Goal: Task Accomplishment & Management: Manage account settings

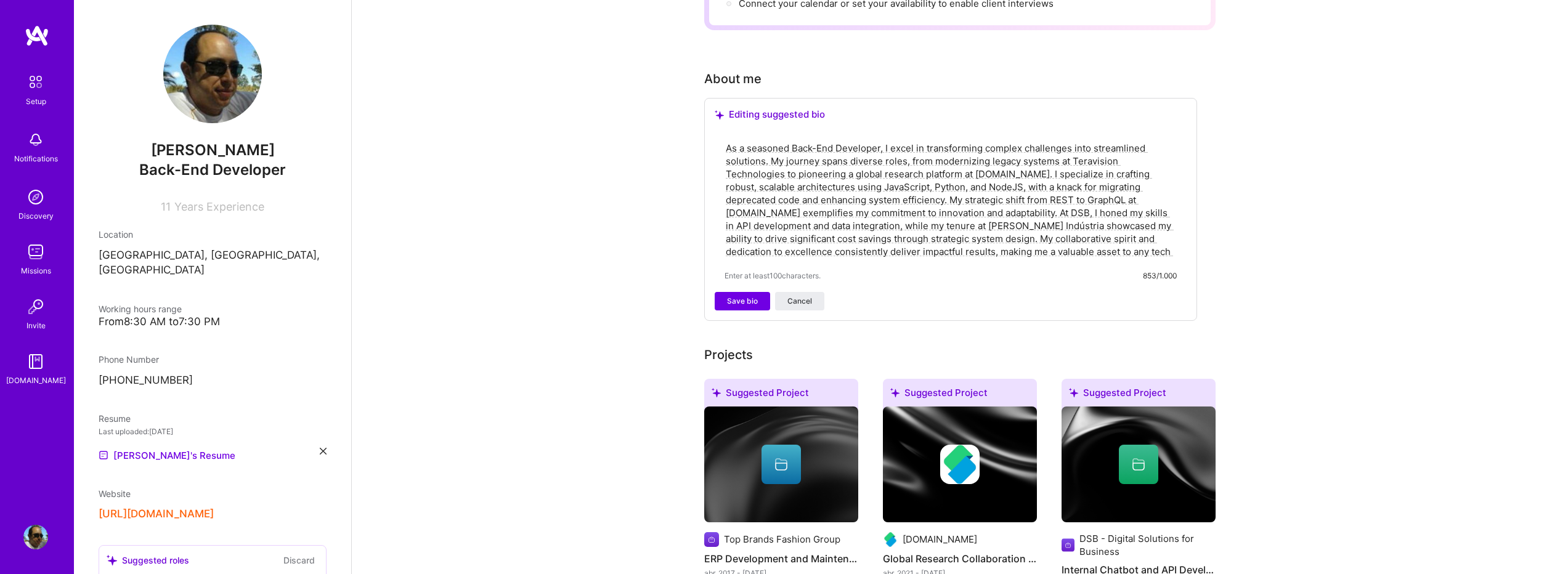
scroll to position [332, 0]
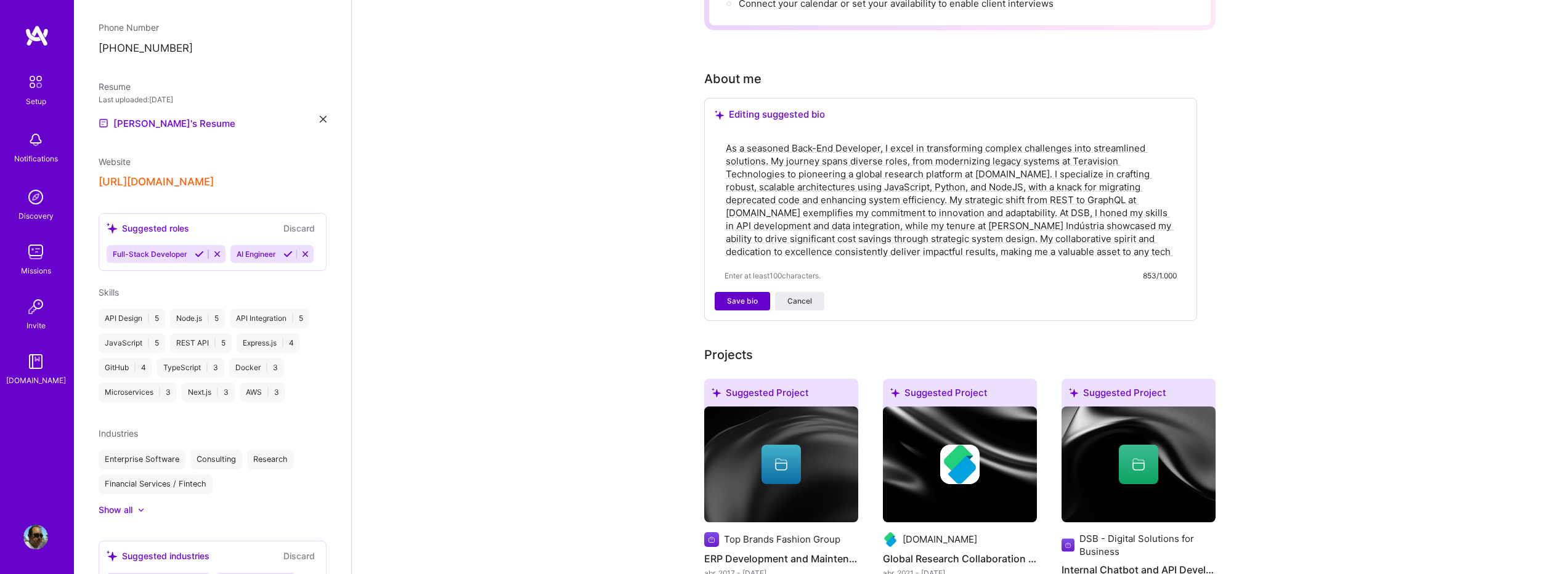
click at [757, 296] on span "Save bio" at bounding box center [742, 302] width 31 height 11
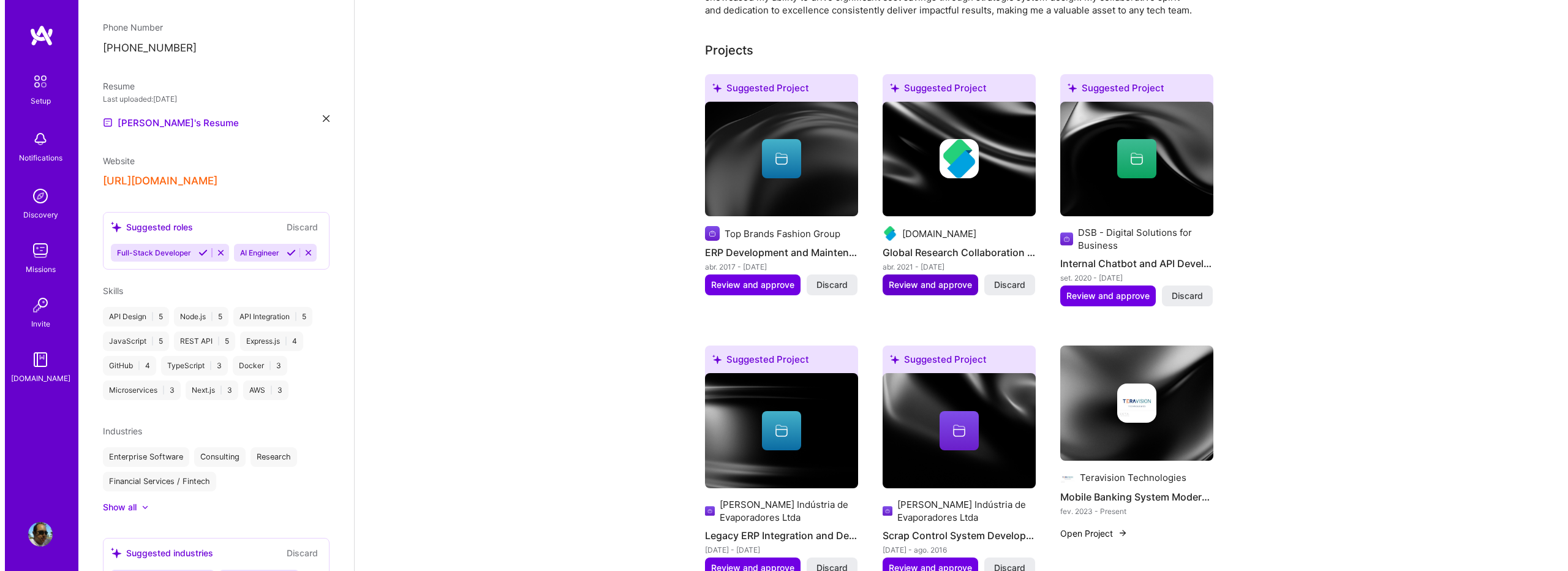
scroll to position [409, 0]
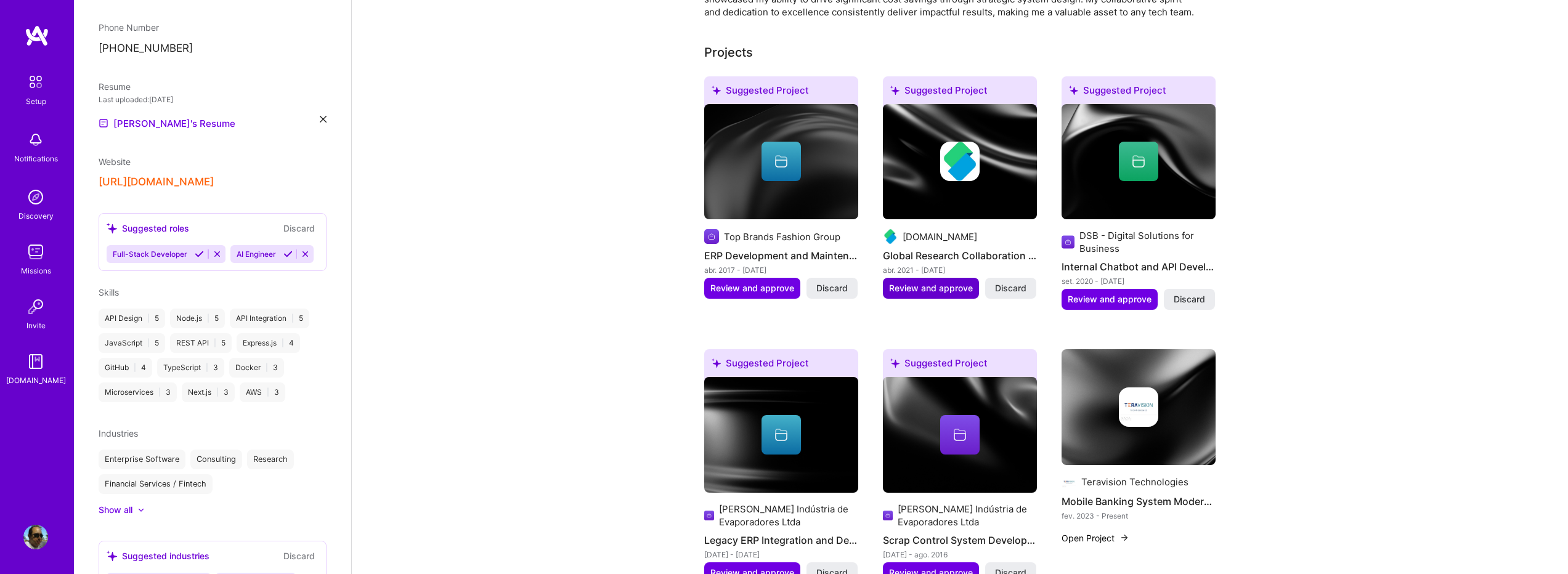
click at [920, 282] on span "Review and approve" at bounding box center [931, 288] width 84 height 12
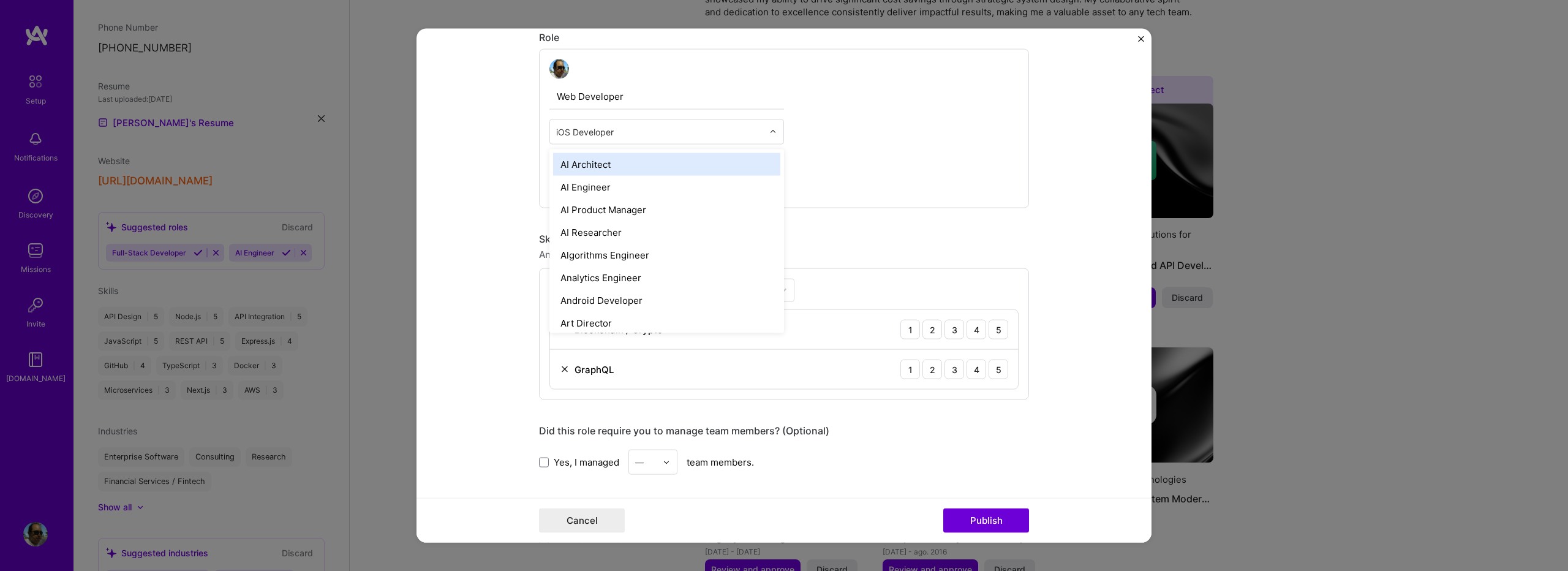
click at [583, 137] on input "text" at bounding box center [660, 132] width 207 height 13
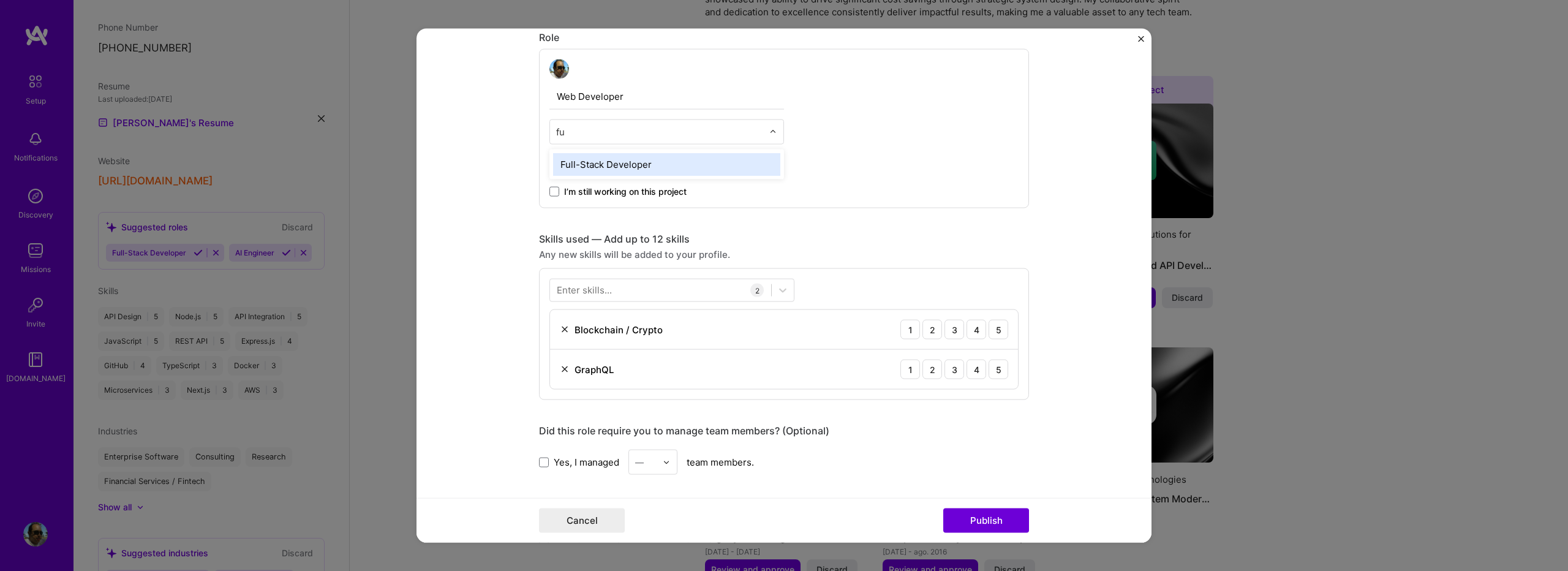
type input "f"
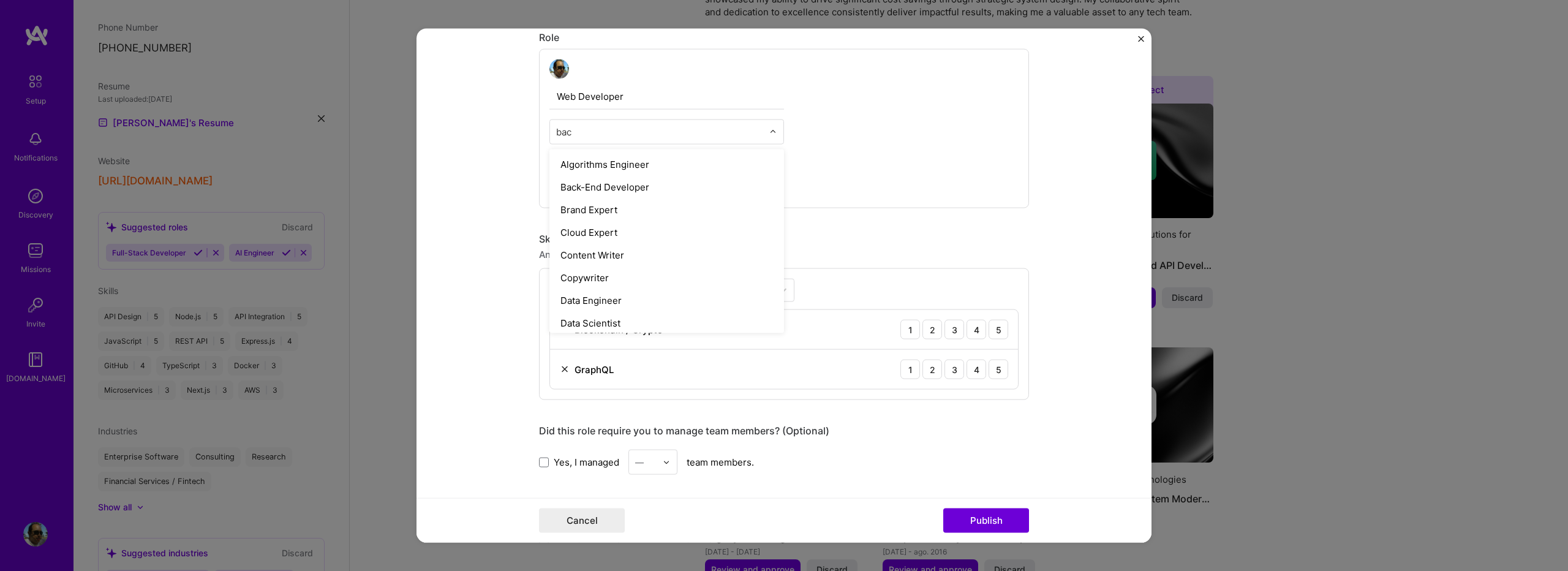
type input "back"
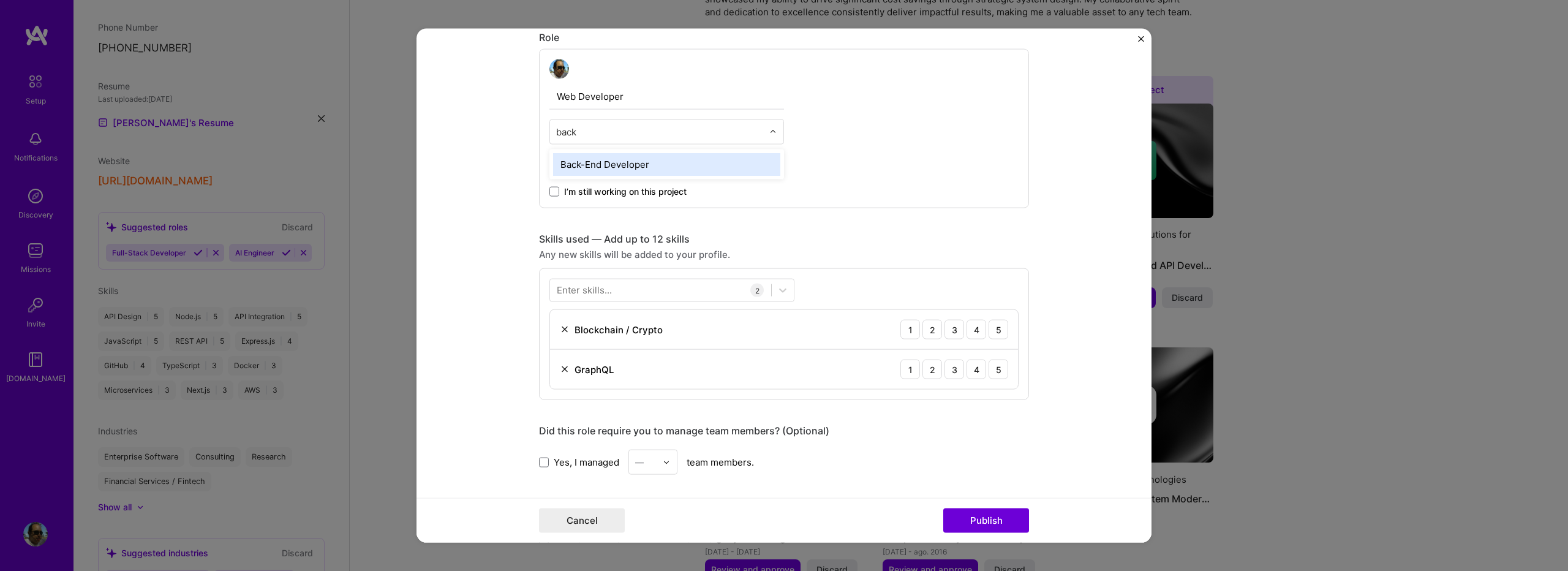
click at [621, 172] on div "Back-End Developer" at bounding box center [666, 165] width 227 height 23
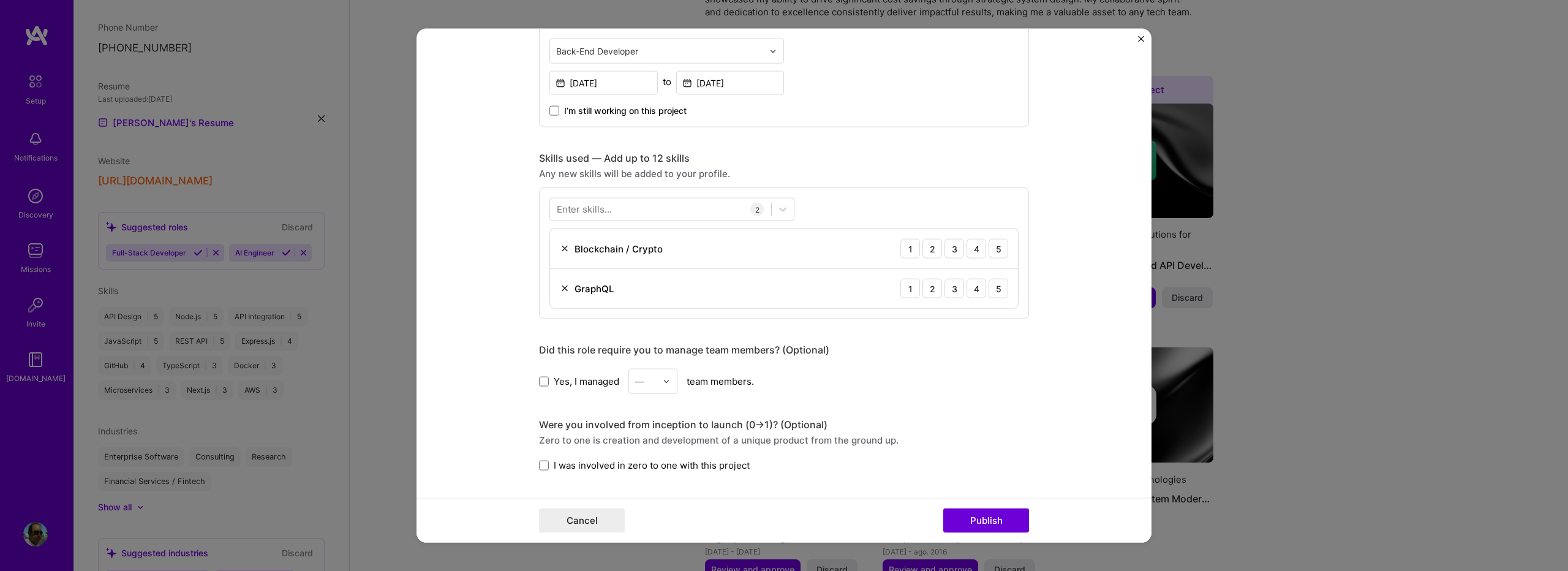
scroll to position [490, 0]
click at [675, 210] on div at bounding box center [661, 209] width 221 height 21
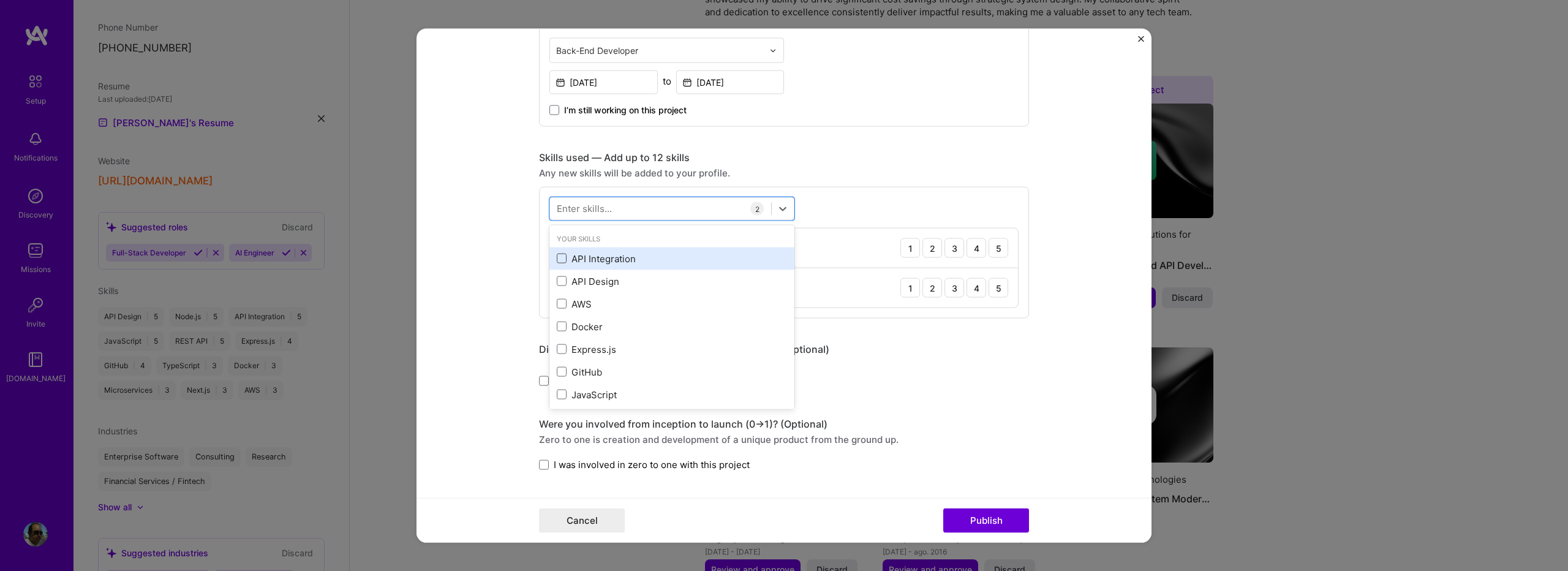
click at [562, 256] on span at bounding box center [562, 259] width 10 height 10
click at [0, 0] on input "checkbox" at bounding box center [0, 0] width 0 height 0
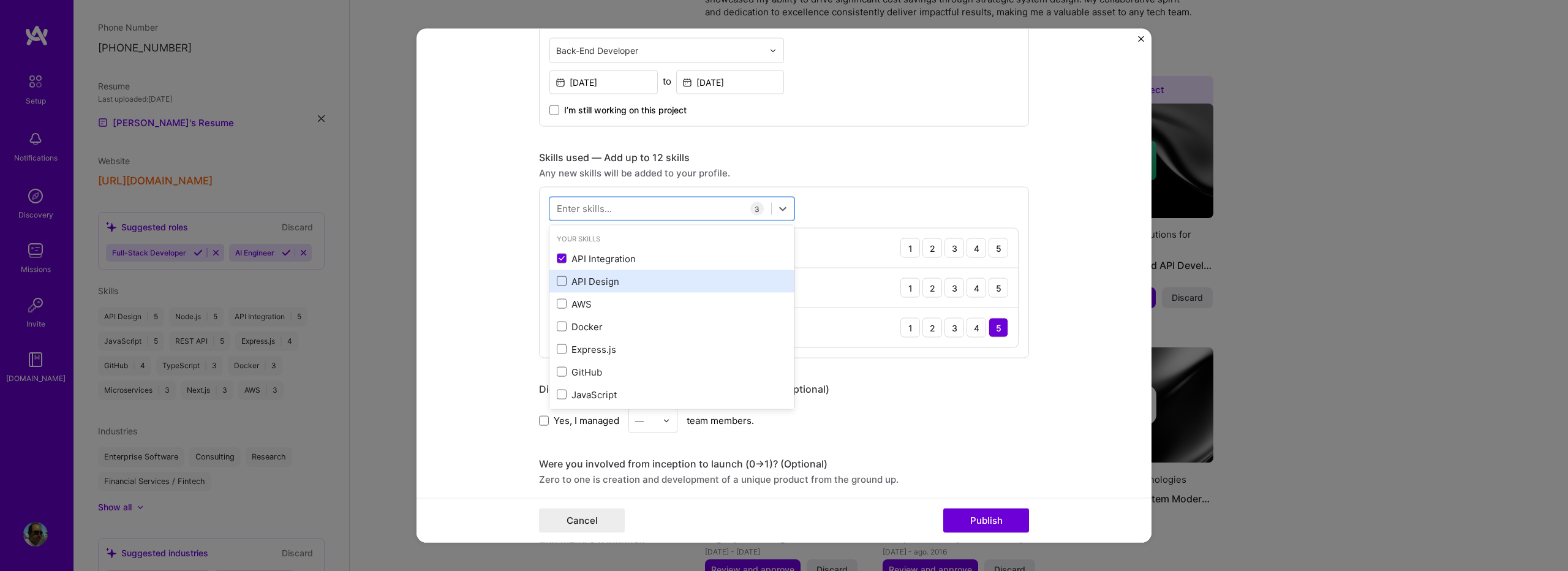
click at [557, 281] on span at bounding box center [562, 282] width 10 height 10
click at [0, 0] on input "checkbox" at bounding box center [0, 0] width 0 height 0
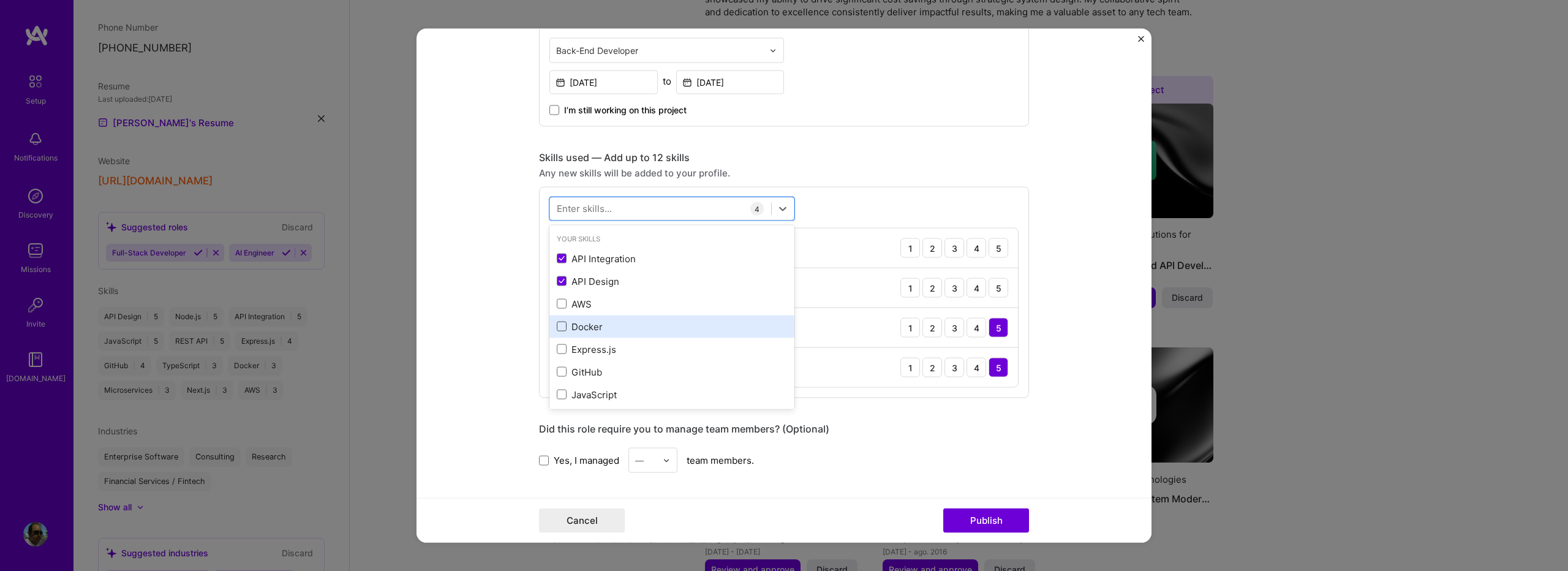
click at [557, 324] on span at bounding box center [562, 327] width 10 height 10
click at [0, 0] on input "checkbox" at bounding box center [0, 0] width 0 height 0
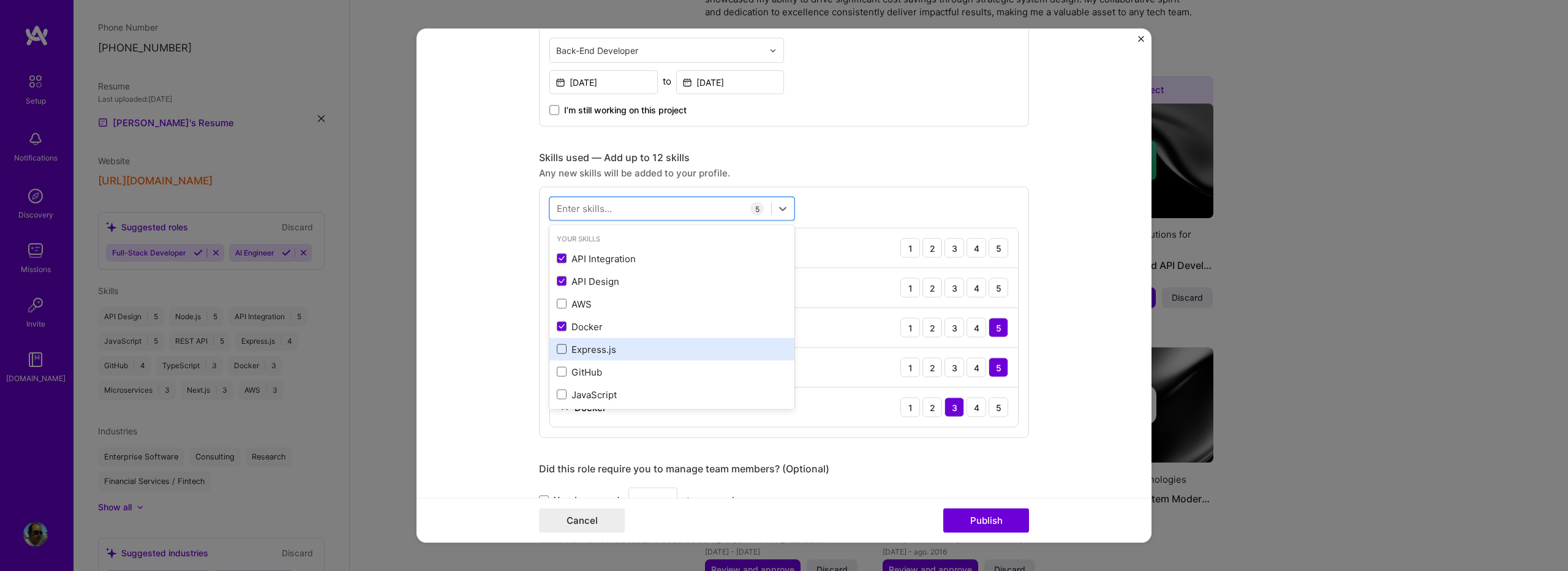
click at [557, 350] on span at bounding box center [562, 350] width 10 height 10
click at [0, 0] on input "checkbox" at bounding box center [0, 0] width 0 height 0
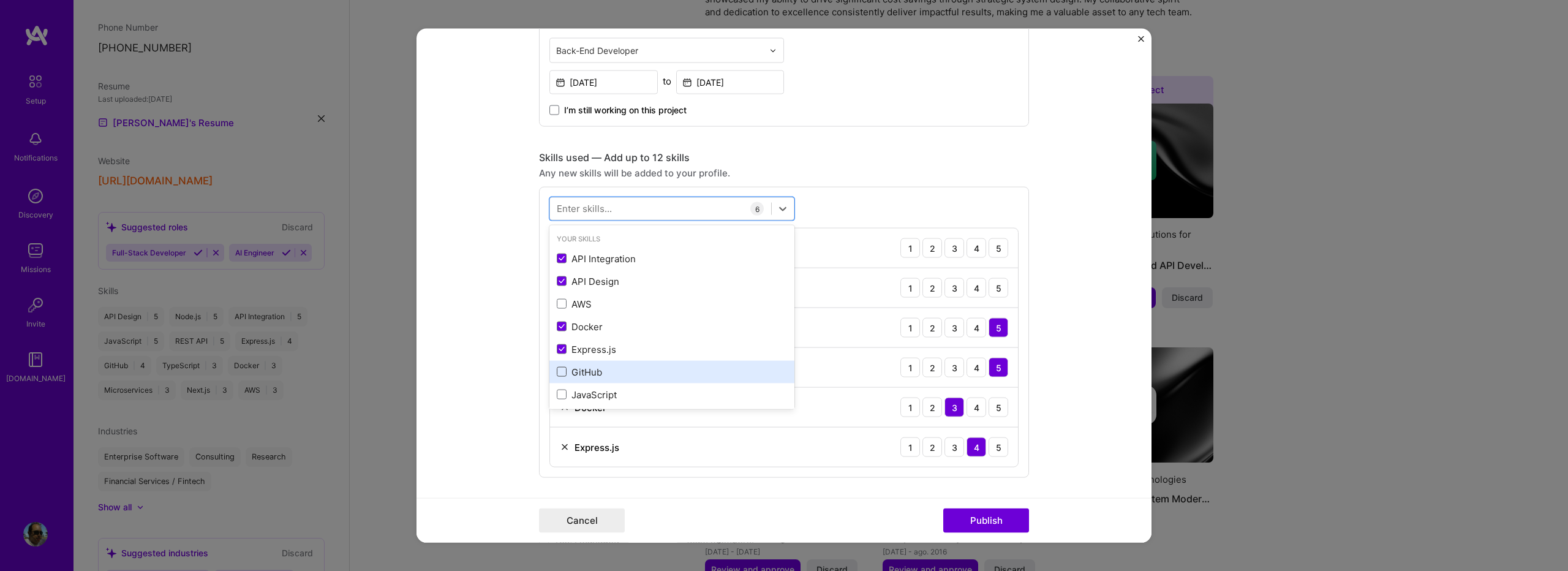
click at [557, 371] on span at bounding box center [562, 372] width 10 height 10
click at [0, 0] on input "checkbox" at bounding box center [0, 0] width 0 height 0
click at [557, 392] on span at bounding box center [562, 395] width 10 height 10
click at [0, 0] on input "checkbox" at bounding box center [0, 0] width 0 height 0
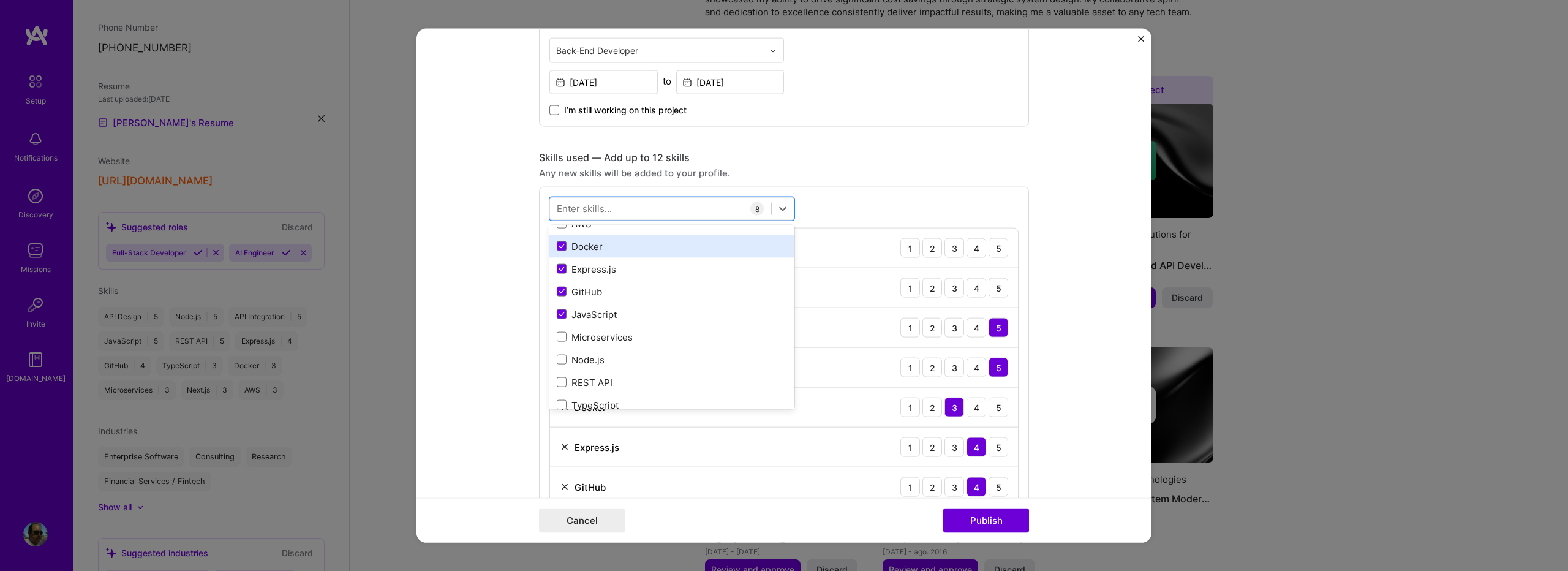
scroll to position [81, 0]
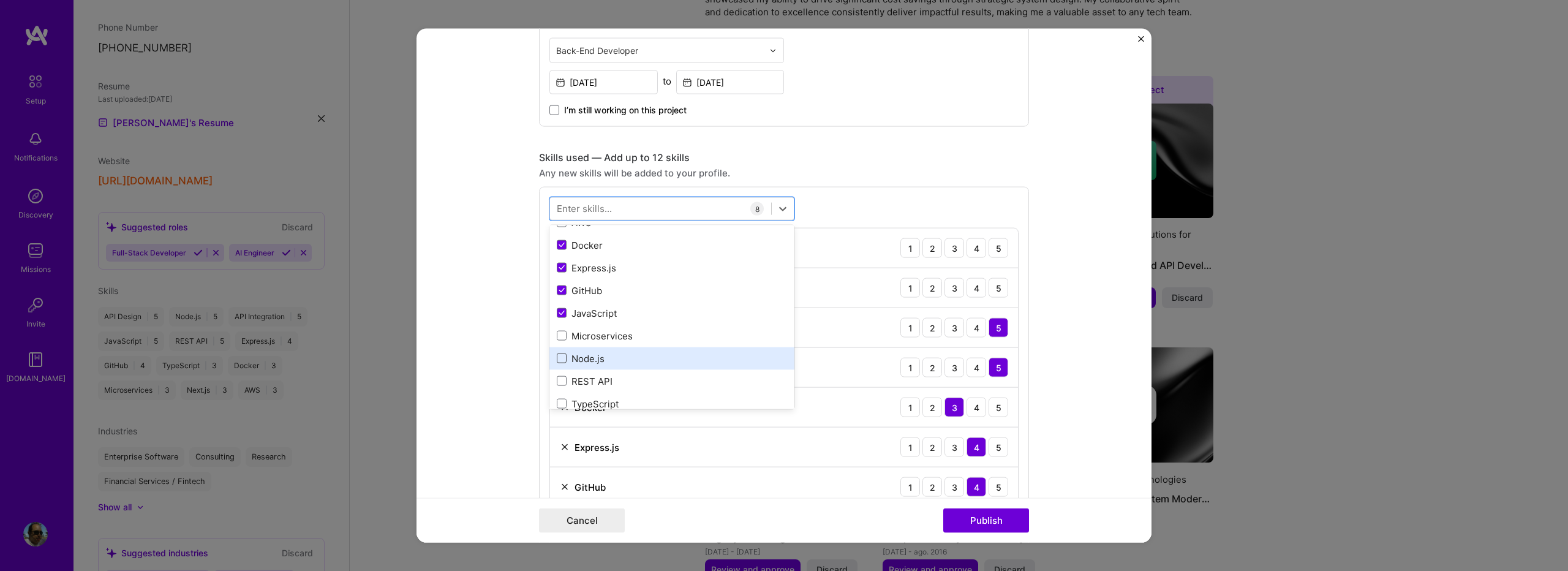
click at [557, 357] on span at bounding box center [562, 359] width 10 height 10
click at [0, 0] on input "checkbox" at bounding box center [0, 0] width 0 height 0
click at [557, 381] on span at bounding box center [562, 381] width 10 height 10
click at [0, 0] on input "checkbox" at bounding box center [0, 0] width 0 height 0
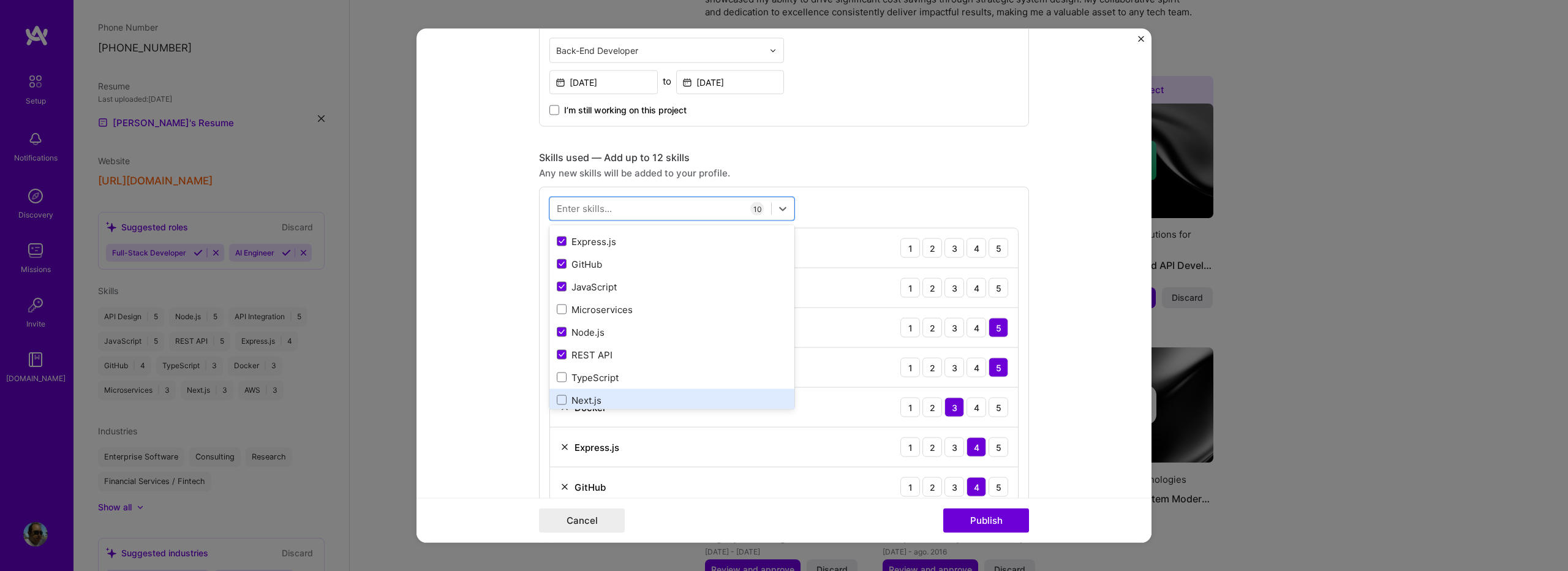
scroll to position [0, 0]
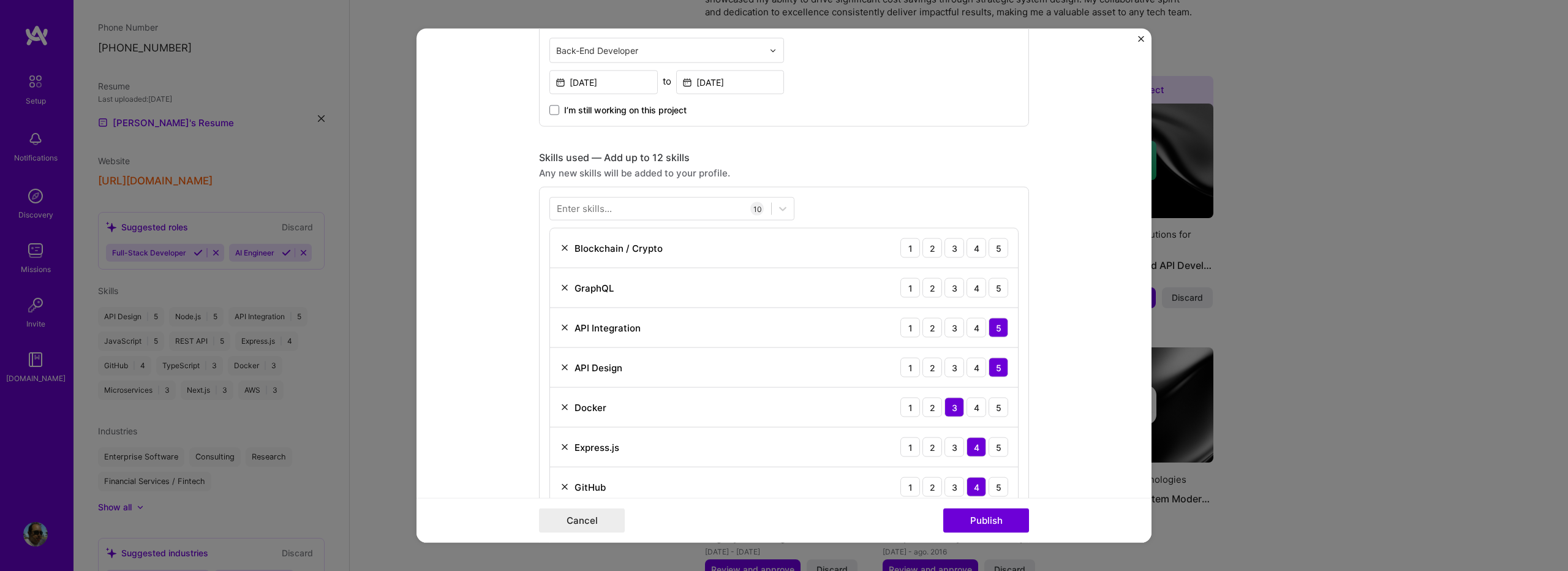
click at [797, 204] on div "Enter skills... 10 Blockchain / Crypto 1 2 3 4 5 GraphQL 1 2 3 4 5 API Integrat…" at bounding box center [784, 412] width 490 height 451
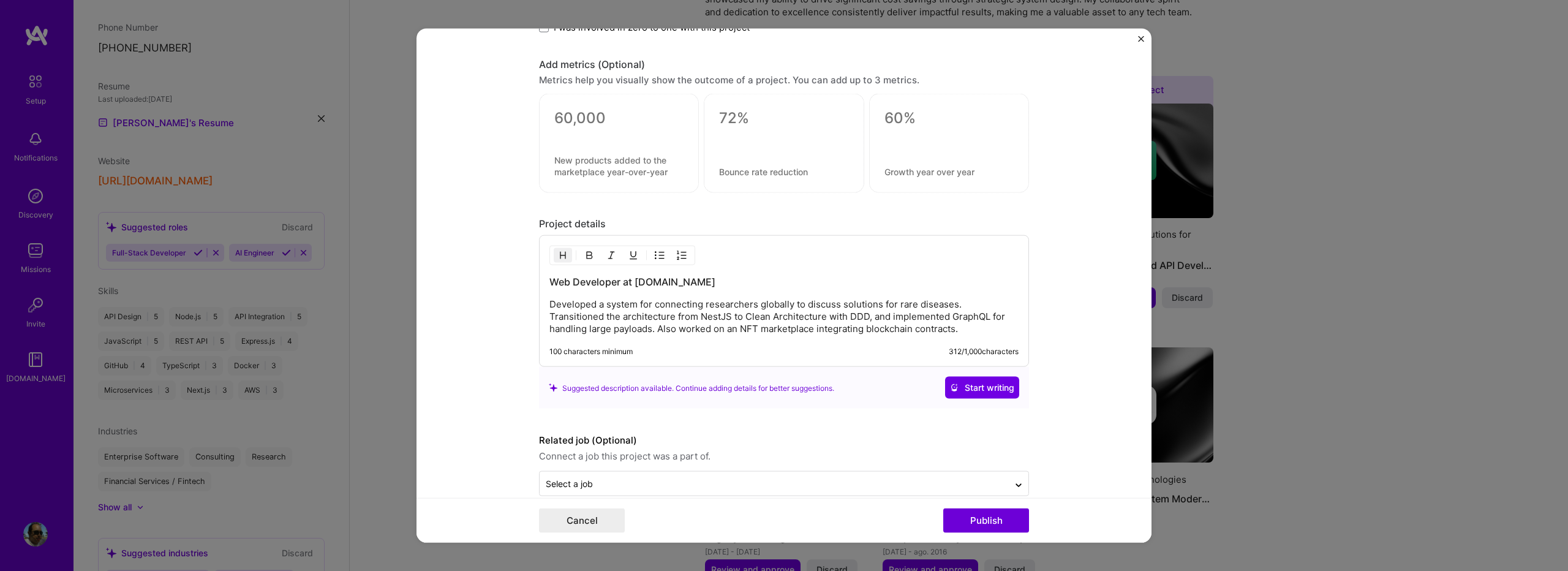
scroll to position [1267, 0]
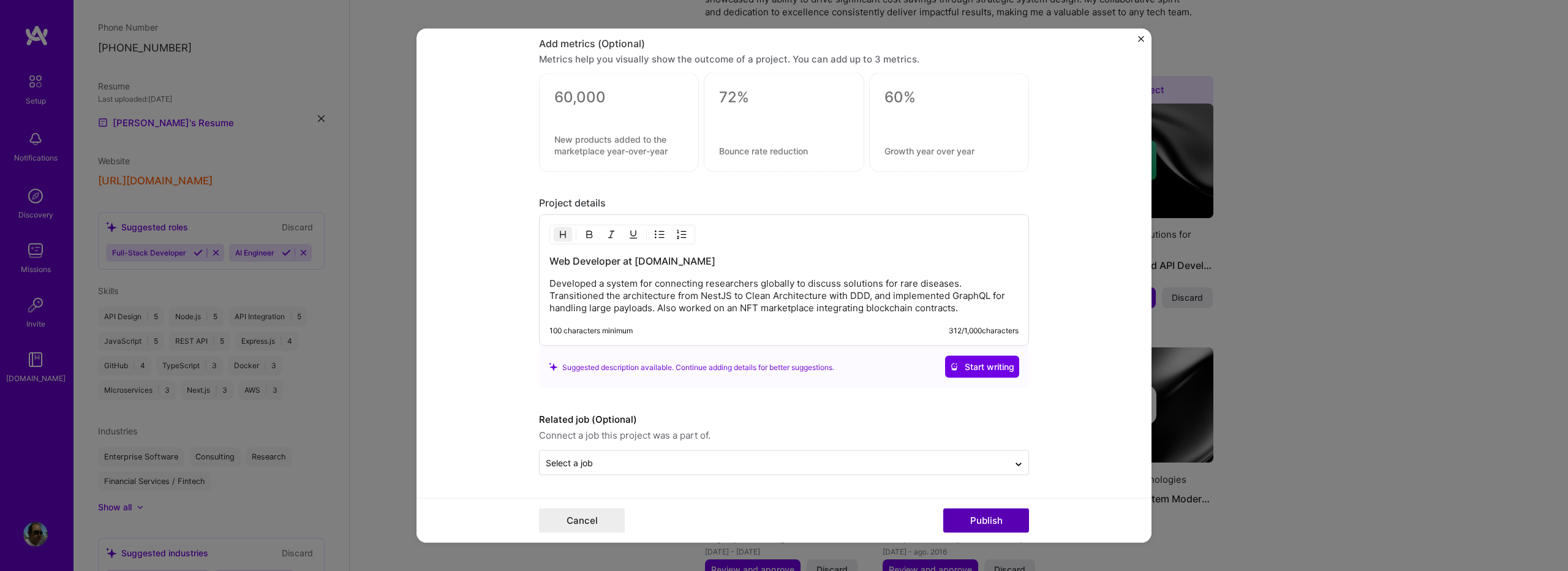
click at [977, 519] on button "Publish" at bounding box center [986, 520] width 86 height 25
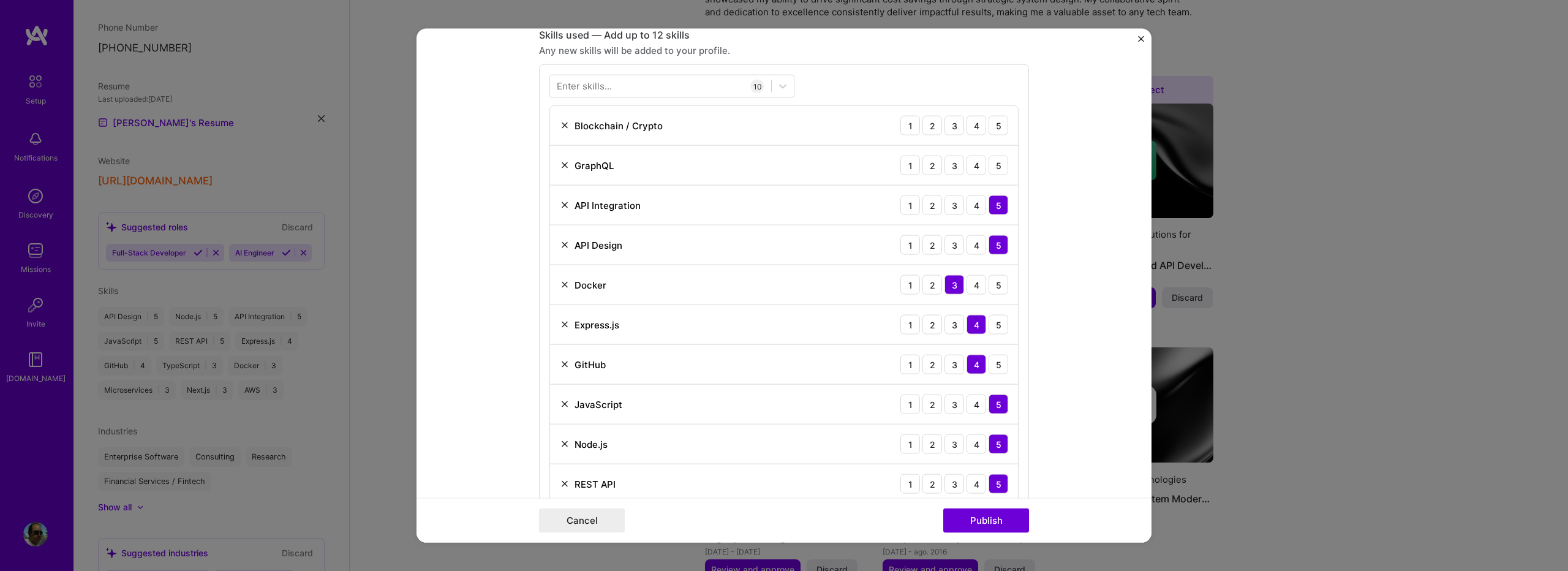
scroll to position [531, 0]
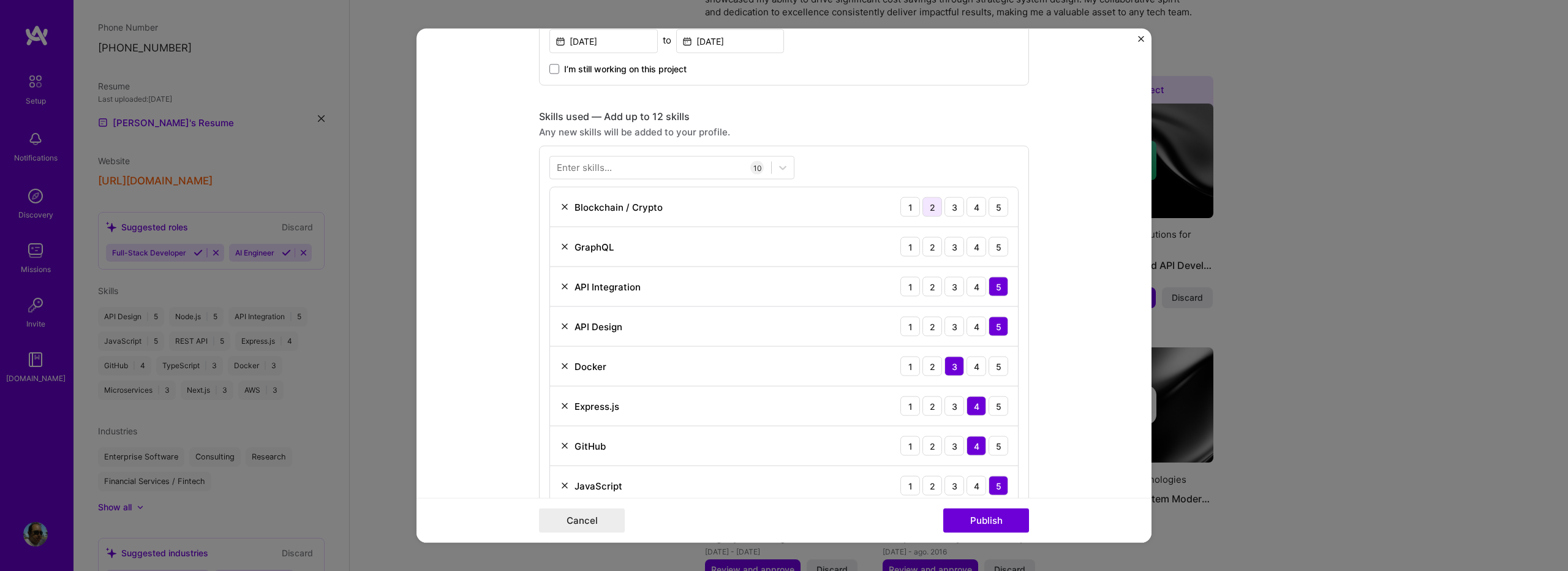
click at [927, 213] on div "2" at bounding box center [933, 207] width 20 height 20
click at [946, 250] on div "3" at bounding box center [955, 247] width 20 height 20
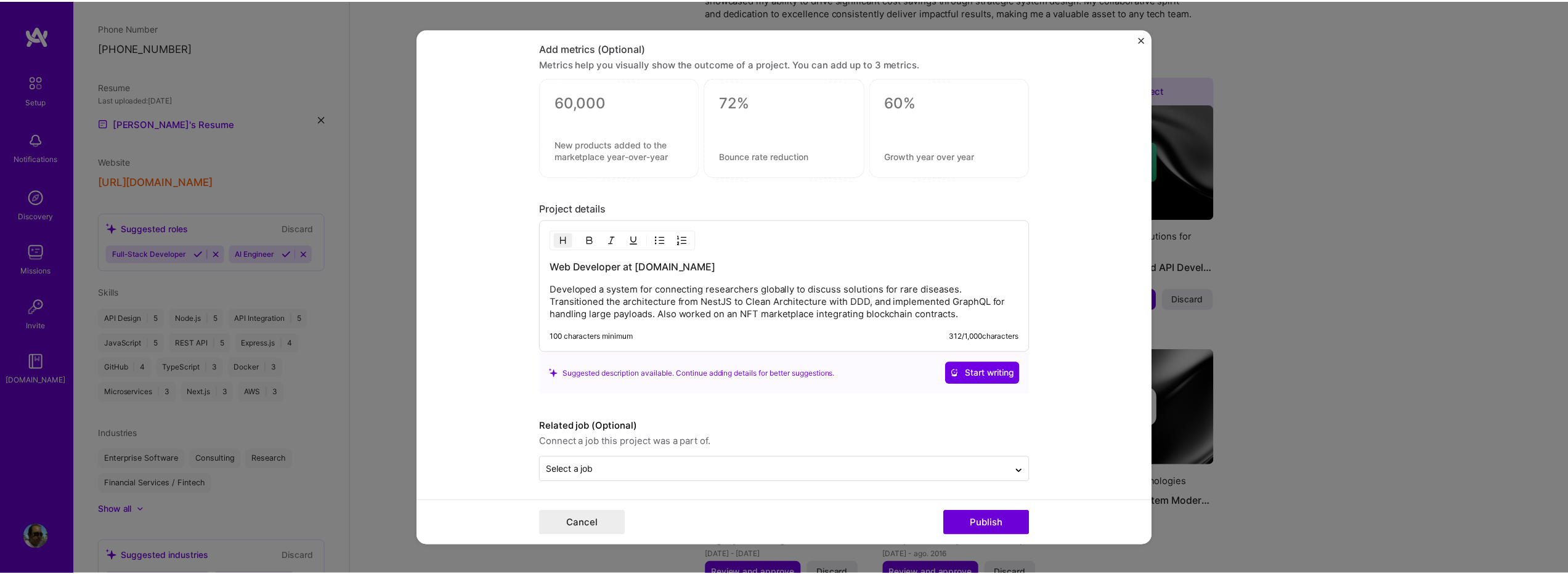
scroll to position [1274, 0]
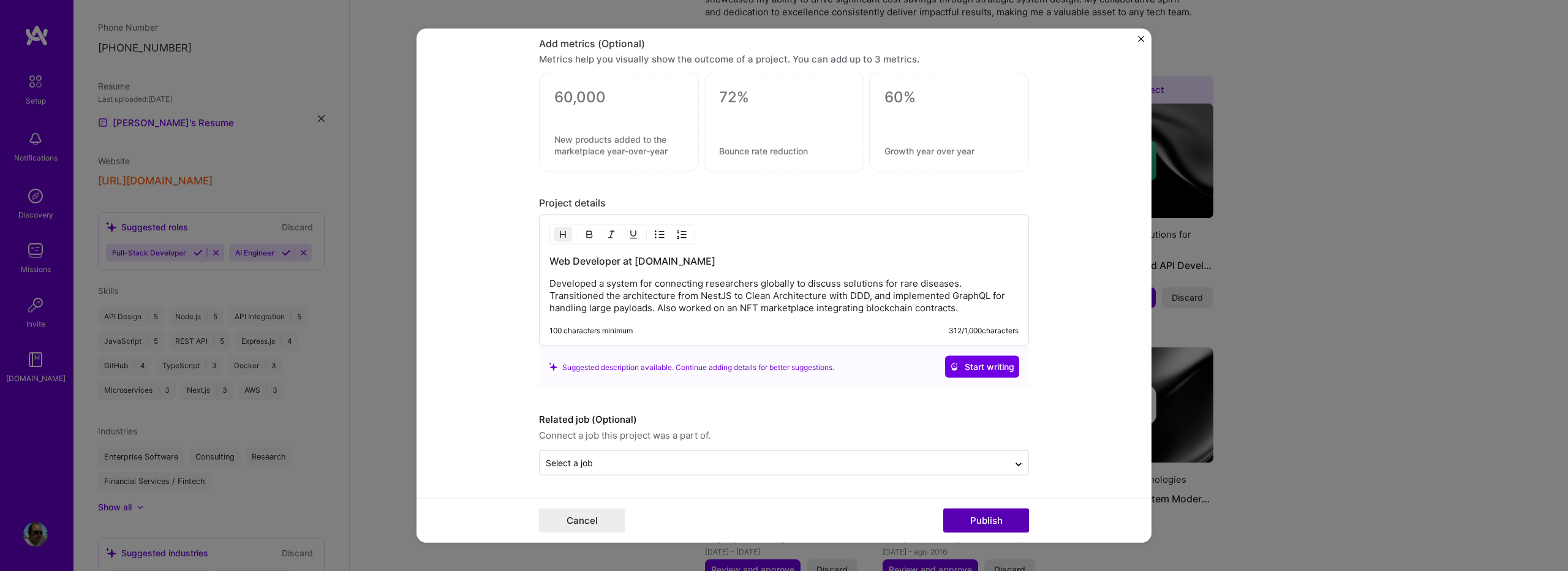
click at [972, 522] on button "Publish" at bounding box center [986, 520] width 86 height 25
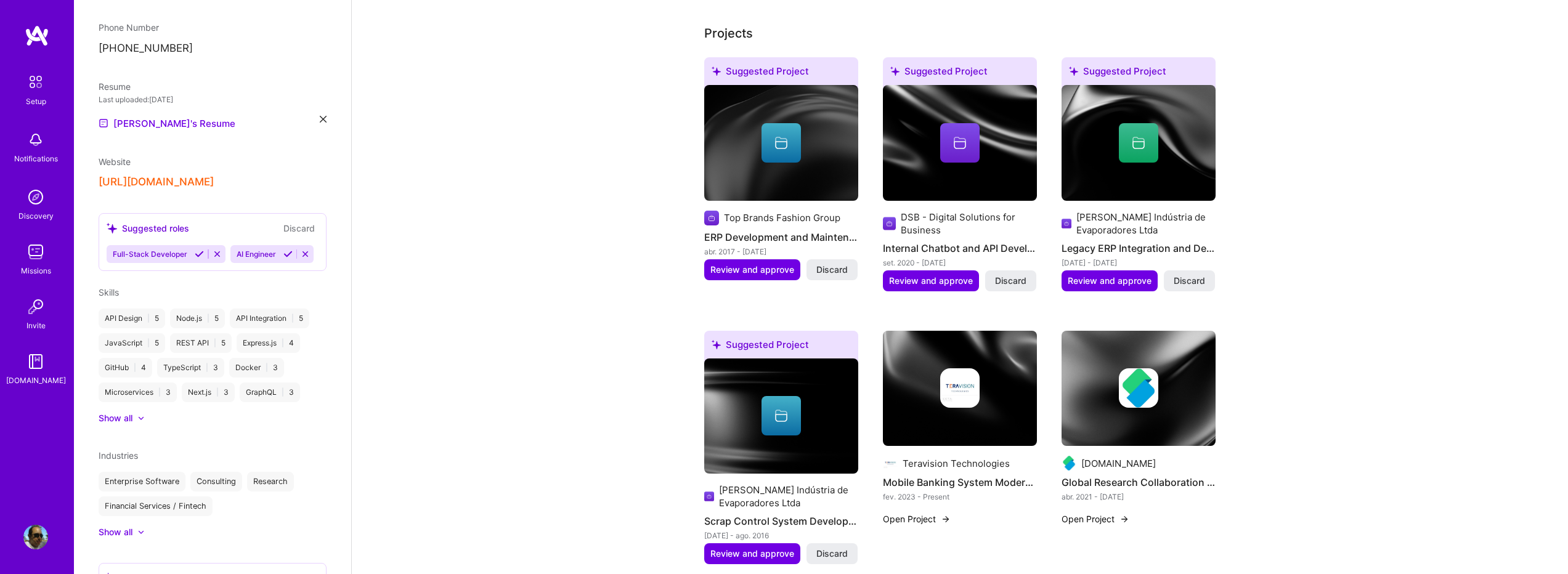
click at [136, 425] on div at bounding box center [134, 418] width 5 height 12
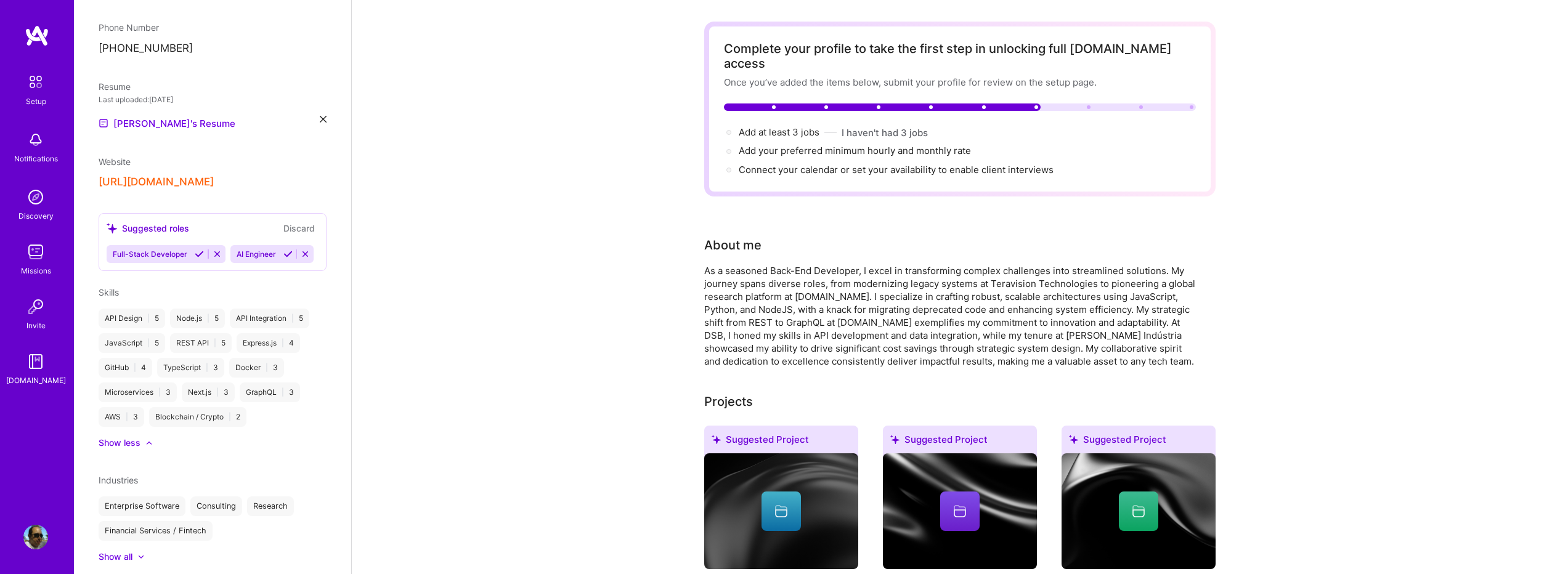
scroll to position [0, 0]
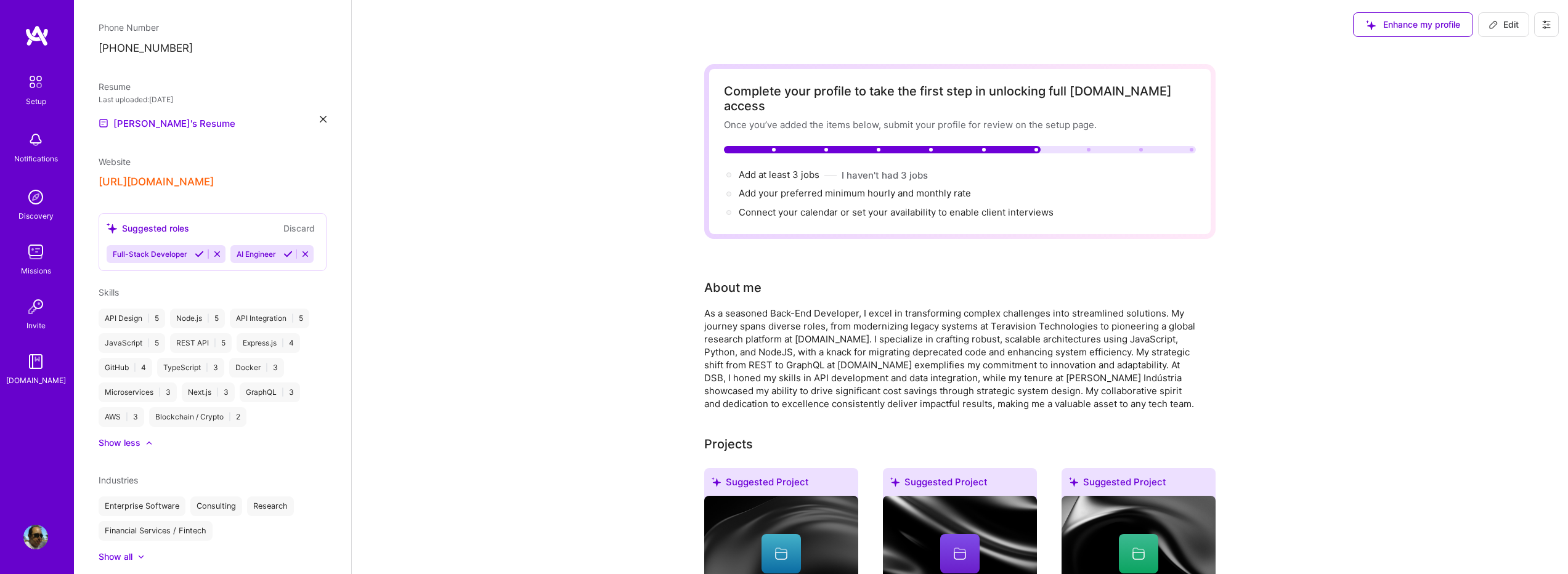
click at [1508, 29] on span "Edit" at bounding box center [1504, 24] width 30 height 12
select select "BR"
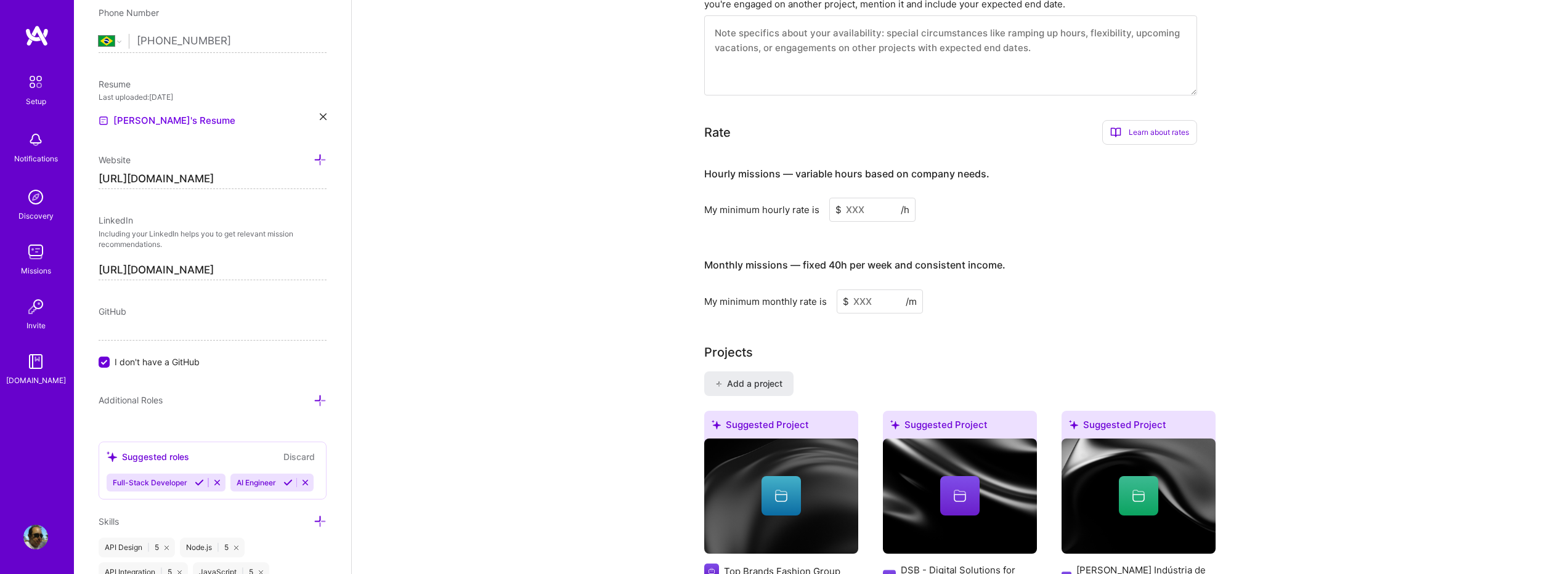
scroll to position [329, 0]
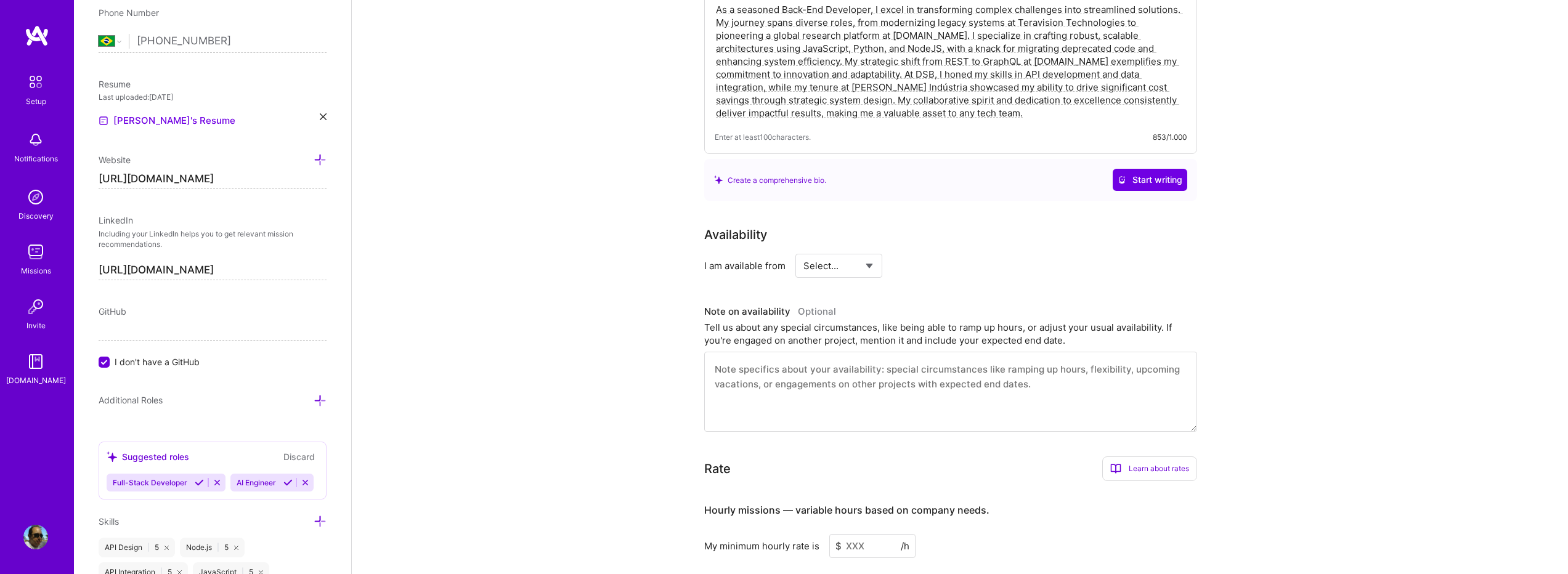
click at [844, 251] on select "Select... Right Now Future Date Not Available" at bounding box center [839, 266] width 71 height 31
select select "Right Now"
click at [804, 250] on select "Select... Right Now Future Date Not Available" at bounding box center [839, 266] width 71 height 31
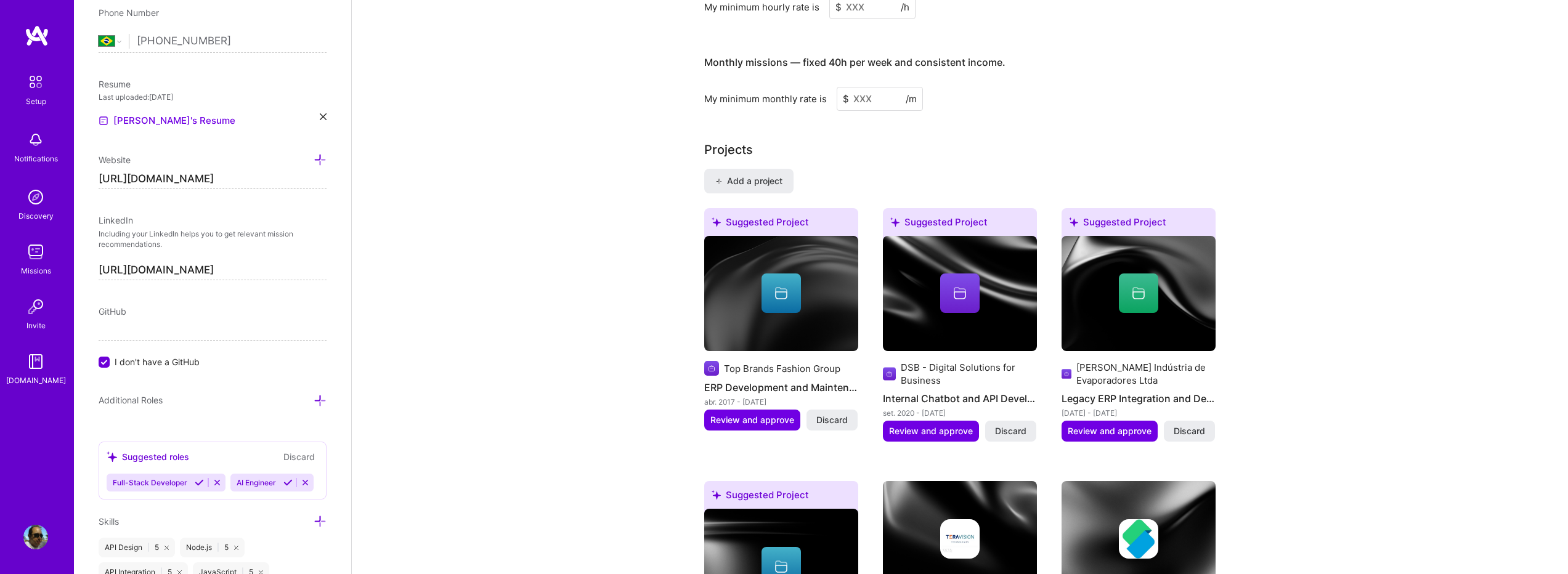
scroll to position [575, 0]
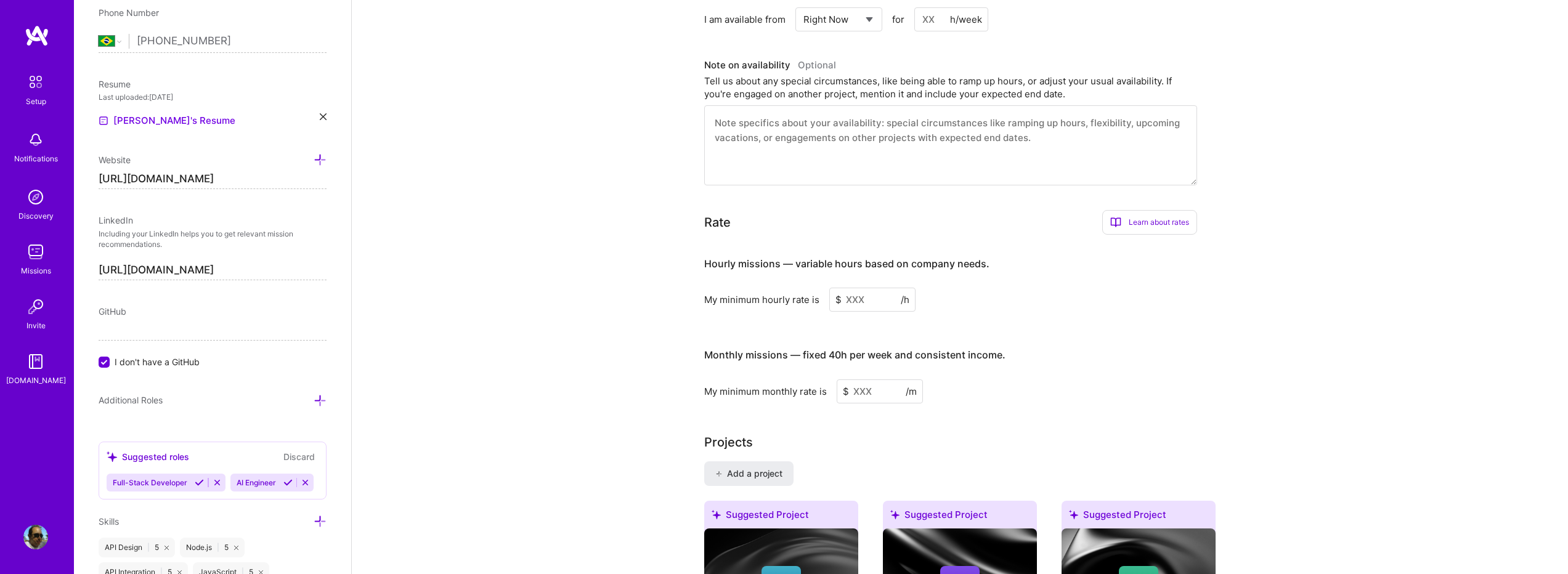
click at [869, 288] on input at bounding box center [872, 300] width 86 height 24
drag, startPoint x: 861, startPoint y: 287, endPoint x: 830, endPoint y: 292, distance: 31.4
click at [830, 292] on input at bounding box center [872, 300] width 86 height 24
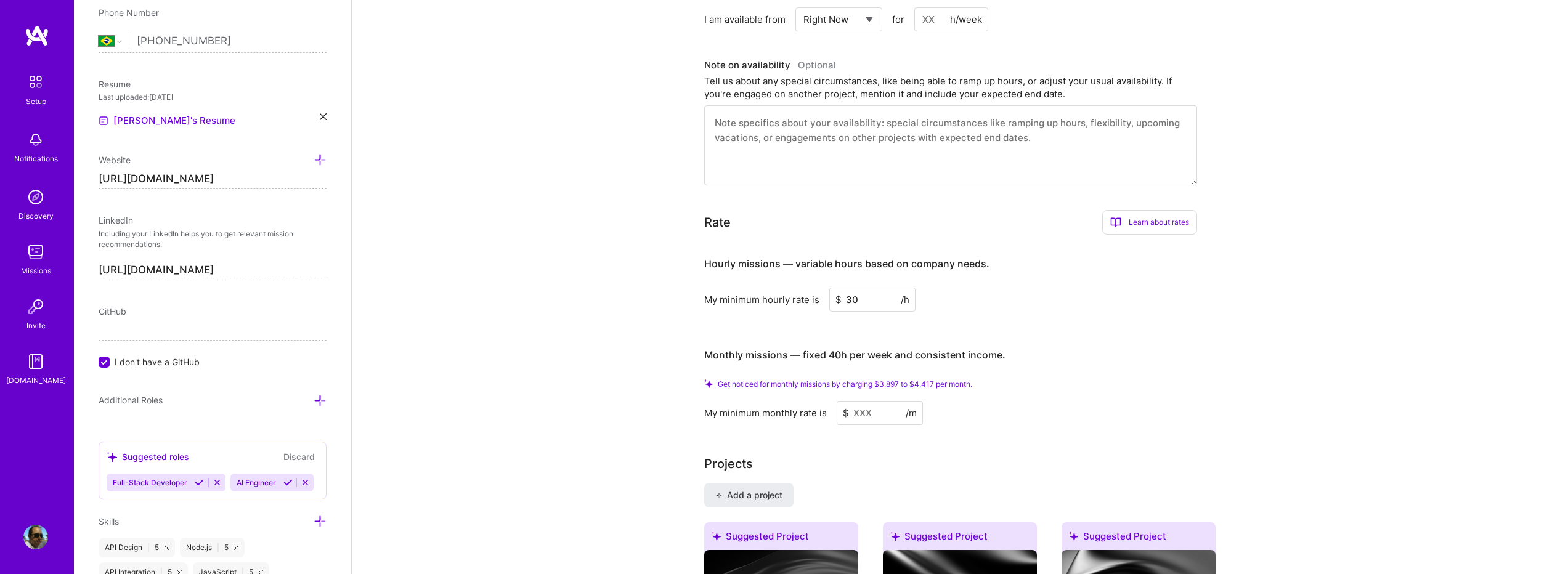
click at [983, 380] on div "Get noticed for monthly missions by charging $3.897 to $4.417 per month." at bounding box center [950, 384] width 493 height 9
click at [857, 288] on input "30" at bounding box center [872, 300] width 86 height 24
click at [856, 288] on input "30" at bounding box center [872, 300] width 86 height 24
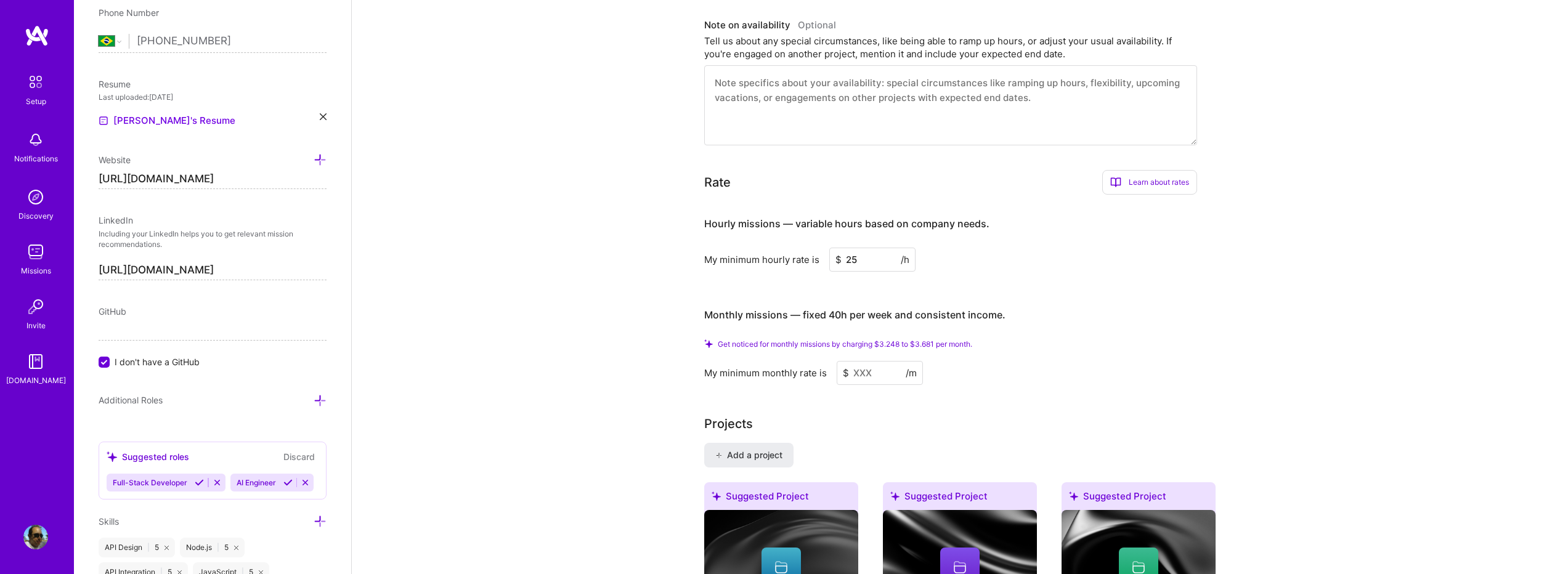
scroll to position [657, 0]
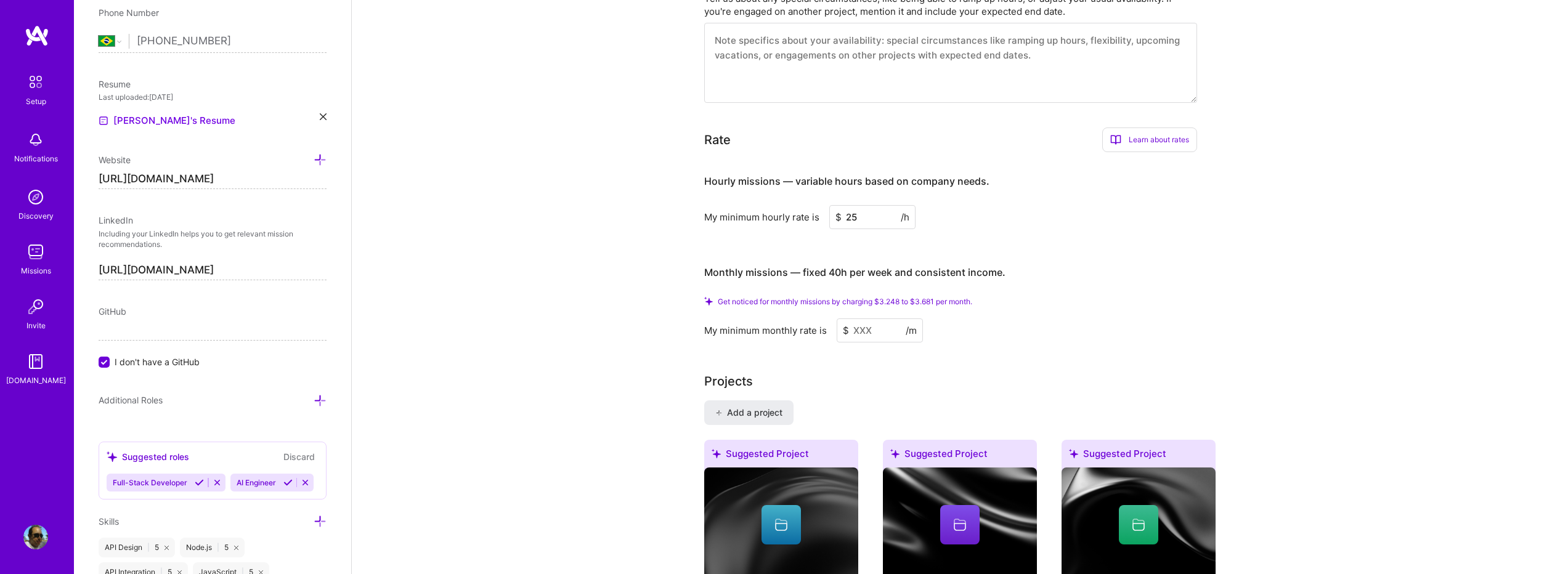
type input "25"
click at [876, 319] on input at bounding box center [879, 331] width 86 height 24
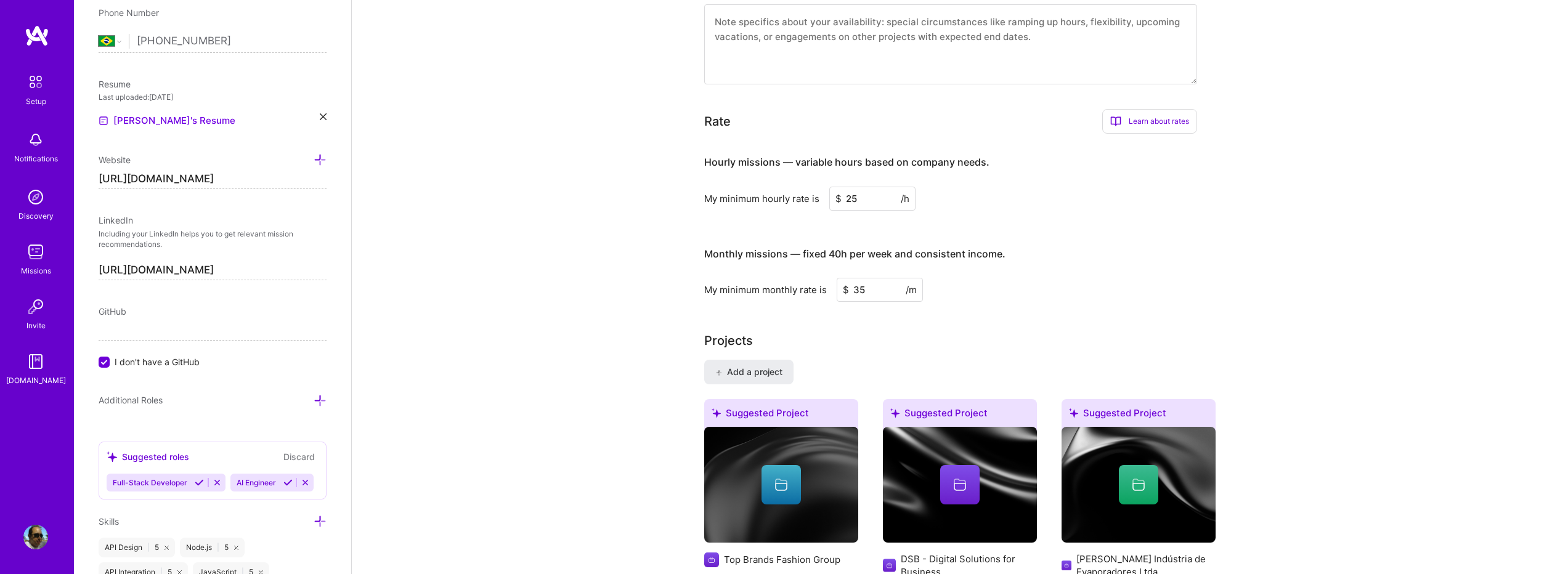
type input "3"
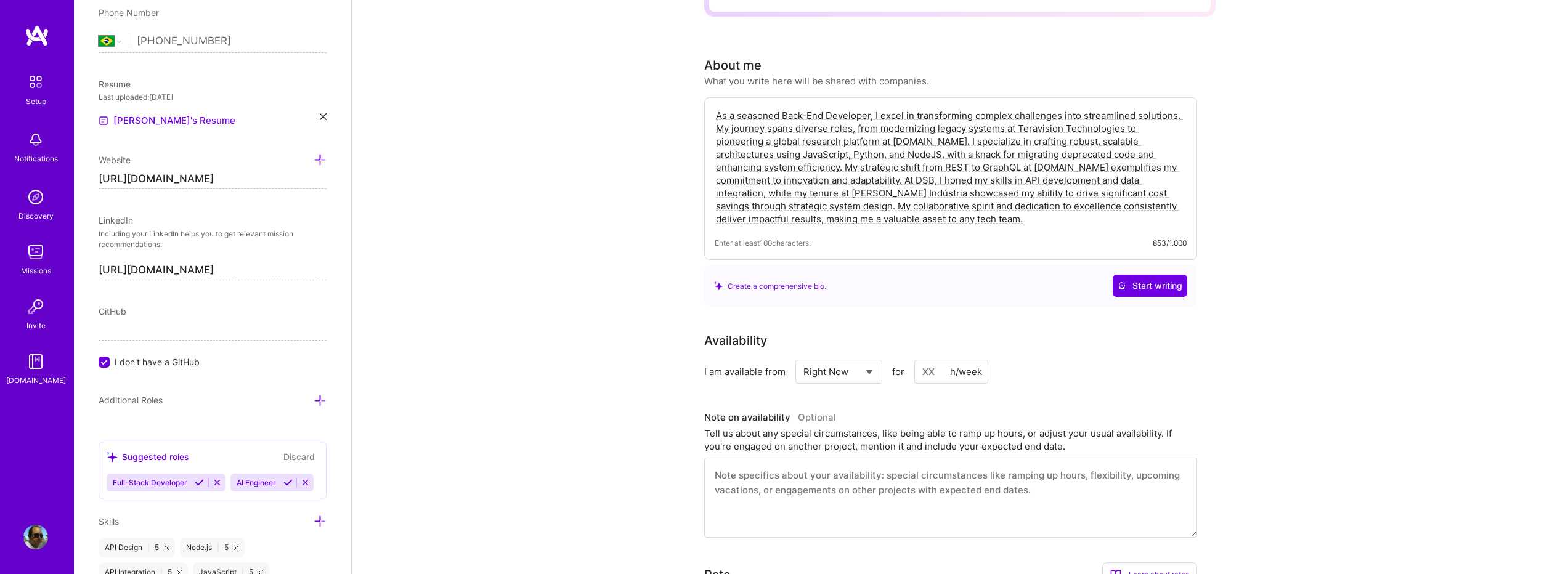
scroll to position [0, 0]
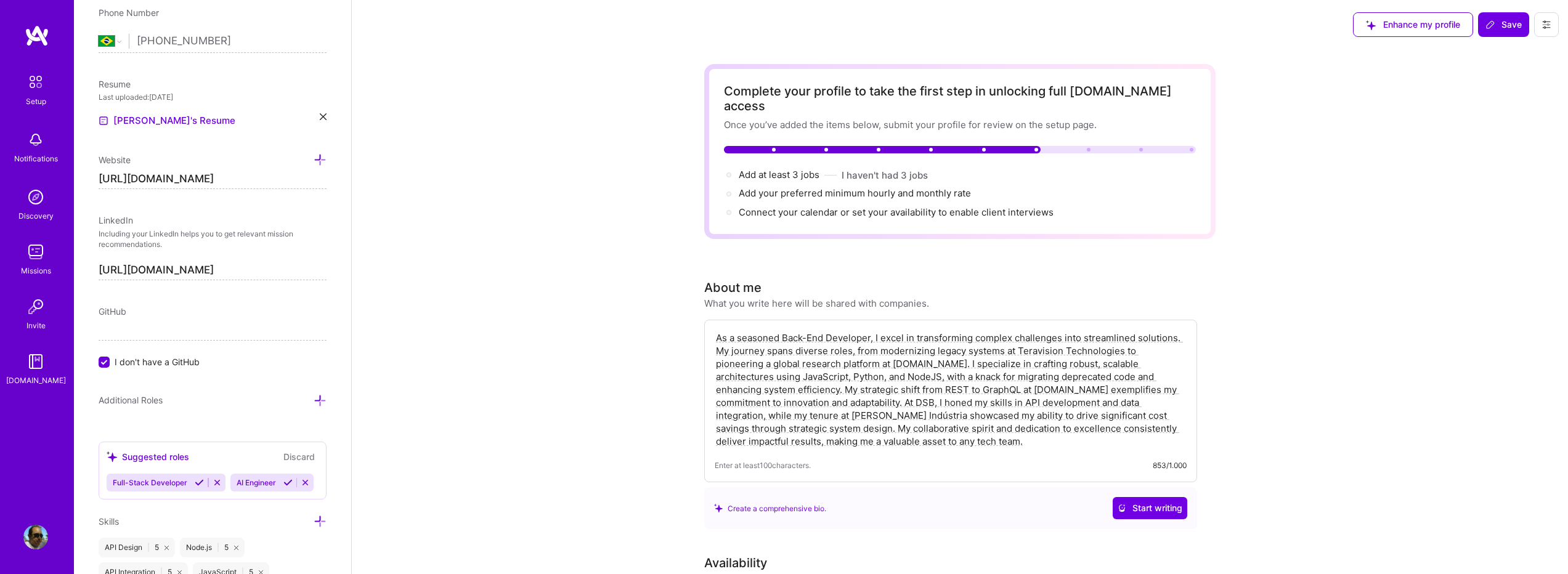
click at [1539, 27] on button at bounding box center [1547, 24] width 25 height 25
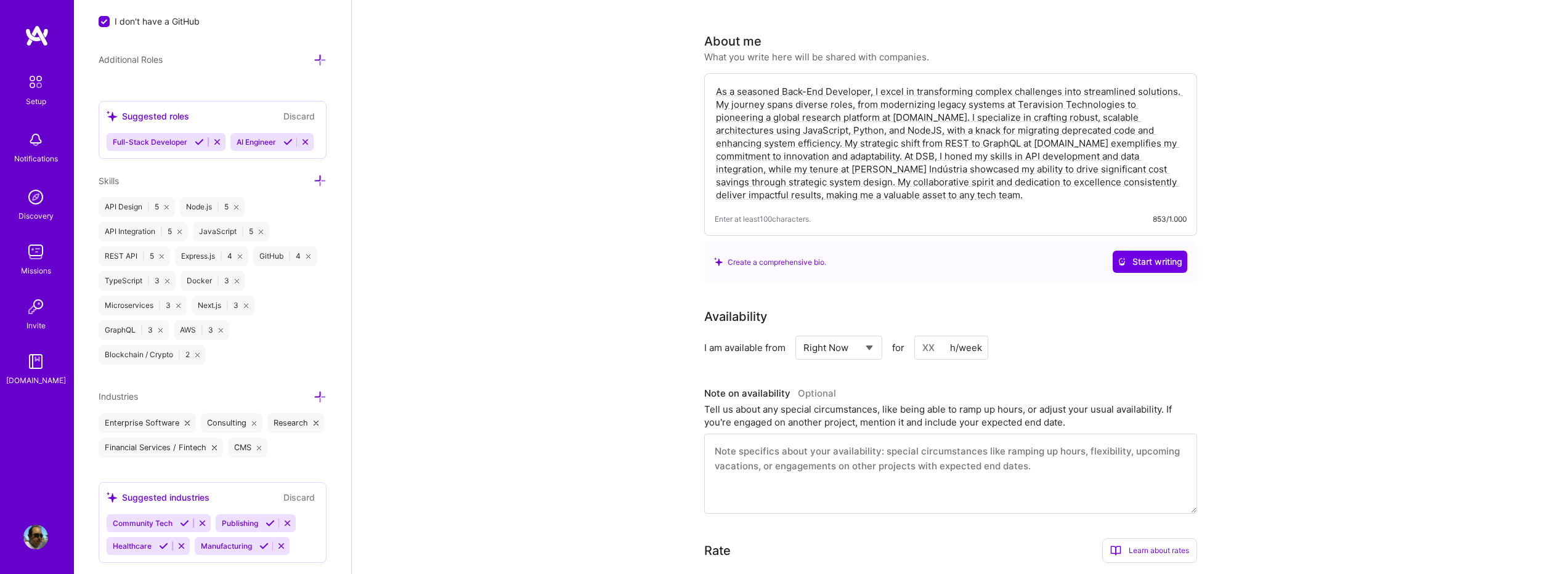
scroll to position [885, 0]
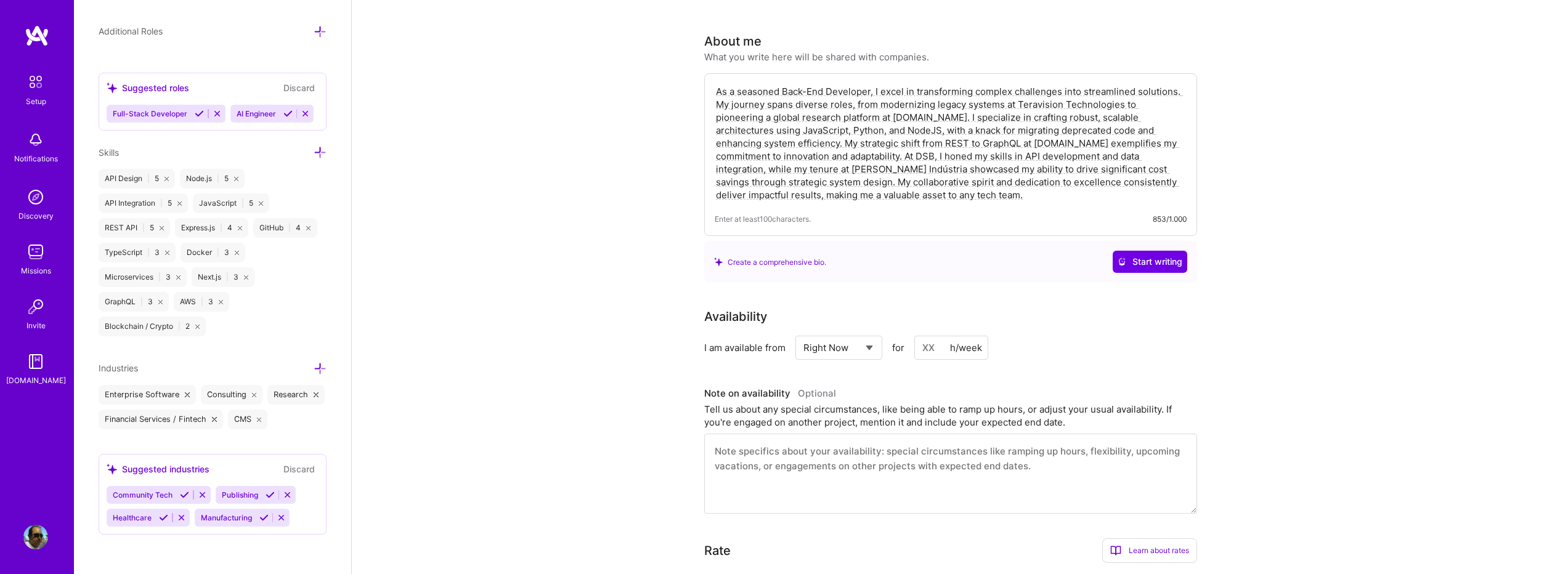
click at [314, 146] on icon at bounding box center [320, 152] width 13 height 13
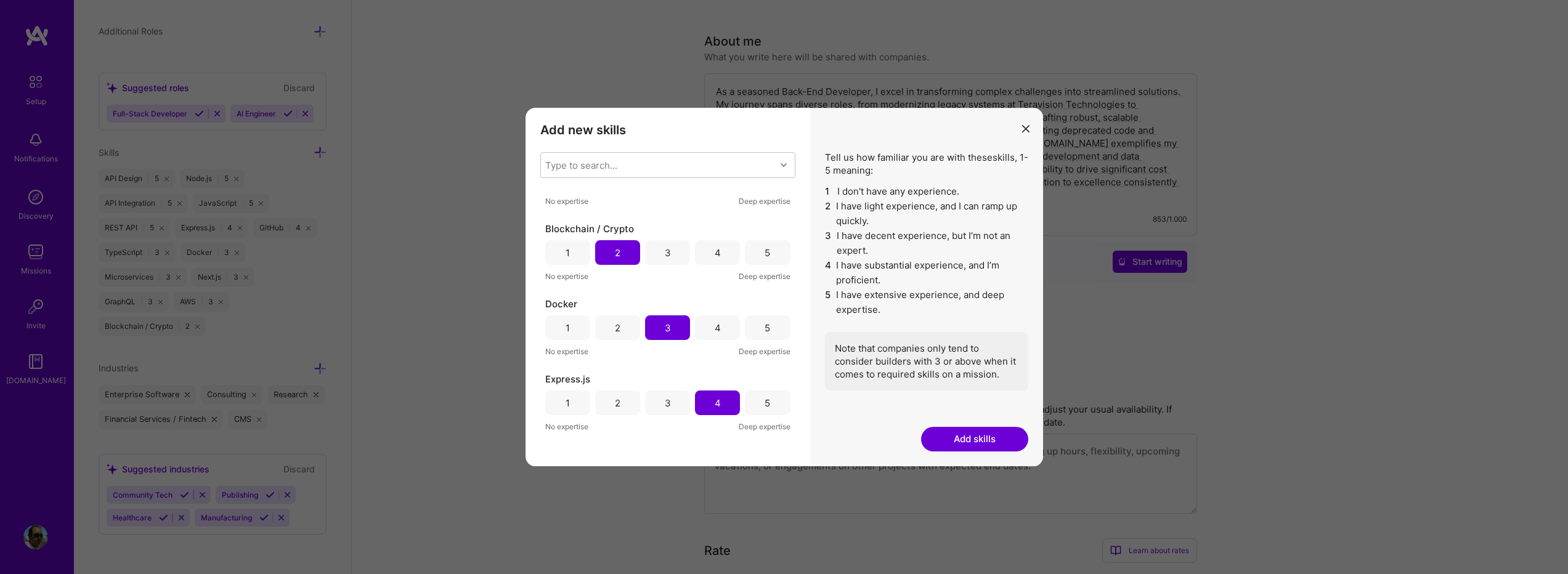
scroll to position [0, 0]
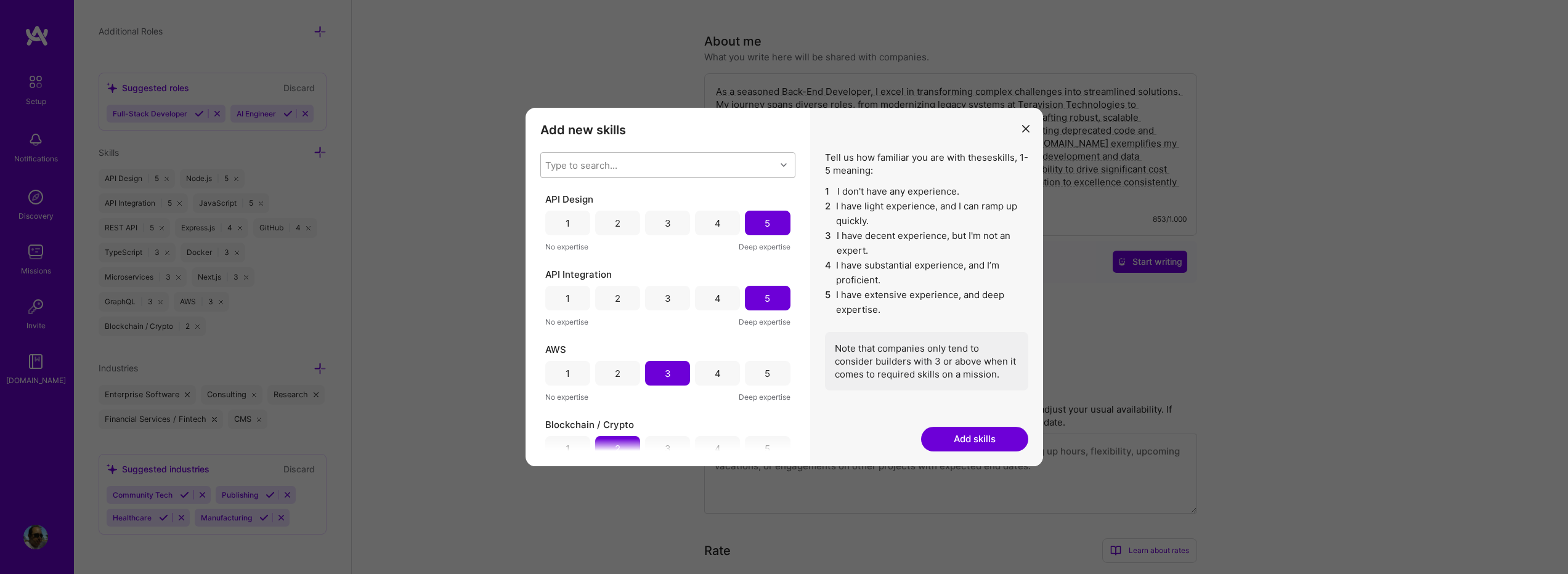
click at [692, 168] on div "Type to search..." at bounding box center [659, 165] width 235 height 25
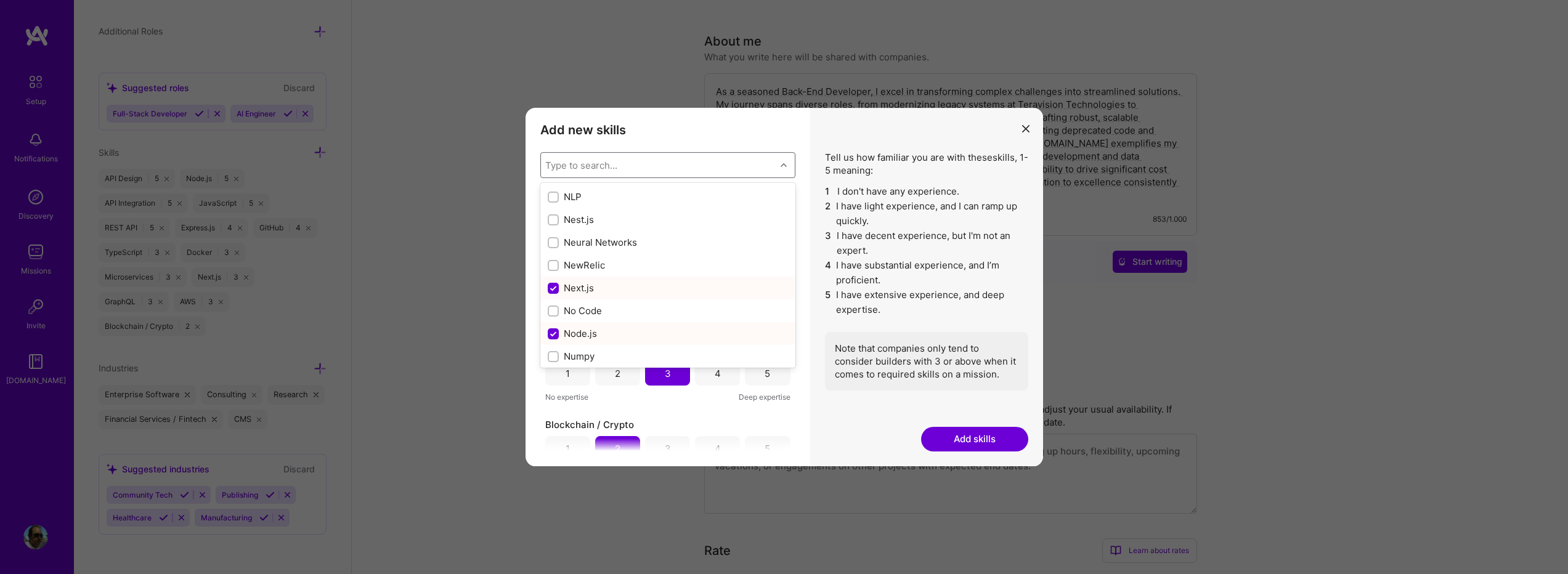
scroll to position [4929, 0]
click at [551, 216] on input "modal" at bounding box center [555, 216] width 9 height 9
checkbox input "true"
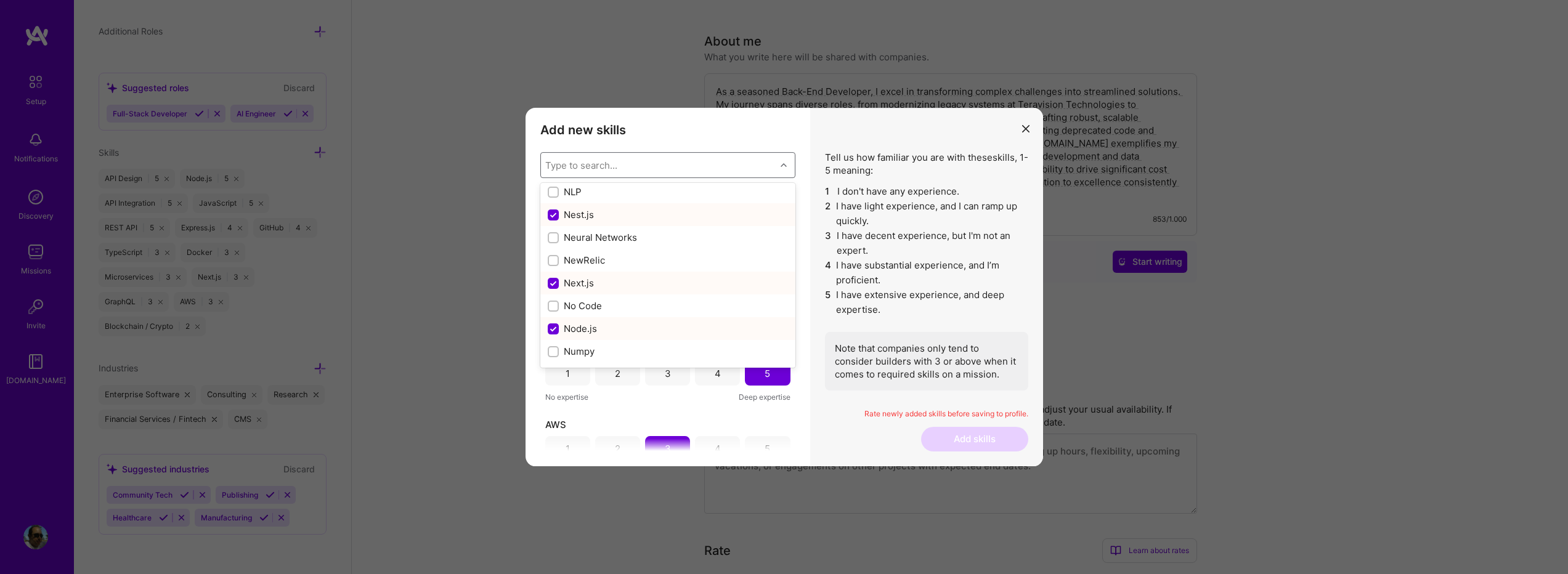
click at [553, 283] on input "modal" at bounding box center [555, 285] width 11 height 11
checkbox input "false"
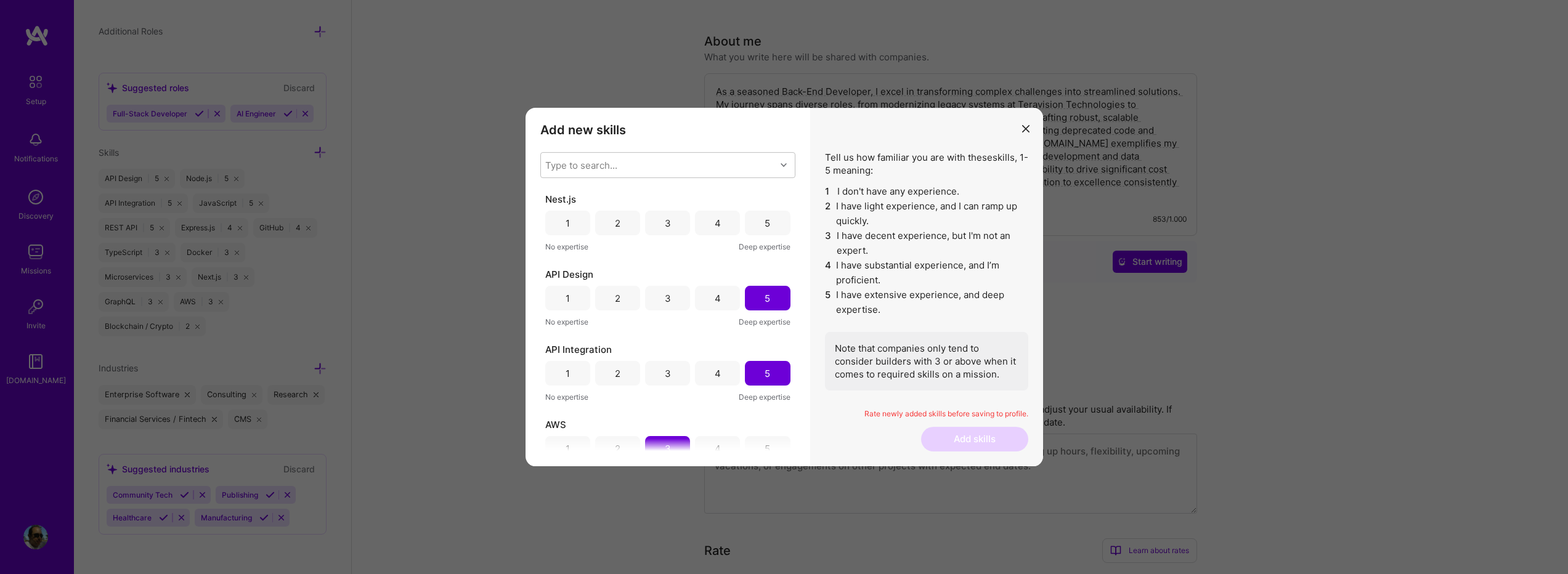
click at [772, 138] on div "Add new skills Tell us how familiar you are with given skills, using between 1 …" at bounding box center [668, 287] width 285 height 358
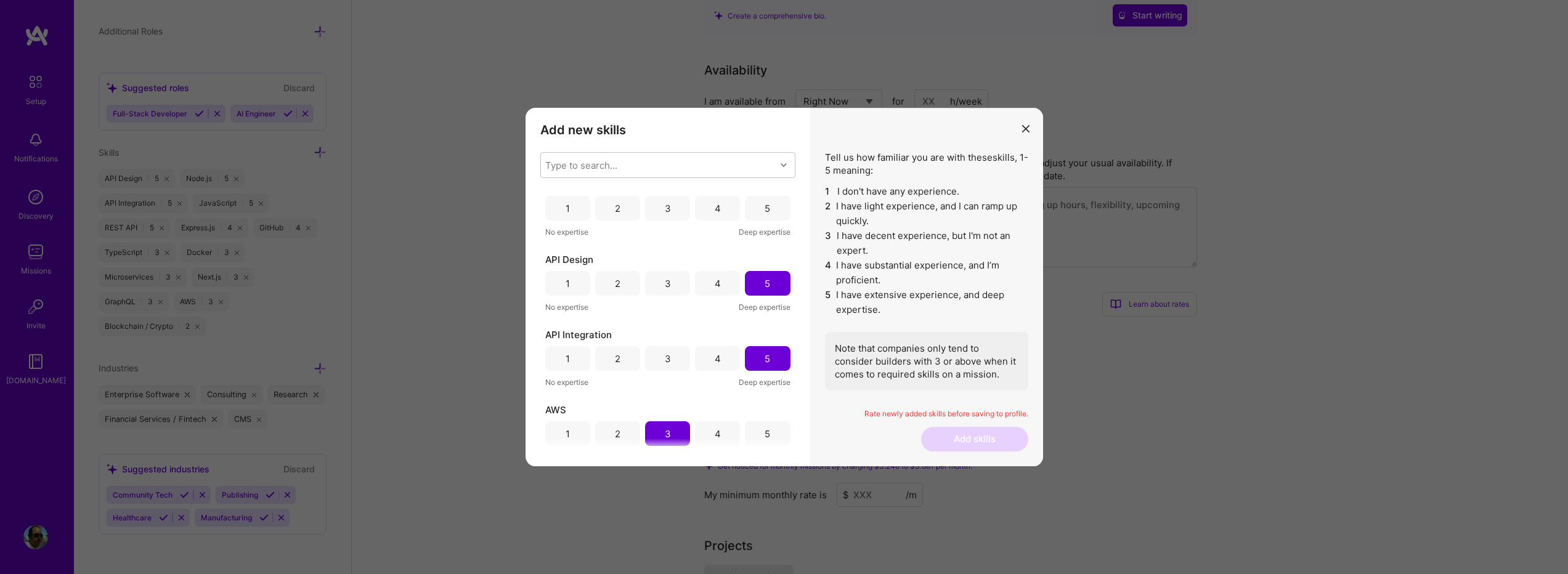
scroll to position [0, 0]
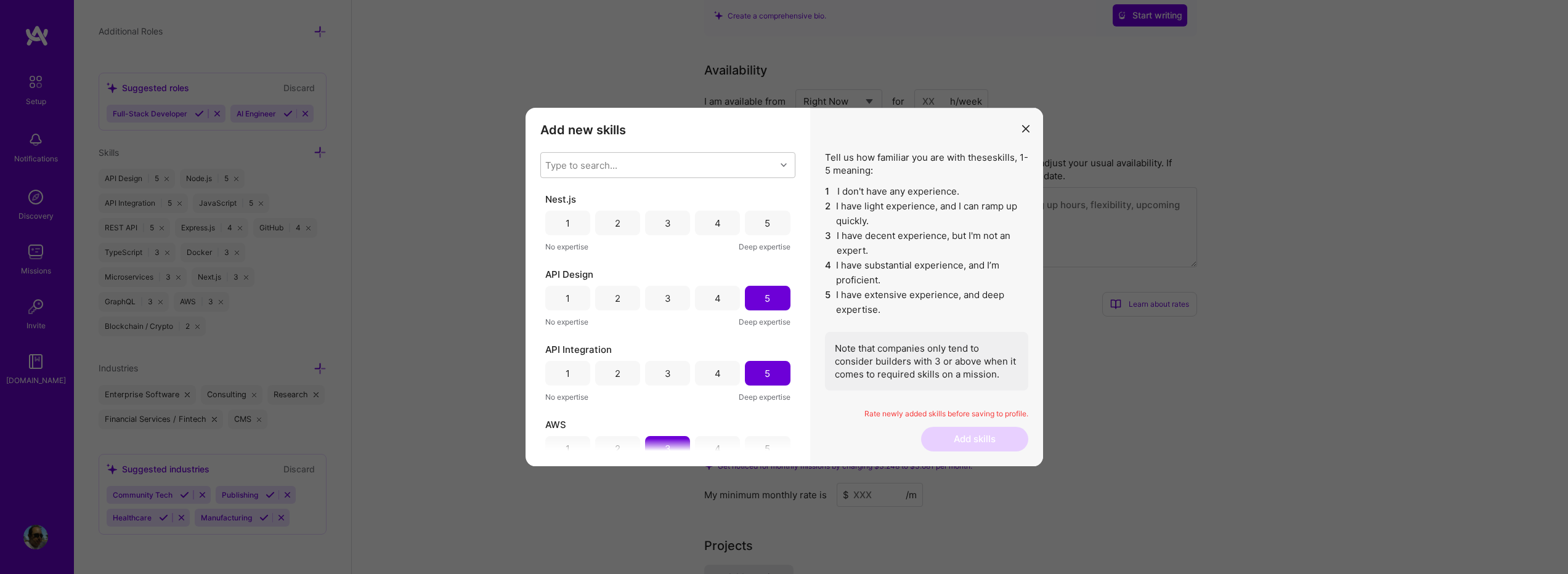
click at [676, 224] on div "3" at bounding box center [667, 223] width 45 height 25
click at [982, 443] on button "Add skills" at bounding box center [975, 439] width 107 height 25
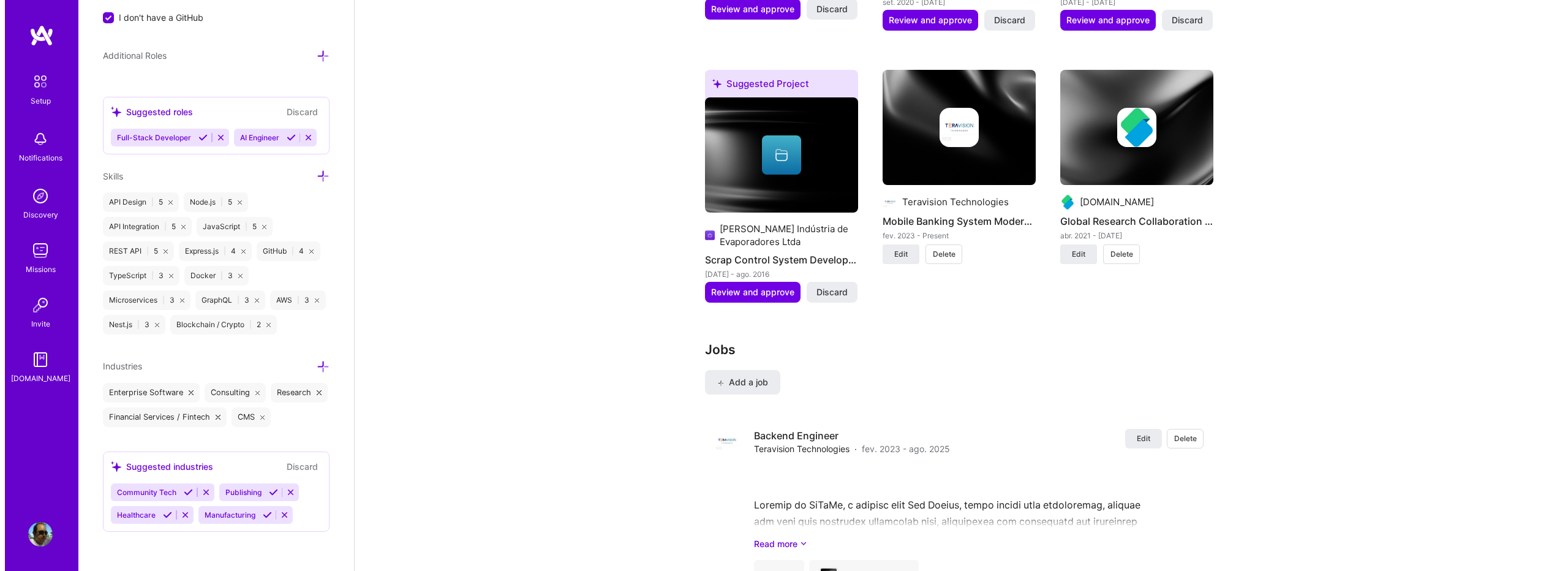
scroll to position [1308, 0]
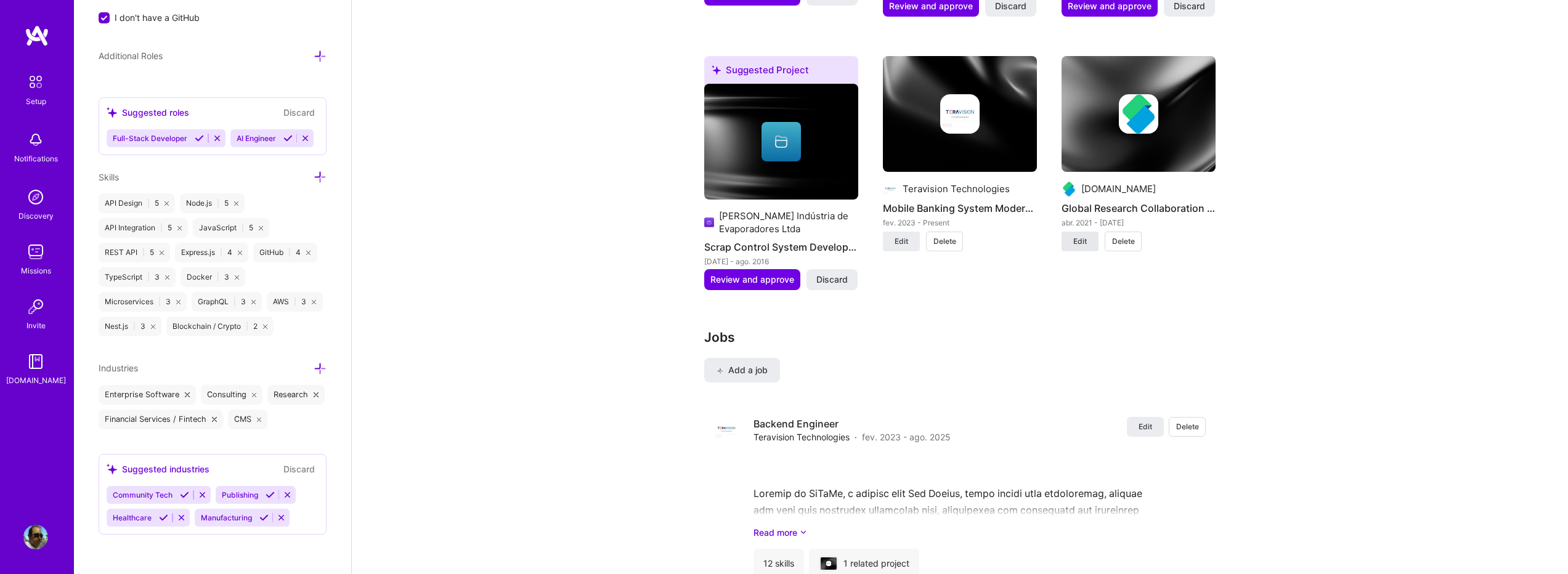
click at [1079, 236] on span "Edit" at bounding box center [1080, 242] width 14 height 11
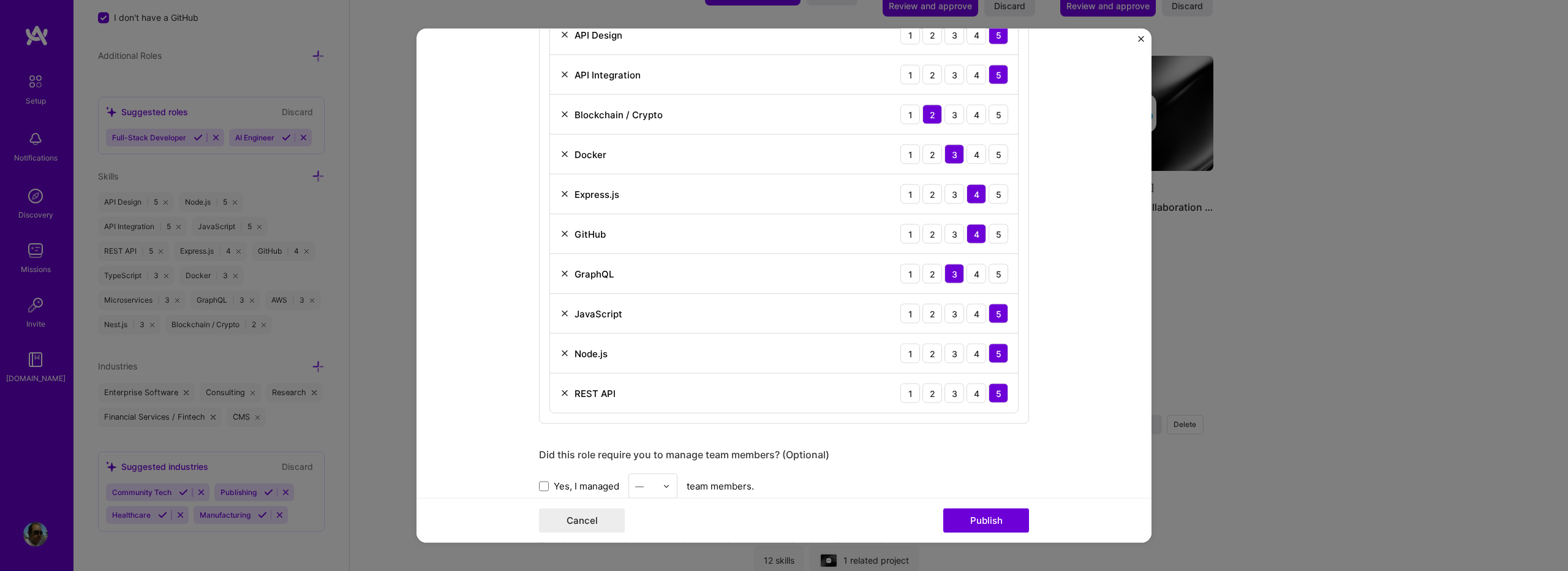
scroll to position [409, 0]
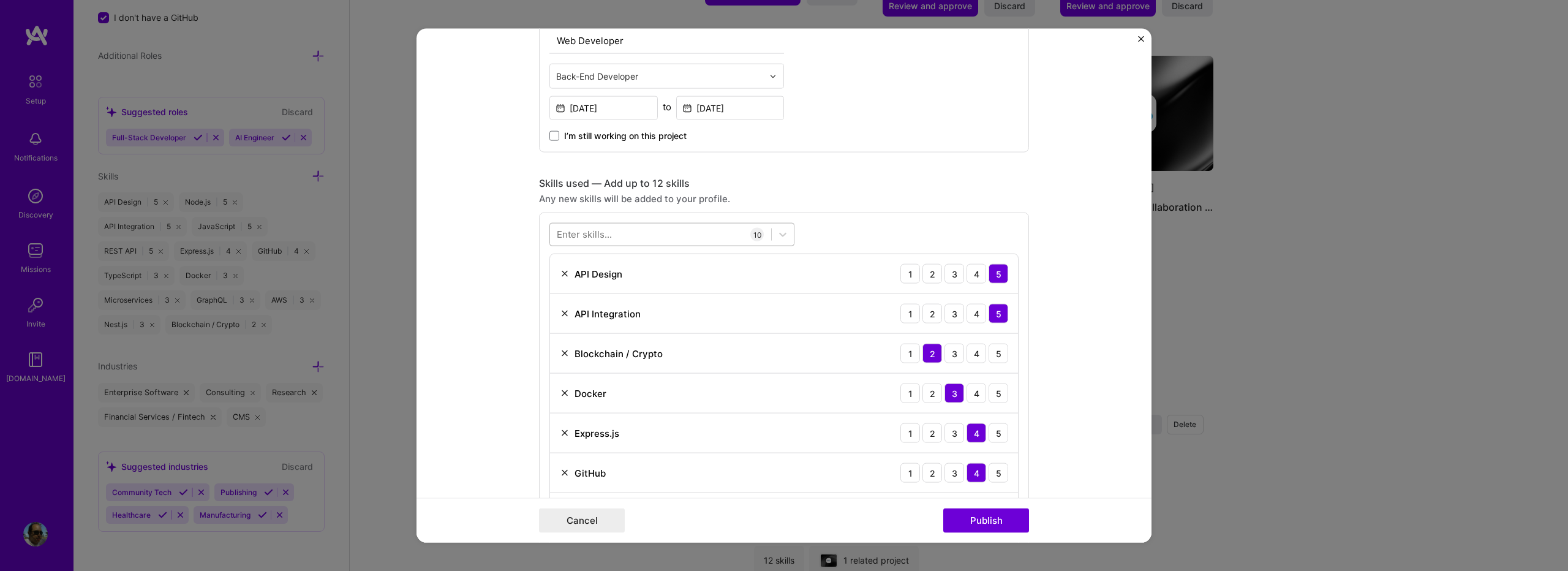
click at [698, 228] on div at bounding box center [661, 234] width 221 height 21
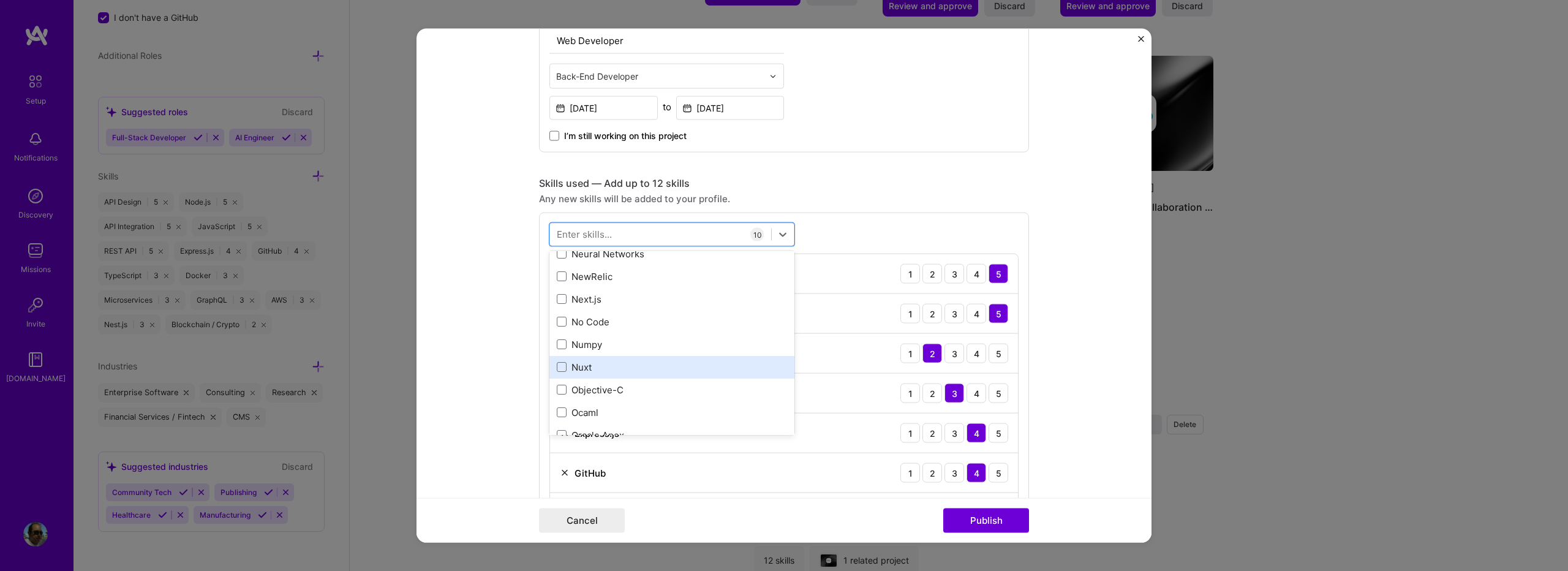
scroll to position [5148, 0]
click at [832, 229] on div "option Nuxt focused, 0 of 2. 378 results available. Use Up and Down to choose o…" at bounding box center [784, 438] width 490 height 451
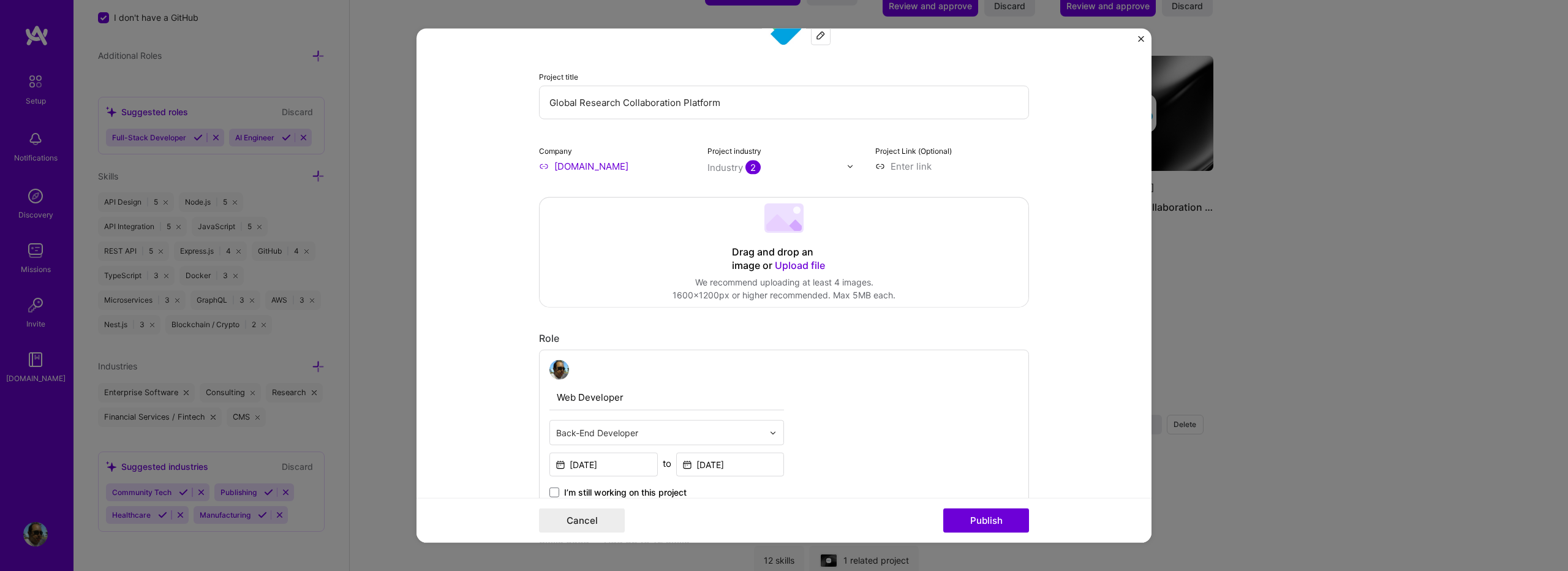
scroll to position [0, 0]
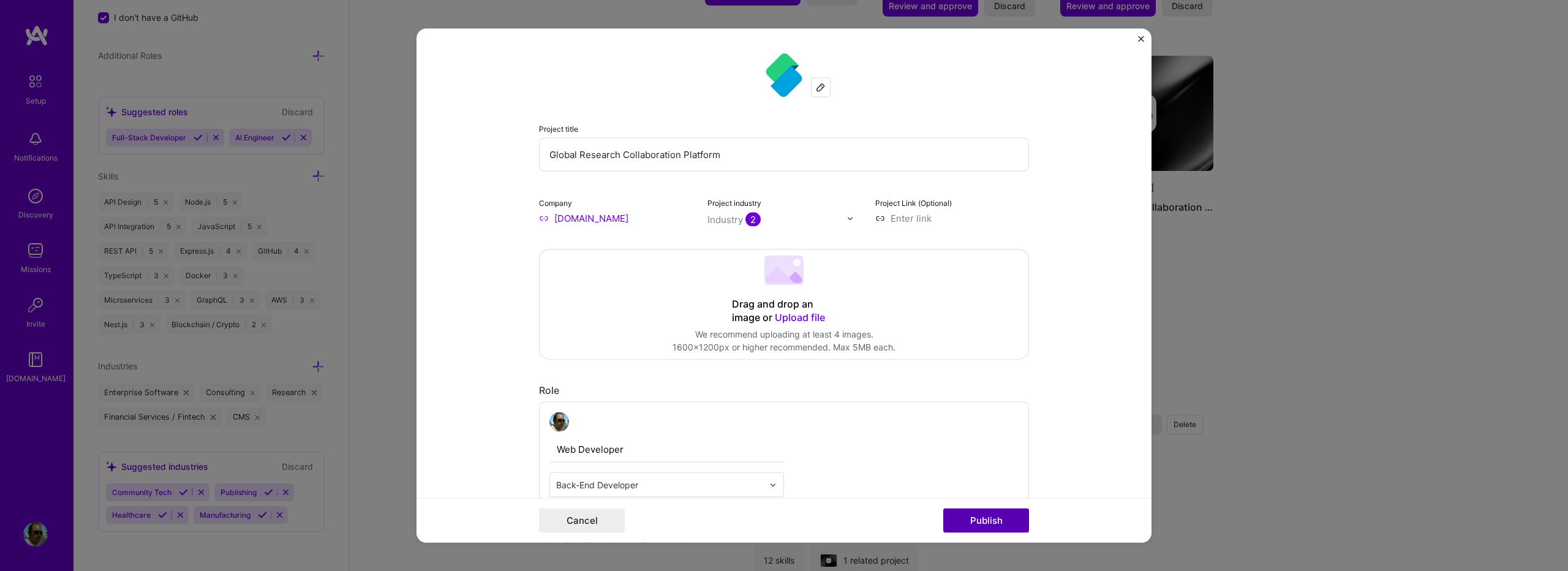
click at [963, 515] on button "Publish" at bounding box center [986, 520] width 86 height 25
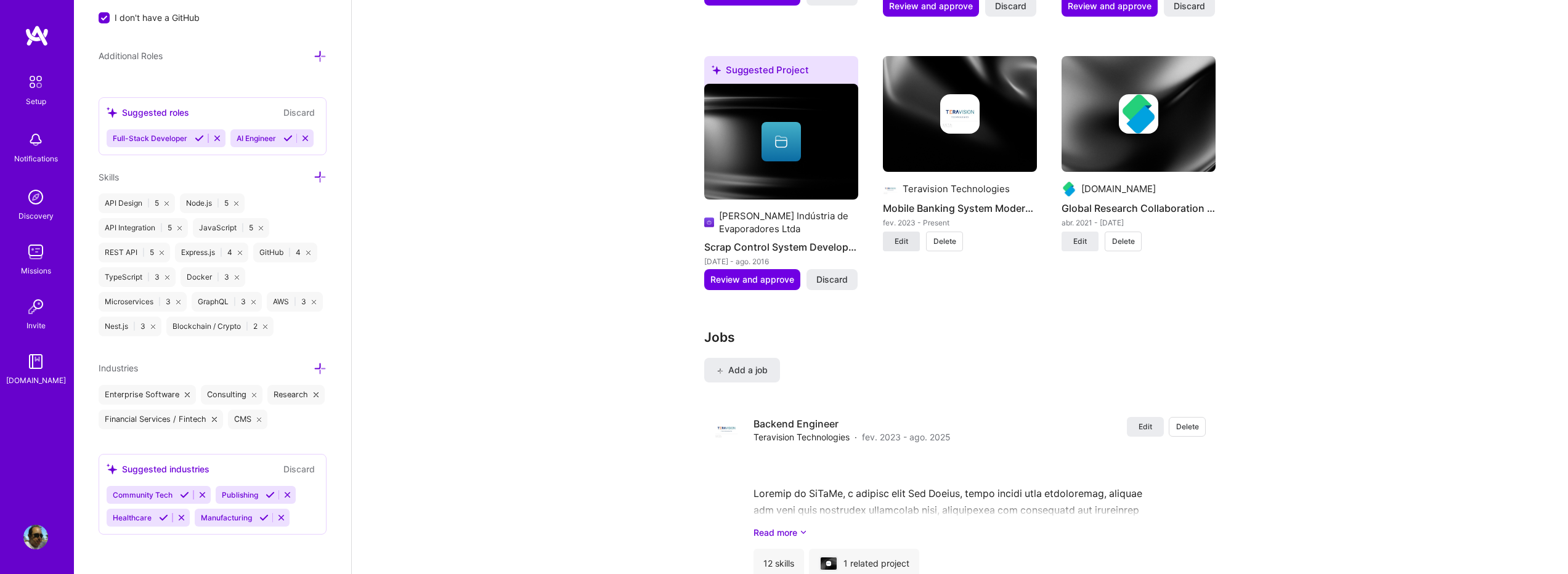
click at [902, 236] on span "Edit" at bounding box center [901, 242] width 14 height 11
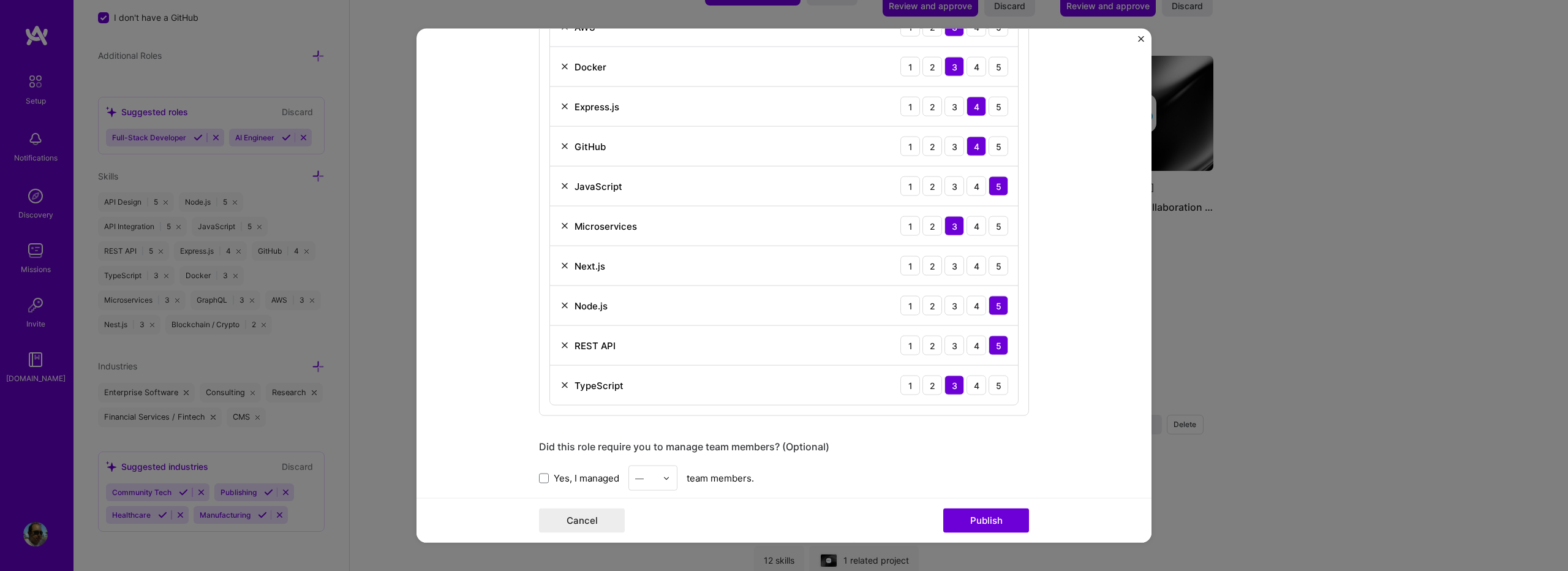
scroll to position [654, 0]
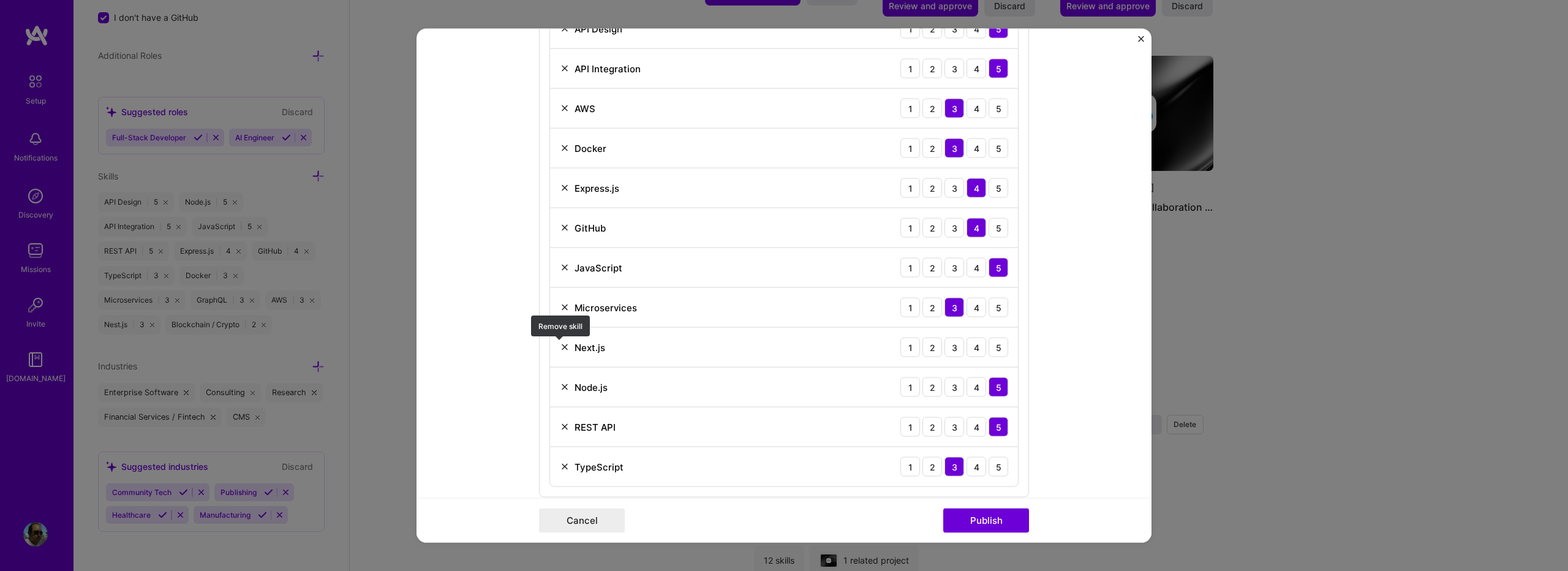
click at [560, 347] on img at bounding box center [565, 347] width 10 height 10
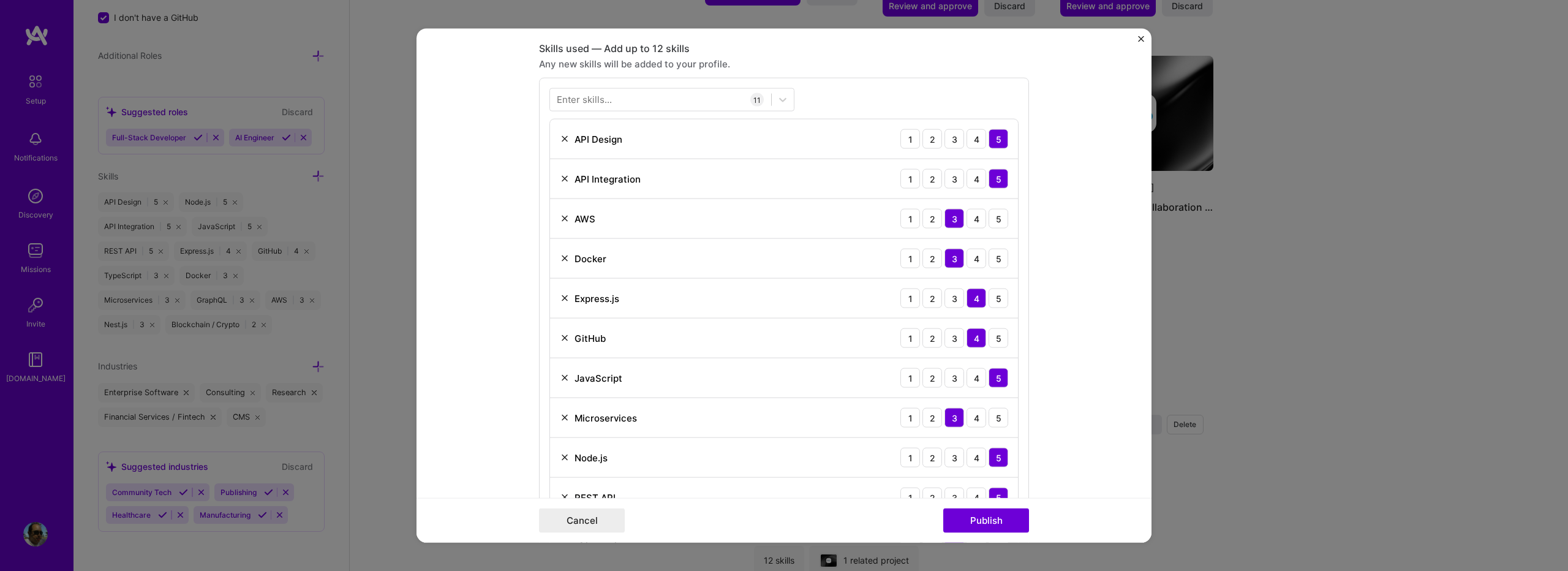
scroll to position [327, 0]
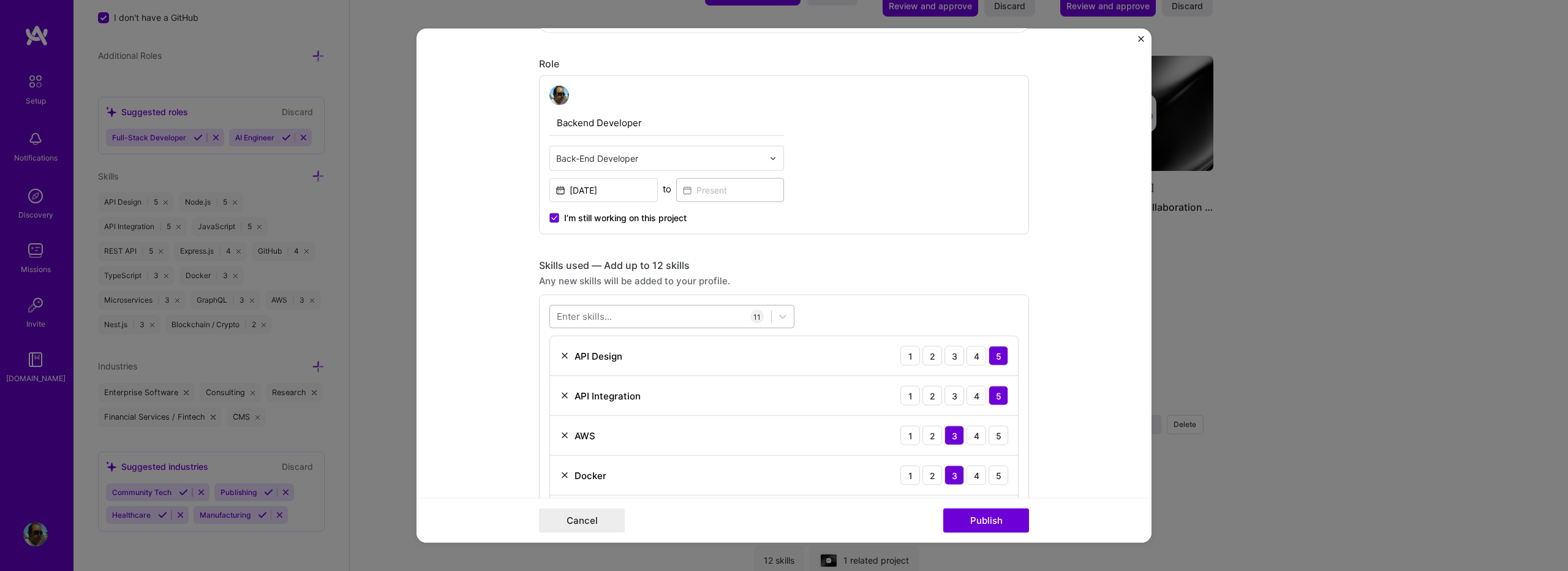
click at [681, 309] on div at bounding box center [661, 316] width 221 height 21
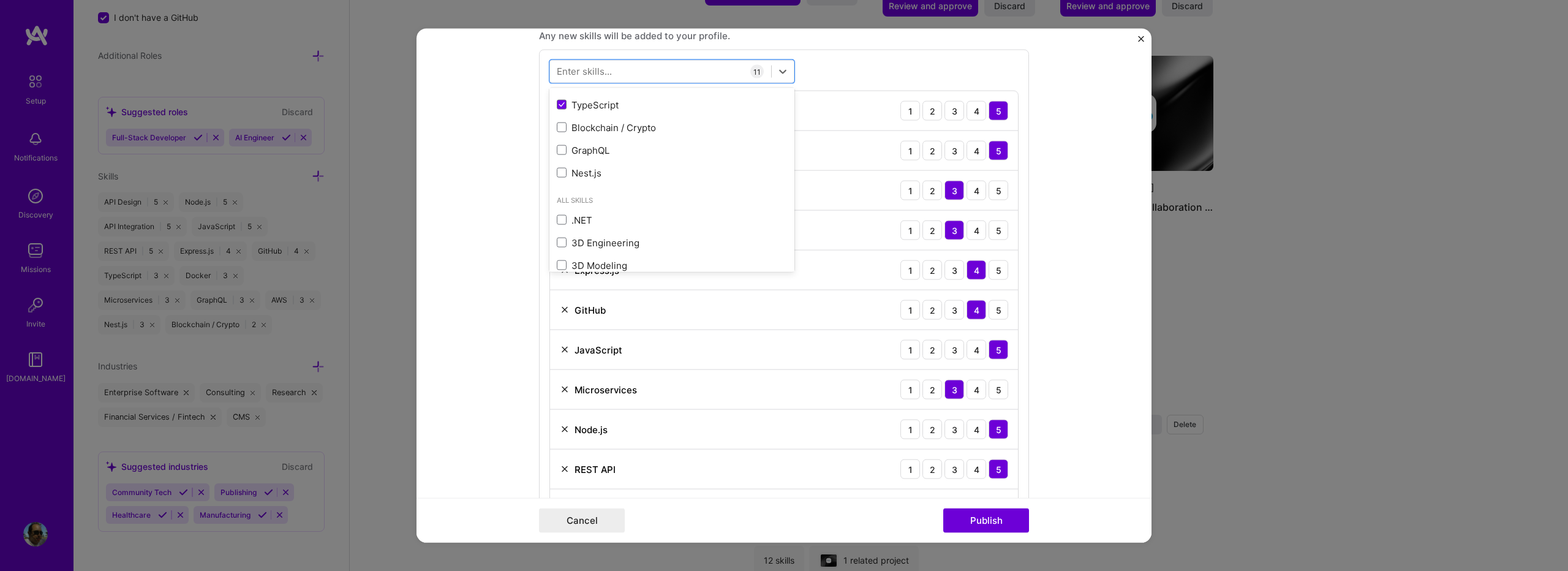
scroll to position [245, 0]
click at [562, 170] on span at bounding box center [562, 171] width 10 height 10
click at [0, 0] on input "checkbox" at bounding box center [0, 0] width 0 height 0
click at [831, 77] on div "Enter skills... 12 API Design 1 2 3 4 5 API Integration 1 2 3 4 5 AWS 1 2 3 4 5…" at bounding box center [784, 314] width 490 height 530
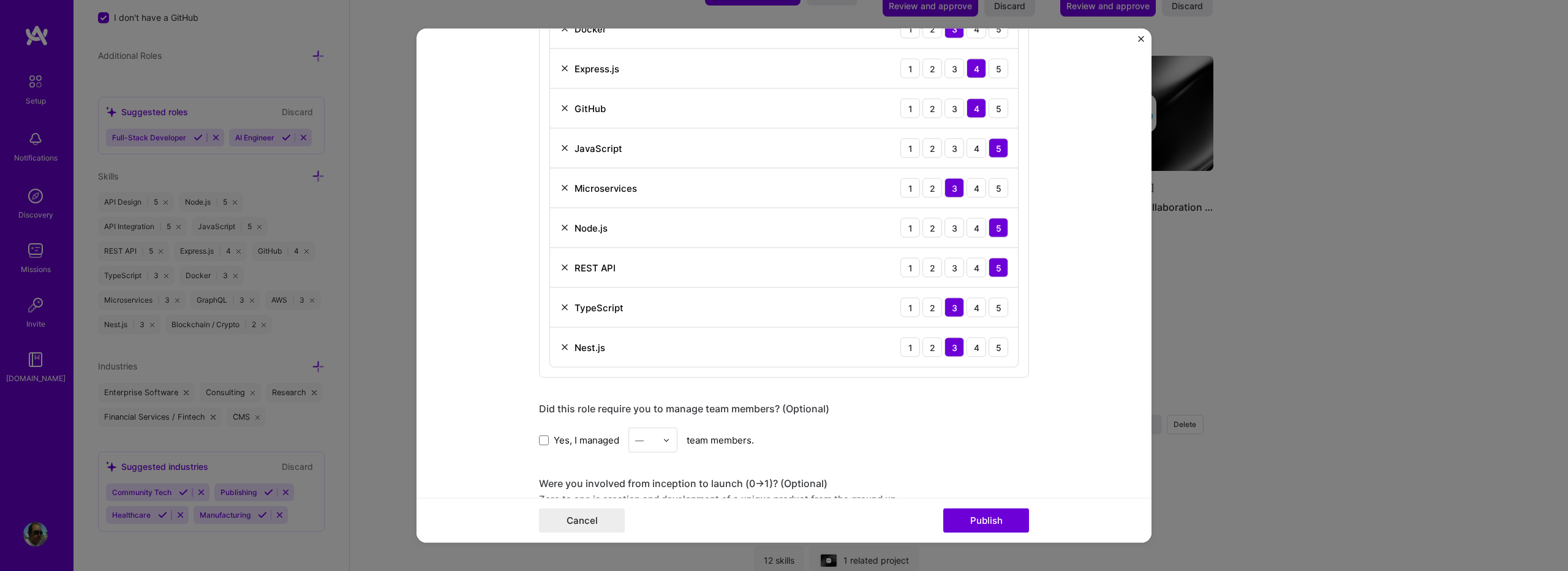
scroll to position [817, 0]
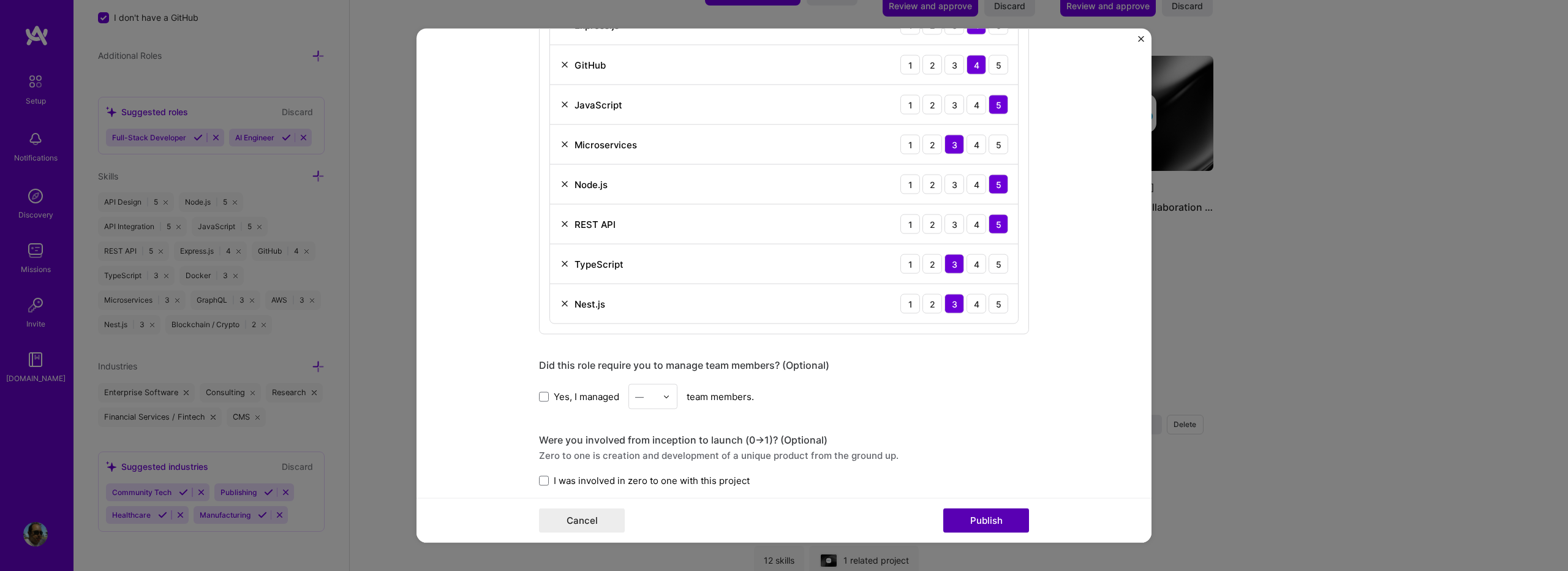
click at [955, 524] on button "Publish" at bounding box center [986, 520] width 86 height 25
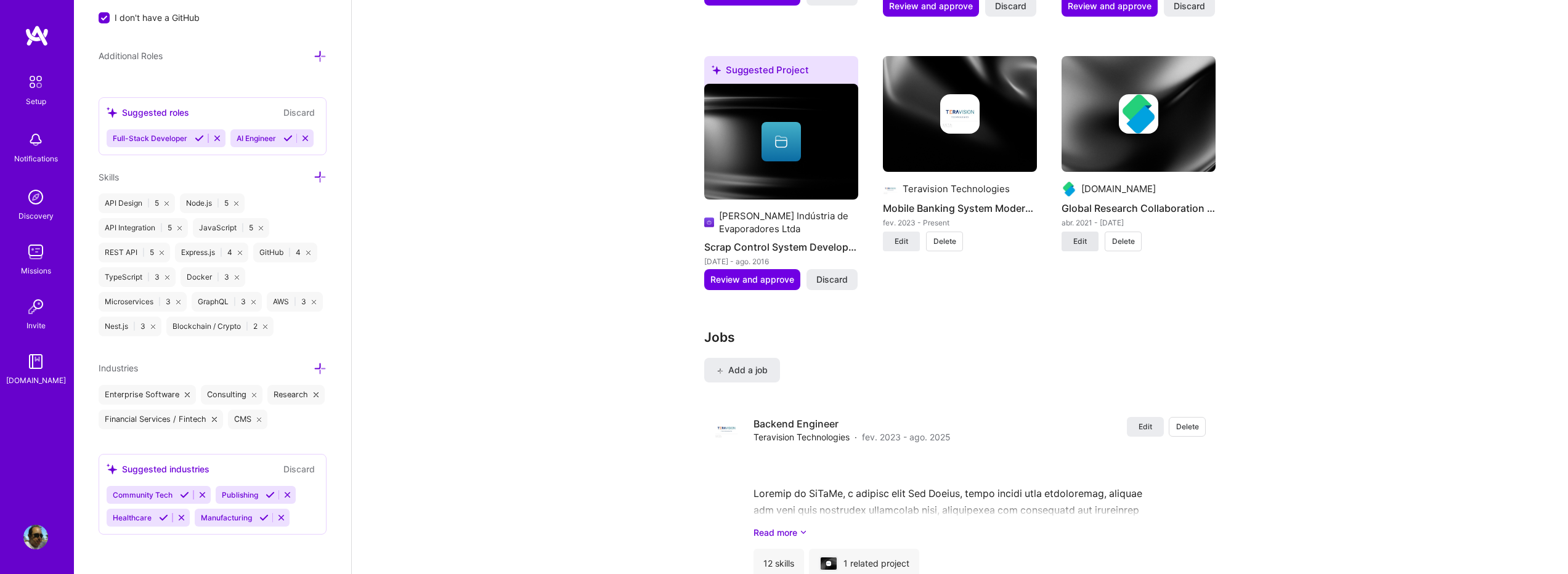
click at [1080, 236] on span "Edit" at bounding box center [1080, 242] width 14 height 11
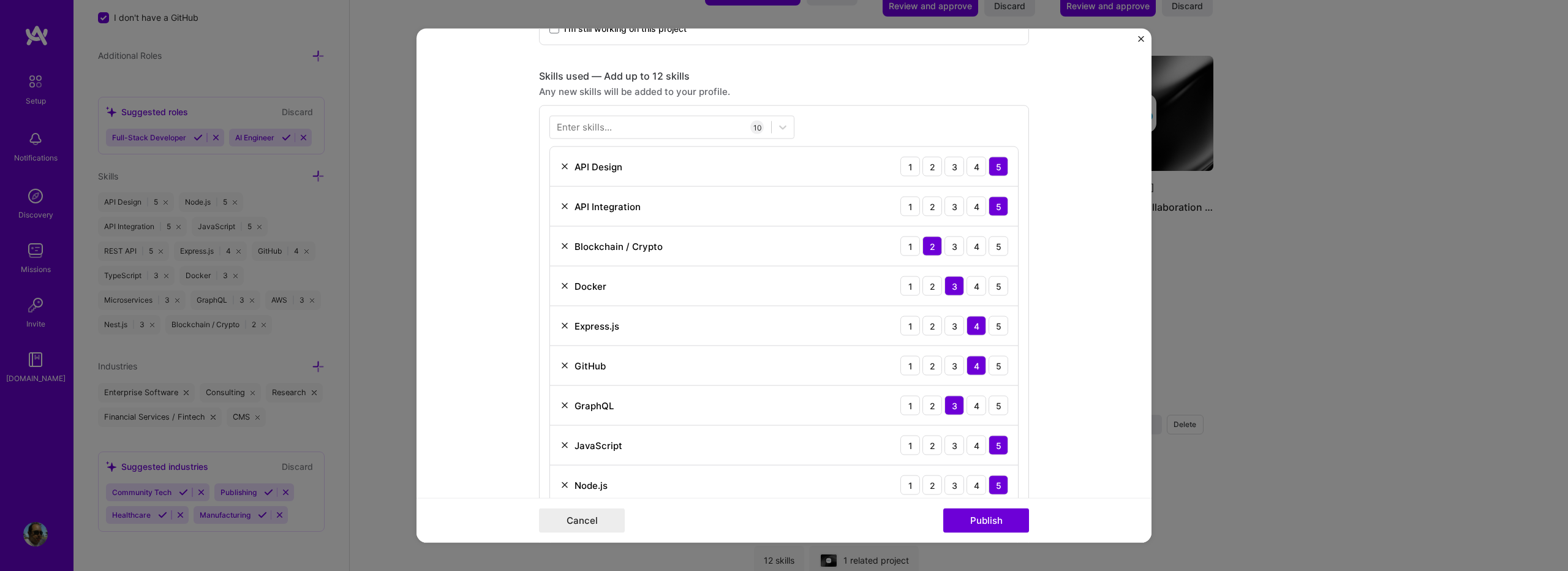
scroll to position [490, 0]
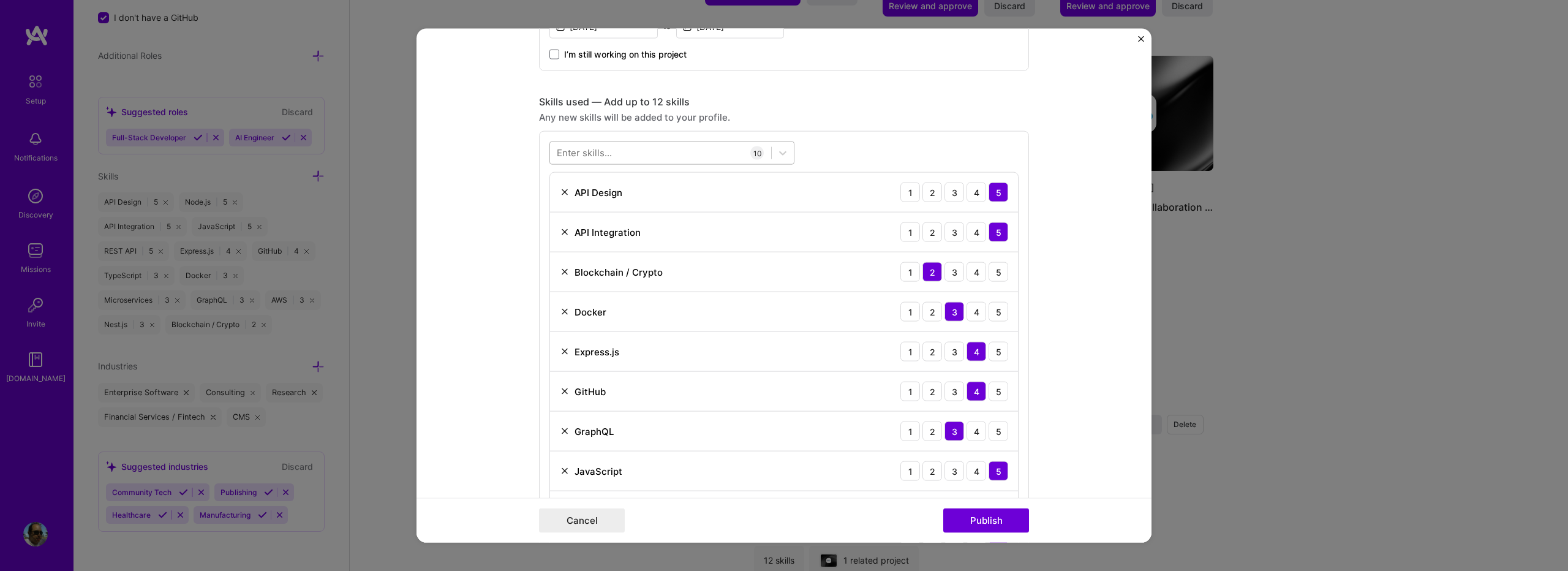
click at [681, 161] on div at bounding box center [661, 153] width 221 height 21
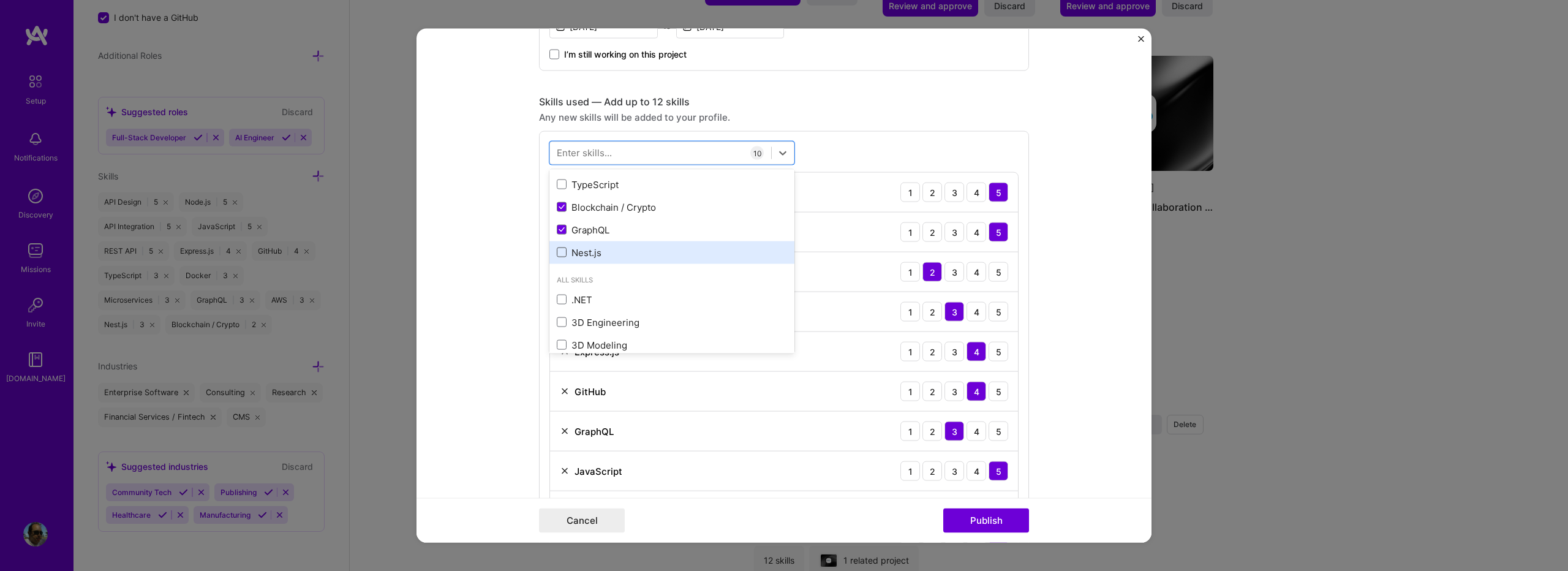
click at [559, 253] on span at bounding box center [562, 253] width 10 height 10
click at [0, 0] on input "checkbox" at bounding box center [0, 0] width 0 height 0
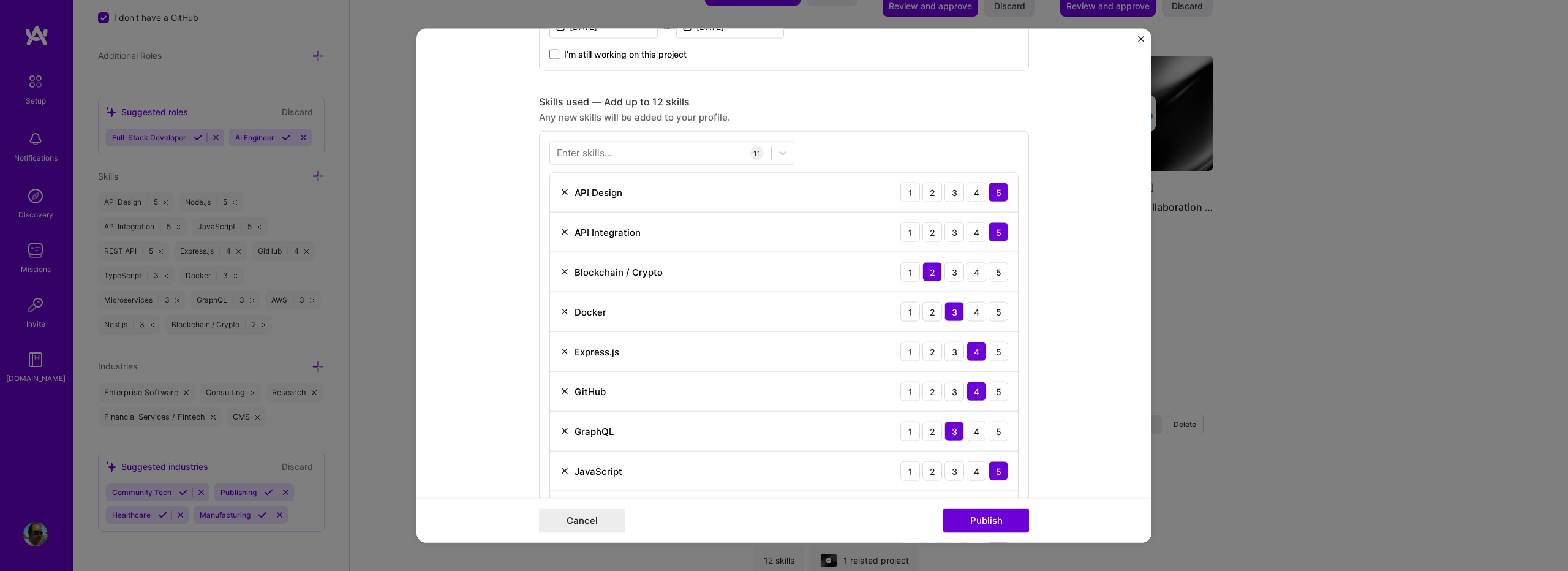
click at [799, 154] on div "Enter skills... 11 API Design 1 2 3 4 5 API Integration 1 2 3 4 5 Blockchain / …" at bounding box center [784, 376] width 490 height 490
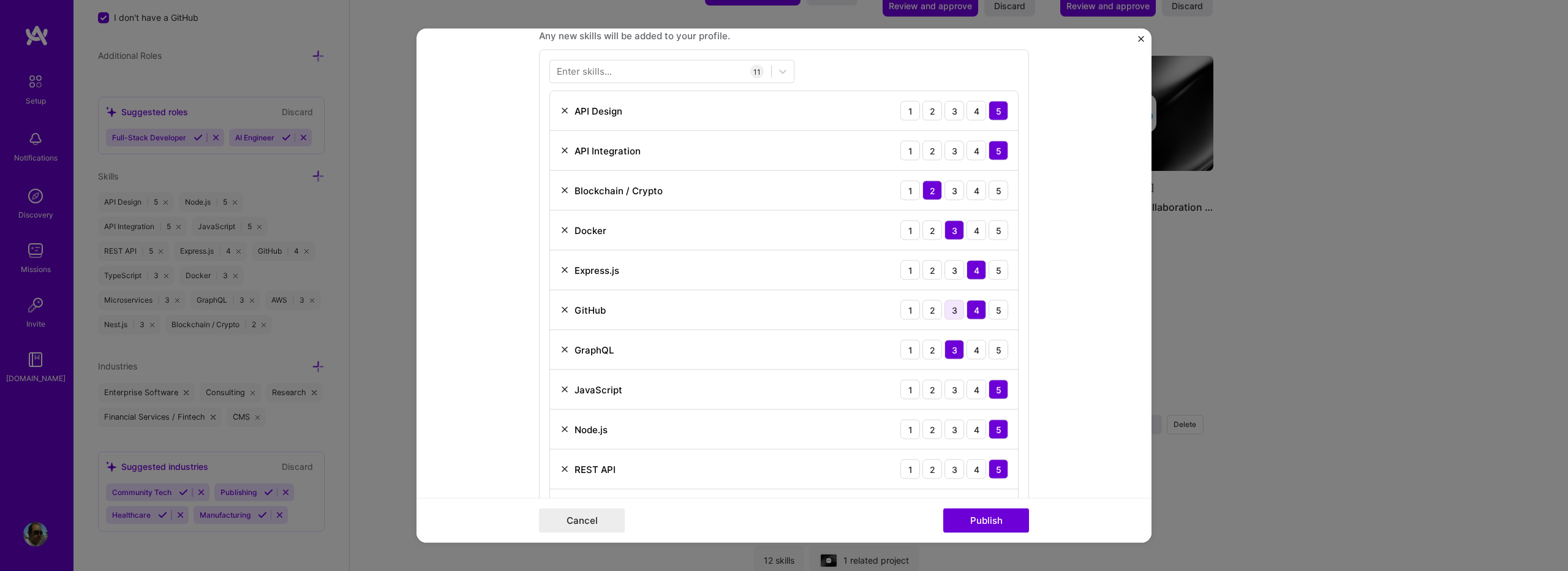
scroll to position [654, 0]
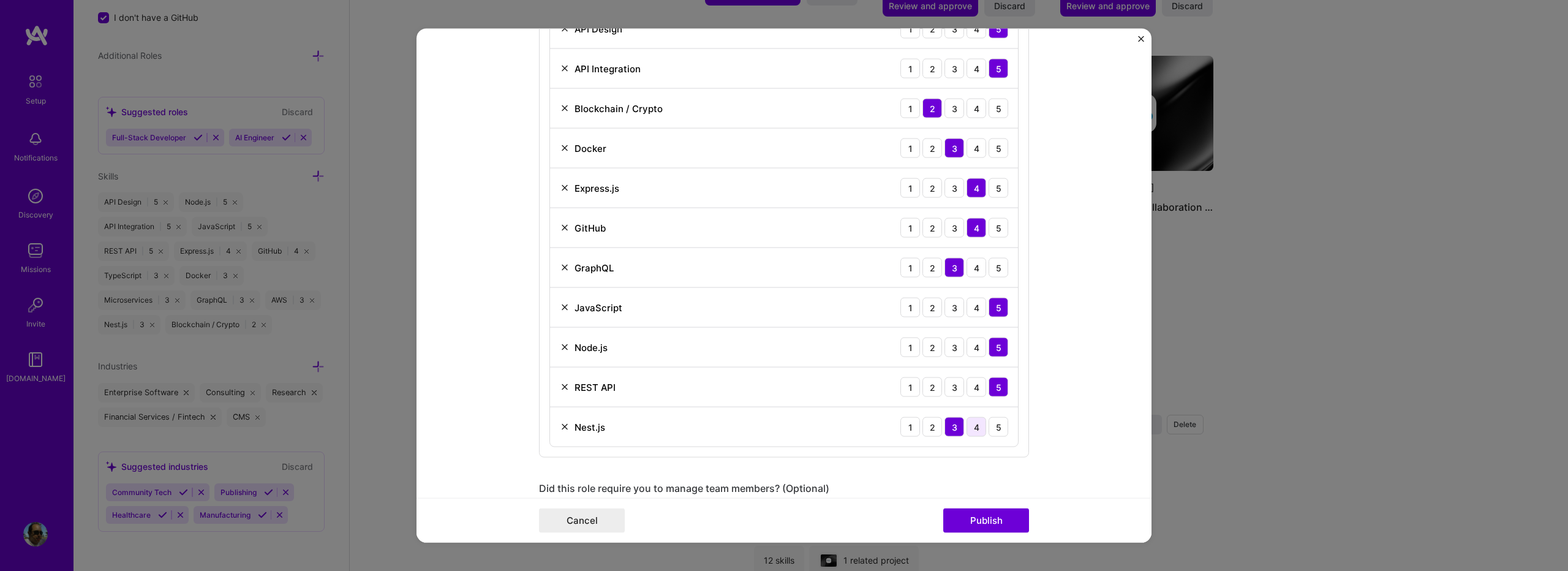
click at [970, 430] on div "4" at bounding box center [977, 427] width 20 height 20
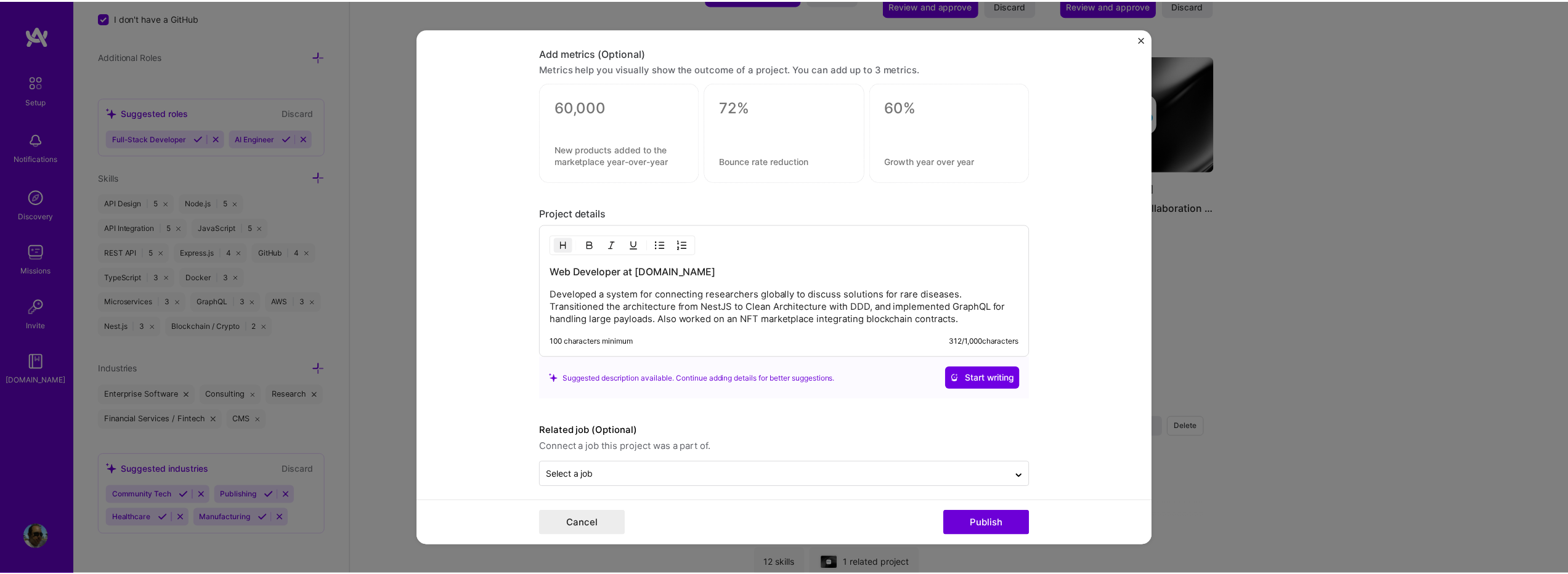
scroll to position [1258, 0]
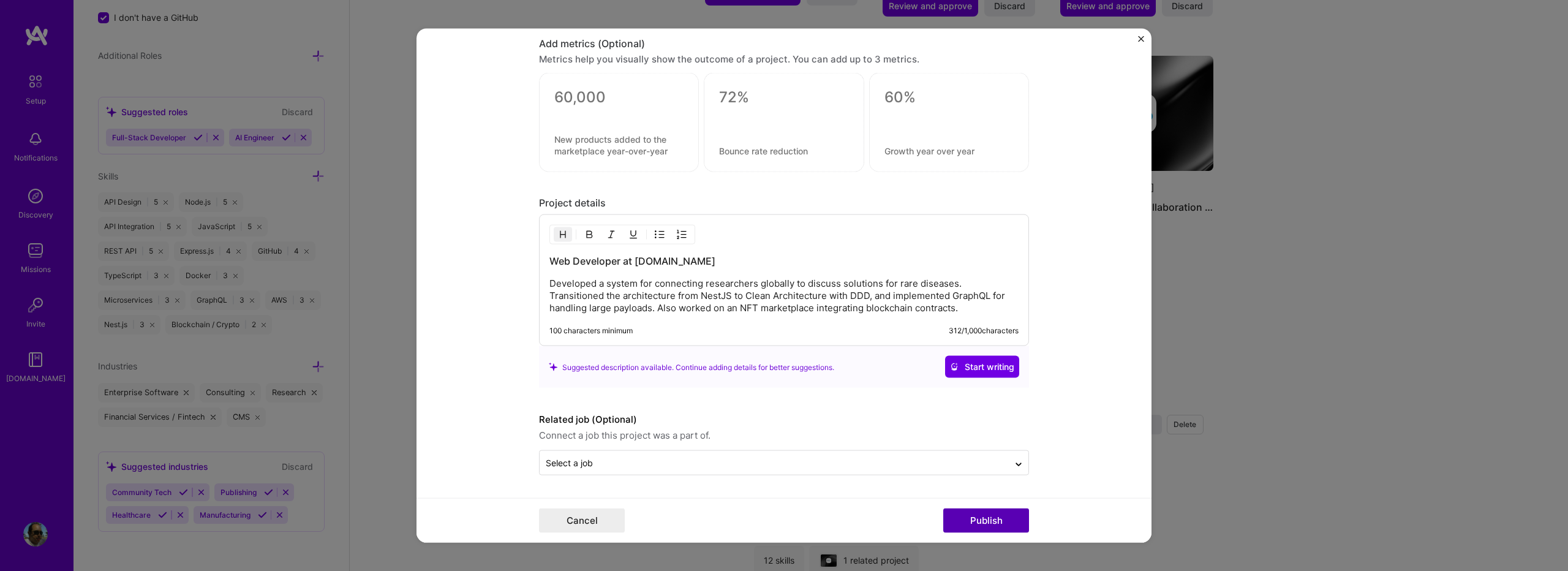
click at [980, 526] on button "Publish" at bounding box center [986, 520] width 86 height 25
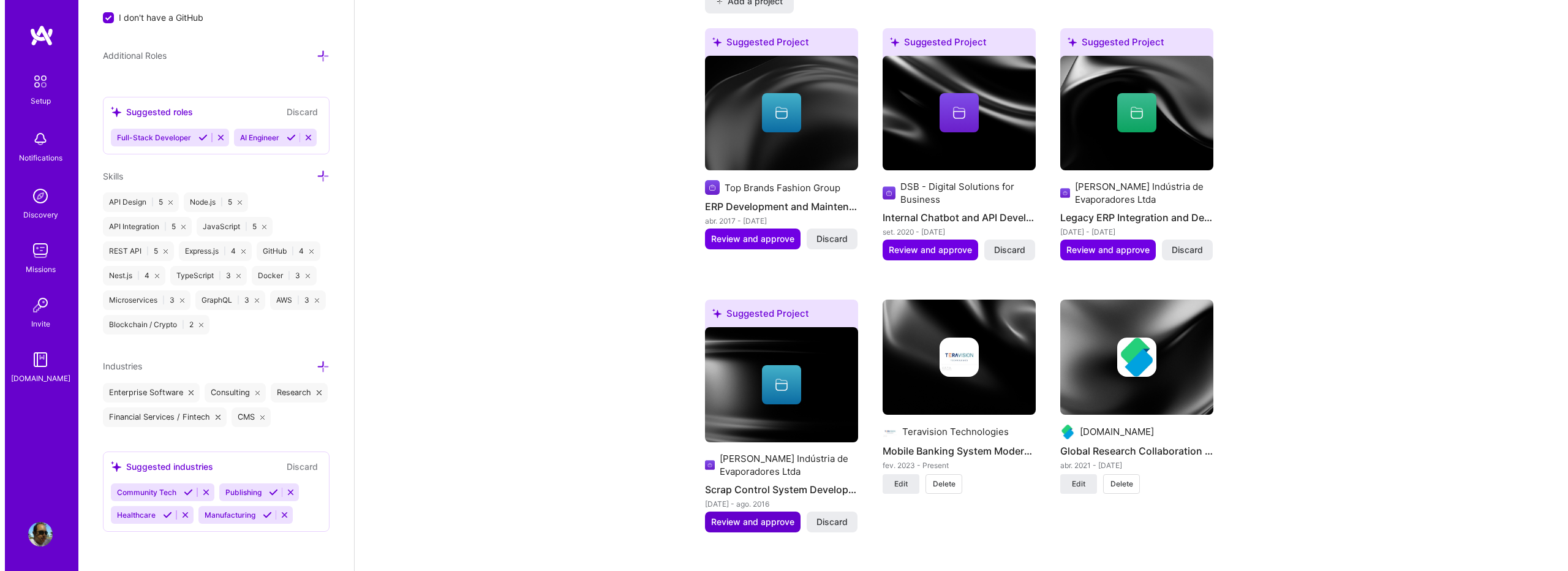
scroll to position [1062, 0]
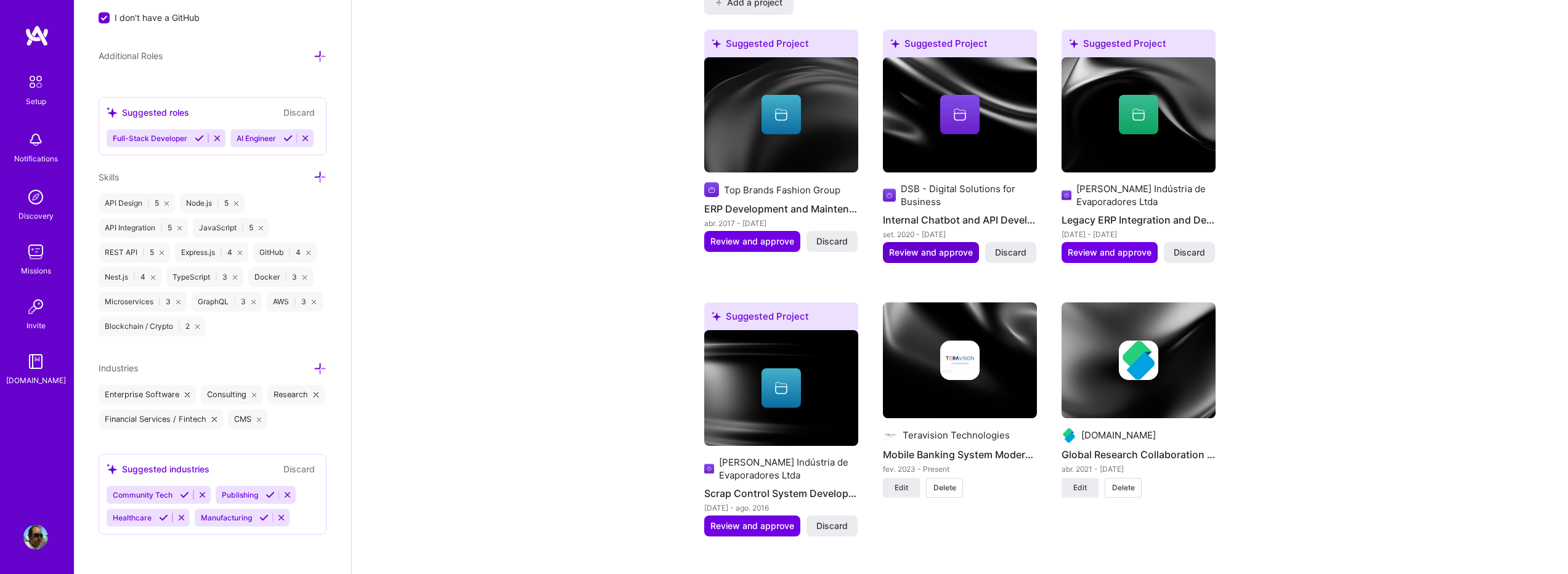
click at [954, 246] on span "Review and approve" at bounding box center [931, 252] width 84 height 12
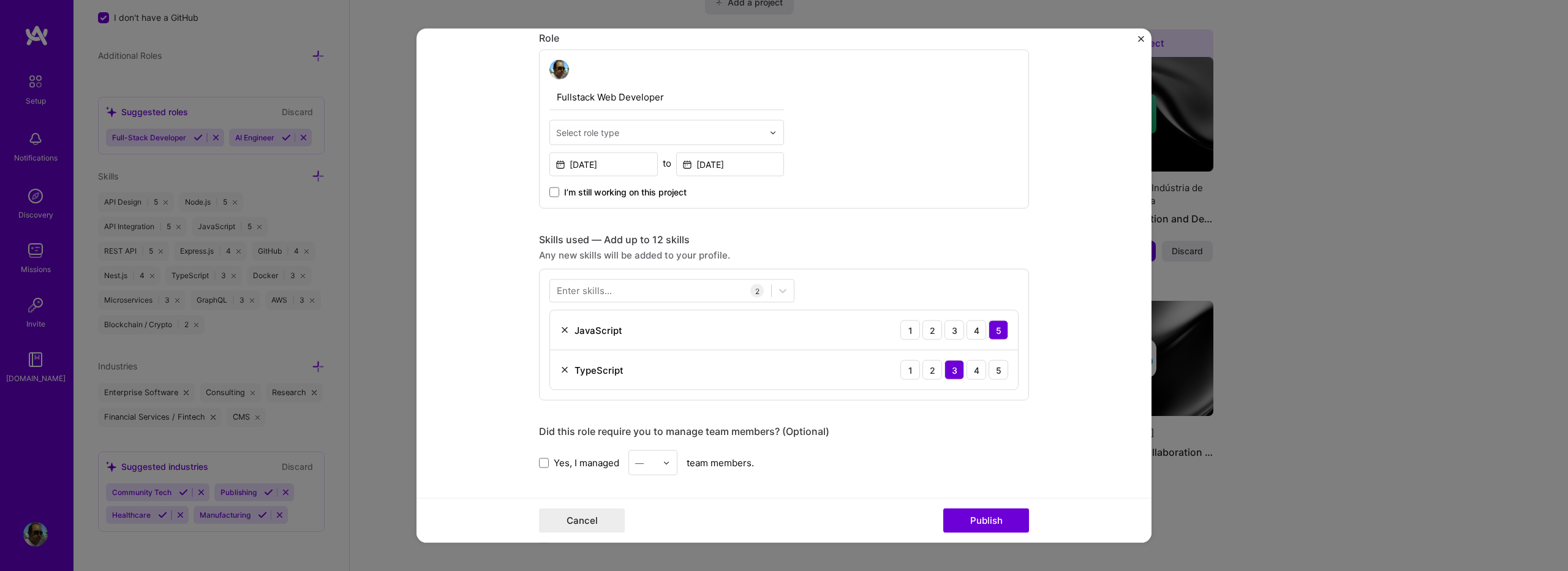
scroll to position [409, 0]
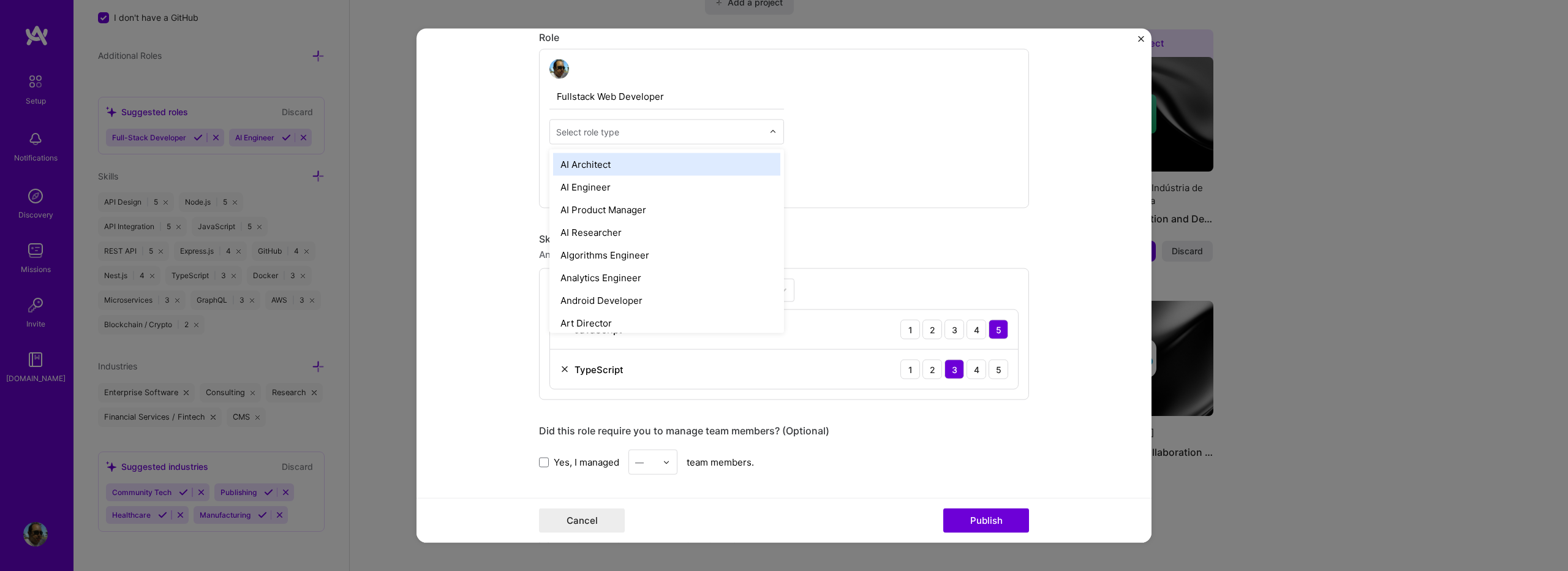
click at [653, 135] on input "text" at bounding box center [660, 132] width 207 height 13
type input "Full"
click at [653, 161] on div "Full-Stack Developer" at bounding box center [666, 165] width 227 height 23
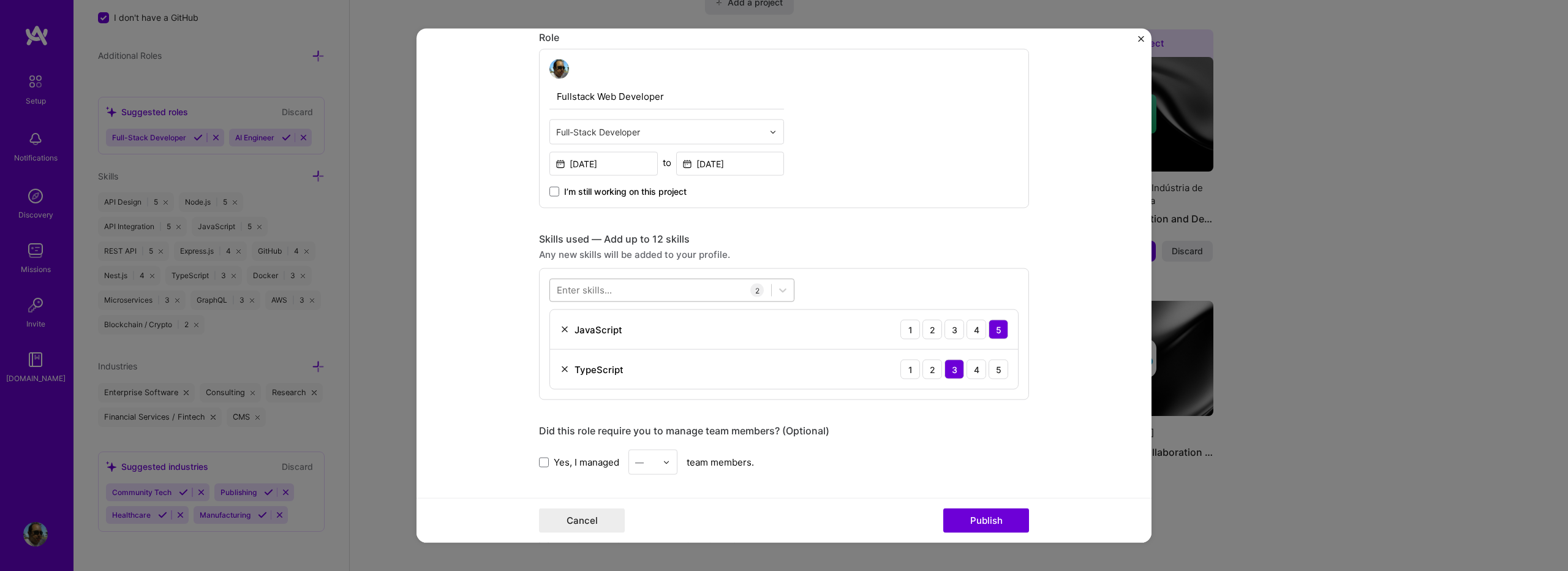
click at [660, 287] on div at bounding box center [661, 290] width 221 height 21
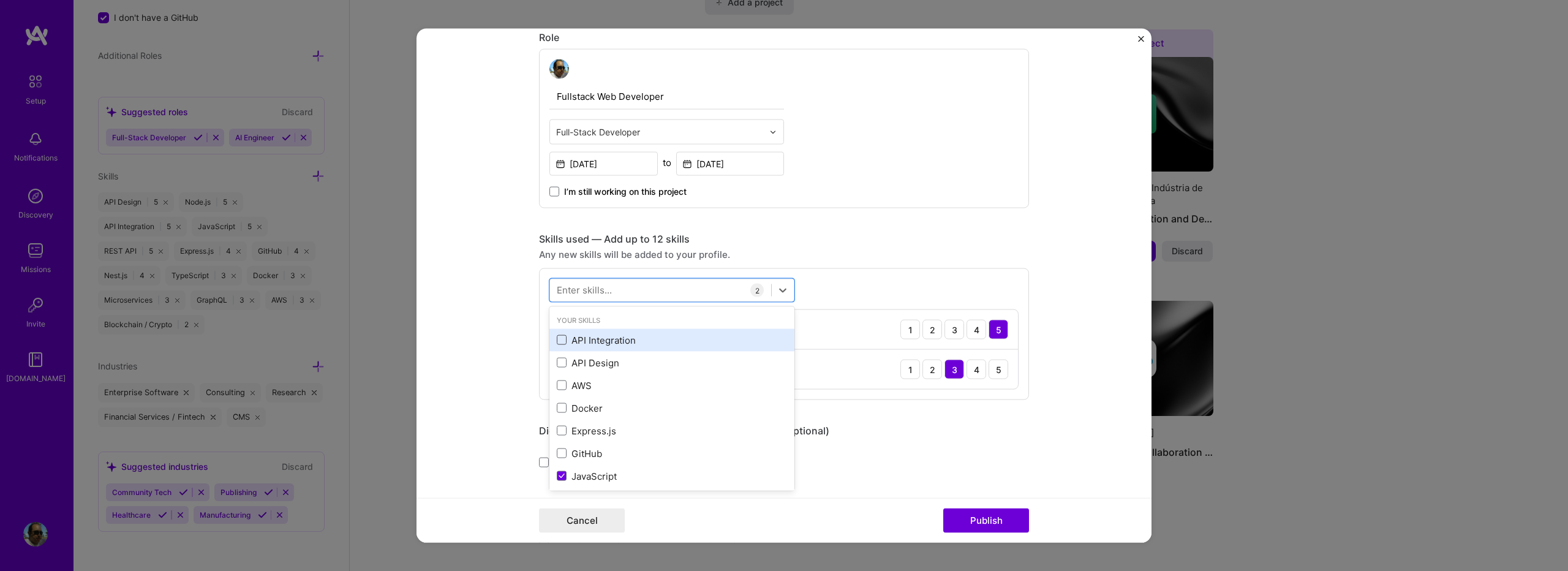
click at [557, 341] on span at bounding box center [562, 340] width 10 height 10
click at [0, 0] on input "checkbox" at bounding box center [0, 0] width 0 height 0
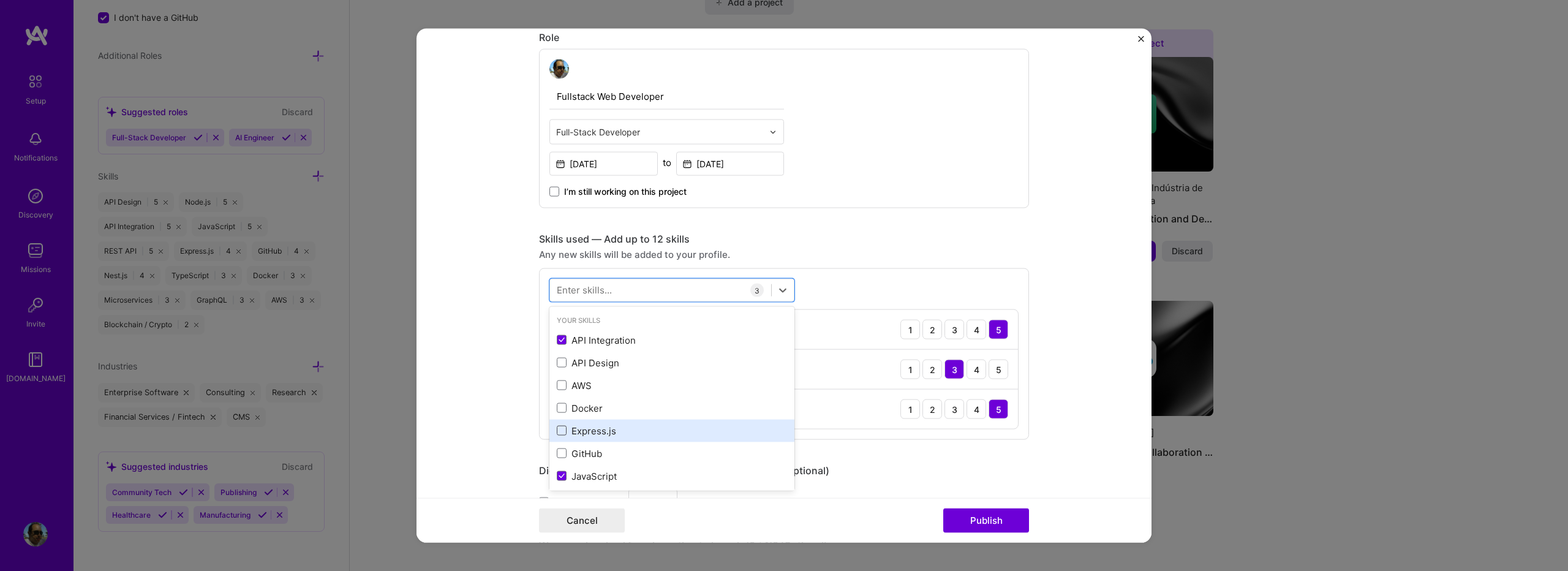
click at [557, 428] on span at bounding box center [562, 431] width 10 height 10
click at [0, 0] on input "checkbox" at bounding box center [0, 0] width 0 height 0
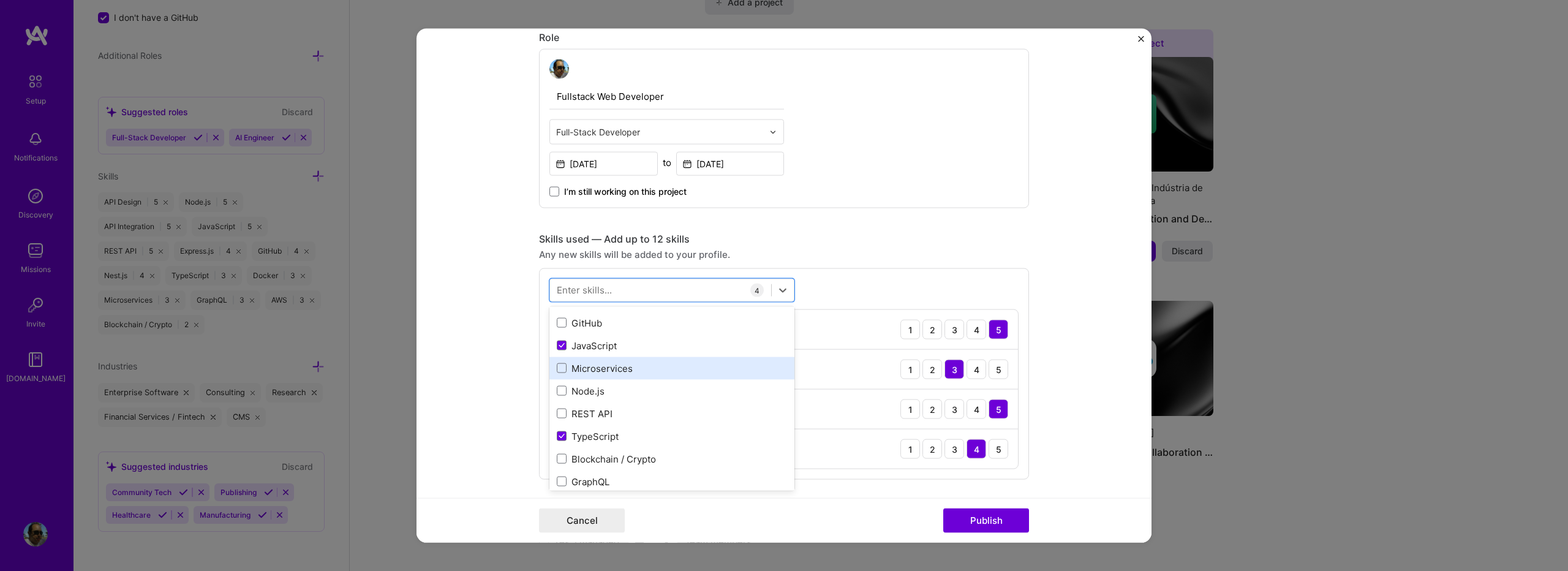
scroll to position [163, 0]
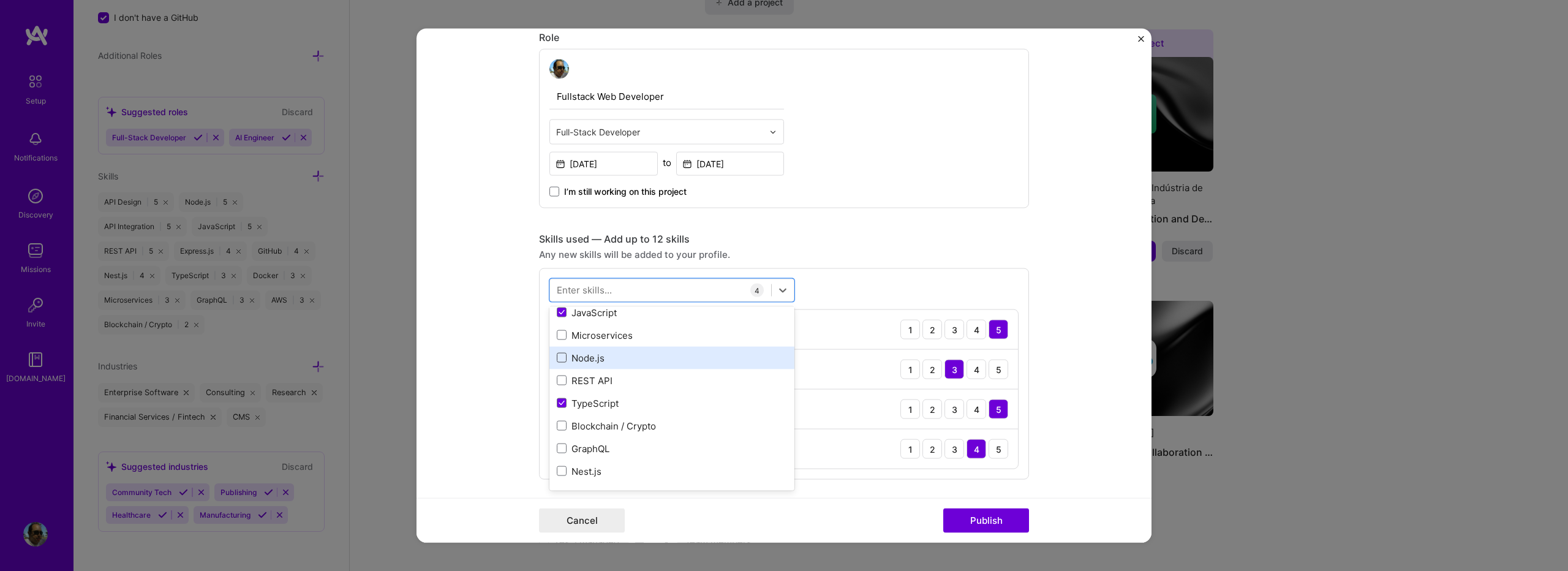
click at [559, 359] on span at bounding box center [562, 358] width 10 height 10
click at [0, 0] on input "checkbox" at bounding box center [0, 0] width 0 height 0
click at [559, 380] on span at bounding box center [562, 381] width 10 height 10
click at [0, 0] on input "checkbox" at bounding box center [0, 0] width 0 height 0
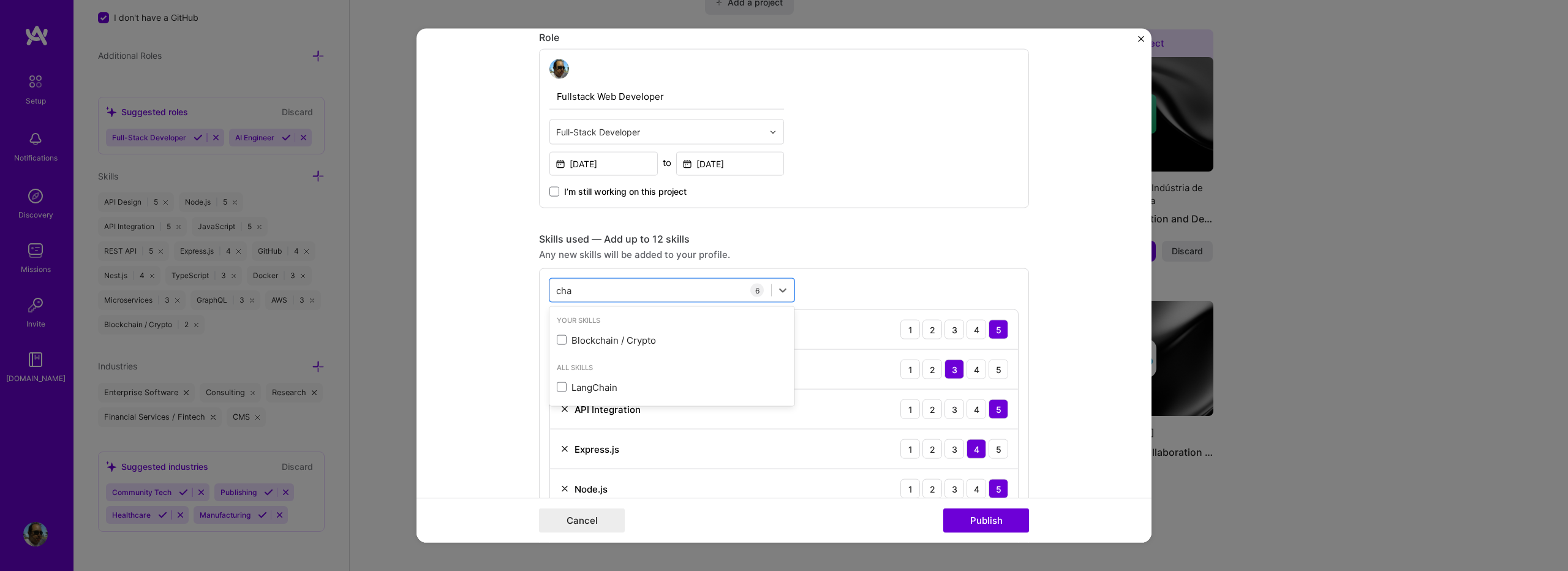
scroll to position [0, 0]
type input "c"
type input "h"
type input "_"
click at [755, 259] on div "Any new skills will be added to your profile." at bounding box center [784, 255] width 490 height 13
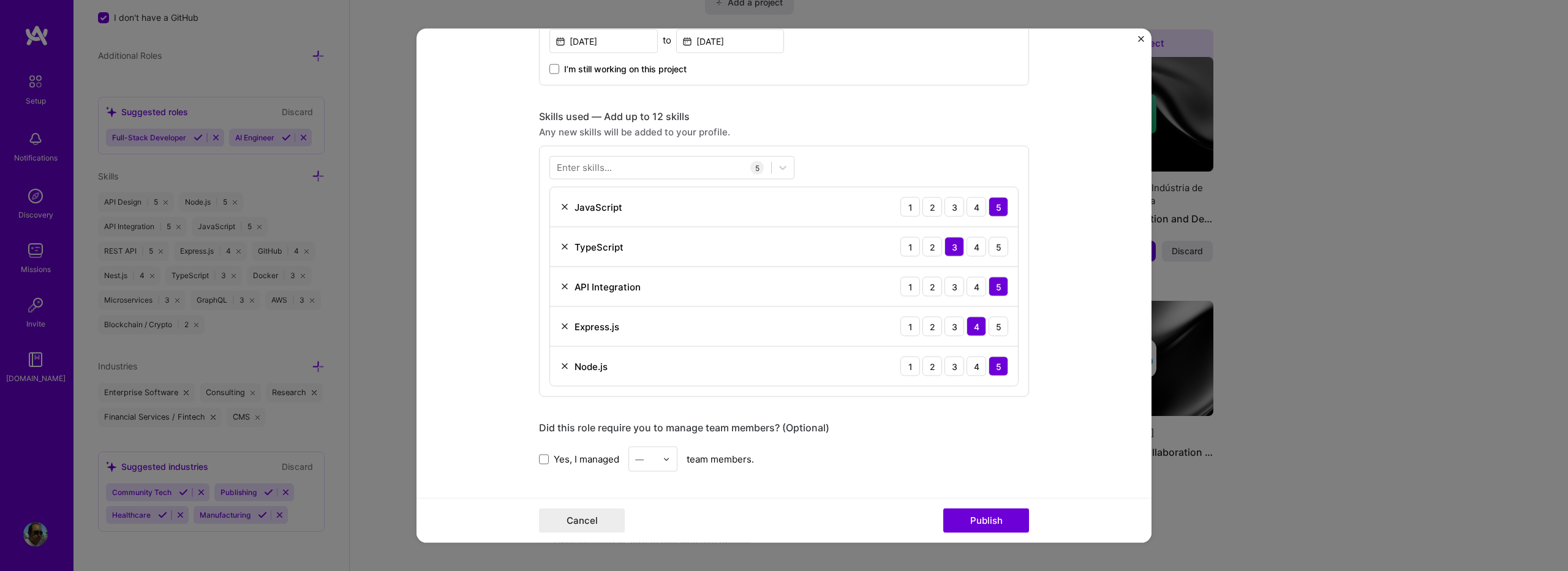
scroll to position [490, 0]
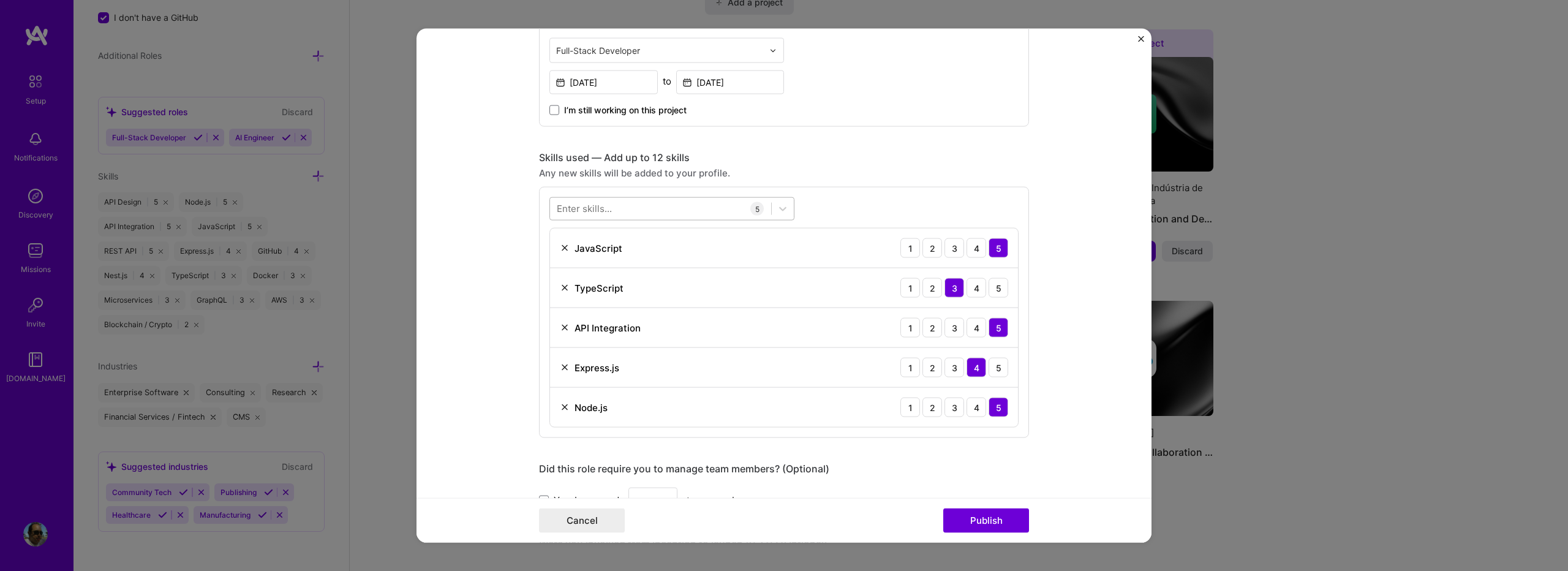
click at [633, 217] on div at bounding box center [661, 209] width 221 height 21
click at [557, 259] on span at bounding box center [562, 259] width 10 height 10
click at [0, 0] on input "checkbox" at bounding box center [0, 0] width 0 height 0
type input "mon"
click at [956, 453] on div "3" at bounding box center [955, 447] width 20 height 20
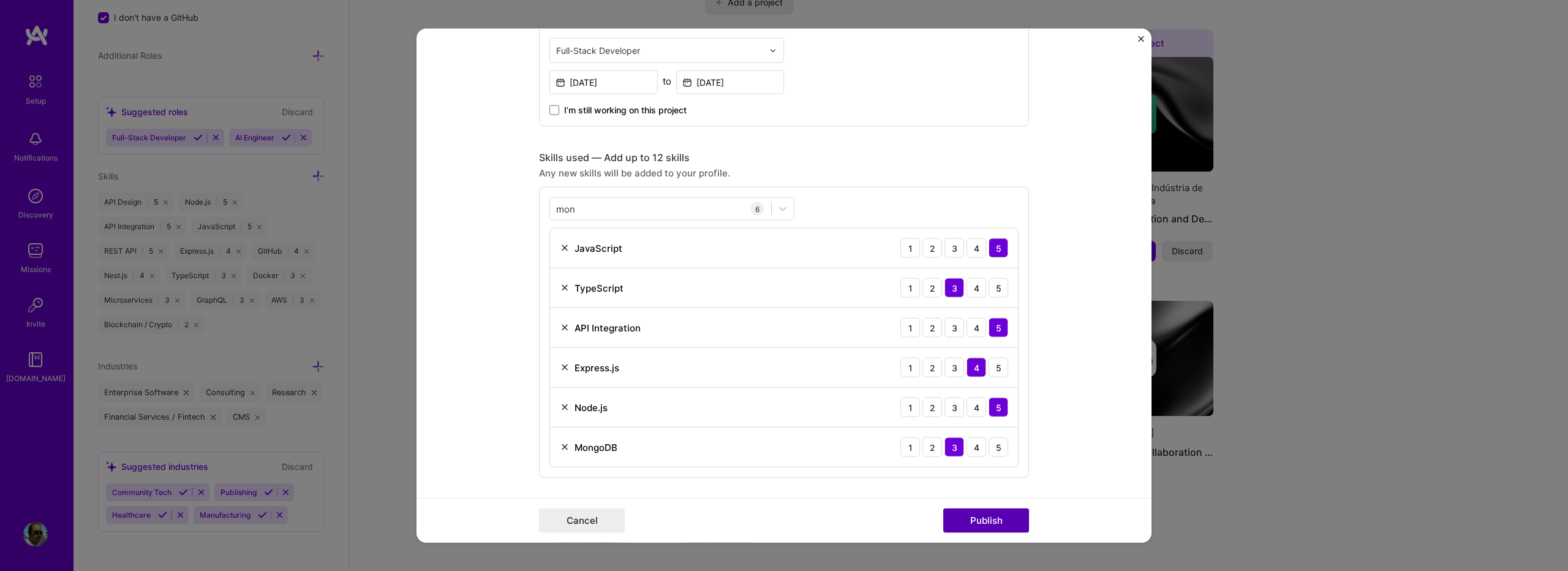
click at [972, 509] on button "Publish" at bounding box center [986, 520] width 86 height 25
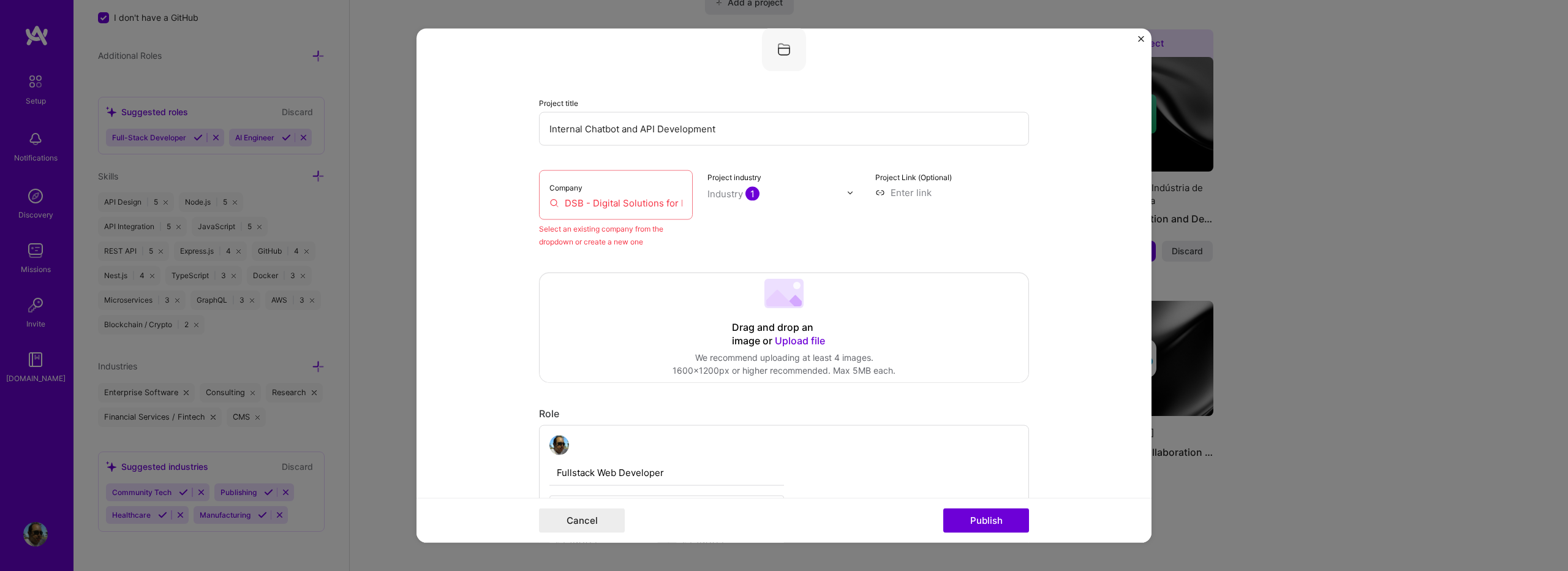
scroll to position [80, 0]
click at [625, 205] on input "DSB - Digital Solutions for Business" at bounding box center [616, 204] width 133 height 13
click at [559, 192] on label "Company" at bounding box center [566, 189] width 33 height 9
click at [554, 213] on div "Company DSB - Digital Solutions for Business" at bounding box center [615, 197] width 153 height 50
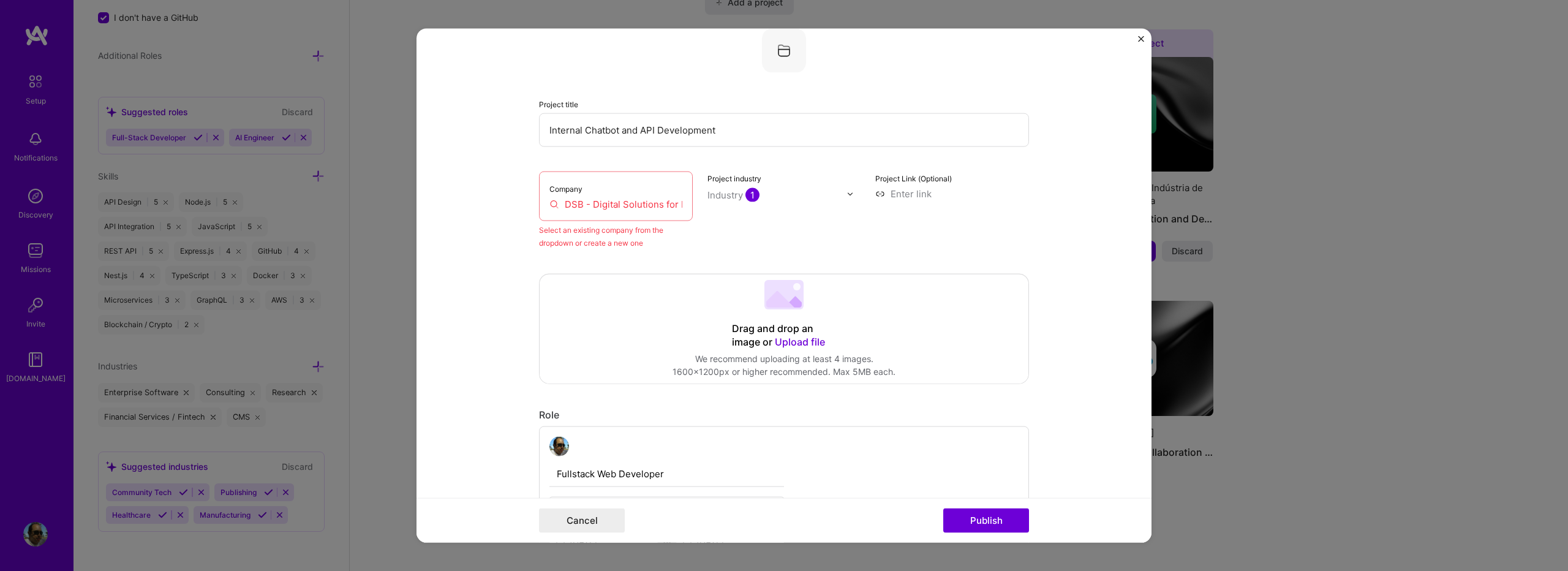
click at [550, 207] on input "DSB - Digital Solutions for Business" at bounding box center [616, 204] width 133 height 13
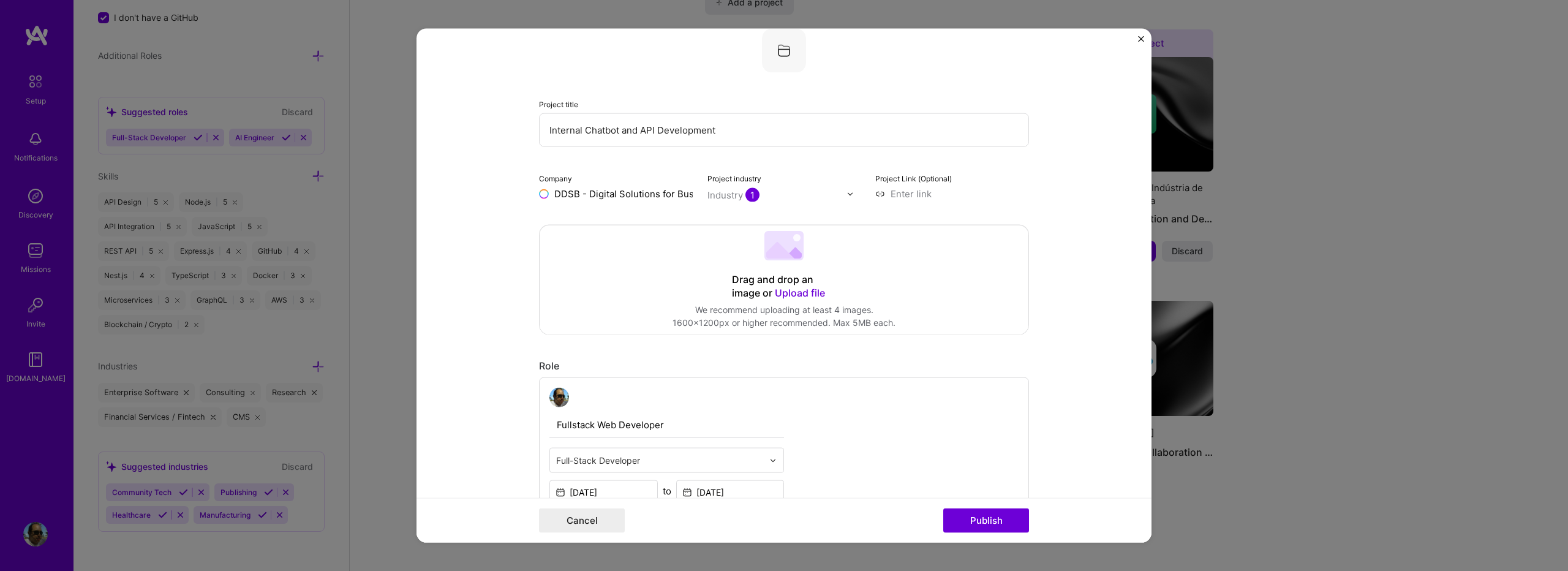
type input "DSB - Digital Solutions for Business"
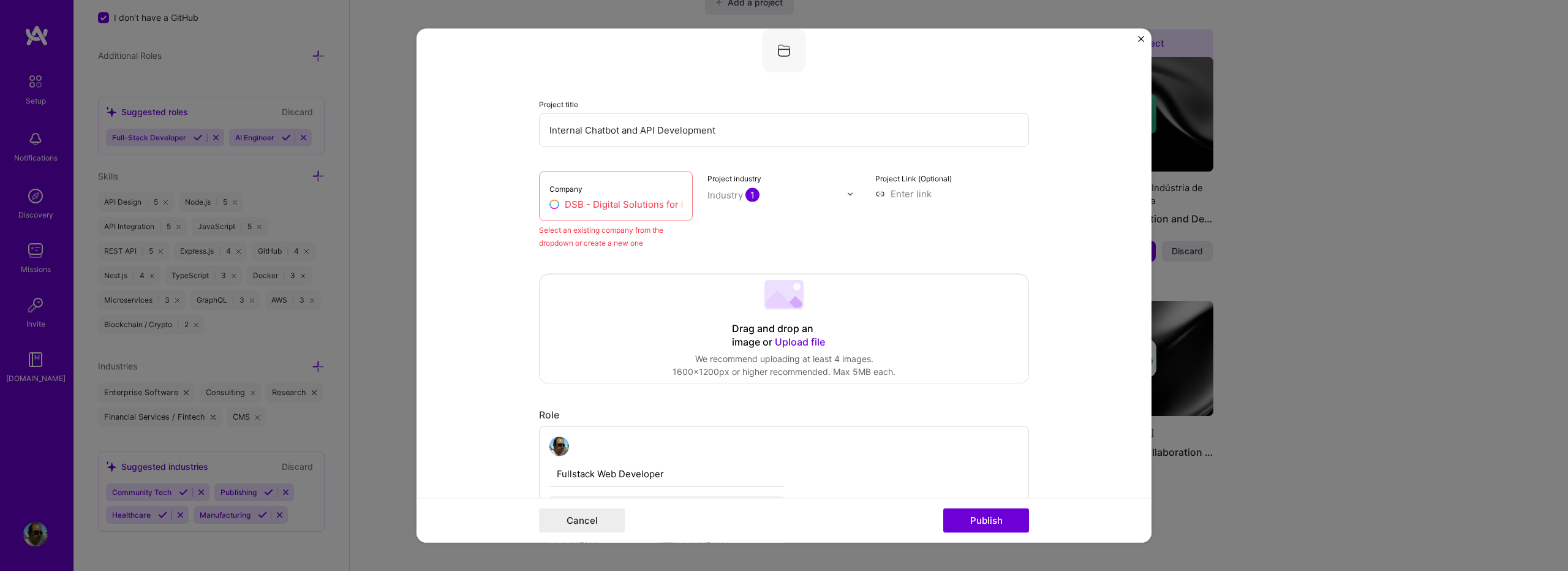
click at [587, 207] on input "DSB - Digital Solutions for Business" at bounding box center [616, 204] width 133 height 13
click at [680, 241] on div "DSB - Digital Solutions for Business" at bounding box center [665, 238] width 126 height 33
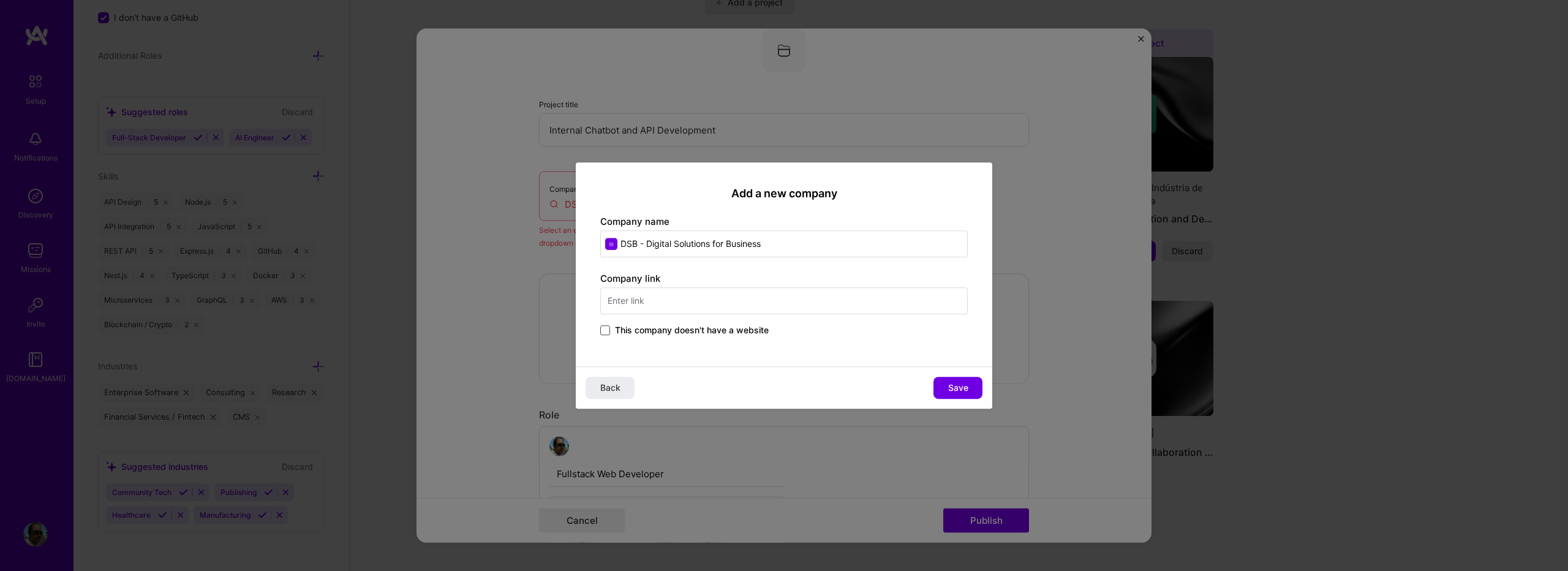
click at [608, 330] on span at bounding box center [605, 330] width 10 height 10
click at [0, 0] on input "This company doesn't have a website" at bounding box center [0, 0] width 0 height 0
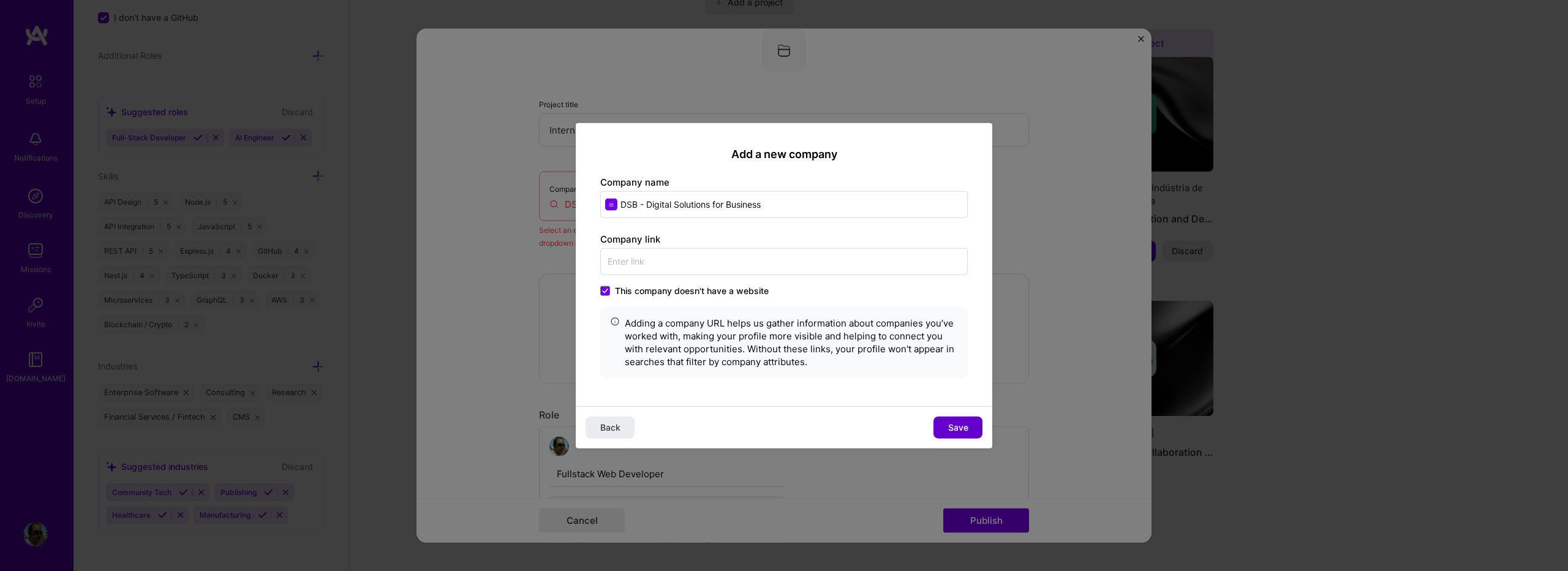
click at [953, 431] on span "Save" at bounding box center [958, 427] width 21 height 12
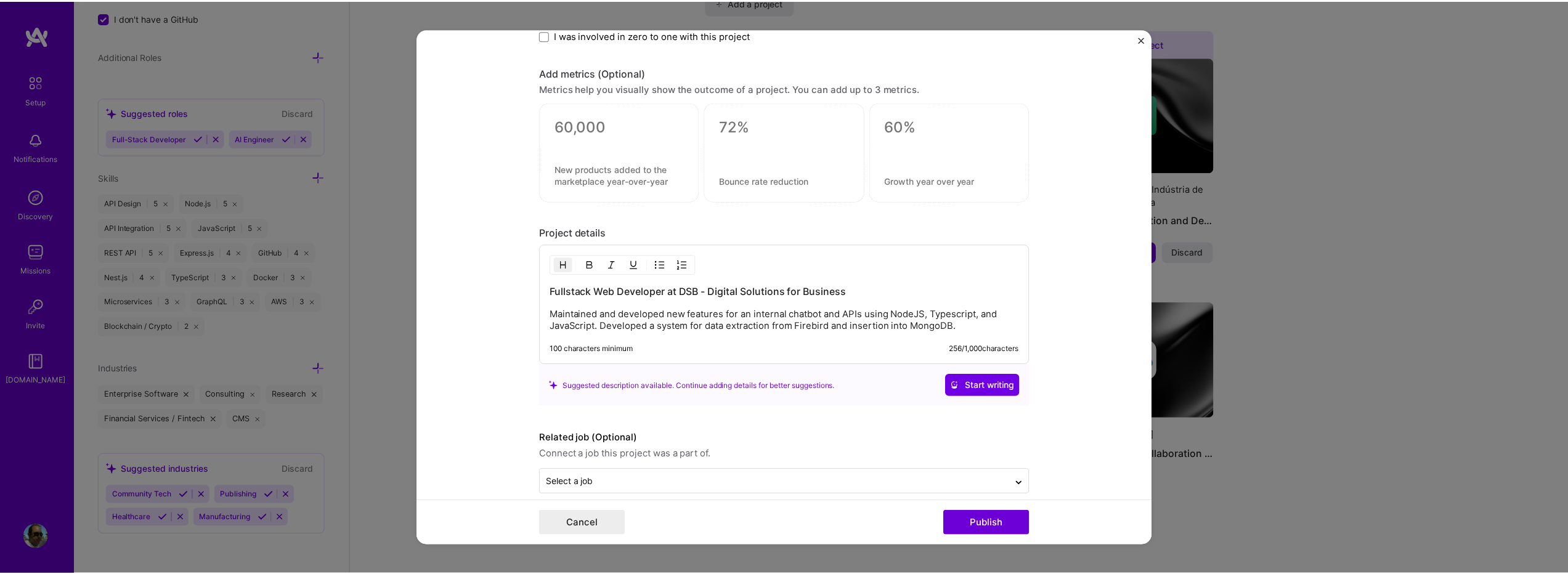
scroll to position [1102, 0]
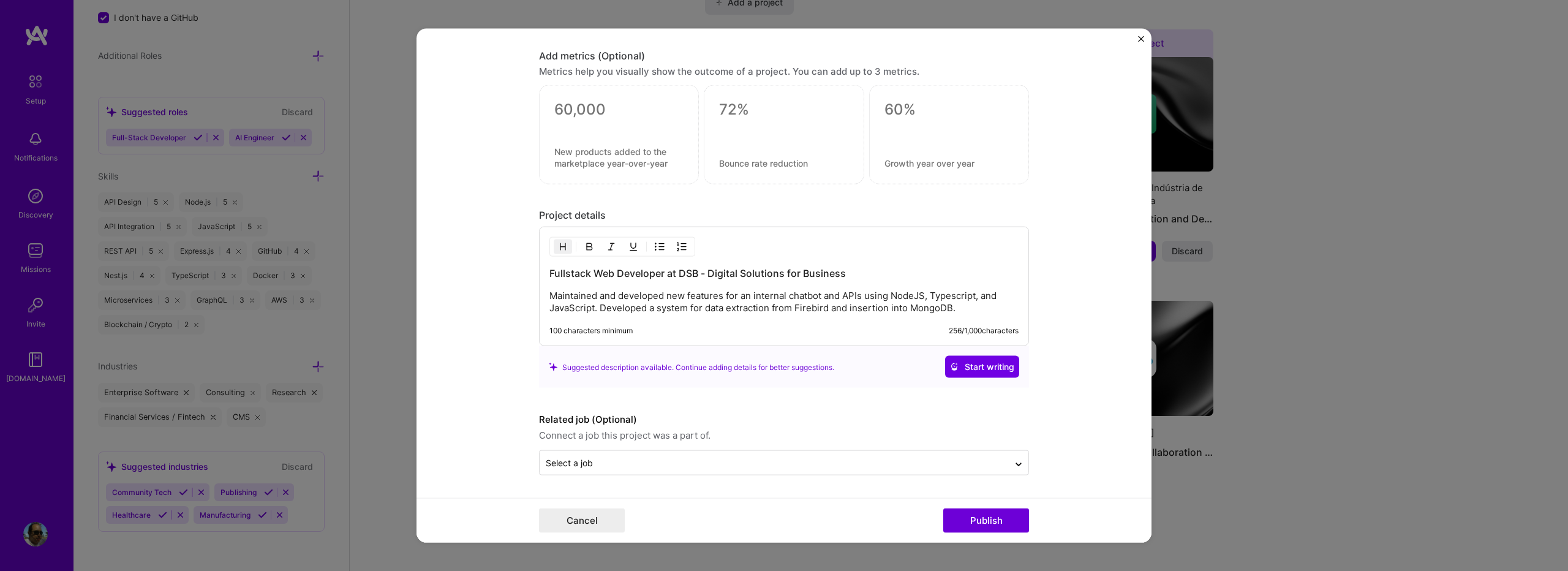
click at [954, 305] on p "Maintained and developed new features for an internal chatbot and APIs using No…" at bounding box center [784, 302] width 470 height 25
click at [961, 517] on button "Publish" at bounding box center [986, 520] width 86 height 25
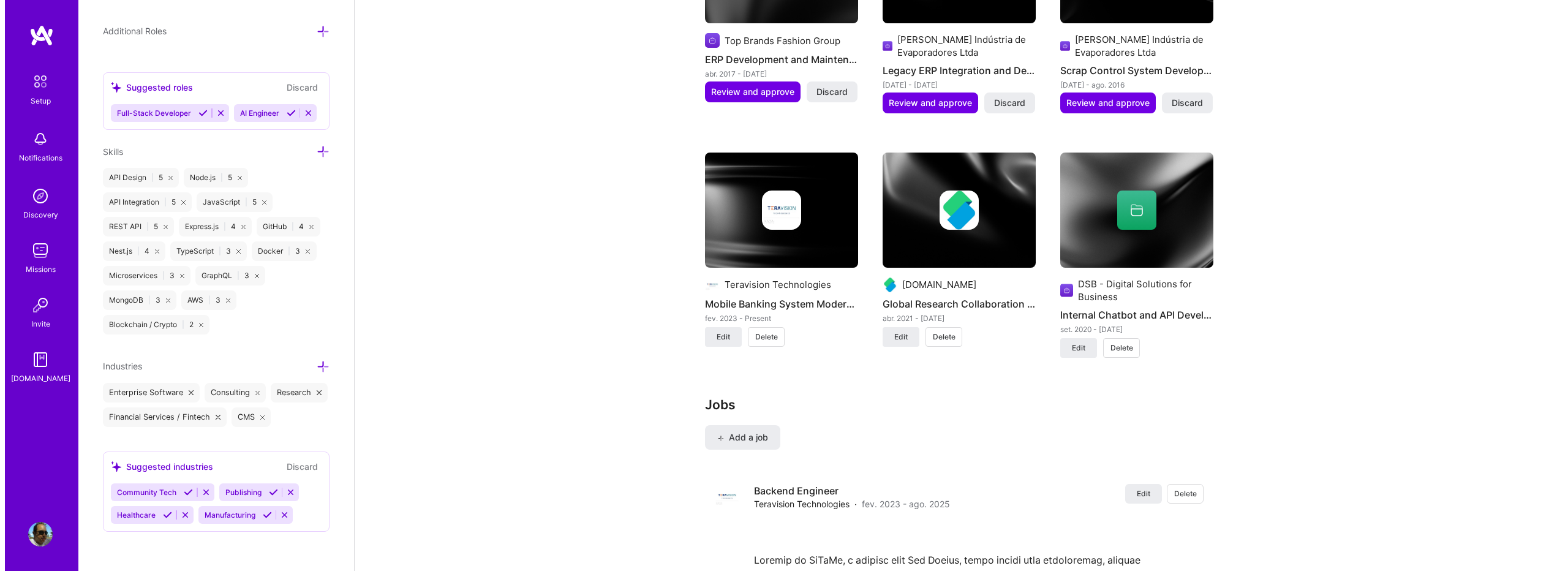
scroll to position [1225, 0]
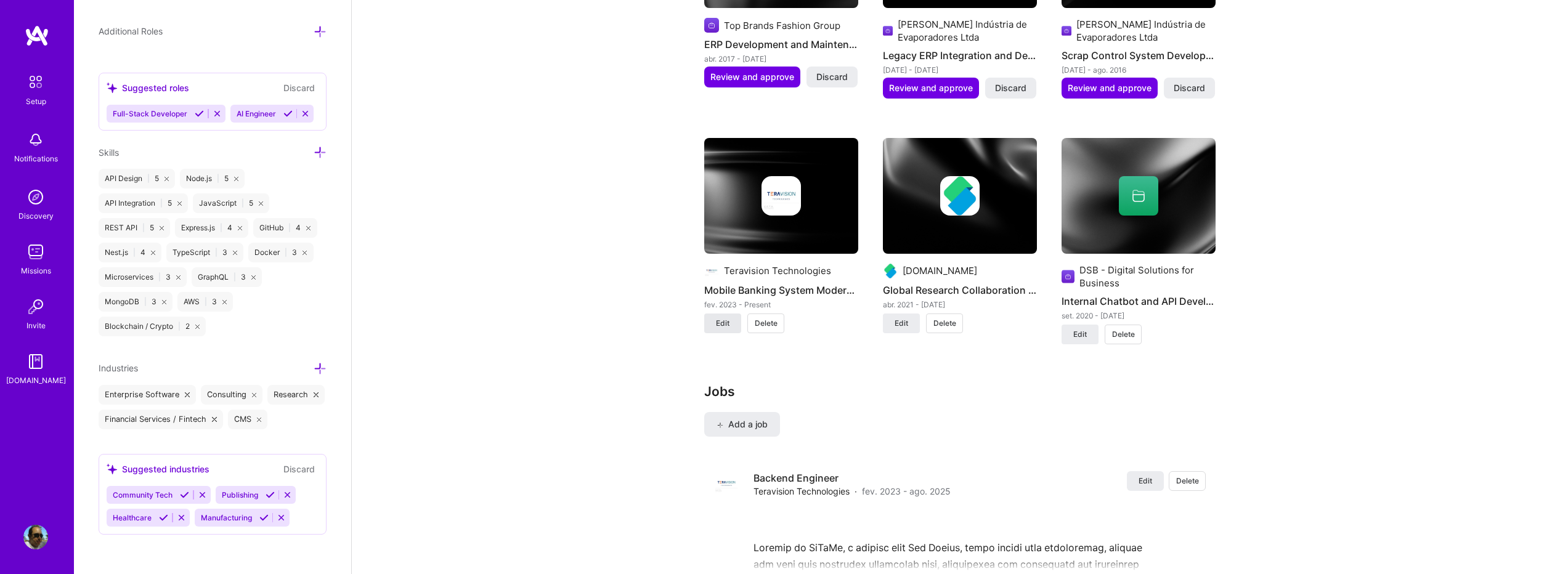
click at [721, 314] on button "Edit" at bounding box center [723, 324] width 37 height 20
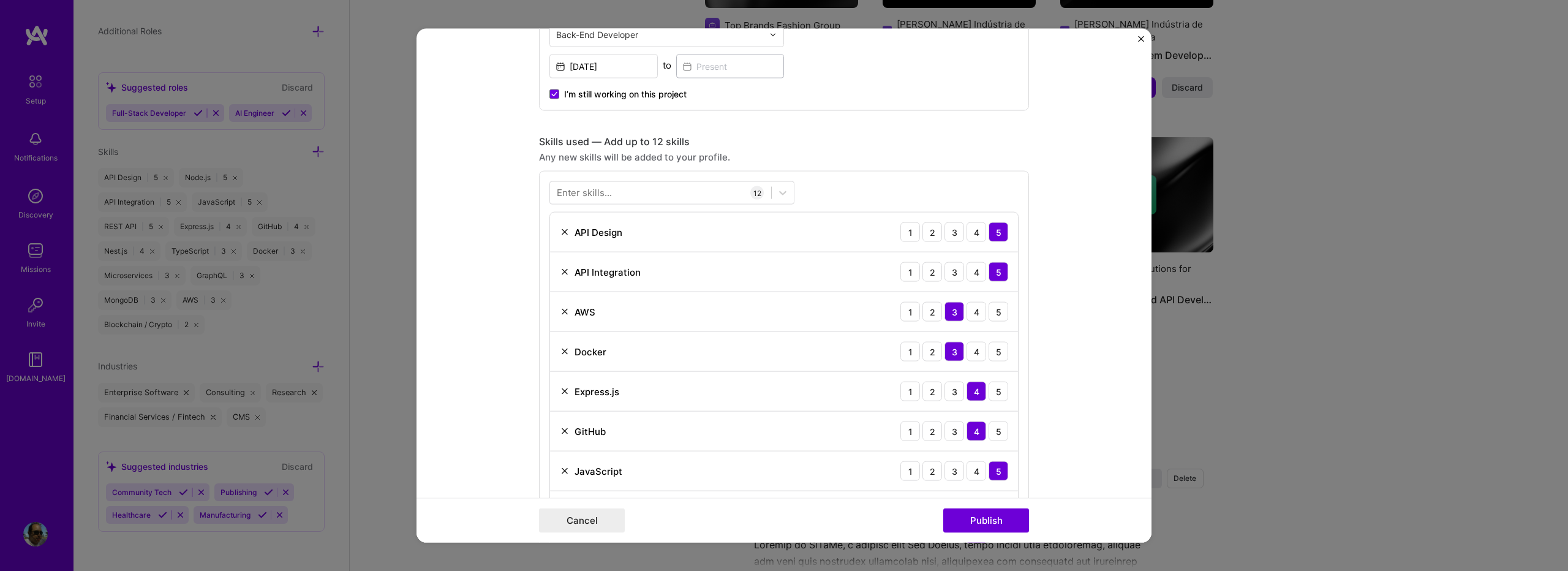
scroll to position [409, 0]
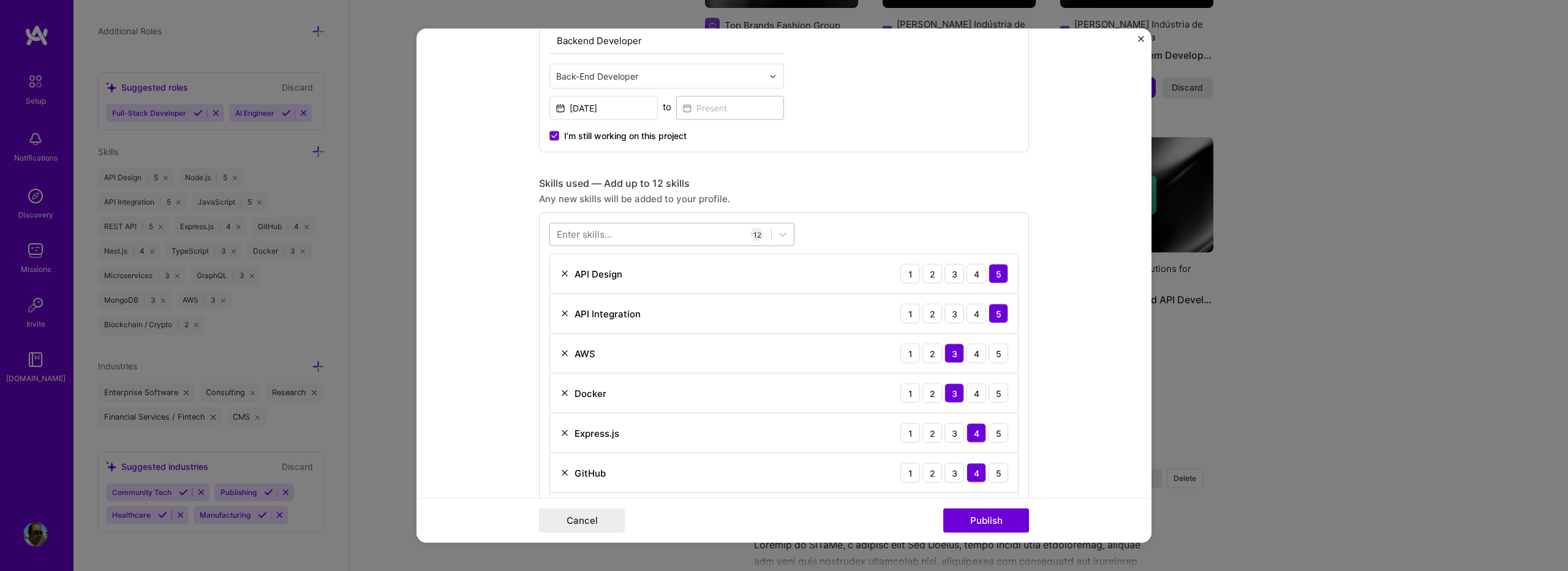
click at [698, 240] on div at bounding box center [661, 234] width 221 height 21
click at [584, 287] on div "MongoDB" at bounding box center [672, 284] width 231 height 13
click at [607, 308] on div "PostgreSQL" at bounding box center [672, 306] width 231 height 13
type input "post"
click at [813, 218] on div "option PostgreSQL, selected. option PostCSS focused, 0 of 2. 2 results availabl…" at bounding box center [784, 518] width 490 height 610
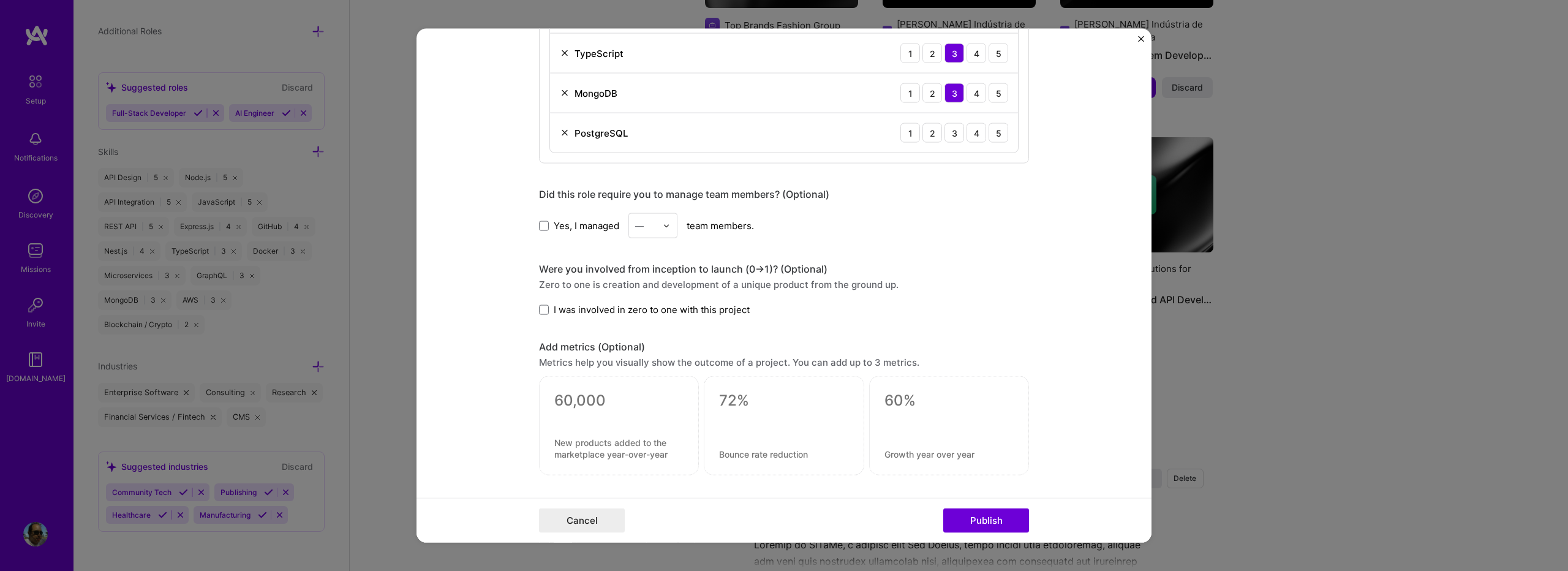
scroll to position [981, 0]
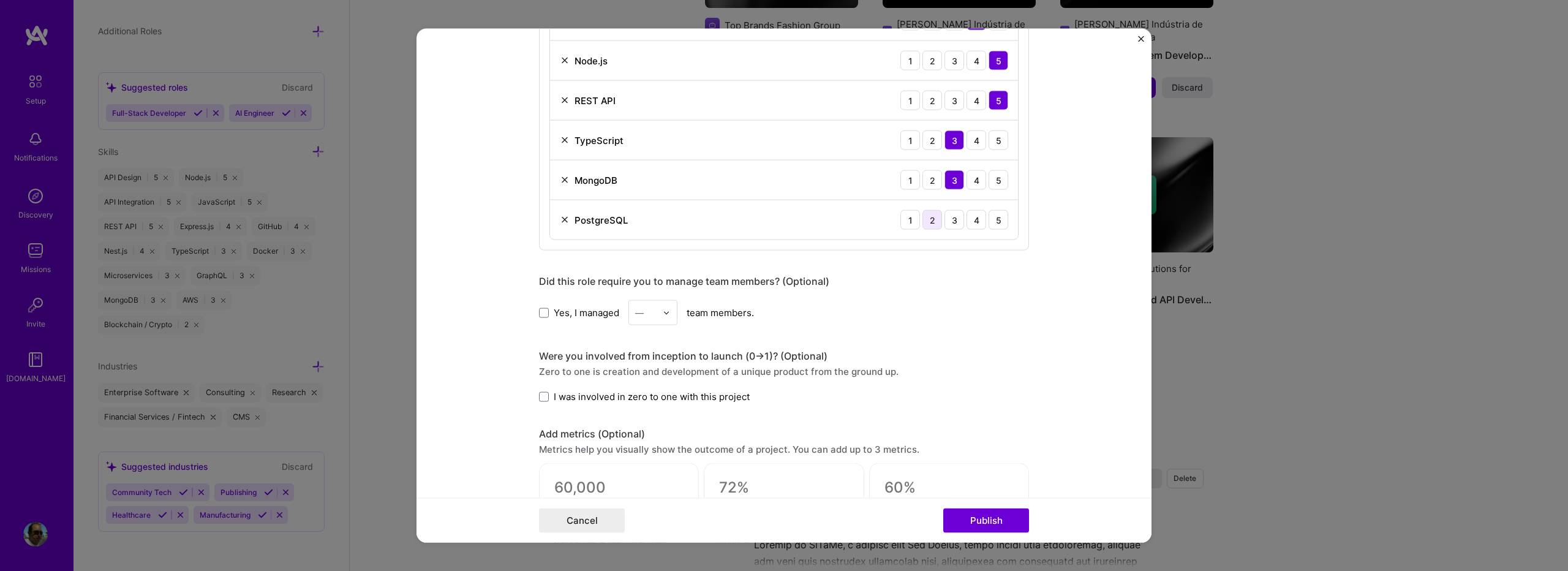
click at [933, 228] on div "2" at bounding box center [933, 220] width 20 height 20
click at [992, 184] on div "5" at bounding box center [999, 180] width 20 height 20
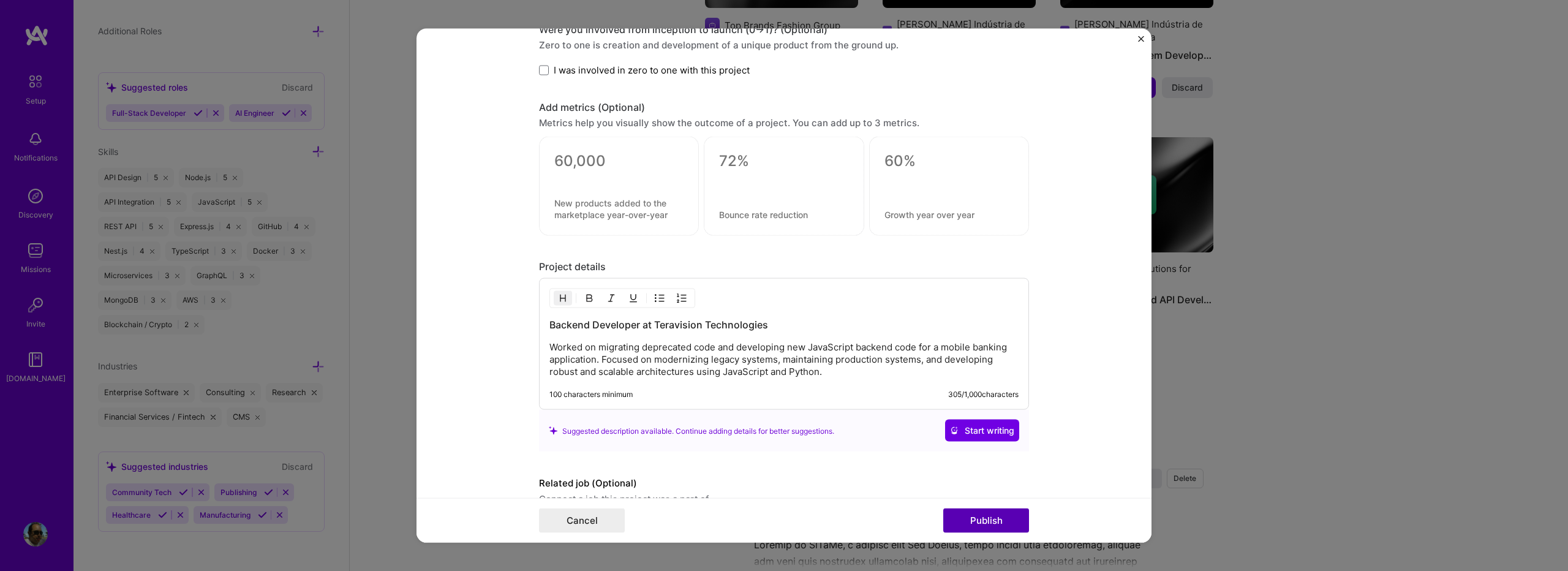
click at [974, 510] on button "Publish" at bounding box center [986, 520] width 86 height 25
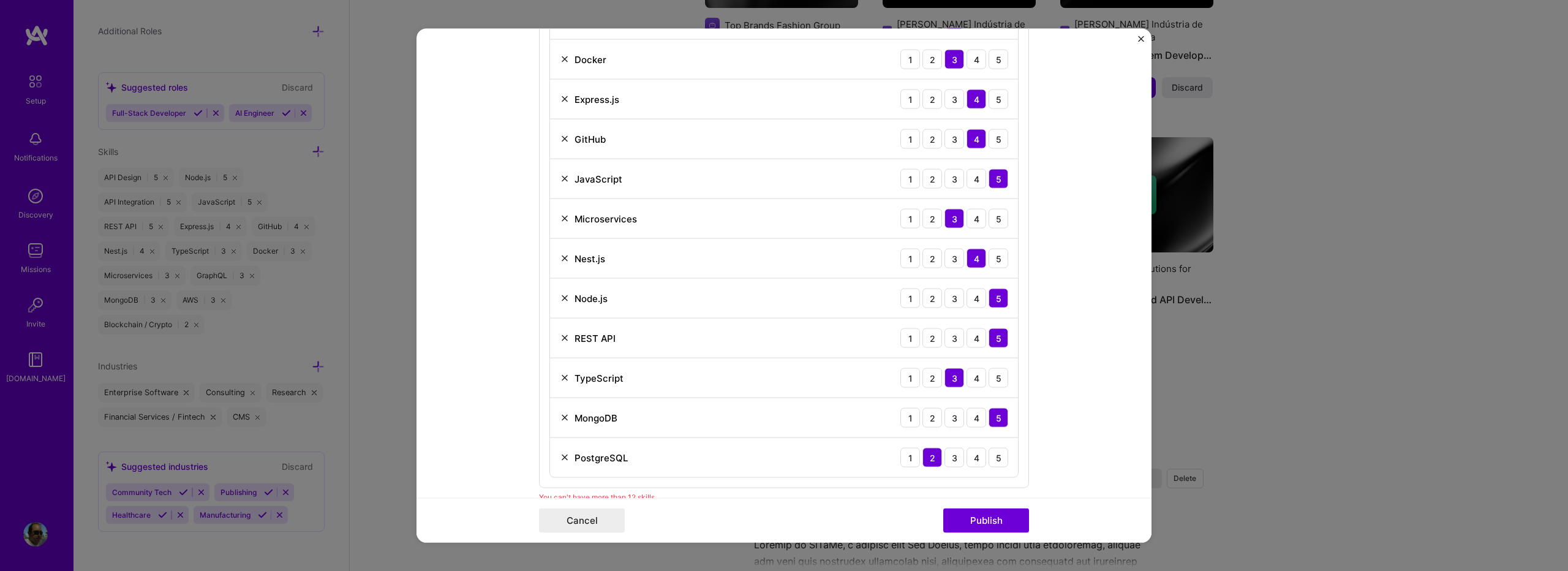
scroll to position [802, 0]
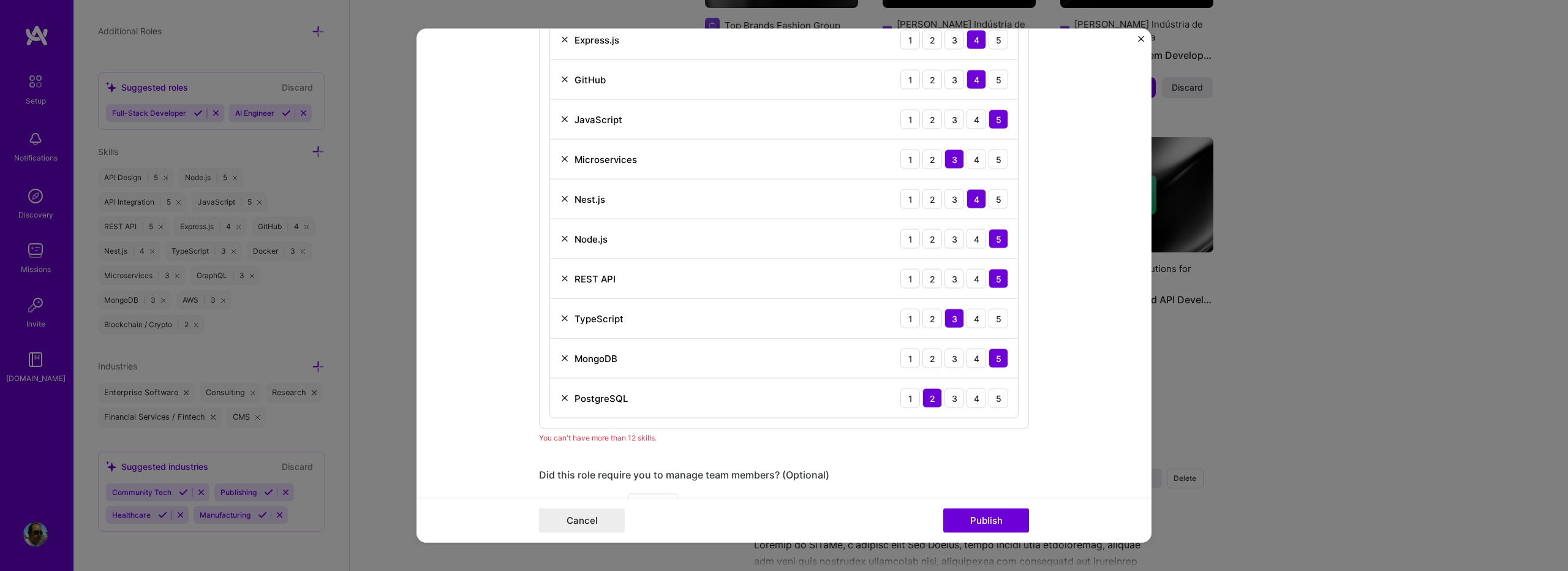
click at [560, 397] on img at bounding box center [565, 398] width 10 height 10
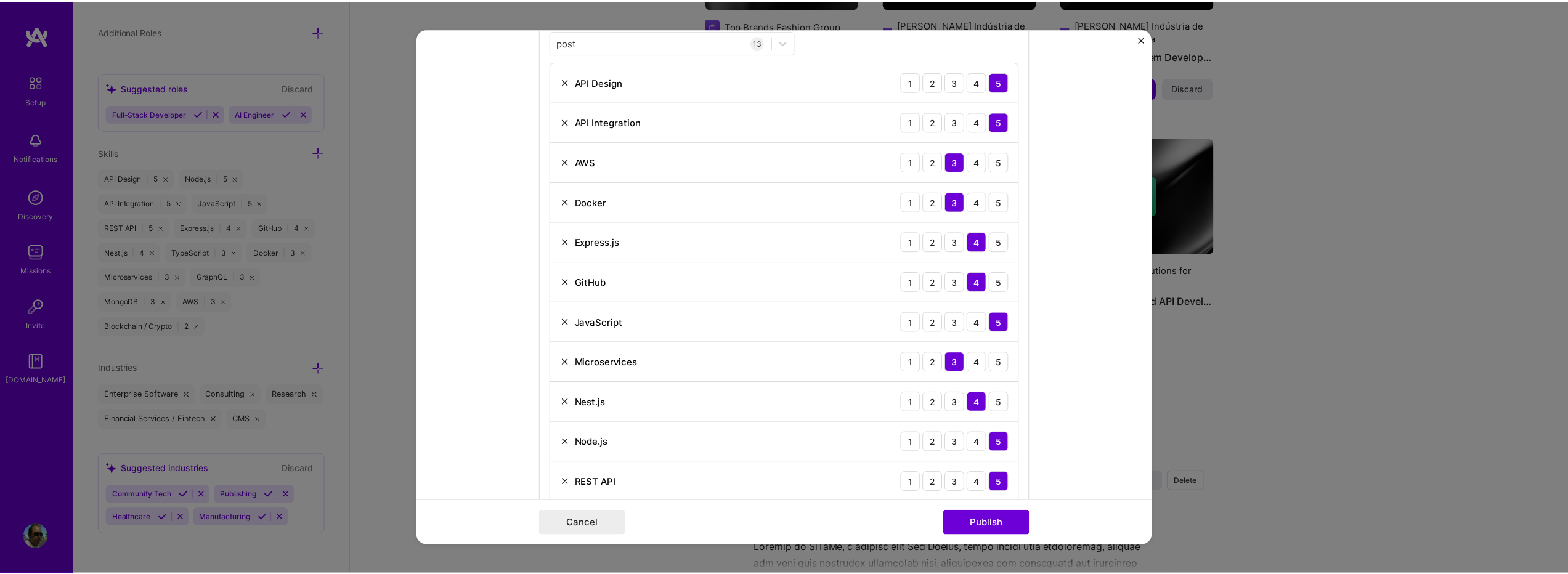
scroll to position [560, 0]
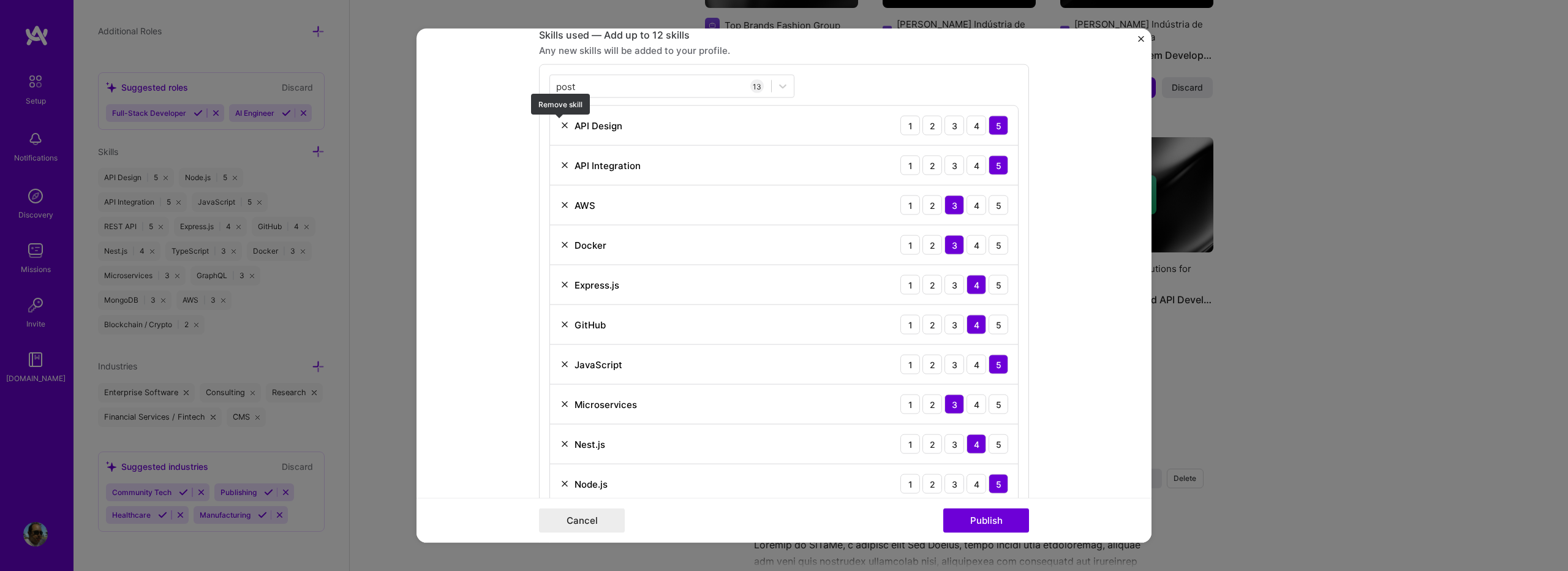
click at [560, 126] on img at bounding box center [565, 126] width 10 height 10
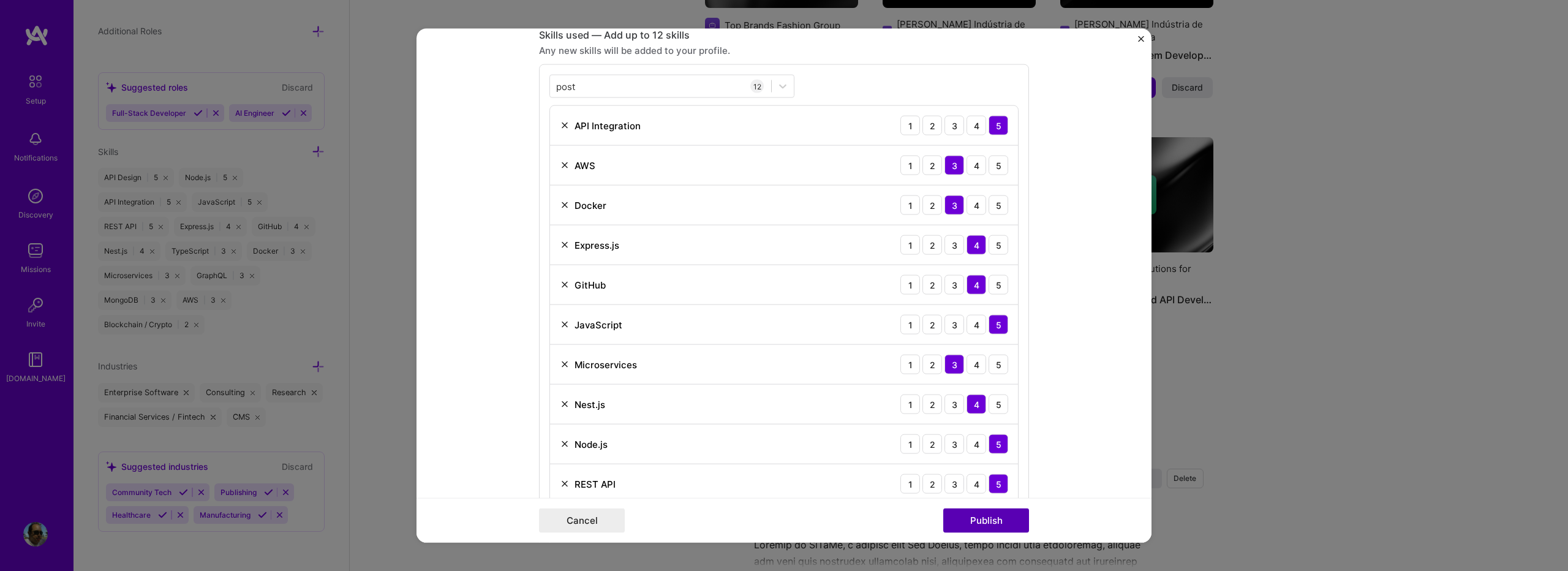
click at [983, 519] on button "Publish" at bounding box center [986, 520] width 86 height 25
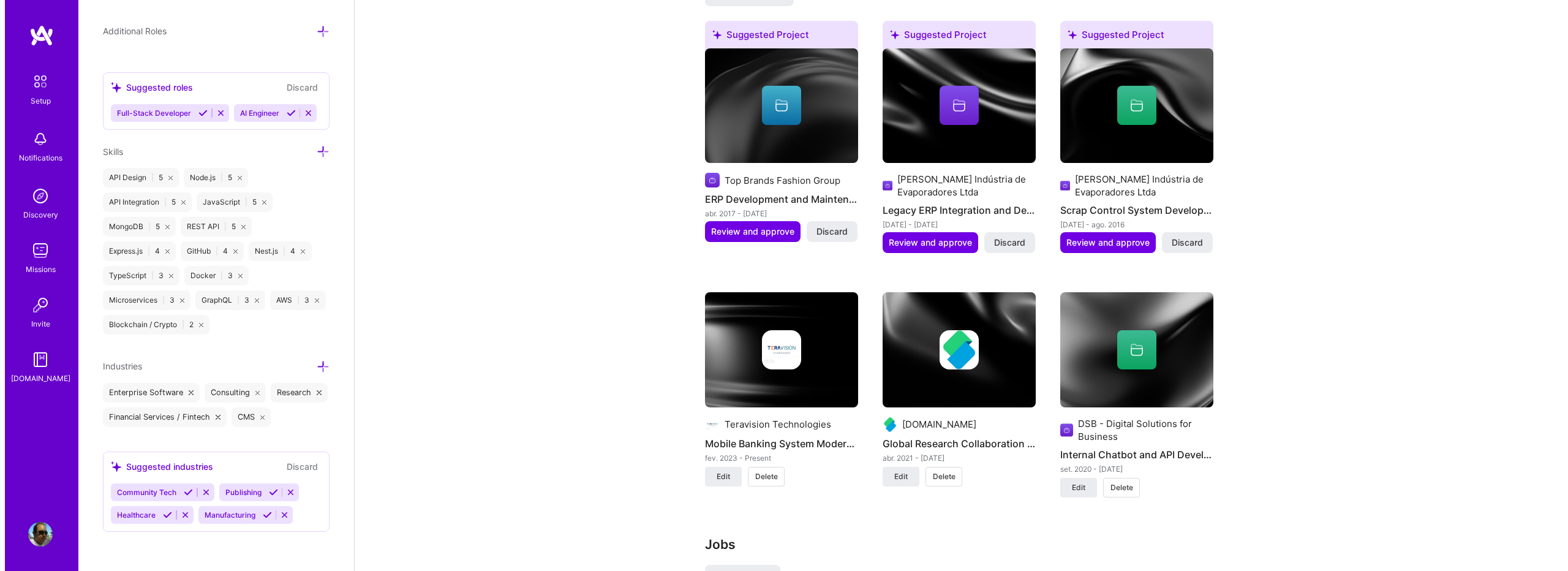
scroll to position [1062, 0]
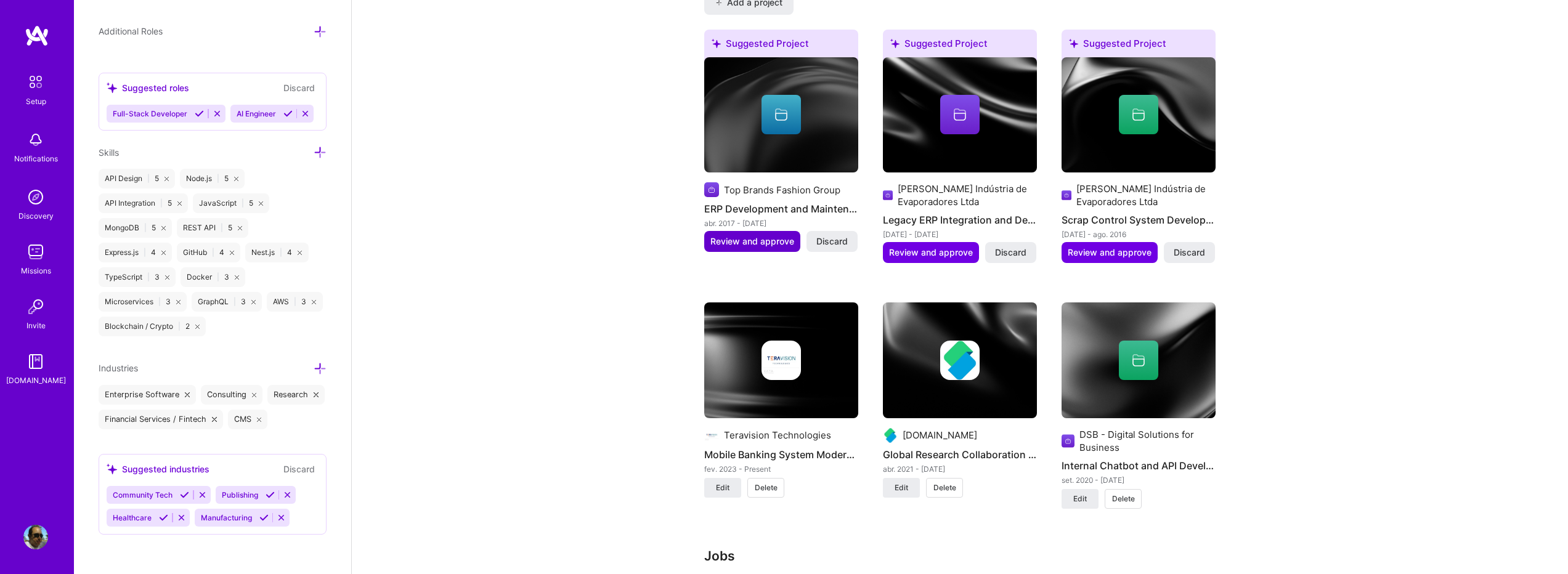
click at [752, 235] on span "Review and approve" at bounding box center [753, 241] width 84 height 12
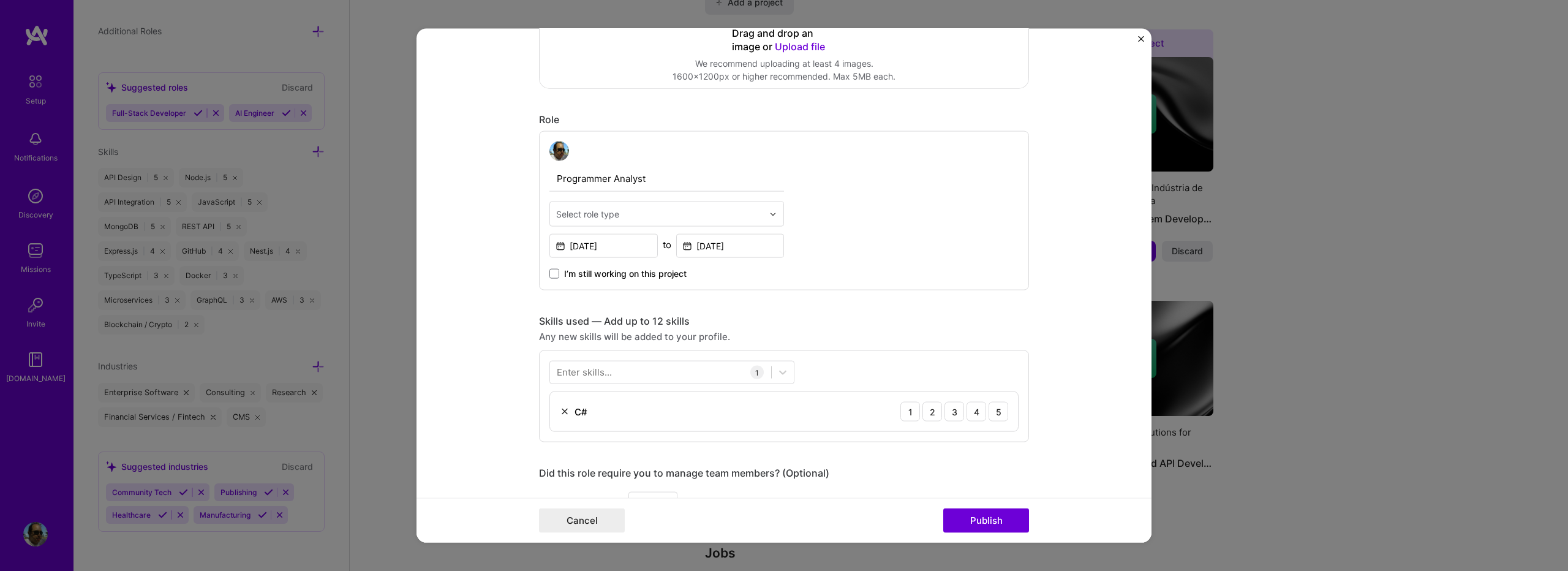
scroll to position [409, 0]
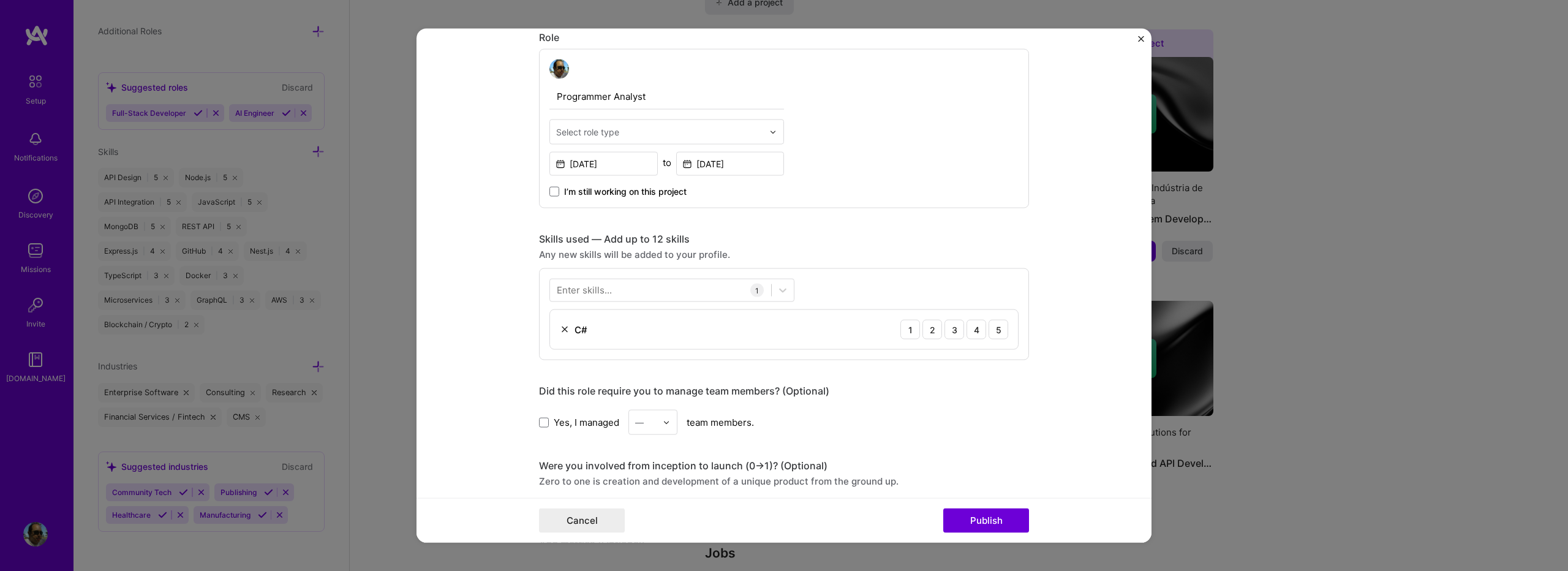
click at [694, 137] on input "text" at bounding box center [660, 132] width 207 height 13
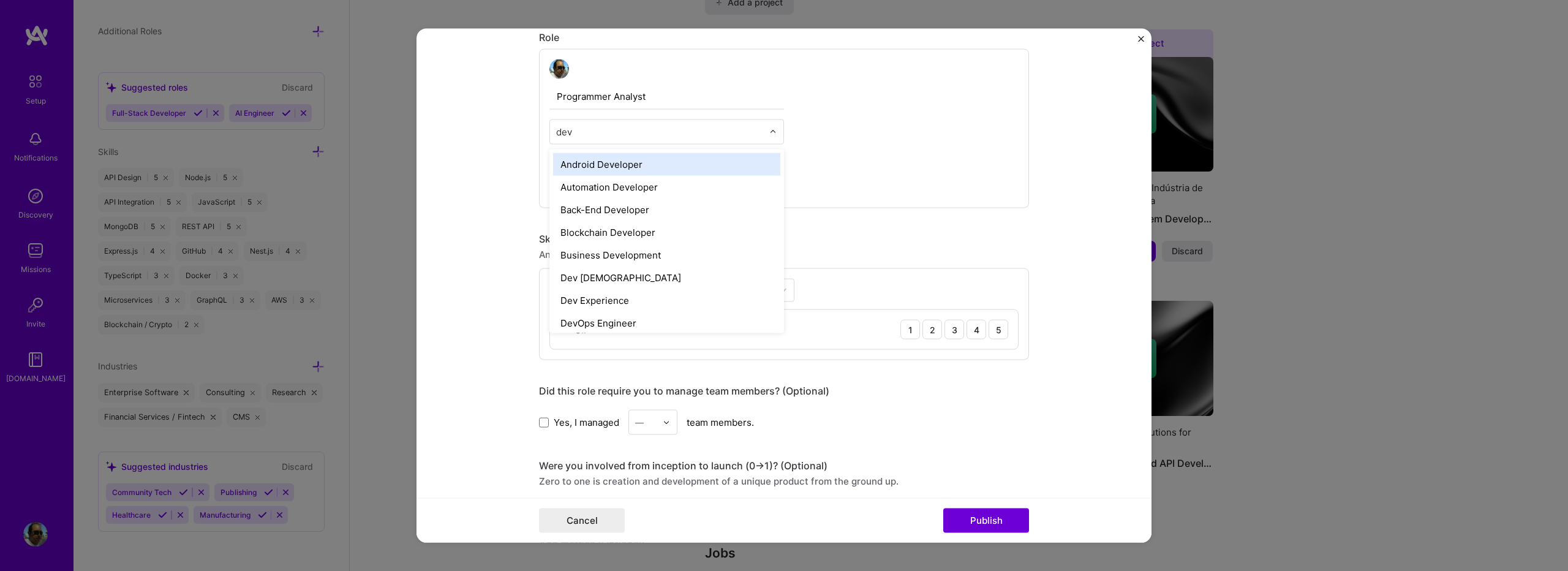
type input "deve"
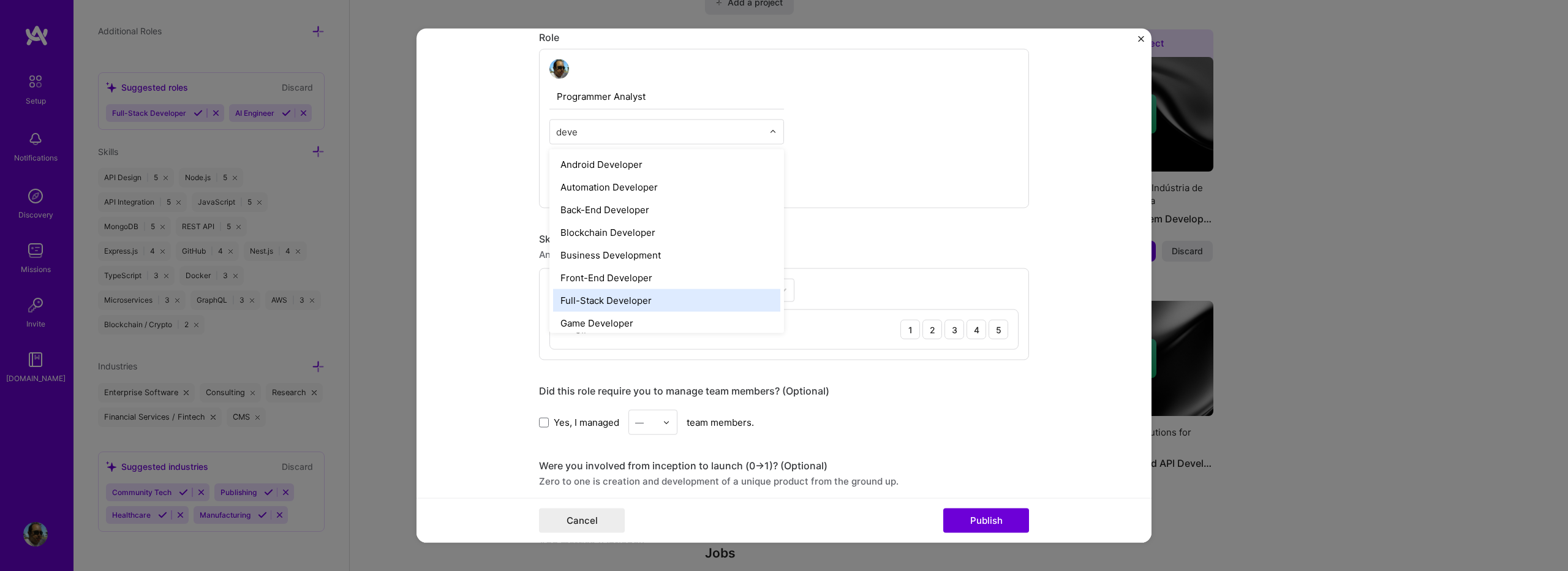
click at [640, 299] on div "Full-Stack Developer" at bounding box center [666, 301] width 227 height 23
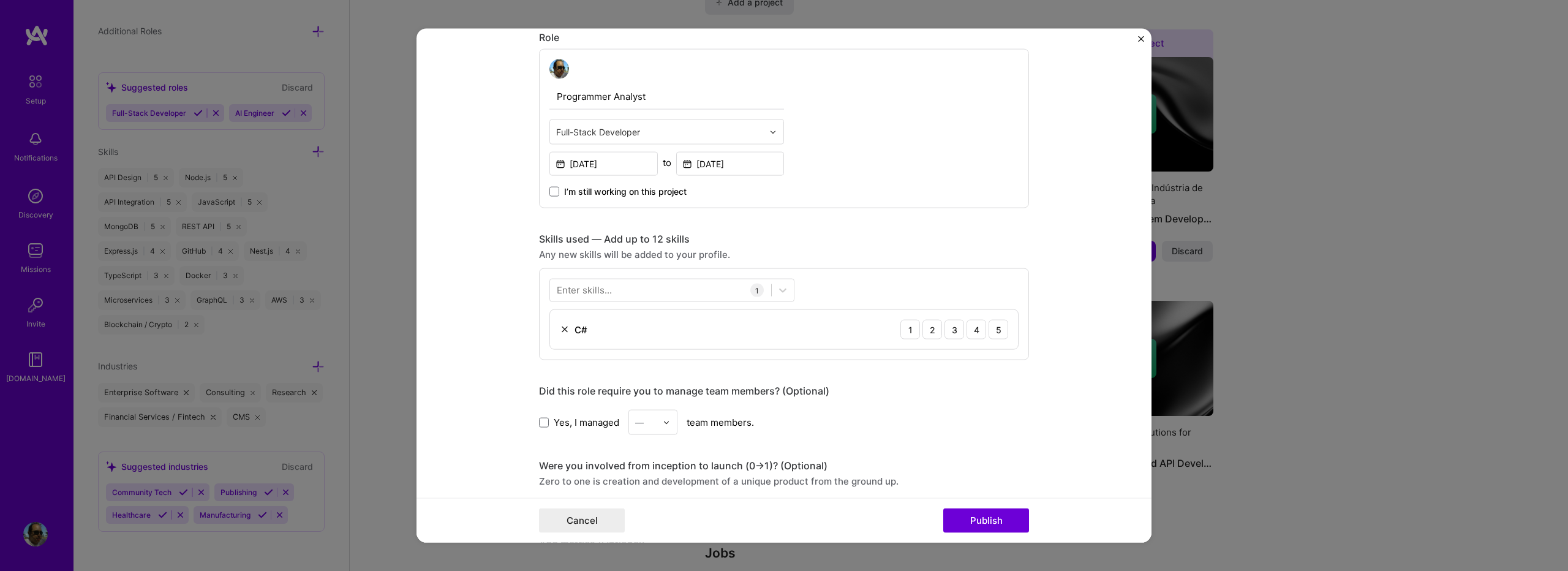
click at [827, 180] on div "Programmer Analyst Full-Stack Developer Apr, 2017 to Jan, 2019 I’m still workin…" at bounding box center [784, 128] width 490 height 159
click at [686, 287] on div at bounding box center [661, 290] width 221 height 21
type input "m"
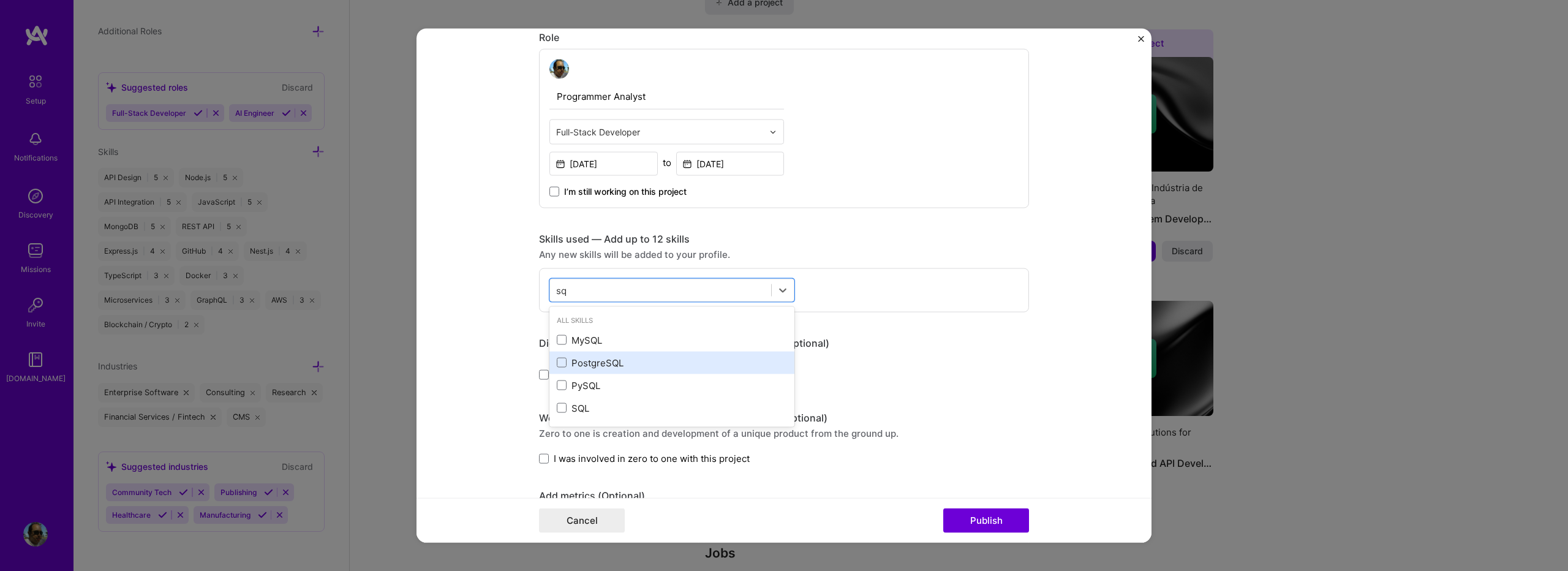
type input "s"
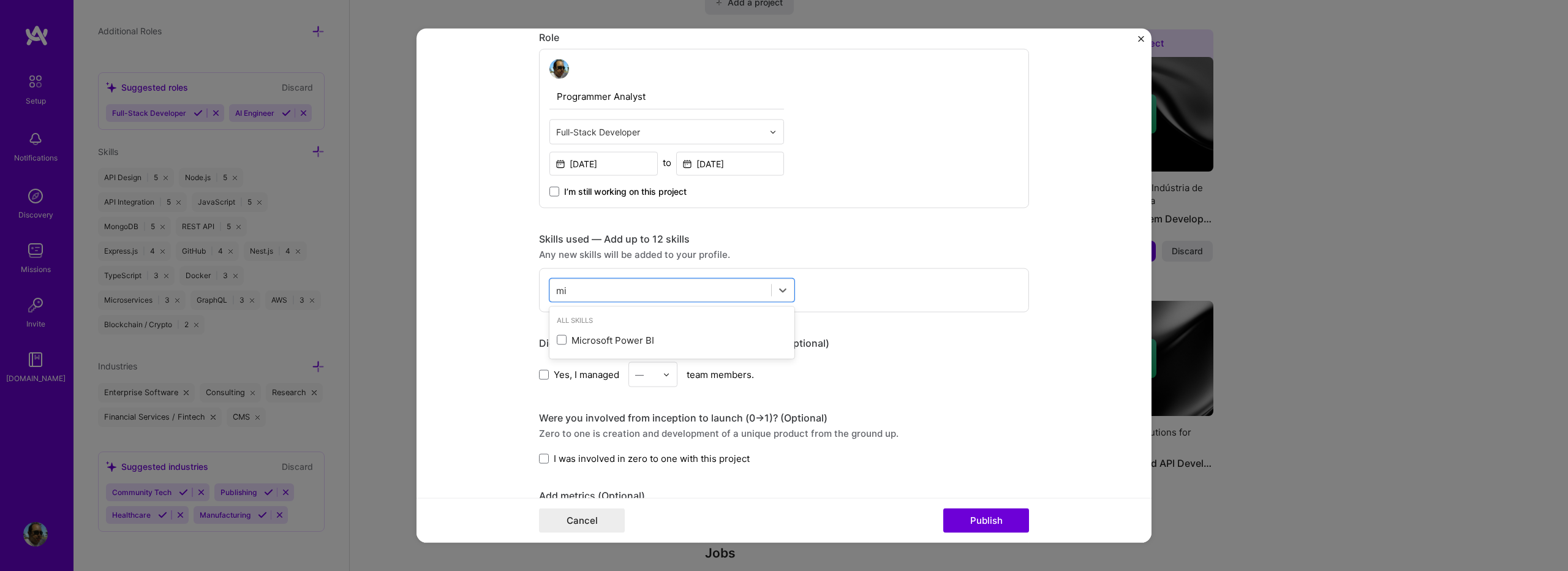
type input "m"
type input "s"
click at [557, 388] on span at bounding box center [562, 386] width 10 height 10
click at [0, 0] on input "checkbox" at bounding box center [0, 0] width 0 height 0
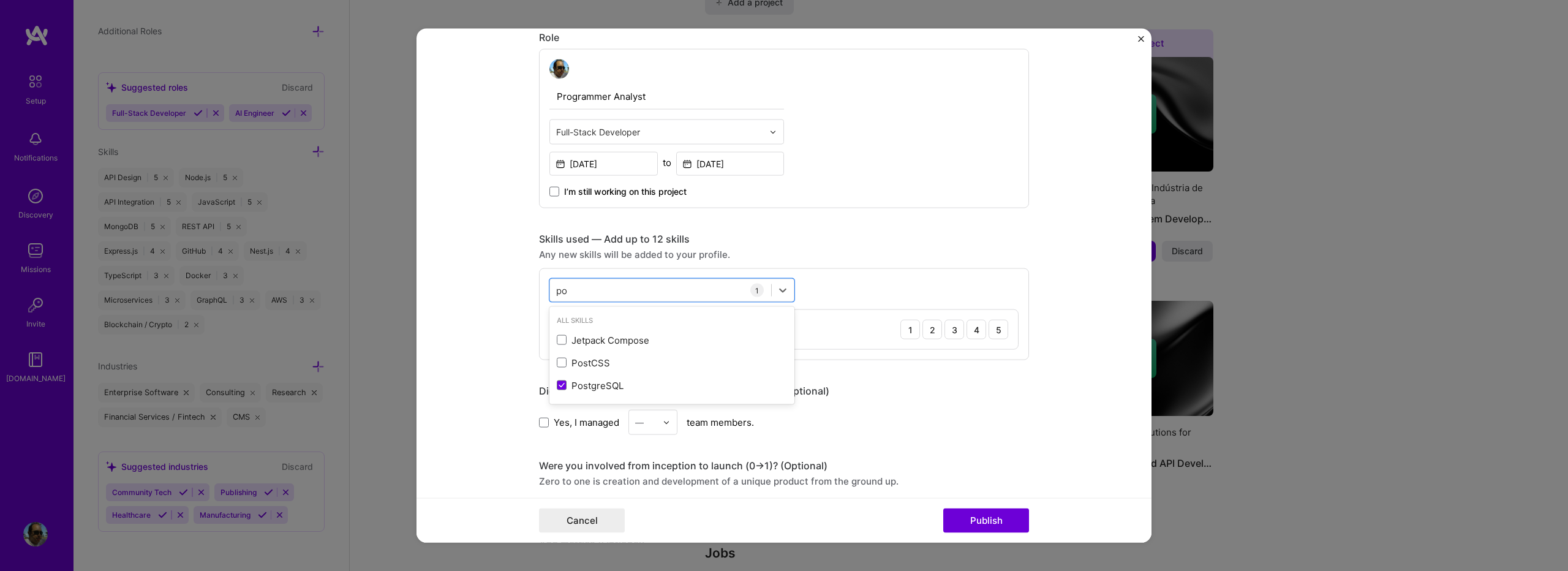
type input "p"
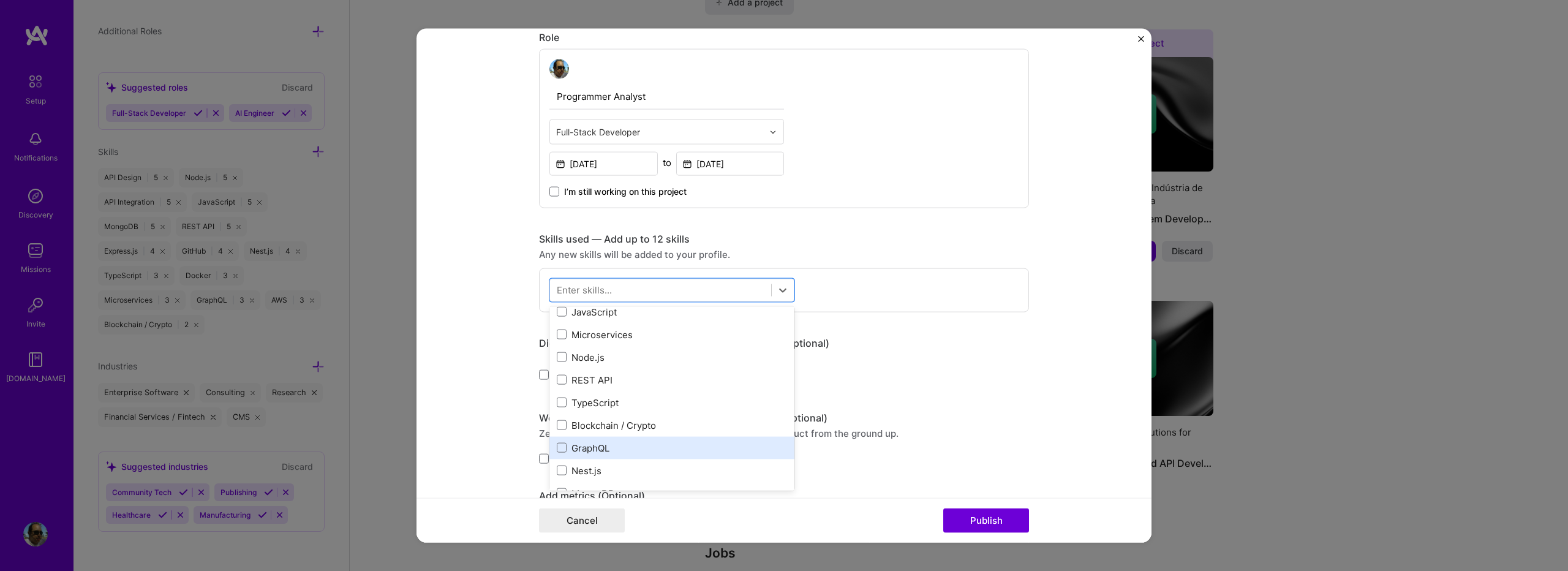
scroll to position [163, 0]
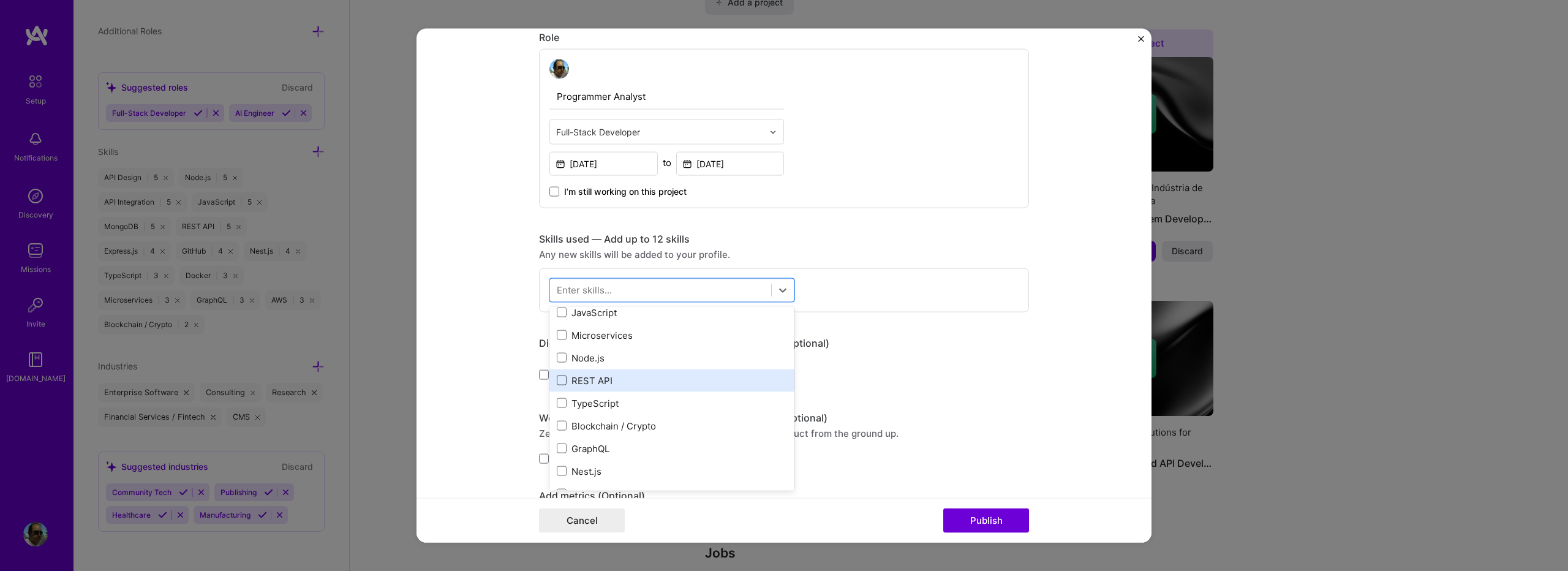
click at [558, 381] on span at bounding box center [562, 381] width 10 height 10
click at [0, 0] on input "checkbox" at bounding box center [0, 0] width 0 height 0
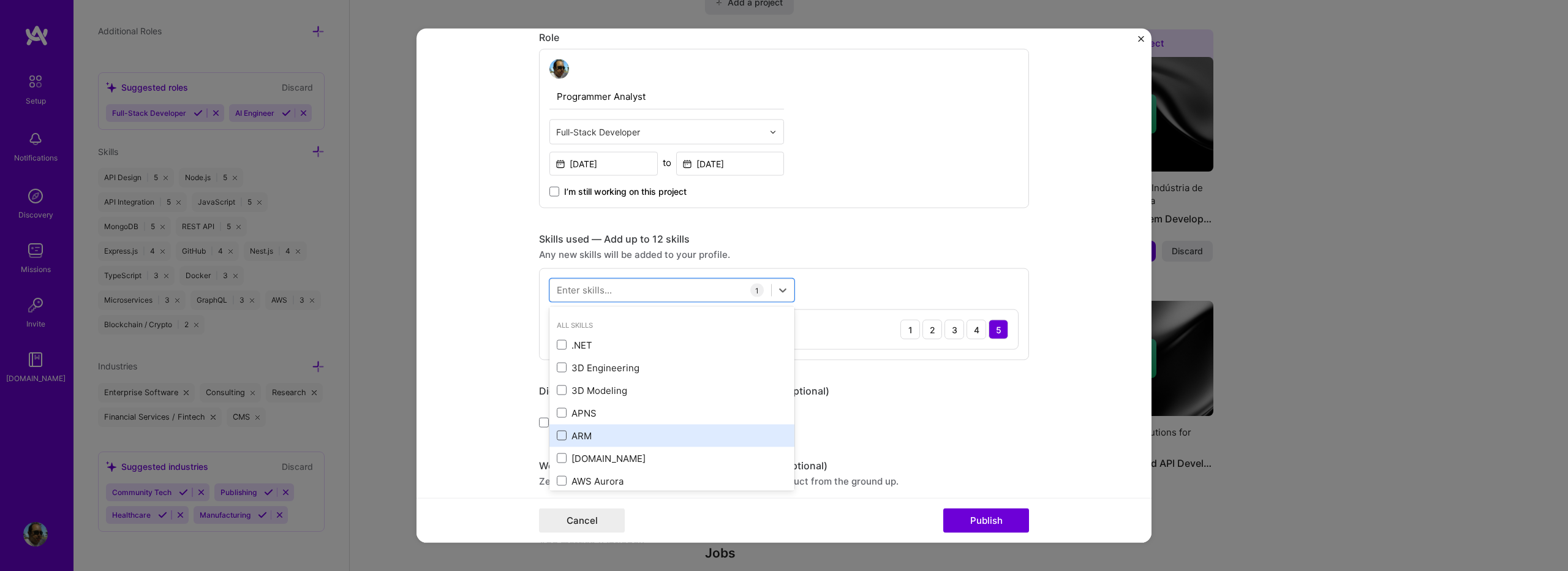
scroll to position [327, 0]
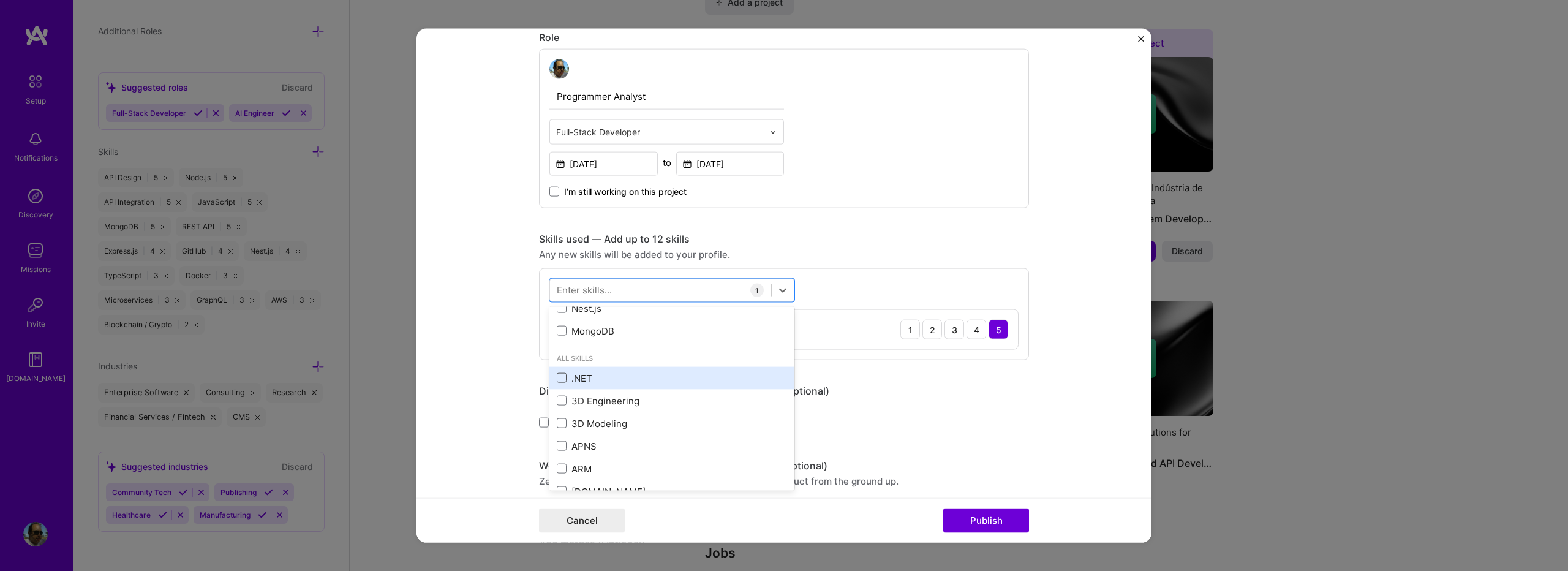
click at [557, 376] on span at bounding box center [562, 379] width 10 height 10
click at [0, 0] on input "checkbox" at bounding box center [0, 0] width 0 height 0
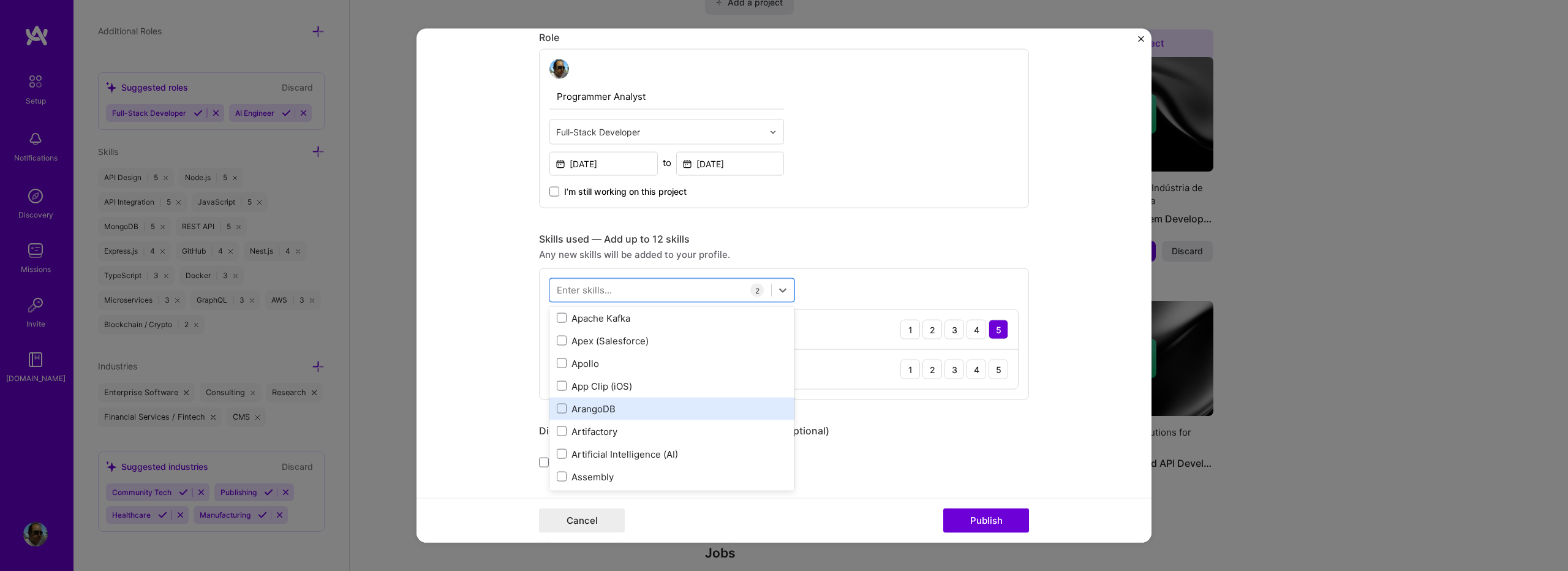
scroll to position [981, 0]
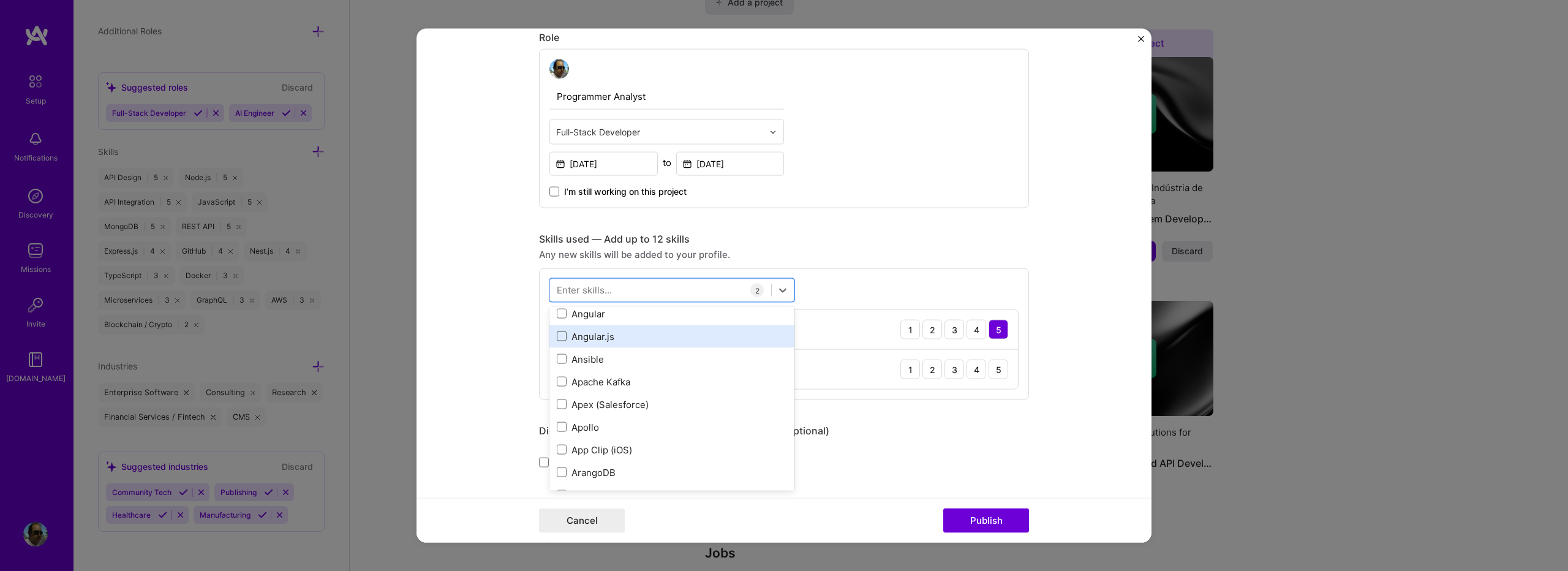
click at [559, 337] on span at bounding box center [562, 337] width 10 height 10
click at [0, 0] on input "checkbox" at bounding box center [0, 0] width 0 height 0
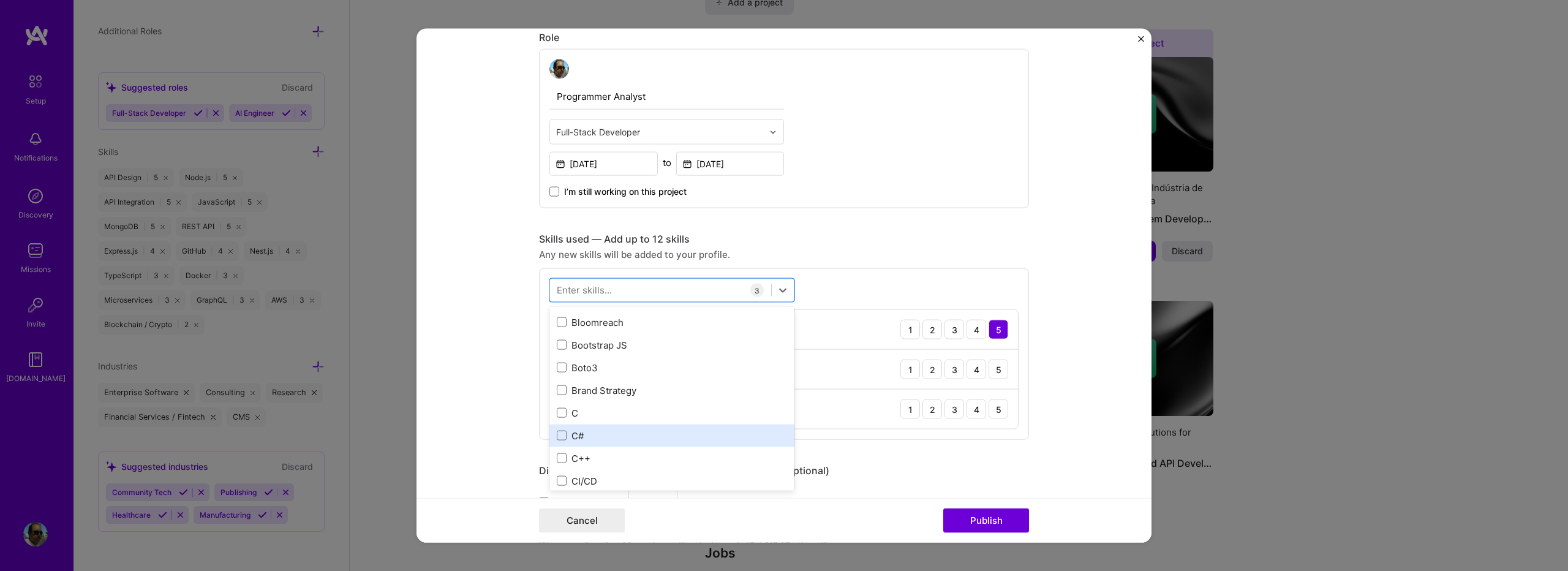
click at [559, 428] on div "C#" at bounding box center [672, 435] width 245 height 23
click at [819, 275] on div "option C#, selected. option Vue.js focused, 0 of 2. 378 results available. Use …" at bounding box center [784, 374] width 490 height 212
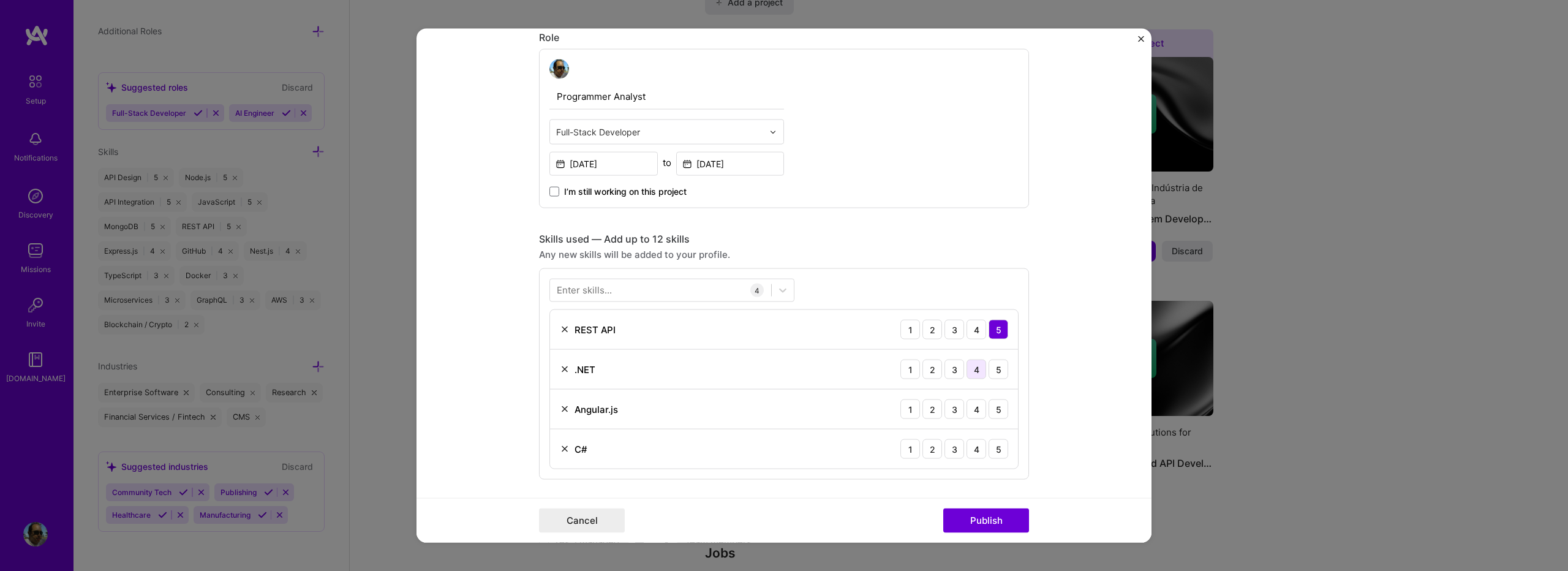
click at [969, 373] on div "4" at bounding box center [977, 369] width 20 height 20
click at [992, 451] on div "5" at bounding box center [999, 449] width 20 height 20
click at [989, 374] on div "5" at bounding box center [999, 369] width 20 height 20
click at [927, 410] on div "2" at bounding box center [933, 410] width 20 height 20
click at [963, 520] on button "Publish" at bounding box center [986, 520] width 86 height 25
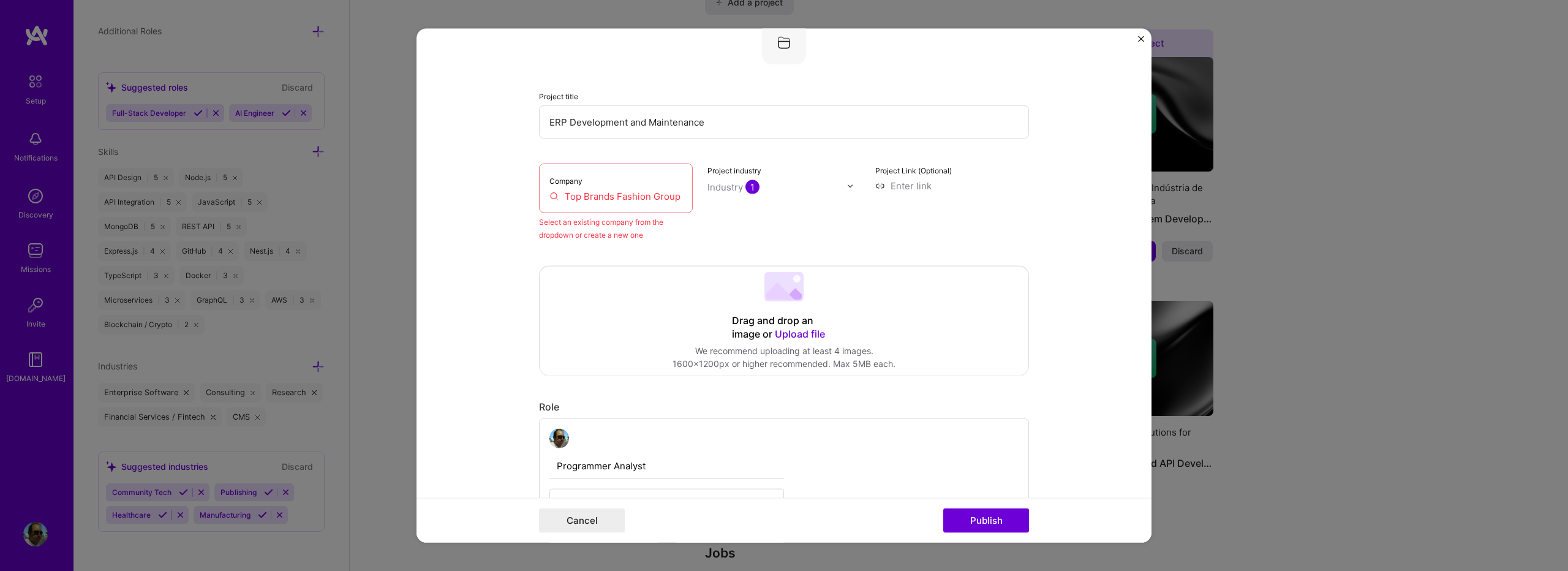
scroll to position [80, 0]
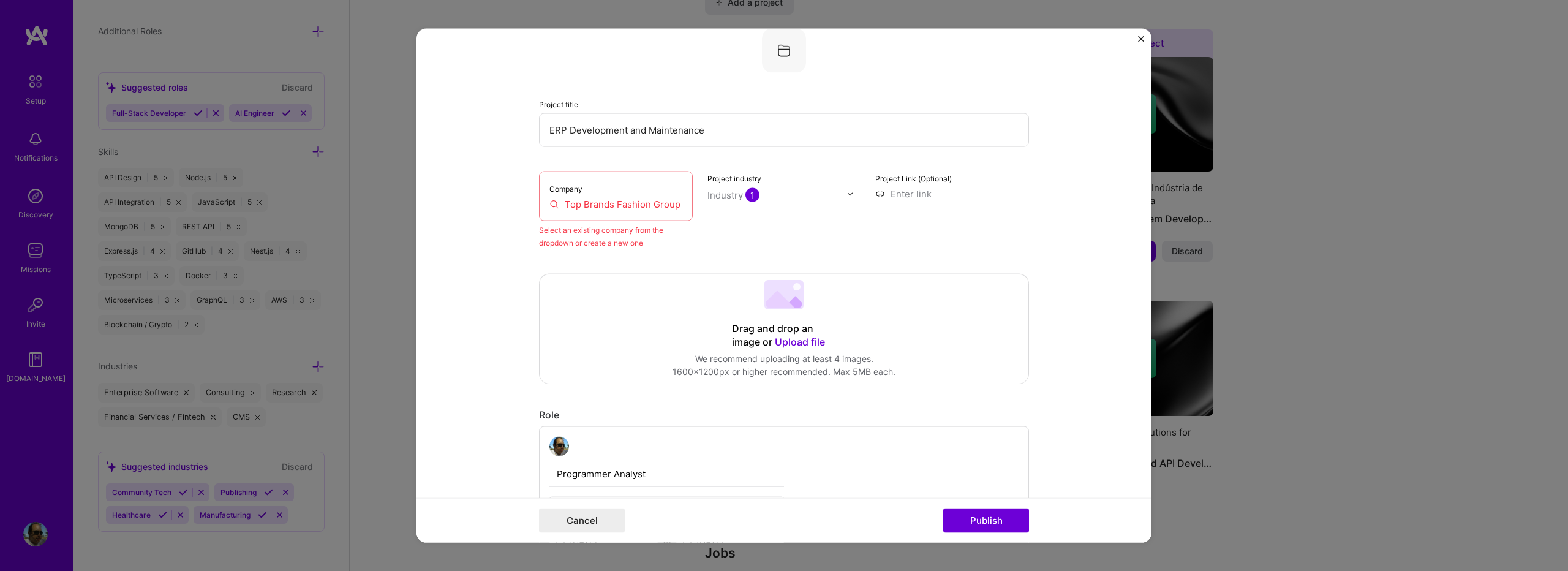
click at [654, 200] on input "Top Brands Fashion Group" at bounding box center [616, 204] width 133 height 13
click at [559, 204] on input "Top Brands Fashion Group" at bounding box center [616, 204] width 133 height 13
click at [566, 202] on input "TTop Brands Fashion Group" at bounding box center [616, 204] width 133 height 13
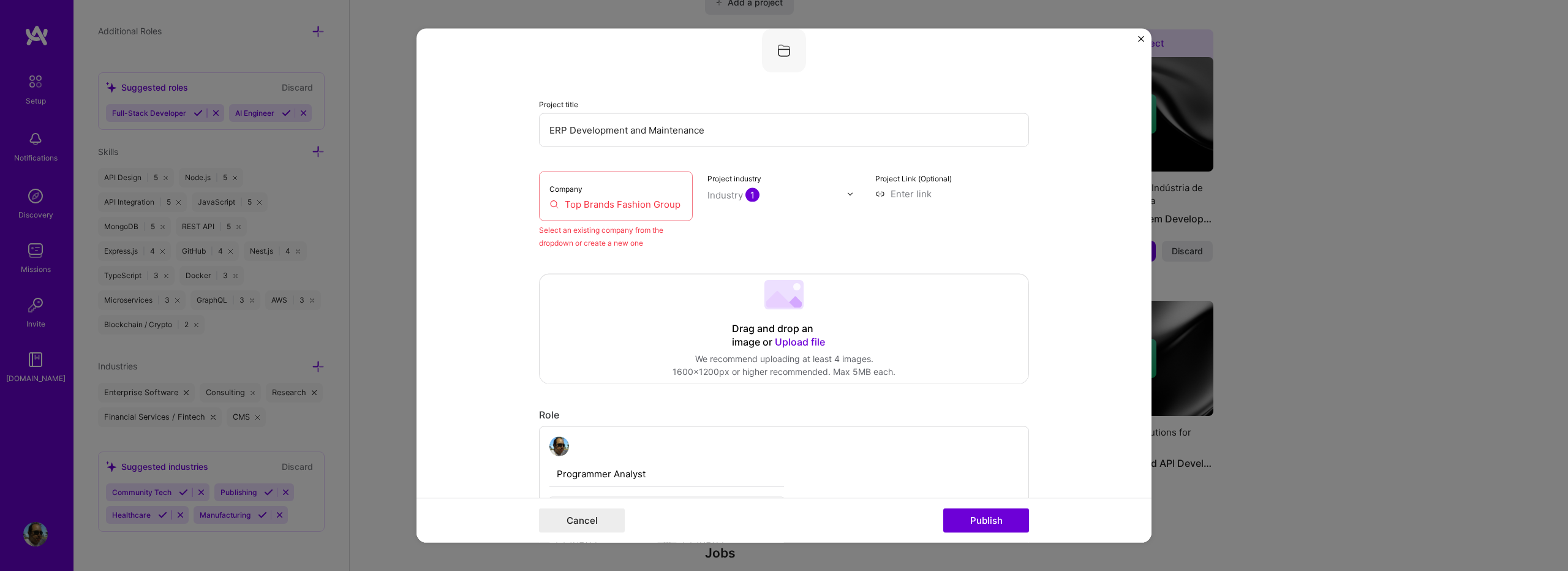
click at [579, 207] on input "Top Brands Fashion Group" at bounding box center [616, 204] width 133 height 13
click at [559, 209] on input "Top Brands Fashion Group" at bounding box center [616, 204] width 133 height 13
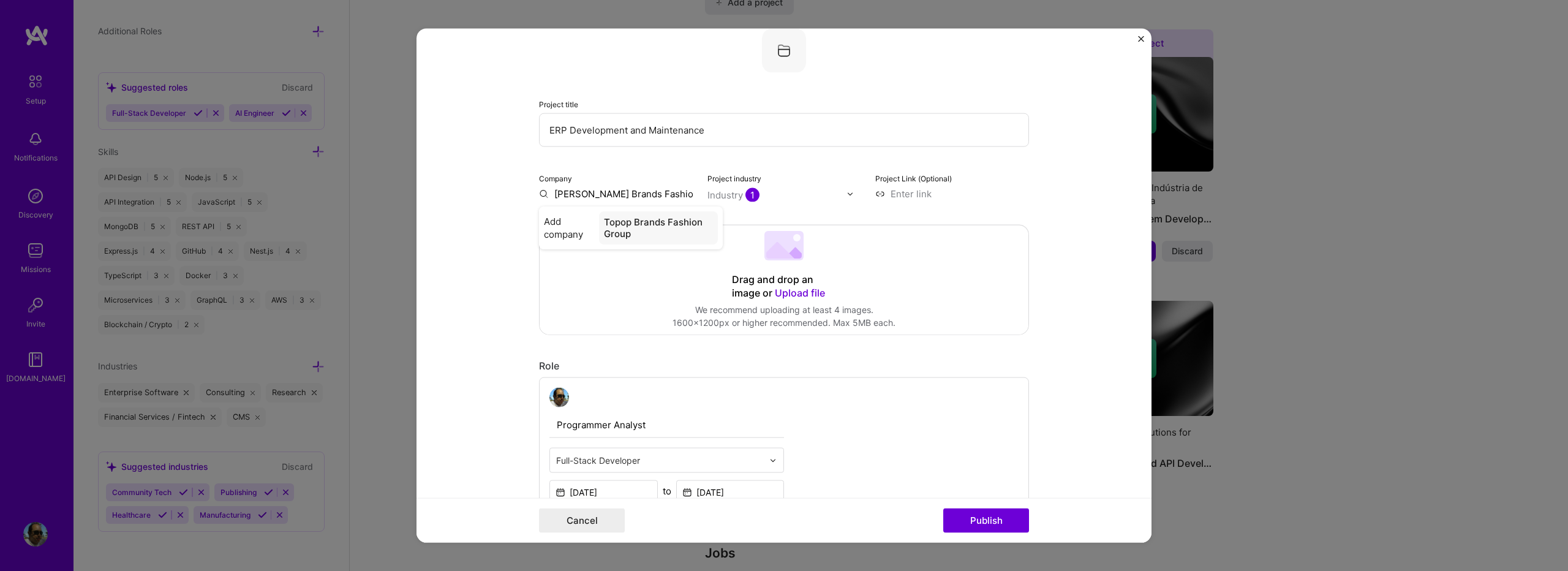
type input "Top Brands Fashion Group"
click at [578, 231] on span "Add company" at bounding box center [570, 228] width 53 height 25
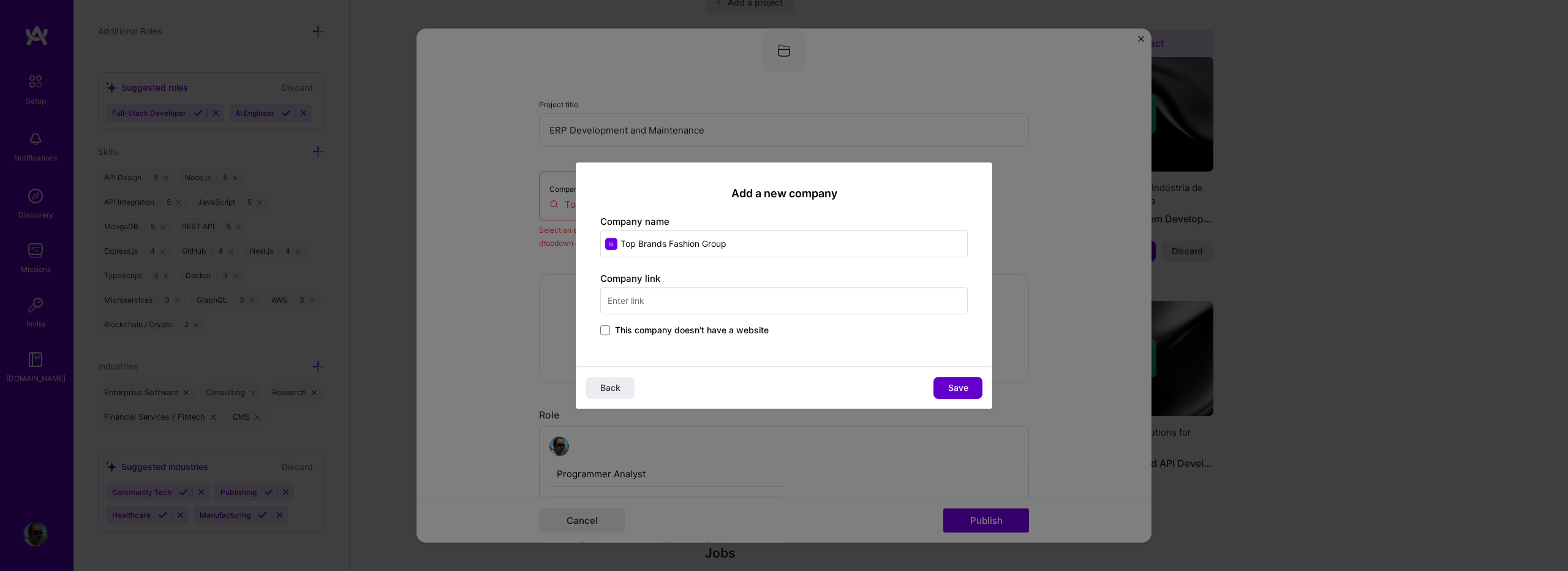
click at [968, 393] on span "Save" at bounding box center [958, 388] width 21 height 12
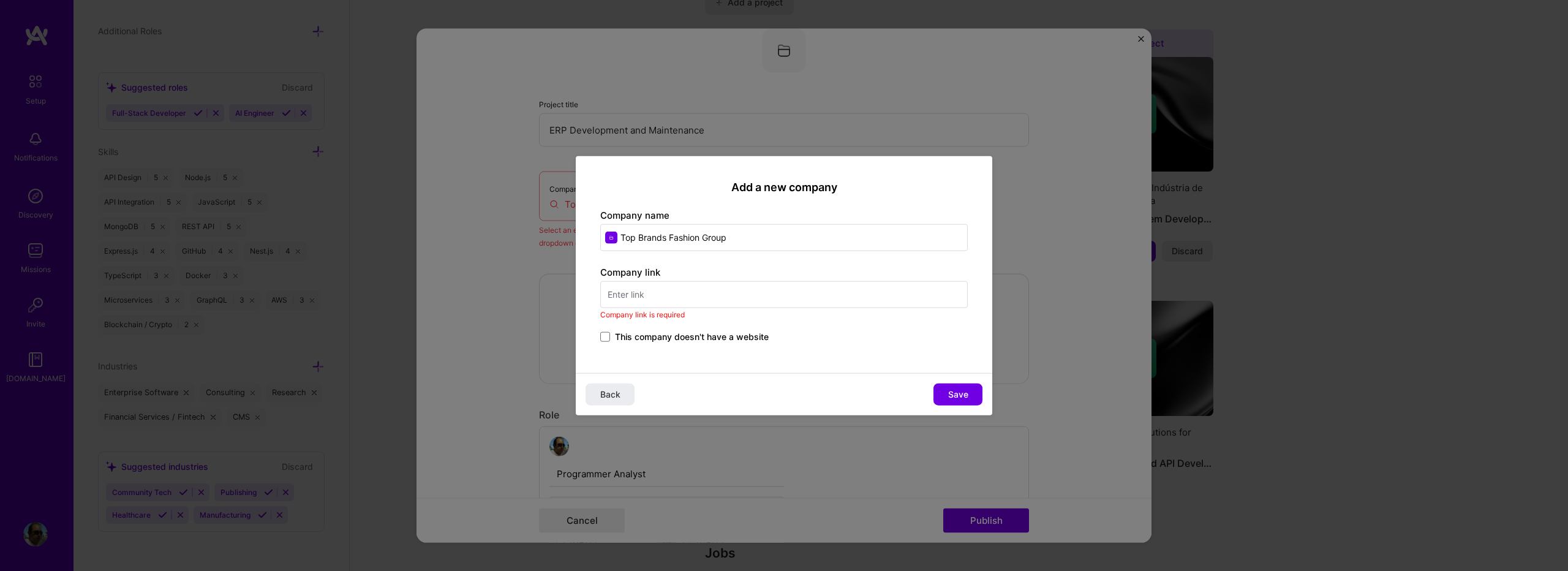
click at [629, 333] on span "This company doesn't have a website" at bounding box center [692, 336] width 153 height 12
click at [0, 0] on input "This company doesn't have a website" at bounding box center [0, 0] width 0 height 0
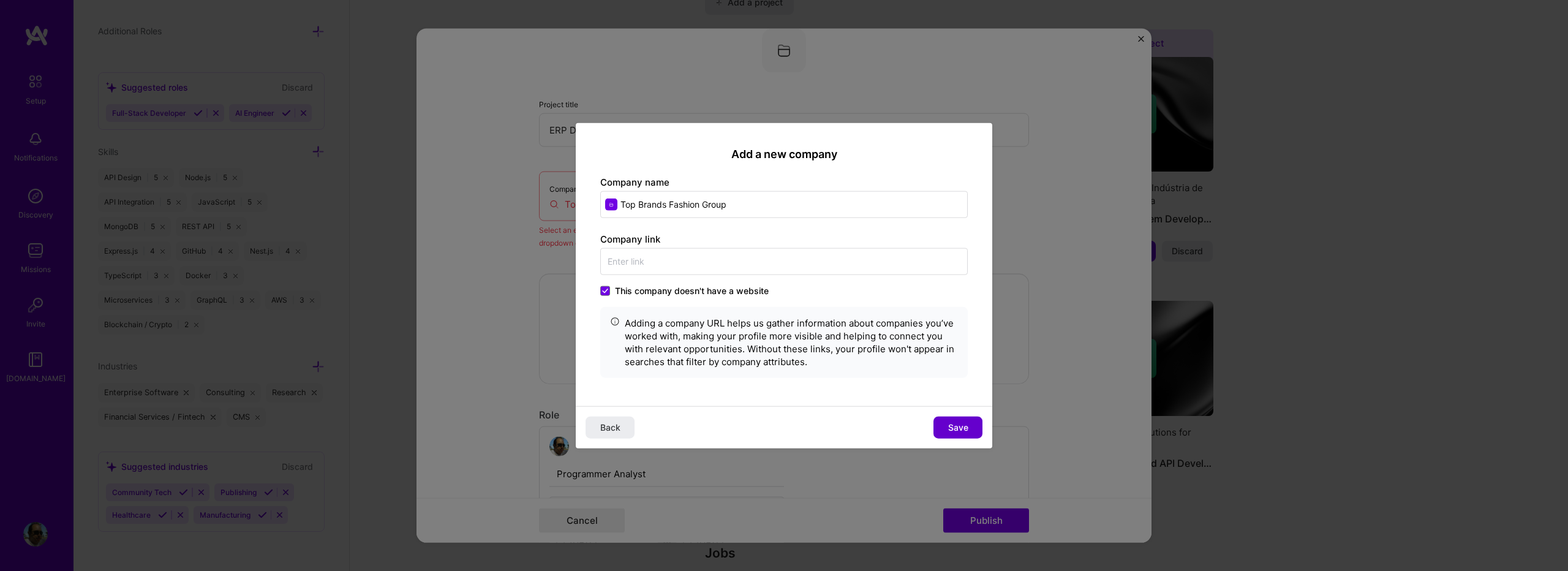
click at [964, 432] on span "Save" at bounding box center [958, 427] width 21 height 12
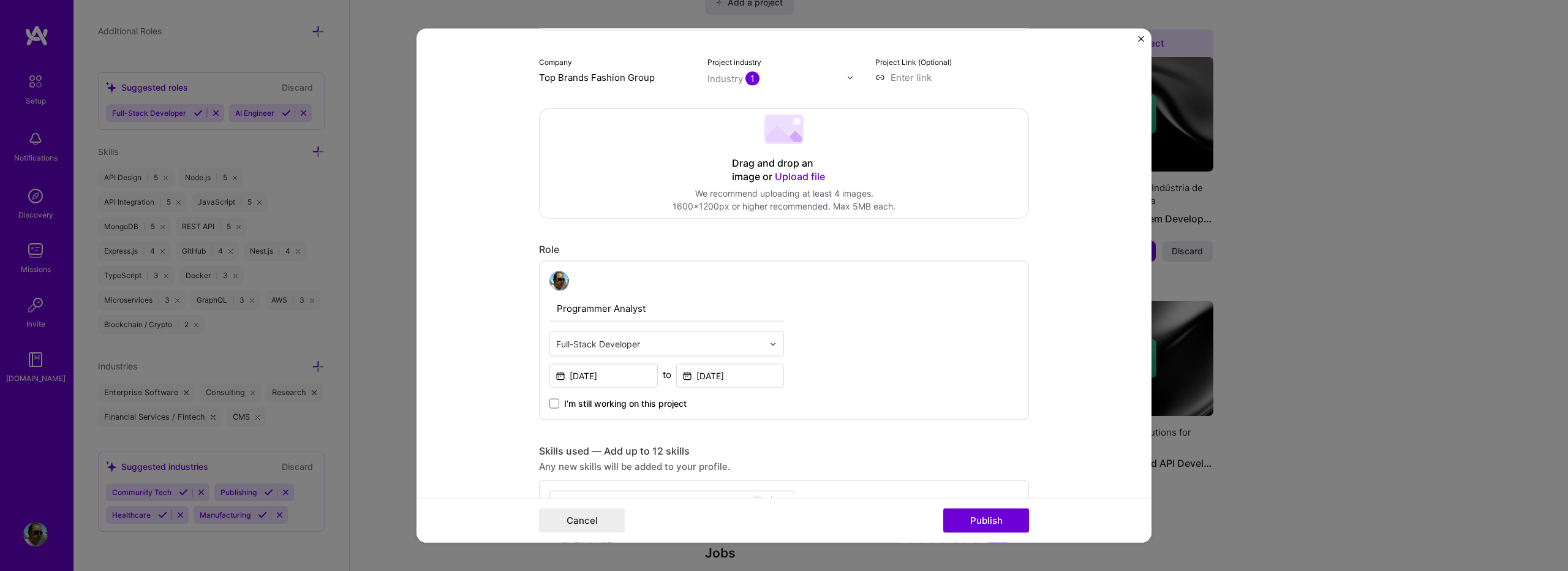
scroll to position [244, 0]
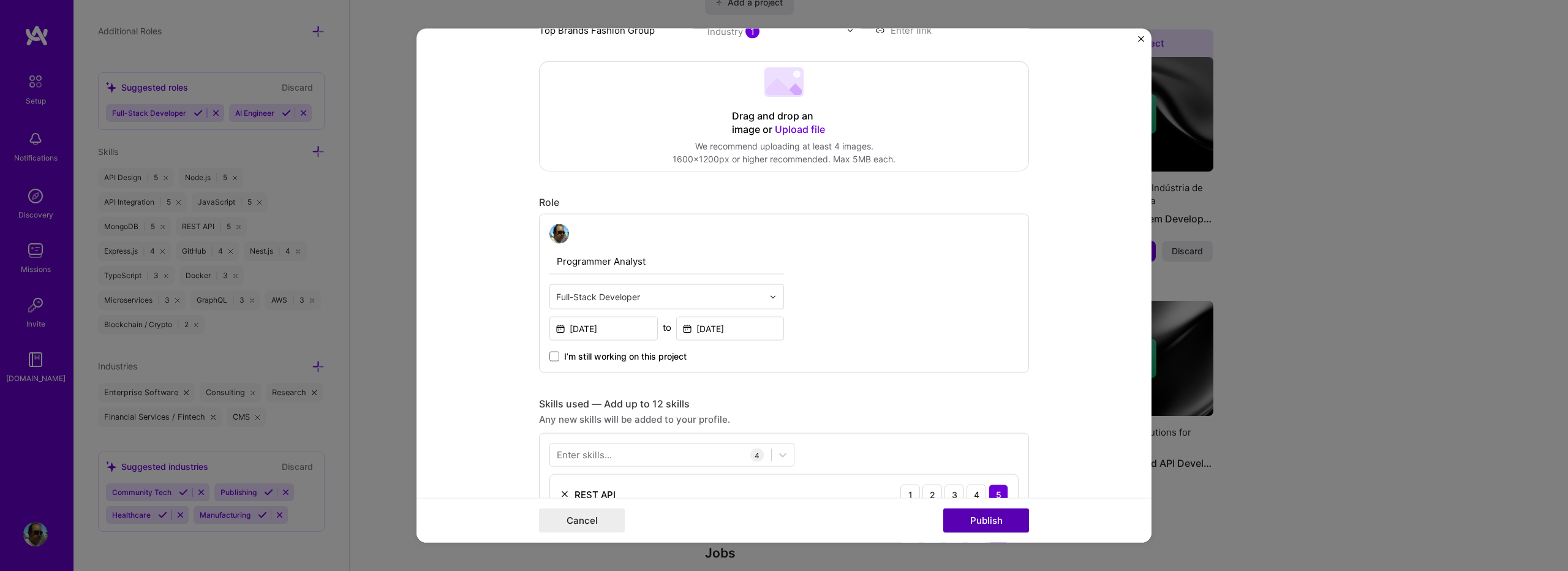
click at [976, 524] on button "Publish" at bounding box center [986, 520] width 86 height 25
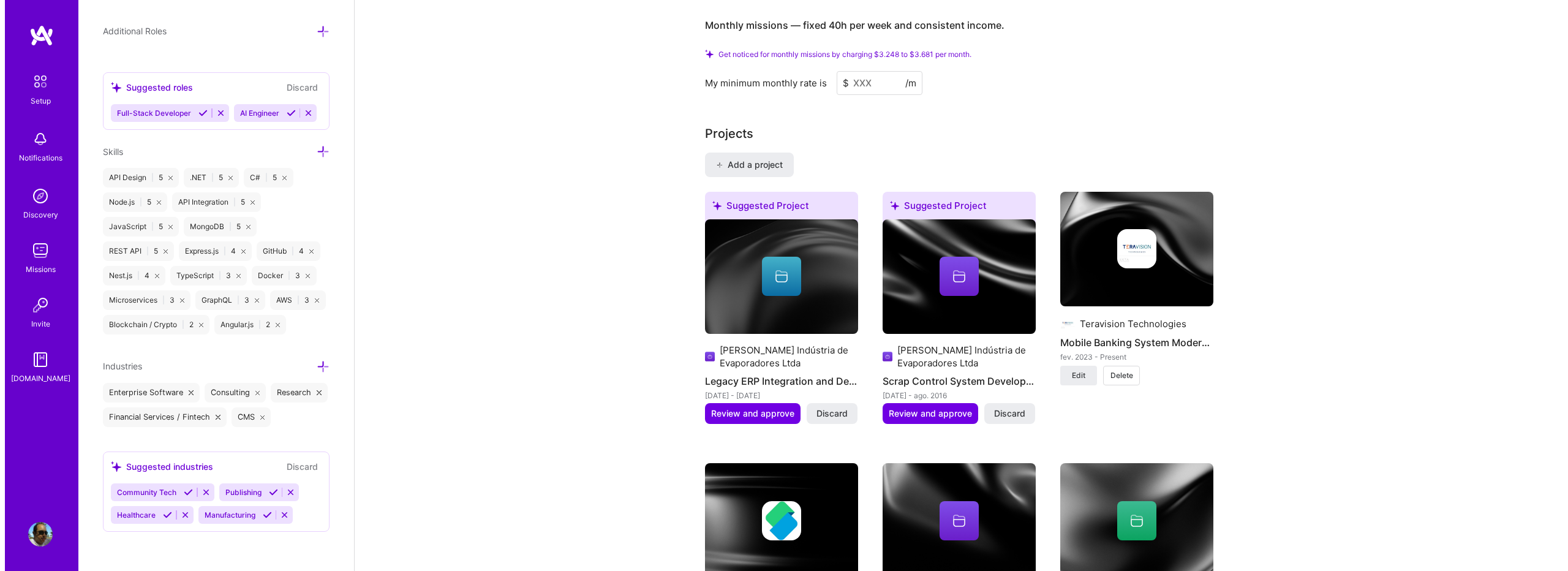
scroll to position [899, 0]
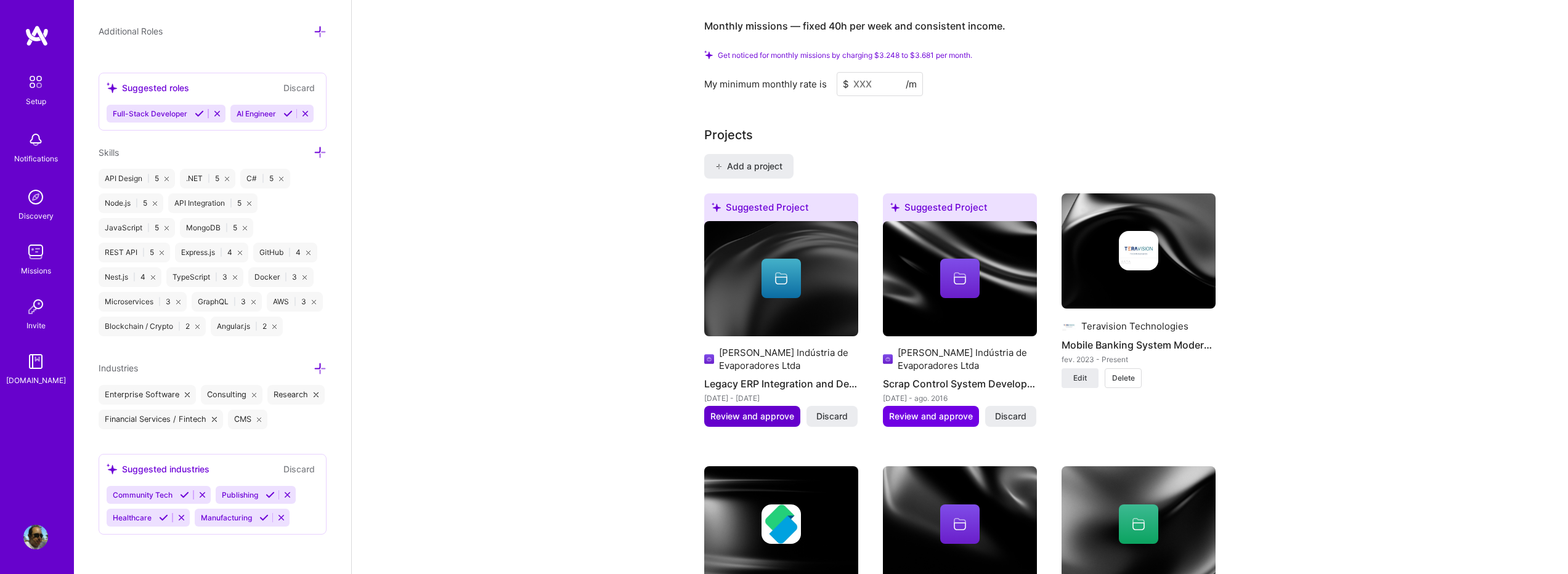
click at [761, 410] on span "Review and approve" at bounding box center [753, 416] width 84 height 12
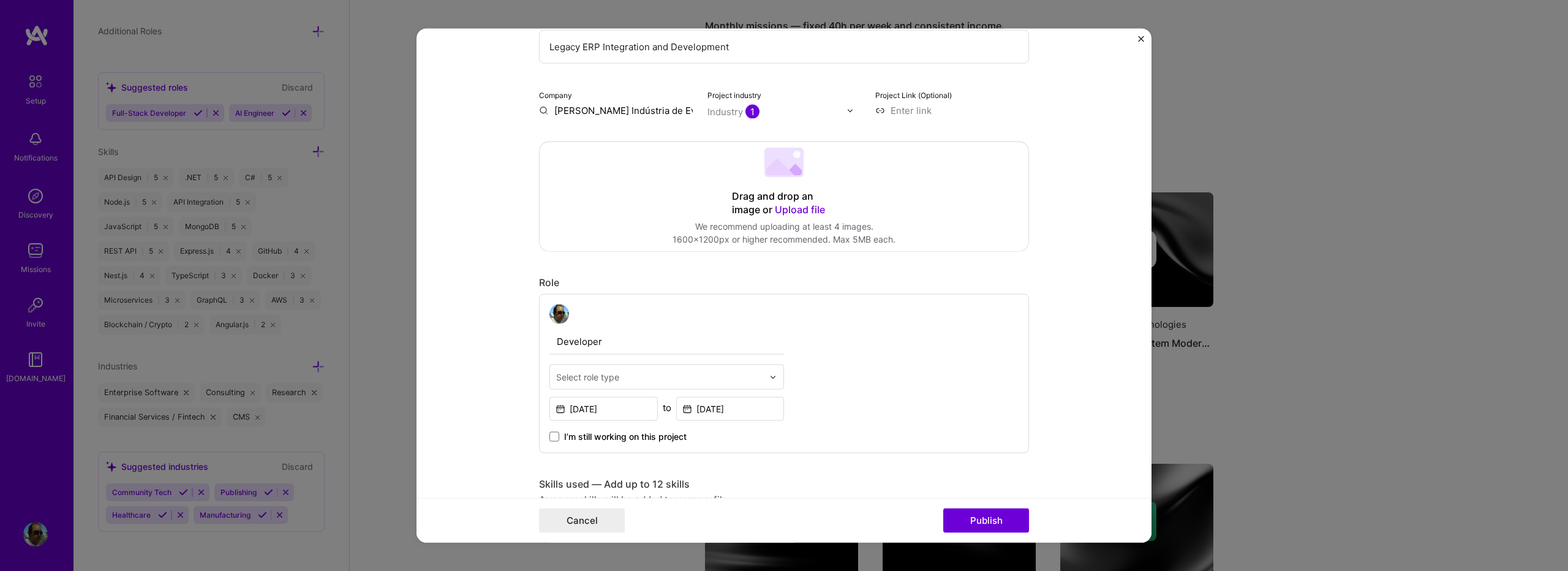
scroll to position [245, 0]
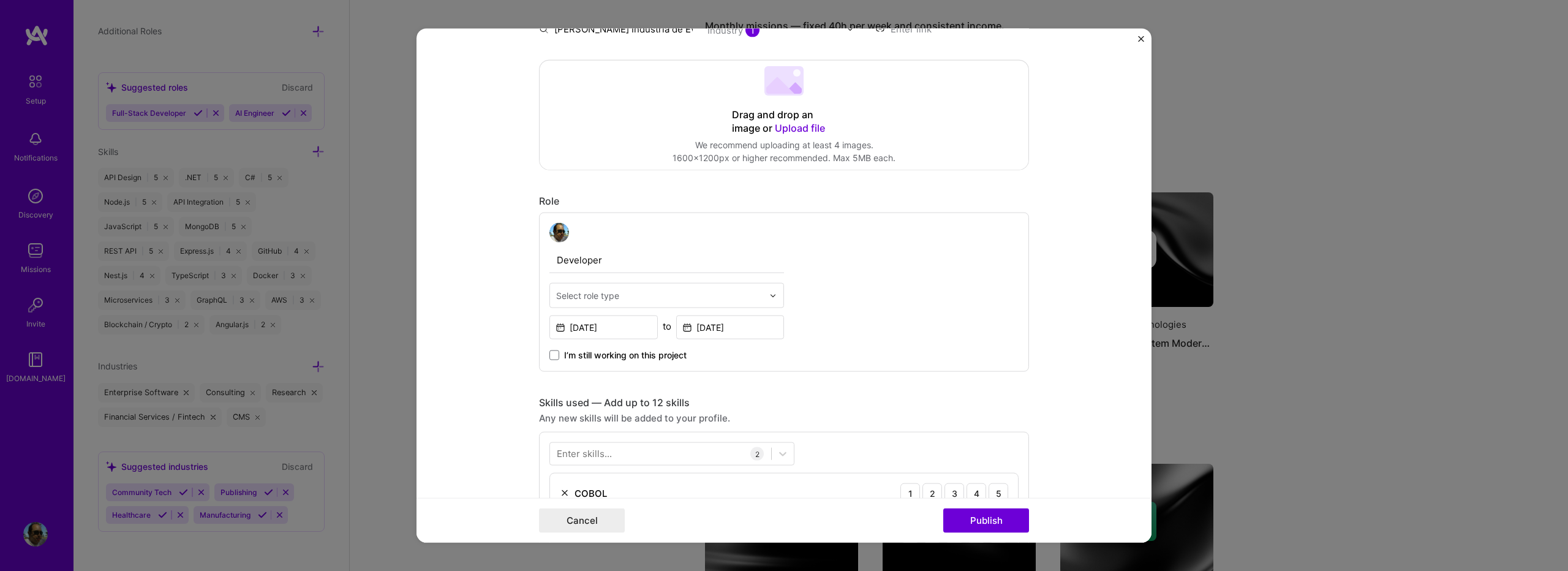
click at [644, 296] on input "text" at bounding box center [660, 296] width 207 height 13
type input "full"
click at [702, 317] on div "Full-Stack Developer" at bounding box center [666, 328] width 227 height 23
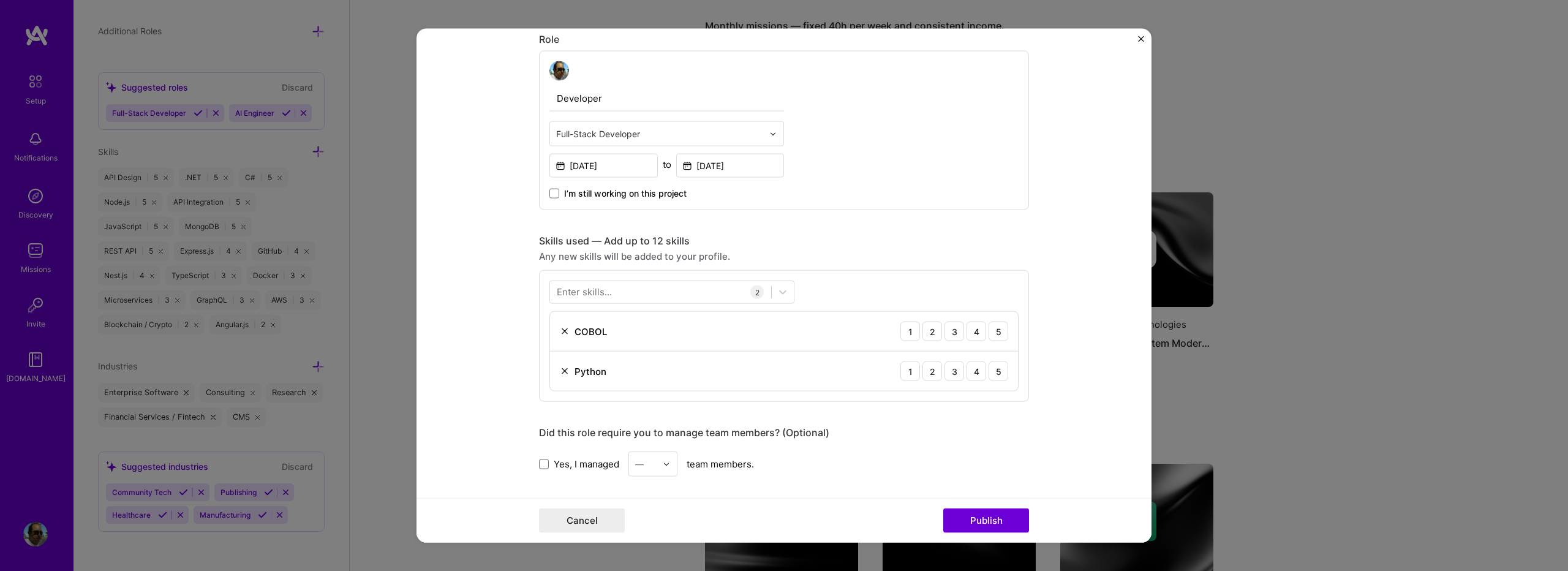
scroll to position [409, 0]
click at [646, 289] on div at bounding box center [661, 290] width 221 height 21
click at [589, 367] on div "MySQL" at bounding box center [672, 362] width 231 height 13
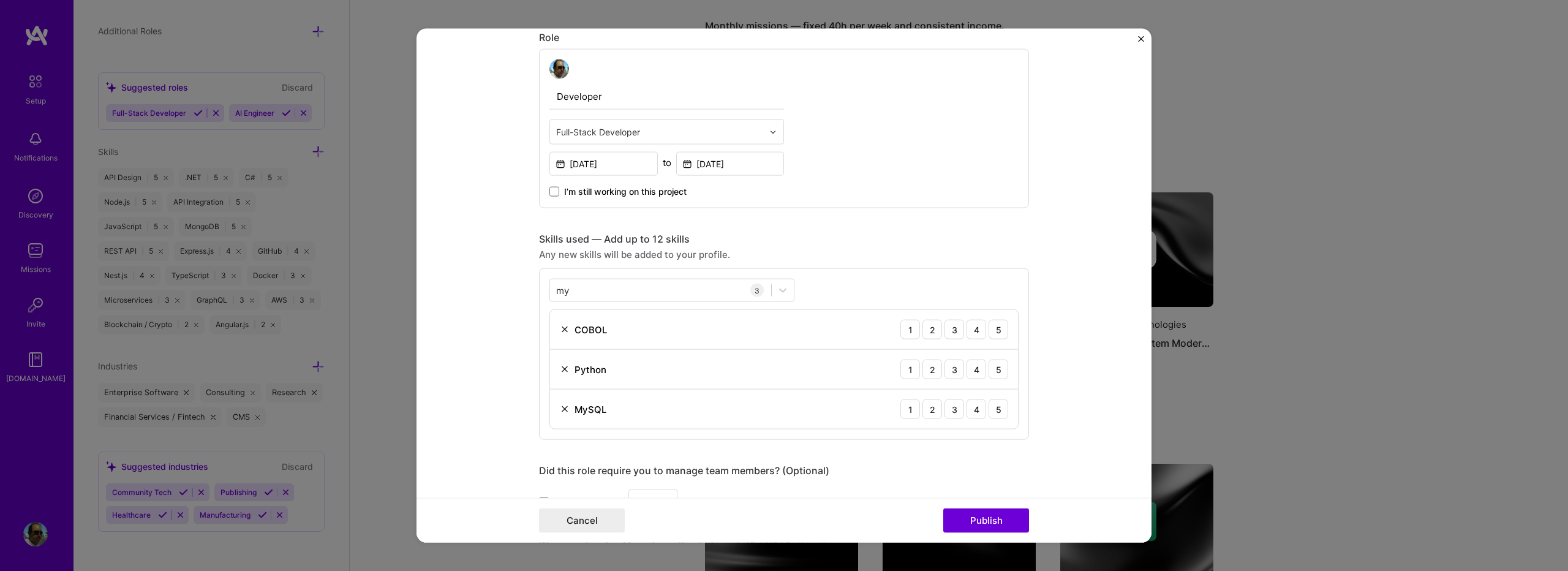
click at [796, 247] on div "Skills used — Add up to 12 skills Any new skills will be added to your profile.…" at bounding box center [784, 336] width 490 height 207
click at [602, 289] on div "my my" at bounding box center [661, 290] width 221 height 21
type input "m"
click at [801, 282] on div "option MySQL, selected. option Agora focused, 0 of 2. 378 results available. Us…" at bounding box center [784, 354] width 490 height 172
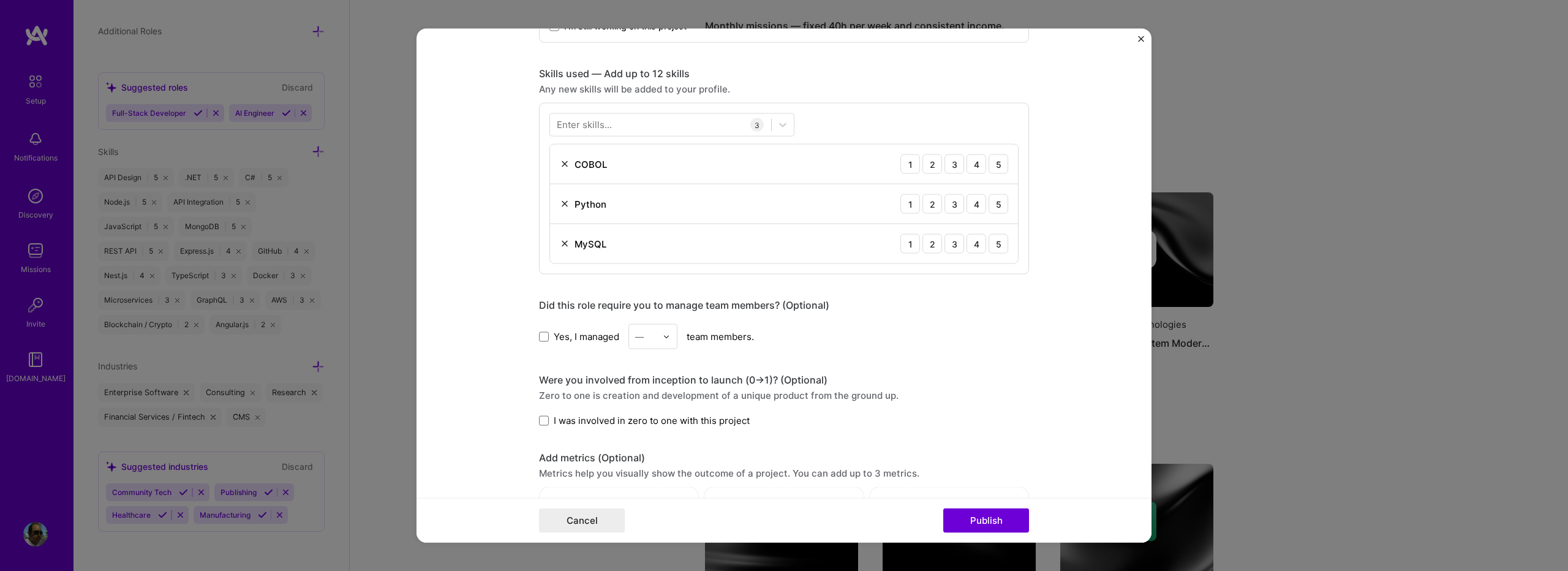
scroll to position [572, 0]
click at [994, 168] on div "5" at bounding box center [999, 167] width 20 height 20
click at [967, 208] on div "4" at bounding box center [977, 207] width 20 height 20
click at [973, 249] on div "4" at bounding box center [977, 246] width 20 height 20
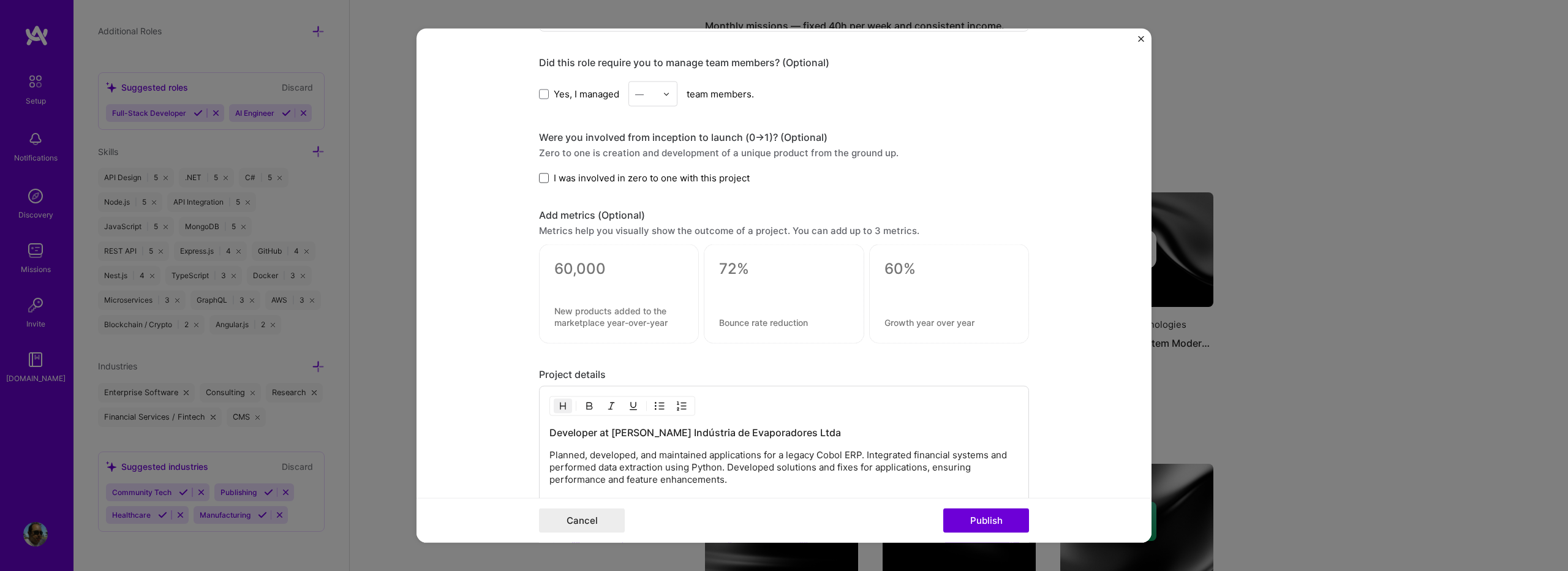
scroll to position [735, 0]
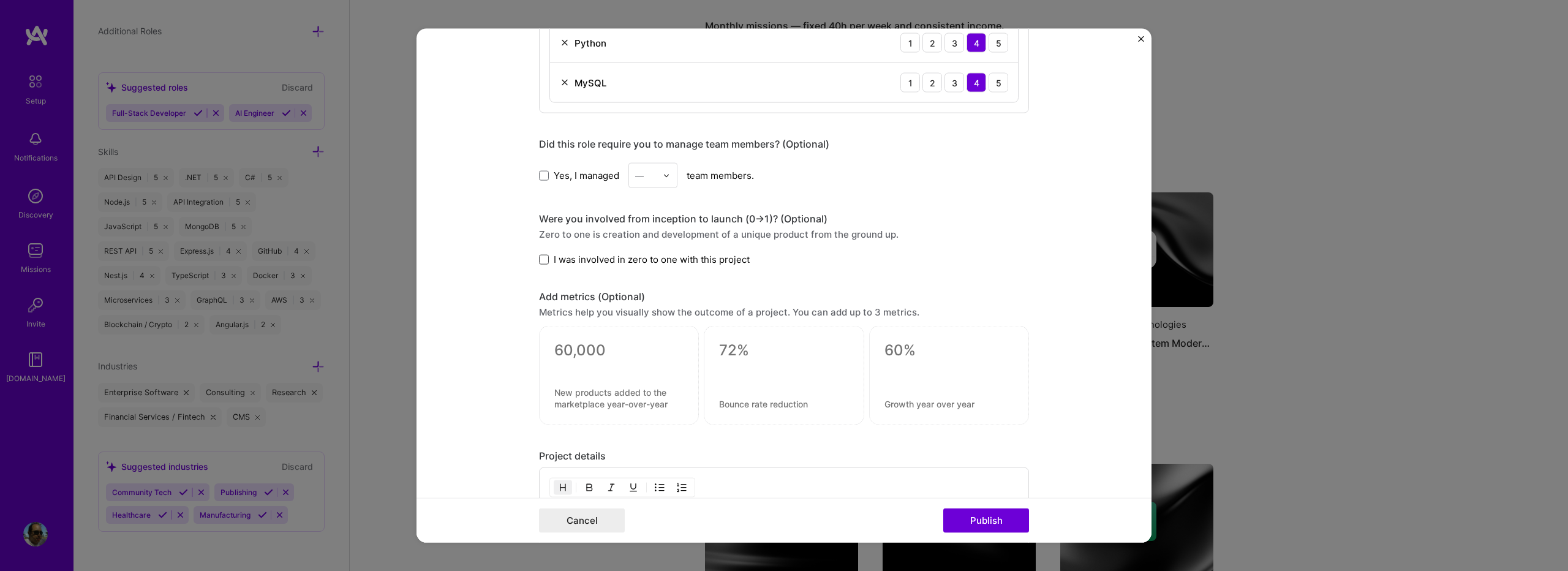
click at [543, 255] on span at bounding box center [544, 259] width 10 height 10
click at [0, 0] on input "I was involved in zero to one with this project" at bounding box center [0, 0] width 0 height 0
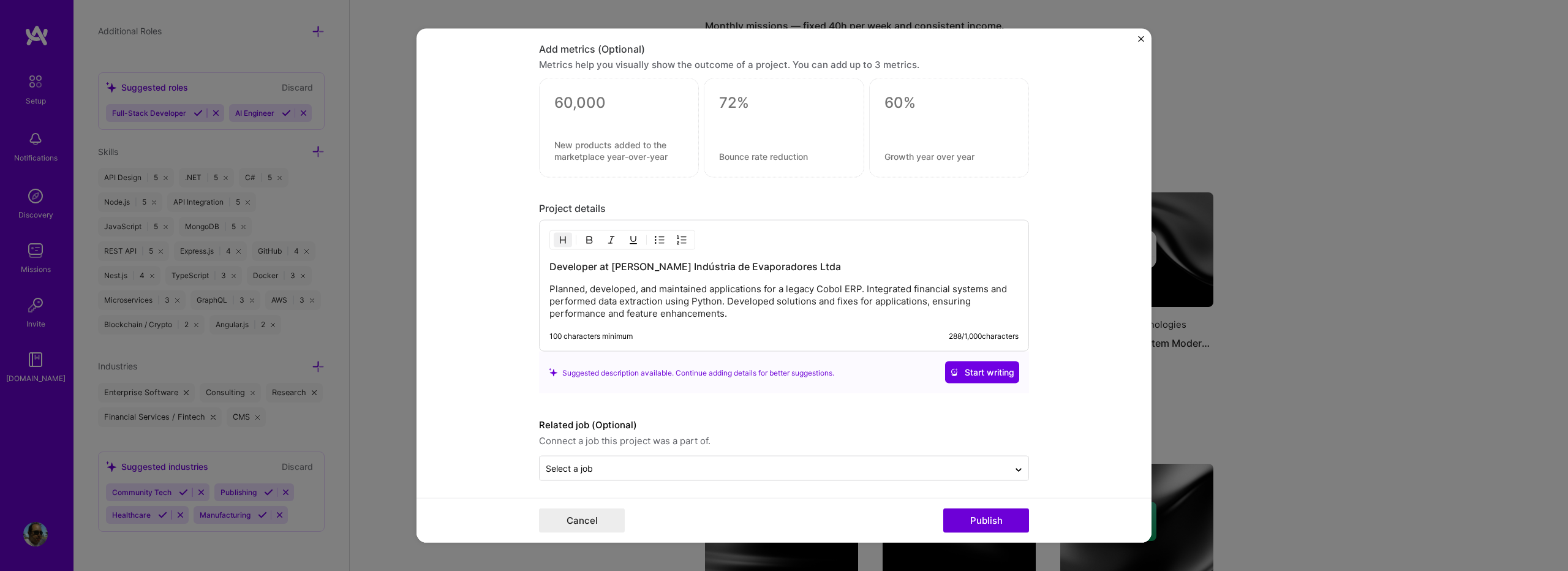
scroll to position [988, 0]
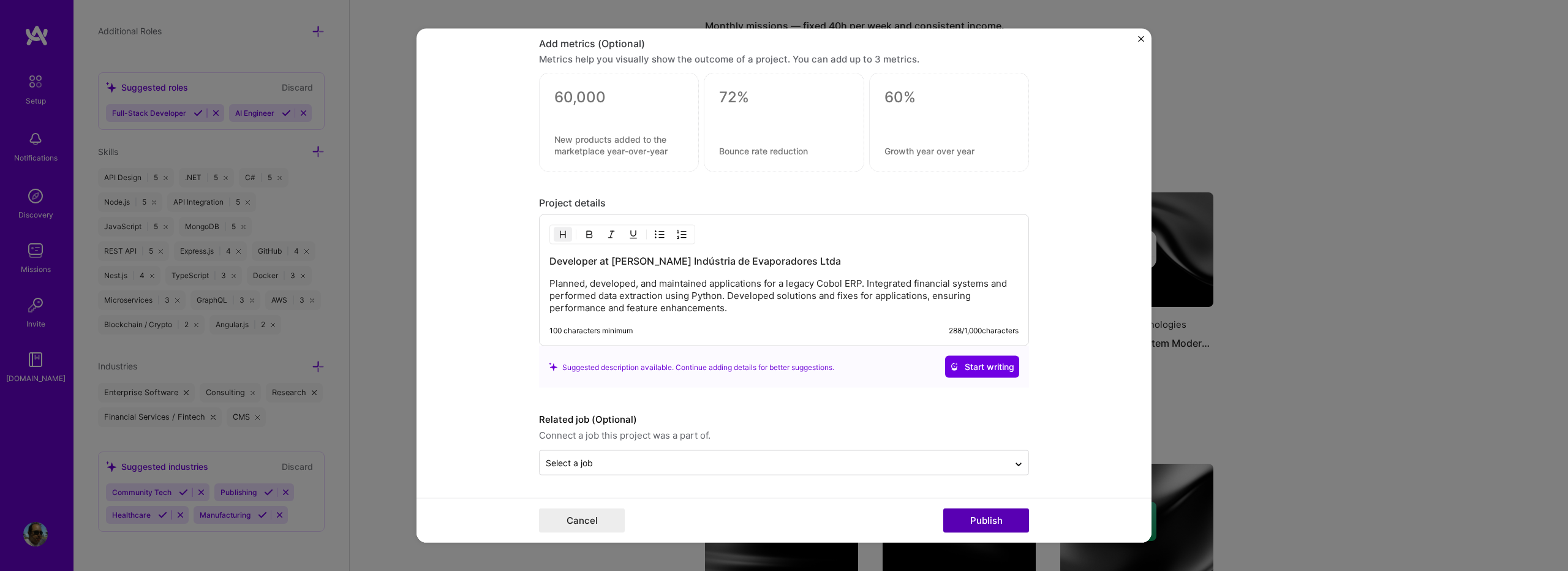
click at [964, 526] on button "Publish" at bounding box center [986, 520] width 86 height 25
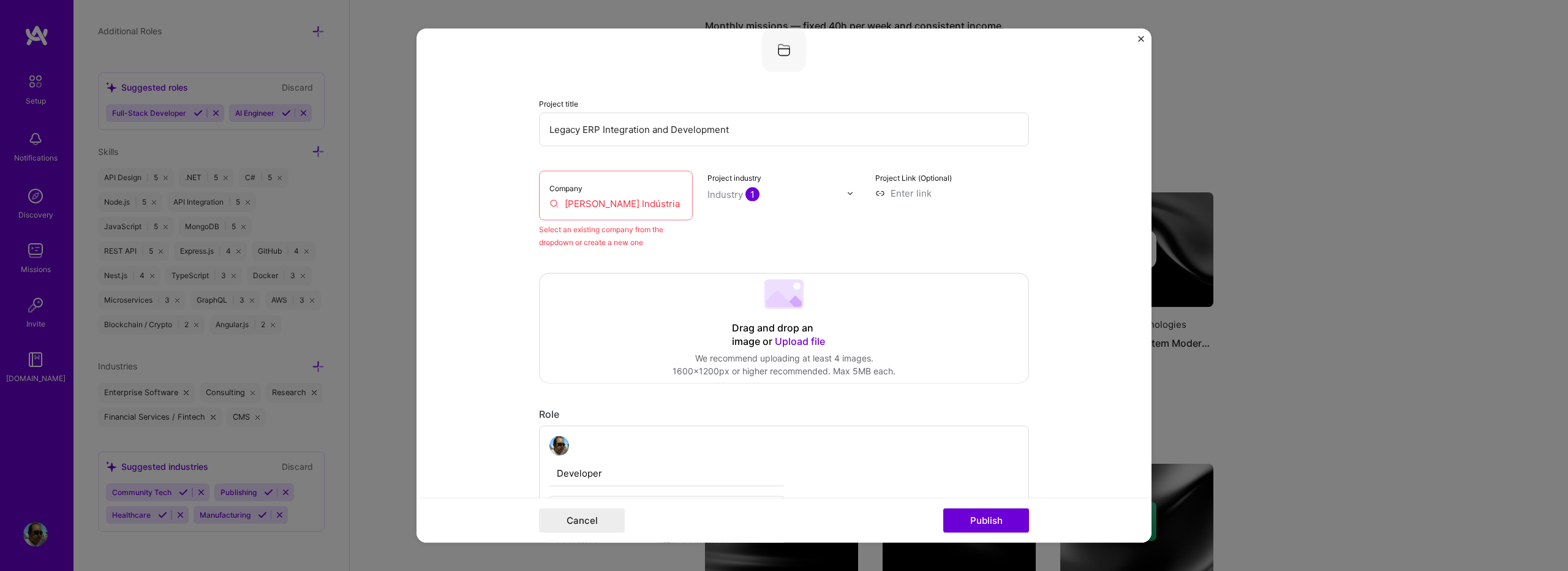
scroll to position [80, 0]
click at [629, 210] on input "[PERSON_NAME] Indústria de Evaporadores Ltda" at bounding box center [616, 204] width 133 height 13
click at [564, 207] on input "[PERSON_NAME] Indústria de Evaporadores Ltda" at bounding box center [616, 204] width 133 height 13
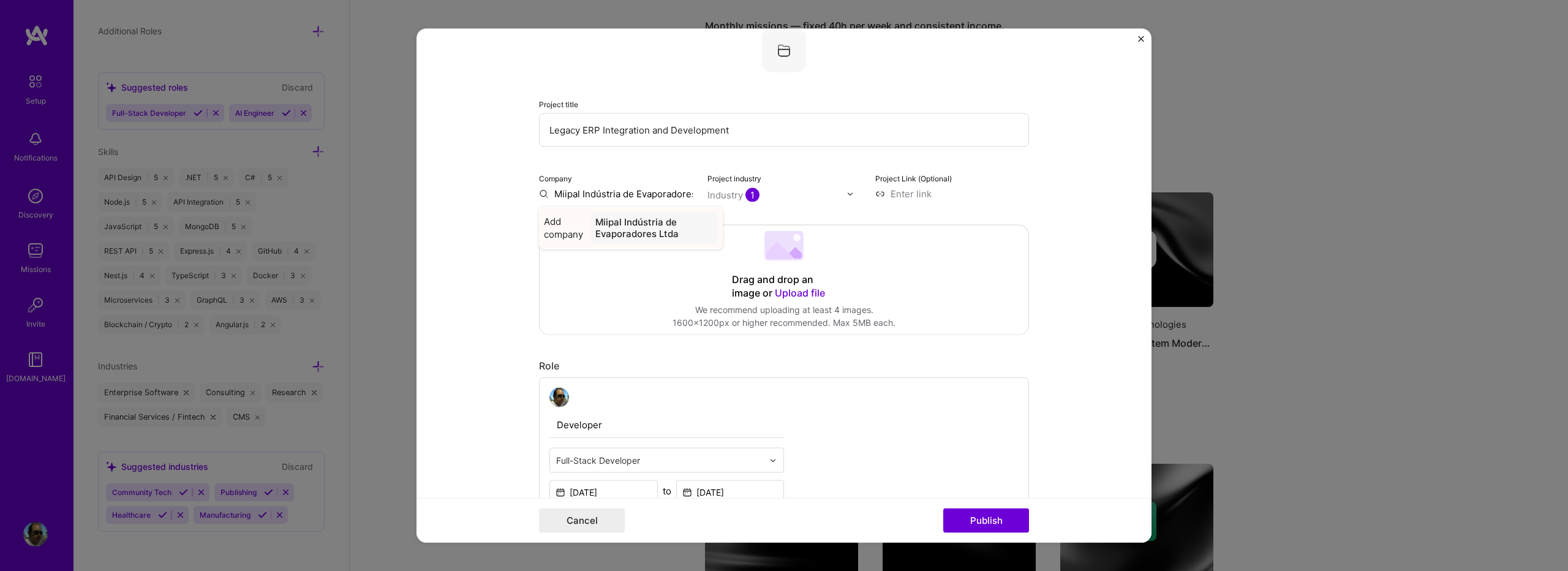
type input "Miipal Indústria de Evaporadores Ltda"
click at [564, 236] on span "Add company" at bounding box center [564, 228] width 42 height 25
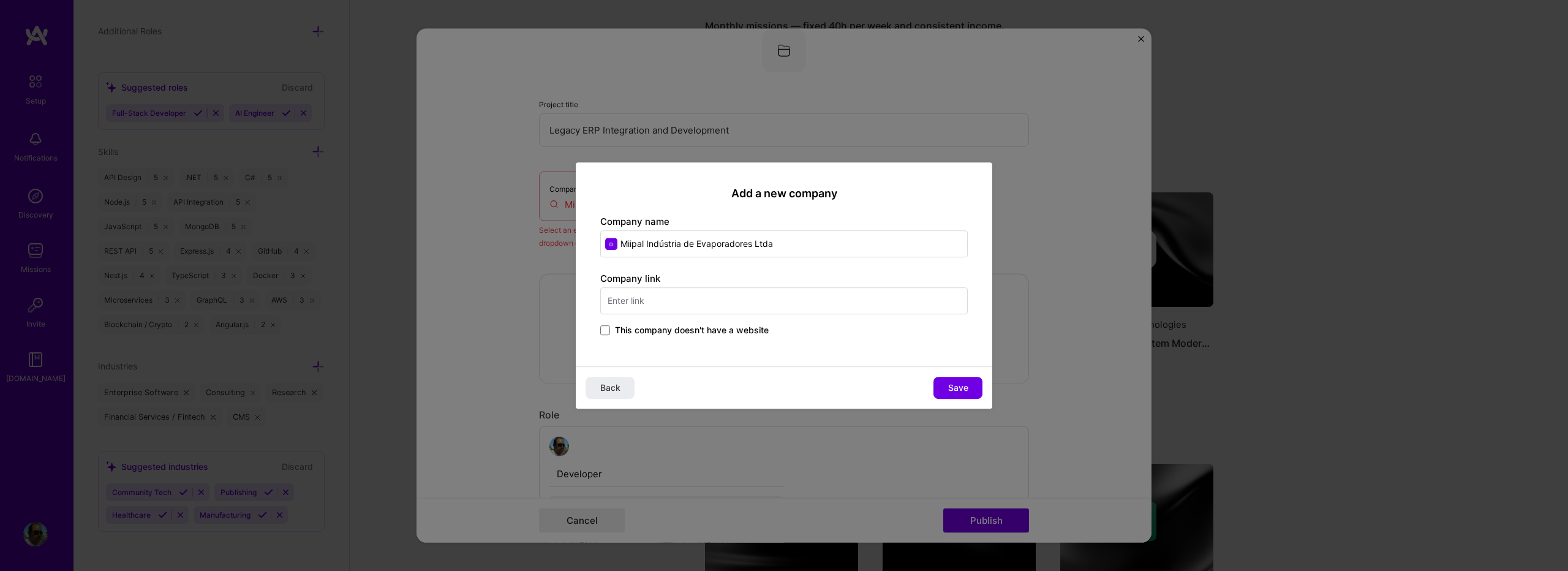
click at [634, 242] on input "Miipal Indústria de Evaporadores Ltda" at bounding box center [784, 244] width 368 height 27
type input "[PERSON_NAME] Indústria de Evaporadores Ltda"
click at [706, 332] on span "This company doesn't have a website" at bounding box center [692, 330] width 153 height 12
click at [0, 0] on input "This company doesn't have a website" at bounding box center [0, 0] width 0 height 0
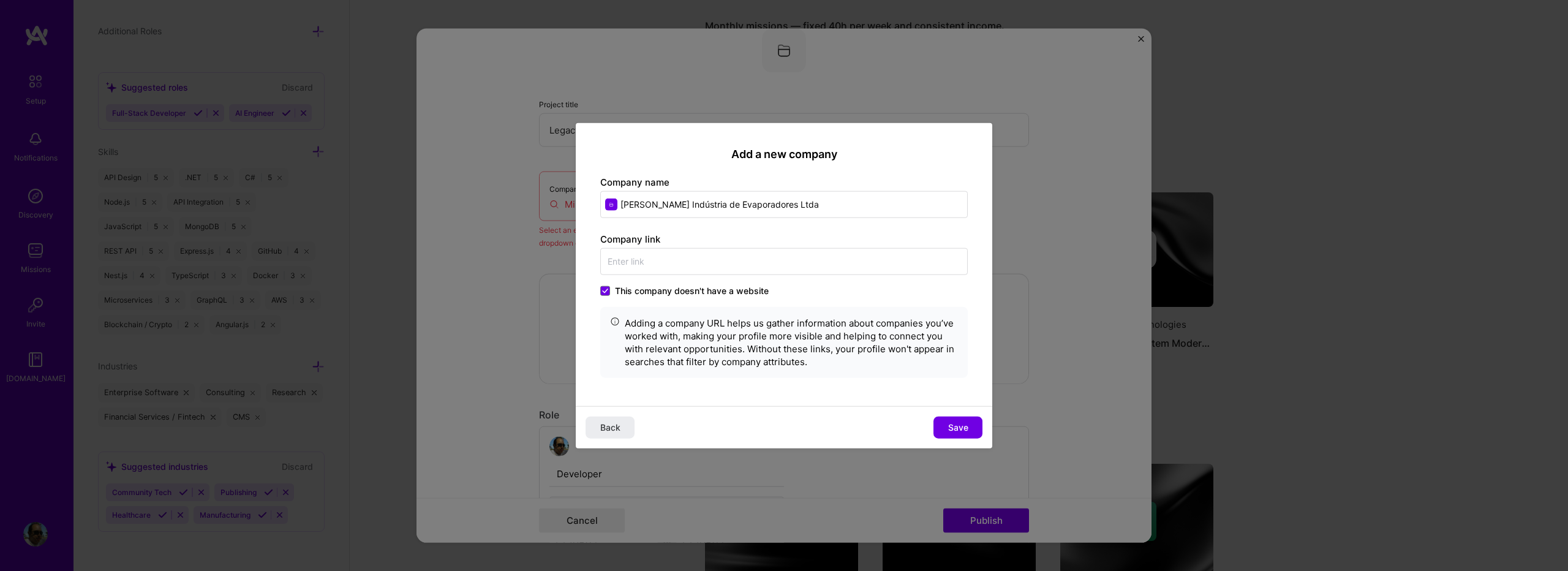
click at [615, 290] on label "This company doesn't have a website" at bounding box center [685, 290] width 168 height 12
click at [0, 0] on input "This company doesn't have a website" at bounding box center [0, 0] width 0 height 0
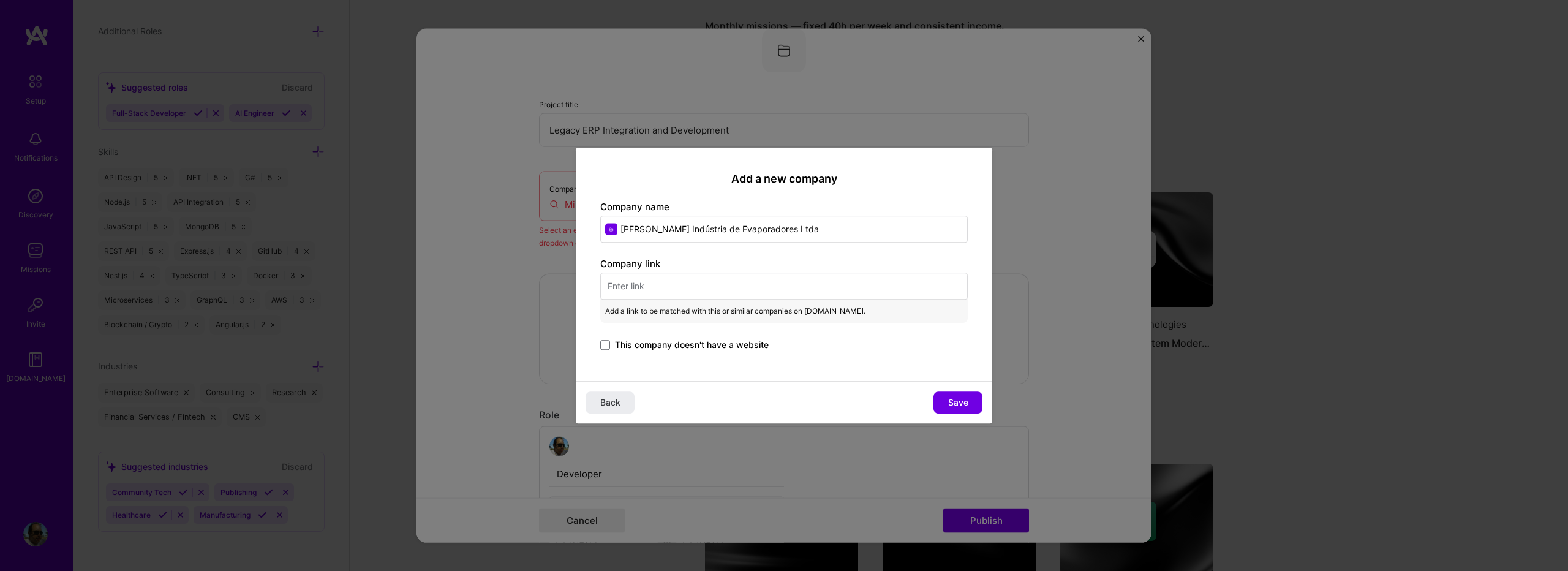
click at [630, 282] on input "text" at bounding box center [784, 286] width 368 height 27
paste input "[PERSON_NAME][DOMAIN_NAME]"
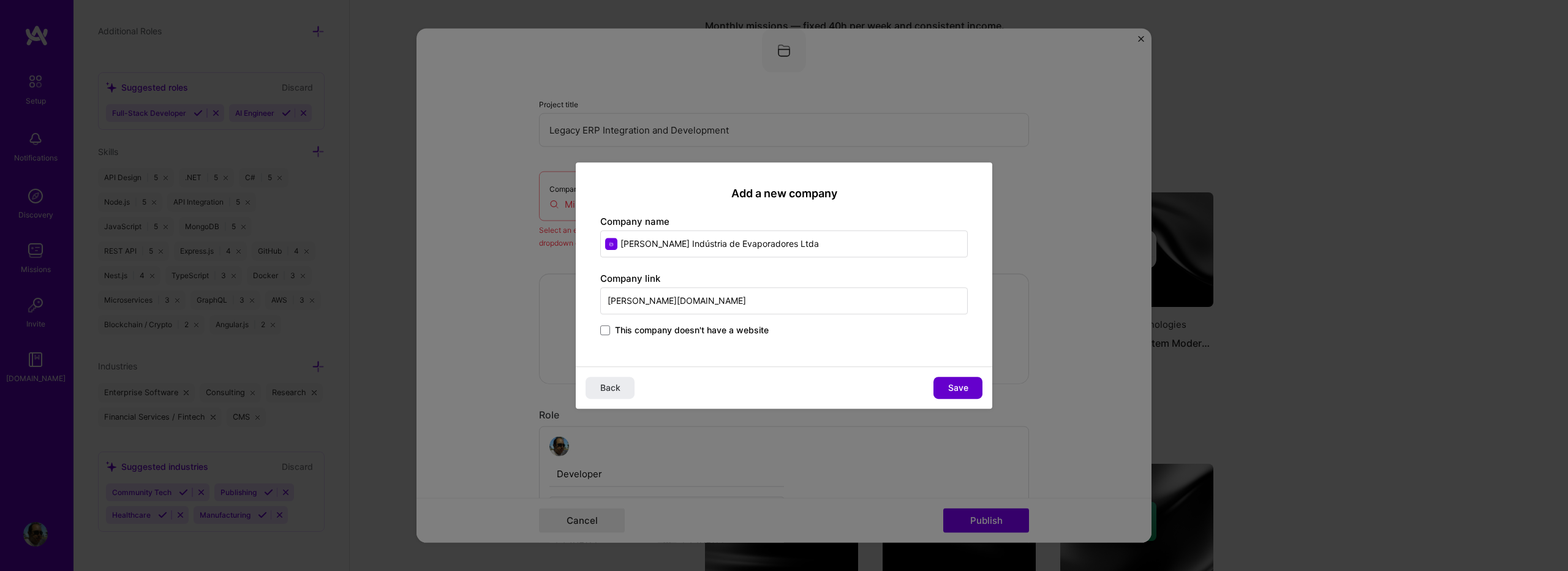
type input "[PERSON_NAME][DOMAIN_NAME]"
click at [955, 383] on span "Save" at bounding box center [958, 388] width 21 height 12
type input "[PERSON_NAME] Indústria de Evaporadores Ltda"
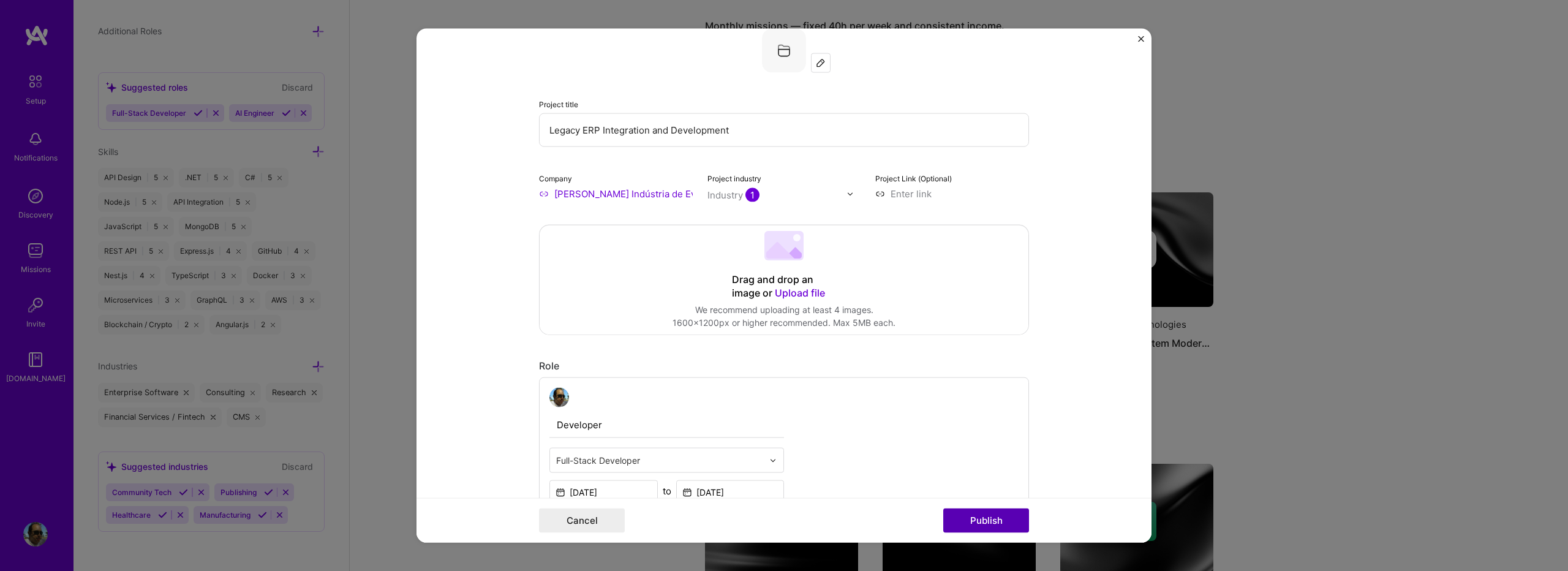
click at [945, 524] on button "Publish" at bounding box center [986, 520] width 86 height 25
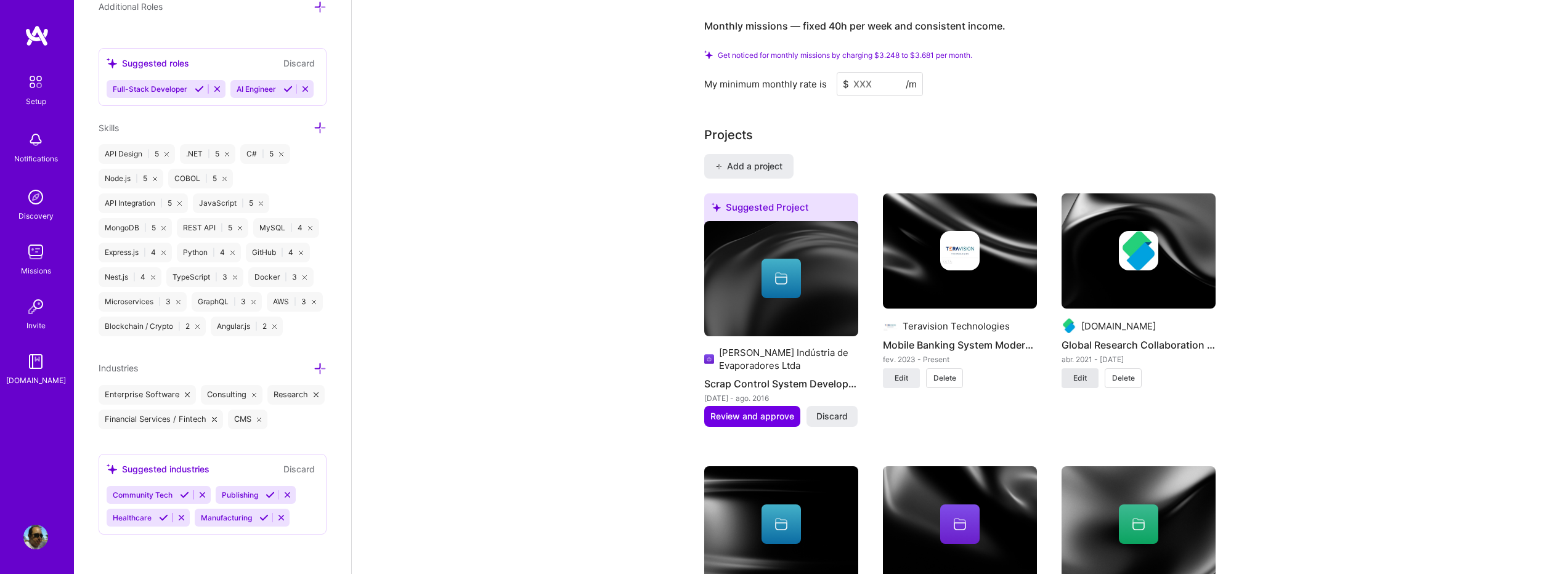
click at [1085, 373] on span "Edit" at bounding box center [1080, 378] width 14 height 11
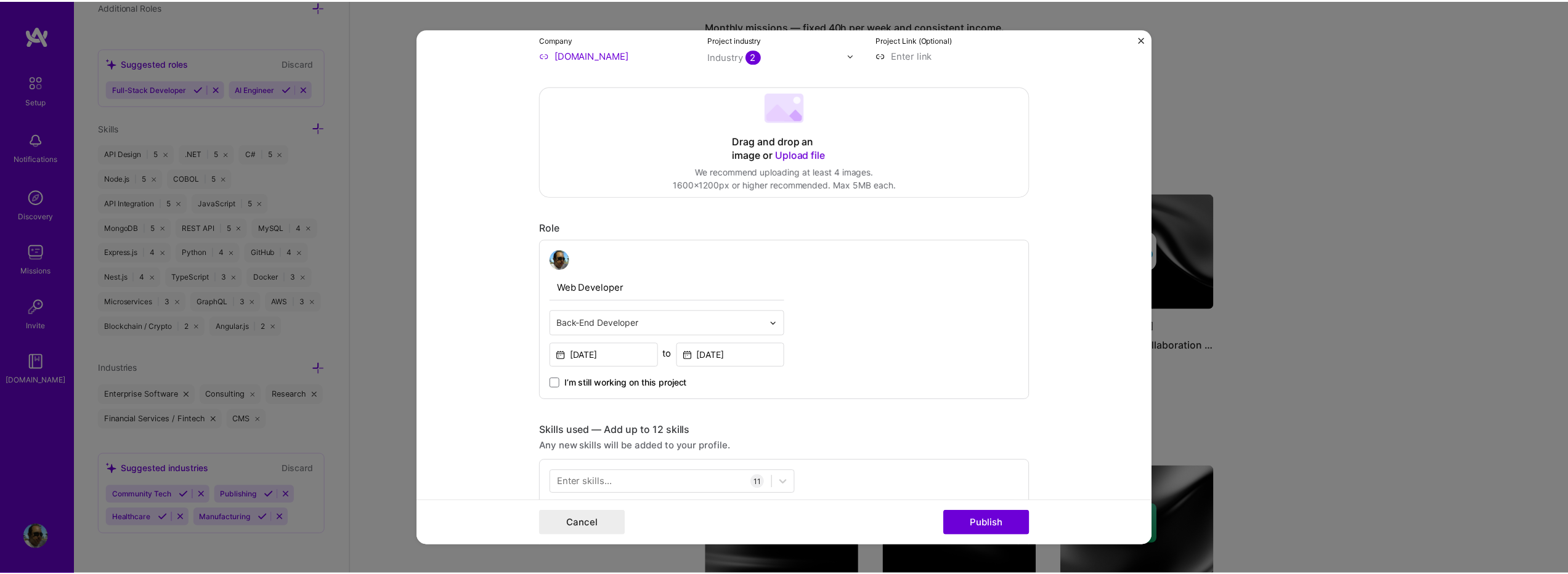
scroll to position [82, 0]
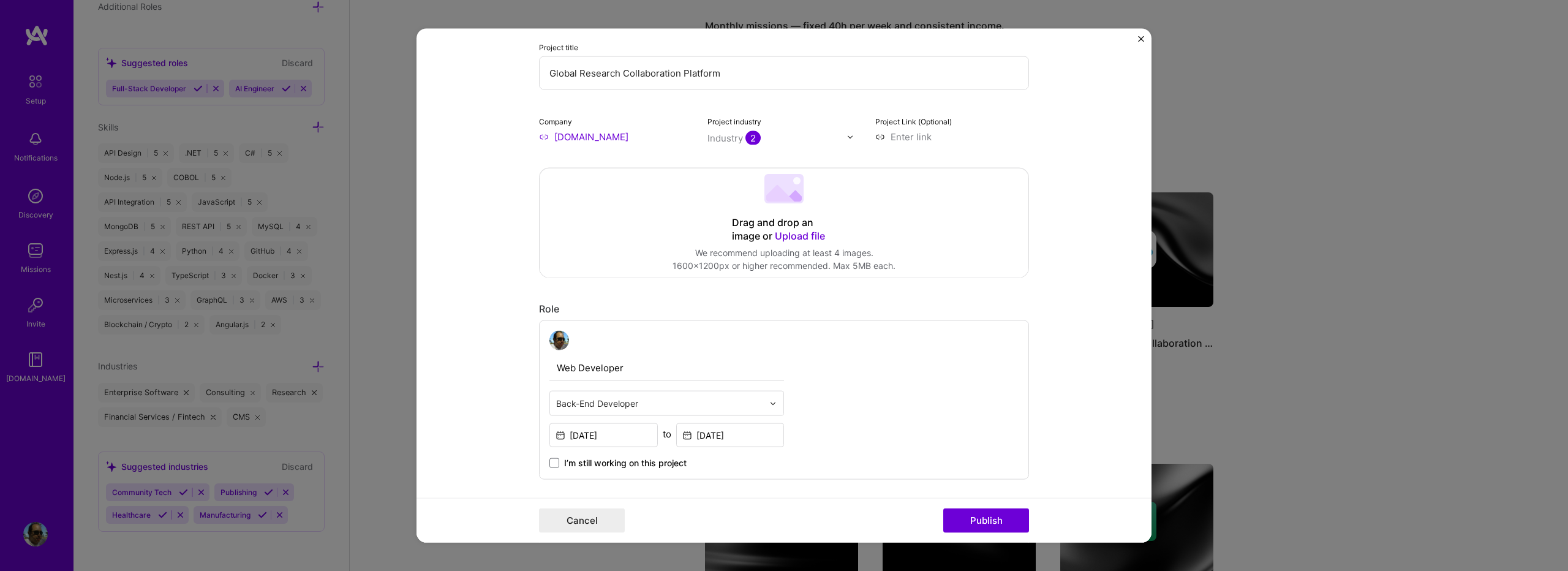
click at [539, 139] on input "[DOMAIN_NAME]" at bounding box center [615, 137] width 153 height 13
type input "SSof.to"
click at [545, 163] on span "Add company" at bounding box center [573, 165] width 59 height 13
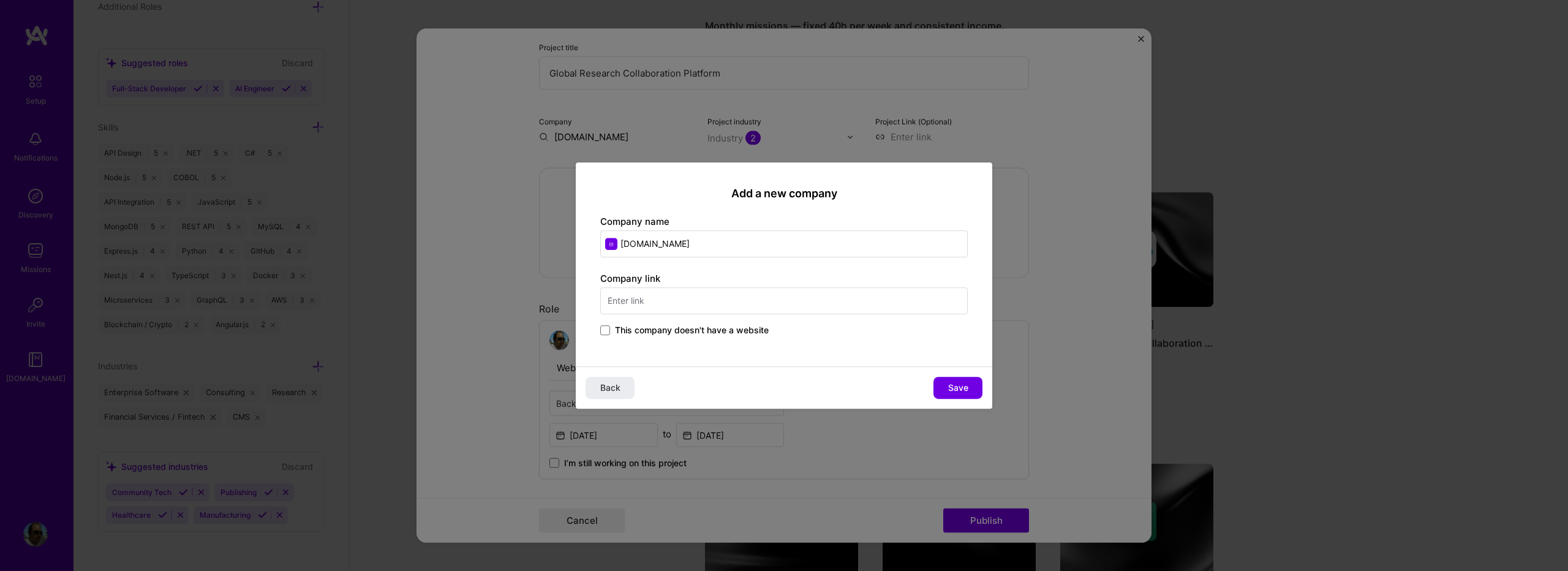
click at [626, 311] on input "text" at bounding box center [784, 301] width 368 height 27
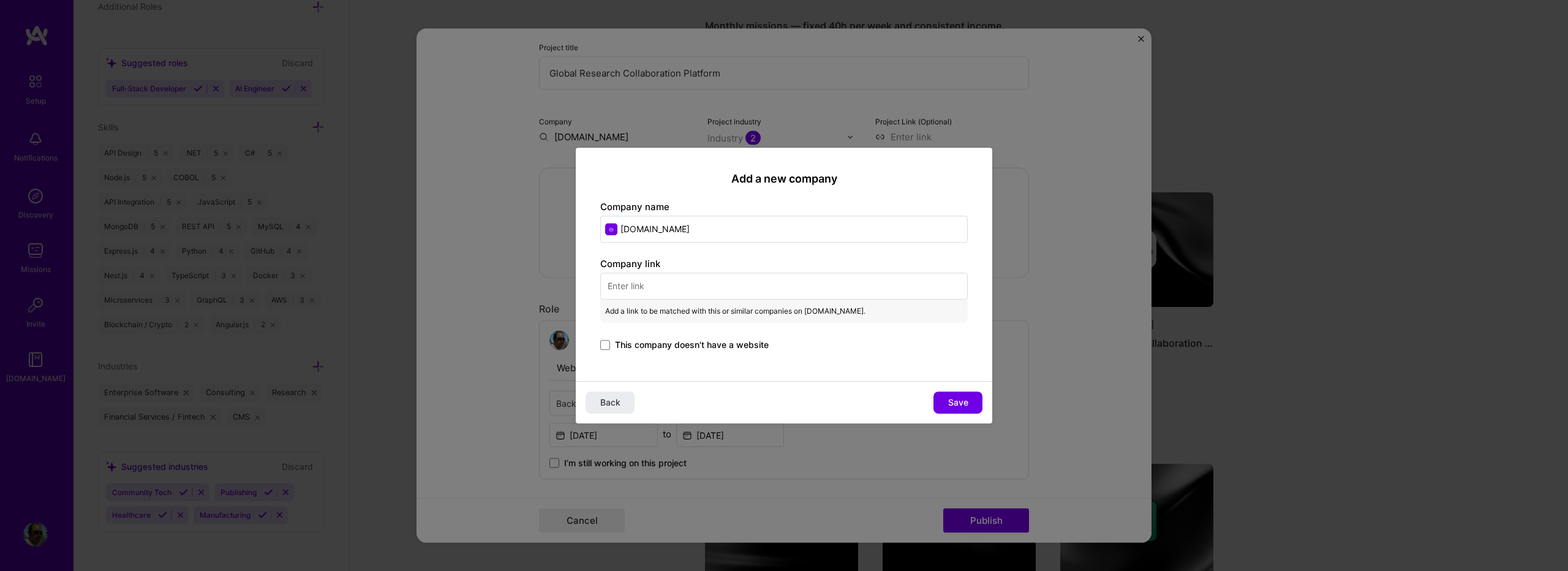
paste input "https://sof.to/"
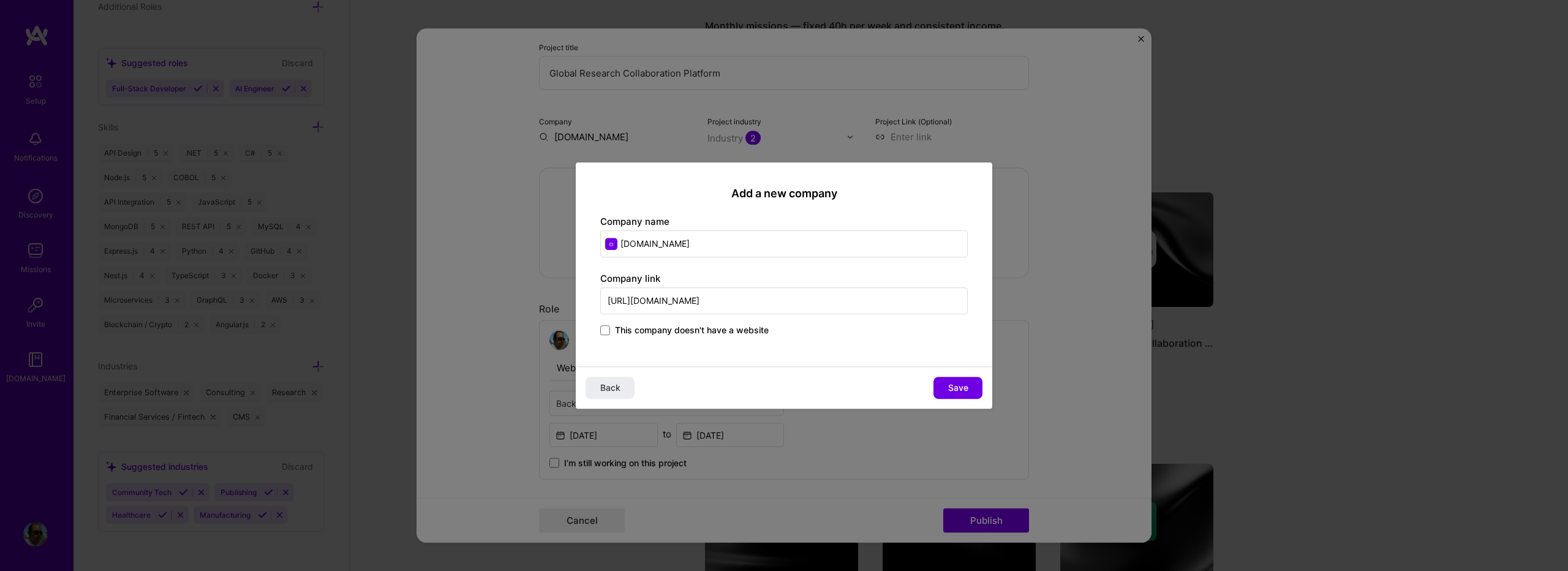
type input "https://sof.to/"
click at [628, 246] on input "SSof.to" at bounding box center [784, 244] width 368 height 27
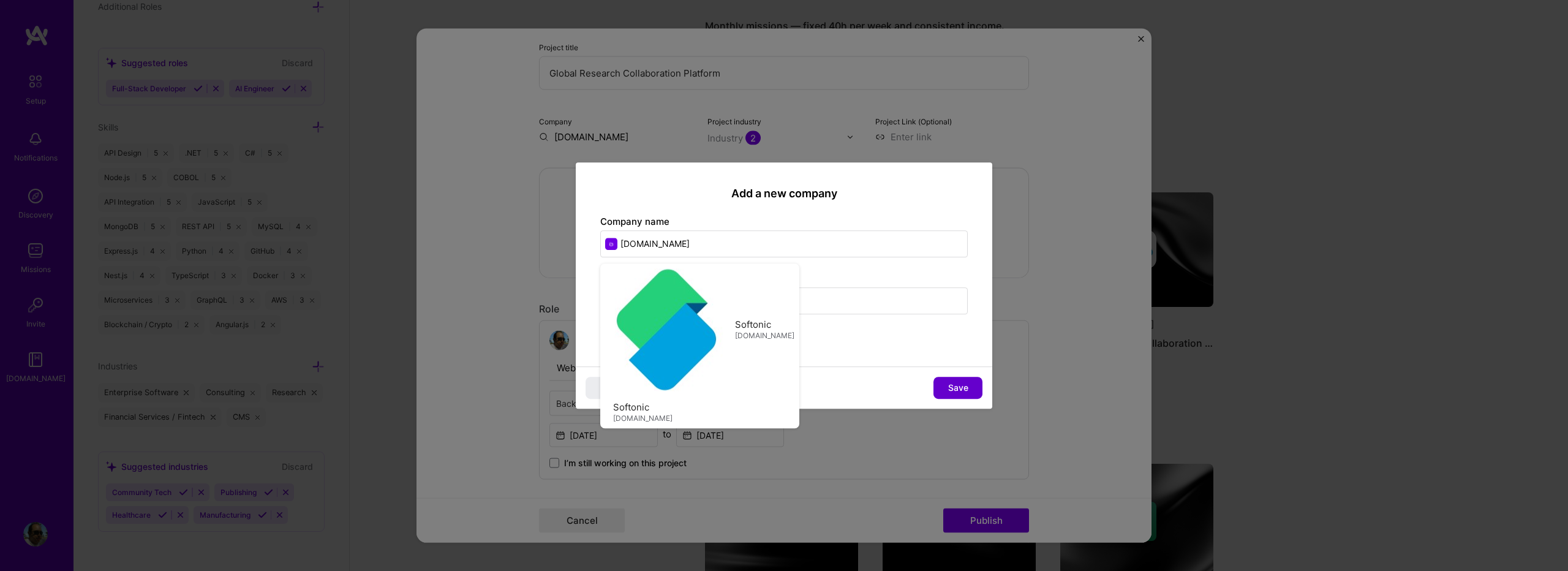
type input "[DOMAIN_NAME]"
click at [971, 389] on button "Save" at bounding box center [958, 388] width 49 height 22
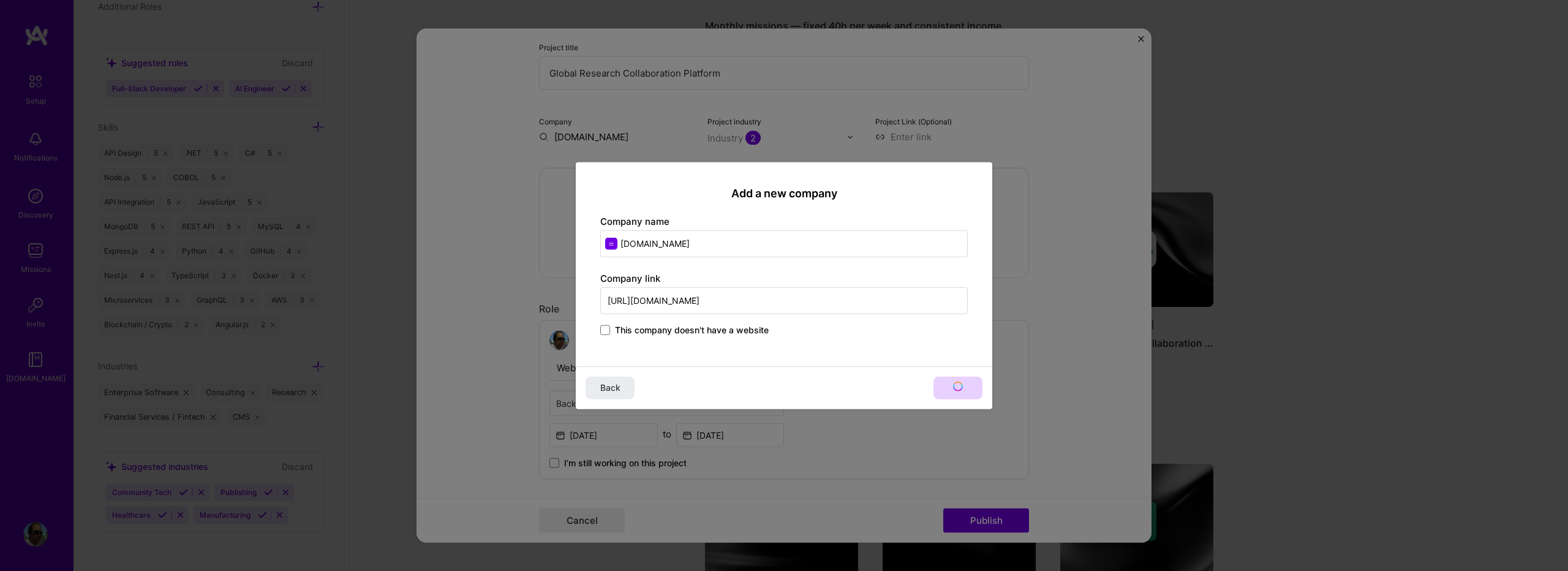
type input "[DOMAIN_NAME]"
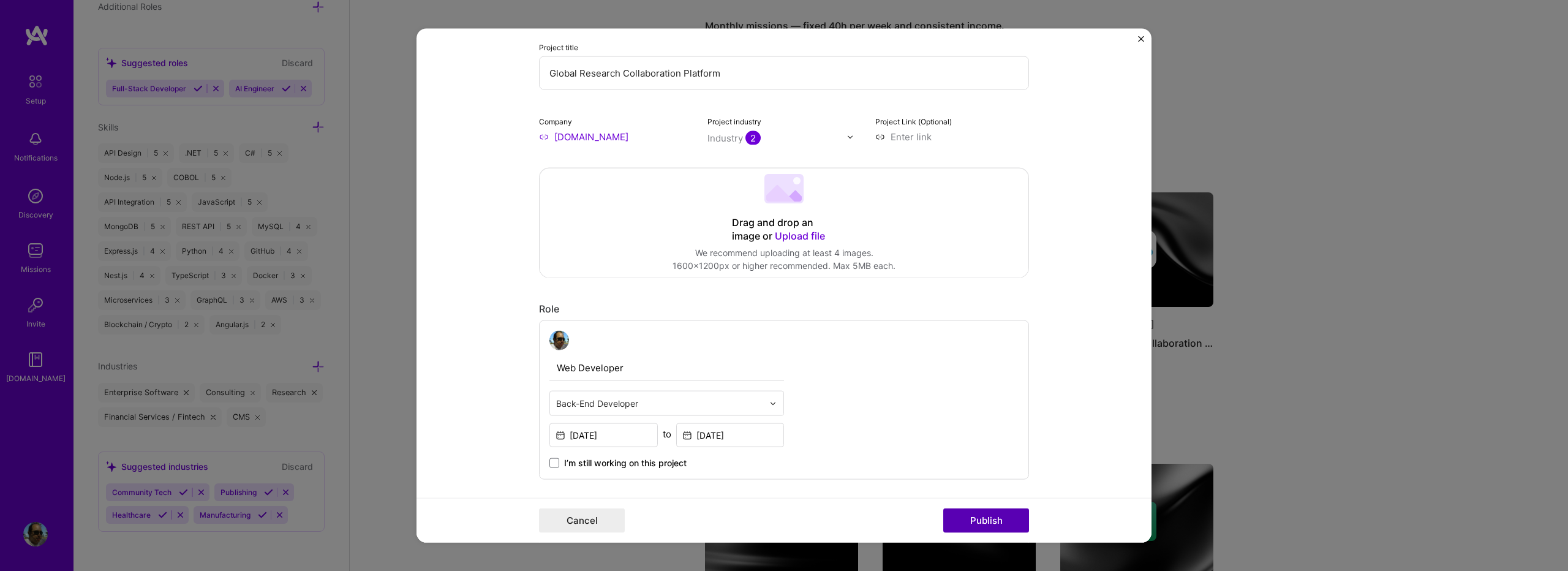
click at [996, 521] on button "Publish" at bounding box center [986, 520] width 86 height 25
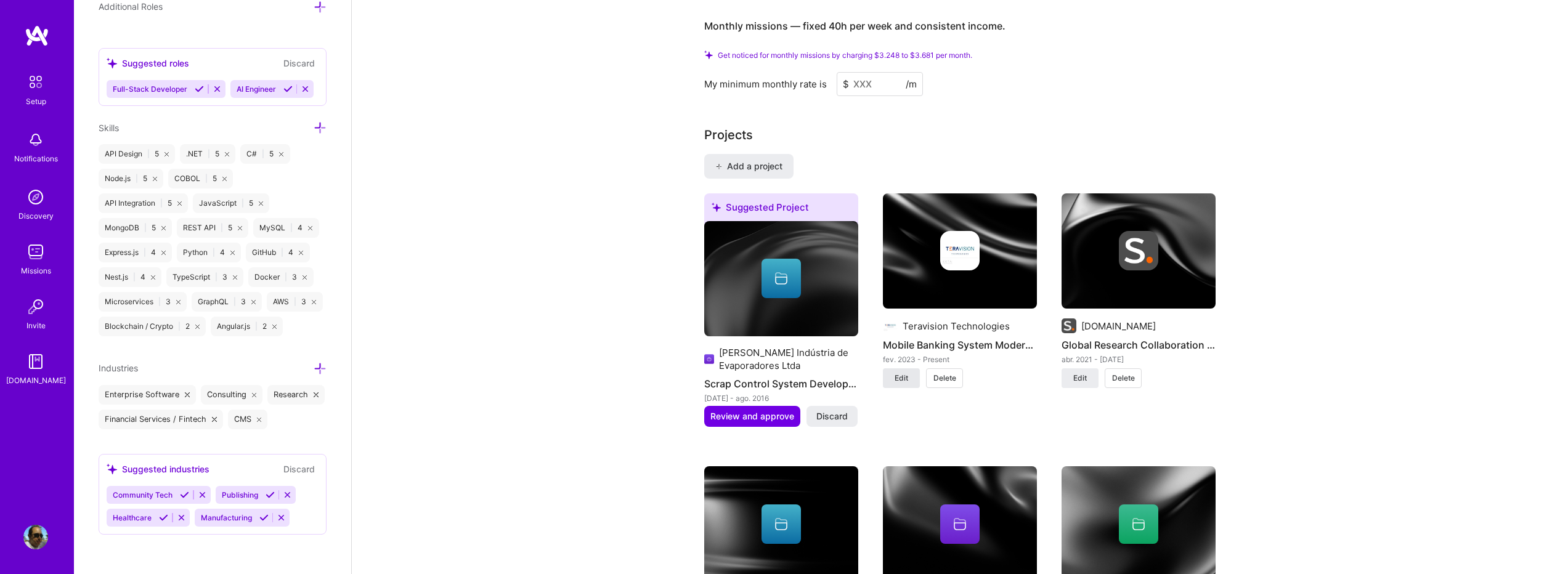
click at [906, 373] on span "Edit" at bounding box center [901, 378] width 14 height 11
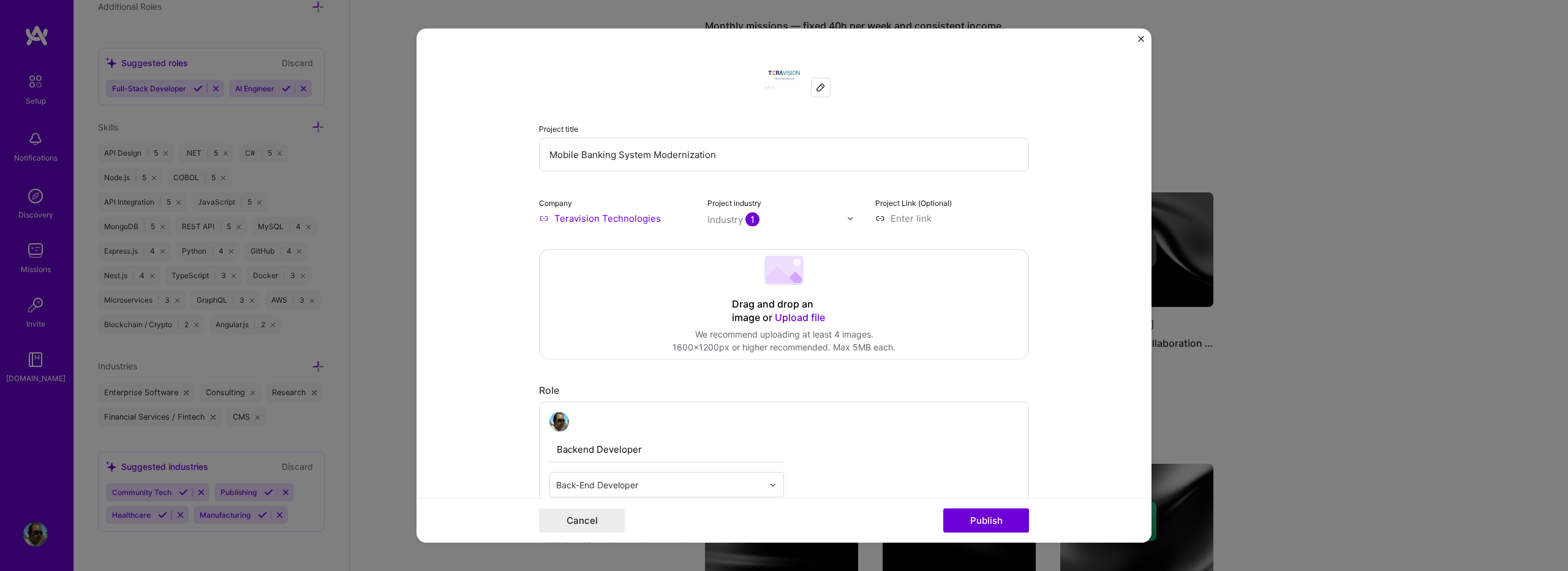
click at [539, 220] on input "Teravision Technologies" at bounding box center [615, 219] width 153 height 13
type input "TTeravision Technologies"
click at [539, 240] on div "Add company TTeravision Technologies" at bounding box center [631, 253] width 184 height 43
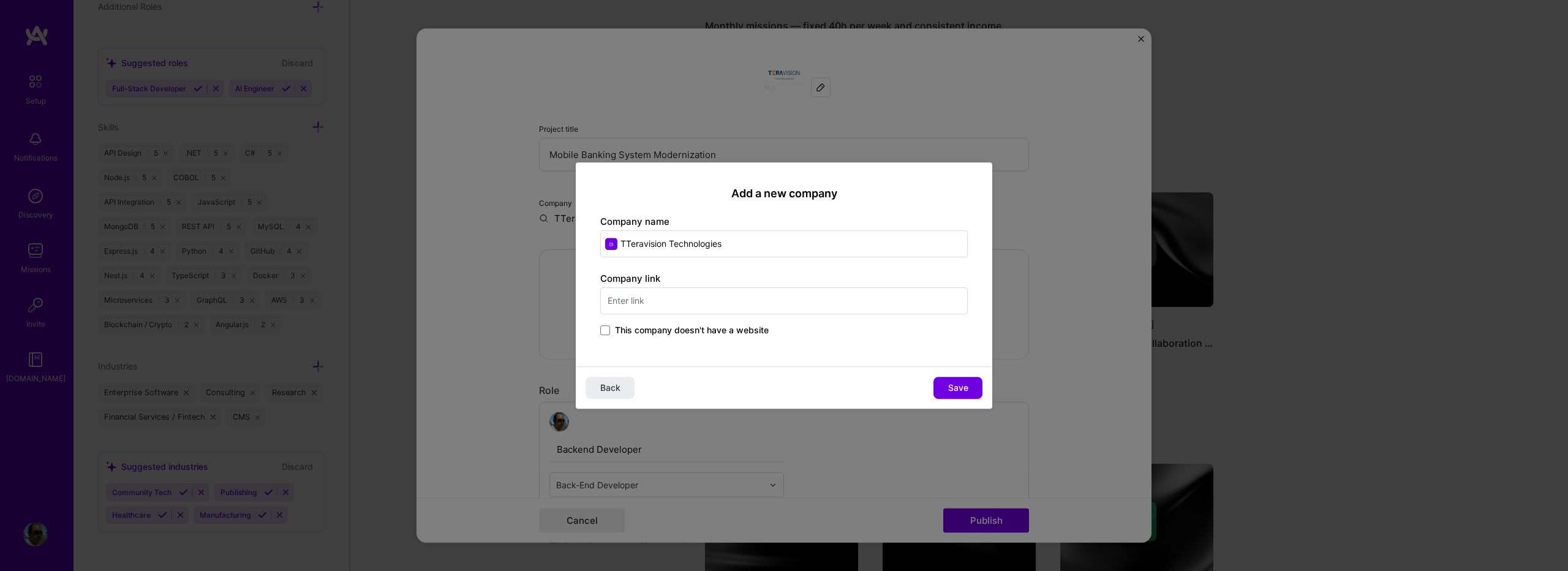
click at [625, 239] on input "TTeravision Technologies" at bounding box center [784, 244] width 368 height 27
type input "Teravision Technologies"
click at [729, 296] on div "Teravision Technologies teravisiontech.com" at bounding box center [692, 280] width 184 height 35
click at [723, 297] on input "[DOMAIN_NAME]" at bounding box center [784, 301] width 368 height 27
paste input "https://www.mocafi.com/"
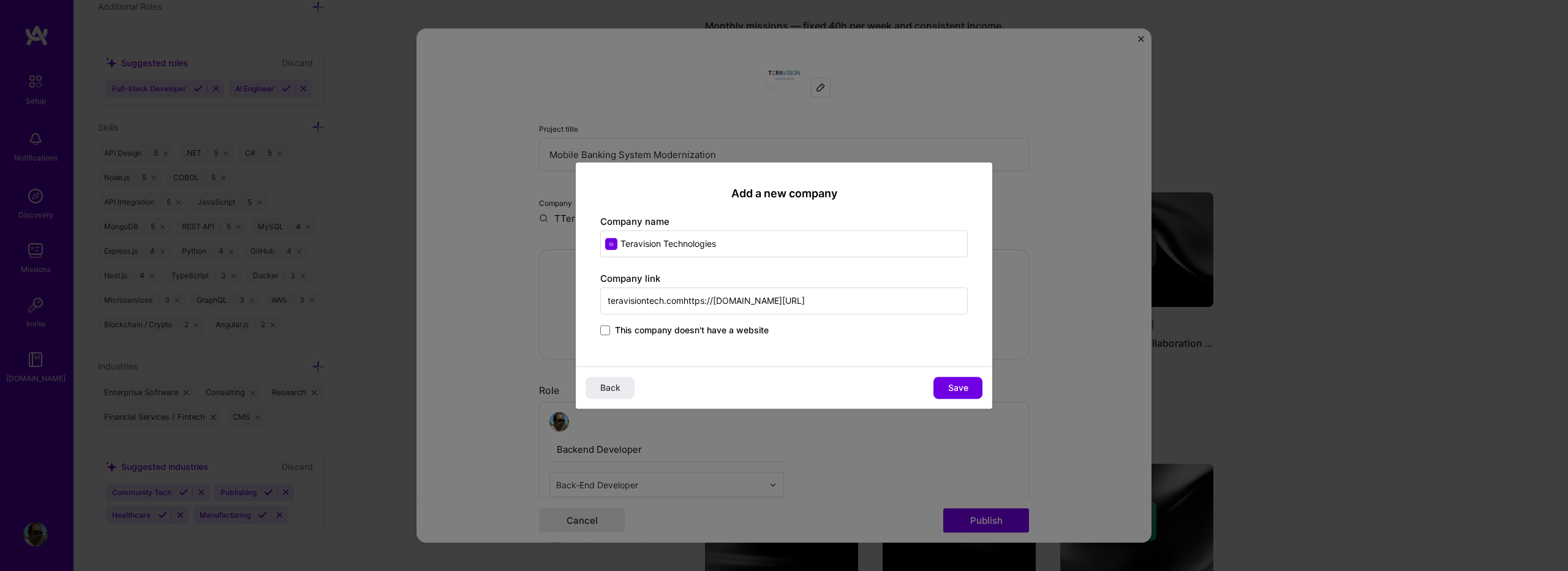
paste input "text"
type input "https://www.mocafi.com/"
click at [757, 247] on input "Teravision Technologies" at bounding box center [784, 244] width 368 height 27
type input "MoCaFi"
click at [947, 388] on button "Save" at bounding box center [958, 388] width 49 height 22
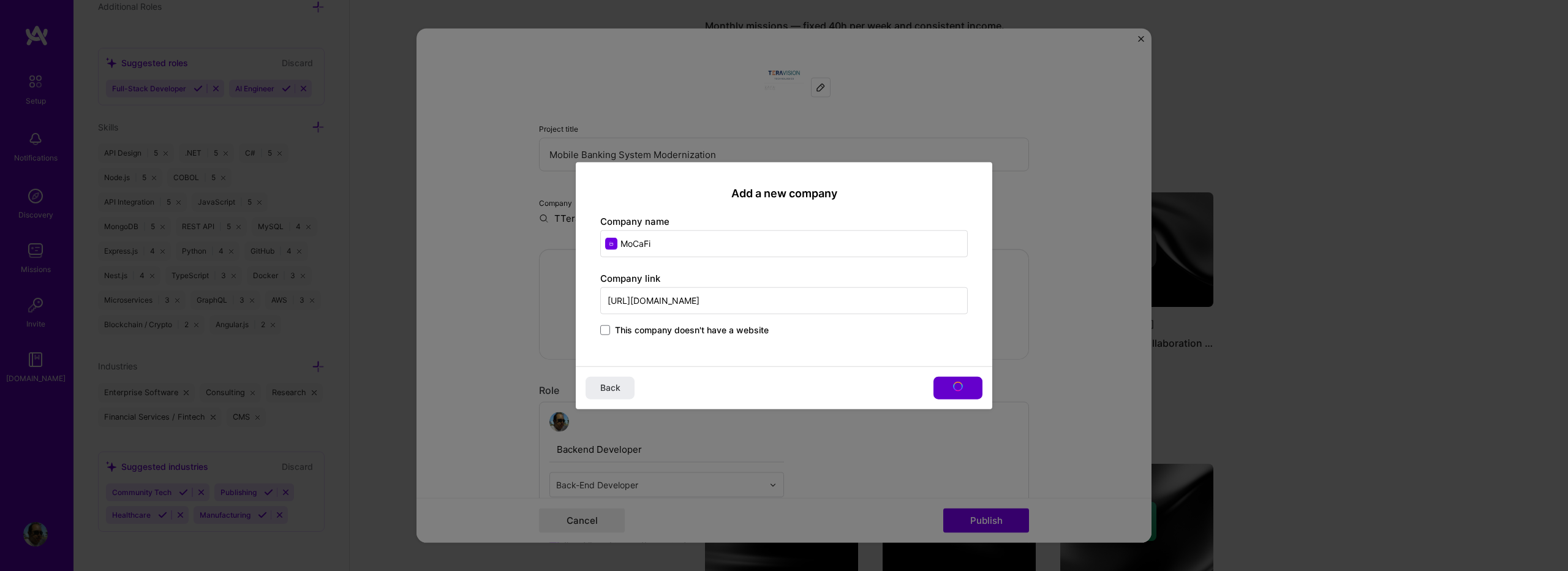
type input "MoCaFi"
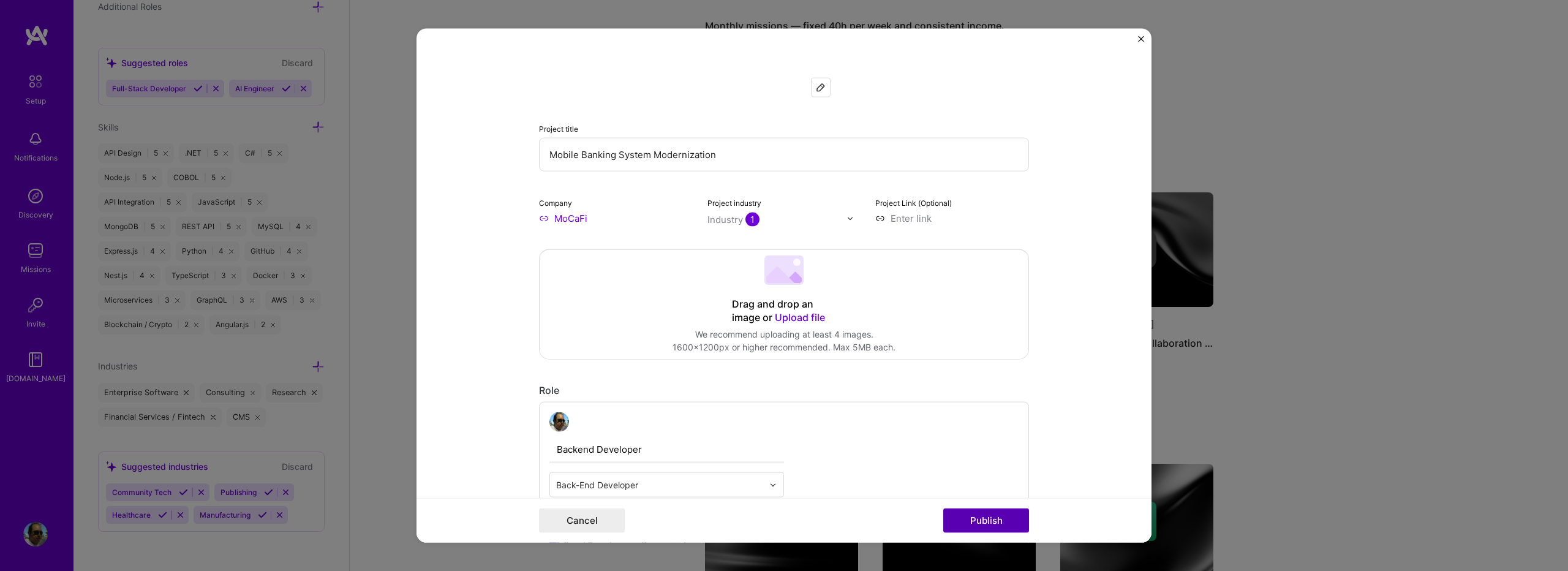
click at [1004, 517] on button "Publish" at bounding box center [986, 520] width 86 height 25
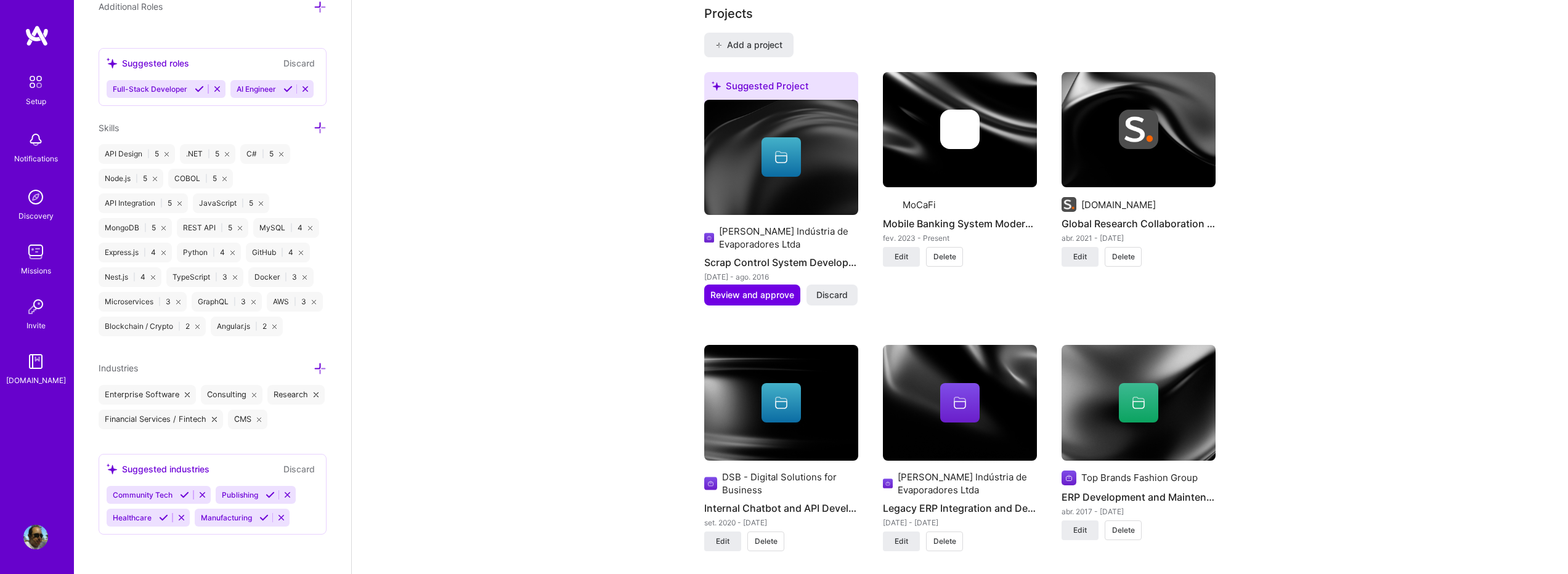
scroll to position [1068, 0]
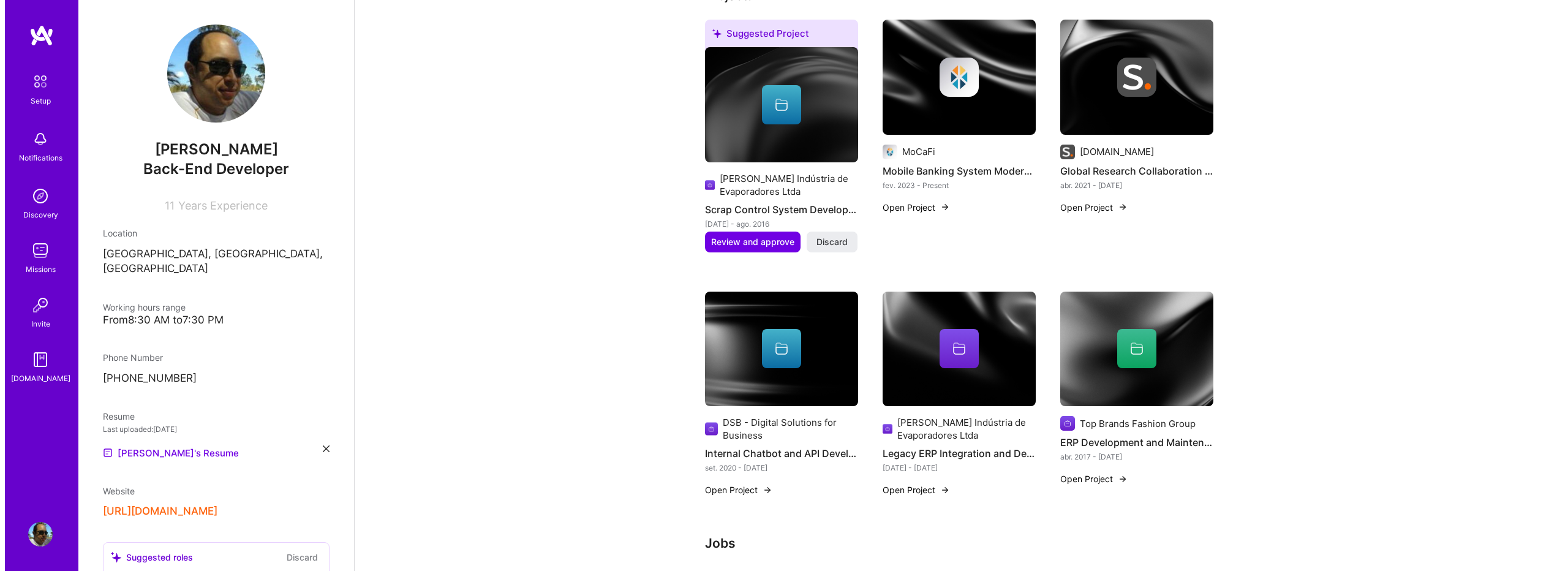
scroll to position [490, 0]
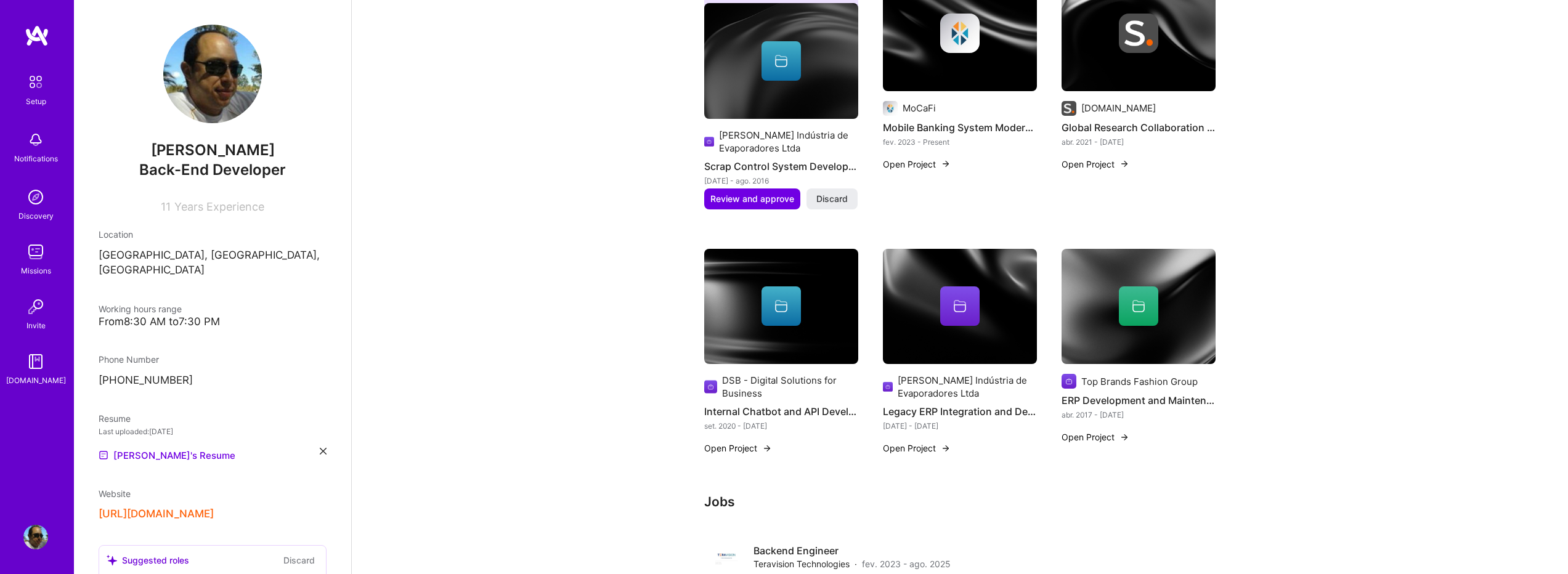
click at [1104, 430] on button "Open Project" at bounding box center [1095, 437] width 68 height 13
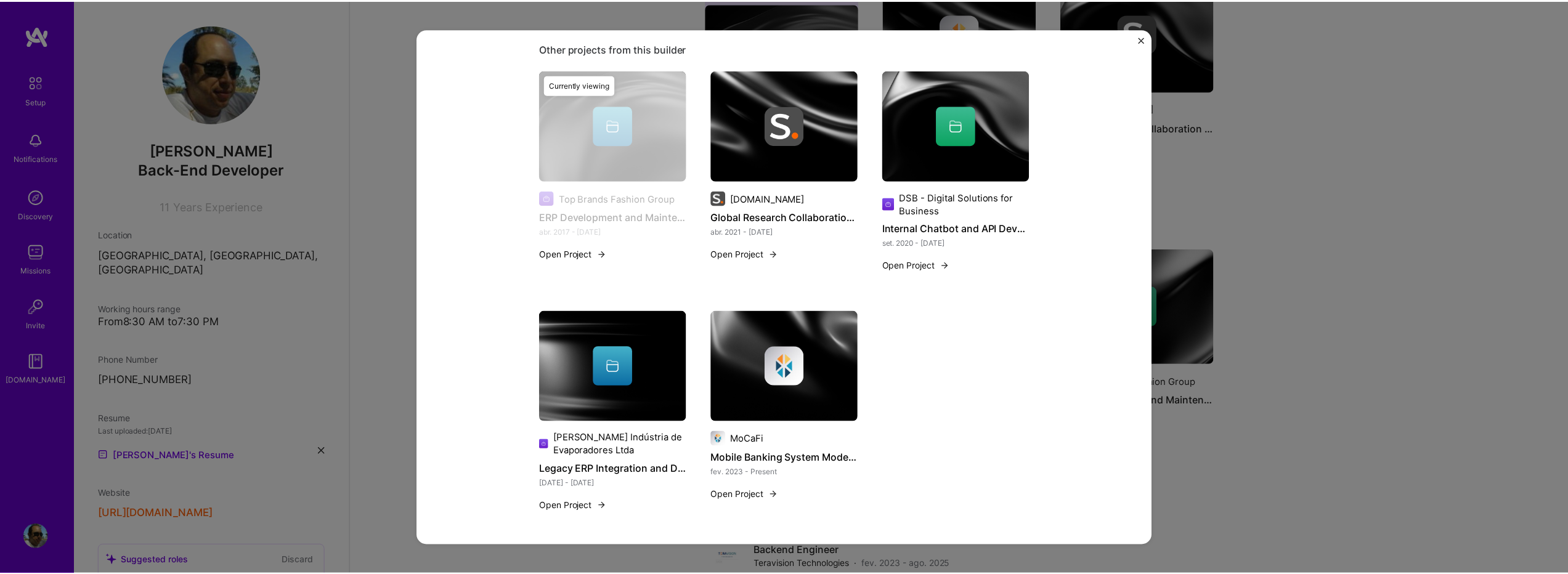
scroll to position [504, 0]
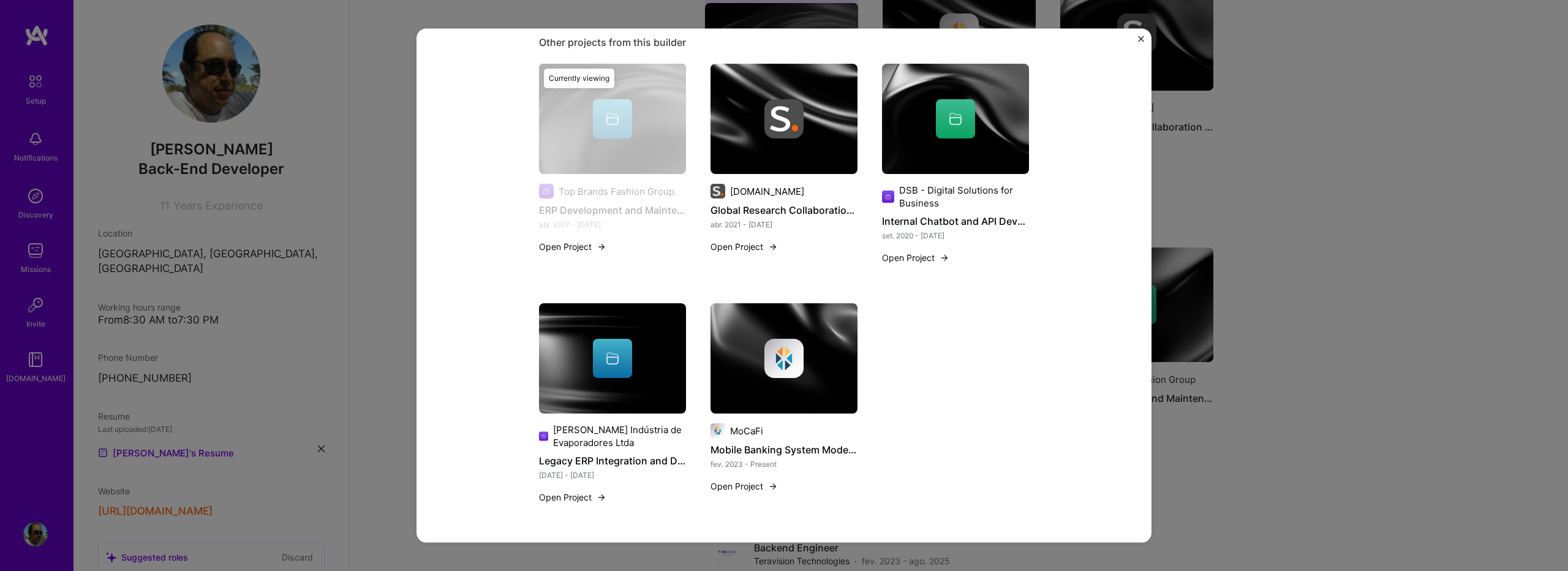
click at [1142, 40] on img "Close" at bounding box center [1141, 39] width 6 height 6
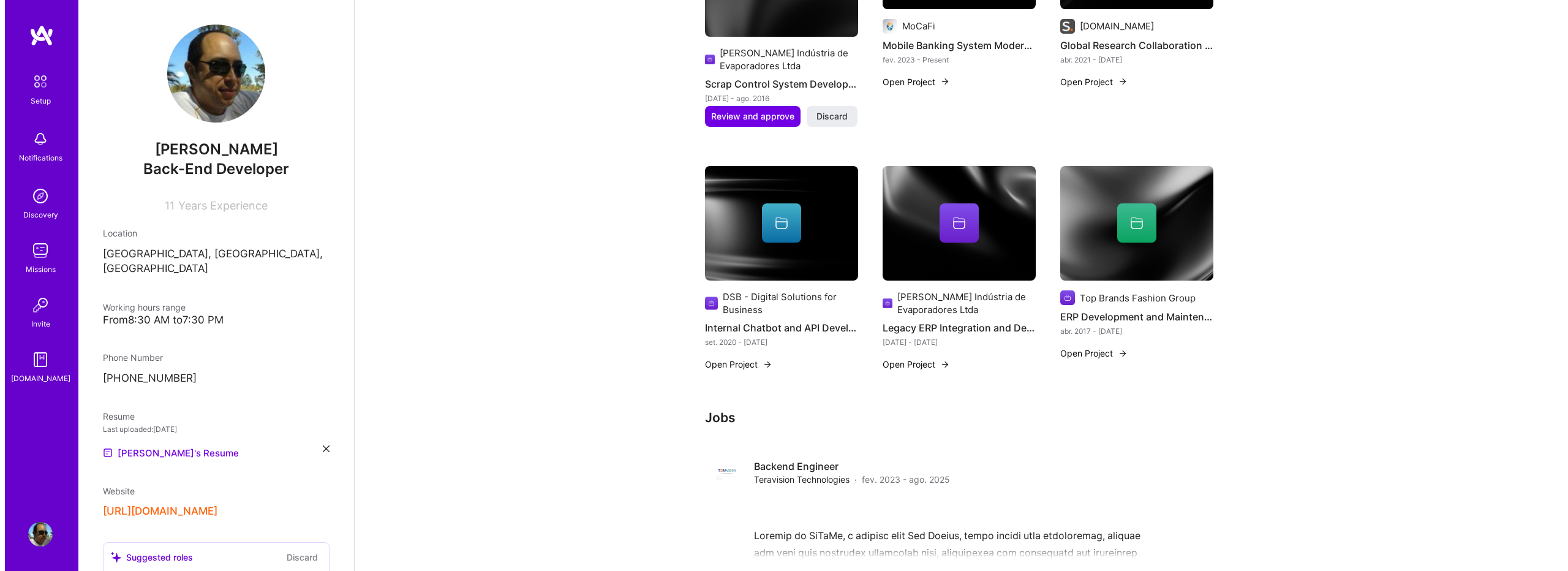
scroll to position [490, 0]
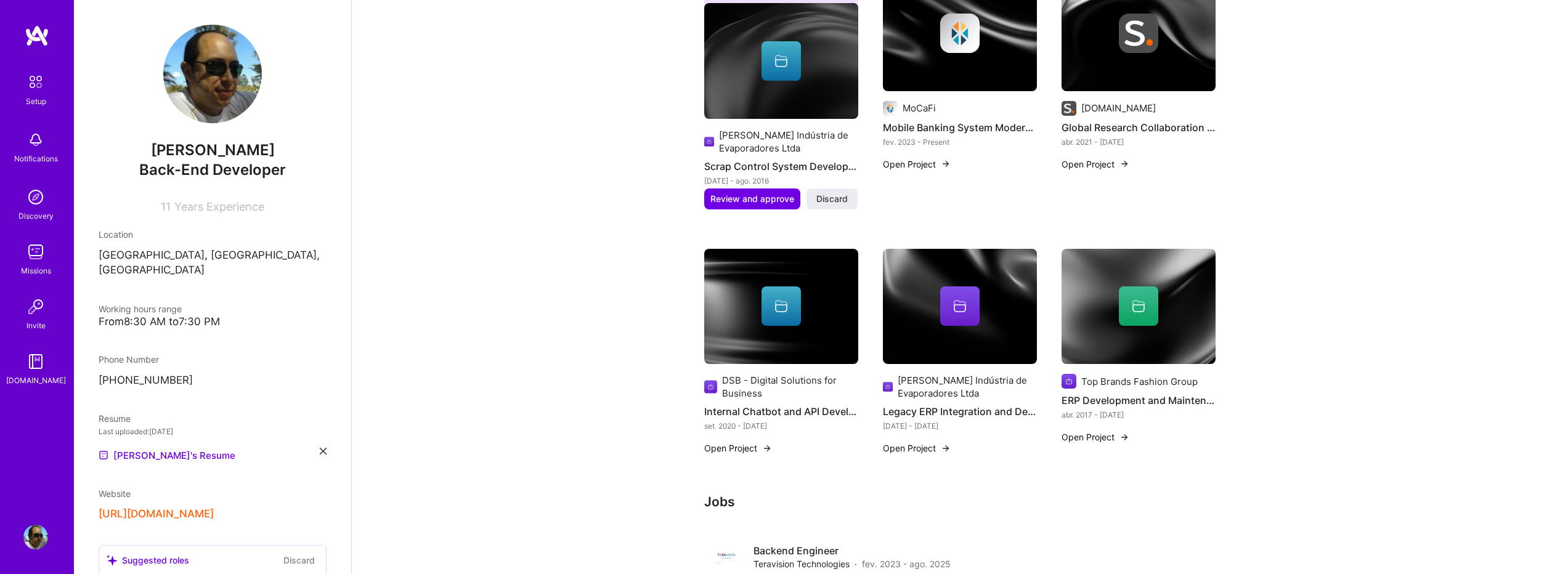
click at [1151, 292] on div at bounding box center [1138, 306] width 39 height 39
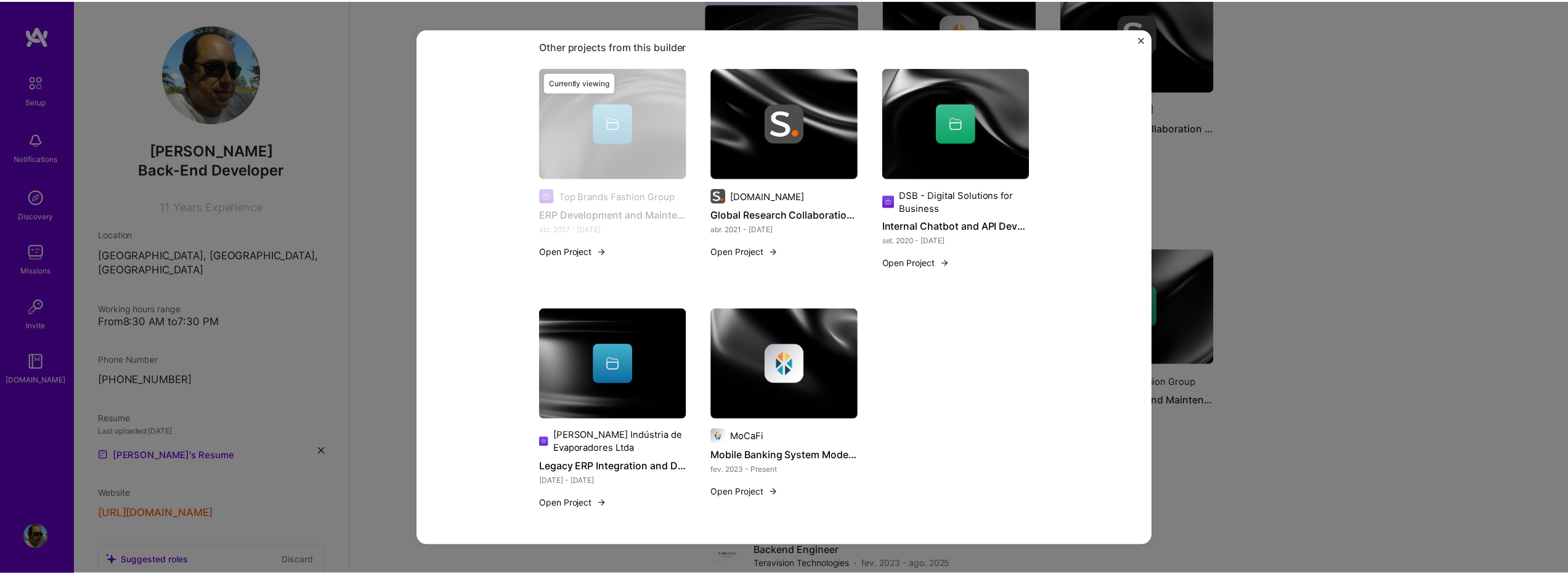
scroll to position [504, 0]
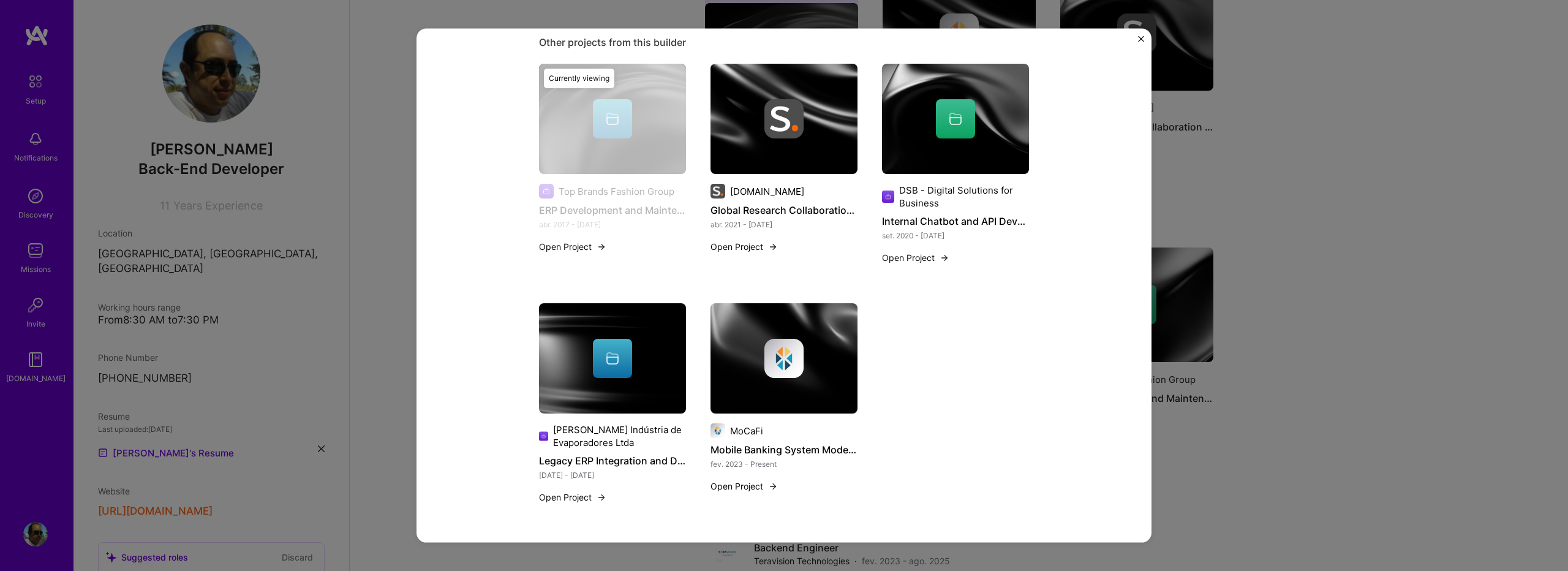
click at [1142, 39] on img "Close" at bounding box center [1141, 39] width 6 height 6
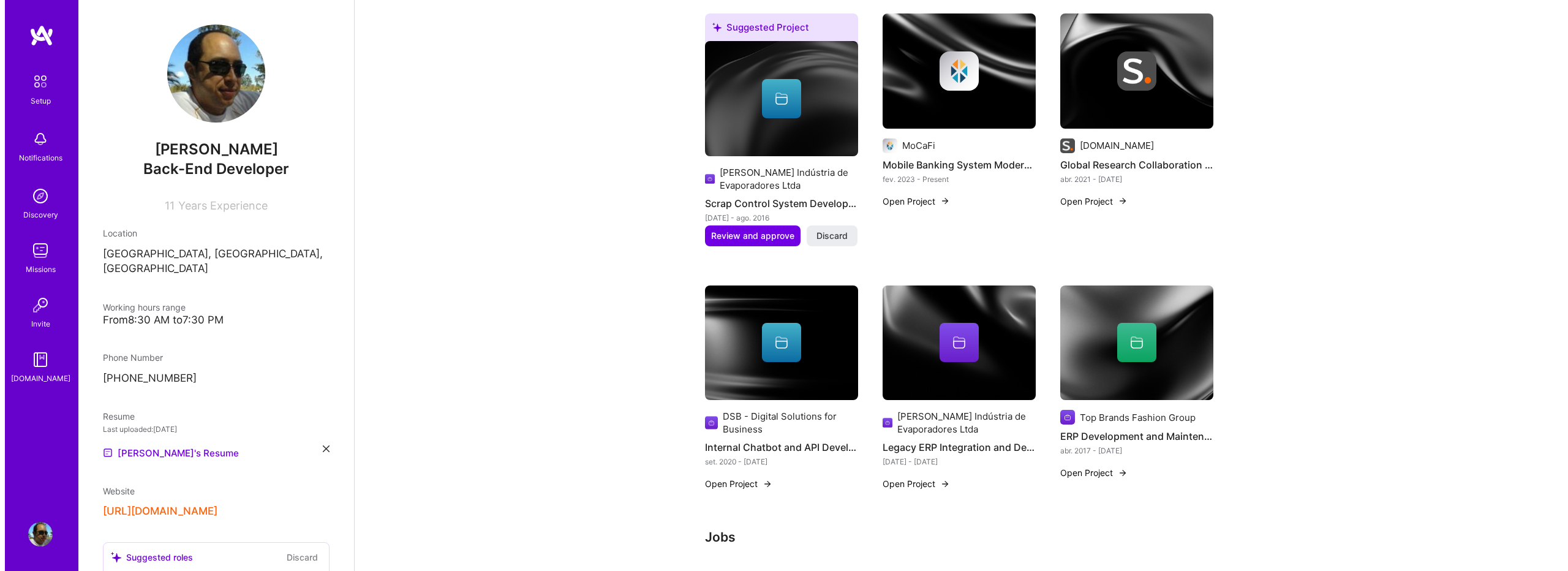
scroll to position [409, 0]
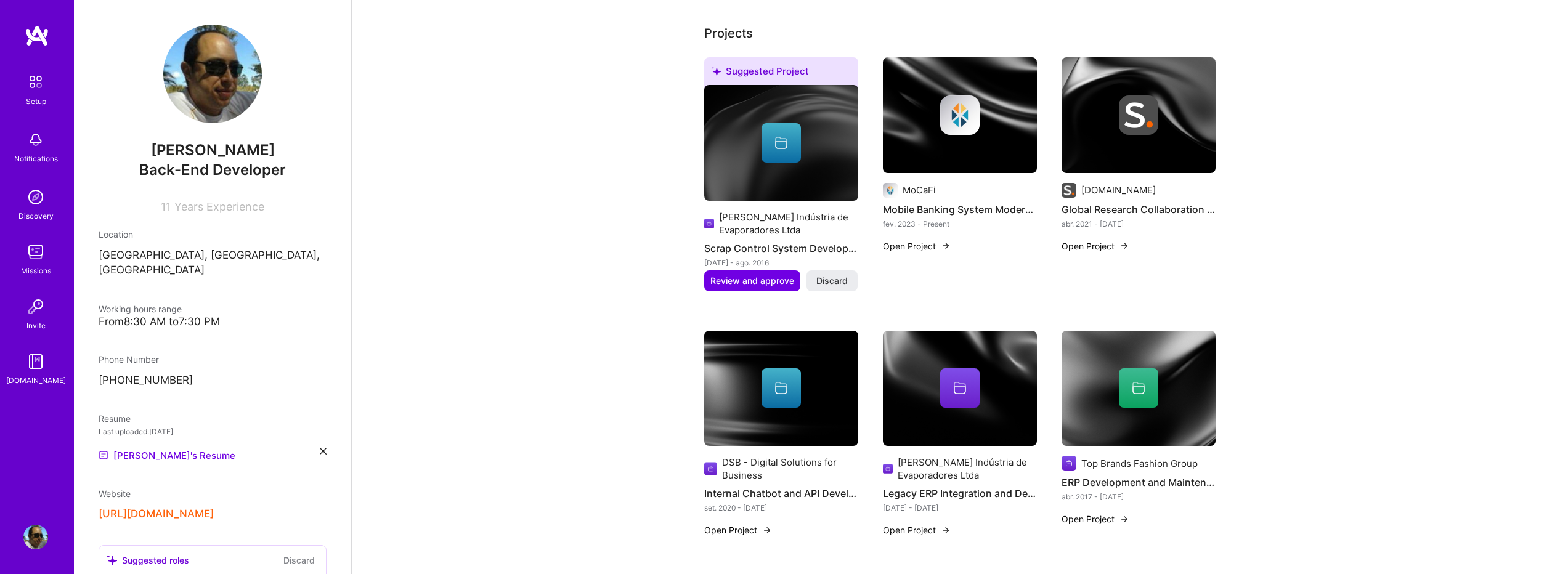
click at [1125, 381] on div at bounding box center [1138, 388] width 39 height 39
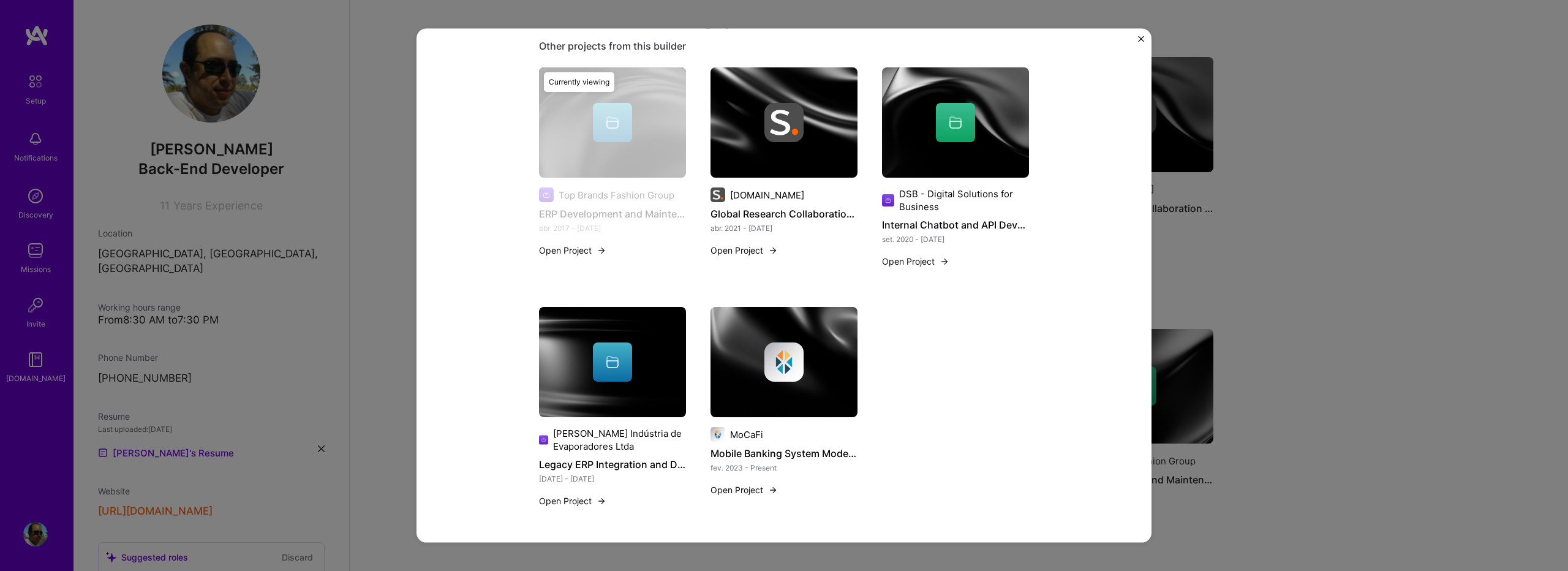
scroll to position [502, 0]
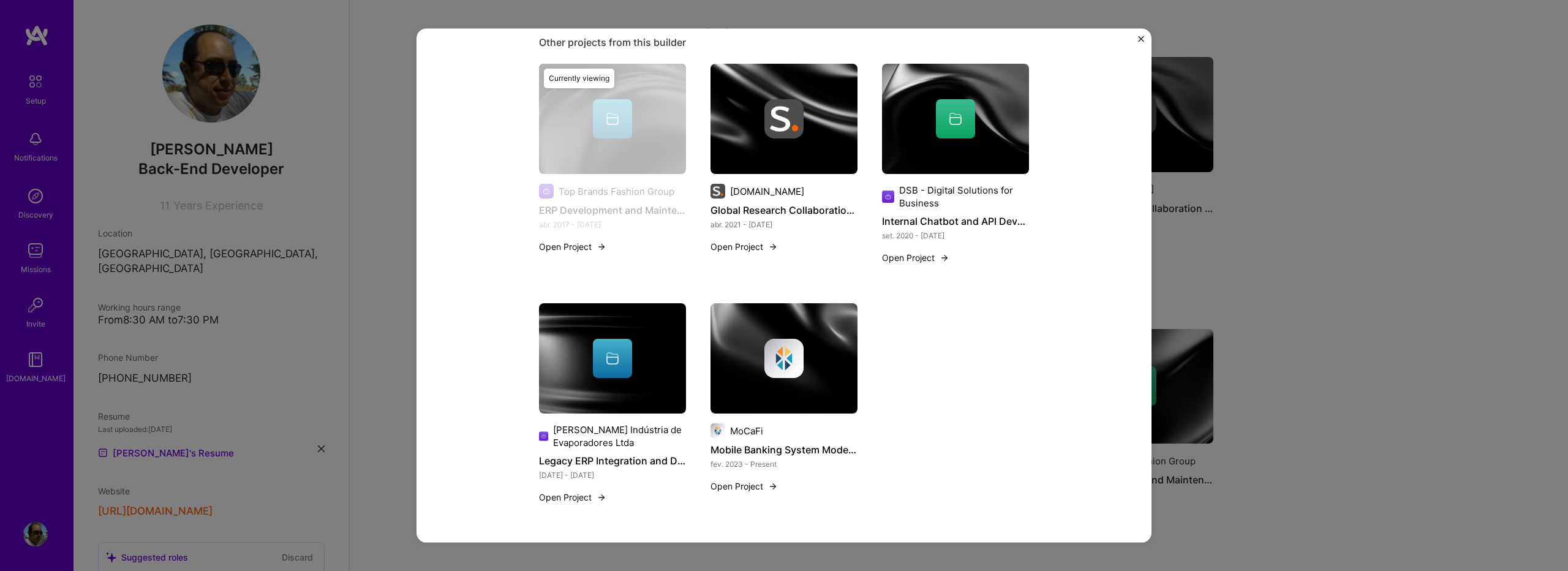
click at [581, 243] on button "Open Project" at bounding box center [572, 247] width 67 height 13
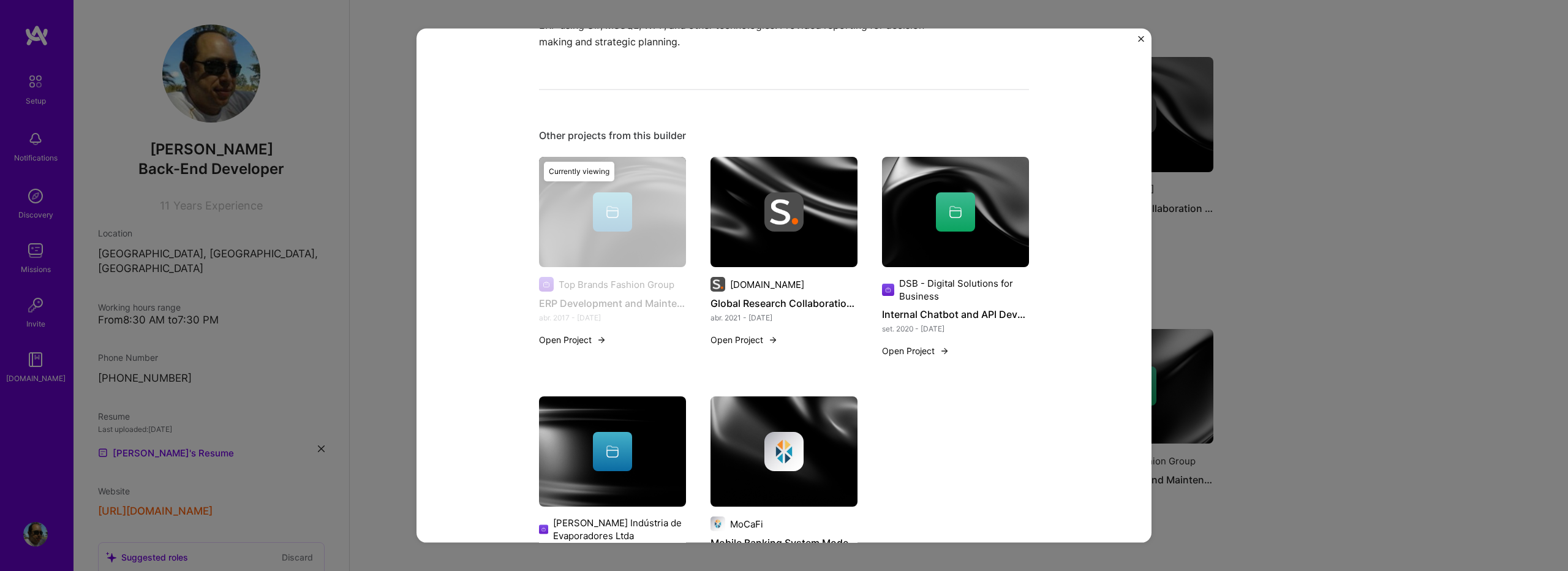
scroll to position [0, 0]
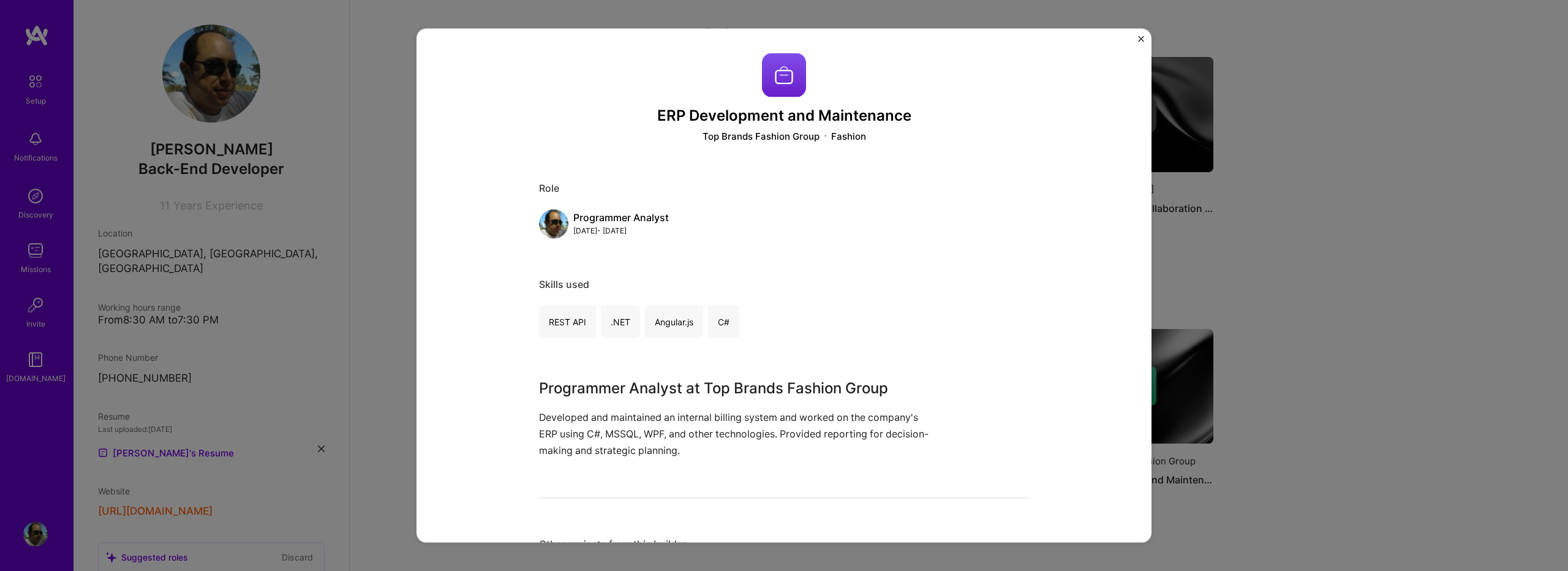
click at [1138, 38] on img "Close" at bounding box center [1141, 39] width 6 height 6
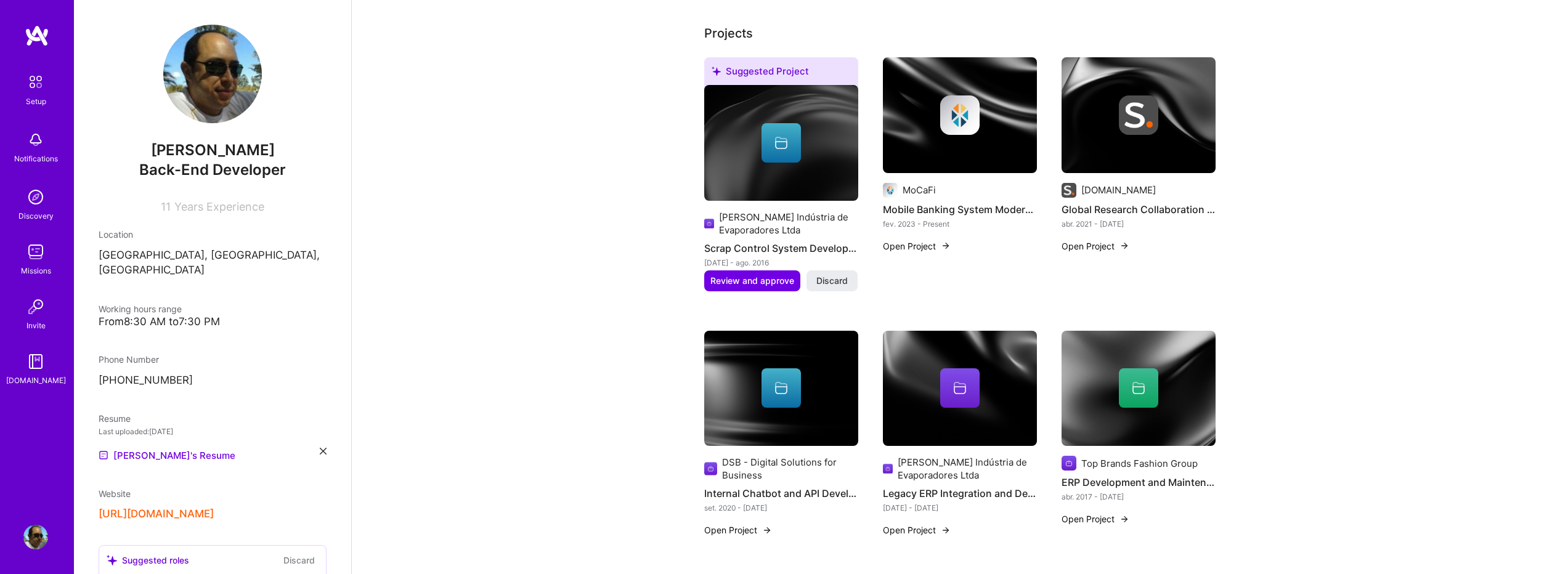
click at [1108, 118] on div at bounding box center [1138, 115] width 154 height 39
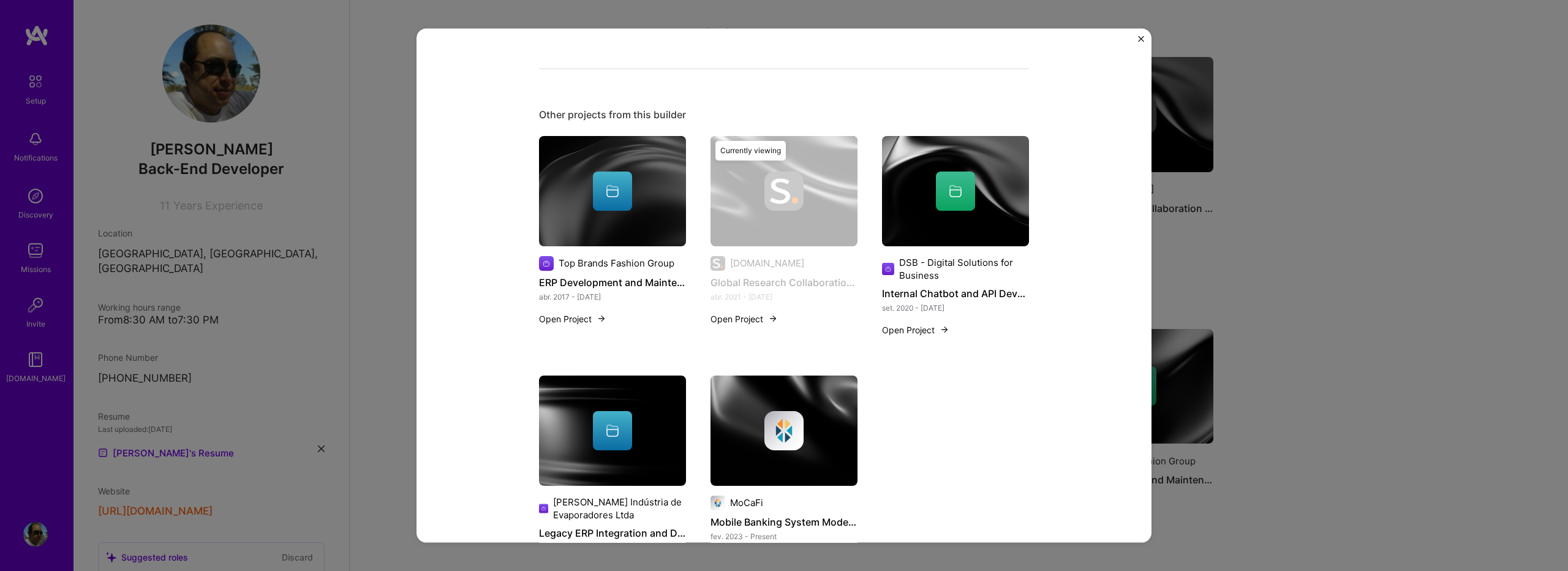
scroll to position [490, 0]
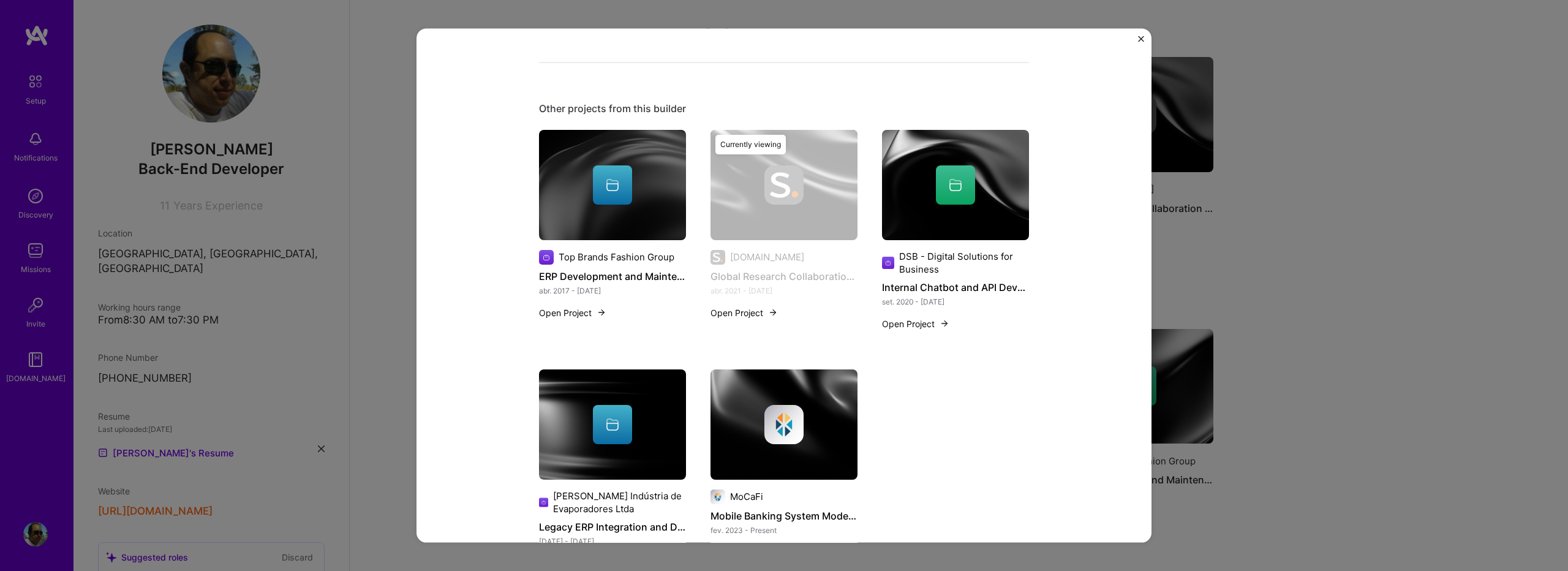
click at [1141, 38] on img "Close" at bounding box center [1141, 39] width 6 height 6
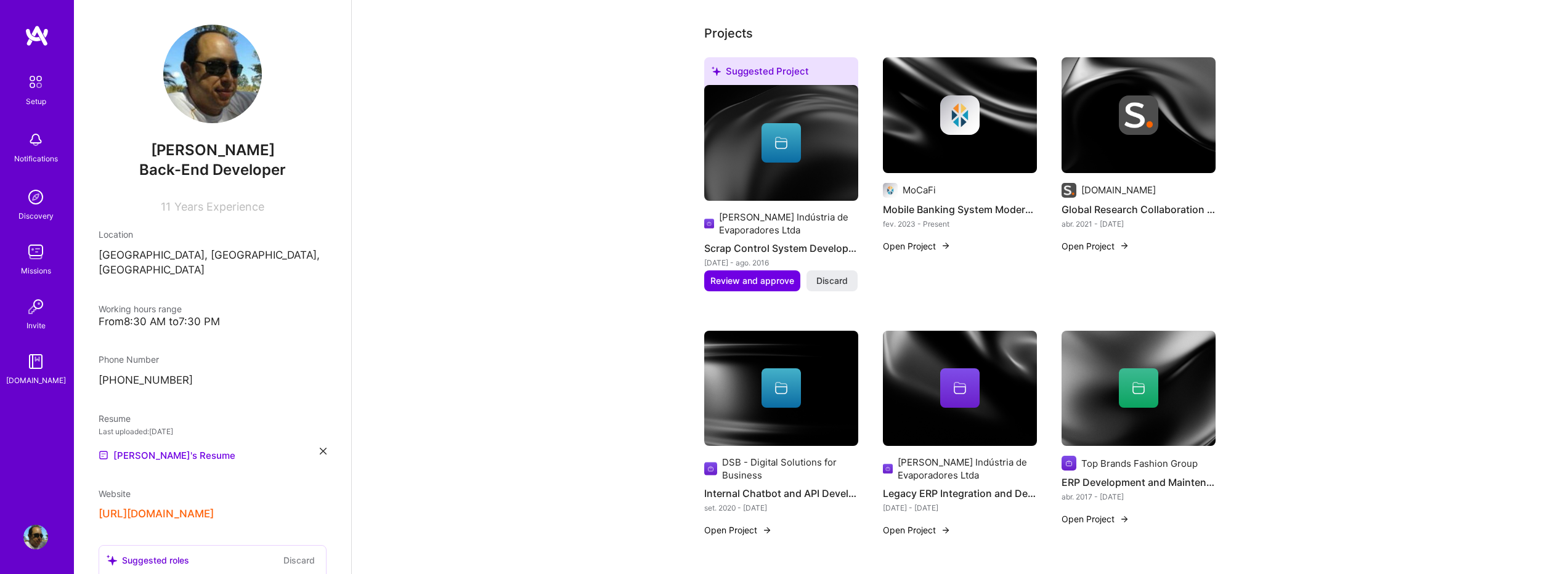
click at [945, 122] on img at bounding box center [960, 115] width 154 height 116
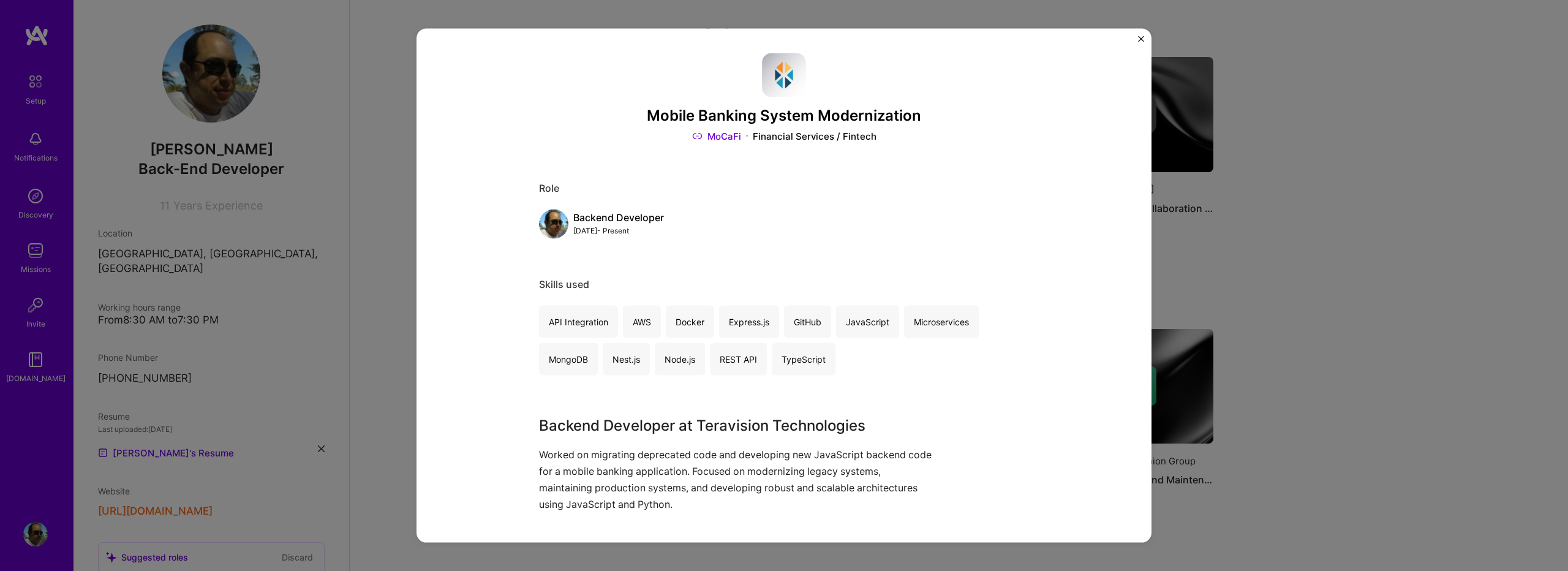
click at [1138, 40] on div "Mobile Banking System Modernization MoCaFi Financial Services / Fintech Role Ba…" at bounding box center [784, 286] width 735 height 514
click at [1139, 40] on img "Close" at bounding box center [1141, 39] width 6 height 6
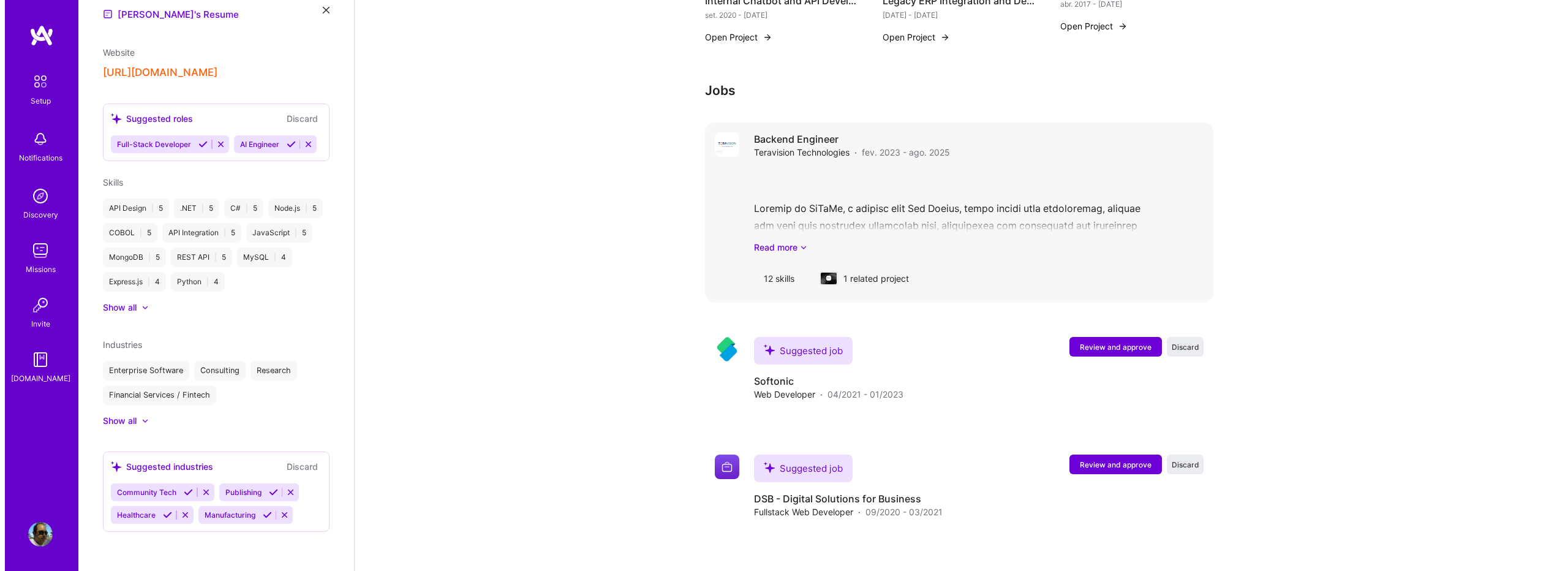
scroll to position [490, 0]
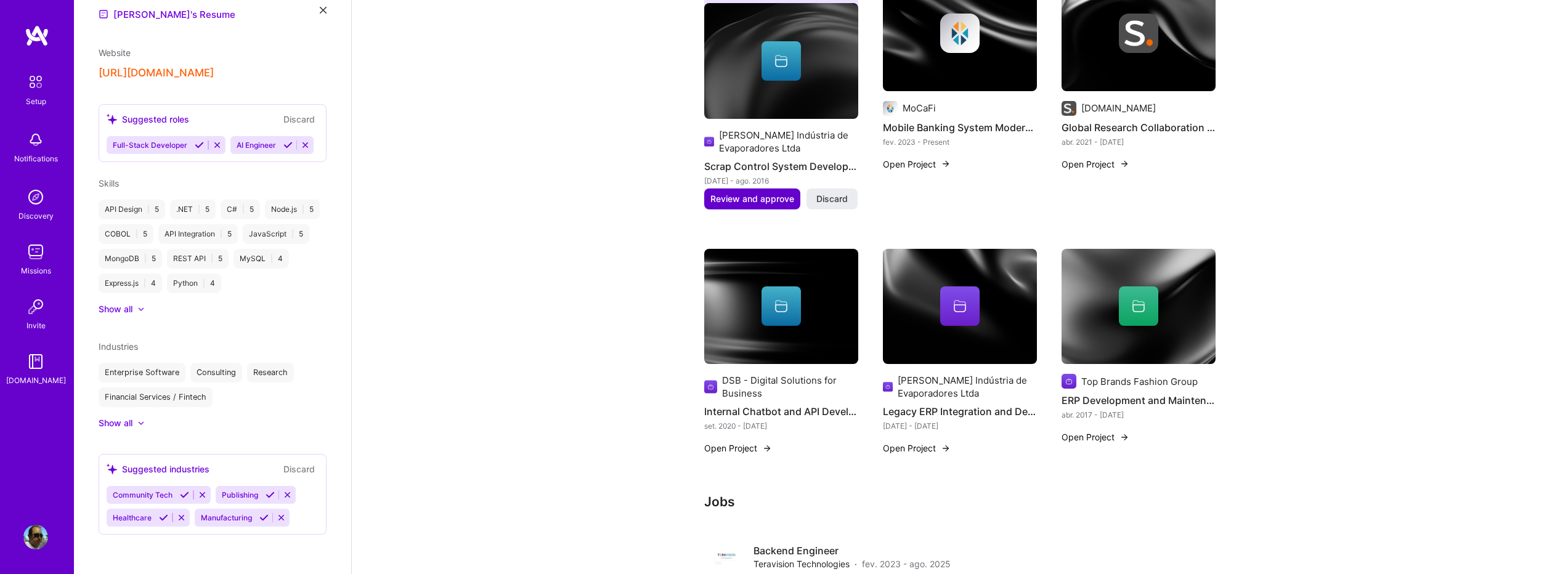
click at [774, 191] on button "Review and approve" at bounding box center [752, 198] width 96 height 21
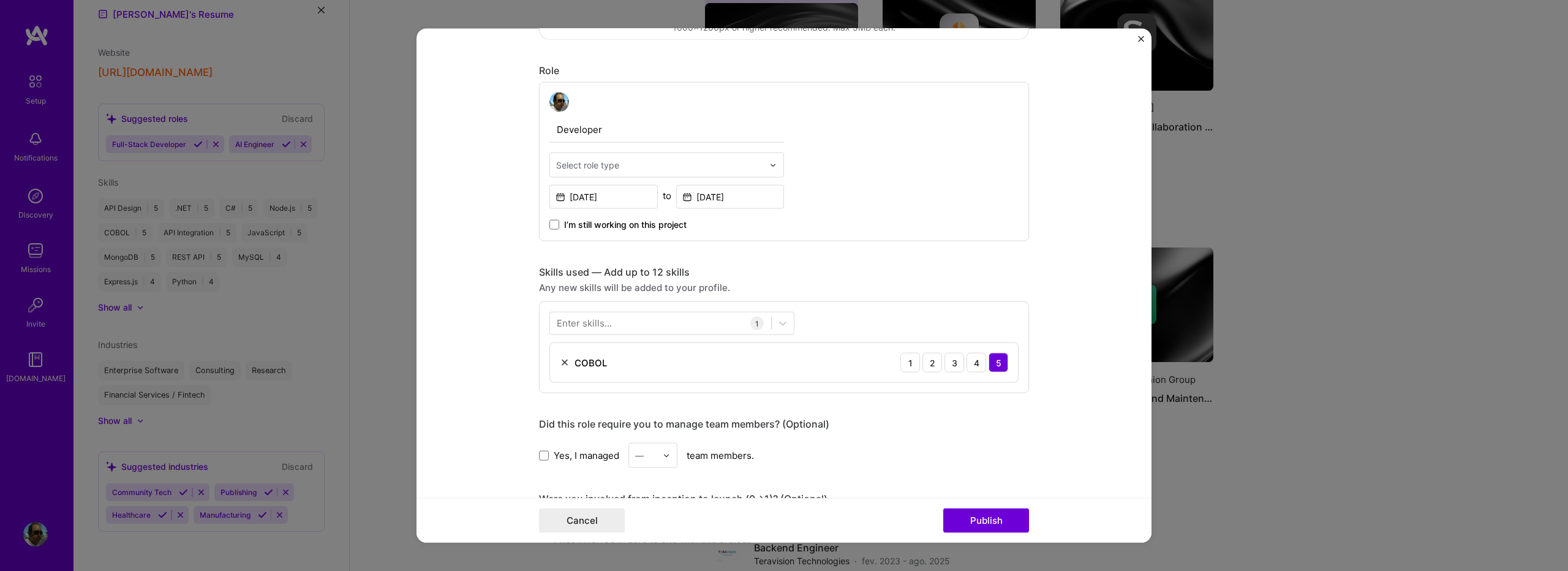
scroll to position [409, 0]
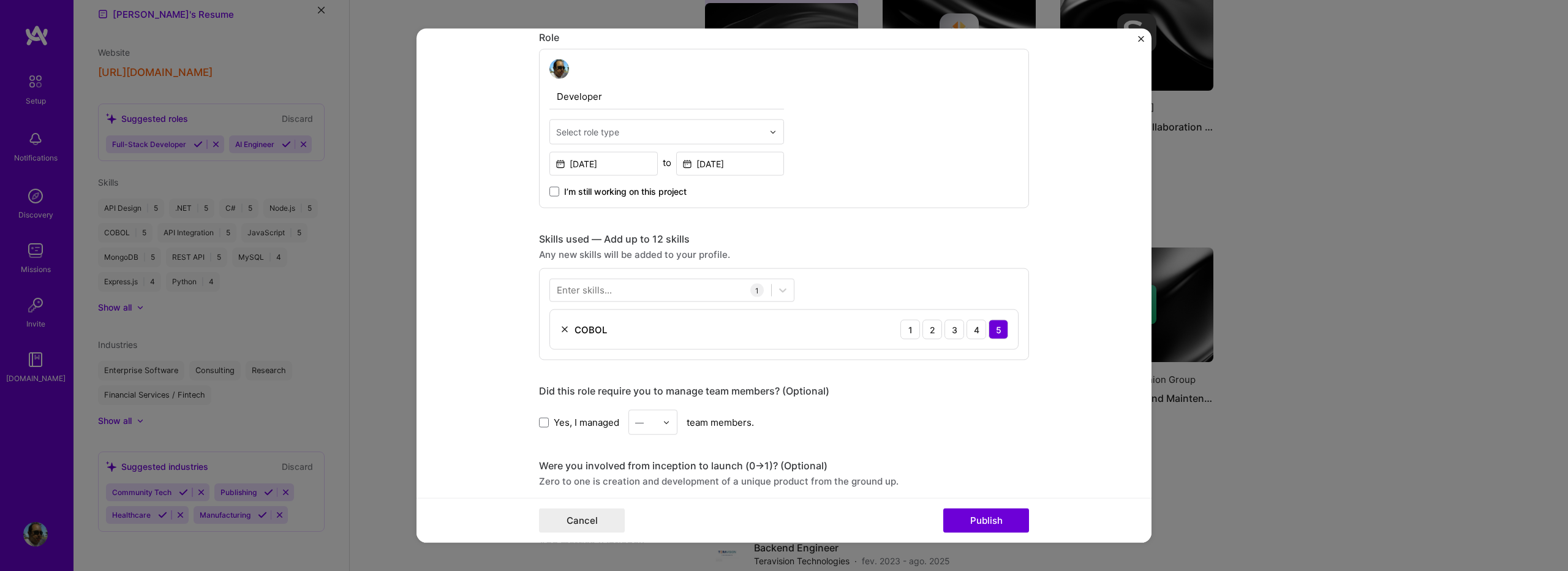
click at [664, 129] on input "text" at bounding box center [660, 132] width 207 height 13
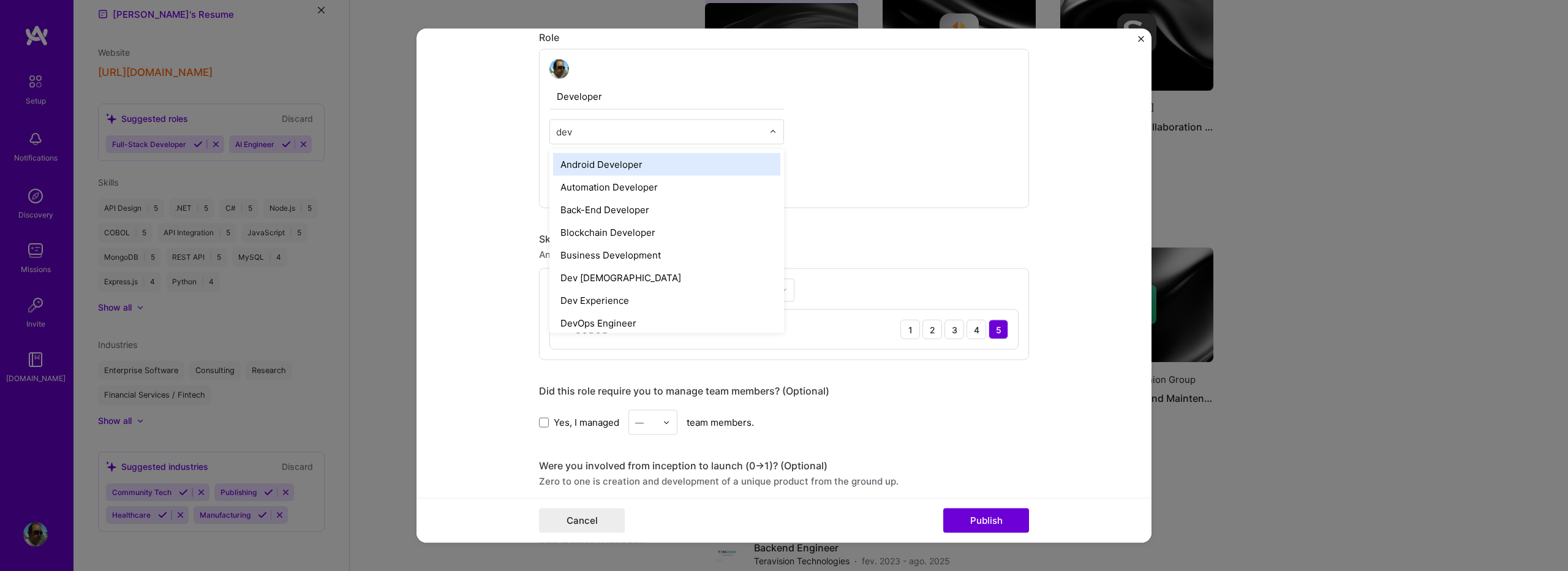
type input "deve"
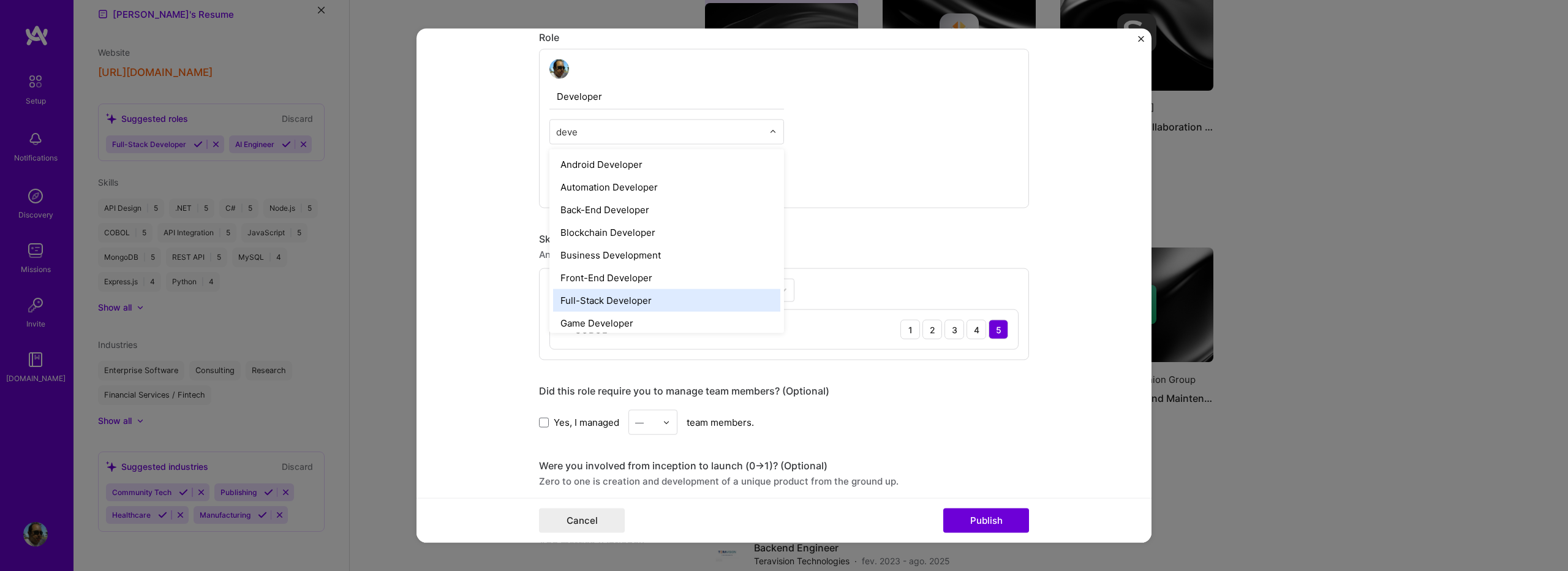
scroll to position [81, 0]
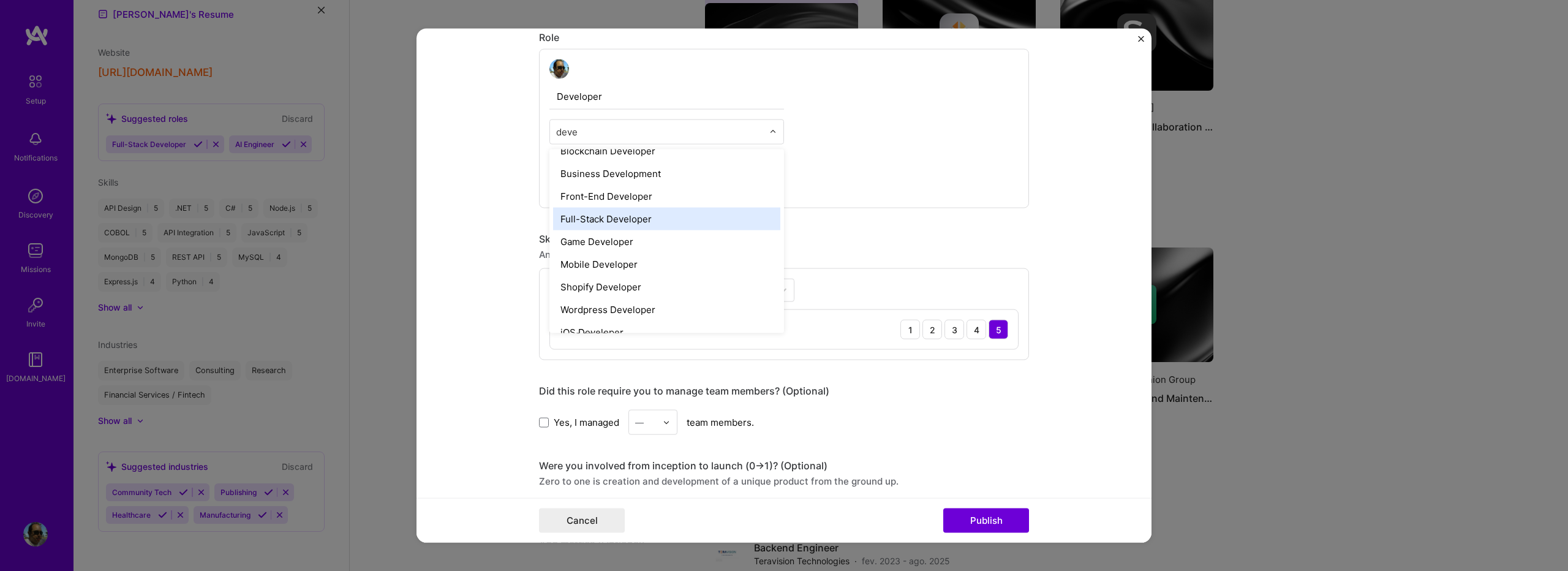
click at [653, 217] on div "Full-Stack Developer" at bounding box center [666, 219] width 227 height 23
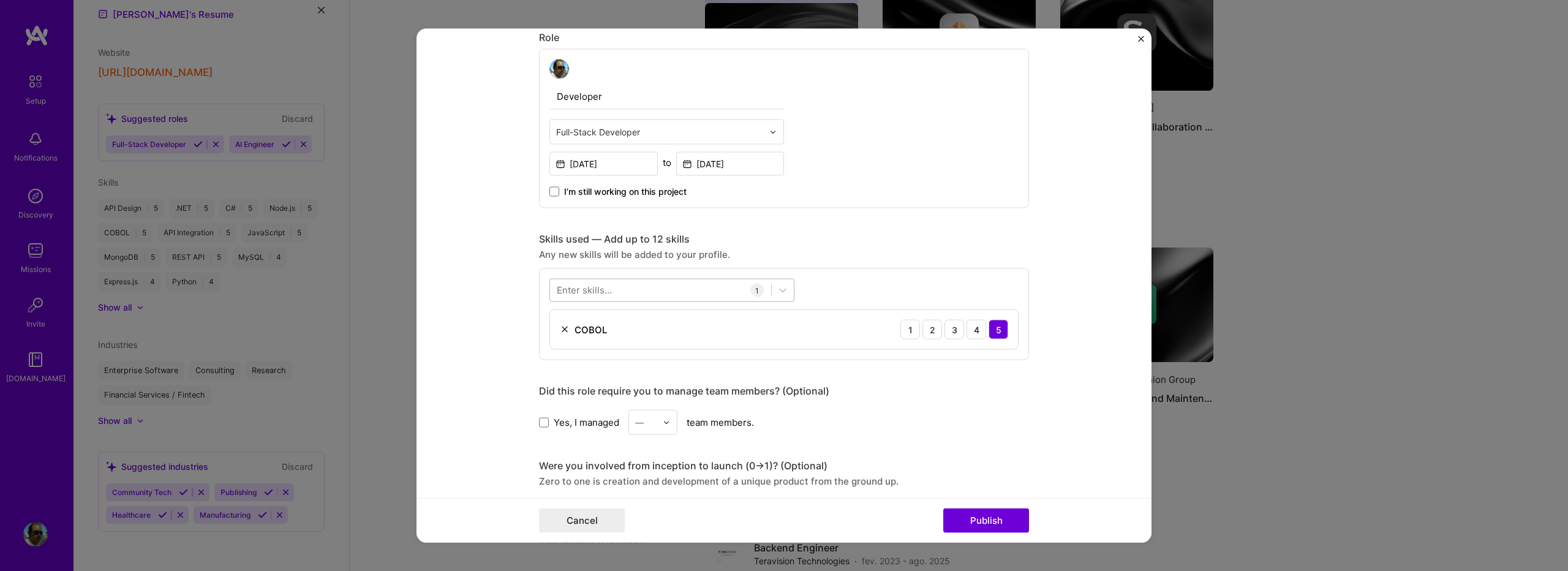
click at [670, 289] on div at bounding box center [661, 290] width 221 height 21
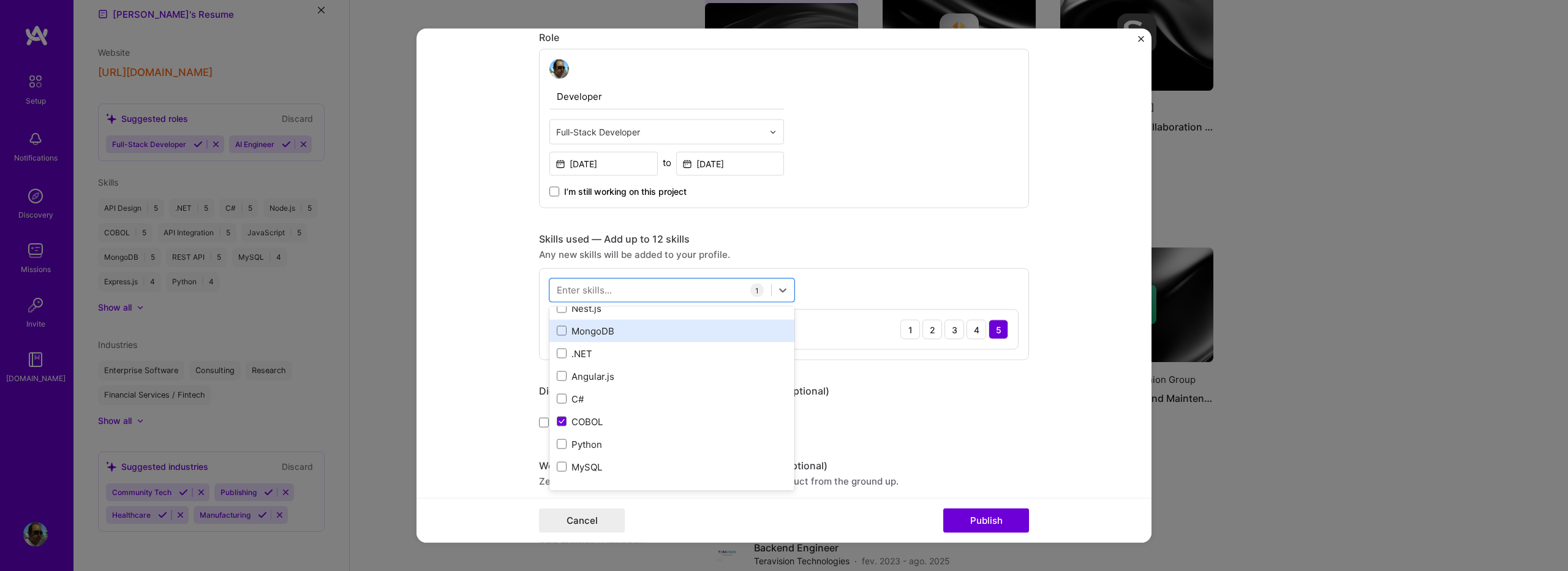
scroll to position [409, 0]
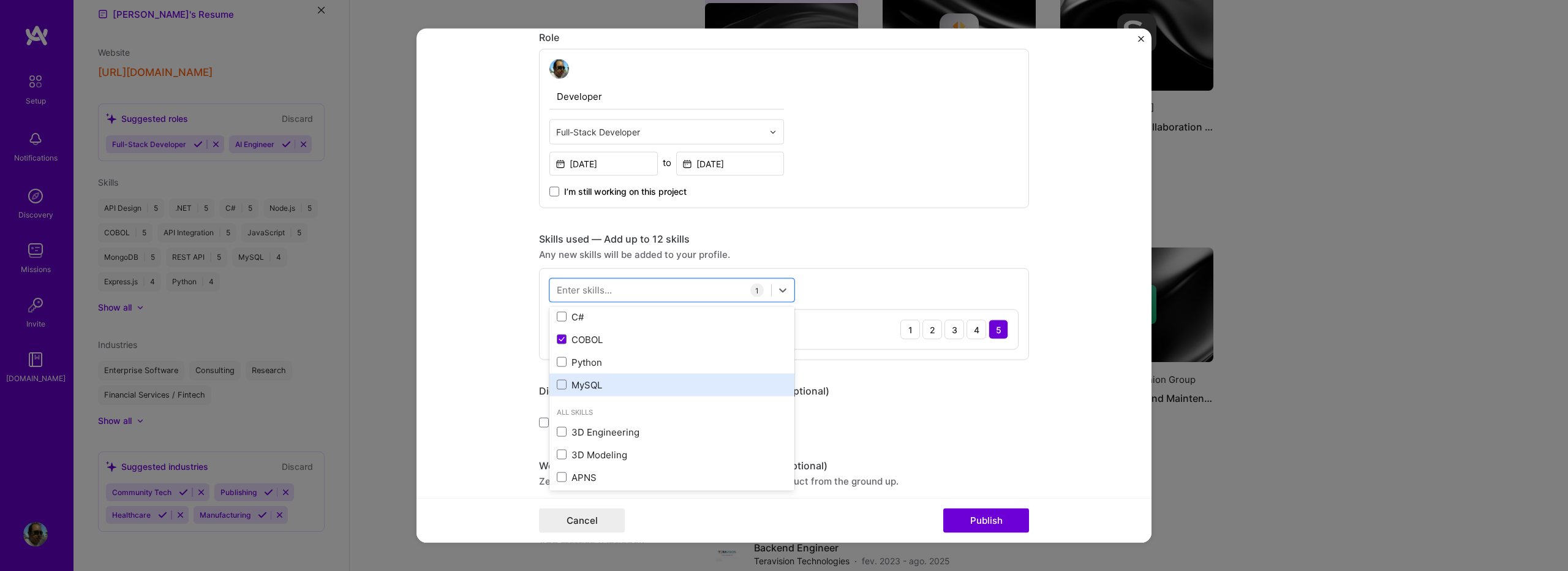
click at [604, 383] on div "MySQL" at bounding box center [672, 384] width 231 height 13
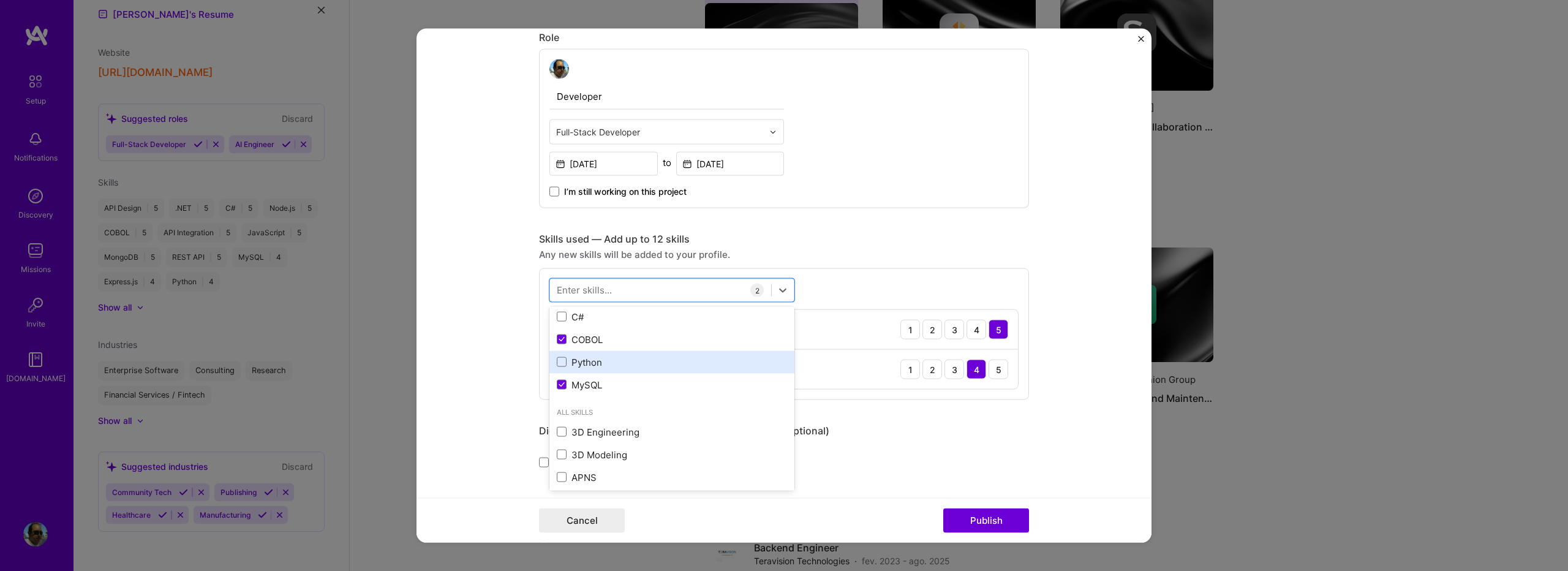
click at [586, 364] on div "Python" at bounding box center [672, 362] width 231 height 13
click at [827, 265] on div "Skills used — Add up to 12 skills Any new skills will be added to your profile.…" at bounding box center [784, 336] width 490 height 207
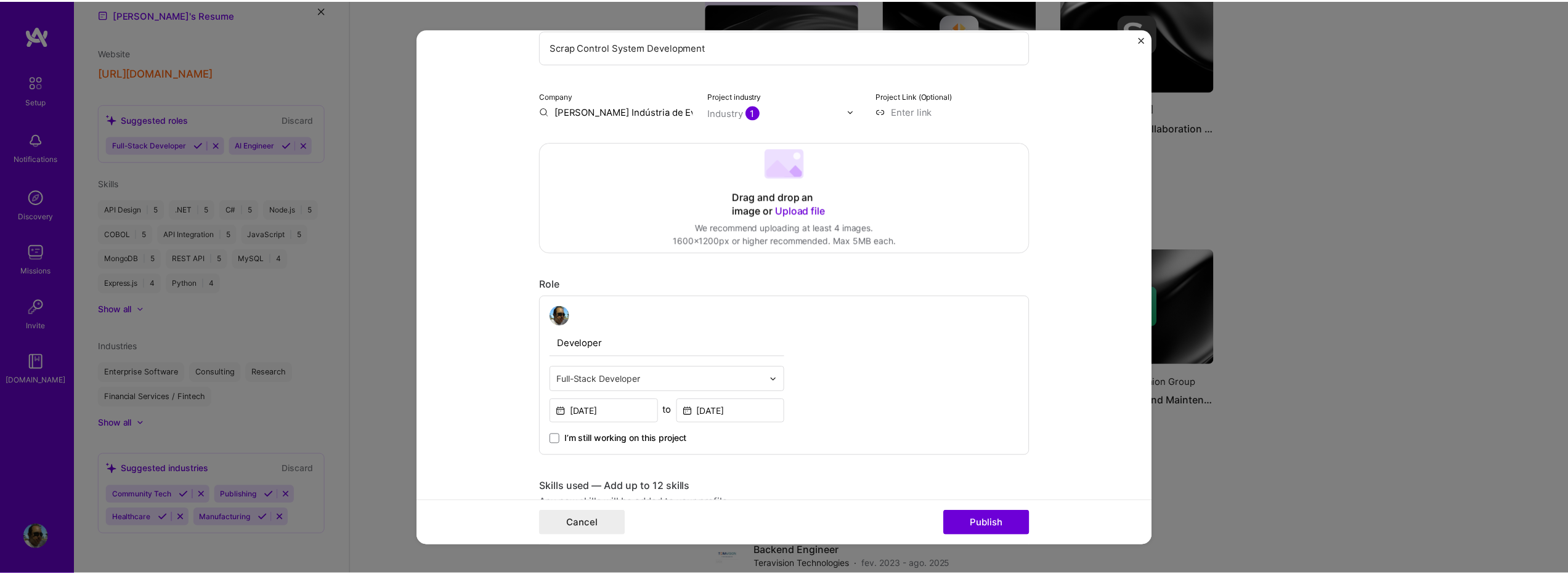
scroll to position [0, 0]
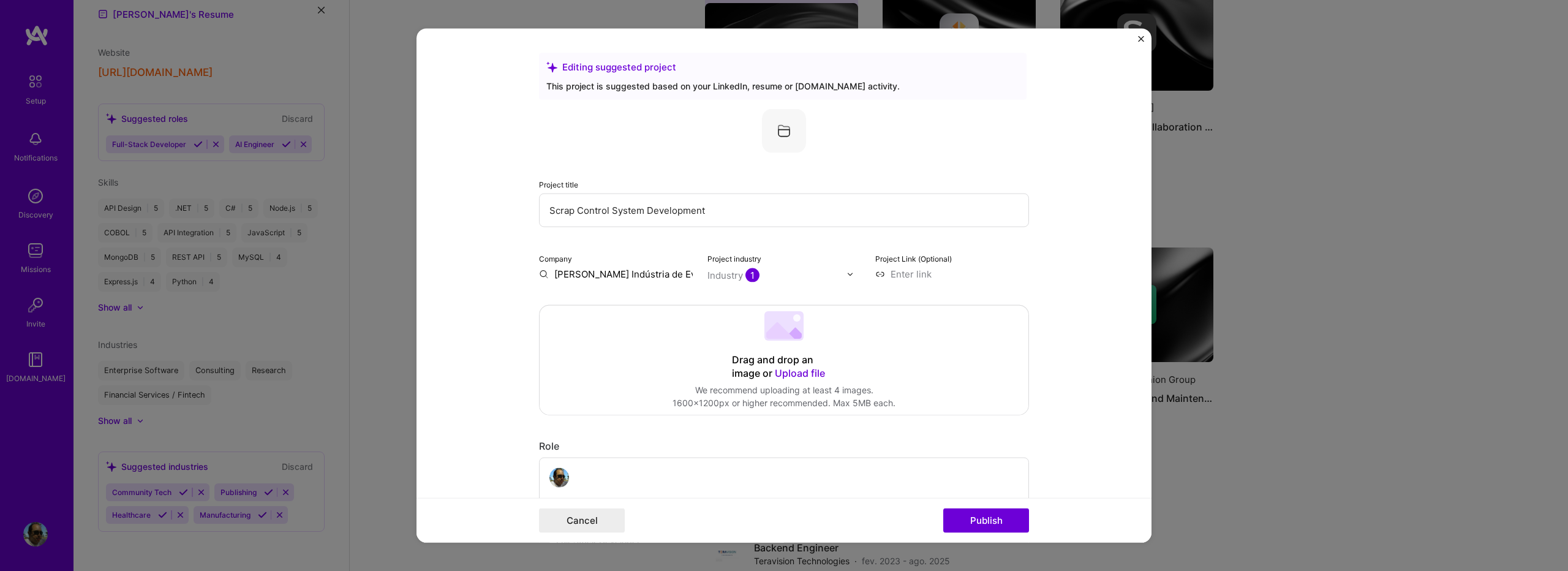
click at [557, 275] on input "[PERSON_NAME] Indústria de Evaporadores Ltda" at bounding box center [615, 275] width 153 height 13
type input "[PERSON_NAME] Indústria de Evaporadores Ltda"
click at [557, 309] on span "Add company" at bounding box center [563, 308] width 39 height 25
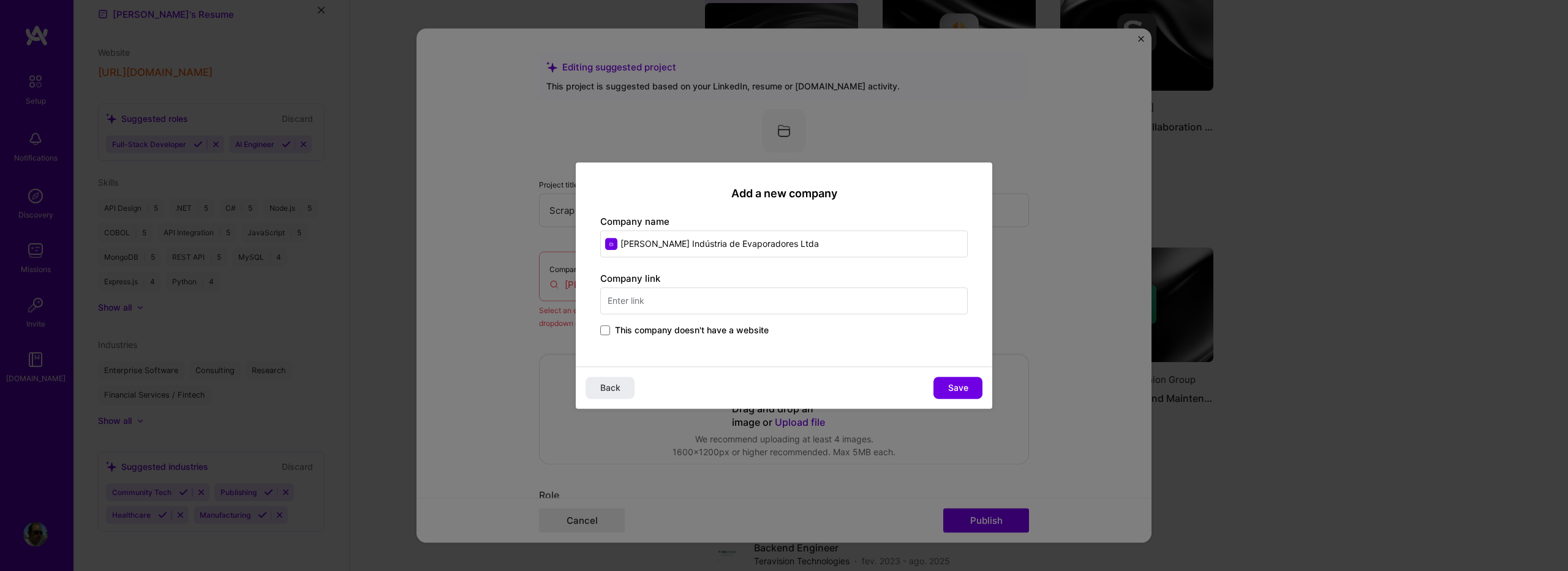
click at [685, 301] on input "text" at bounding box center [784, 301] width 368 height 27
type input "[PERSON_NAME][DOMAIN_NAME]"
click at [949, 387] on span "Save" at bounding box center [958, 388] width 21 height 12
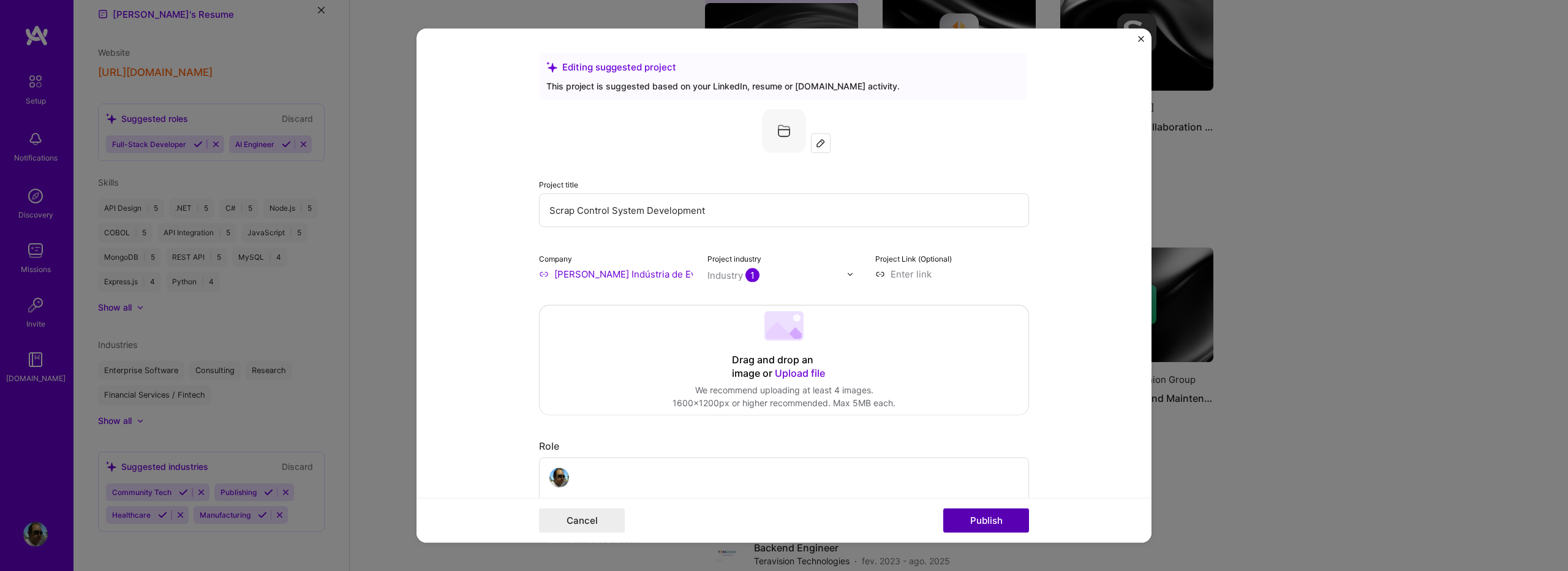
click at [962, 511] on button "Publish" at bounding box center [986, 520] width 86 height 25
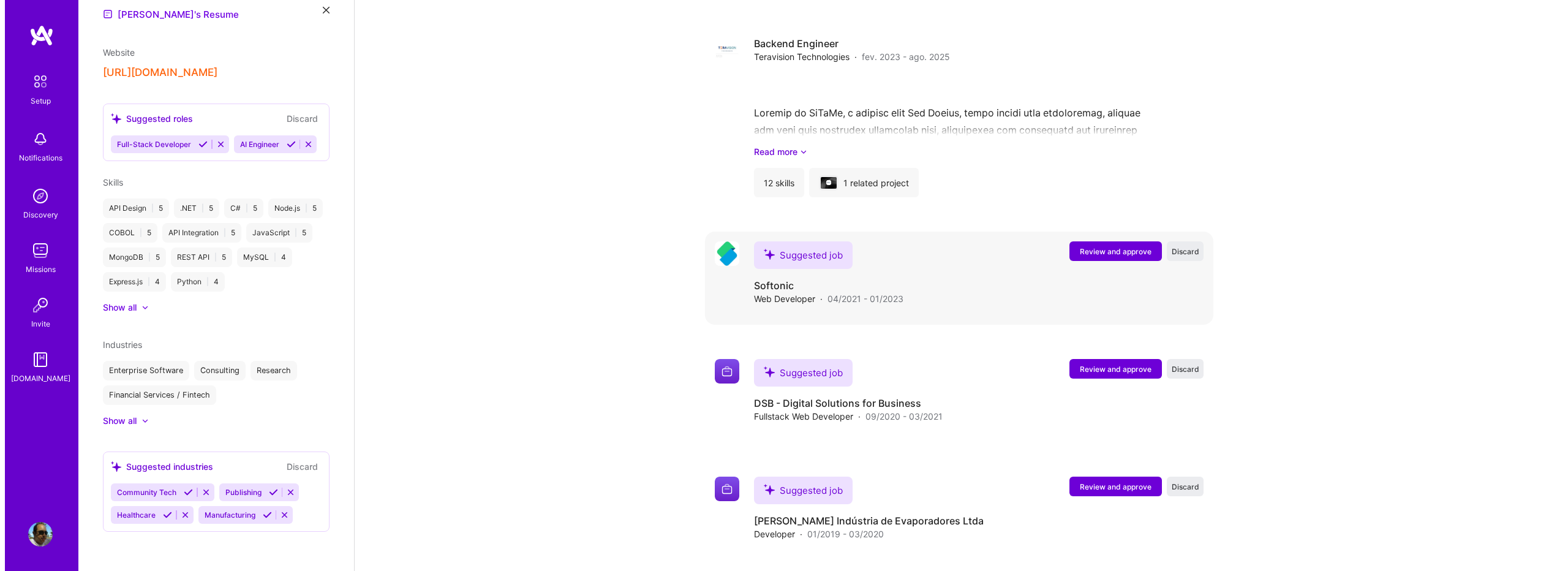
scroll to position [968, 0]
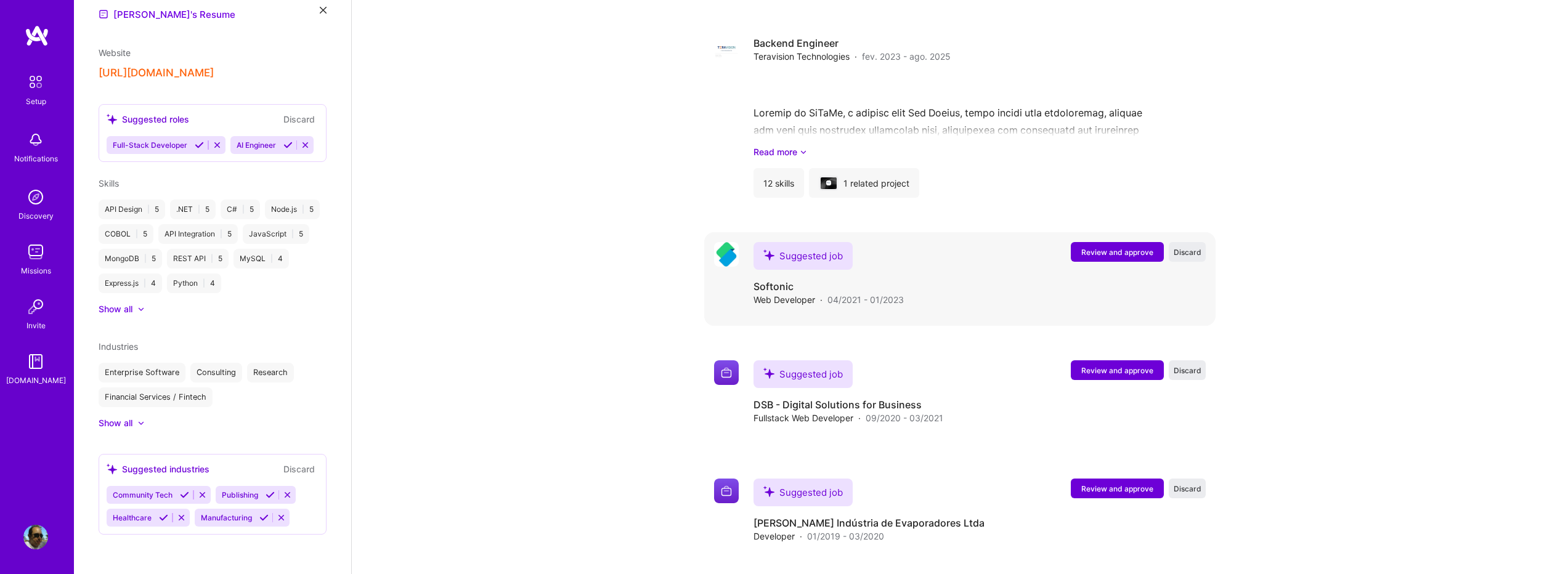
click at [1093, 247] on span "Review and approve" at bounding box center [1117, 252] width 72 height 11
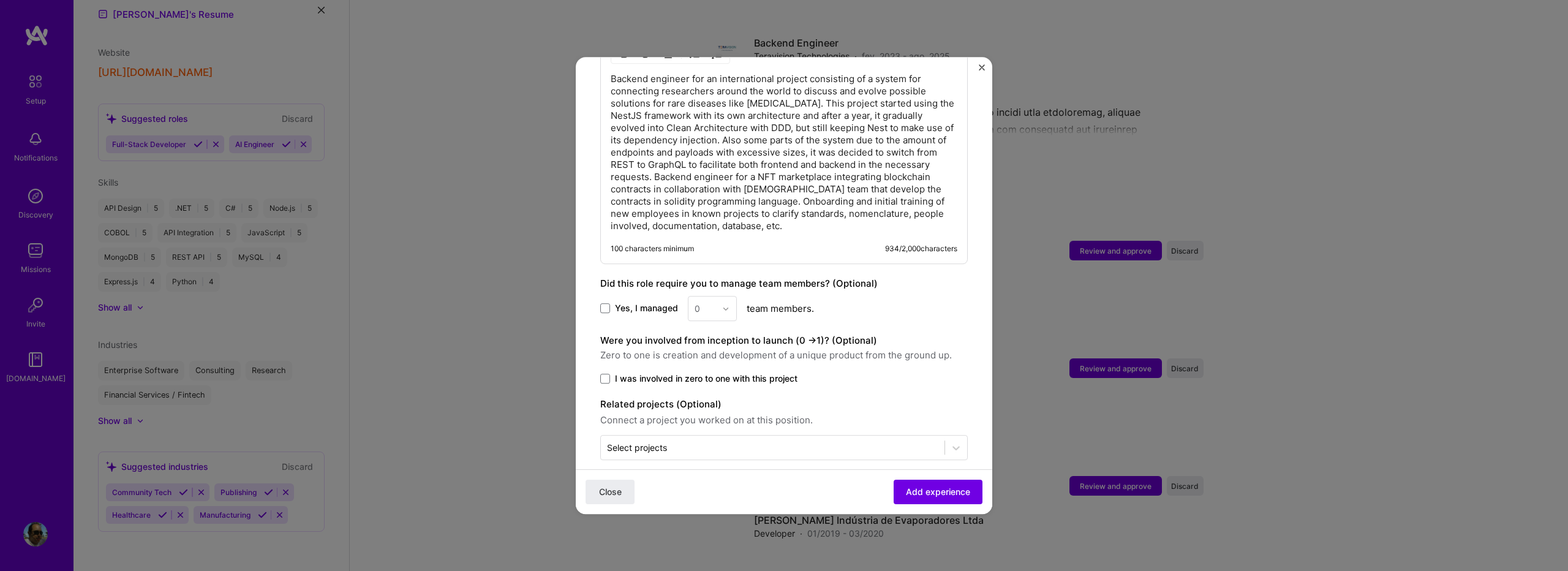
scroll to position [983, 0]
click at [906, 495] on span "Add experience" at bounding box center [938, 492] width 64 height 12
click at [625, 488] on button "Close" at bounding box center [610, 492] width 49 height 25
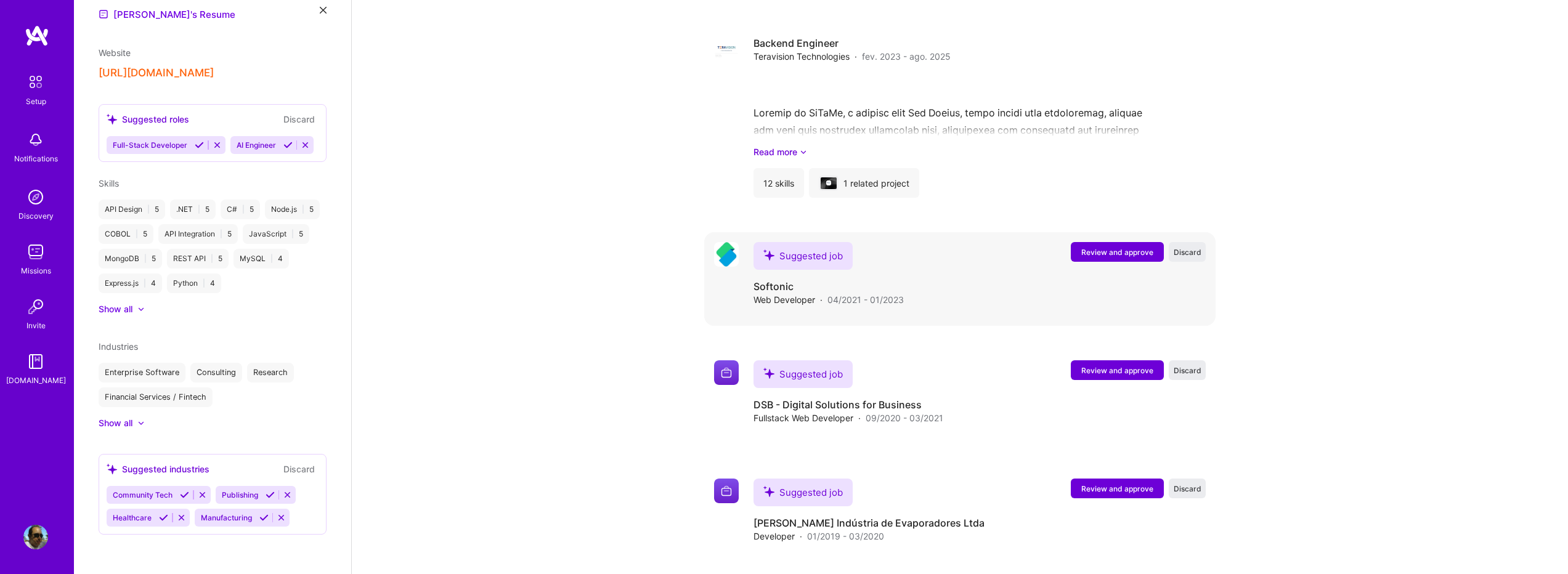
click at [1135, 247] on span "Review and approve" at bounding box center [1117, 252] width 72 height 11
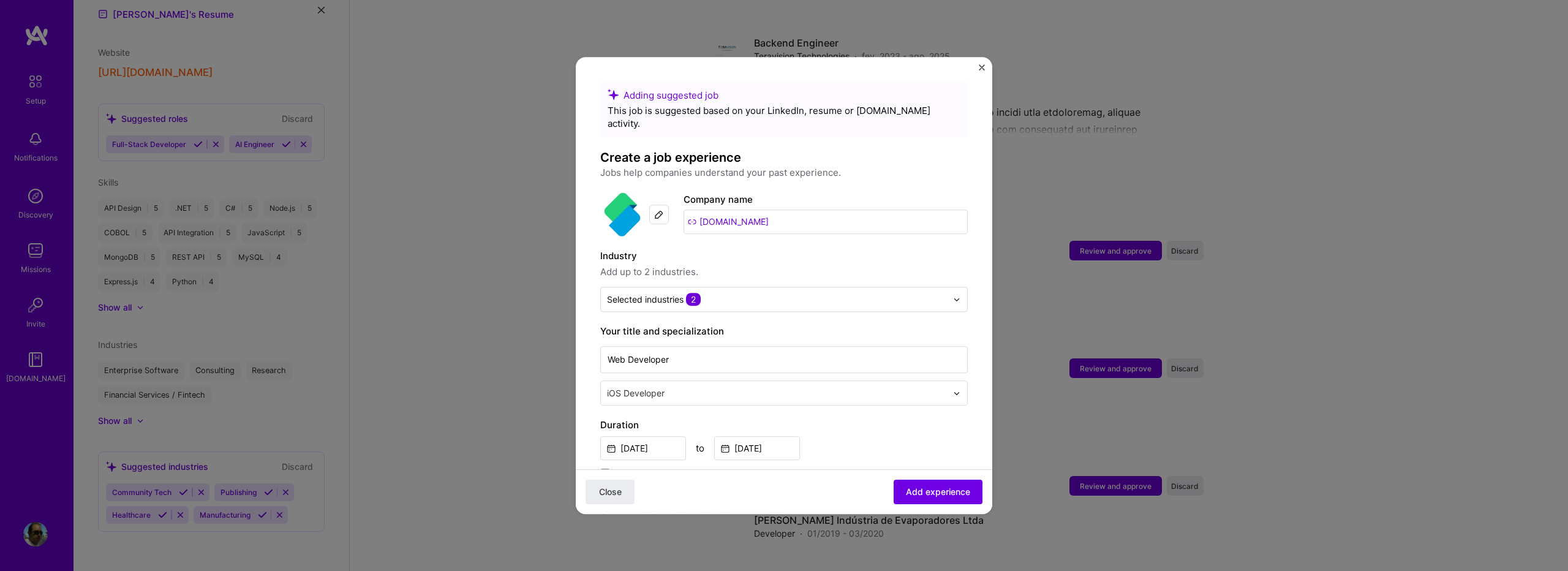
click at [760, 209] on input "[DOMAIN_NAME]" at bounding box center [826, 221] width 284 height 25
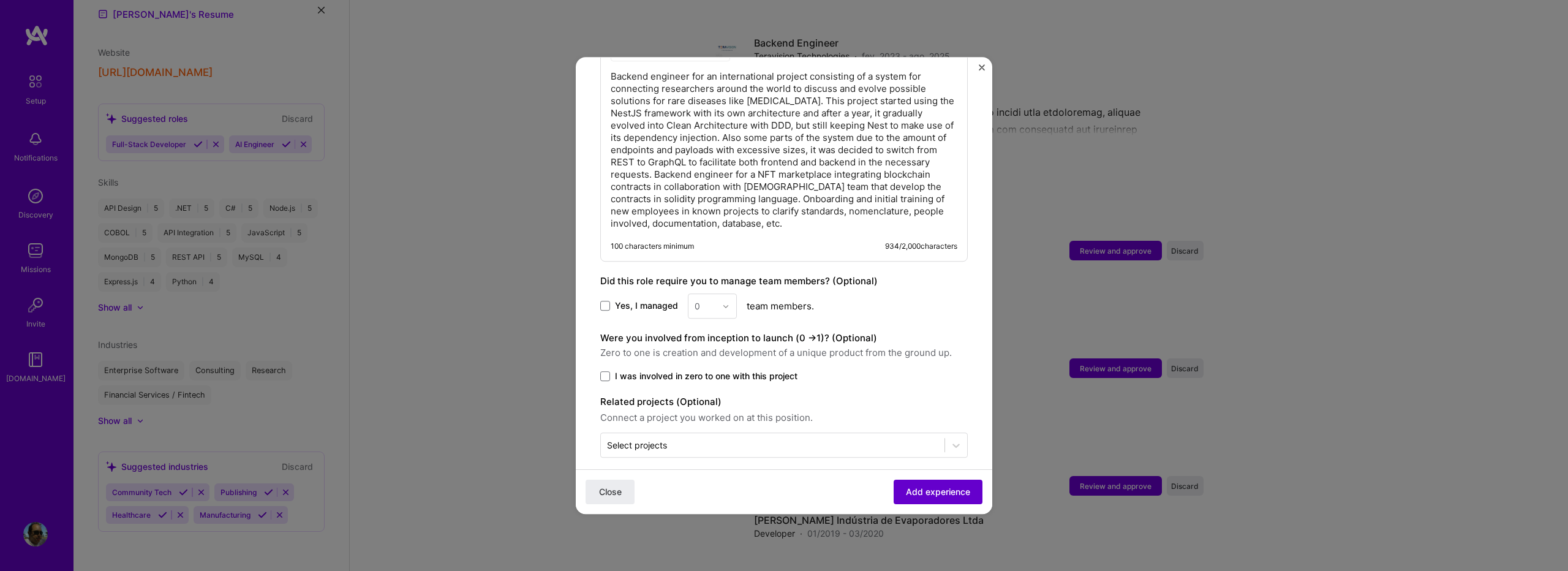
click at [906, 493] on span "Add experience" at bounding box center [938, 492] width 64 height 12
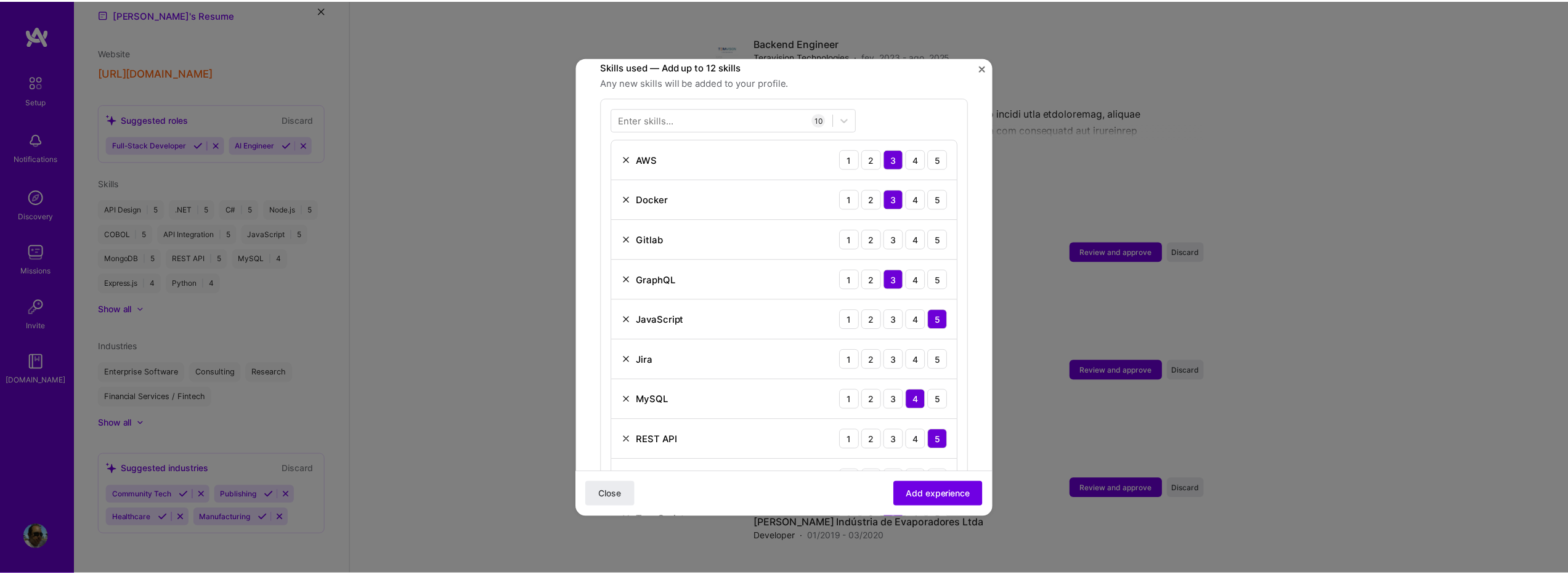
scroll to position [426, 0]
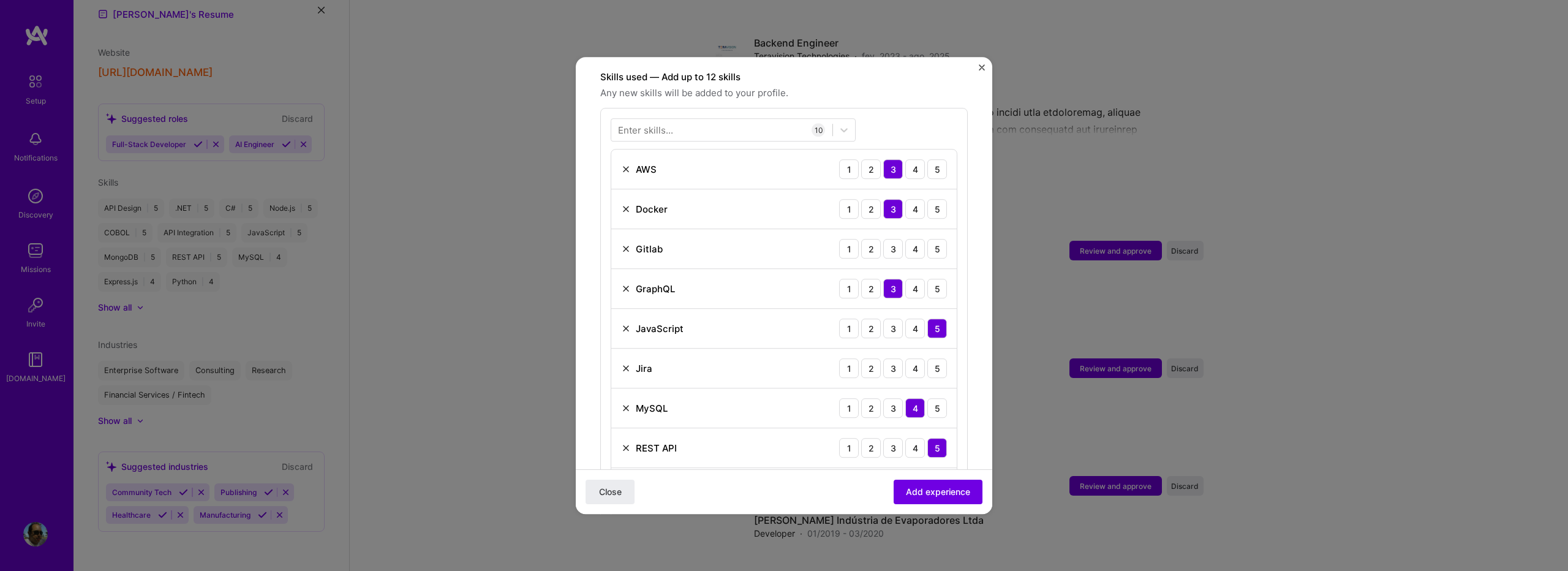
click at [980, 67] on img "Close" at bounding box center [982, 67] width 6 height 6
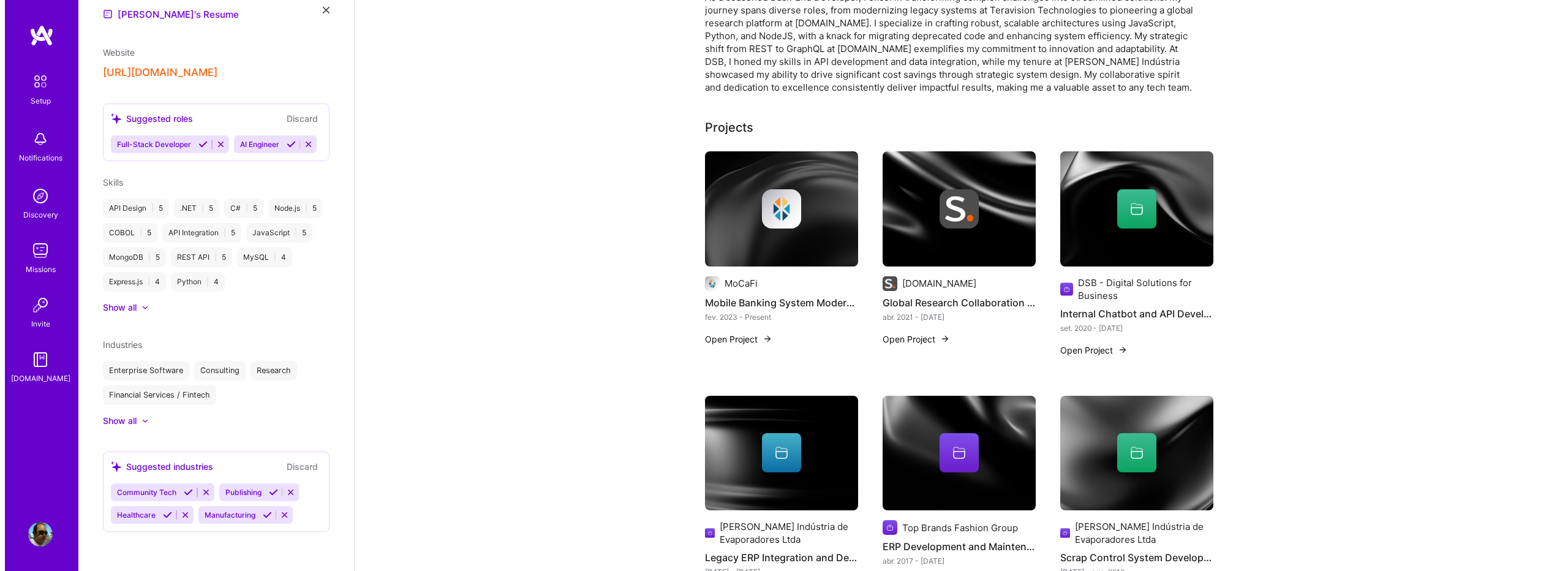
scroll to position [313, 0]
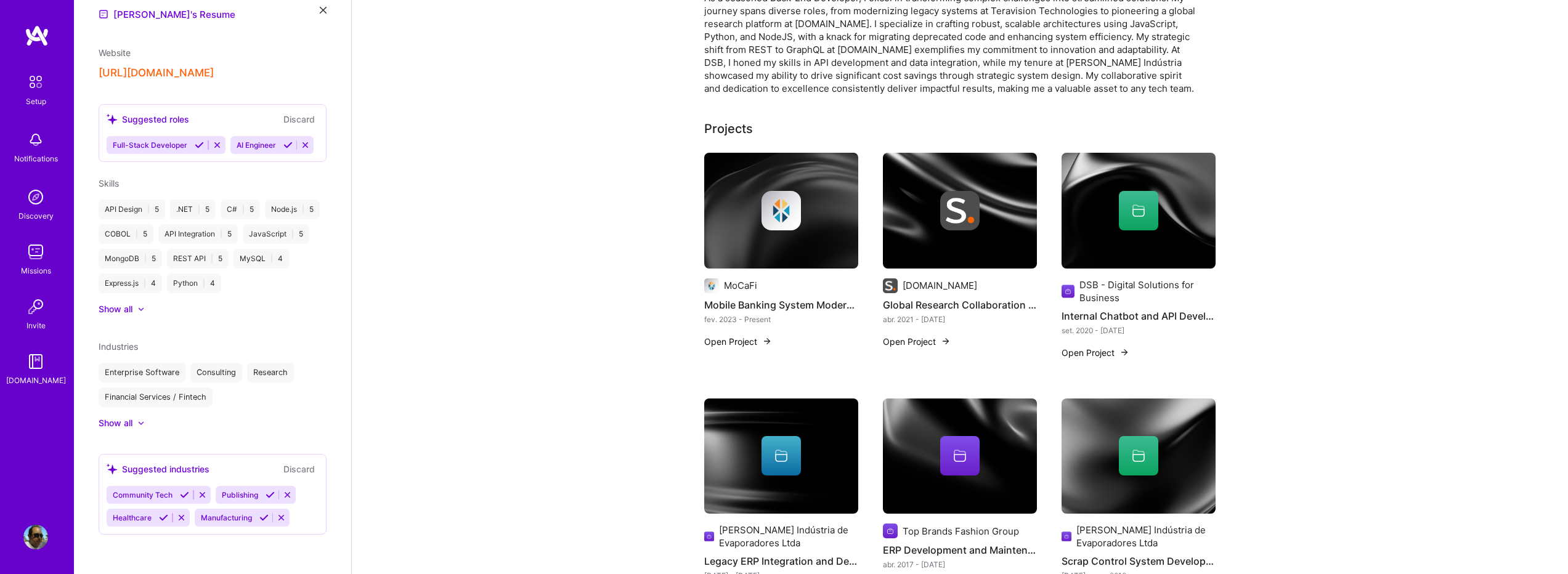
click at [1102, 205] on div at bounding box center [1138, 211] width 154 height 39
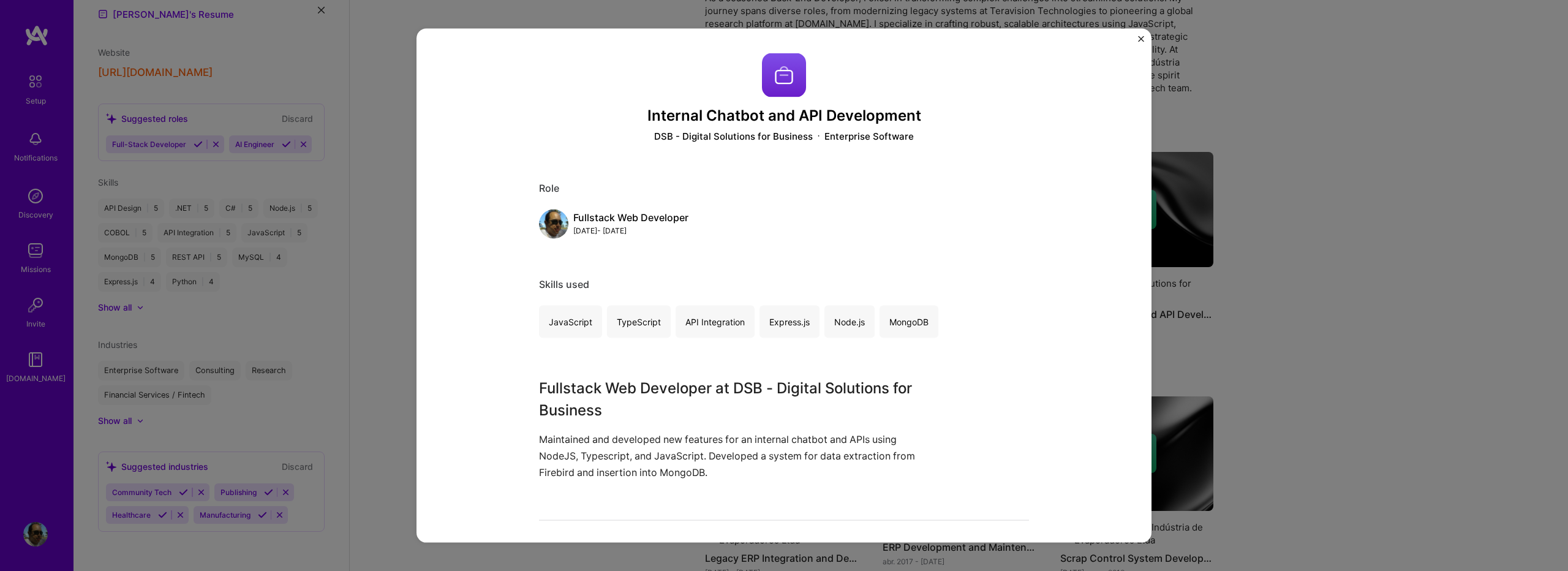
click at [779, 80] on img at bounding box center [784, 75] width 44 height 44
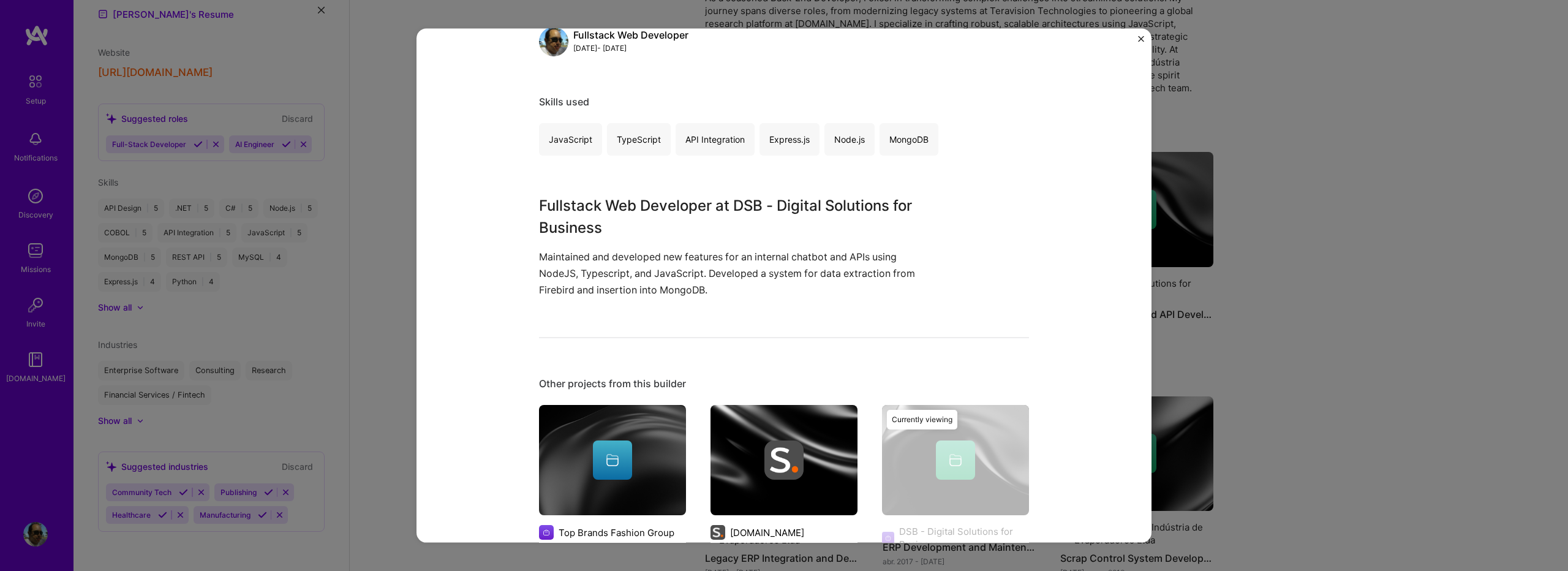
scroll to position [524, 0]
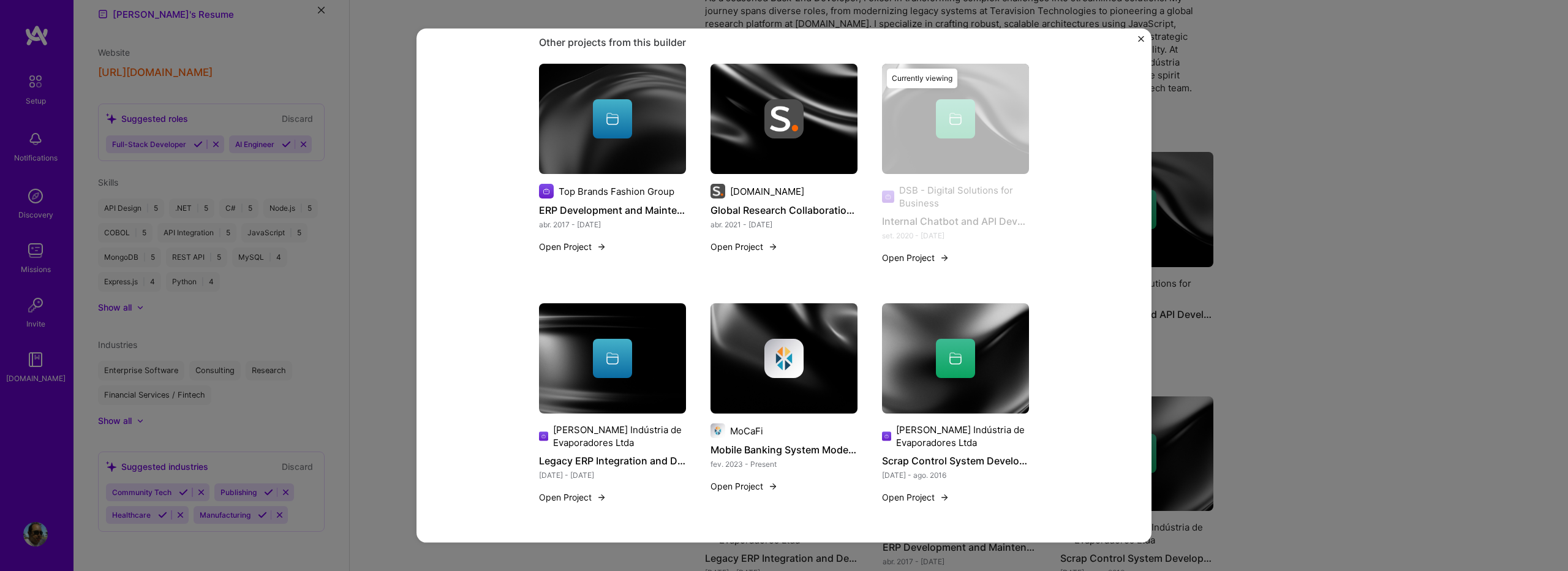
drag, startPoint x: 923, startPoint y: 256, endPoint x: 936, endPoint y: 272, distance: 20.6
click at [936, 272] on div "DSB - Digital Solutions for Business Internal Chatbot and API Development set. …" at bounding box center [956, 171] width 147 height 215
click at [933, 262] on button "Open Project" at bounding box center [915, 258] width 67 height 13
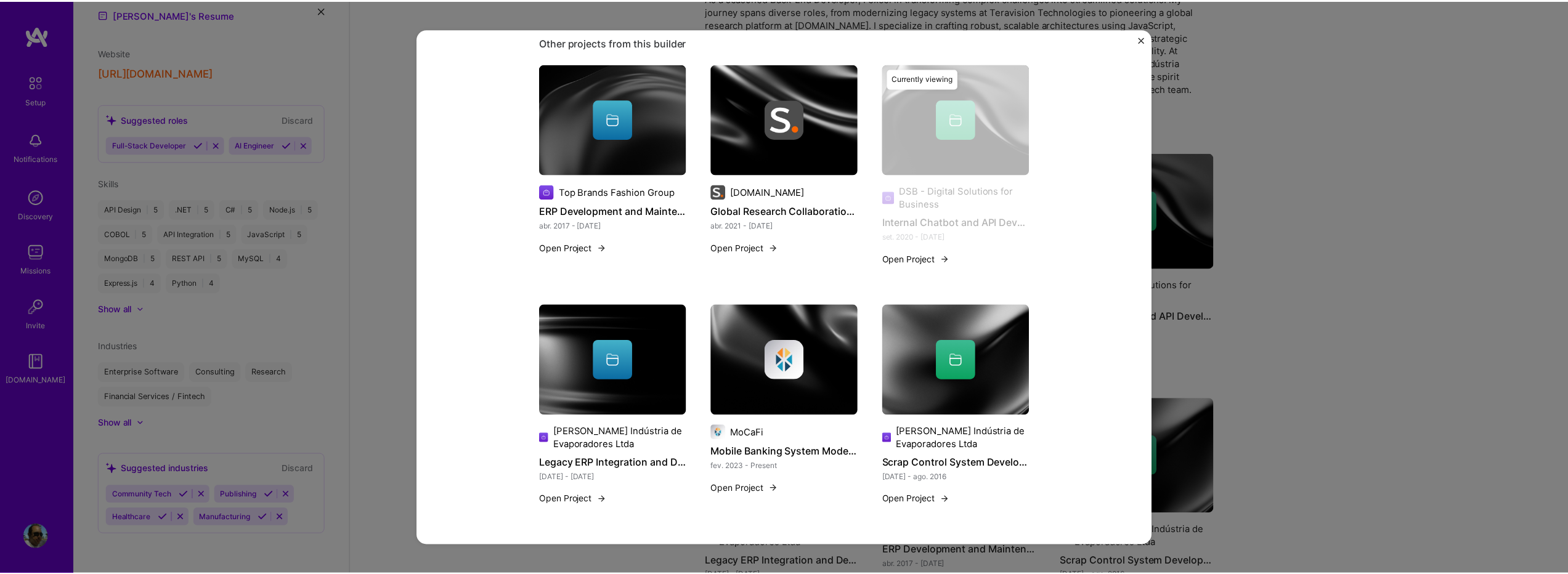
scroll to position [0, 0]
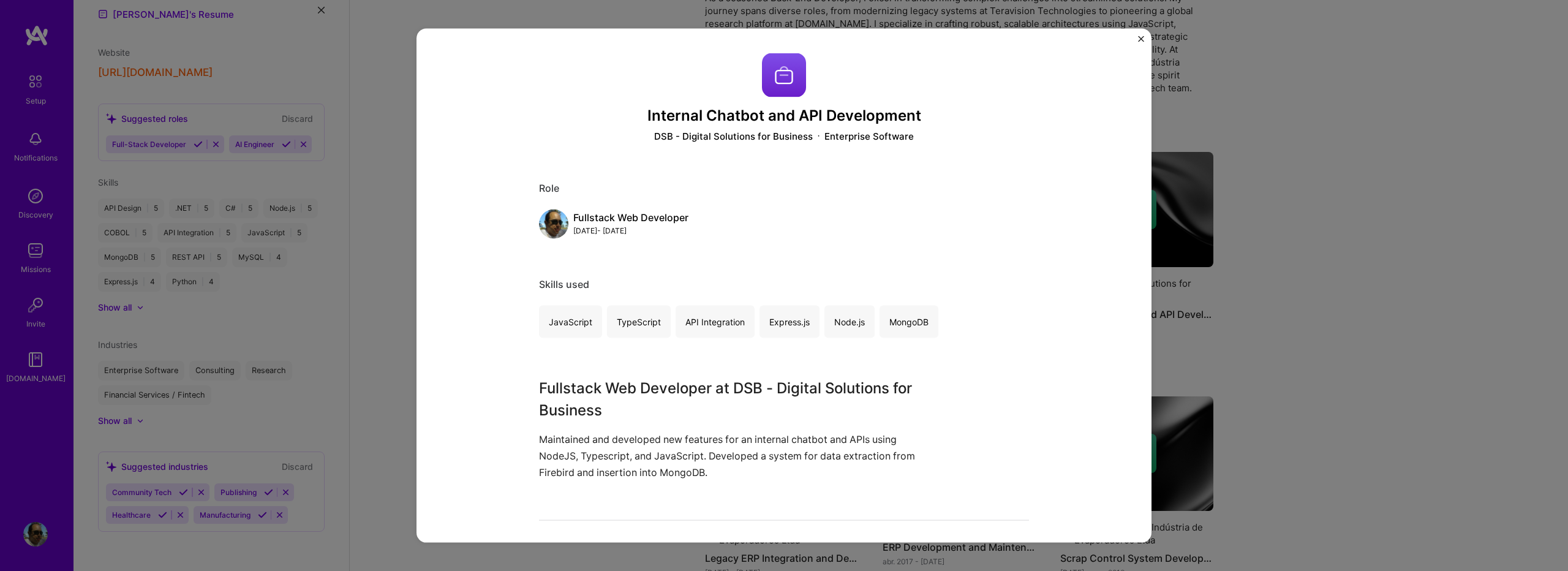
click at [1139, 40] on img "Close" at bounding box center [1141, 39] width 6 height 6
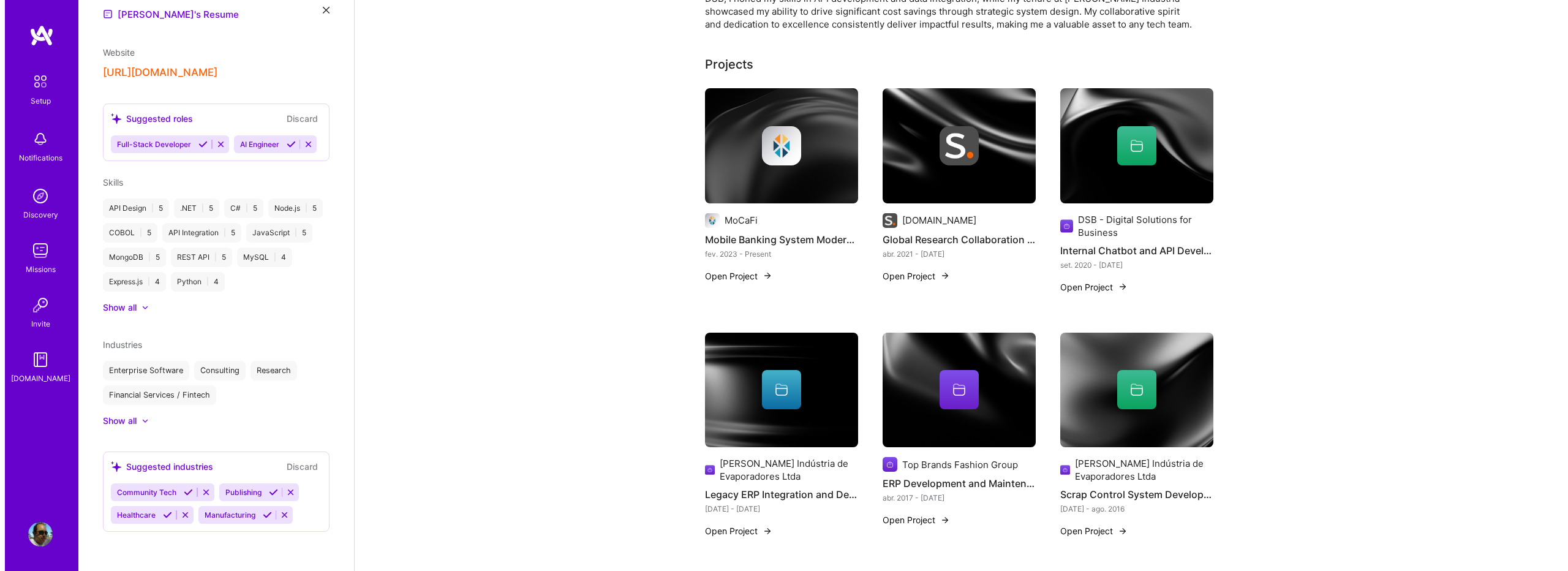
scroll to position [232, 0]
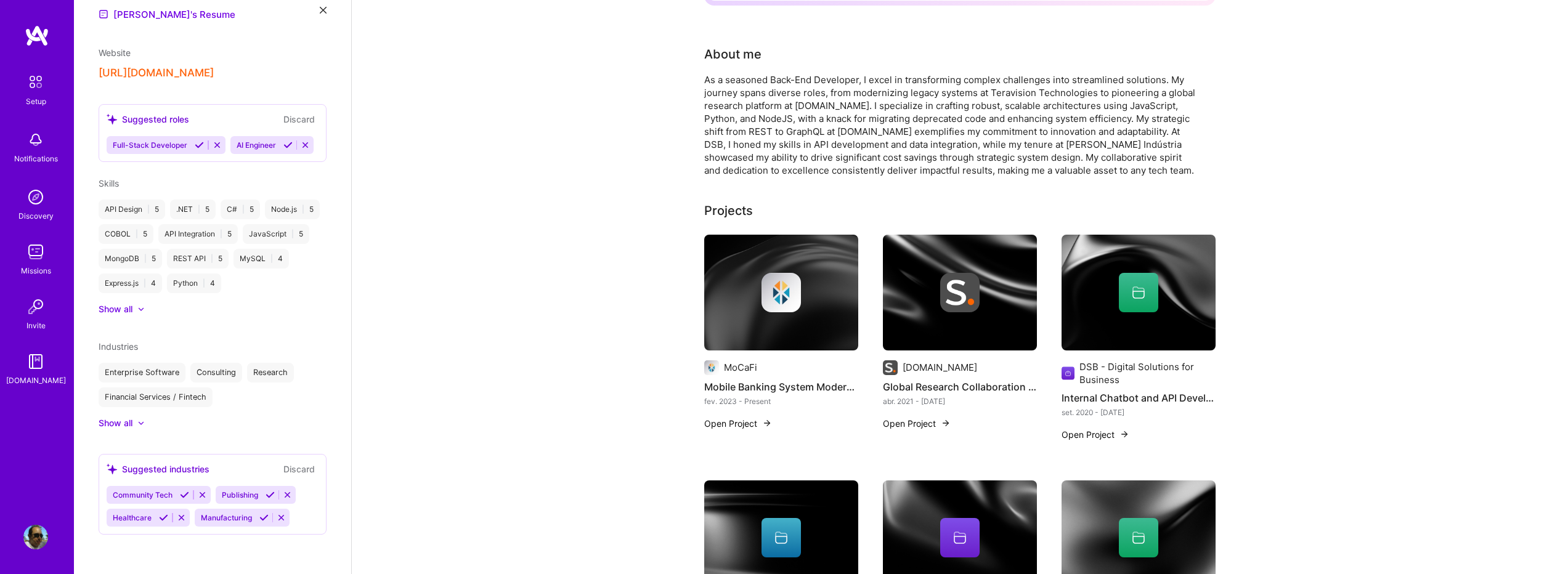
click at [735, 417] on button "Open Project" at bounding box center [738, 423] width 68 height 13
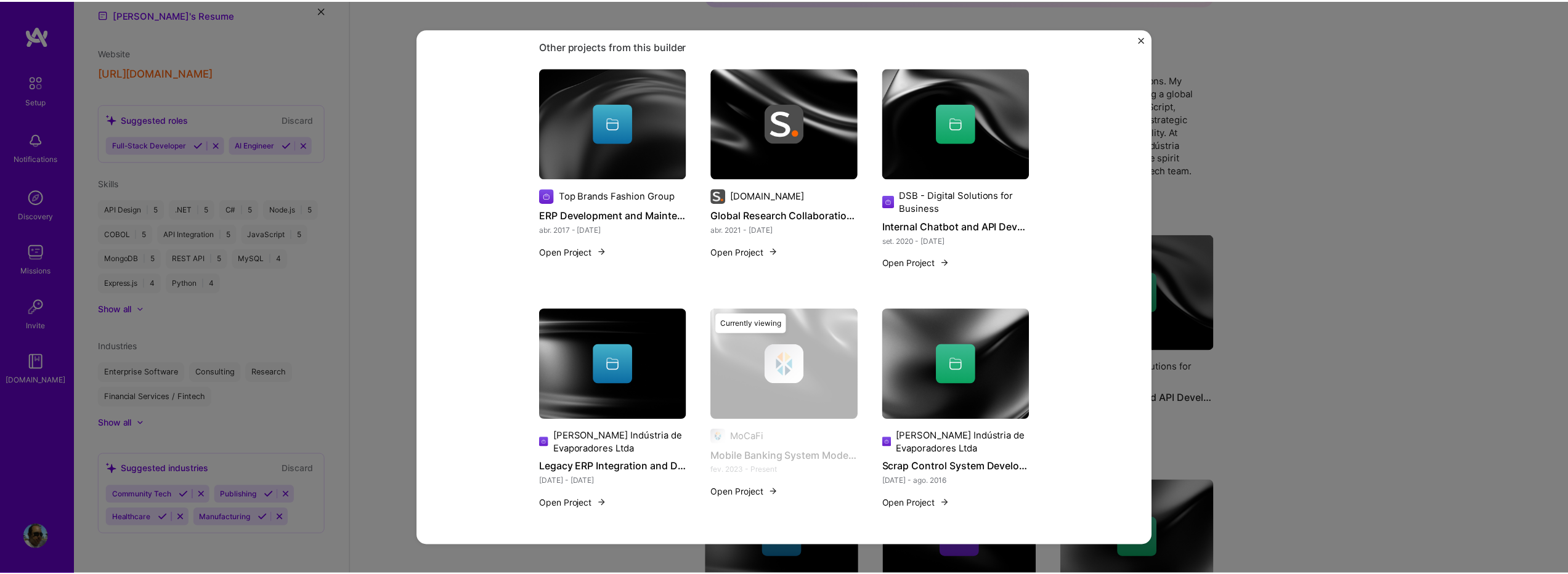
scroll to position [668, 0]
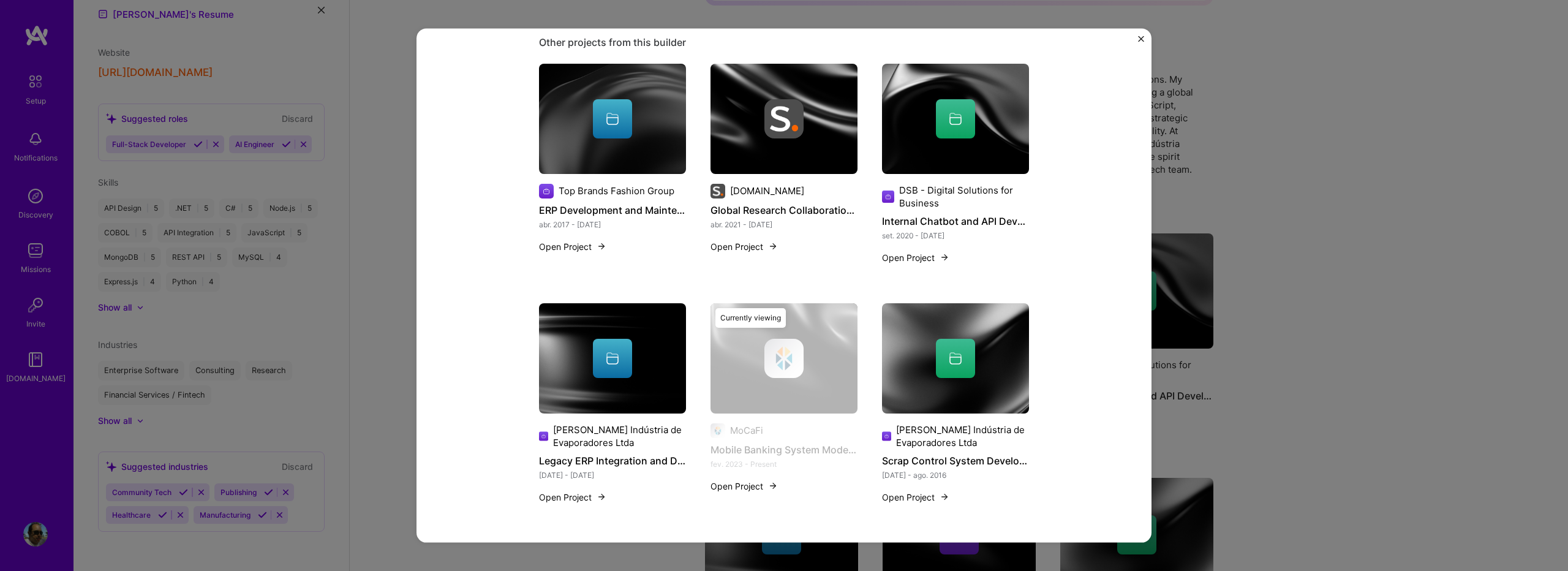
click at [1139, 41] on img "Close" at bounding box center [1141, 39] width 6 height 6
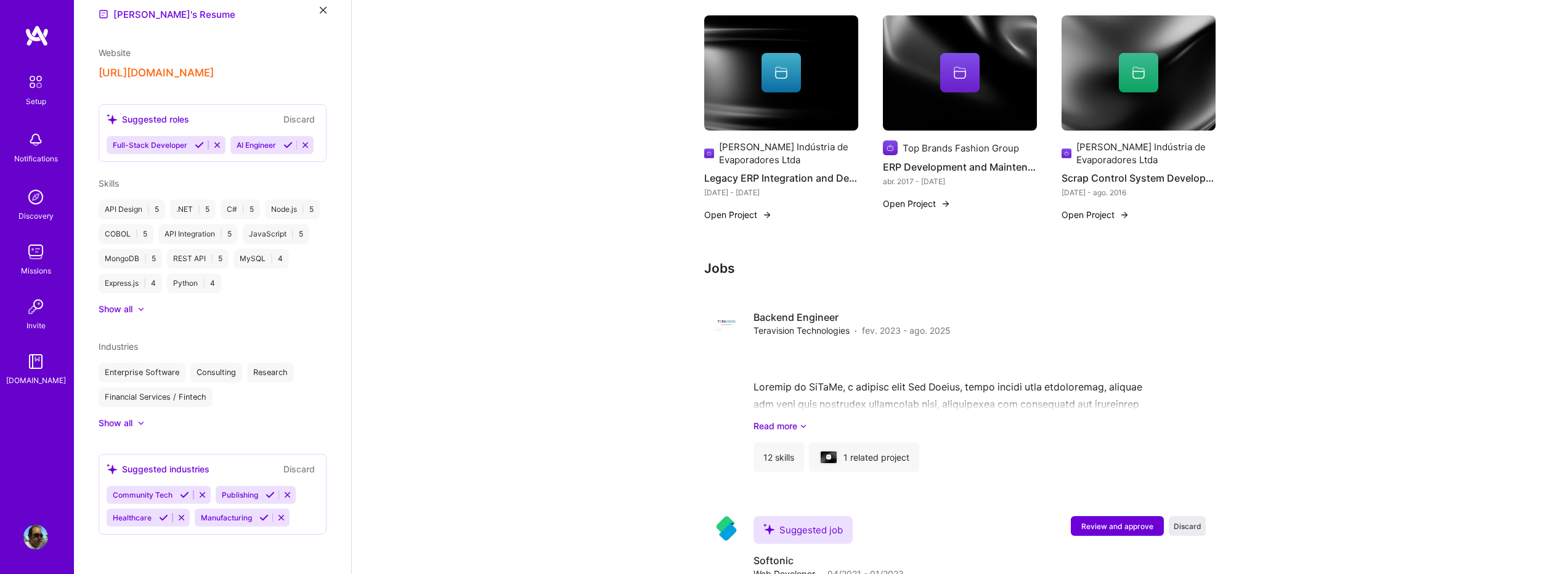
scroll to position [808, 0]
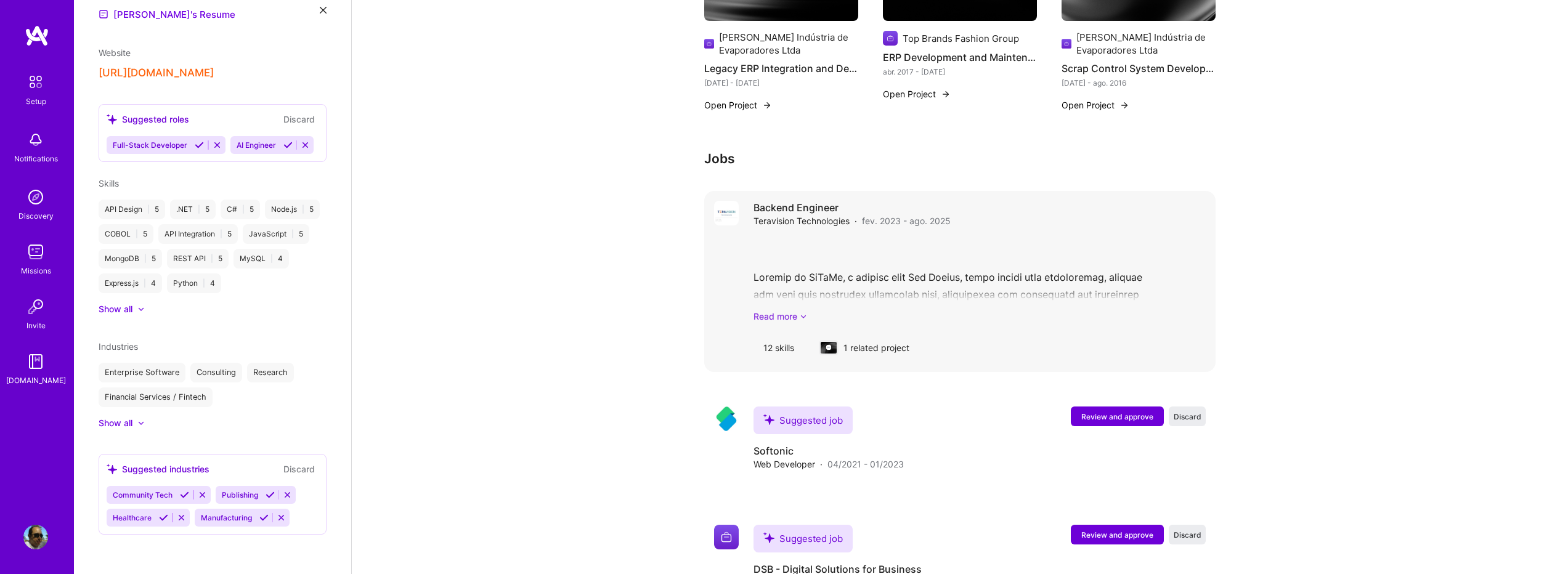
click at [781, 310] on link "Read more" at bounding box center [980, 317] width 452 height 13
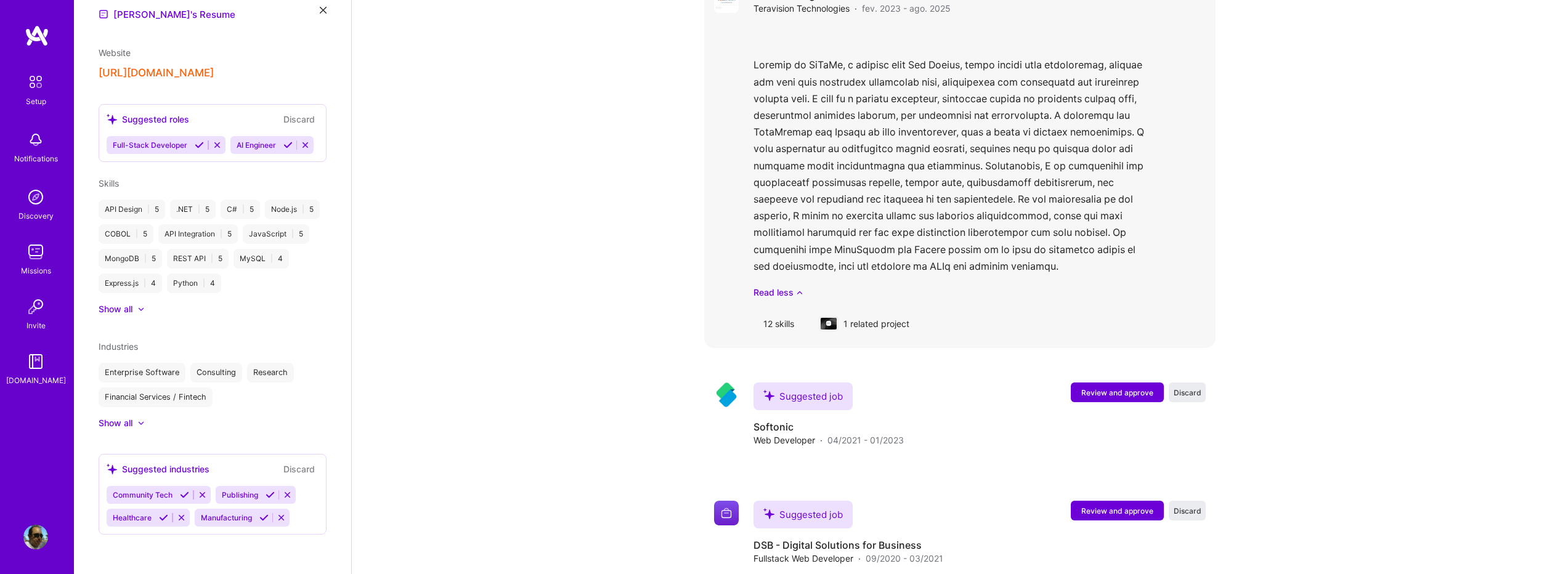
scroll to position [1055, 0]
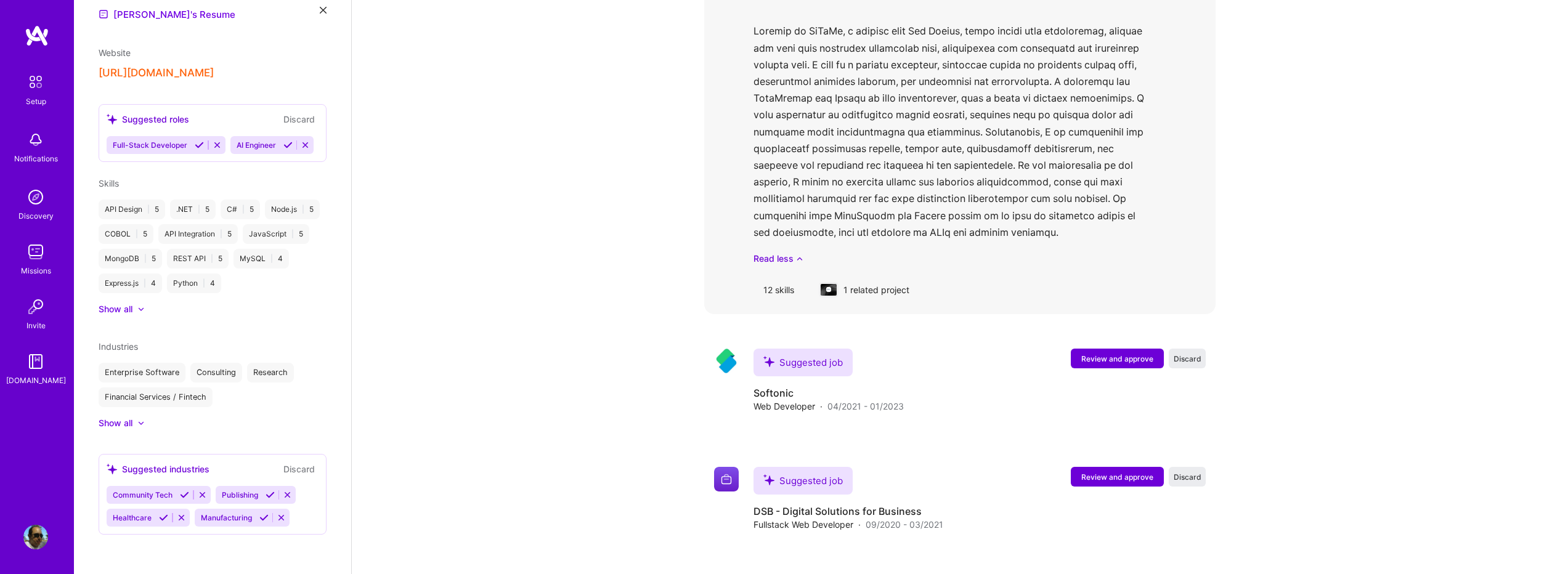
click at [871, 279] on div "1 related project" at bounding box center [864, 289] width 110 height 30
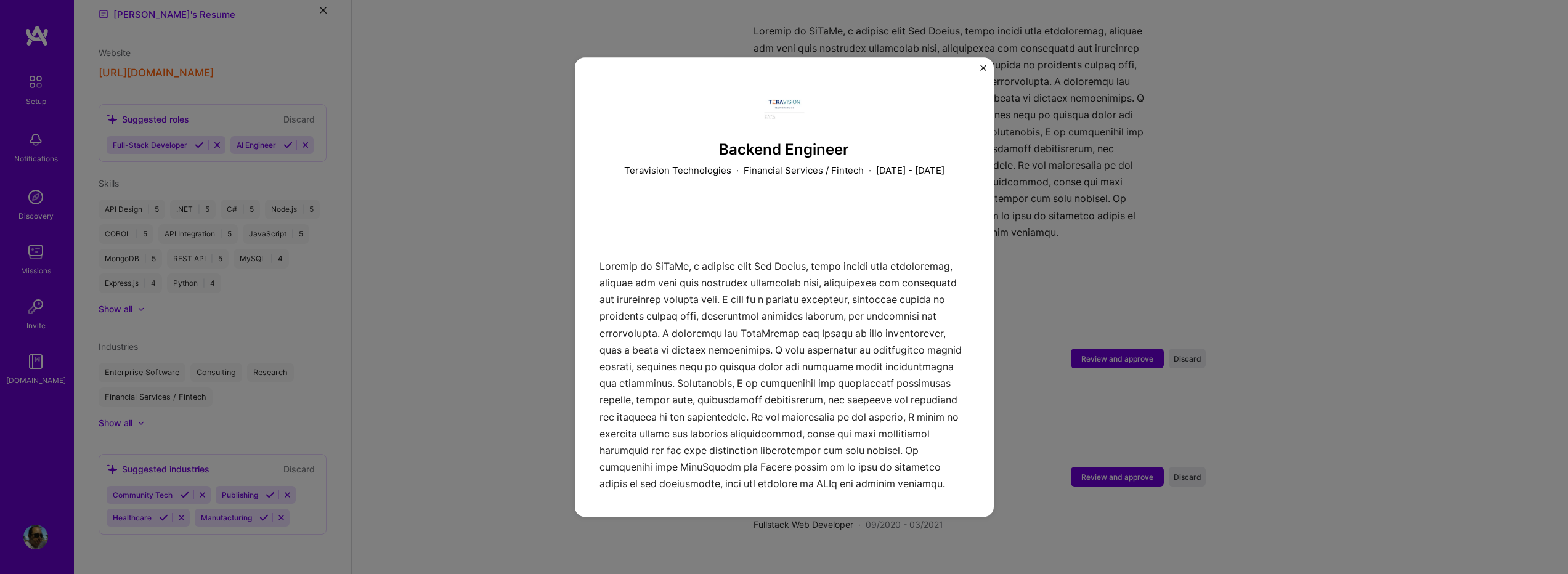
click at [984, 69] on img "Close" at bounding box center [983, 68] width 6 height 6
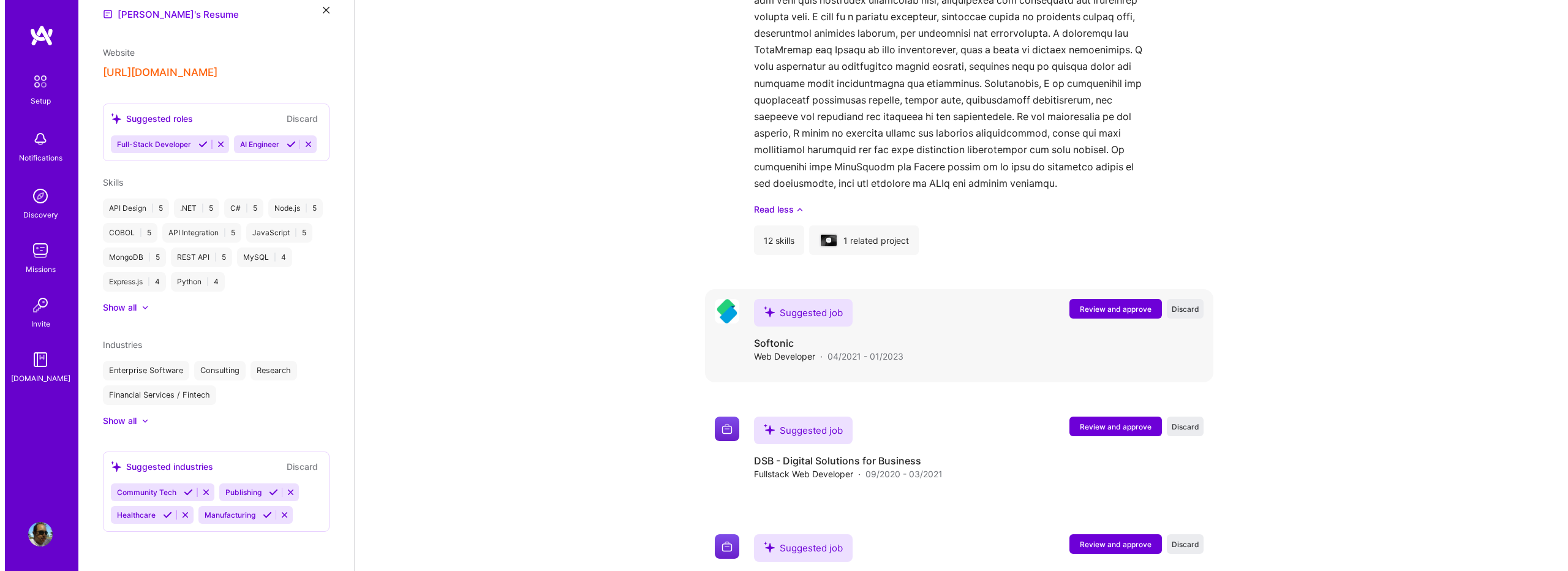
scroll to position [1131, 0]
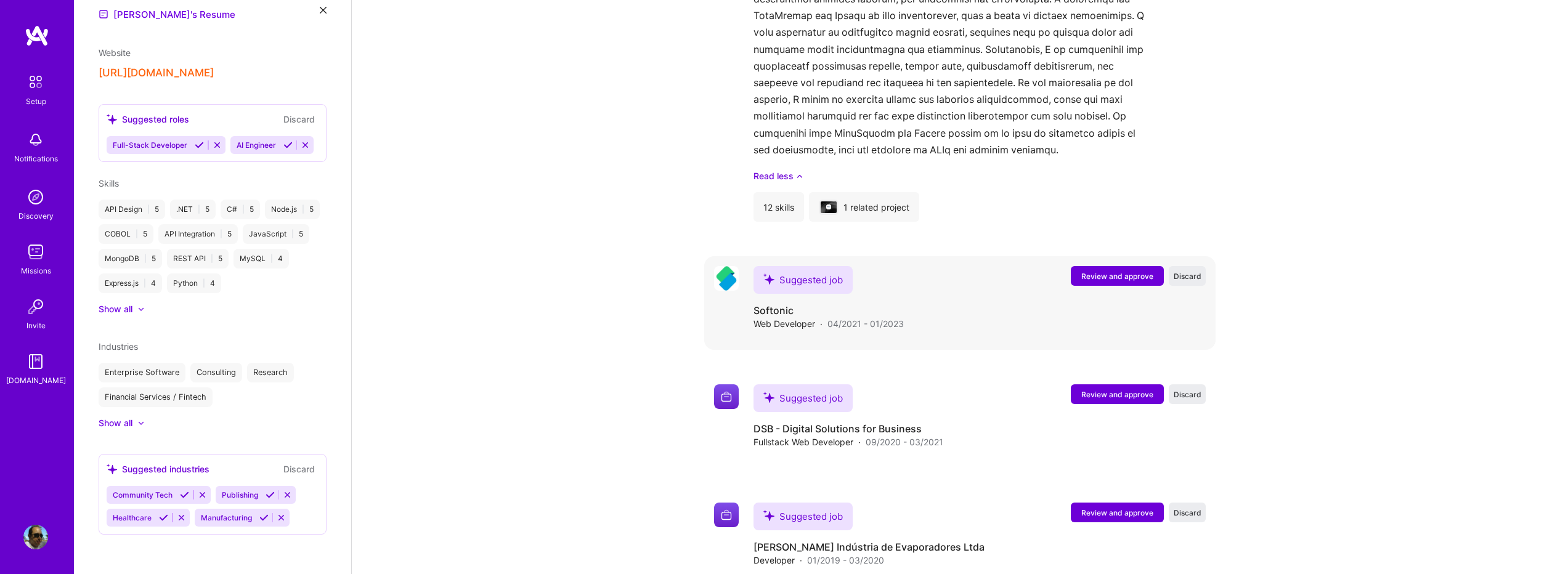
click at [807, 266] on div "Suggested job" at bounding box center [802, 280] width 99 height 28
click at [1117, 271] on span "Review and approve" at bounding box center [1117, 276] width 72 height 11
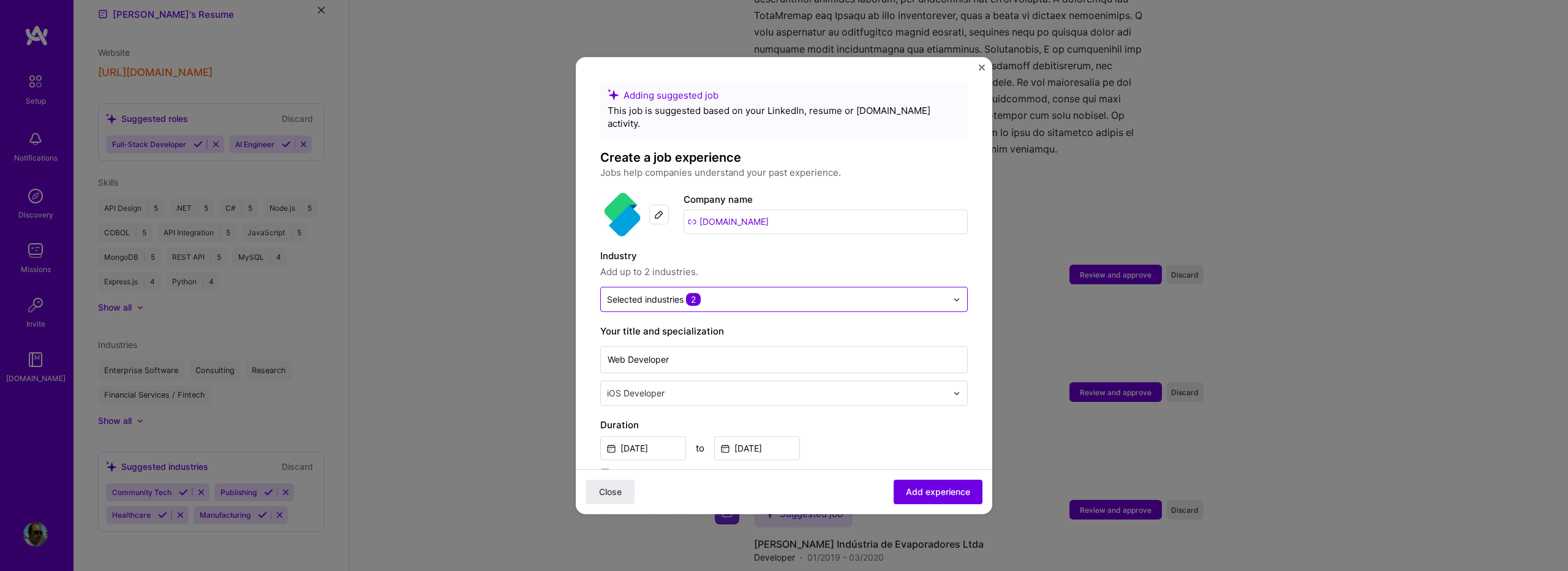
click at [873, 295] on div "Selected industries 2" at bounding box center [777, 299] width 352 height 24
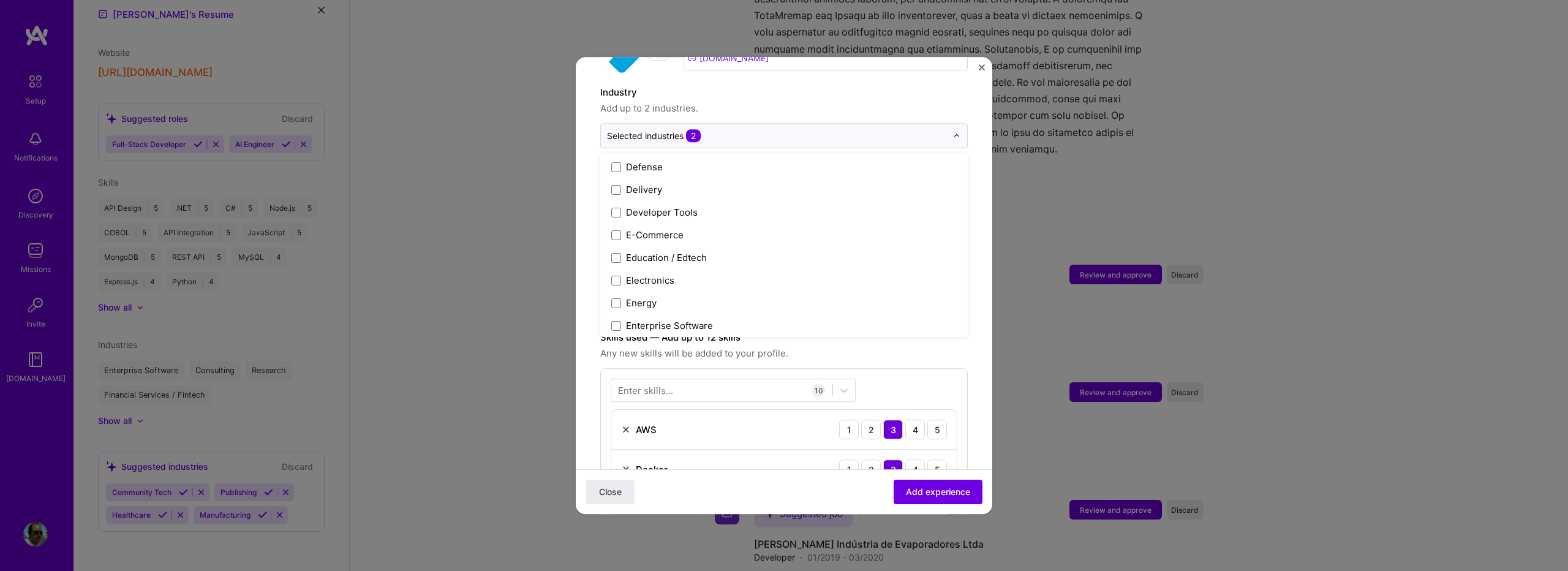
scroll to position [1062, 0]
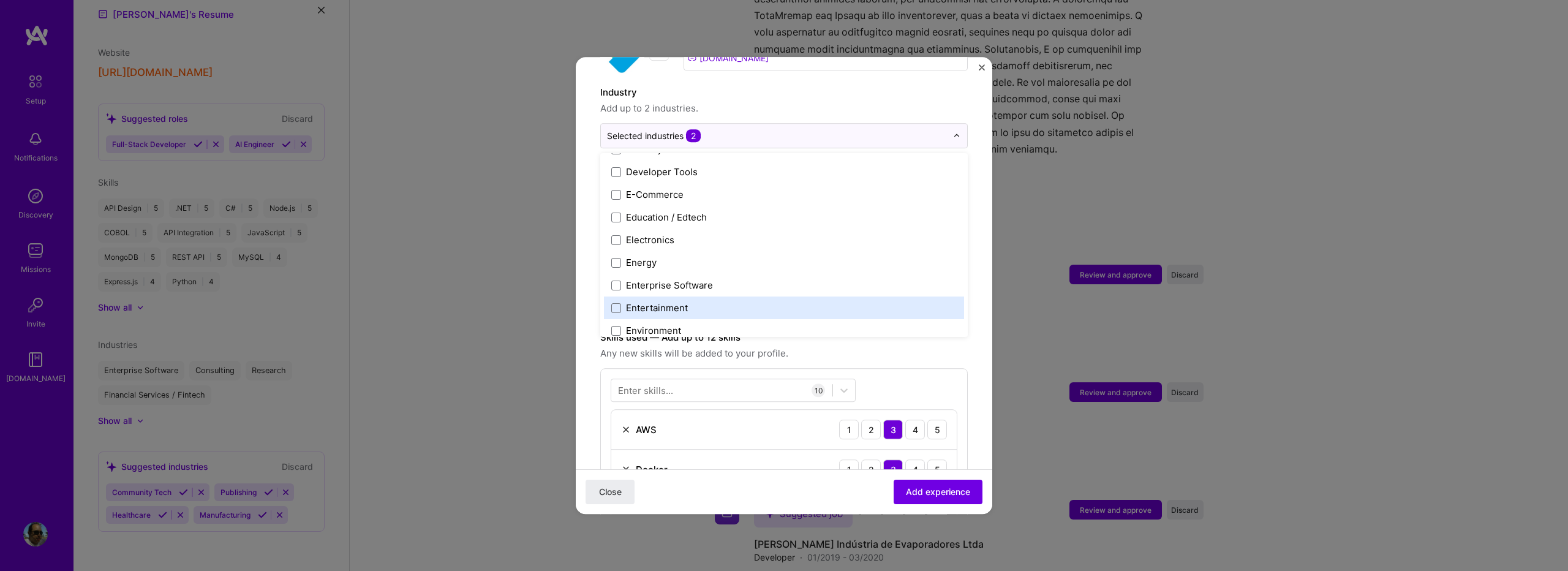
click at [675, 346] on span "Any new skills will be added to your profile." at bounding box center [784, 353] width 368 height 15
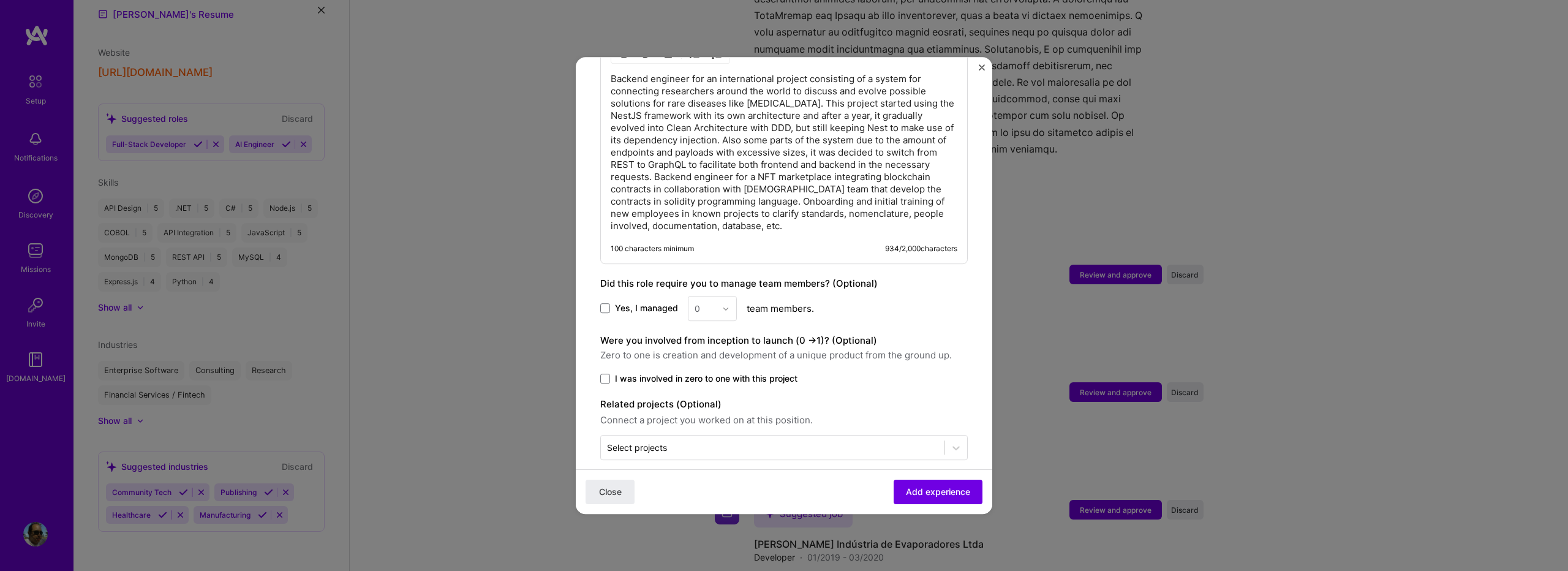
scroll to position [983, 0]
click at [824, 439] on input "text" at bounding box center [772, 445] width 332 height 13
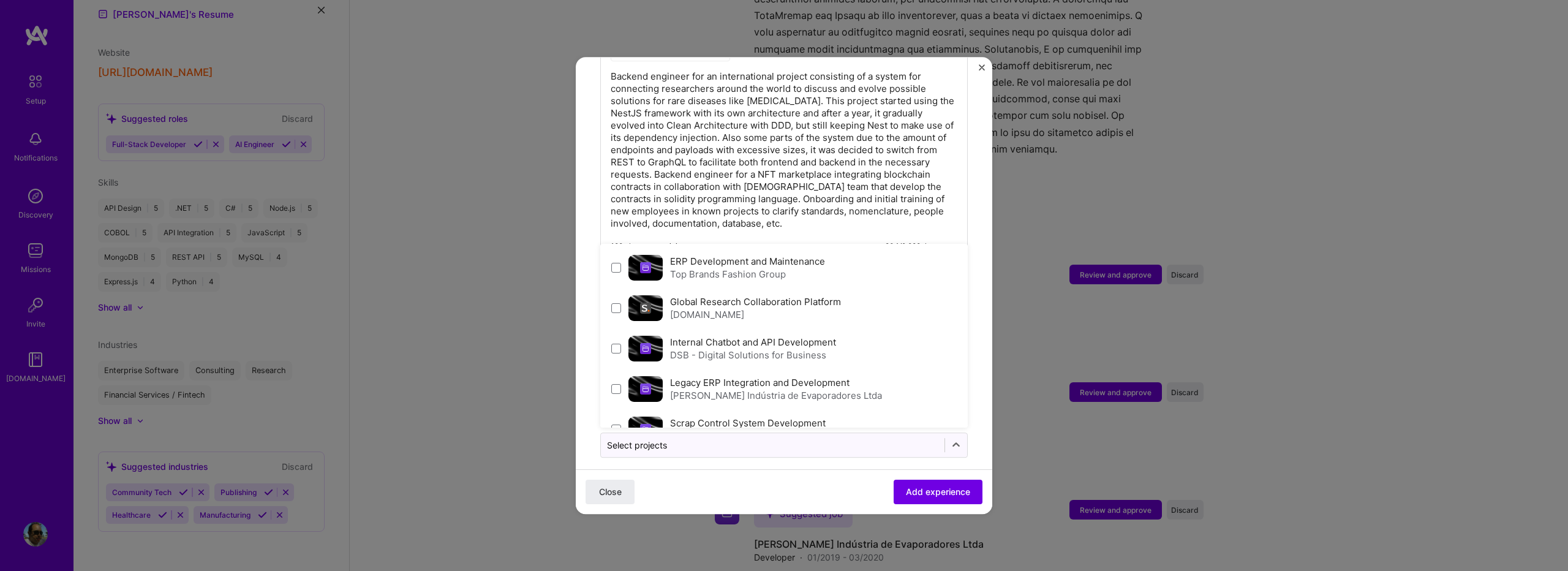
scroll to position [67, 0]
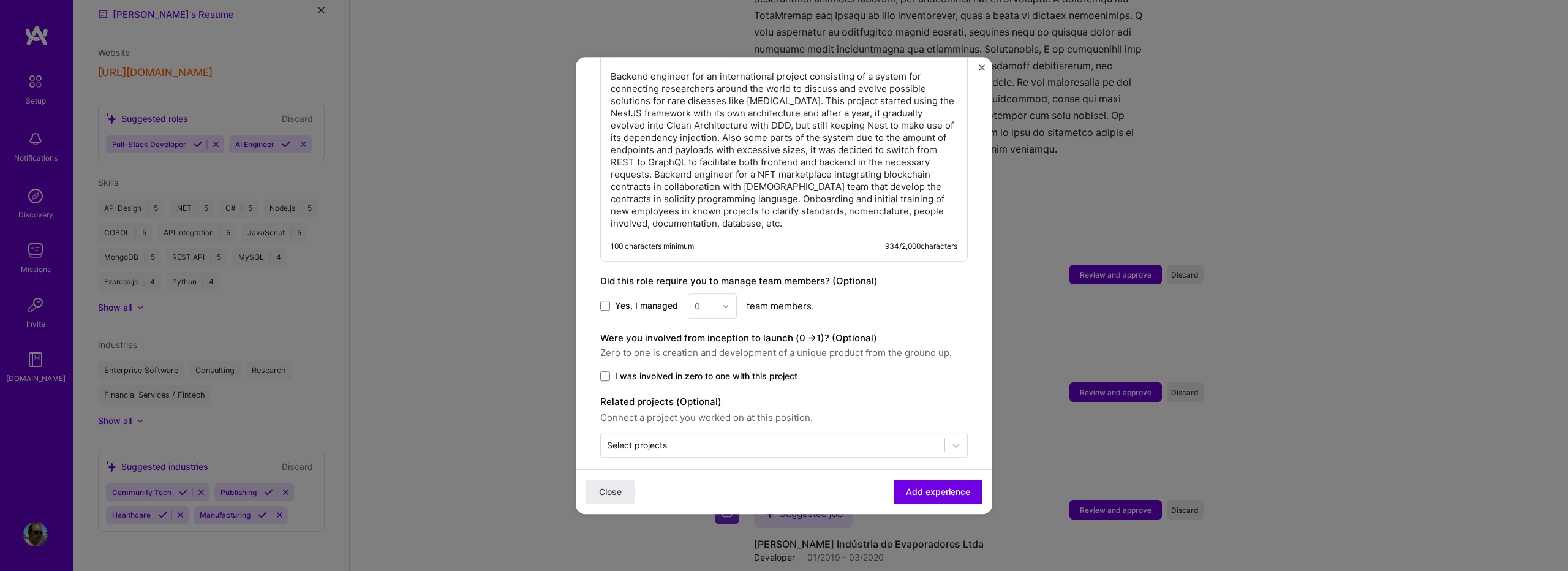
click at [956, 483] on button "Add experience" at bounding box center [939, 492] width 89 height 25
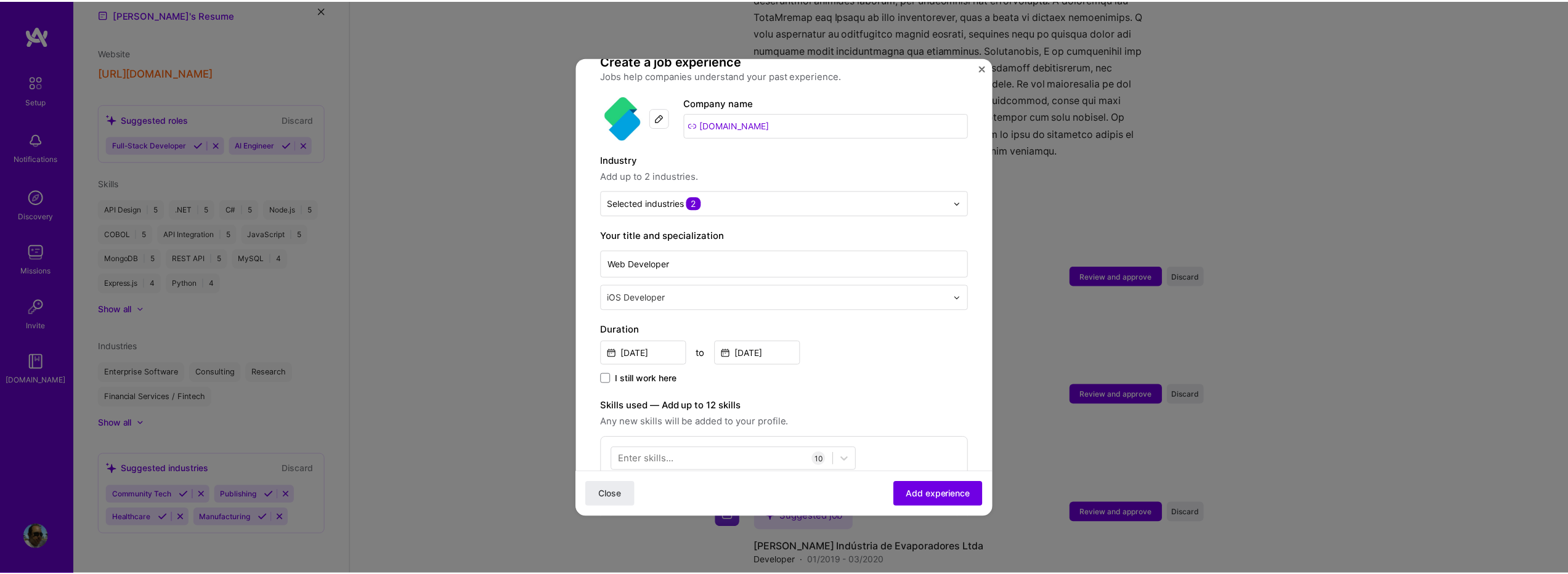
scroll to position [16, 0]
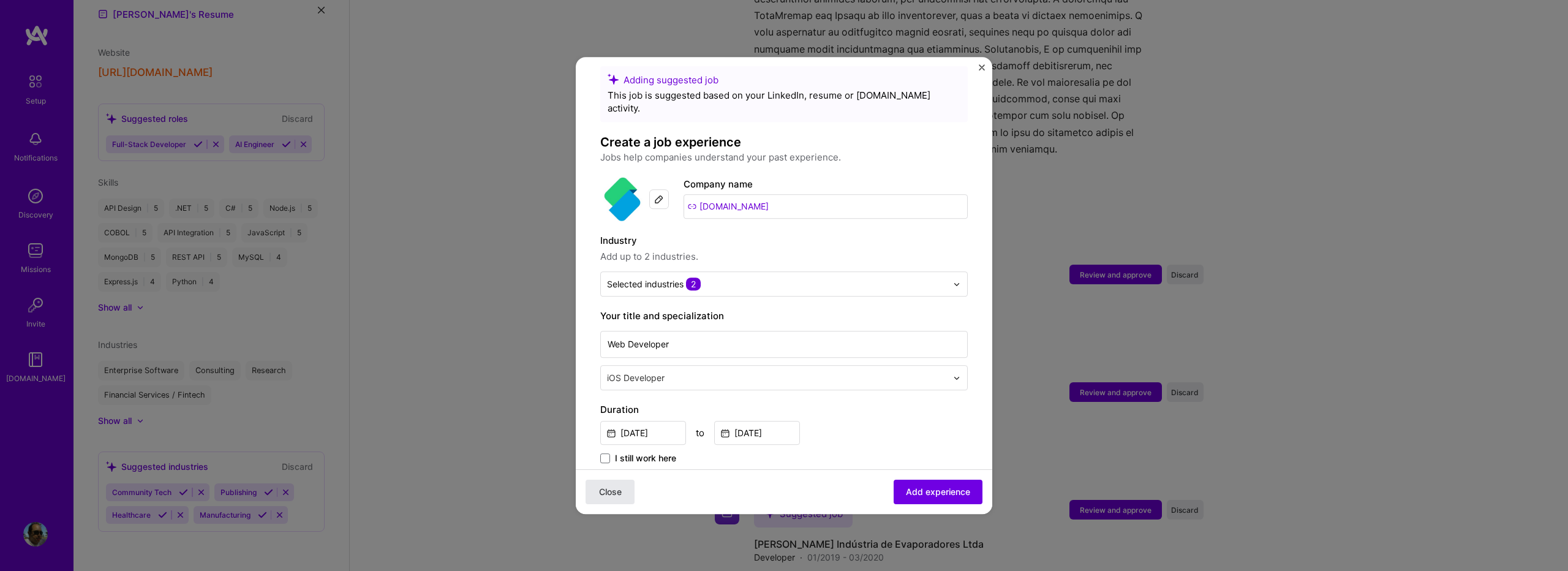
click at [612, 498] on button "Close" at bounding box center [610, 492] width 49 height 25
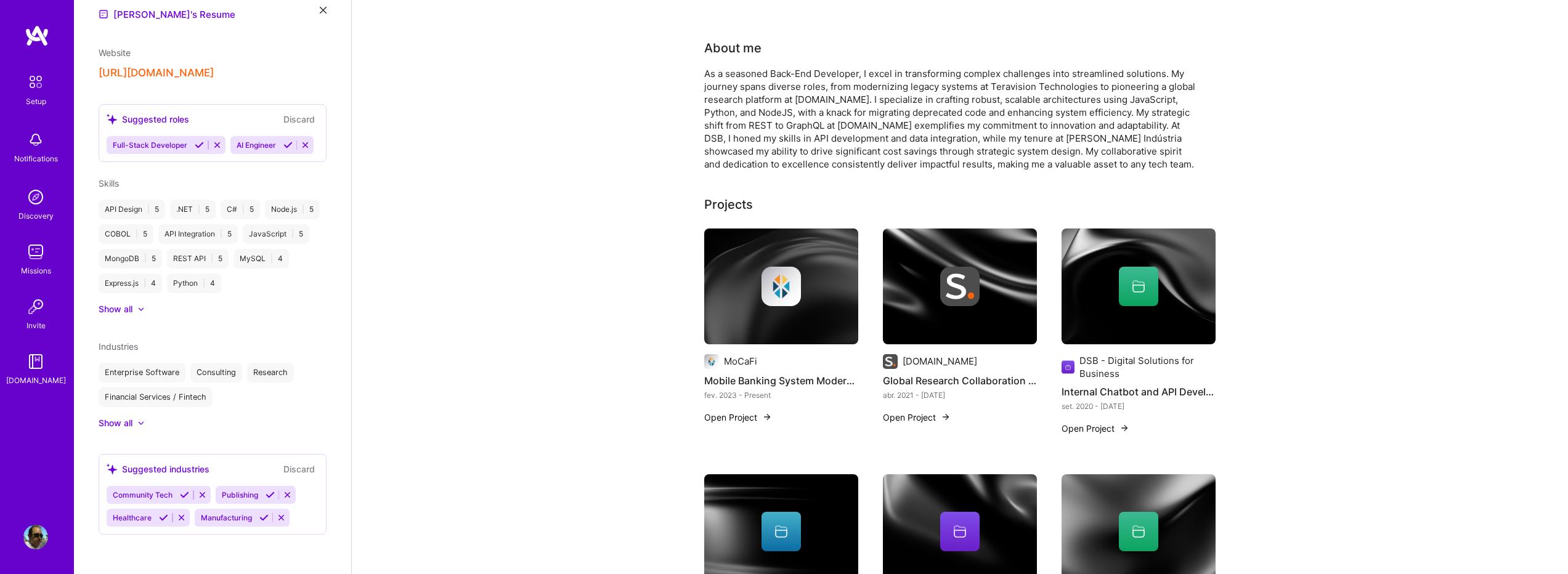
scroll to position [340, 0]
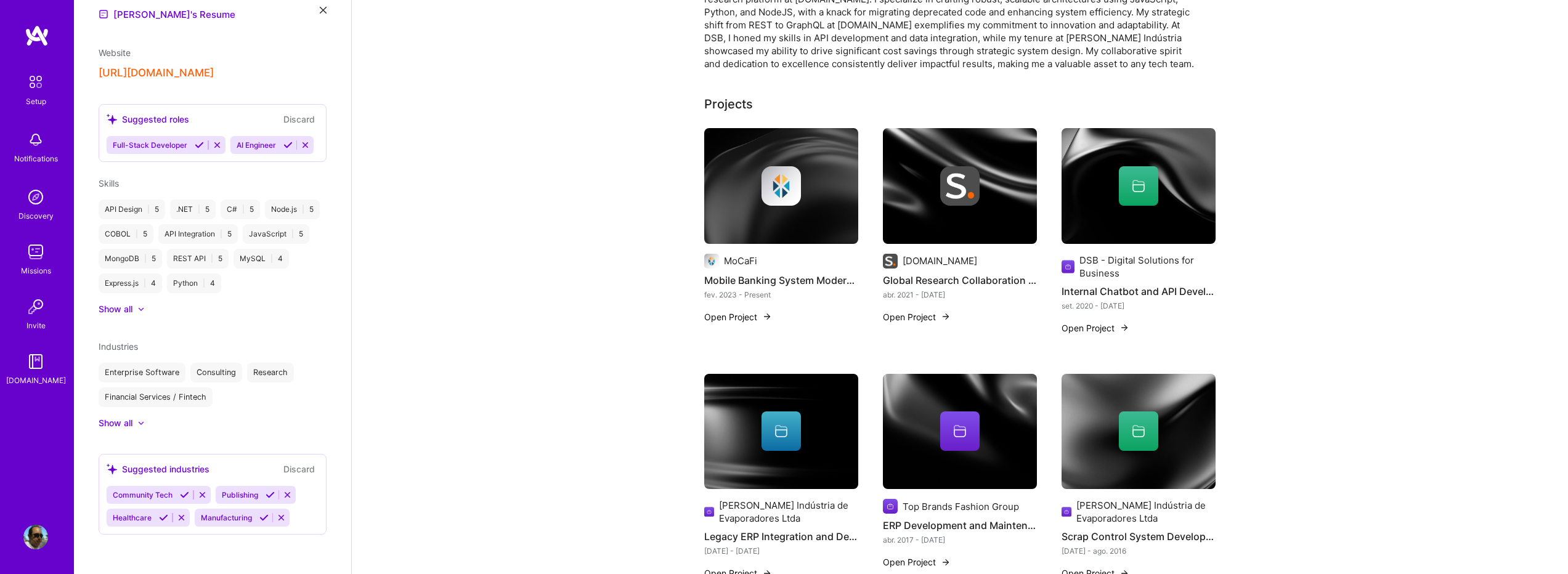
click at [920, 255] on div "[DOMAIN_NAME]" at bounding box center [940, 261] width 75 height 13
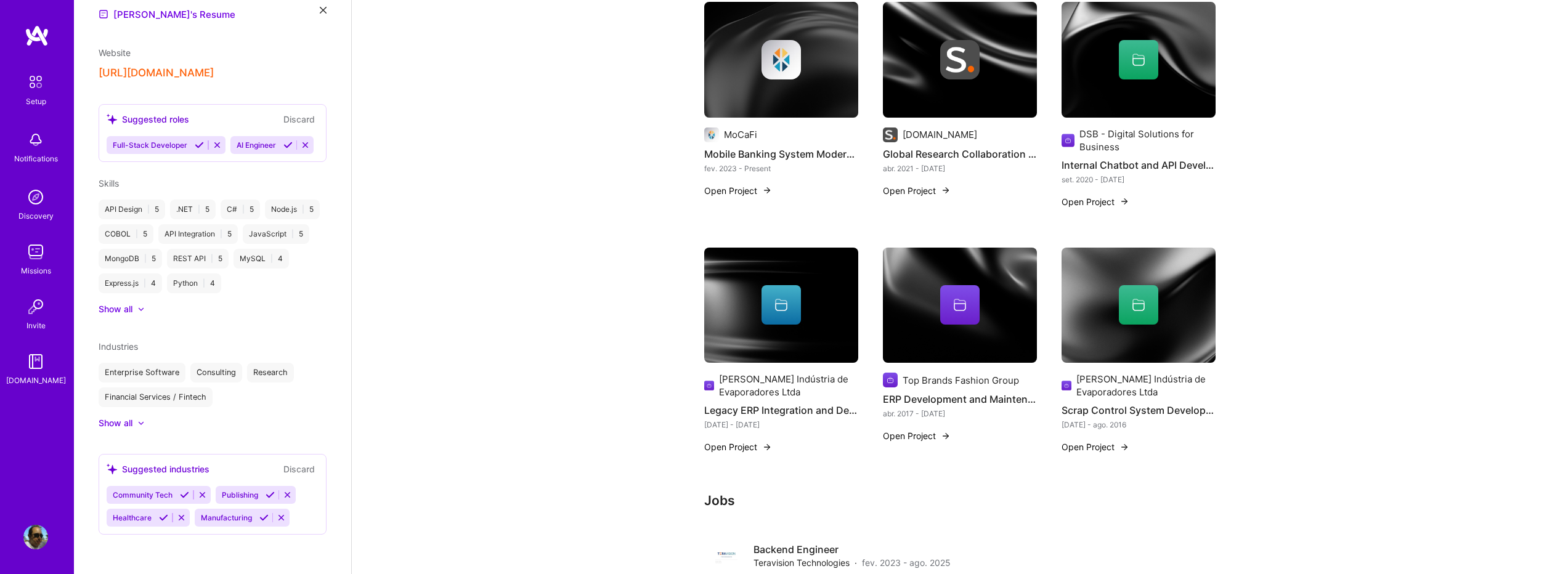
scroll to position [0, 0]
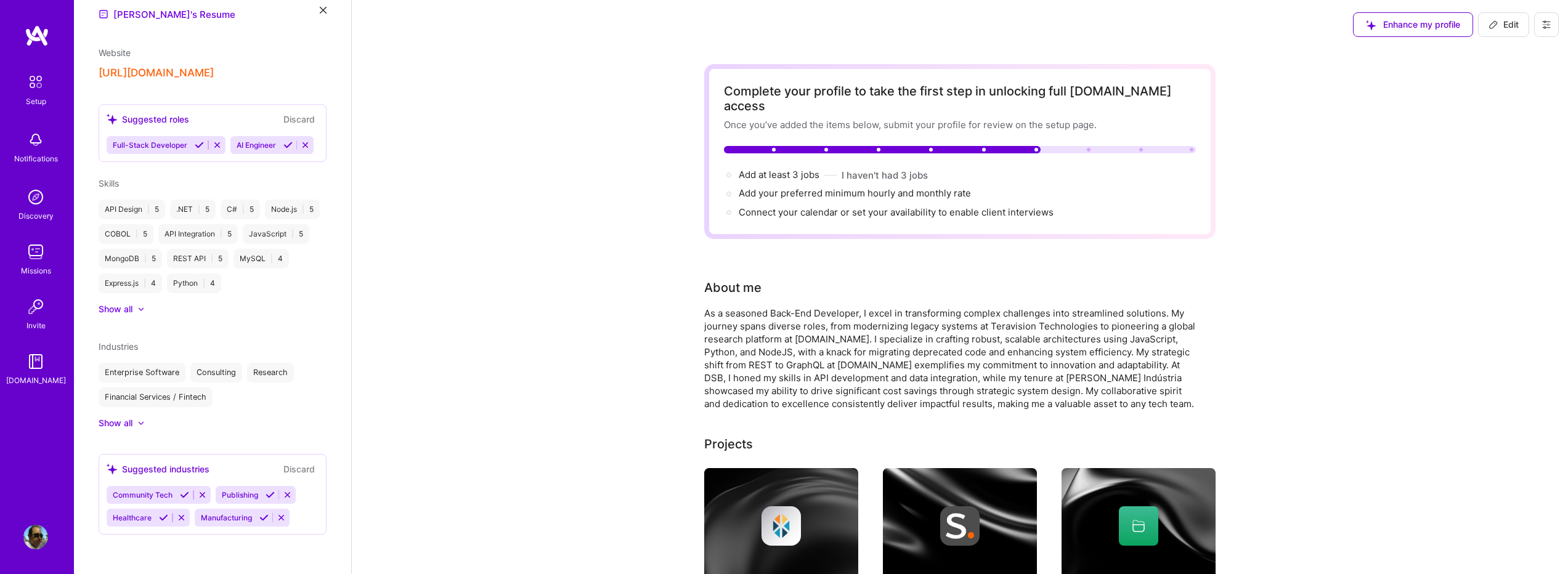
click at [1491, 28] on icon at bounding box center [1493, 24] width 7 height 7
select select "BR"
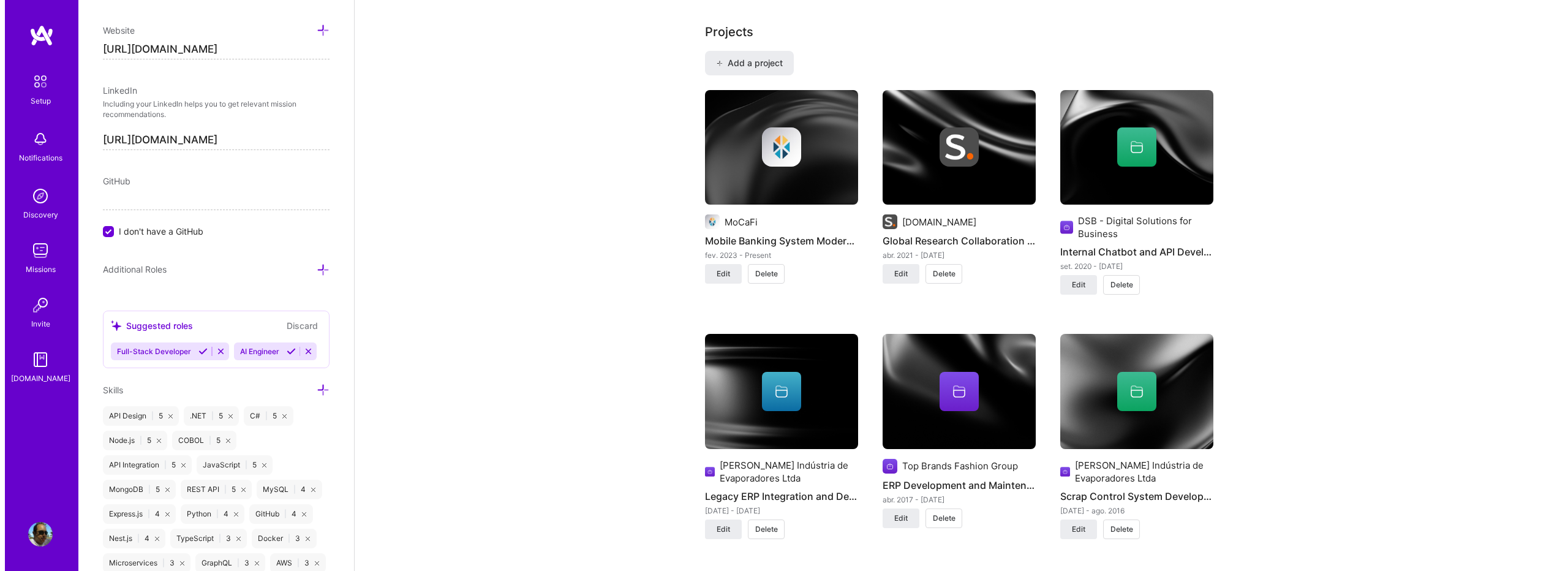
scroll to position [981, 0]
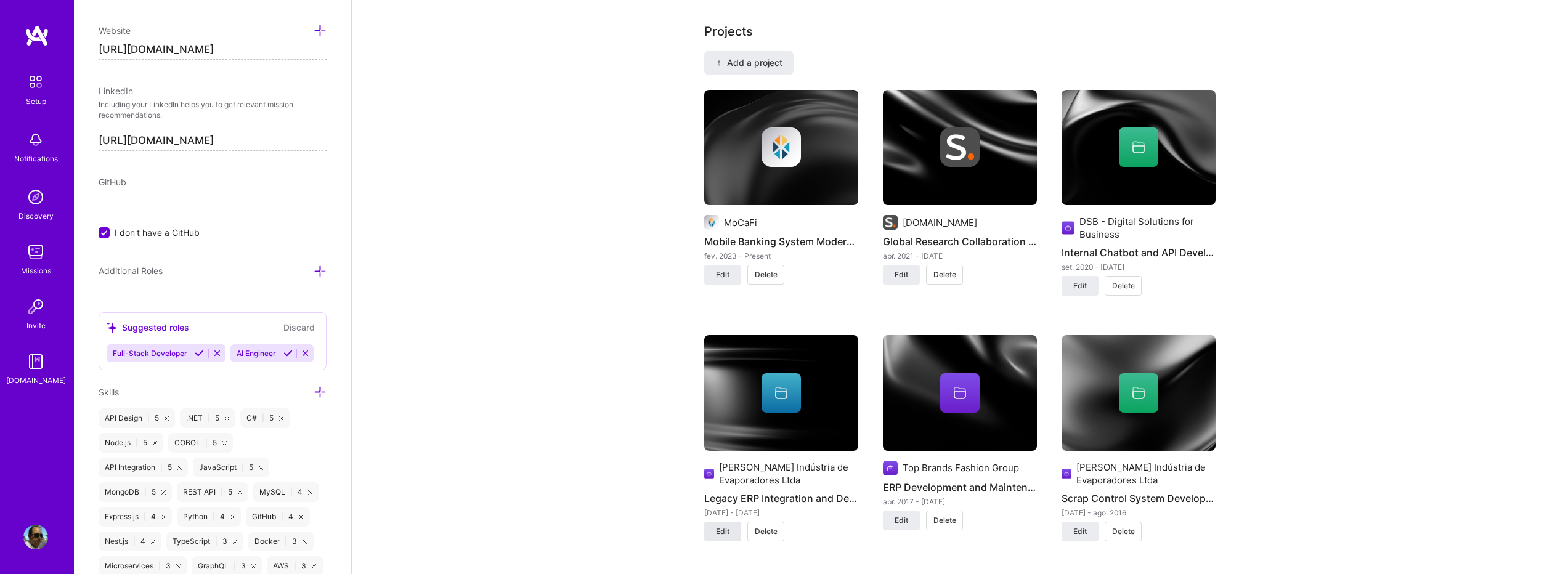
click at [717, 526] on span "Edit" at bounding box center [723, 532] width 14 height 11
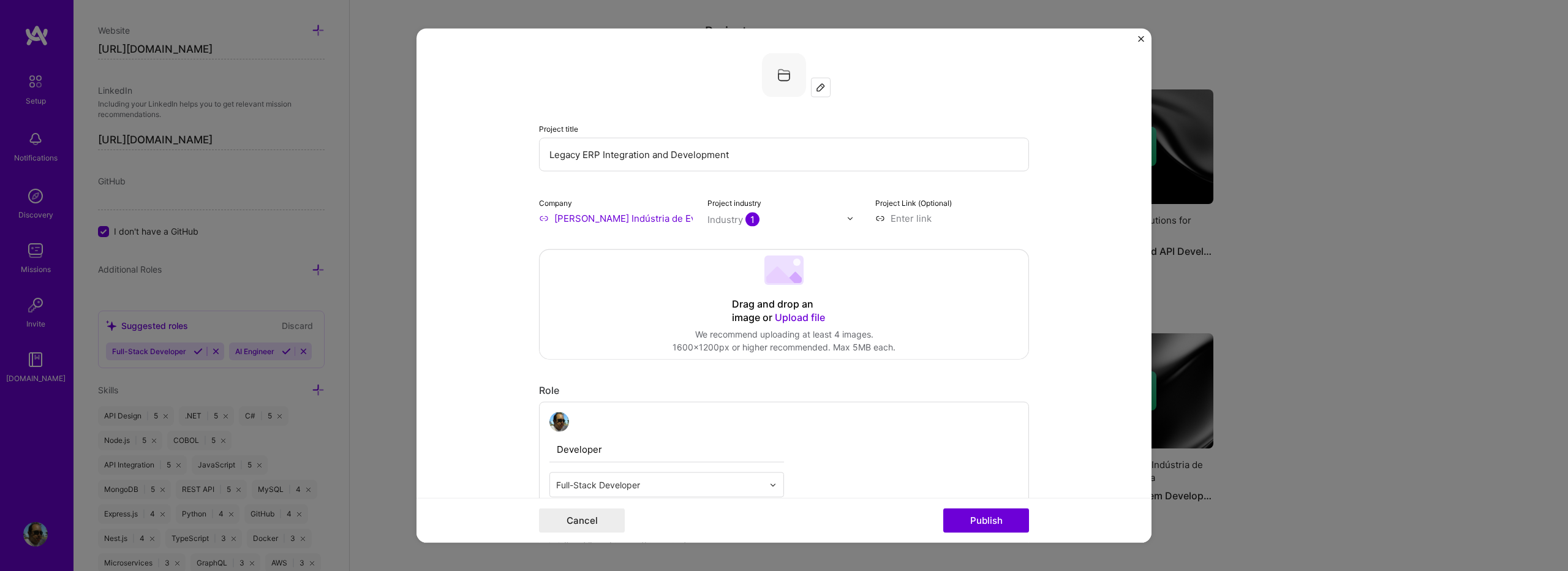
click at [552, 222] on input "[PERSON_NAME] Indústria de Evaporadores Ltda" at bounding box center [615, 219] width 153 height 13
type input "[PERSON_NAME] Indústria de Evaporadores Ltda"
click at [563, 253] on span "Add company" at bounding box center [563, 253] width 39 height 25
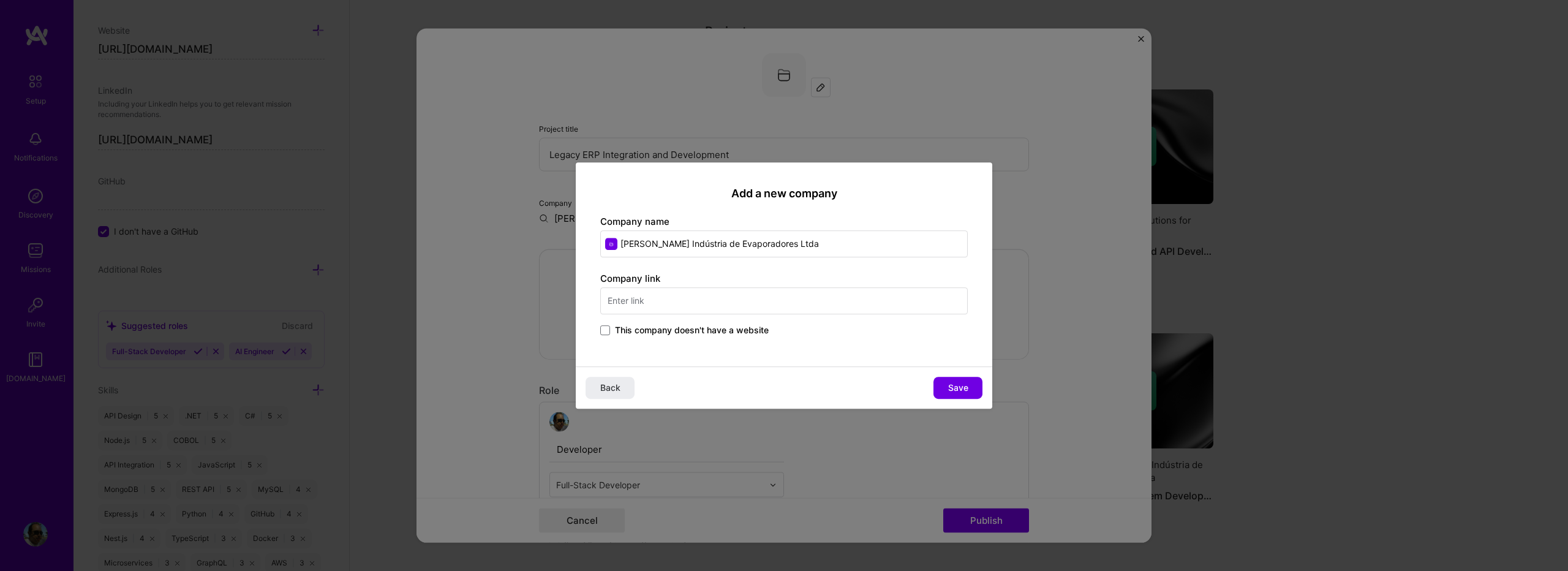
click at [641, 301] on input "text" at bounding box center [784, 301] width 368 height 27
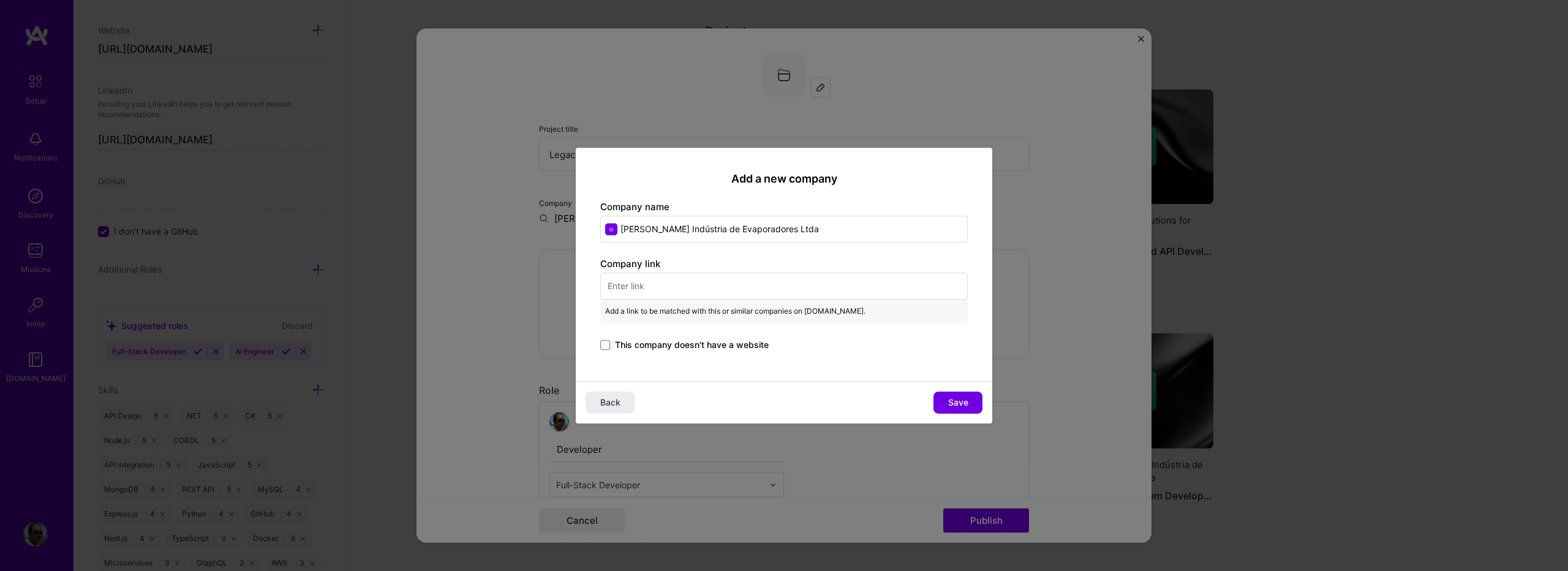
paste input "[URL][DOMAIN_NAME]"
type input "[URL][DOMAIN_NAME]"
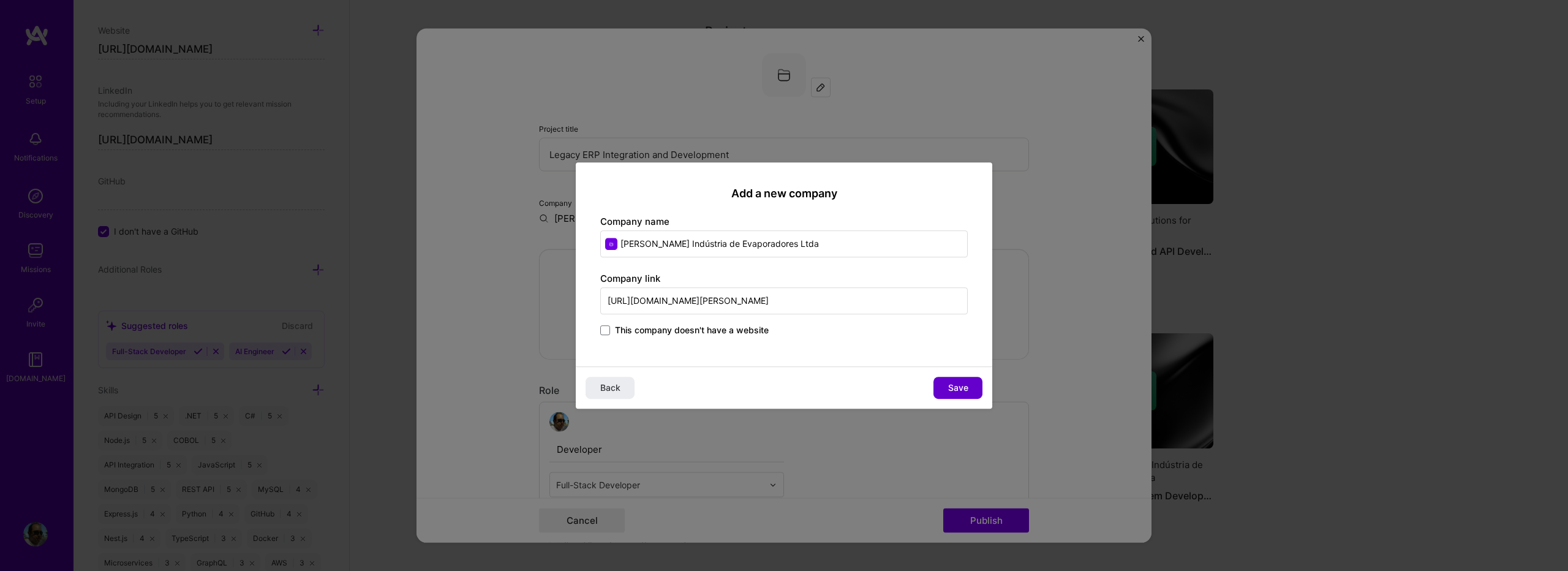
type input "[URL][DOMAIN_NAME][PERSON_NAME]"
click at [946, 393] on button "Save" at bounding box center [958, 388] width 49 height 22
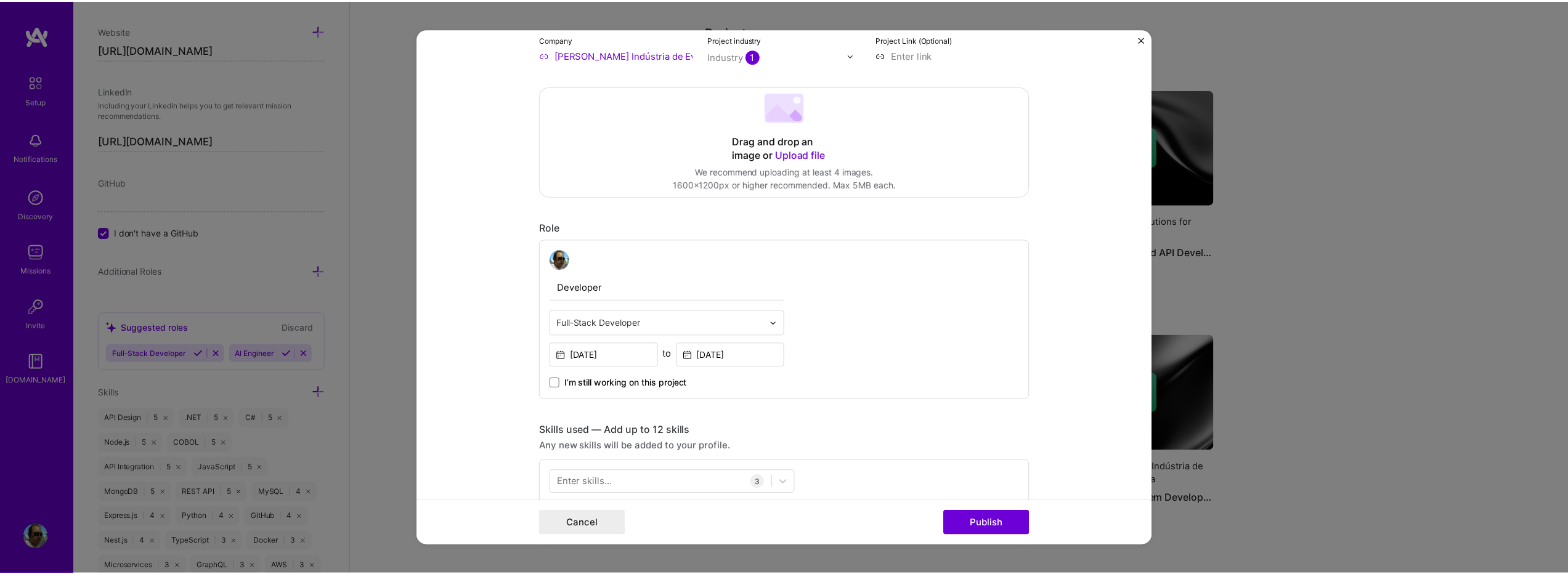
scroll to position [0, 0]
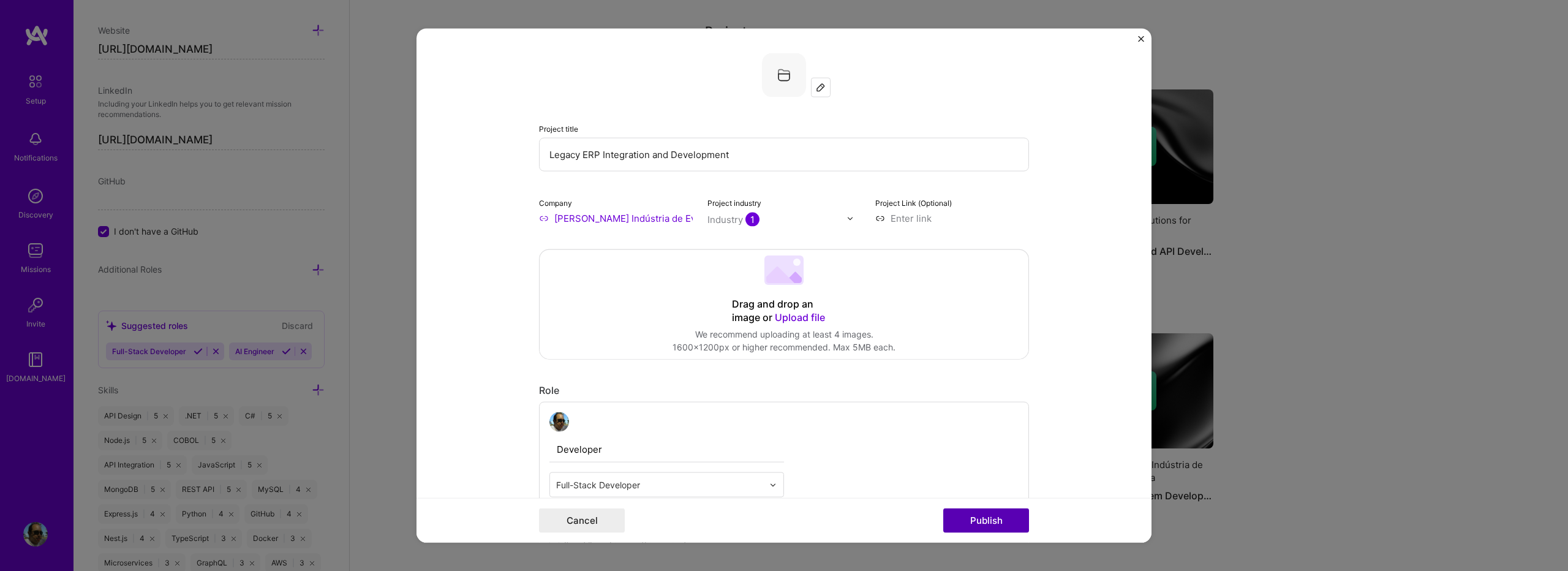
click at [962, 512] on button "Publish" at bounding box center [986, 520] width 86 height 25
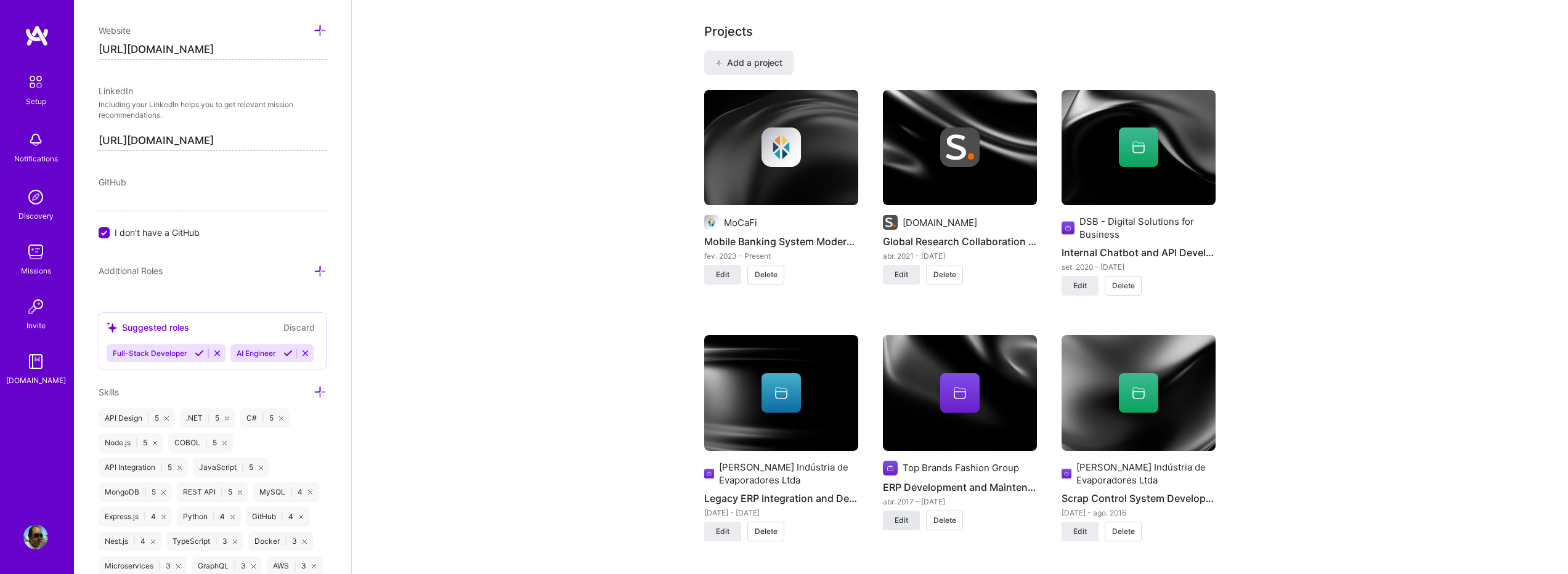
click at [907, 515] on span "Edit" at bounding box center [901, 521] width 14 height 11
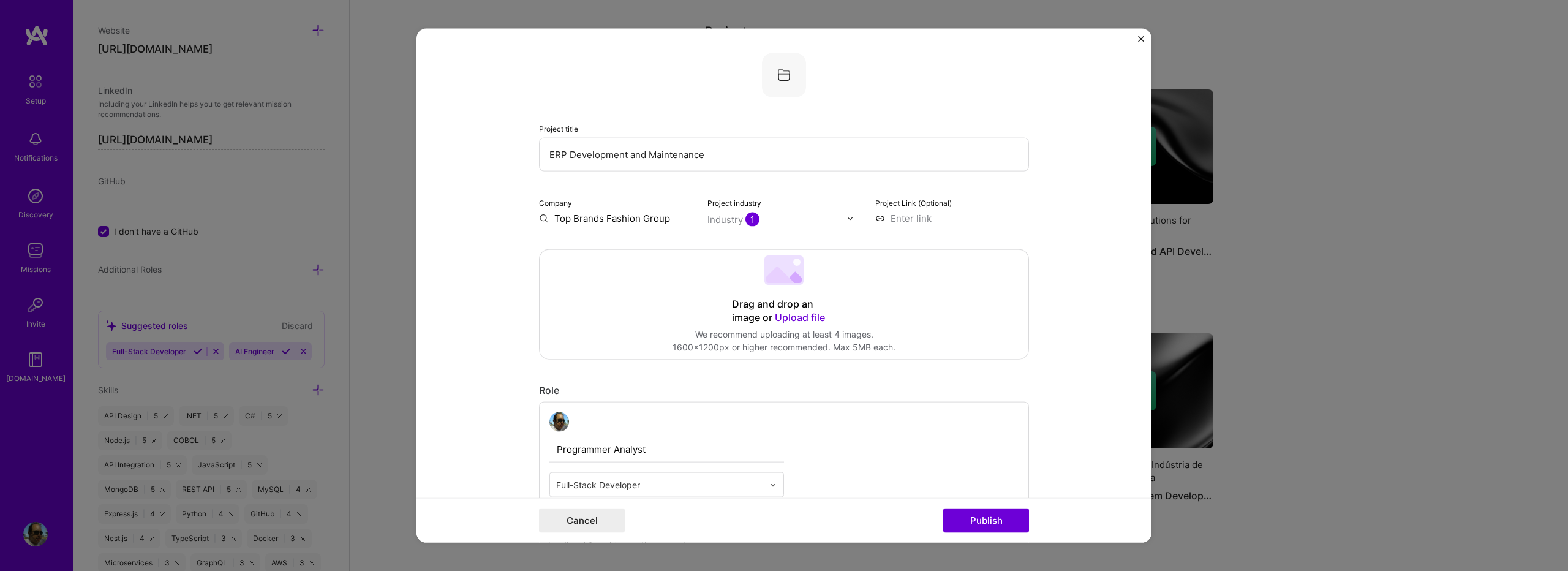
click at [554, 223] on input "Top Brands Fashion Group" at bounding box center [615, 219] width 153 height 13
type input "TTop Brands Fashion Group"
click at [553, 252] on span "Add company" at bounding box center [569, 253] width 52 height 25
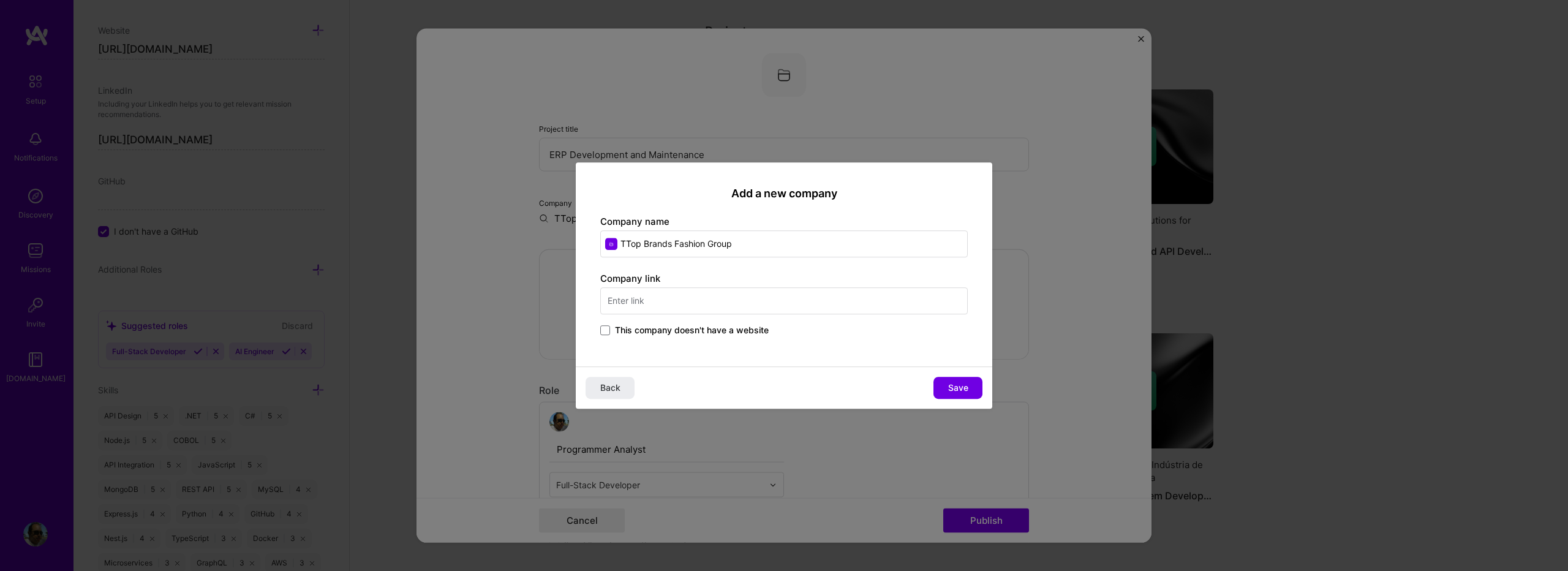
click at [629, 242] on input "TTop Brands Fashion Group" at bounding box center [784, 244] width 368 height 27
type input "Top Brands Fashion Group"
click at [742, 306] on input "text" at bounding box center [784, 301] width 368 height 27
paste input "[URL][DOMAIN_NAME]"
type input "[URL][DOMAIN_NAME]"
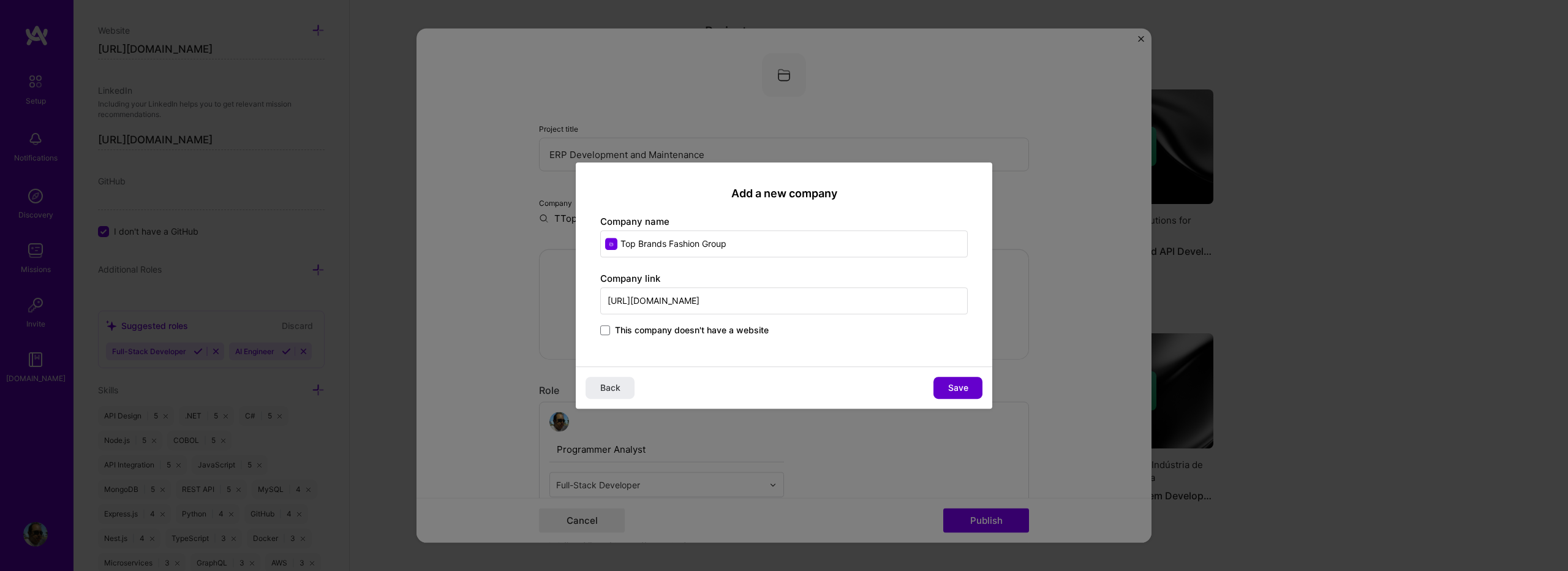
click at [953, 383] on span "Save" at bounding box center [958, 388] width 21 height 12
type input "Top Brands Fashion Group"
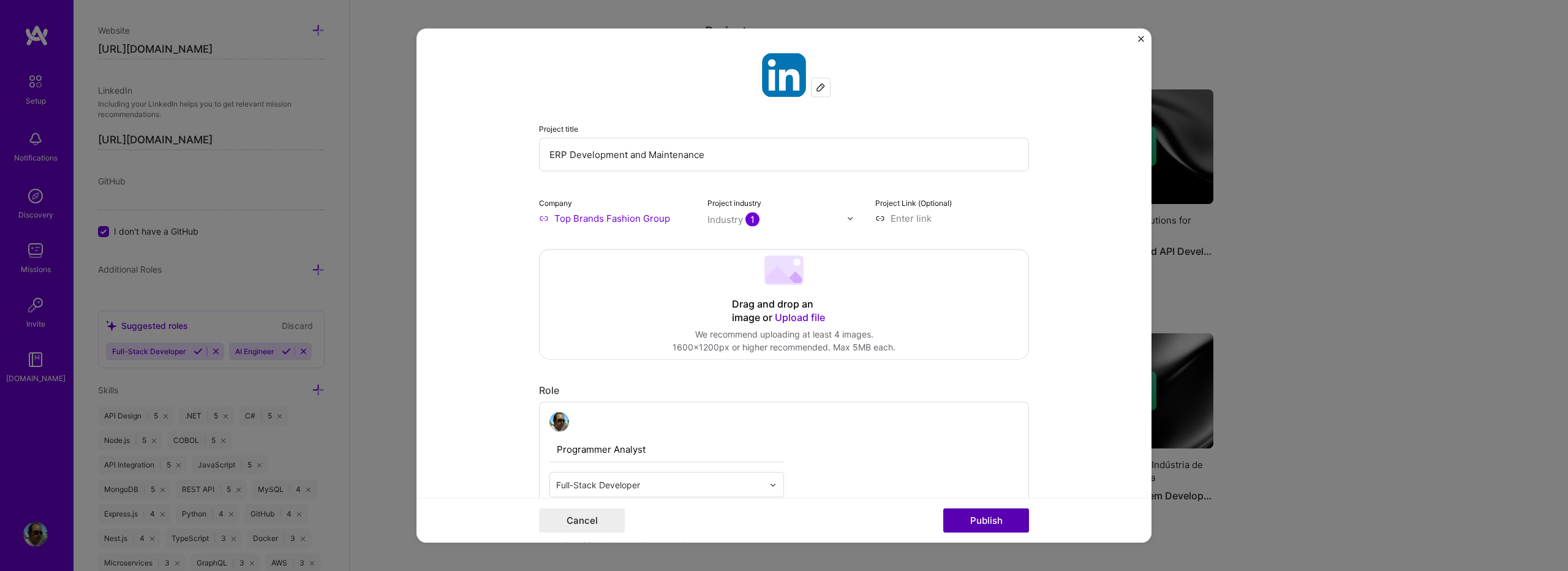
click at [982, 521] on button "Publish" at bounding box center [986, 520] width 86 height 25
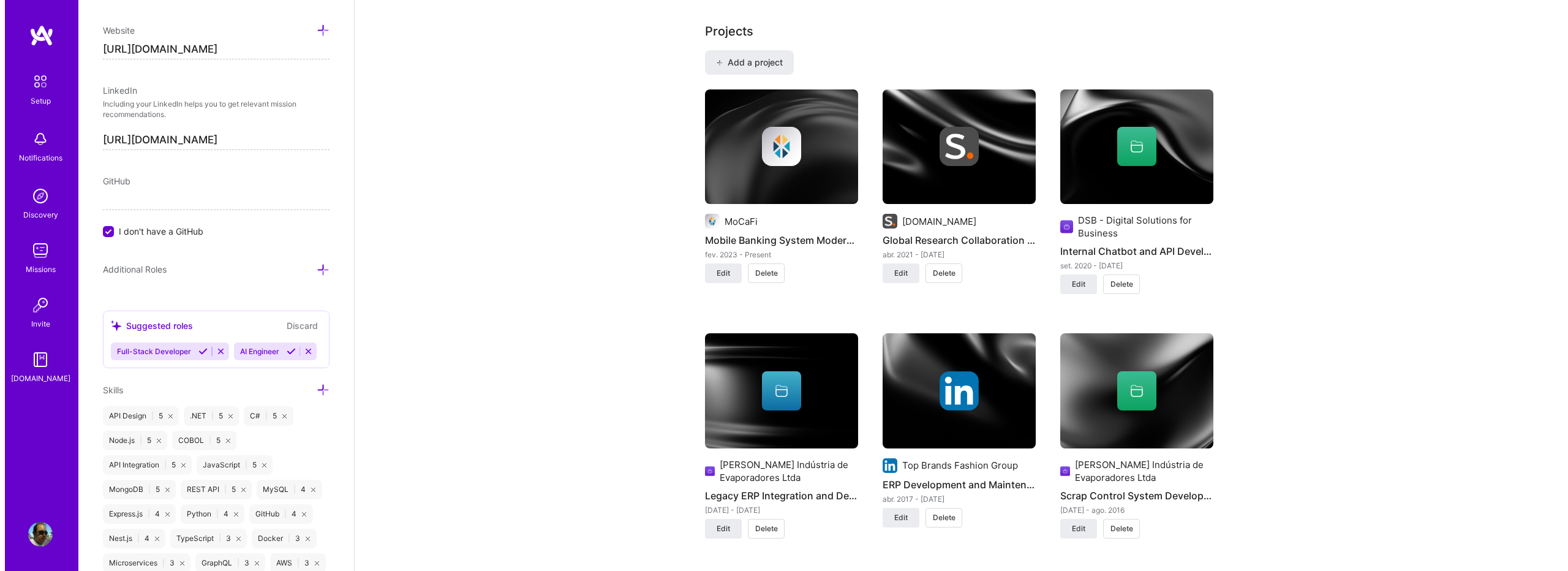
scroll to position [1062, 0]
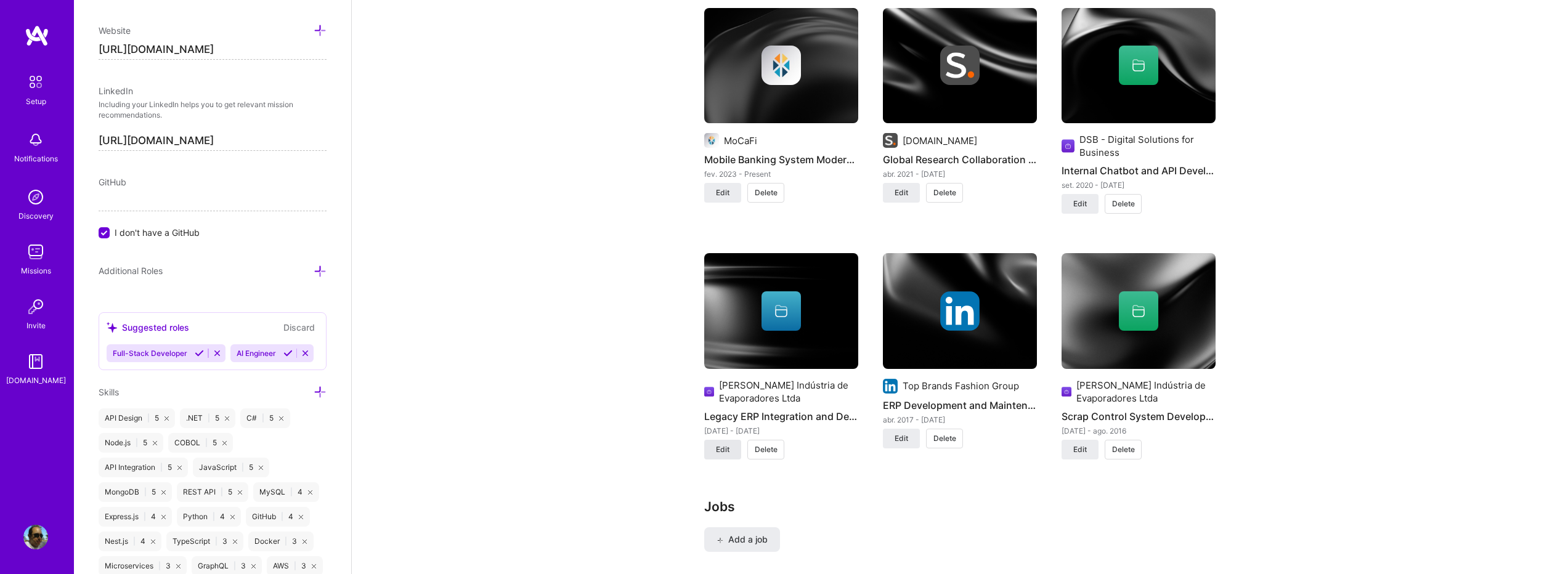
click at [735, 440] on button "Edit" at bounding box center [723, 450] width 37 height 20
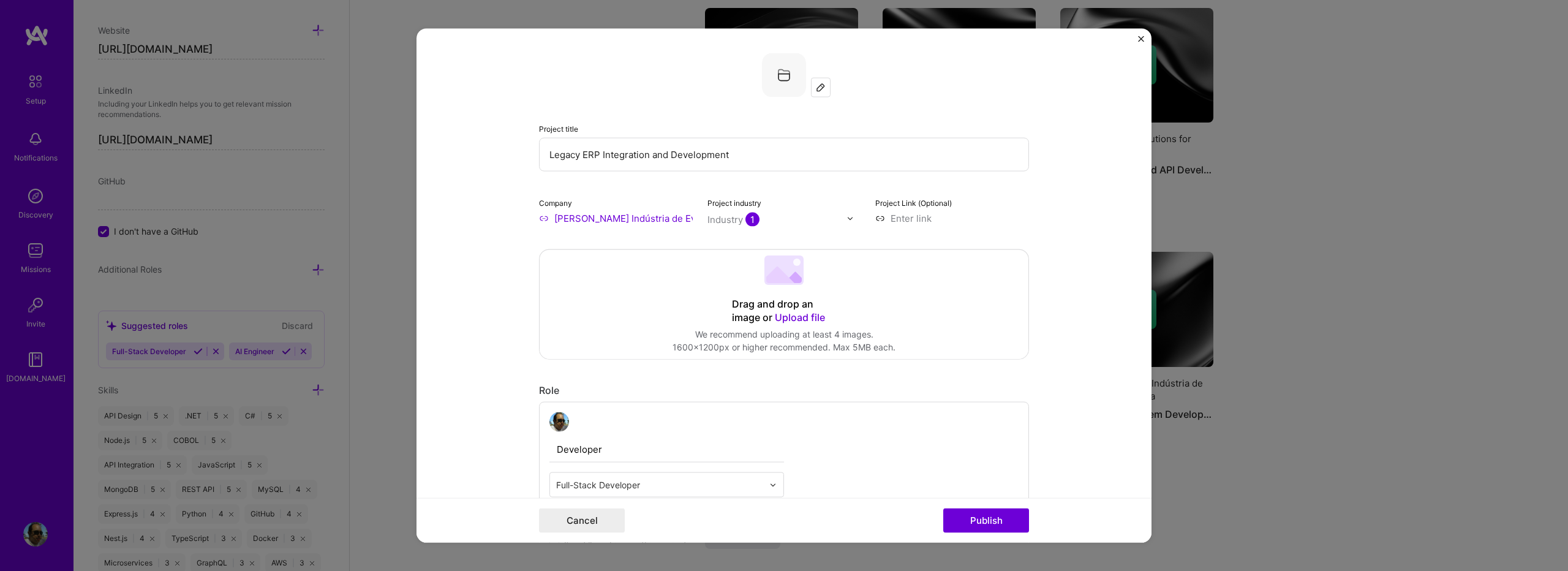
click at [540, 213] on input "[PERSON_NAME] Indústria de Evaporadores Ltda" at bounding box center [615, 219] width 153 height 13
click at [552, 218] on input "[PERSON_NAME] Indústria de Evaporadores Ltda" at bounding box center [615, 219] width 153 height 13
click at [539, 219] on input "[PERSON_NAME] Indústria de Evaporadores Ltda" at bounding box center [615, 219] width 153 height 13
click at [639, 214] on input "[PERSON_NAME] Indústria de Evaporadores Ltda" at bounding box center [615, 219] width 153 height 13
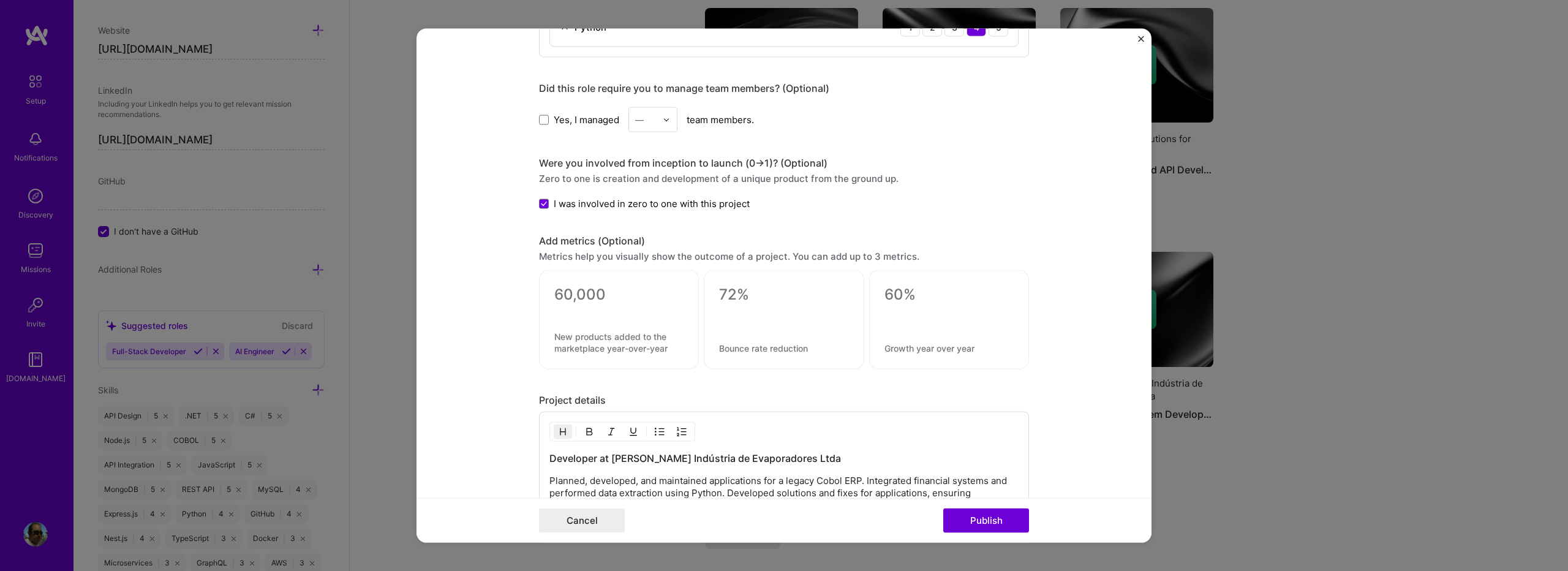
click at [622, 301] on textarea at bounding box center [619, 295] width 129 height 18
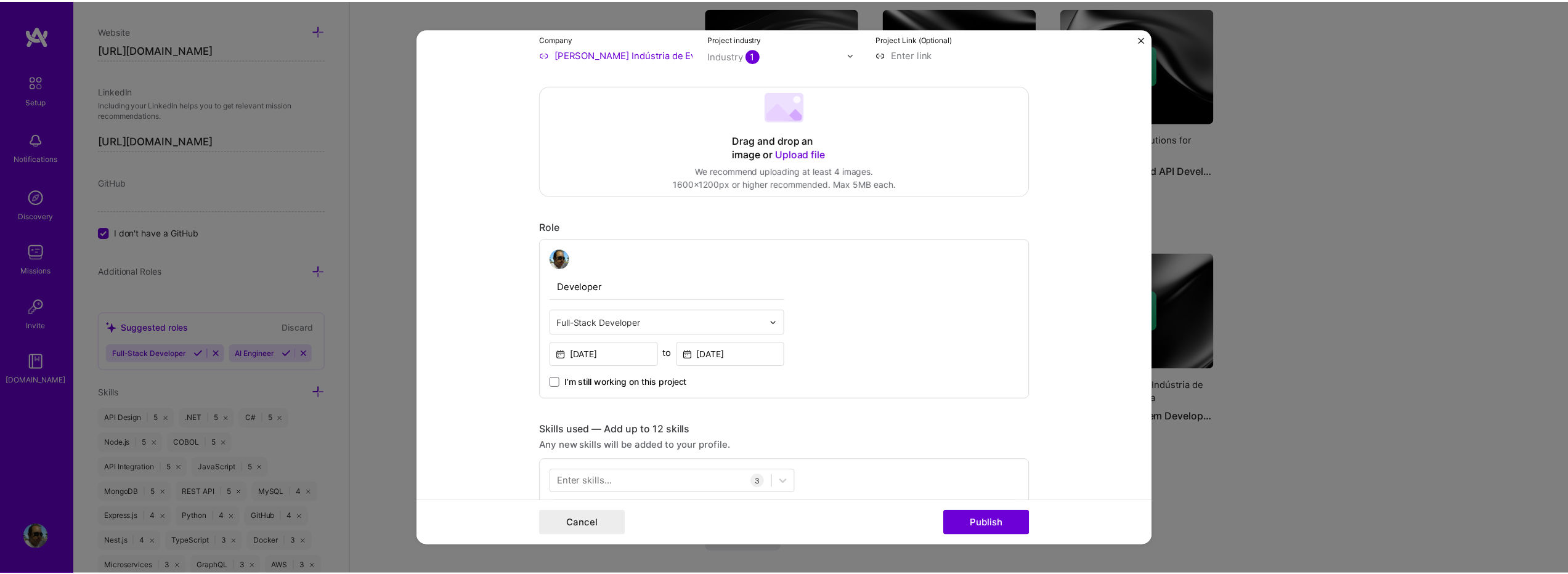
scroll to position [164, 0]
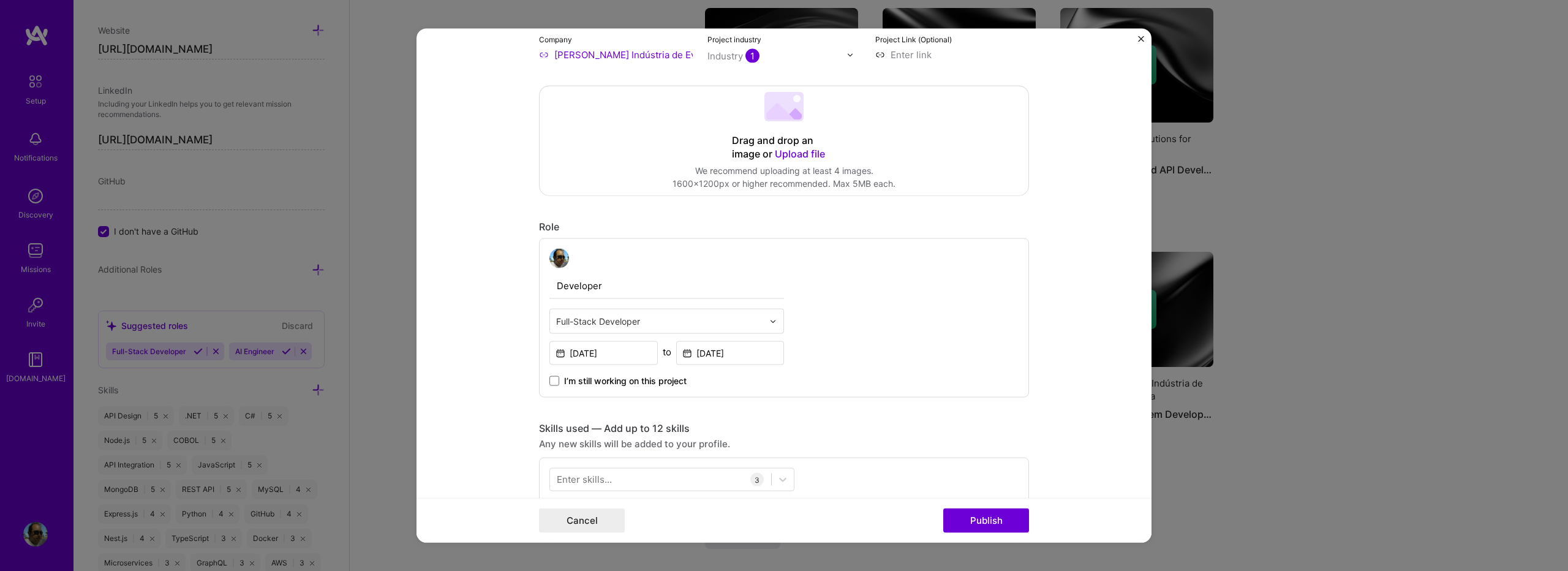
click at [553, 57] on input "[PERSON_NAME] Indústria de Evaporadores Ltda" at bounding box center [615, 54] width 153 height 13
type input "MMipal Indústria de Evaporadores Ltda"
click at [546, 83] on span "Add company" at bounding box center [564, 88] width 40 height 25
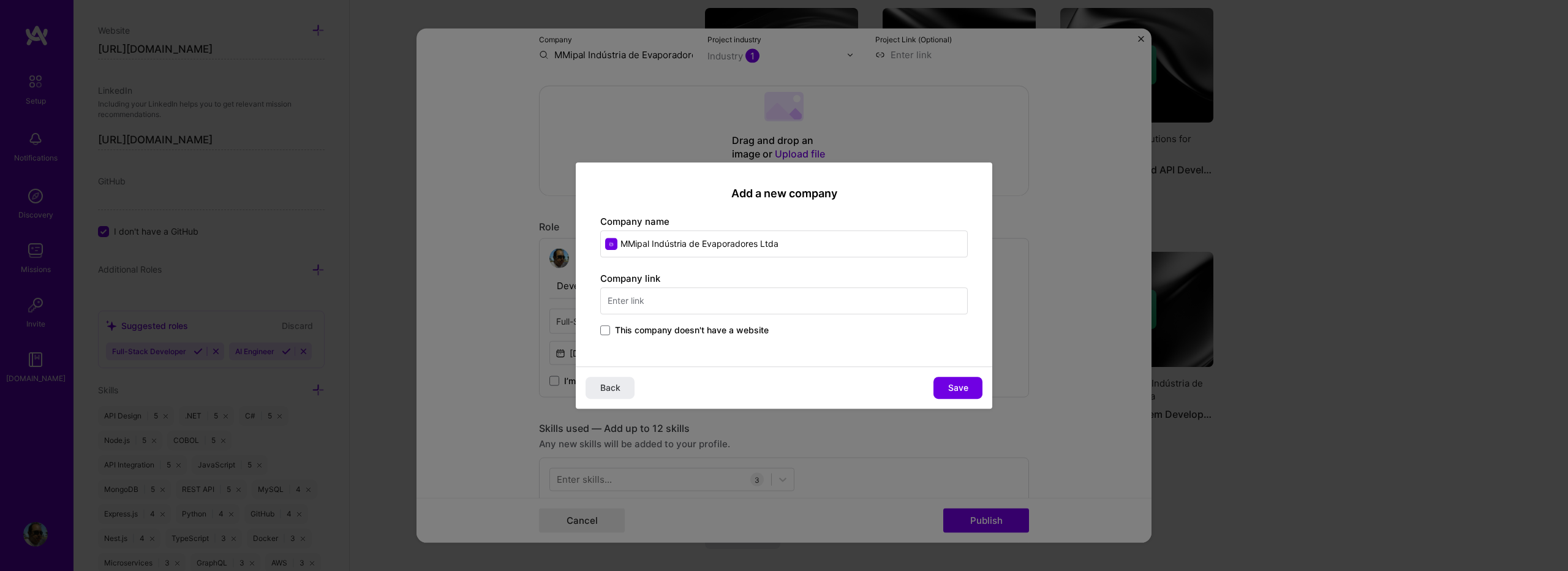
click at [634, 248] on input "MMipal Indústria de Evaporadores Ltda" at bounding box center [784, 244] width 368 height 27
type input "[PERSON_NAME] Indústria de Evaporadores Ltda"
click at [721, 303] on input "text" at bounding box center [784, 301] width 368 height 27
paste input "[URL][DOMAIN_NAME][PERSON_NAME]"
type input "[URL][DOMAIN_NAME][PERSON_NAME]"
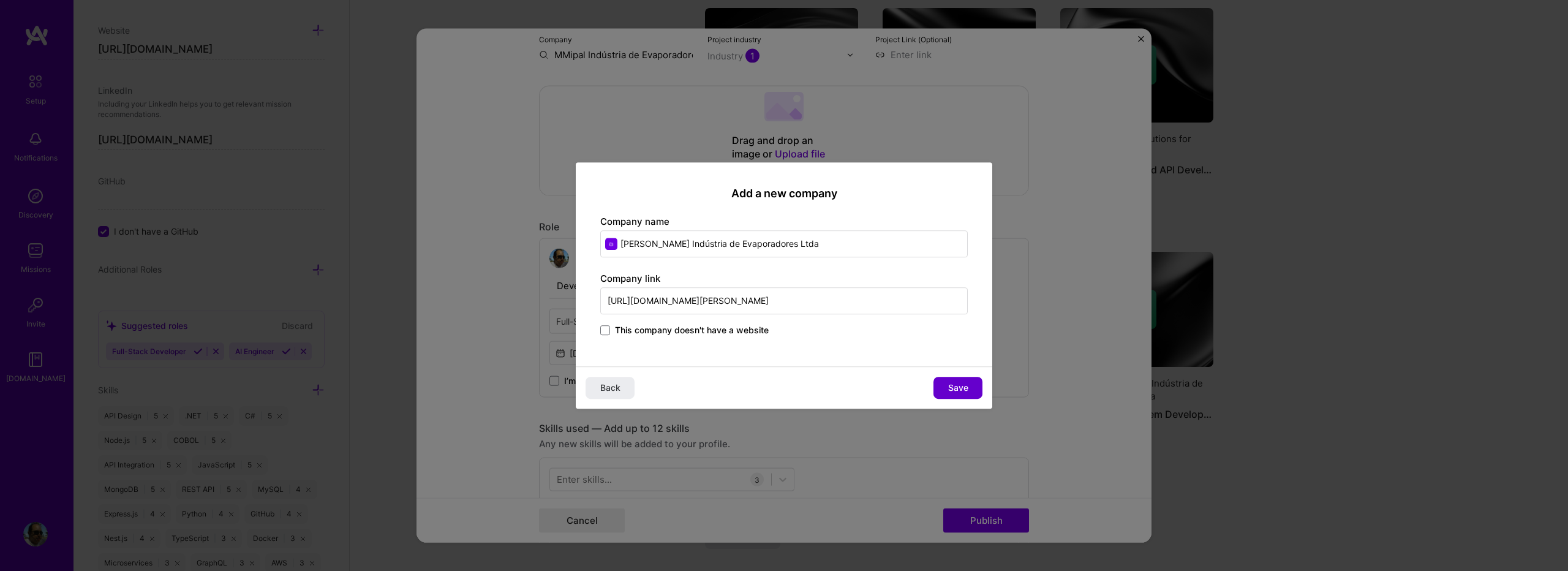
click at [962, 382] on span "Save" at bounding box center [958, 388] width 21 height 12
type input "[PERSON_NAME] Indústria de Evaporadores Ltda"
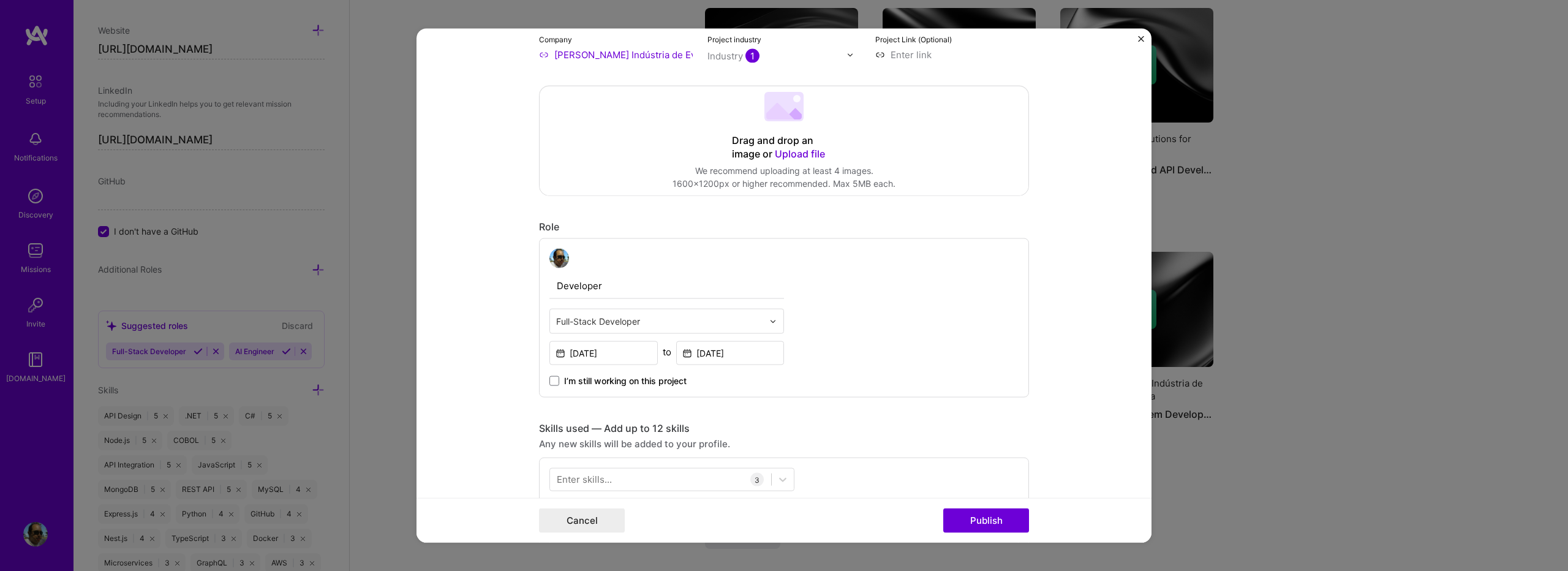
click at [992, 522] on button "Publish" at bounding box center [986, 520] width 86 height 25
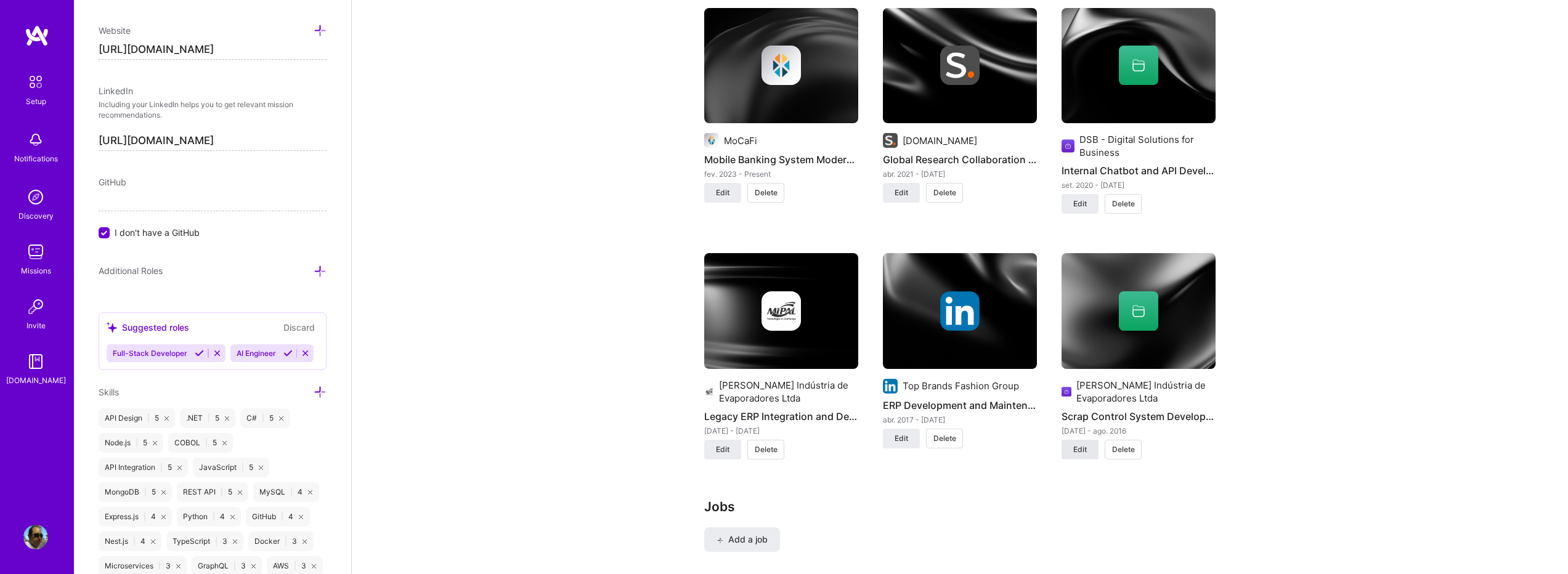
click at [1084, 445] on span "Edit" at bounding box center [1080, 450] width 14 height 11
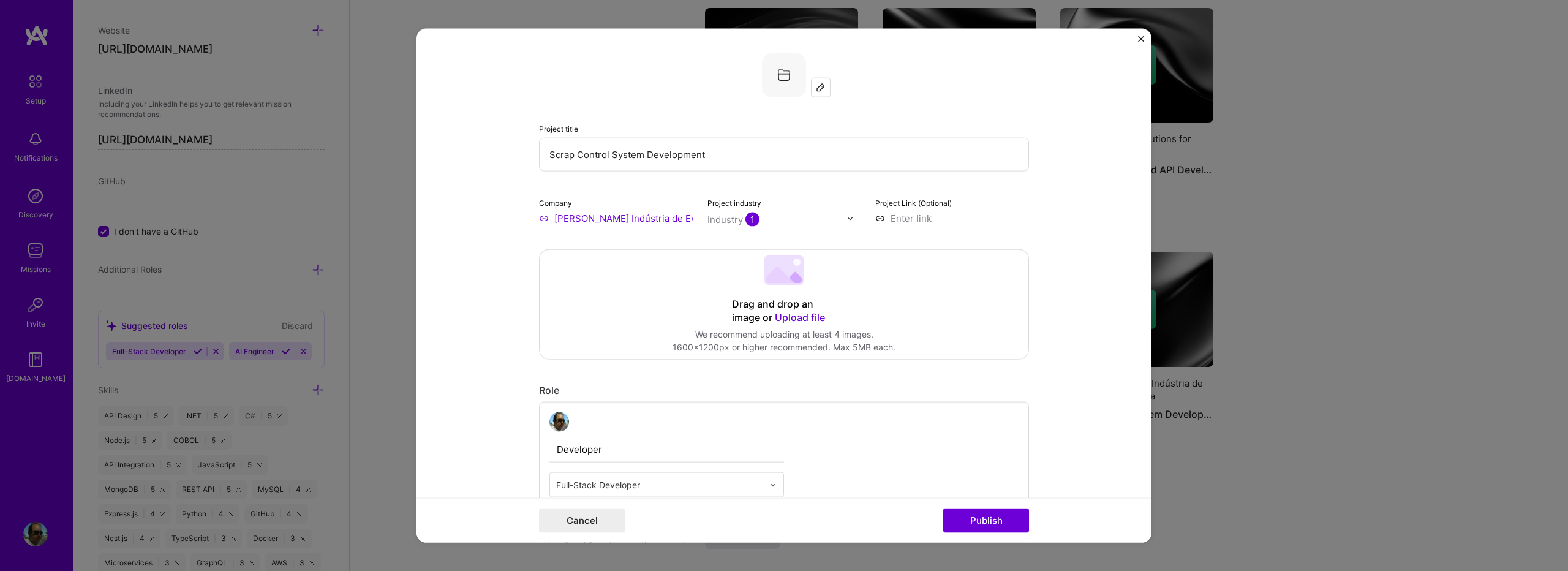
click at [541, 219] on input "[PERSON_NAME] Indústria de Evaporadores Ltda" at bounding box center [615, 219] width 153 height 13
type input "MMipal Indústria de Evaporadores Ltda"
click at [562, 250] on span "Add company" at bounding box center [564, 253] width 40 height 25
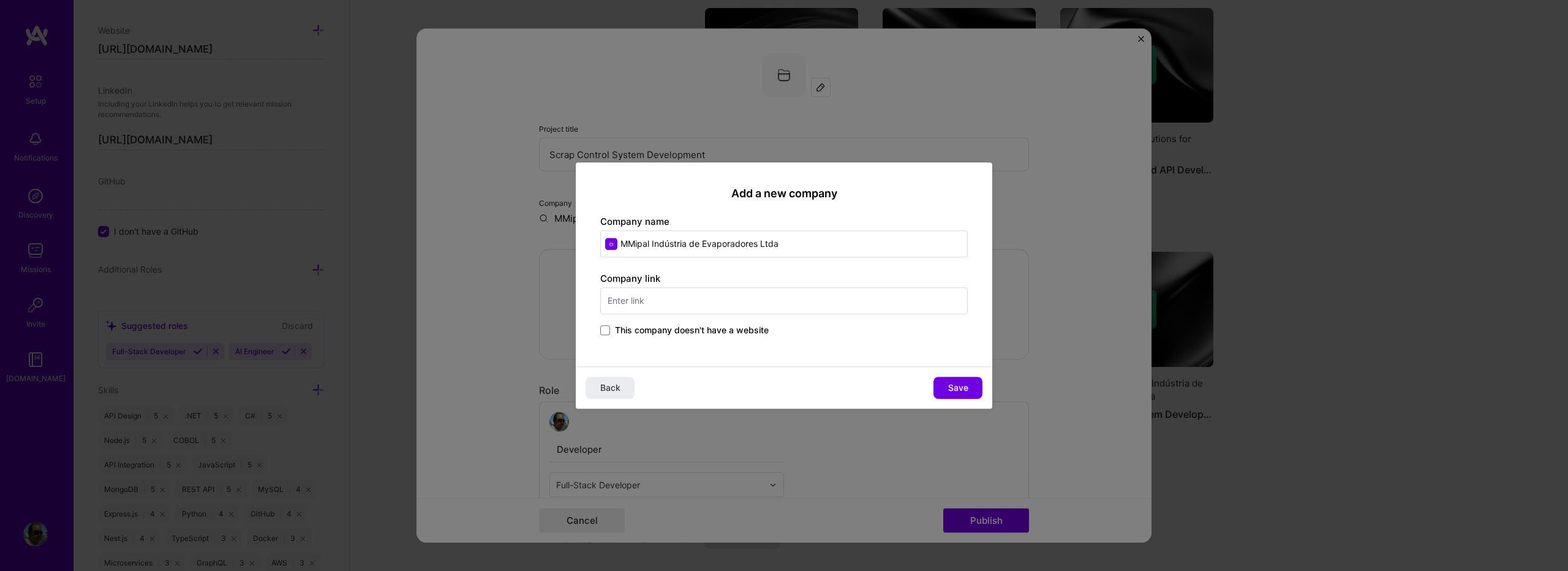
click at [625, 249] on input "MMipal Indústria de Evaporadores Ltda" at bounding box center [784, 244] width 368 height 27
type input "[PERSON_NAME] Indústria de Evaporadores Ltda"
click at [779, 314] on div "Company link This company doesn't have a website" at bounding box center [784, 306] width 368 height 67
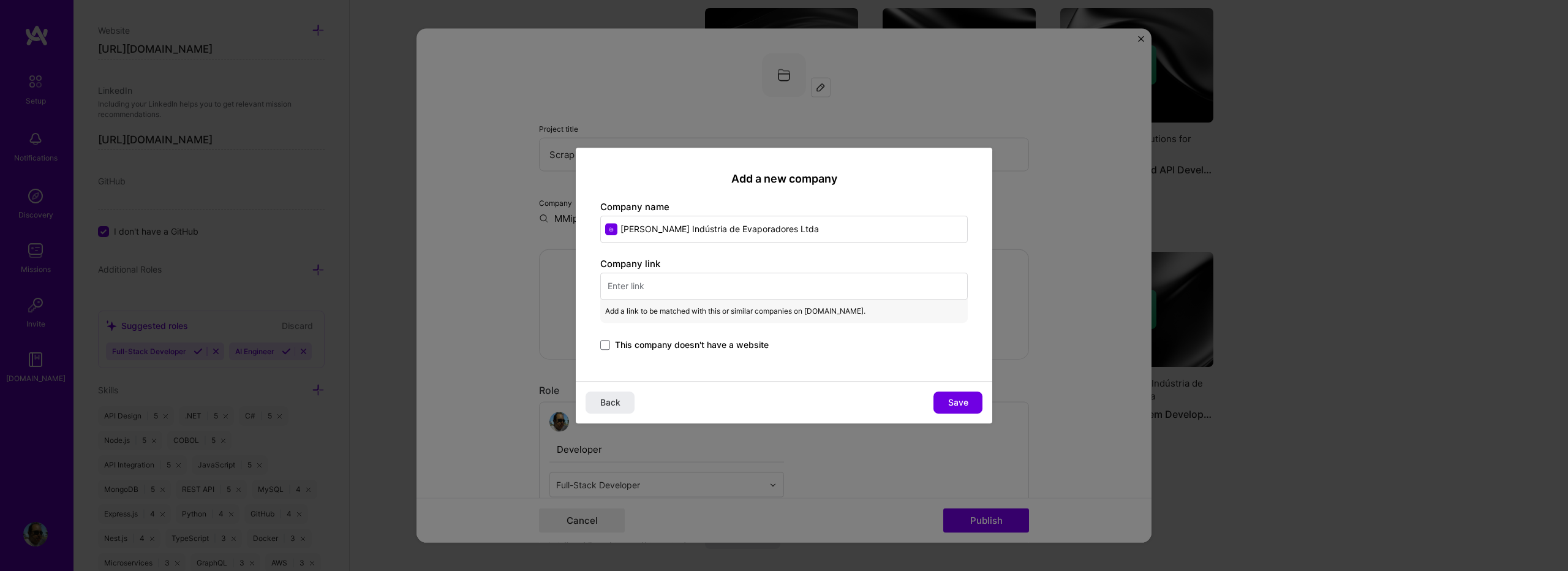
click at [781, 307] on span "Add a link to be matched with this or similar companies on [DOMAIN_NAME]." at bounding box center [736, 311] width 260 height 13
click at [781, 293] on input "text" at bounding box center [784, 286] width 368 height 27
paste input "[URL][DOMAIN_NAME][PERSON_NAME]"
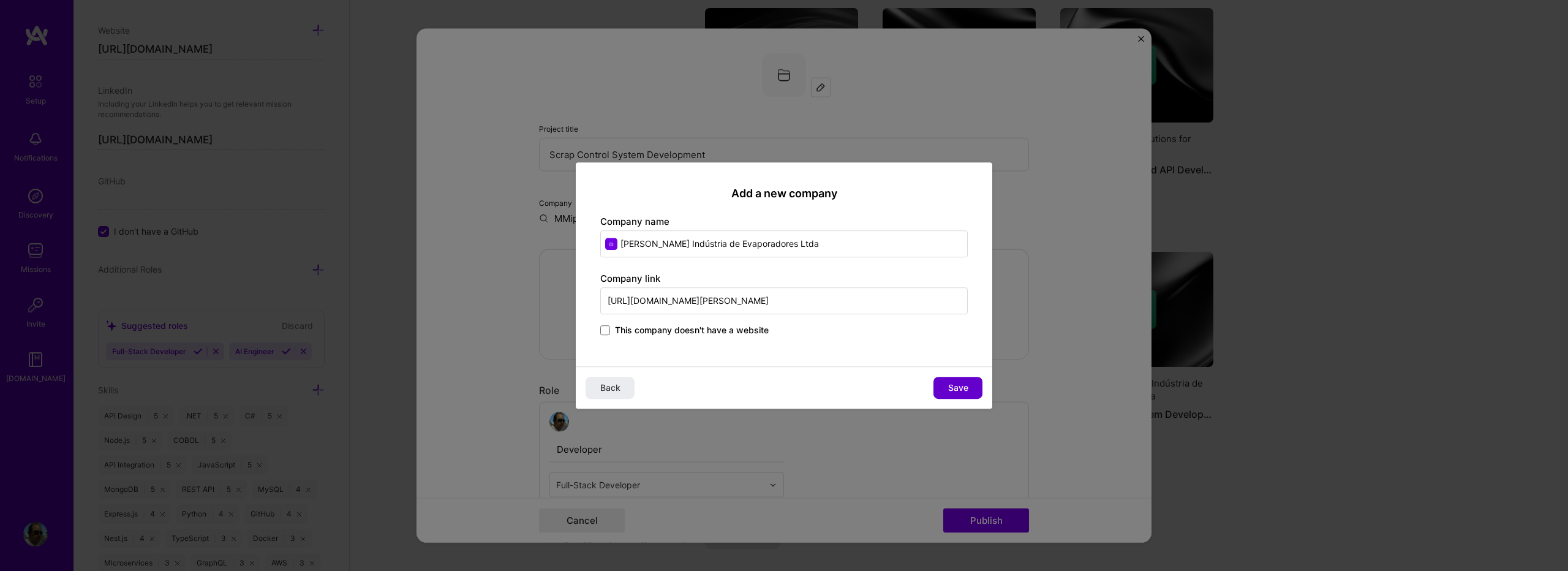
type input "[URL][DOMAIN_NAME][PERSON_NAME]"
click at [950, 392] on span "Save" at bounding box center [958, 388] width 21 height 12
type input "[PERSON_NAME] Indústria de Evaporadores Ltda"
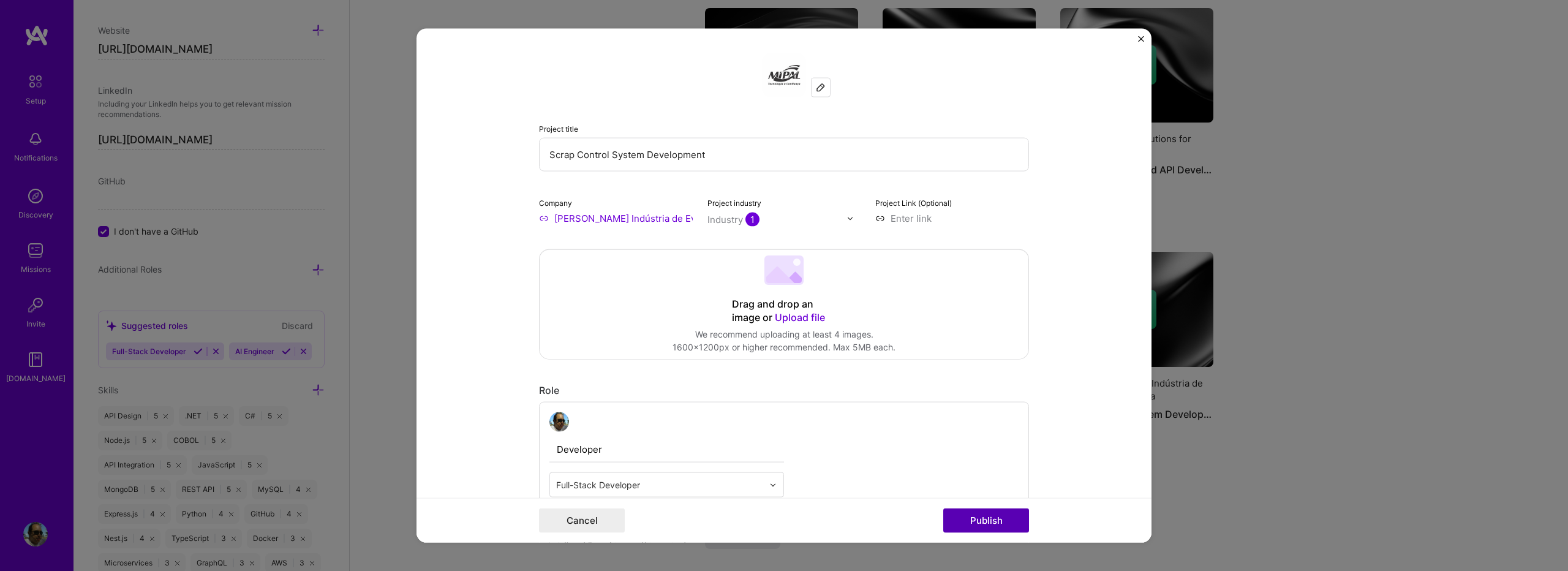
click at [975, 520] on button "Publish" at bounding box center [986, 520] width 86 height 25
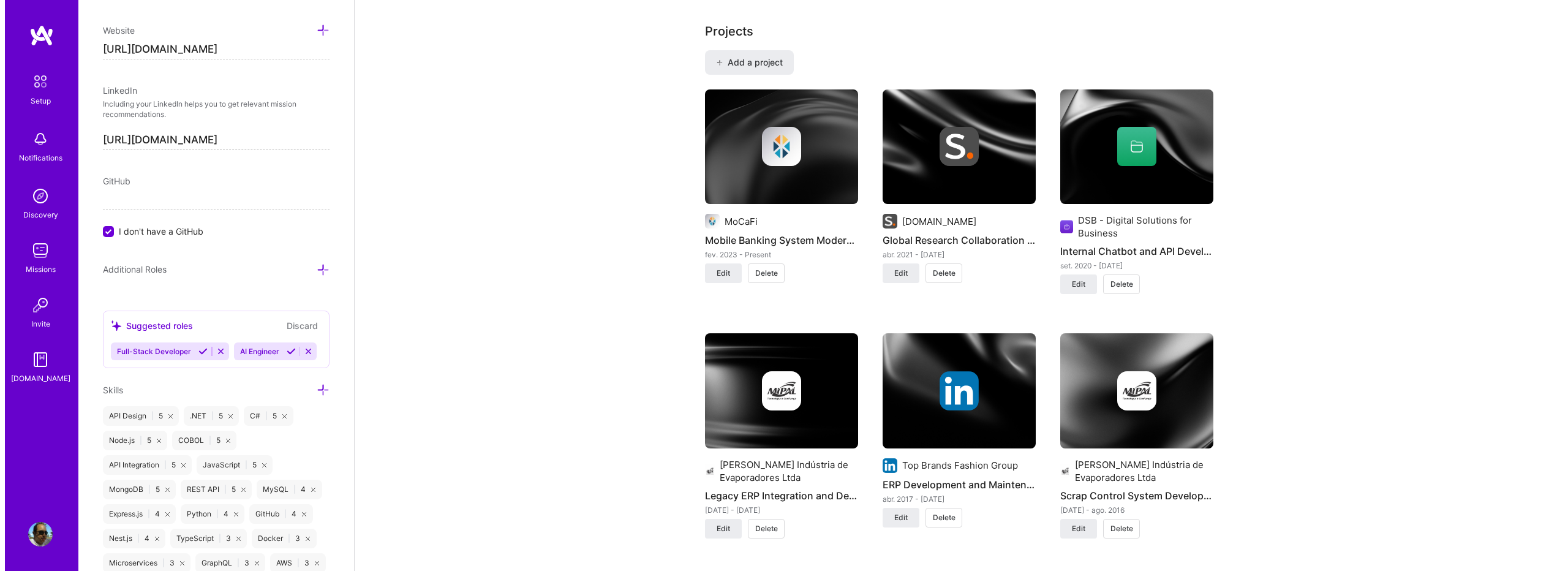
scroll to position [1062, 0]
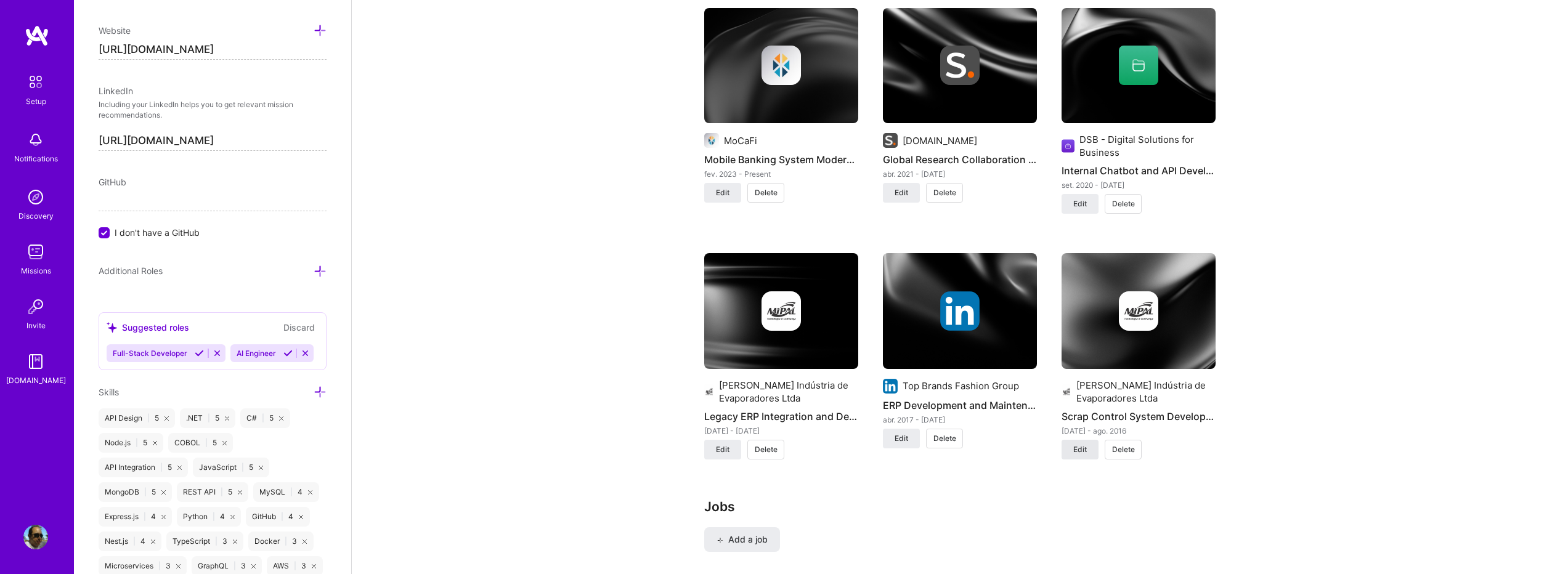
click at [1085, 445] on span "Edit" at bounding box center [1080, 450] width 14 height 11
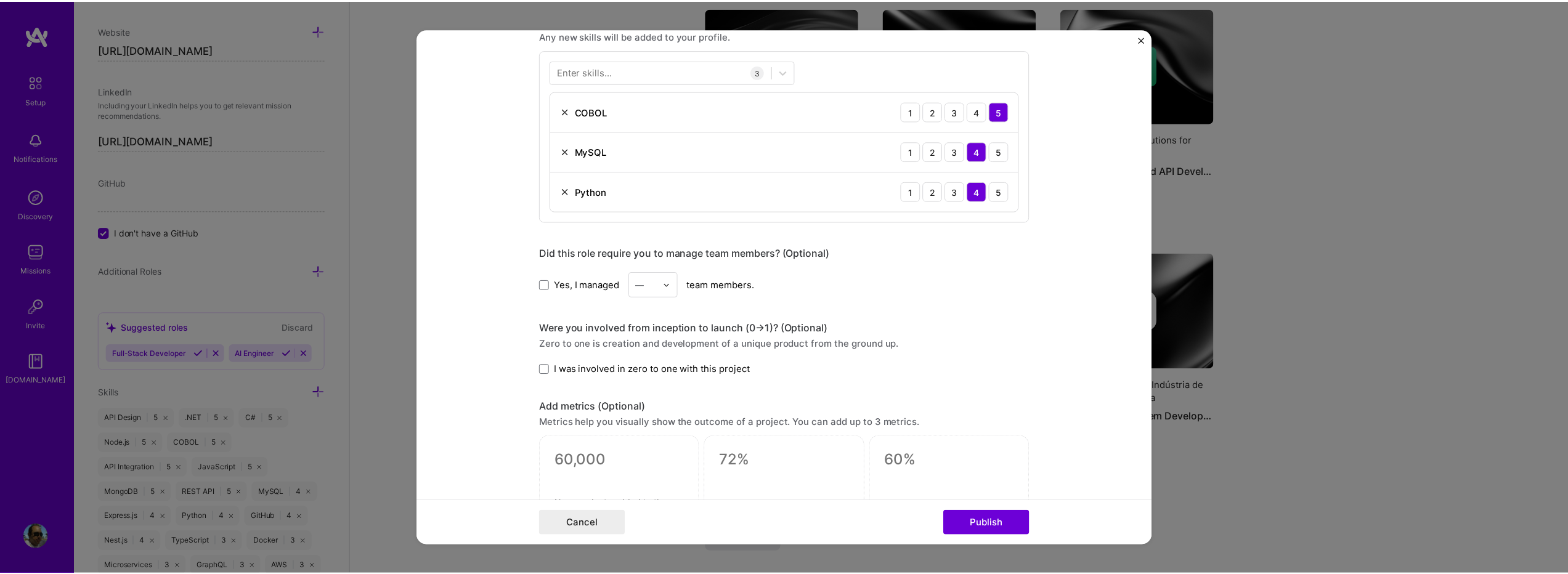
scroll to position [657, 0]
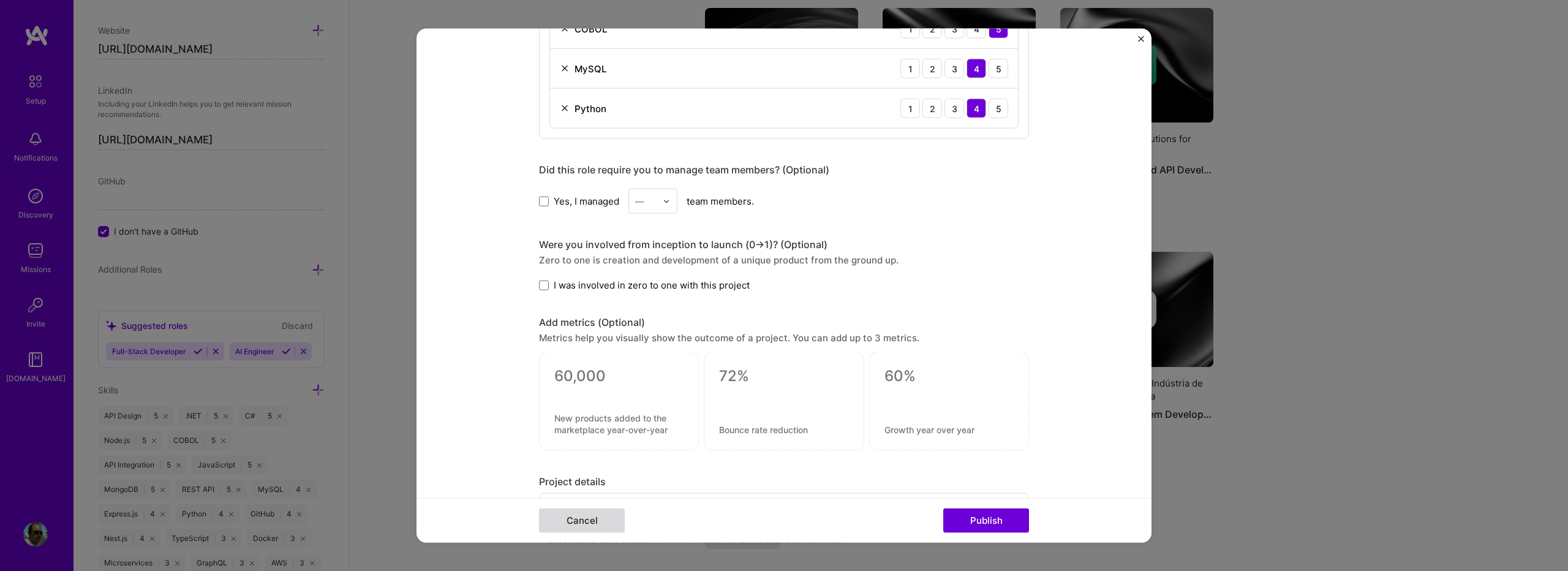
click at [602, 522] on button "Cancel" at bounding box center [581, 520] width 86 height 25
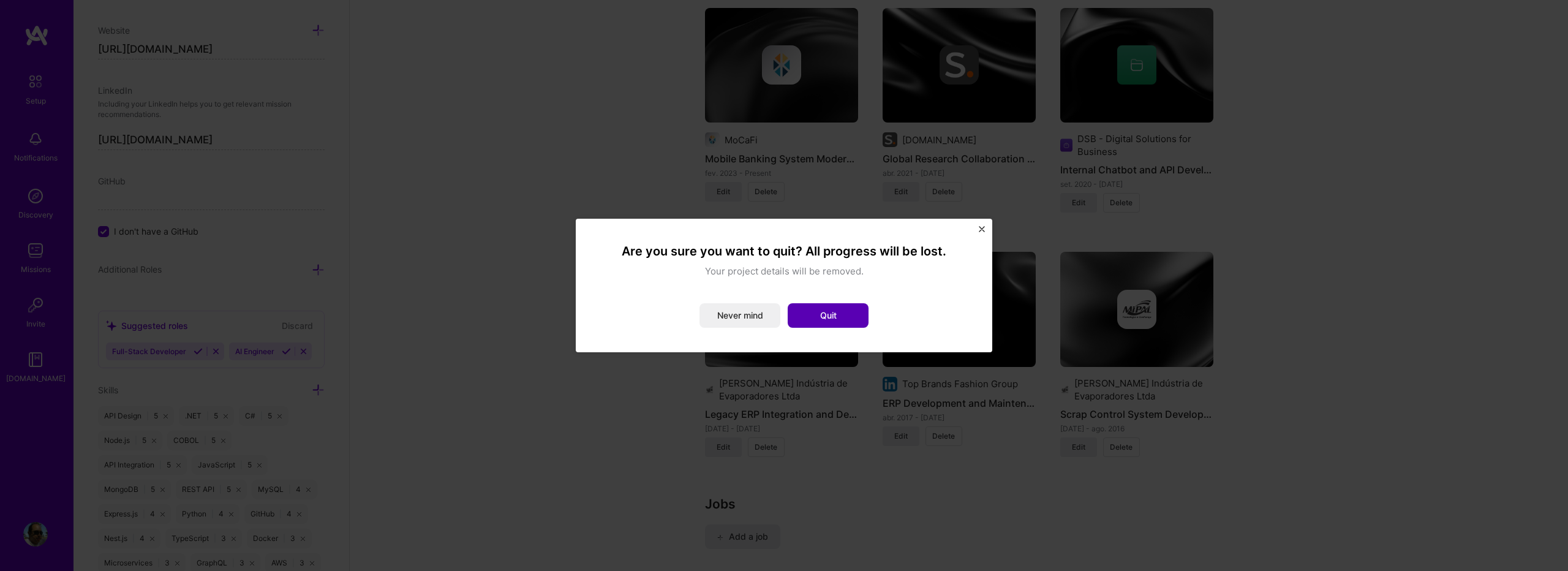
click at [818, 311] on button "Quit" at bounding box center [828, 316] width 81 height 25
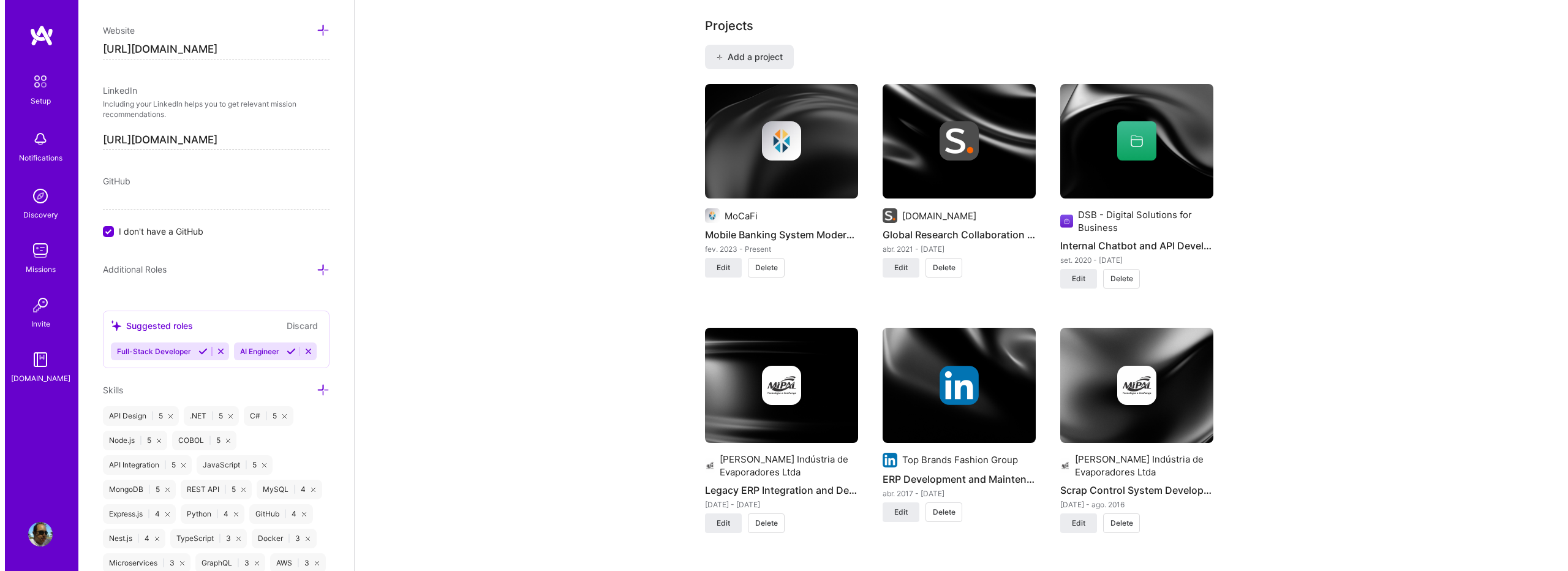
scroll to position [981, 0]
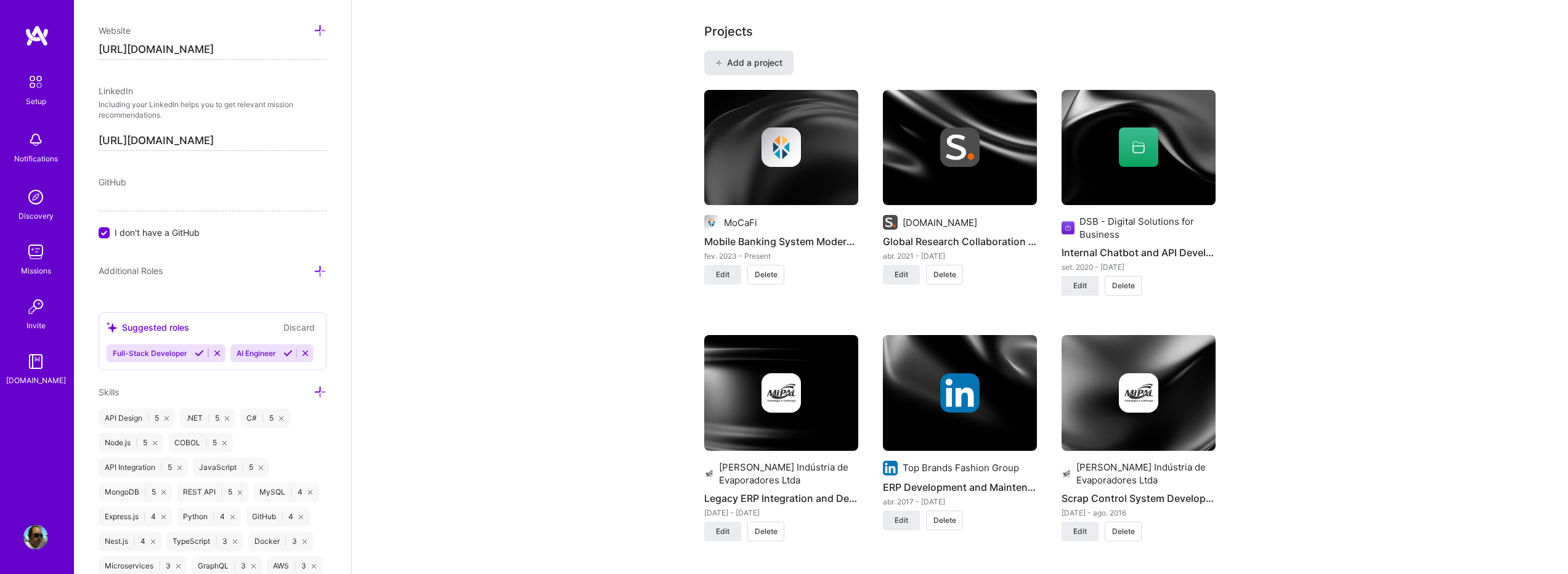
click at [741, 57] on span "Add a project" at bounding box center [749, 63] width 67 height 12
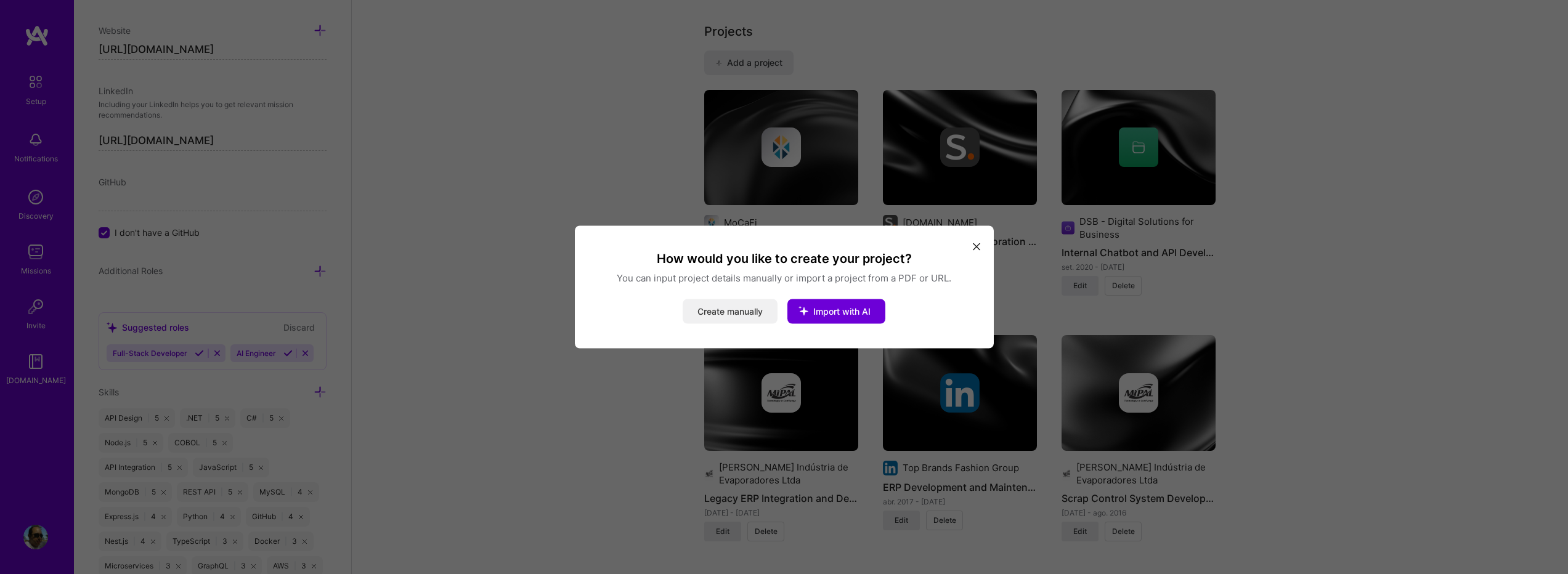
click at [748, 316] on button "Create manually" at bounding box center [730, 312] width 95 height 25
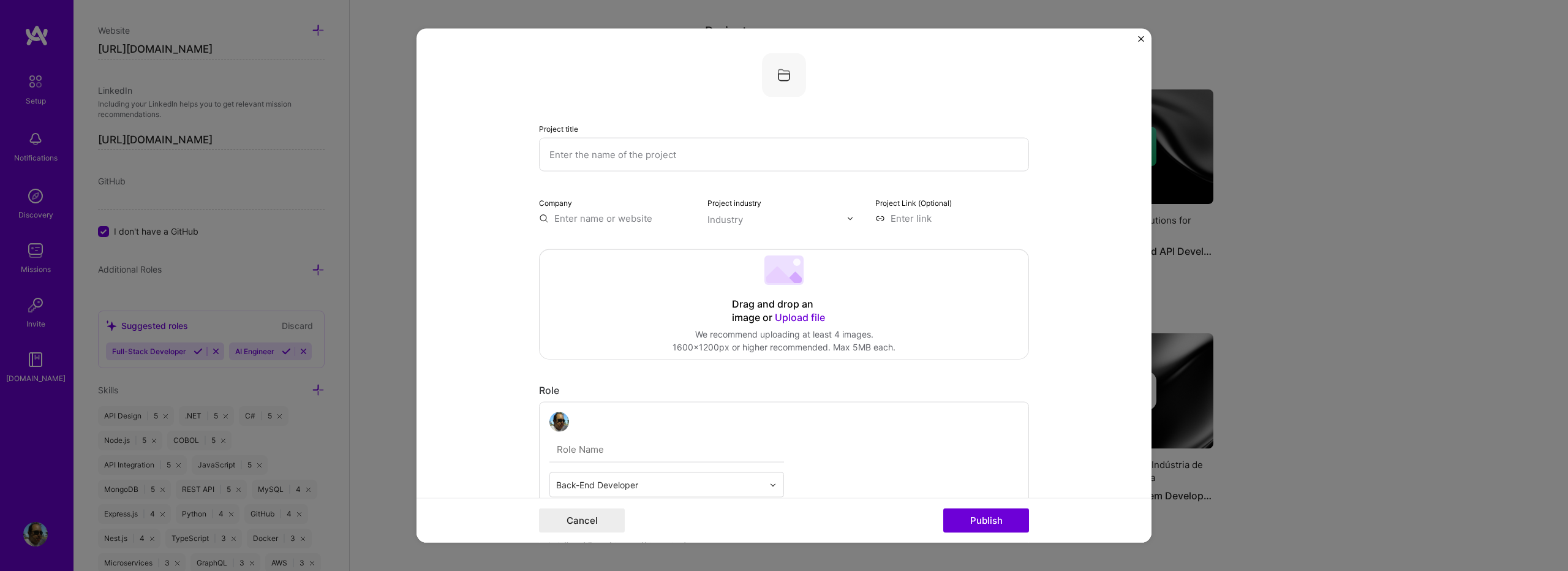
click at [662, 155] on input "text" at bounding box center [784, 155] width 490 height 34
type input "Teravision Technologies"
click at [579, 217] on input "text" at bounding box center [615, 219] width 153 height 13
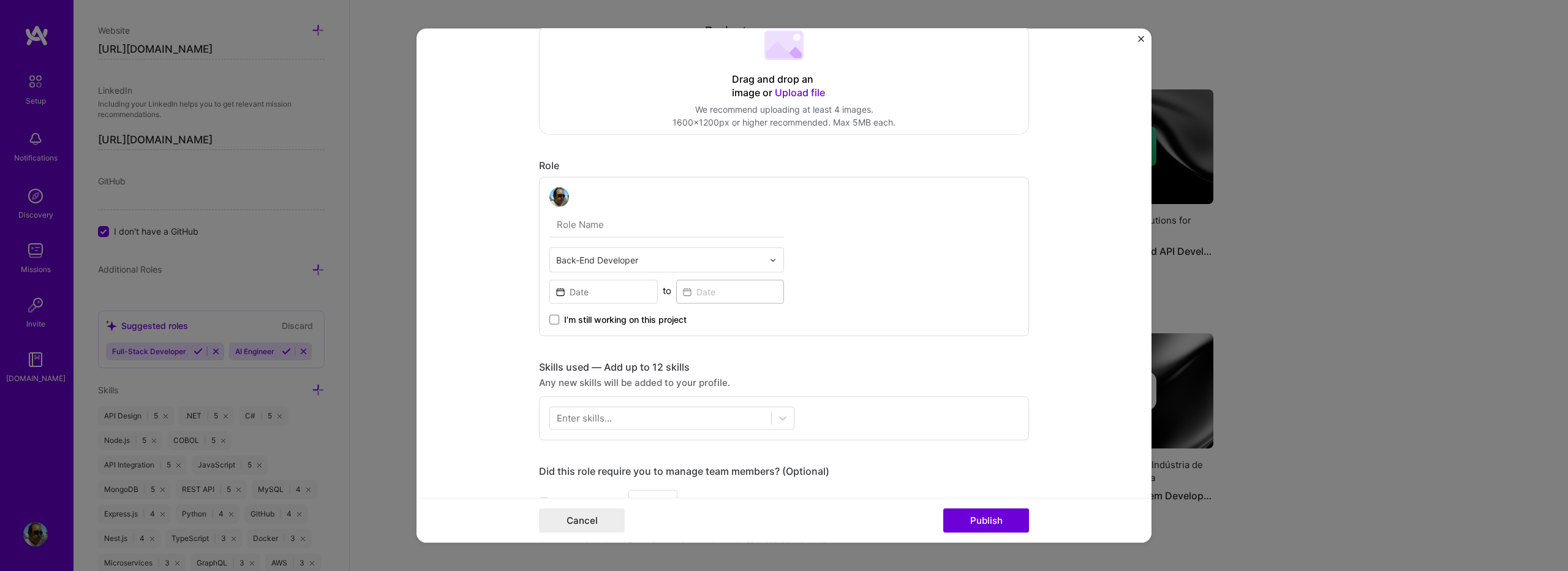
scroll to position [245, 0]
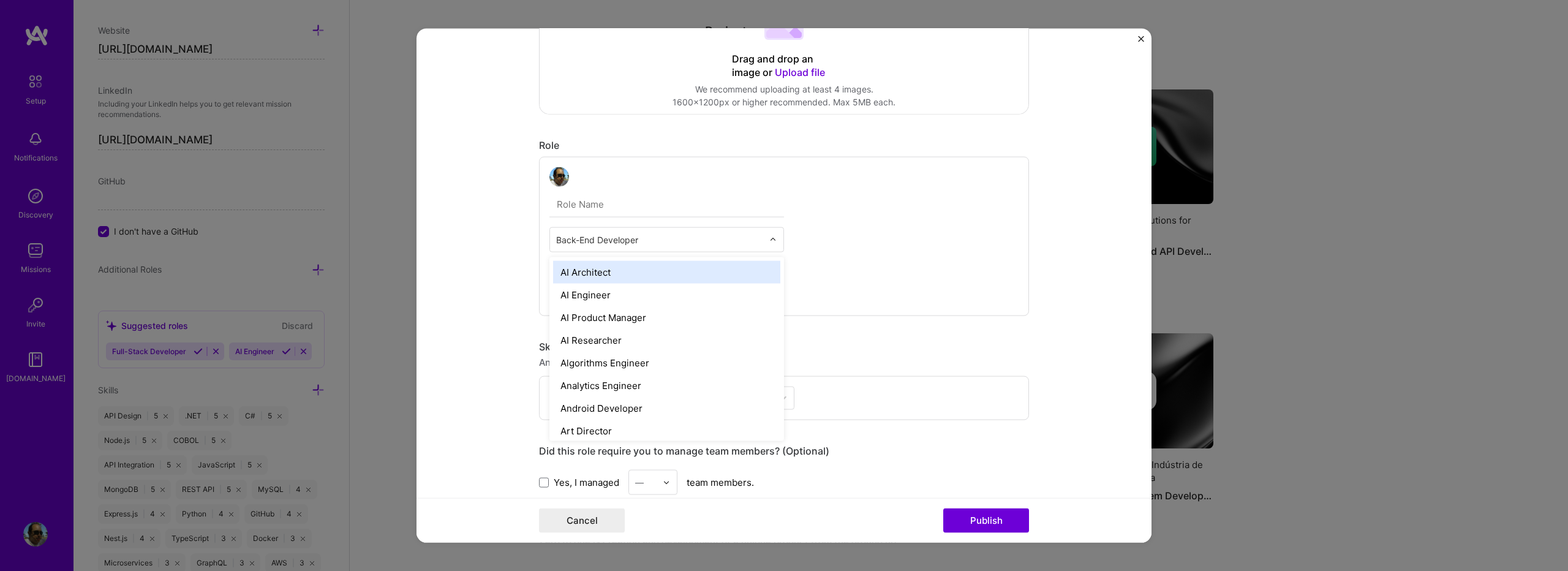
click at [651, 245] on input "text" at bounding box center [660, 240] width 207 height 13
type input "e"
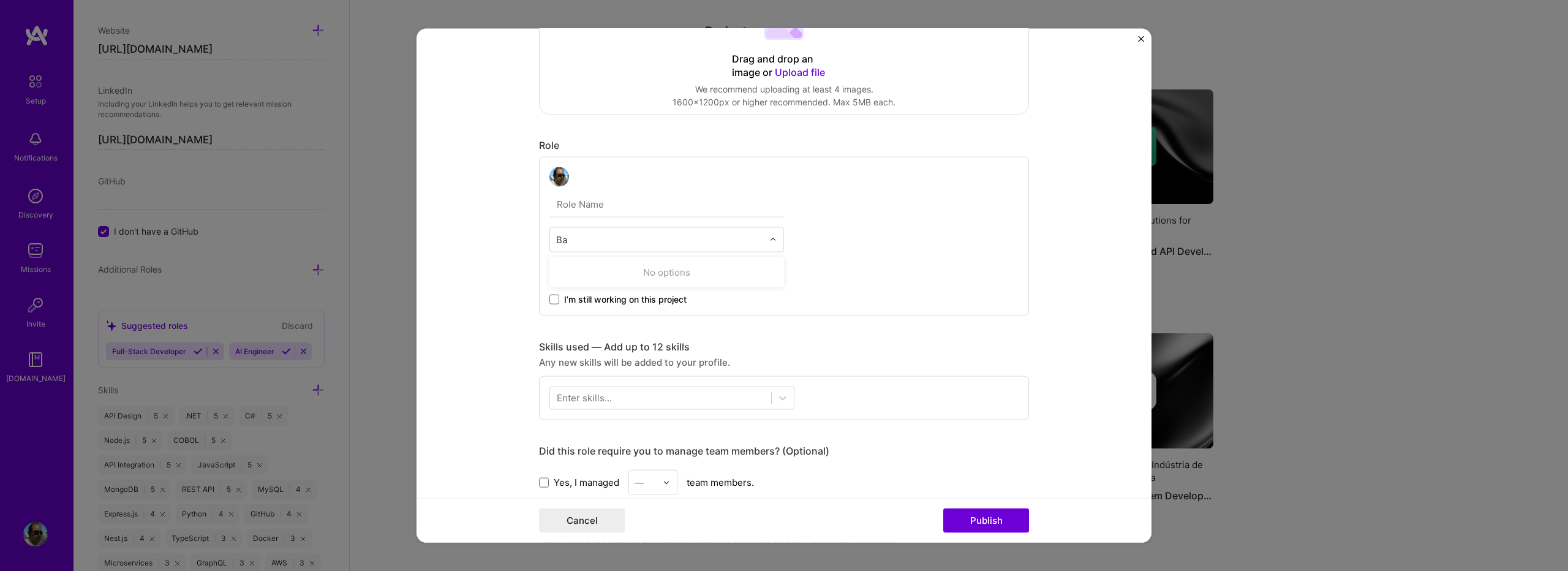
type input "B"
type input "Backend Engineer"
click at [943, 508] on button "Publish" at bounding box center [986, 520] width 86 height 25
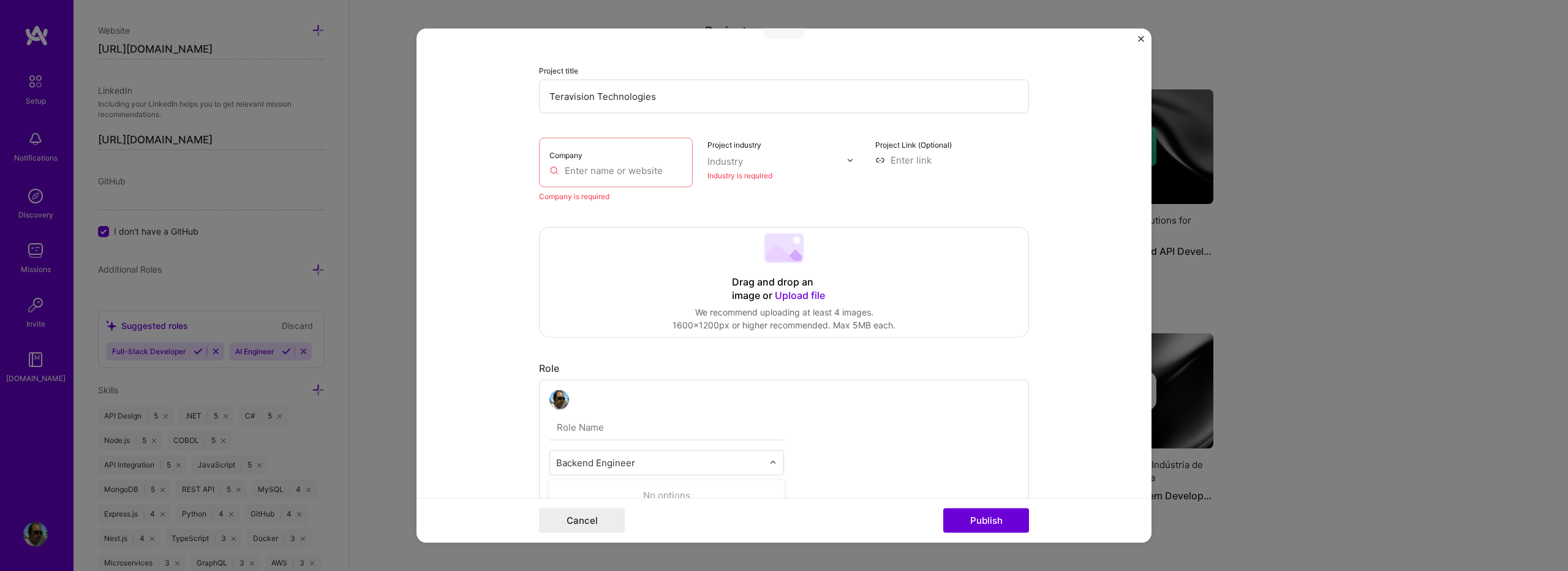
scroll to position [25, 0]
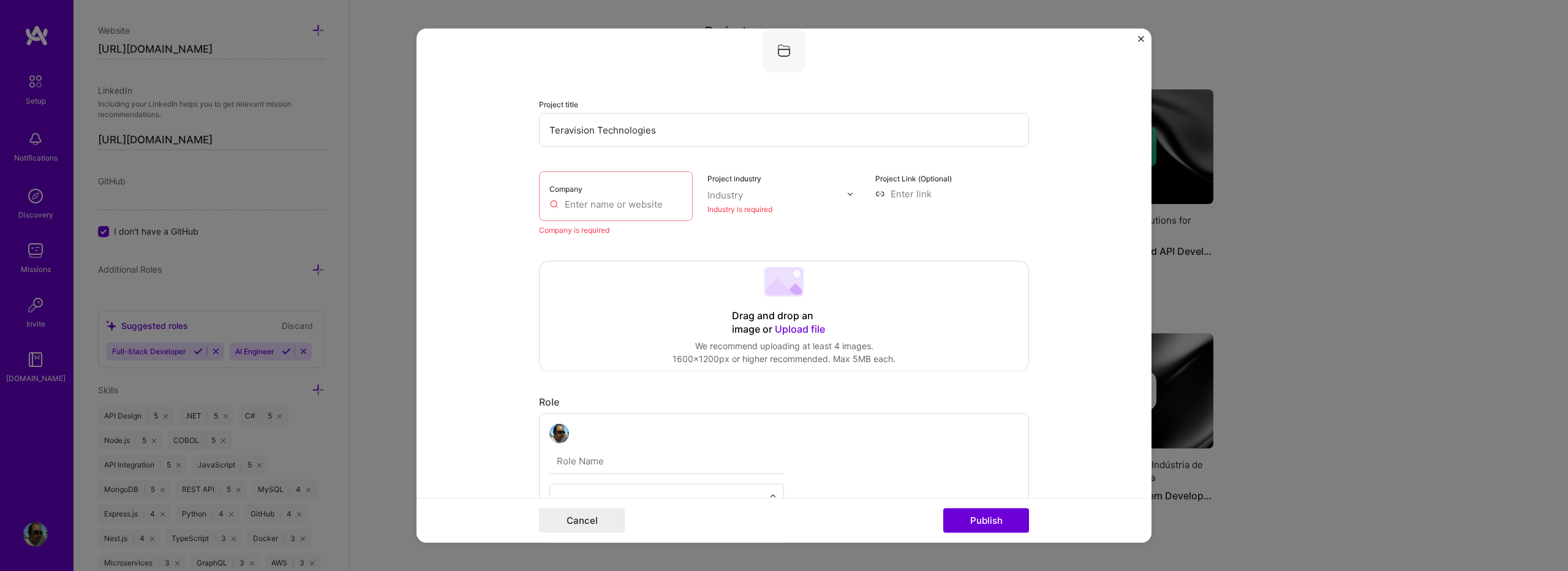
click at [626, 209] on input "text" at bounding box center [616, 204] width 133 height 13
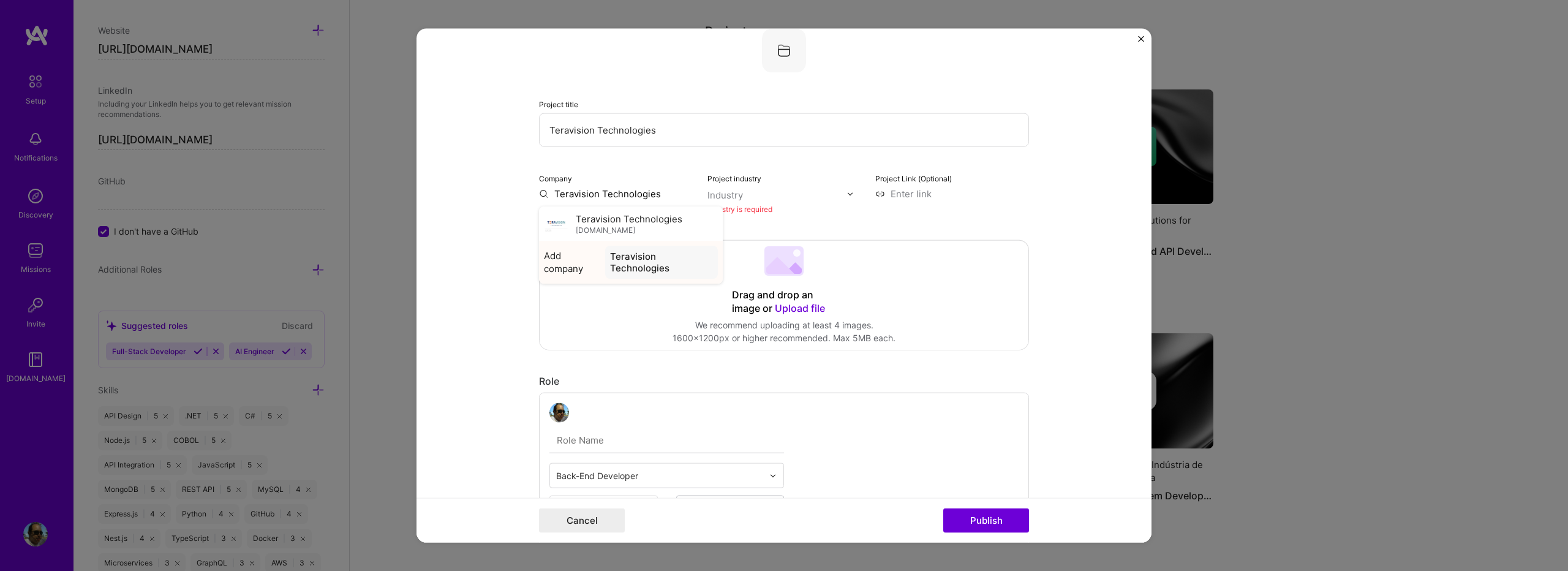
type input "Teravision Technologies"
click at [619, 264] on div "Teravision Technologies" at bounding box center [661, 262] width 112 height 33
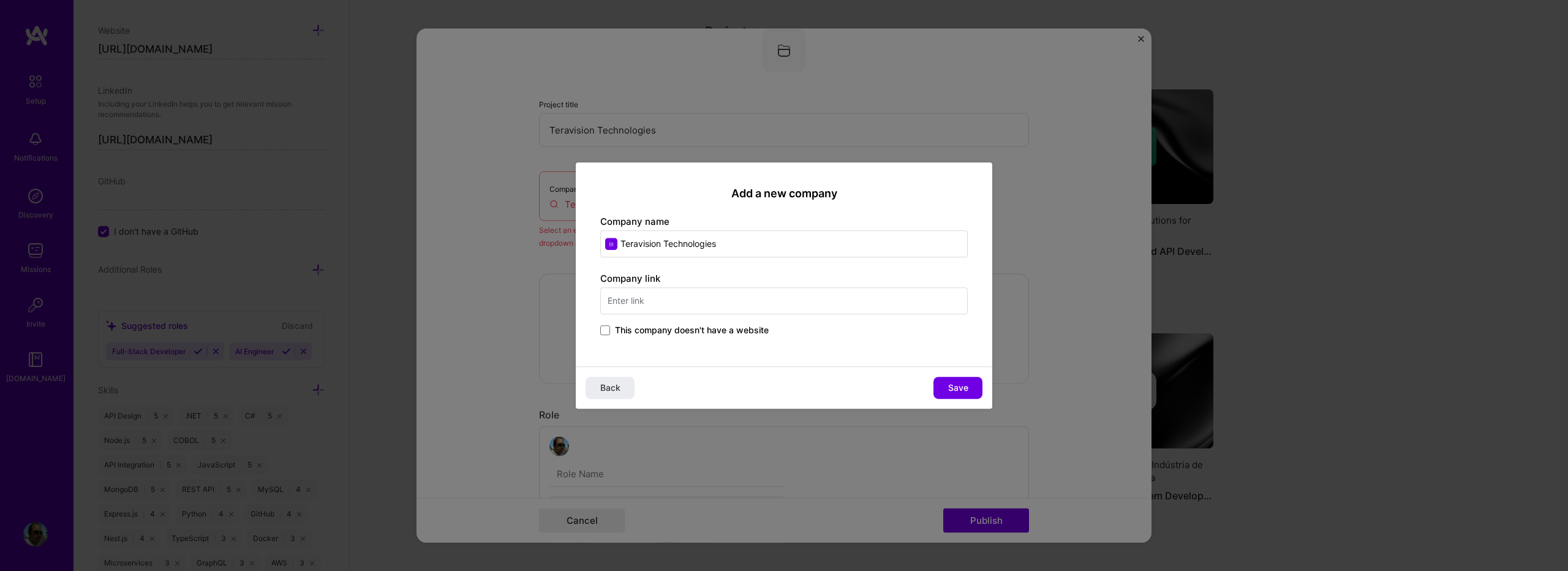
click at [658, 303] on input "text" at bounding box center [784, 301] width 368 height 27
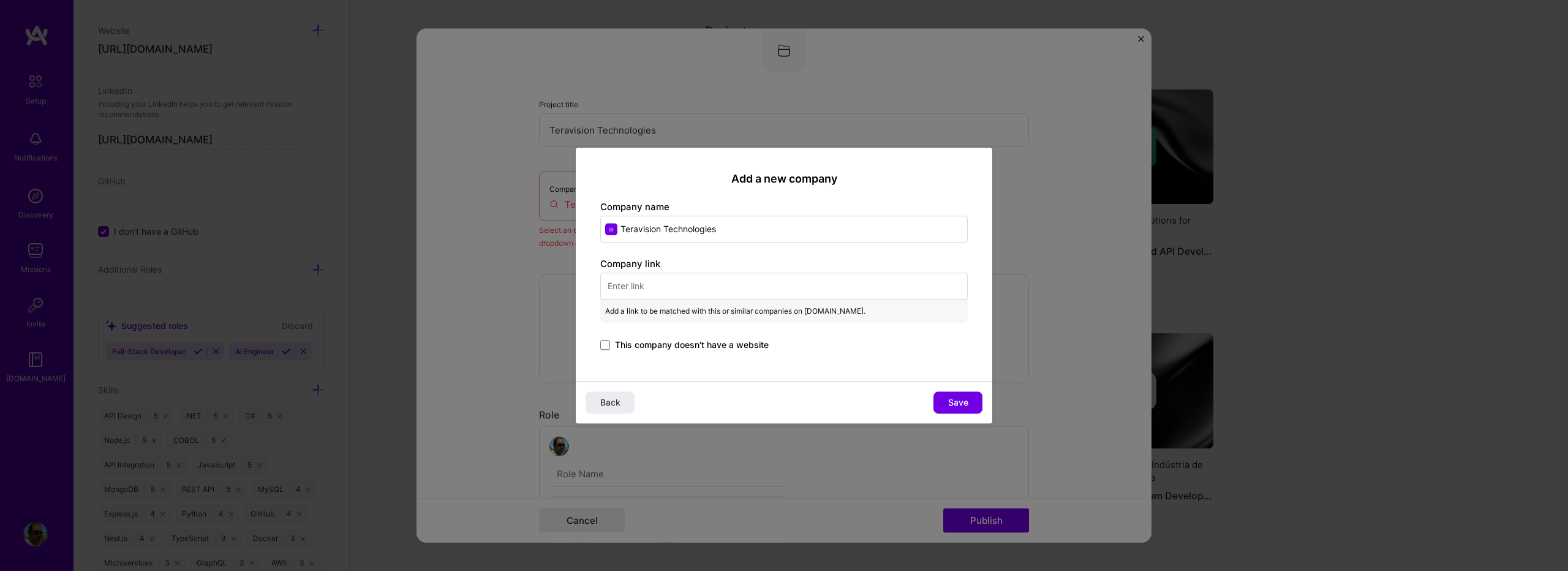
paste input "[URL][DOMAIN_NAME]"
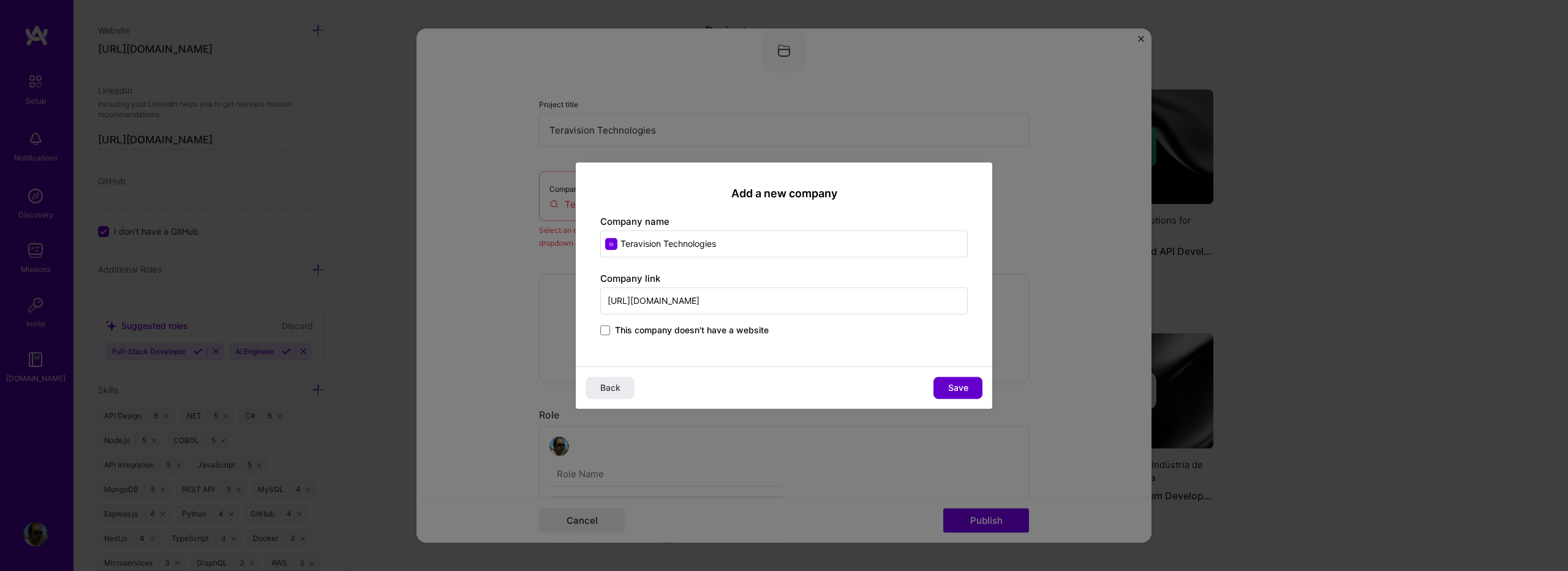
type input "[URL][DOMAIN_NAME]"
click at [947, 383] on button "Save" at bounding box center [958, 388] width 49 height 22
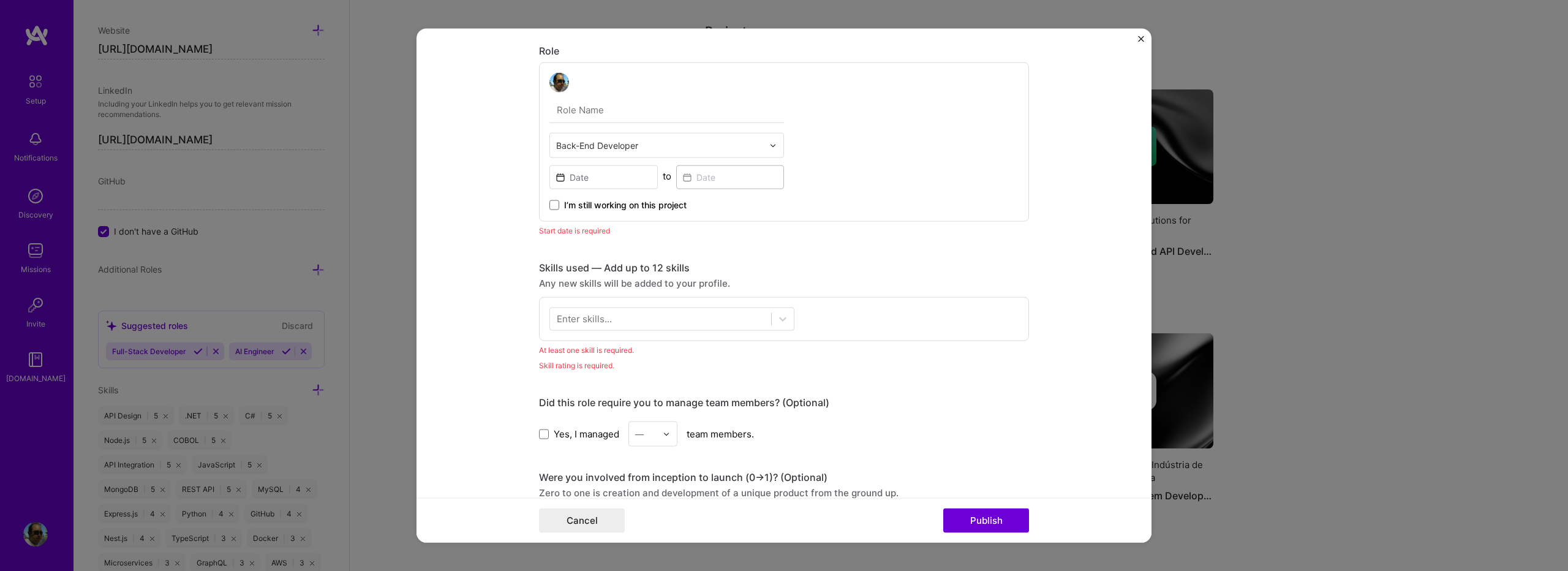
scroll to position [433, 0]
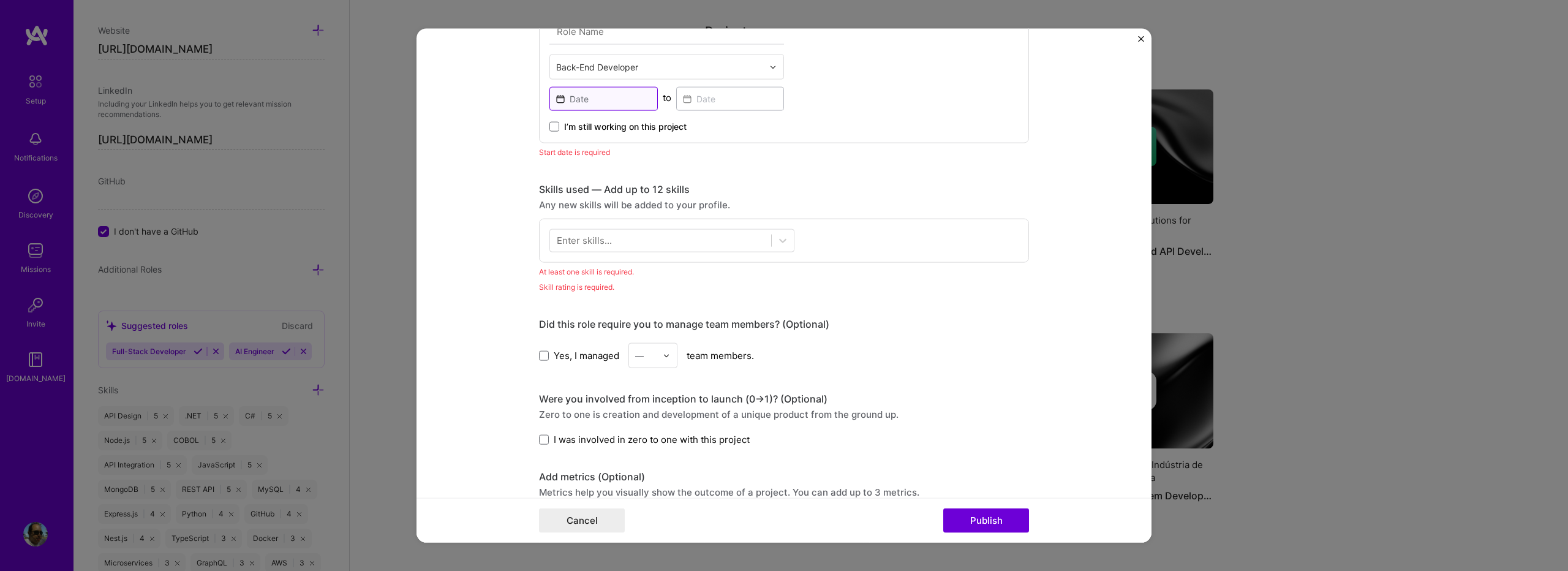
click at [625, 103] on input at bounding box center [603, 99] width 108 height 24
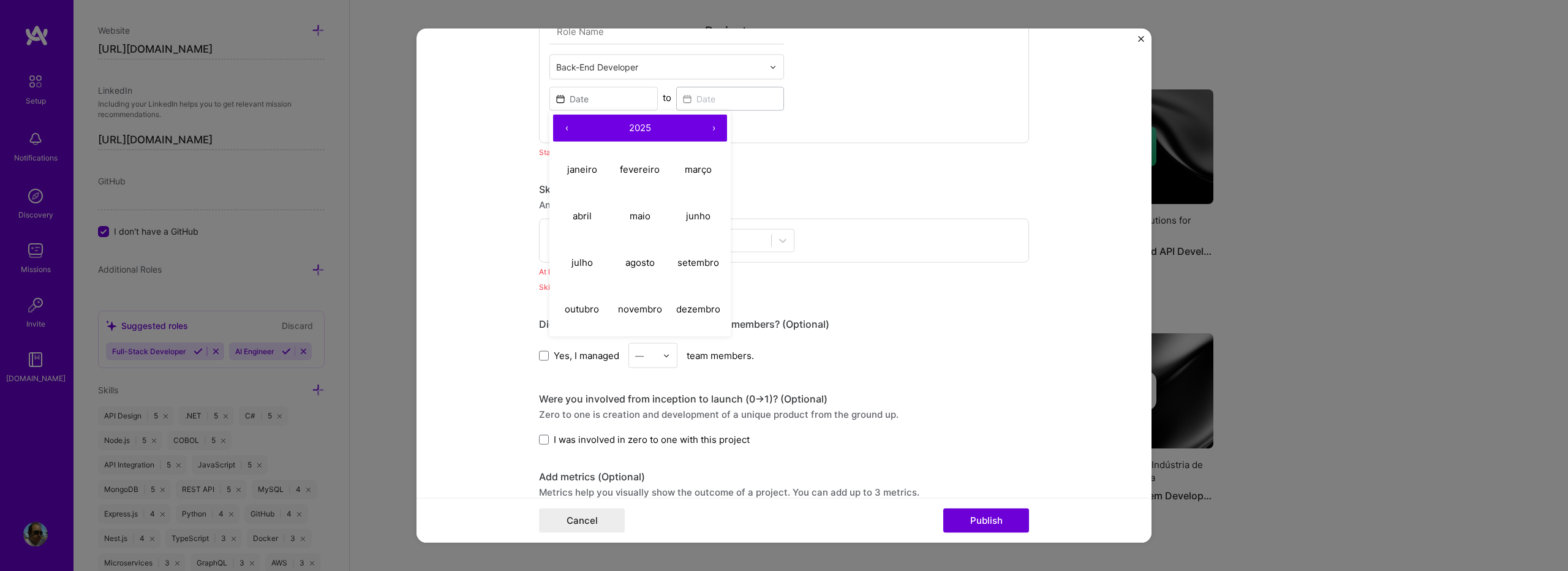
click at [557, 131] on button "‹" at bounding box center [567, 128] width 27 height 27
click at [677, 173] on button "março" at bounding box center [698, 169] width 58 height 47
type input "[DATE]"
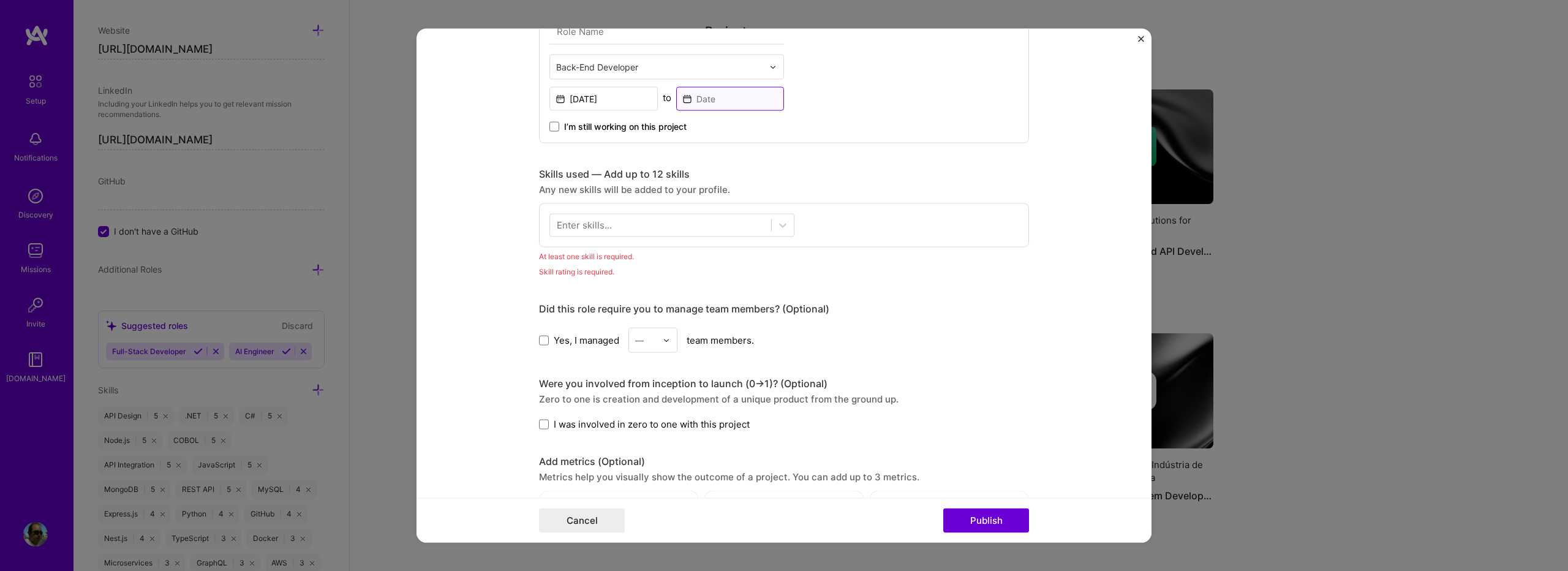
click at [722, 99] on input at bounding box center [730, 99] width 108 height 24
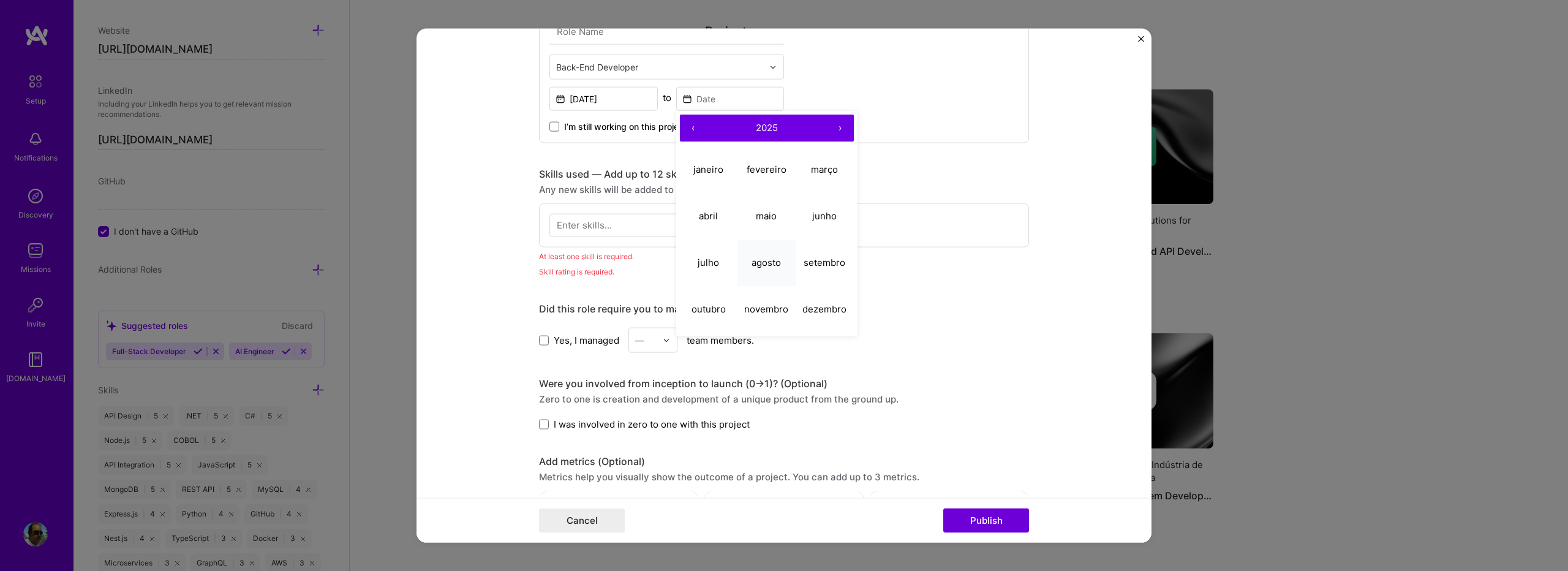
click at [769, 267] on abbr "agosto" at bounding box center [767, 262] width 30 height 11
type input "[DATE]"
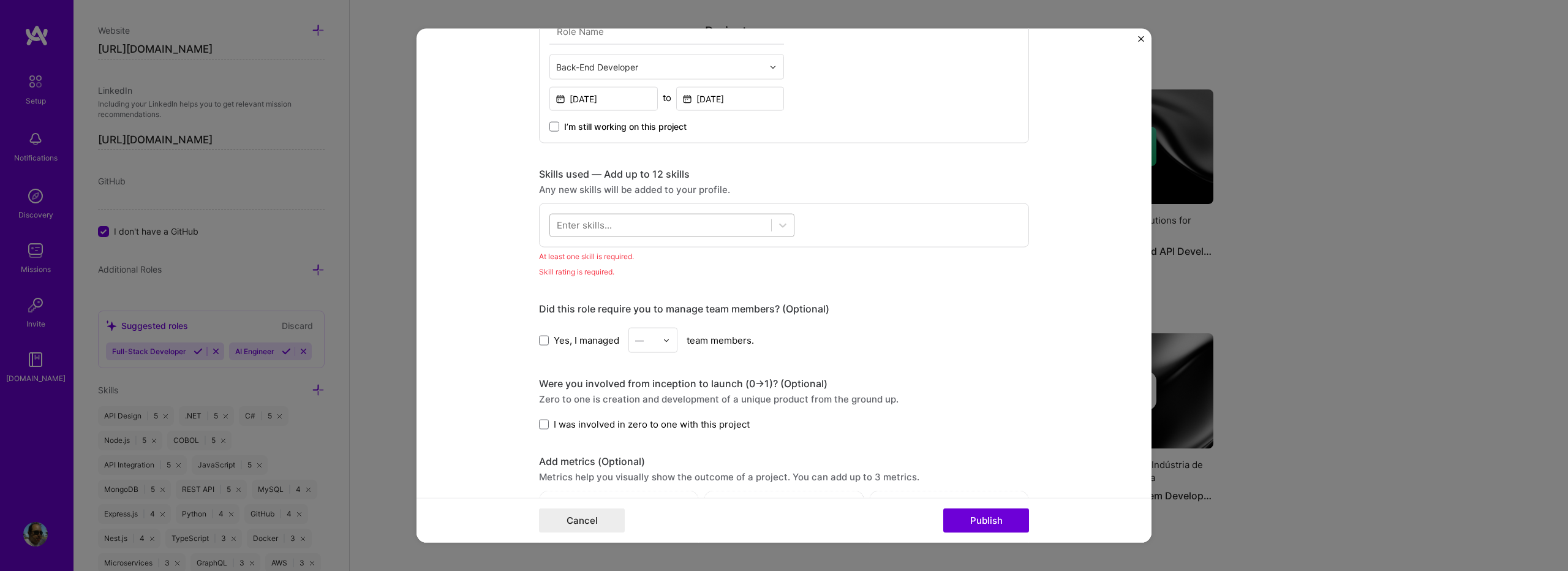
click at [622, 225] on div at bounding box center [661, 225] width 221 height 21
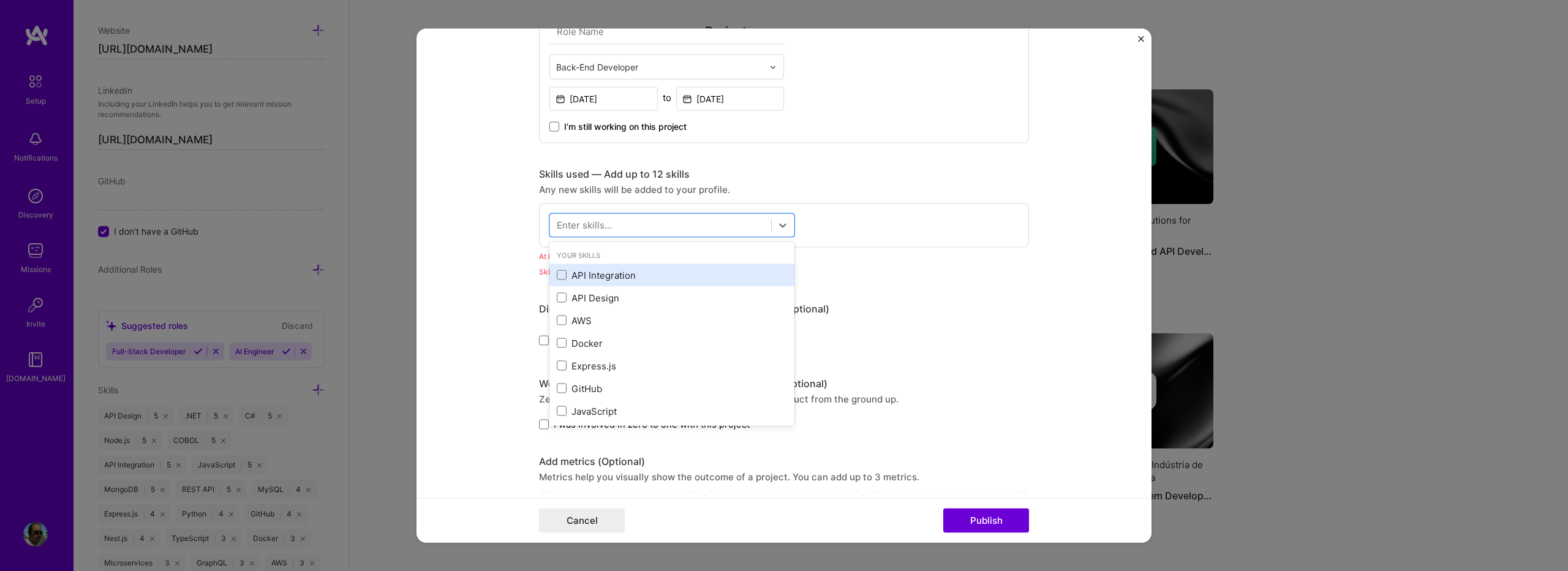
click at [606, 272] on div "API Integration" at bounding box center [672, 275] width 231 height 13
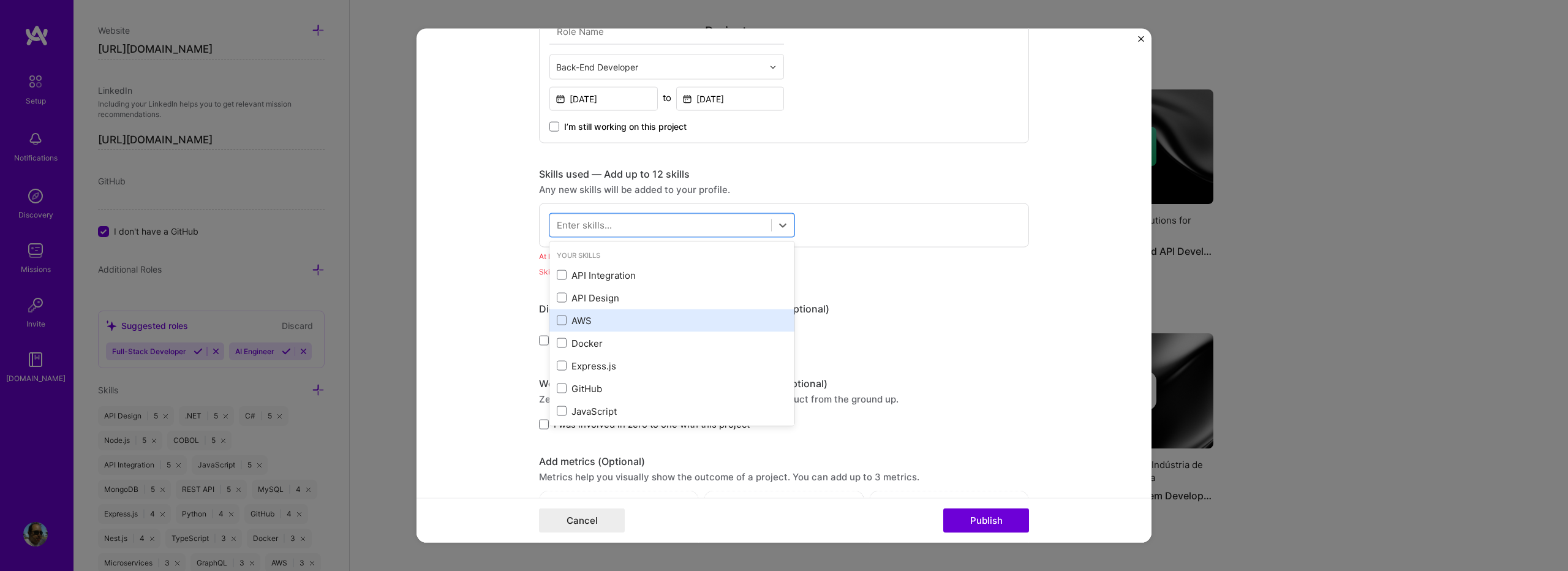
click at [601, 303] on div "API Design" at bounding box center [672, 297] width 231 height 13
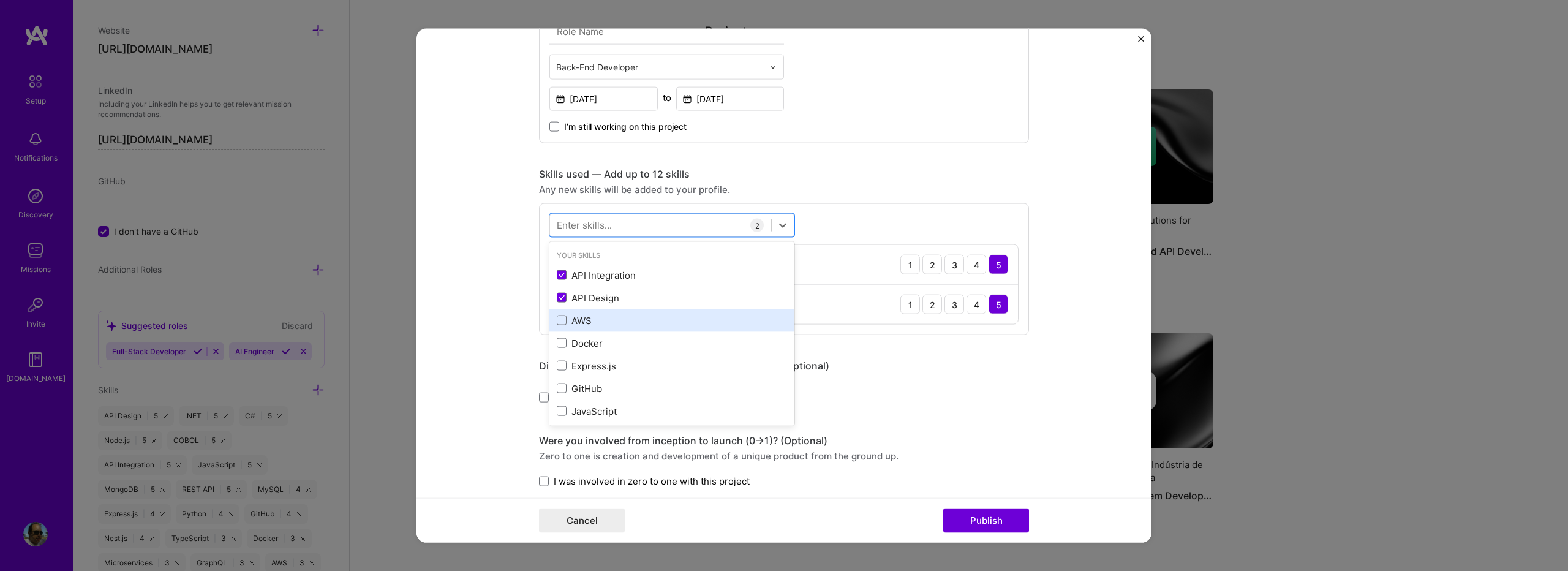
click at [592, 316] on div "AWS" at bounding box center [672, 320] width 231 height 13
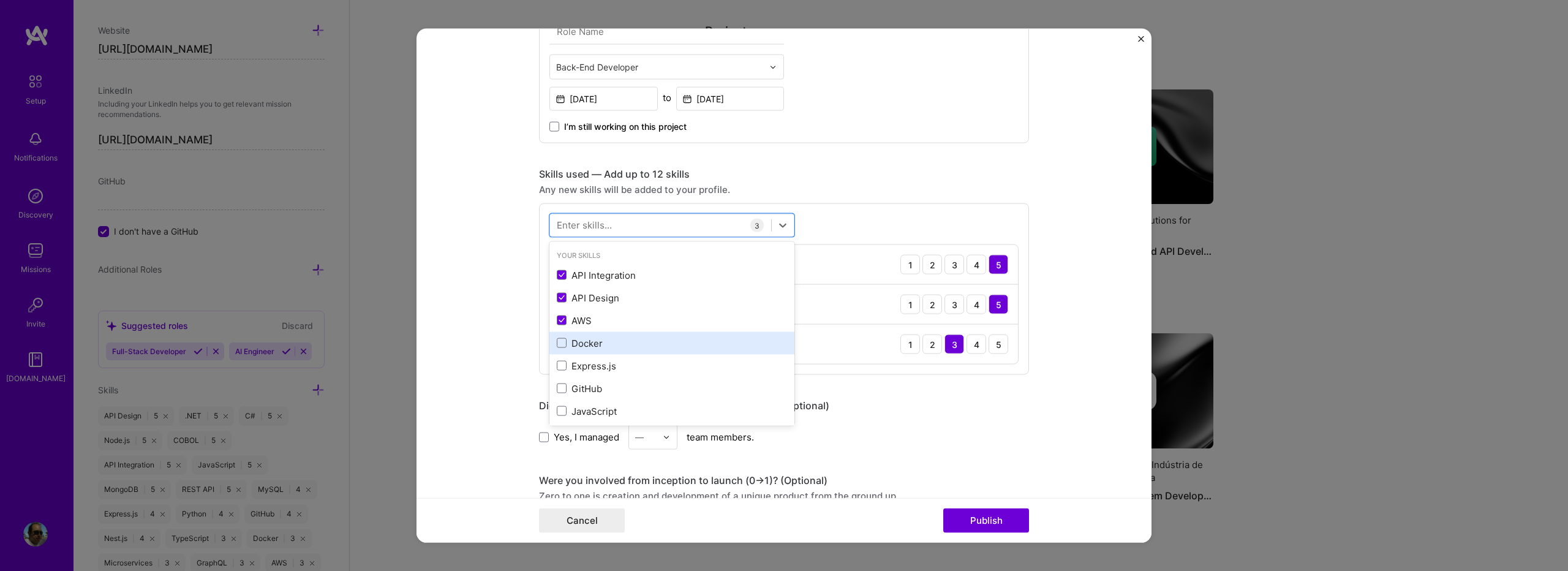
click at [588, 350] on div "Docker" at bounding box center [672, 343] width 245 height 23
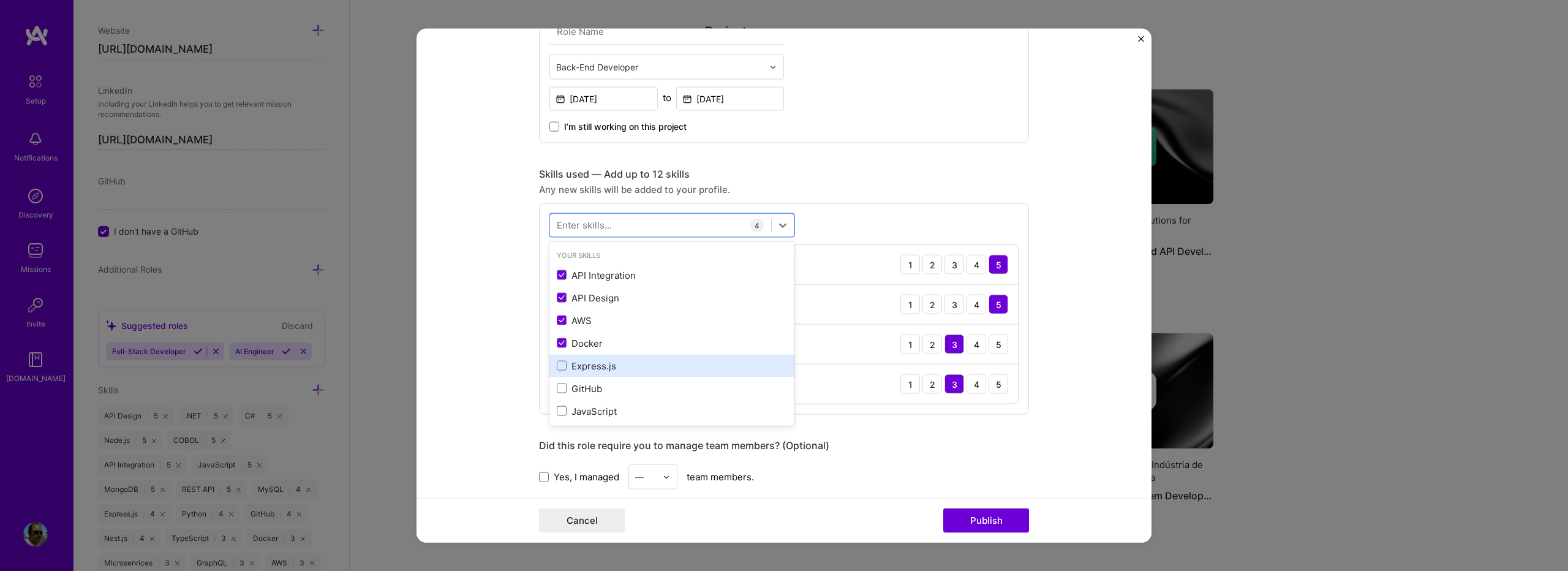
click at [591, 367] on div "Express.js" at bounding box center [672, 366] width 231 height 13
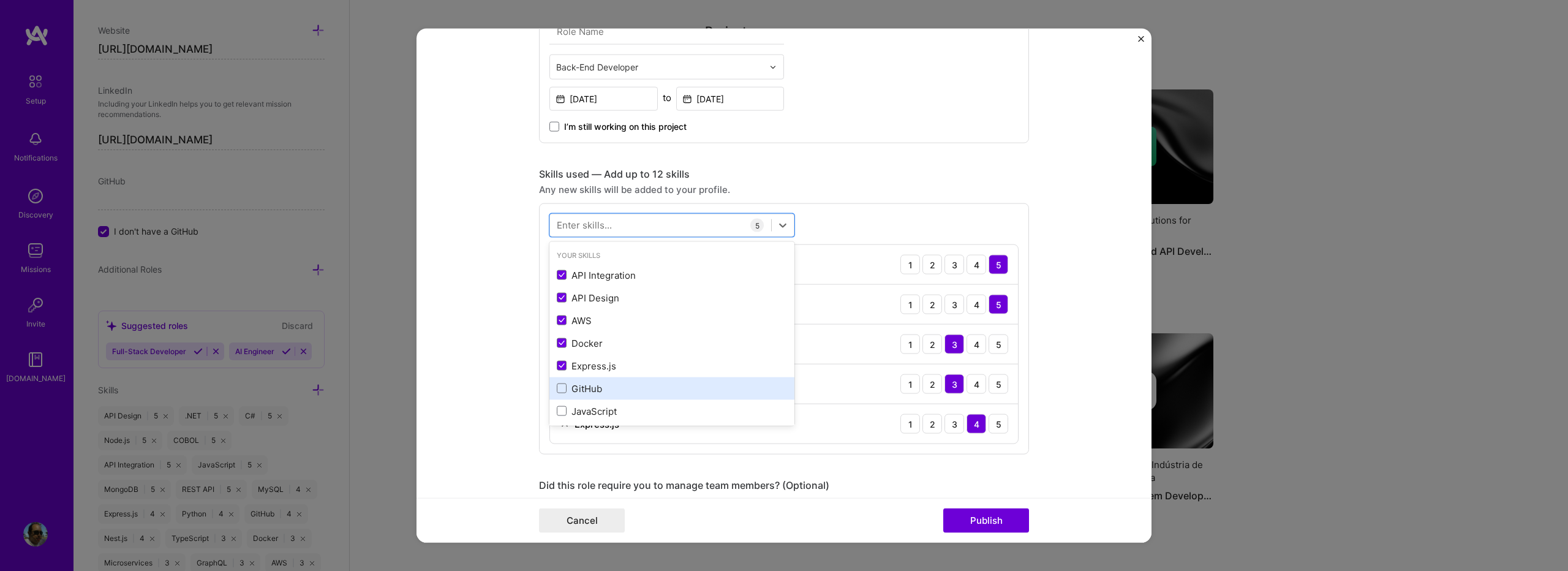
click at [591, 389] on div "GitHub" at bounding box center [672, 388] width 231 height 13
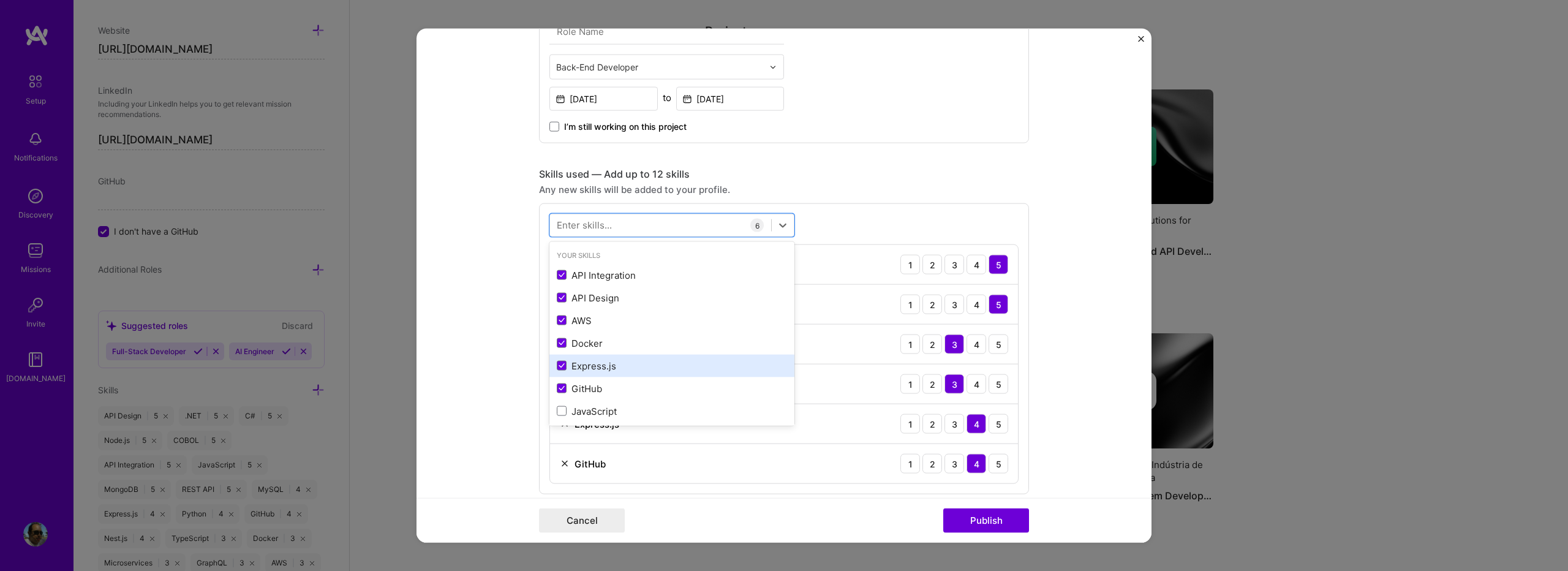
click at [593, 415] on div "JavaScript" at bounding box center [672, 411] width 231 height 13
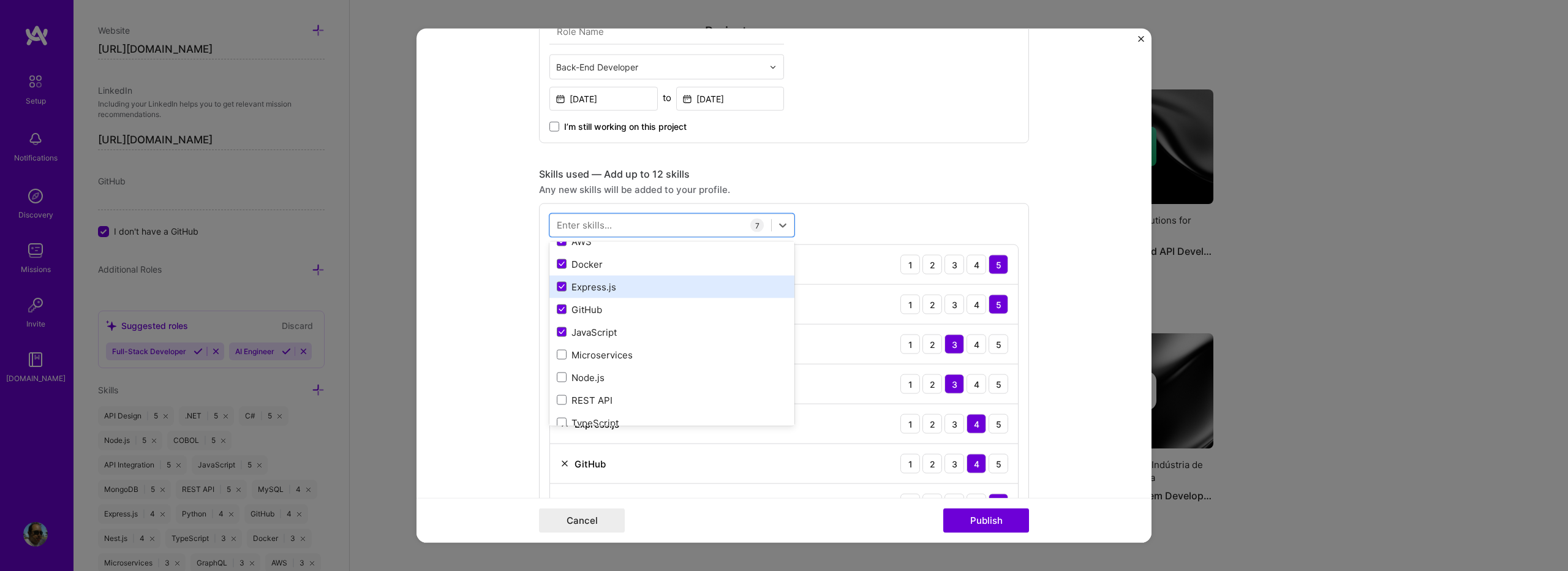
scroll to position [81, 0]
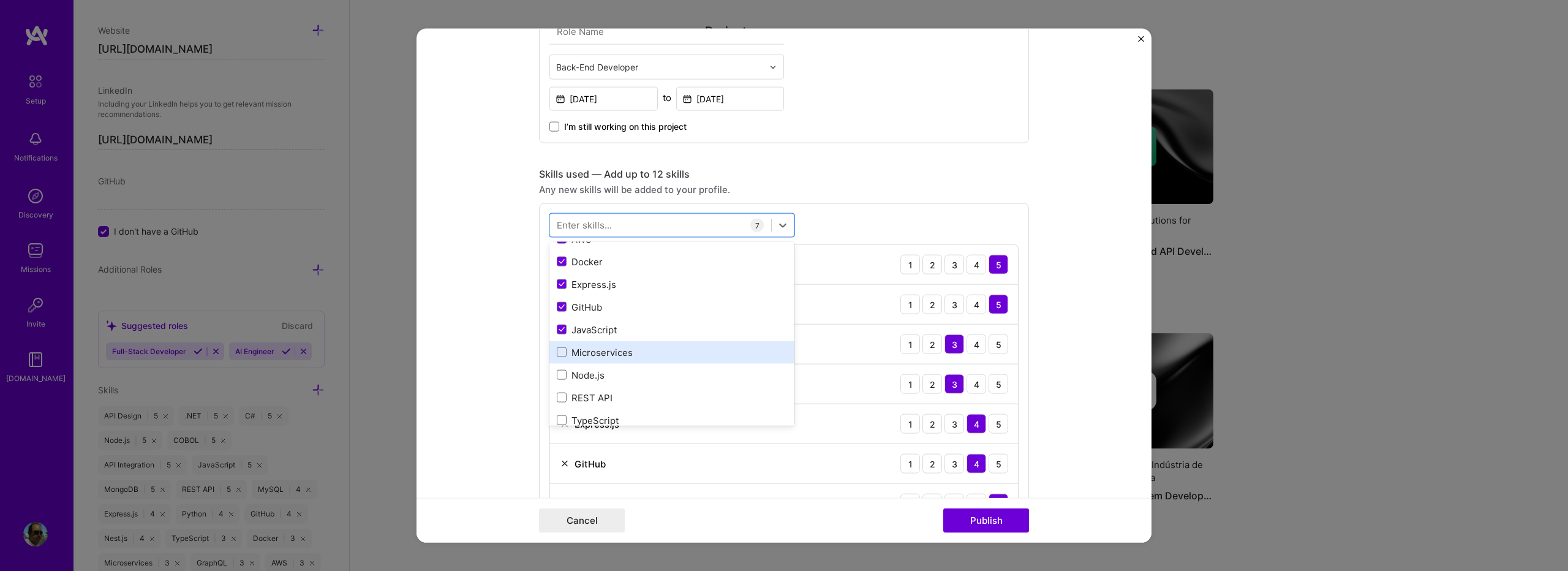
click at [602, 350] on div "Microservices" at bounding box center [672, 352] width 231 height 13
click at [596, 370] on div "Node.js" at bounding box center [672, 375] width 231 height 13
drag, startPoint x: 594, startPoint y: 394, endPoint x: 593, endPoint y: 422, distance: 28.0
click at [594, 399] on div "REST API" at bounding box center [672, 398] width 231 height 13
click at [593, 422] on div "TypeScript" at bounding box center [672, 420] width 231 height 13
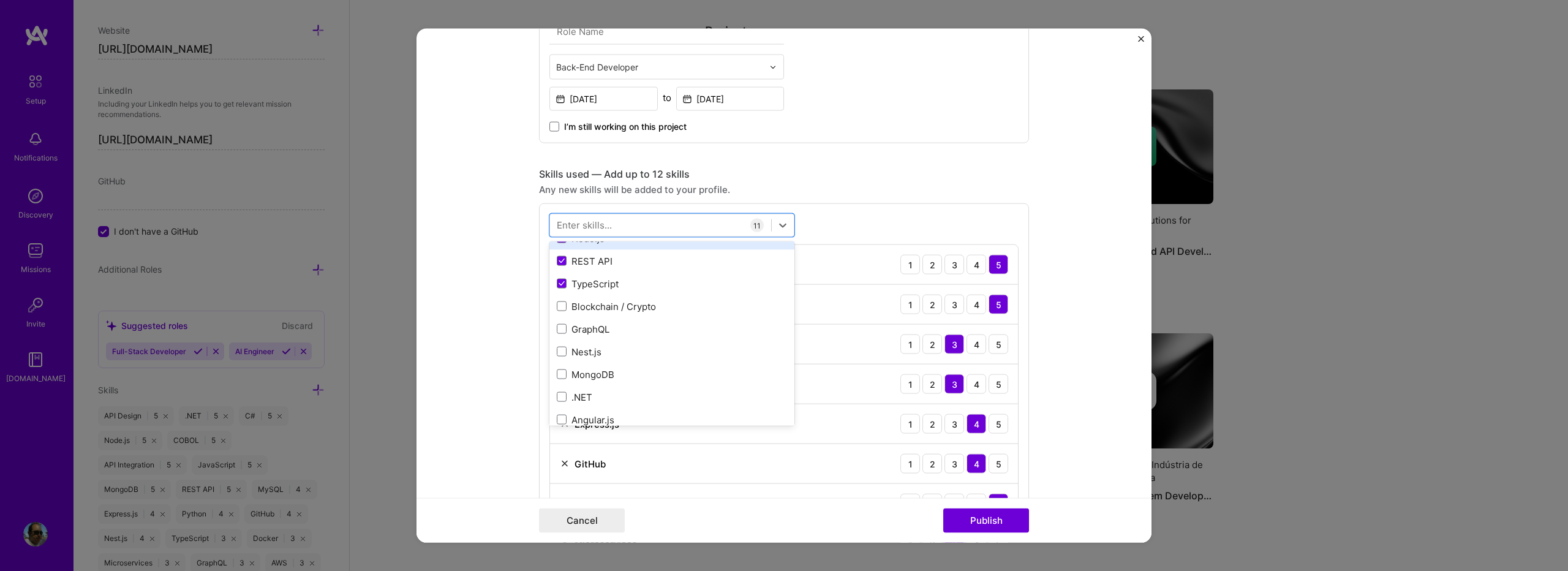
scroll to position [245, 0]
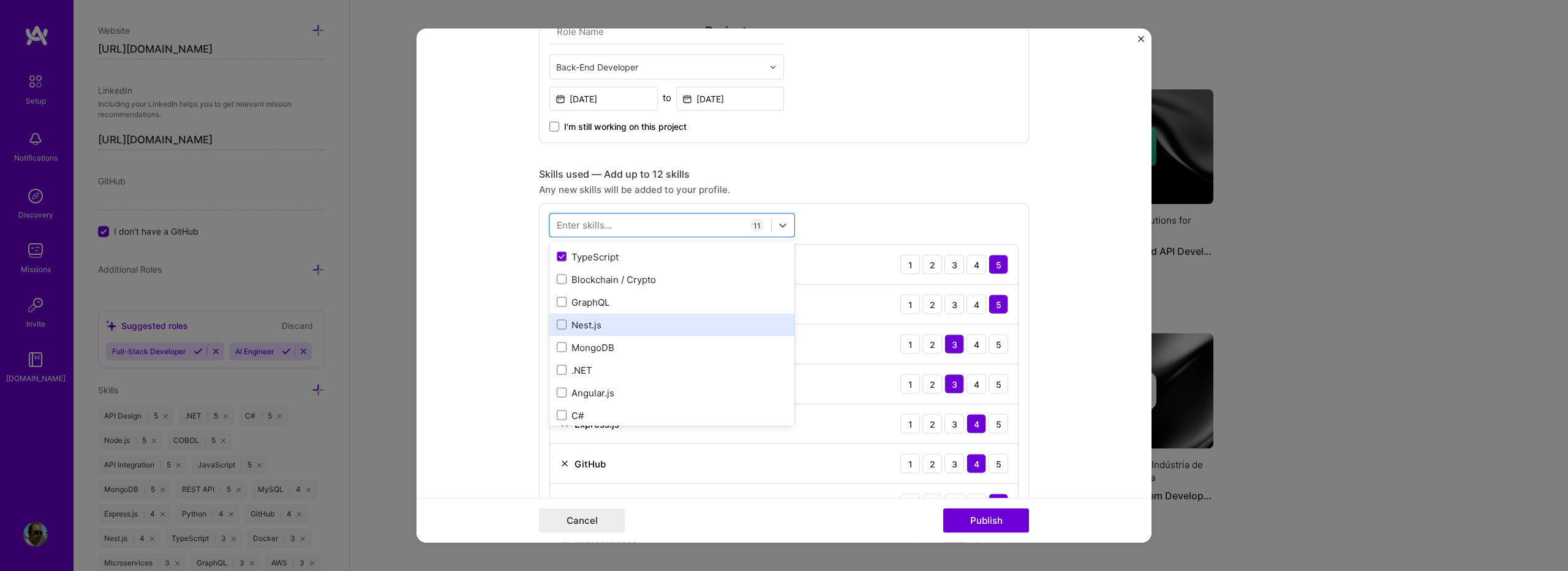
click at [601, 325] on div "Nest.js" at bounding box center [672, 325] width 231 height 13
click at [601, 346] on div "MongoDB" at bounding box center [672, 347] width 231 height 13
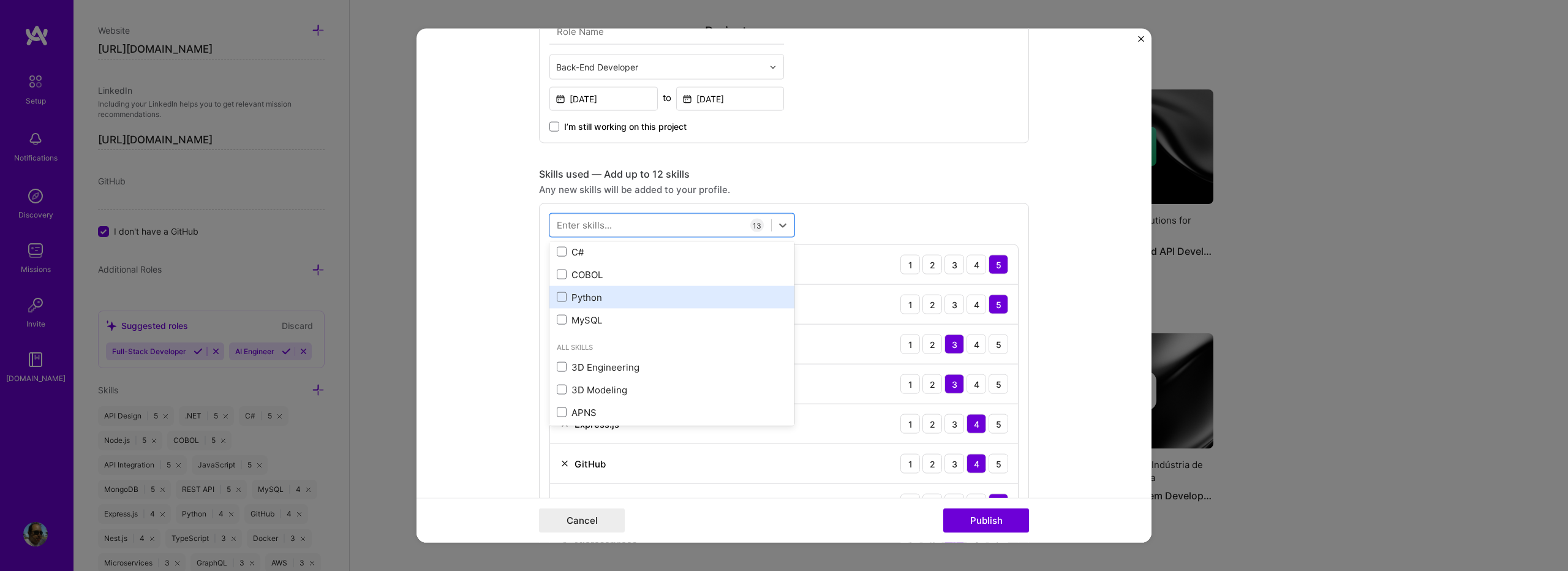
click at [612, 301] on div "Python" at bounding box center [672, 297] width 231 height 13
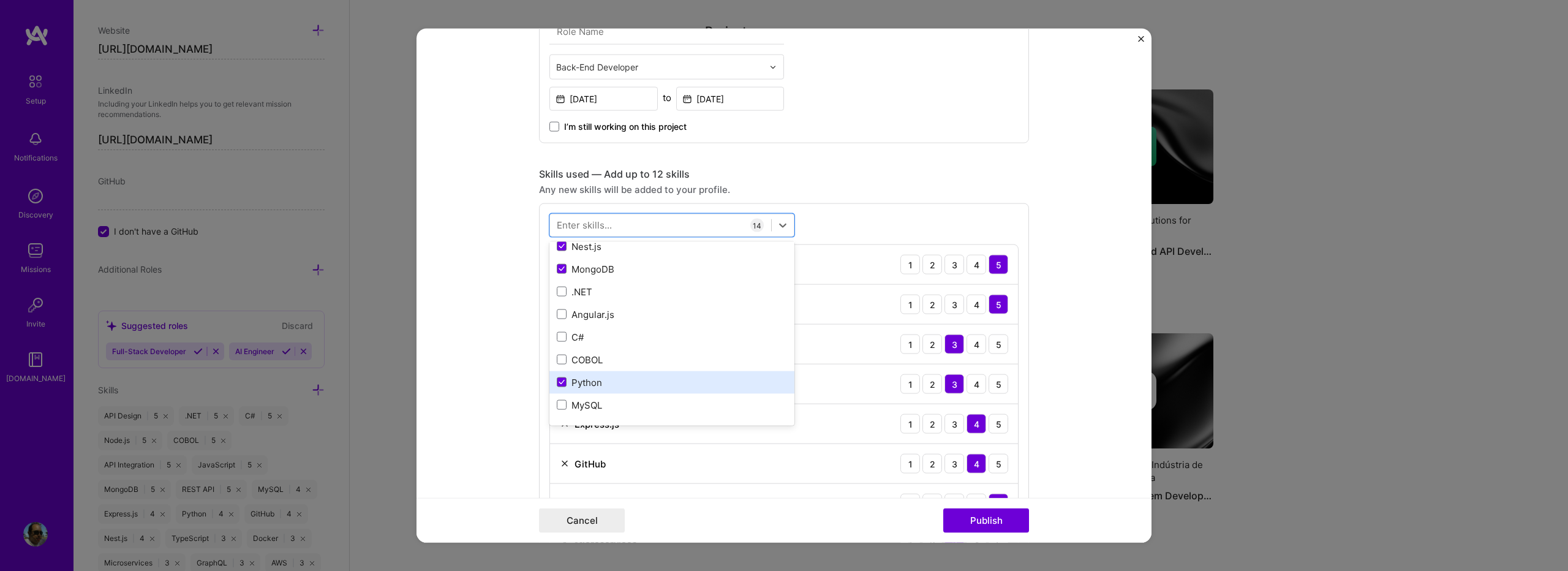
scroll to position [0, 0]
click at [820, 215] on div "option Python, selected. option API Integration selected, 0 of 2. 378 results a…" at bounding box center [784, 509] width 490 height 610
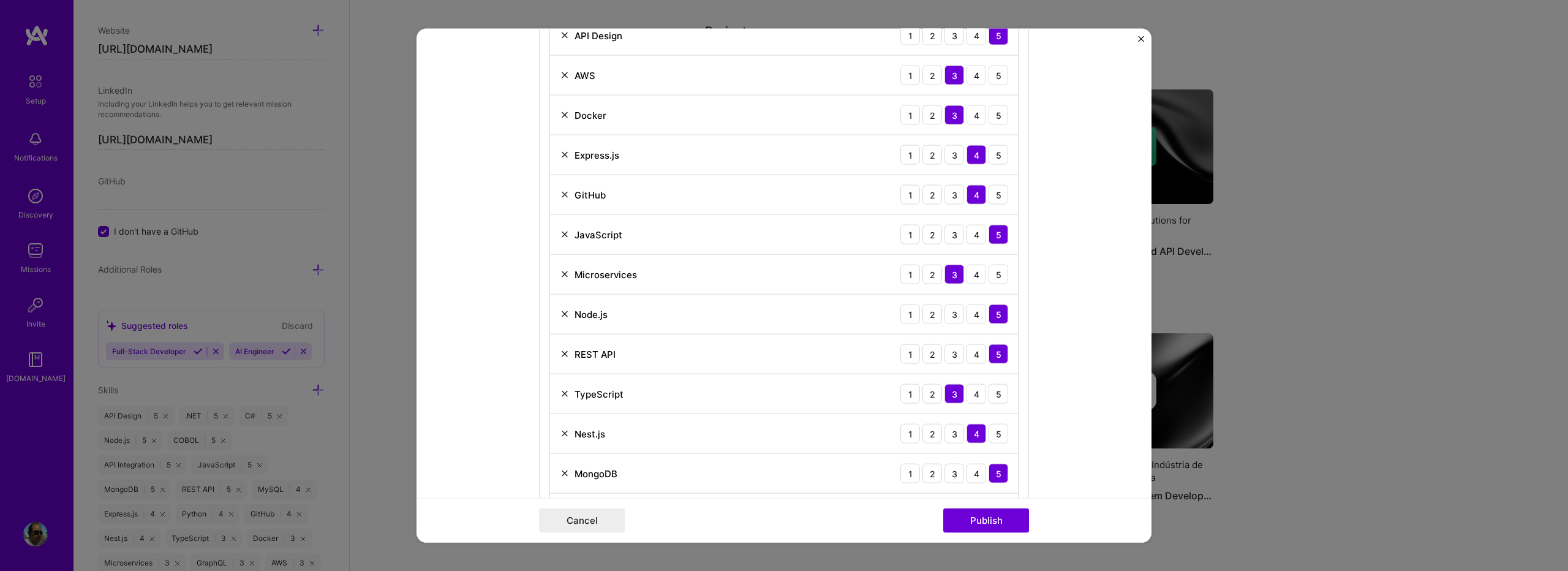
scroll to position [596, 0]
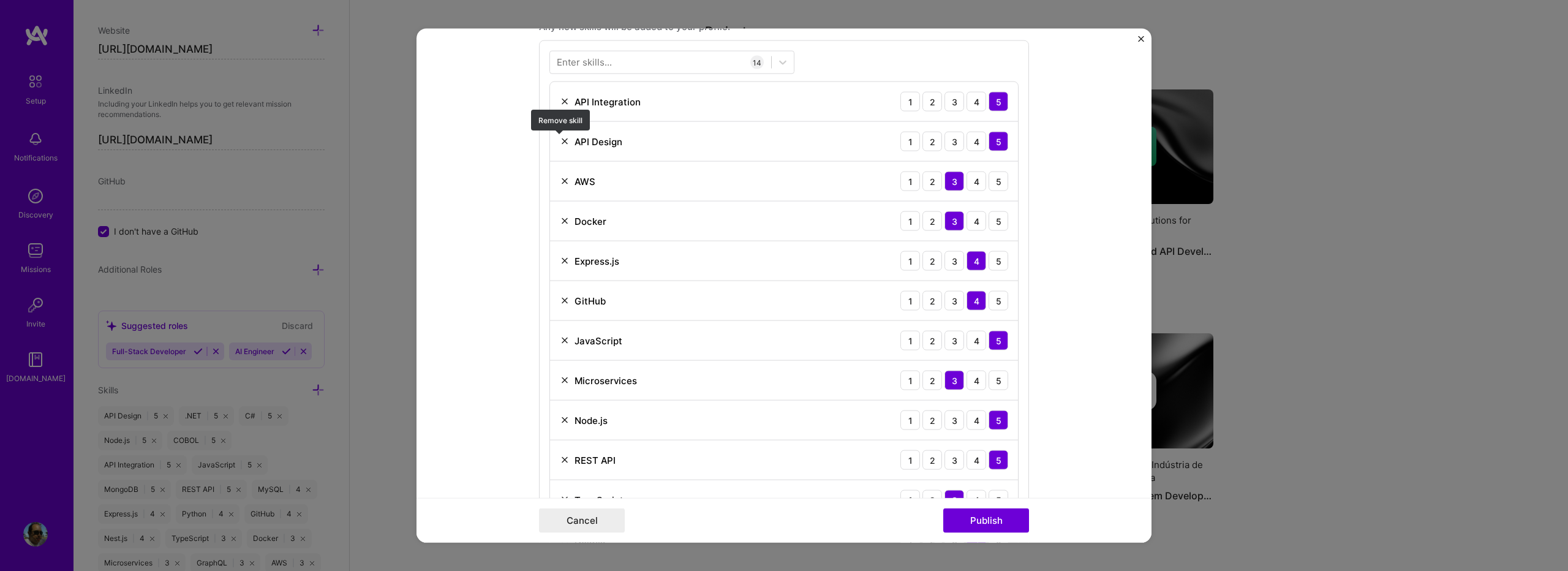
click at [561, 142] on img at bounding box center [565, 142] width 10 height 10
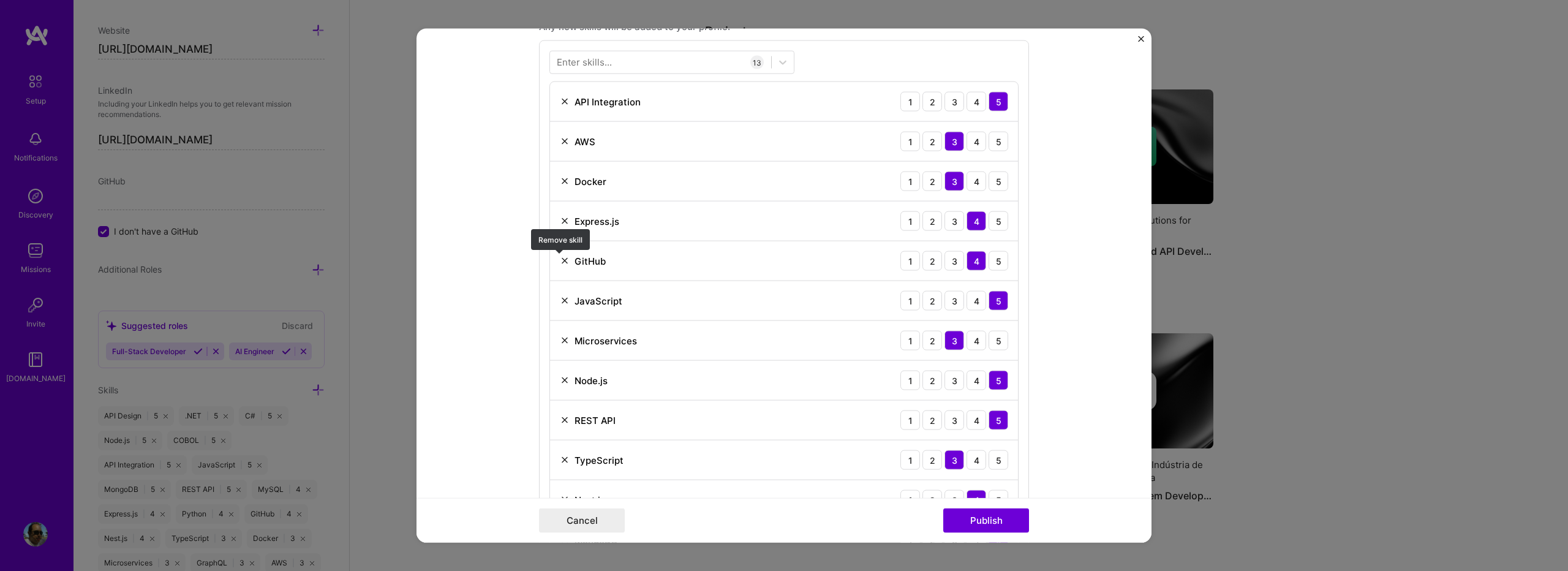
click at [560, 262] on img at bounding box center [565, 261] width 10 height 10
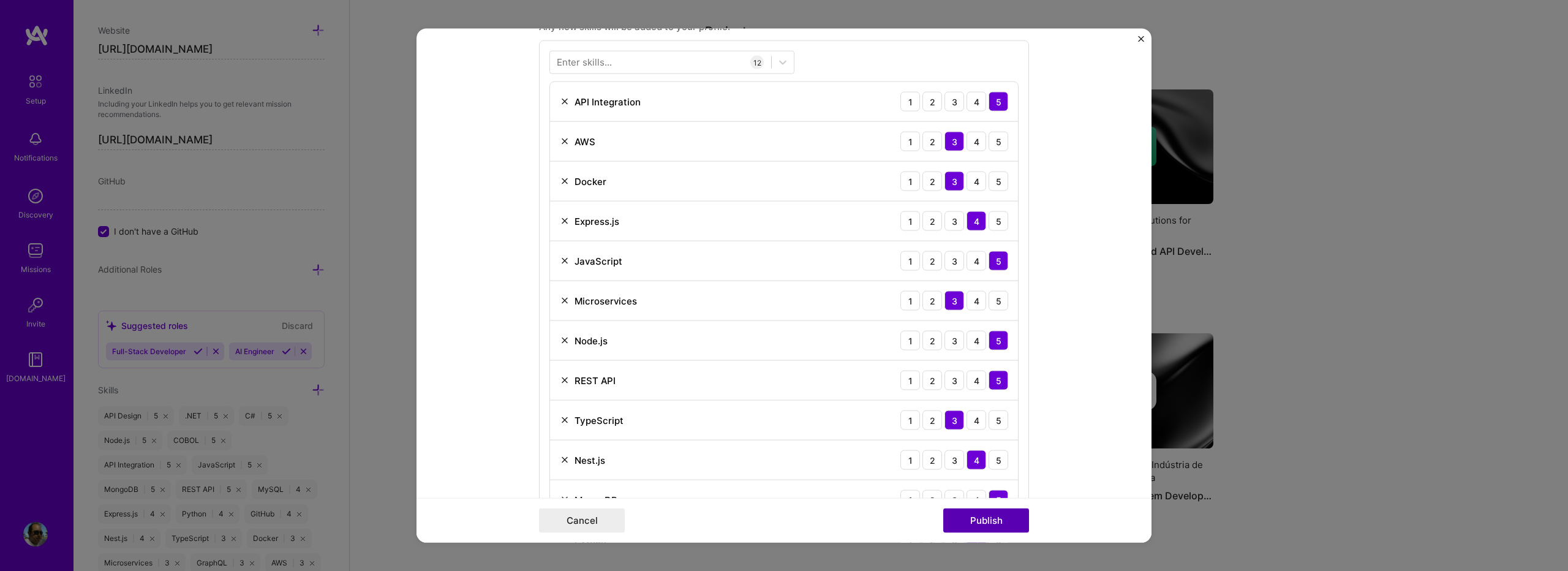
click at [954, 526] on button "Publish" at bounding box center [986, 520] width 86 height 25
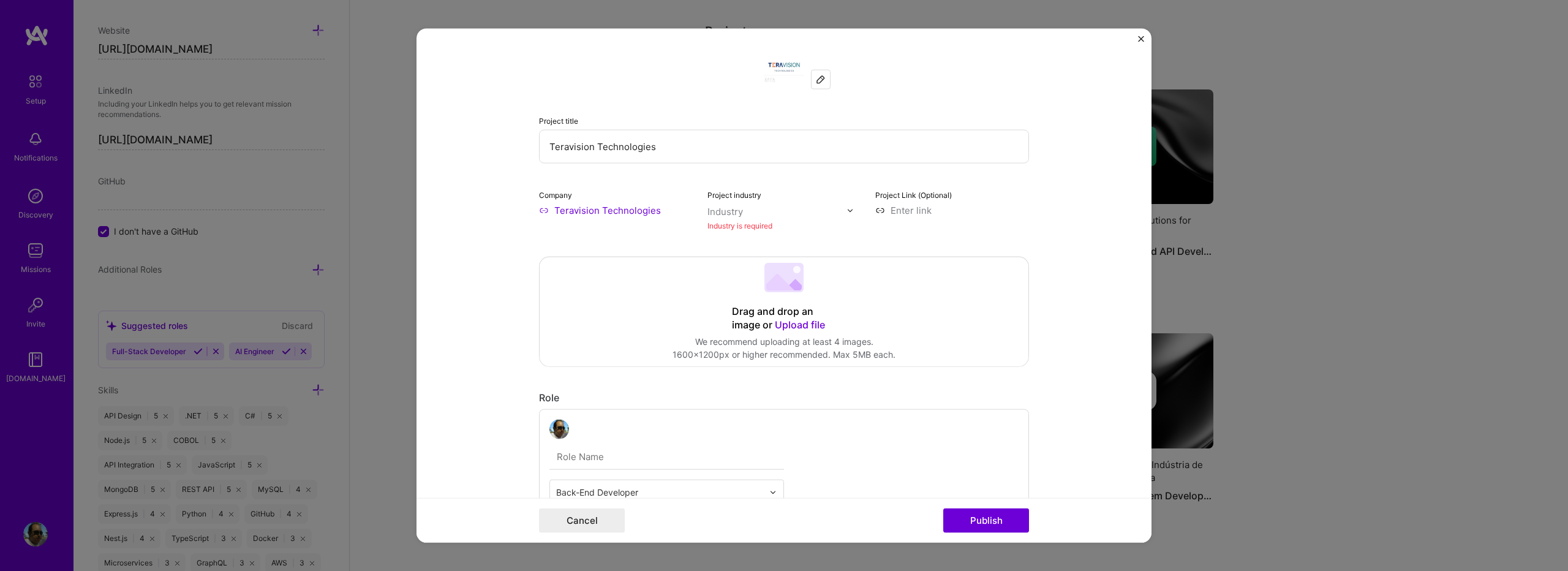
scroll to position [0, 0]
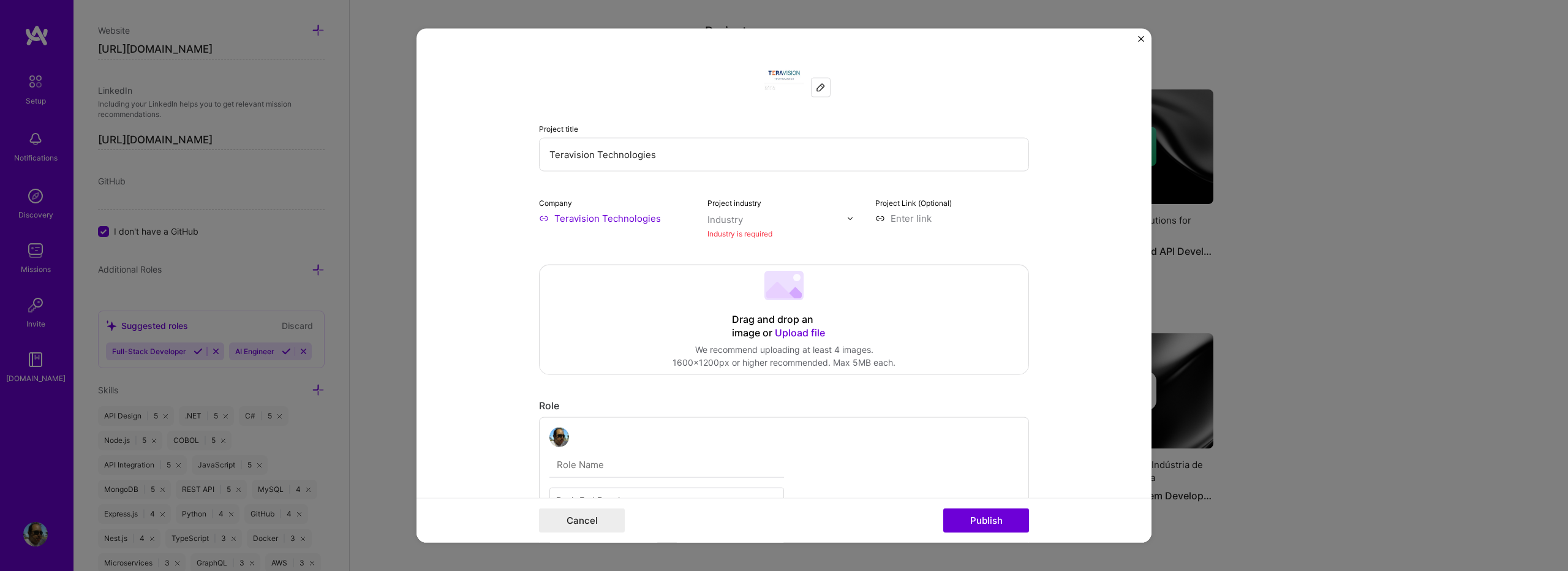
click at [741, 220] on input "text" at bounding box center [777, 219] width 139 height 13
click at [669, 154] on input "Teravision Technologies" at bounding box center [784, 155] width 490 height 34
type input "M"
type input "O"
type input "Fintech"
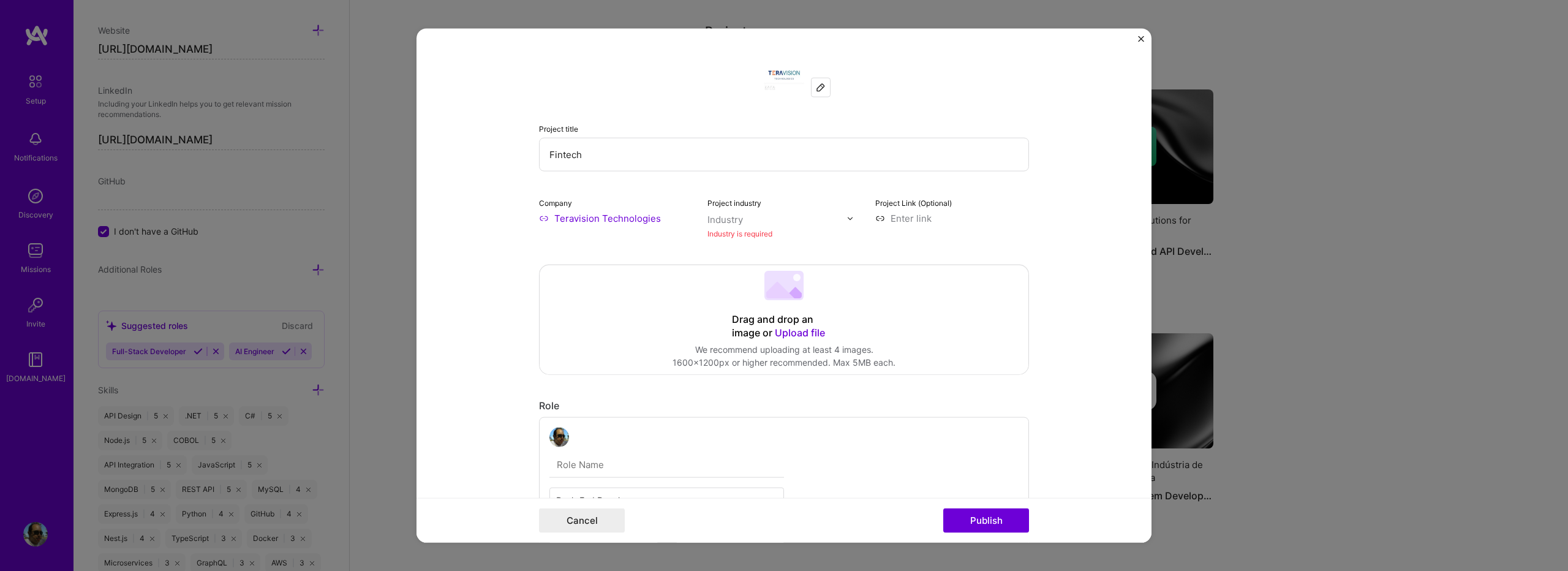
click at [735, 224] on div "Industry" at bounding box center [725, 219] width 35 height 13
type input "finte"
click at [724, 244] on span at bounding box center [724, 245] width 10 height 10
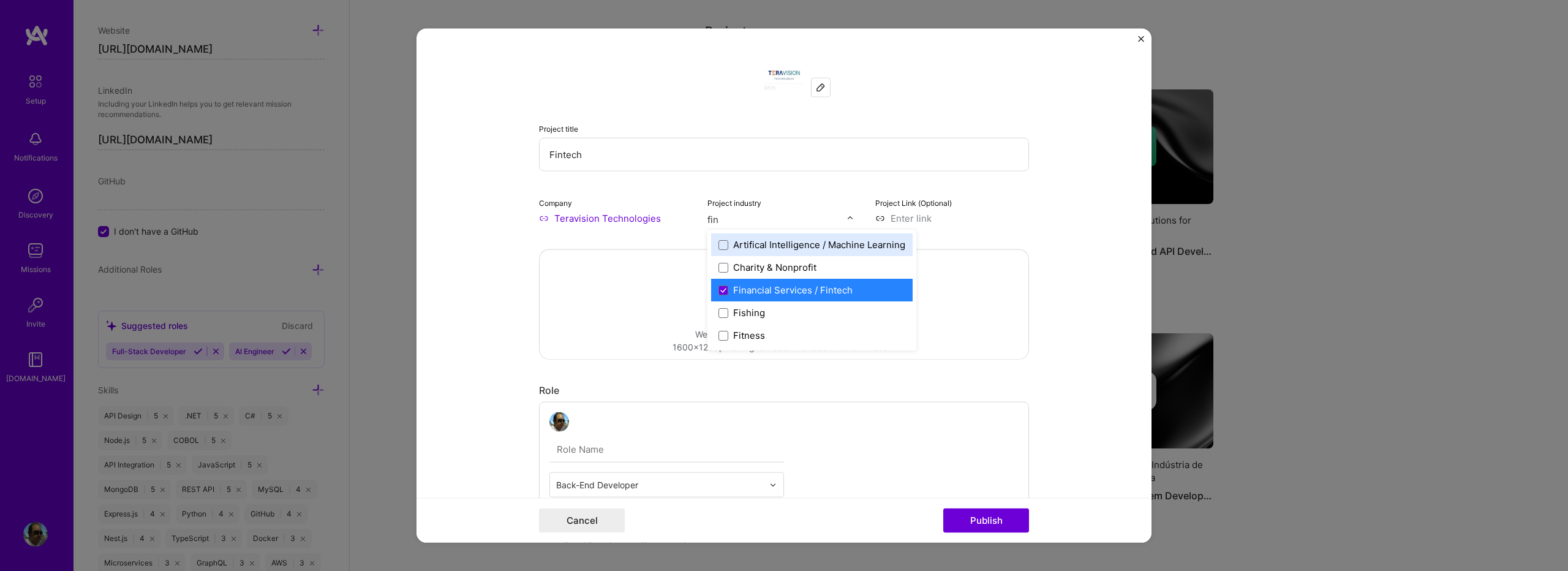
type input "fina"
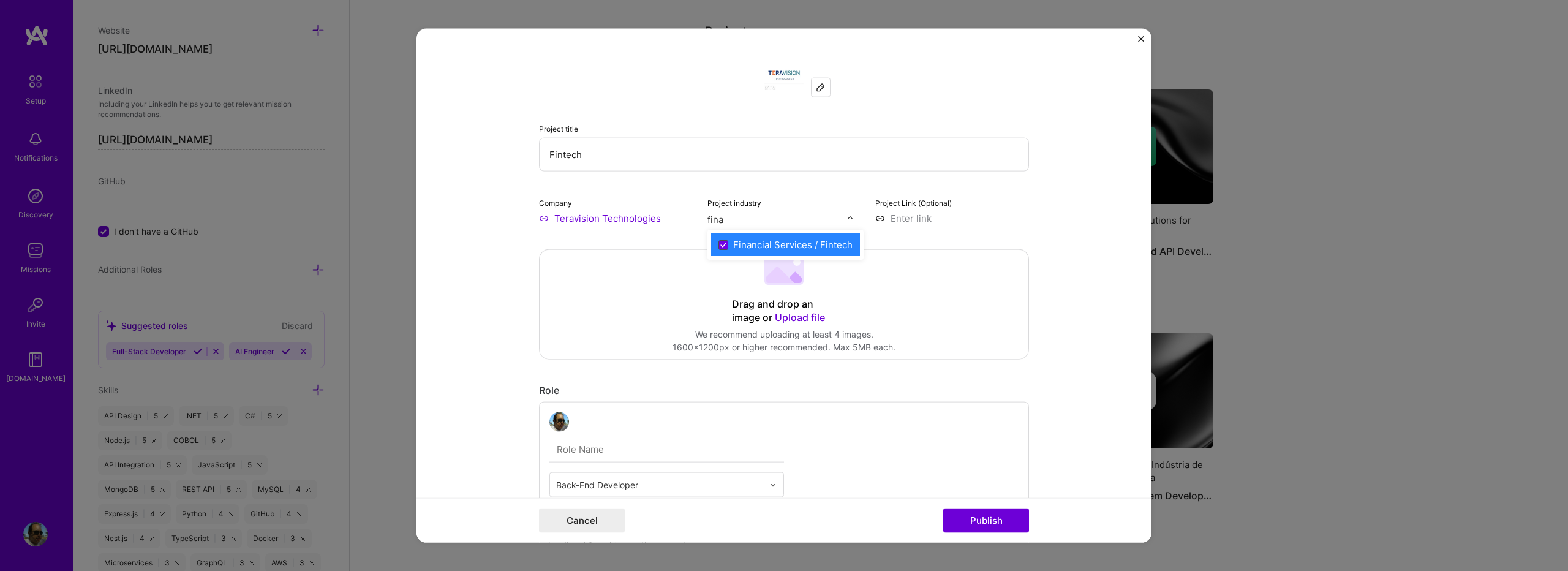
click at [721, 242] on icon at bounding box center [724, 244] width 6 height 5
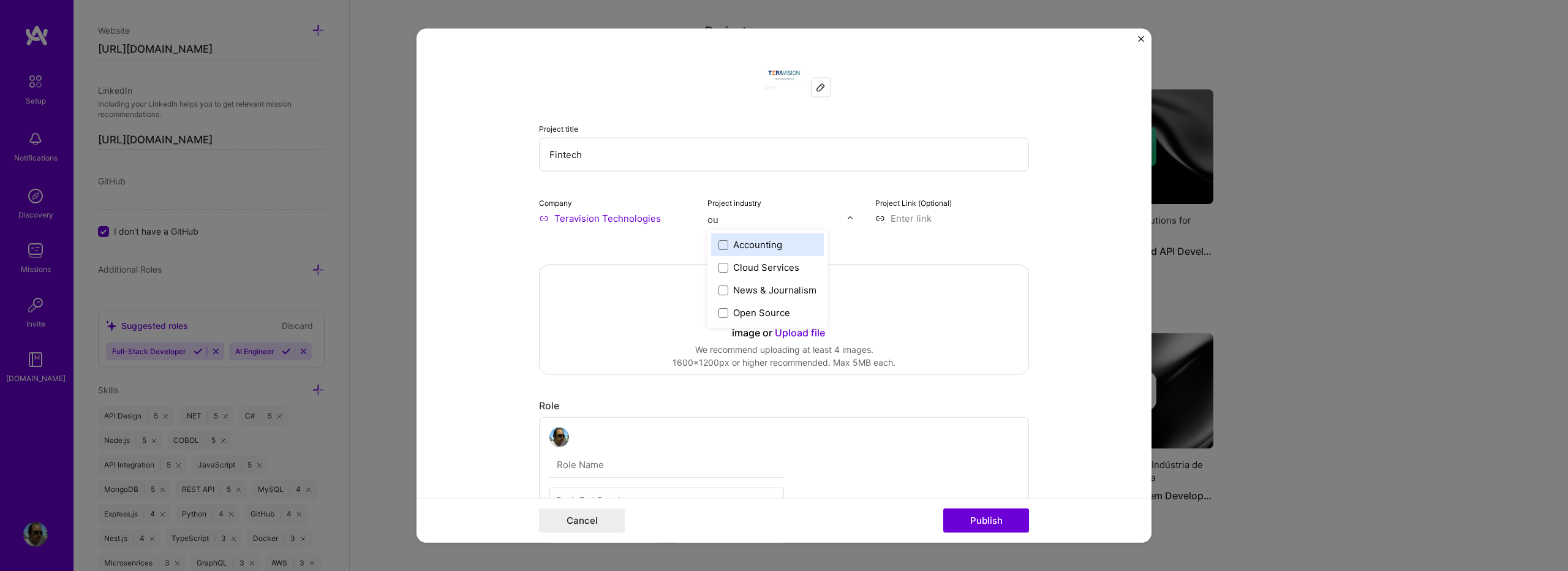
type input "o"
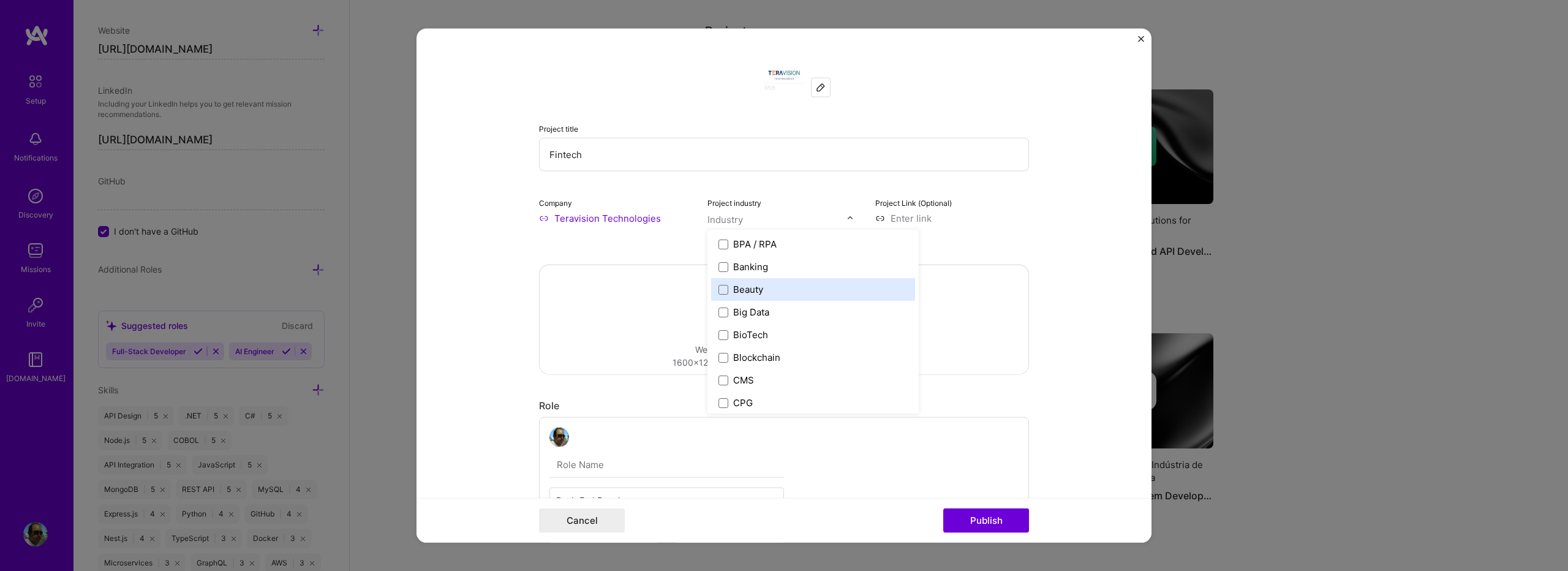
scroll to position [327, 0]
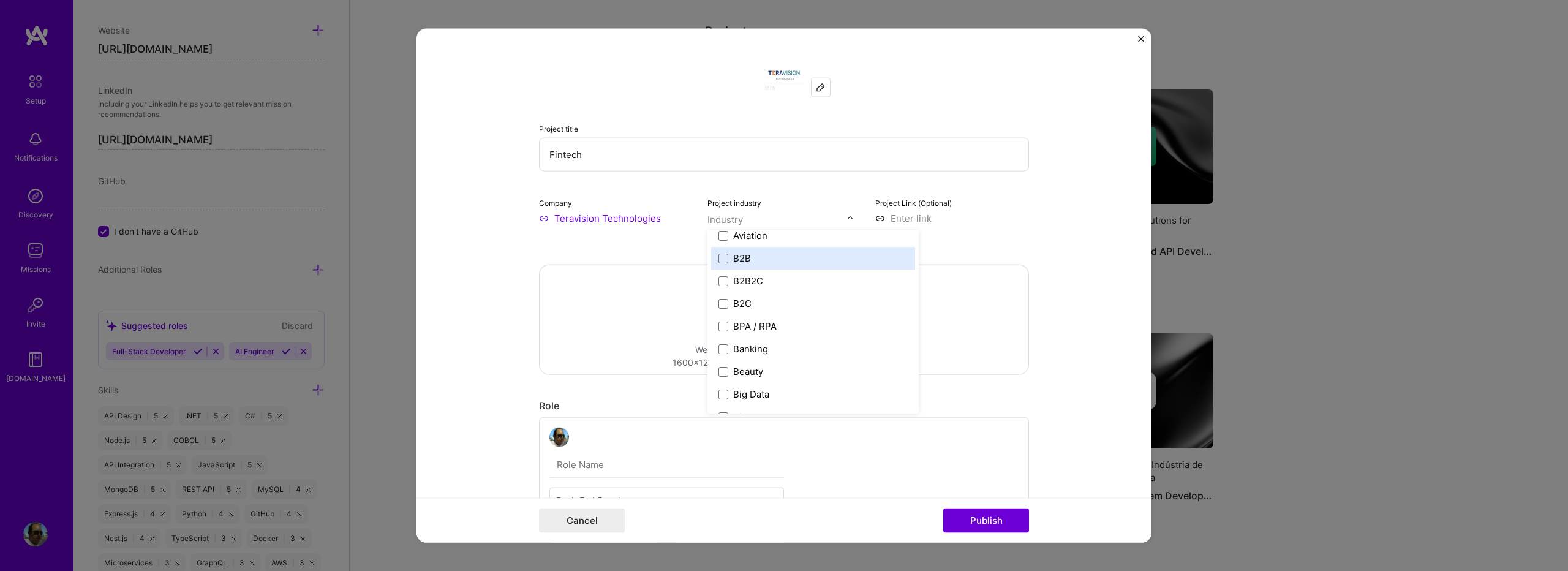
click at [745, 257] on div "B2B" at bounding box center [742, 258] width 18 height 13
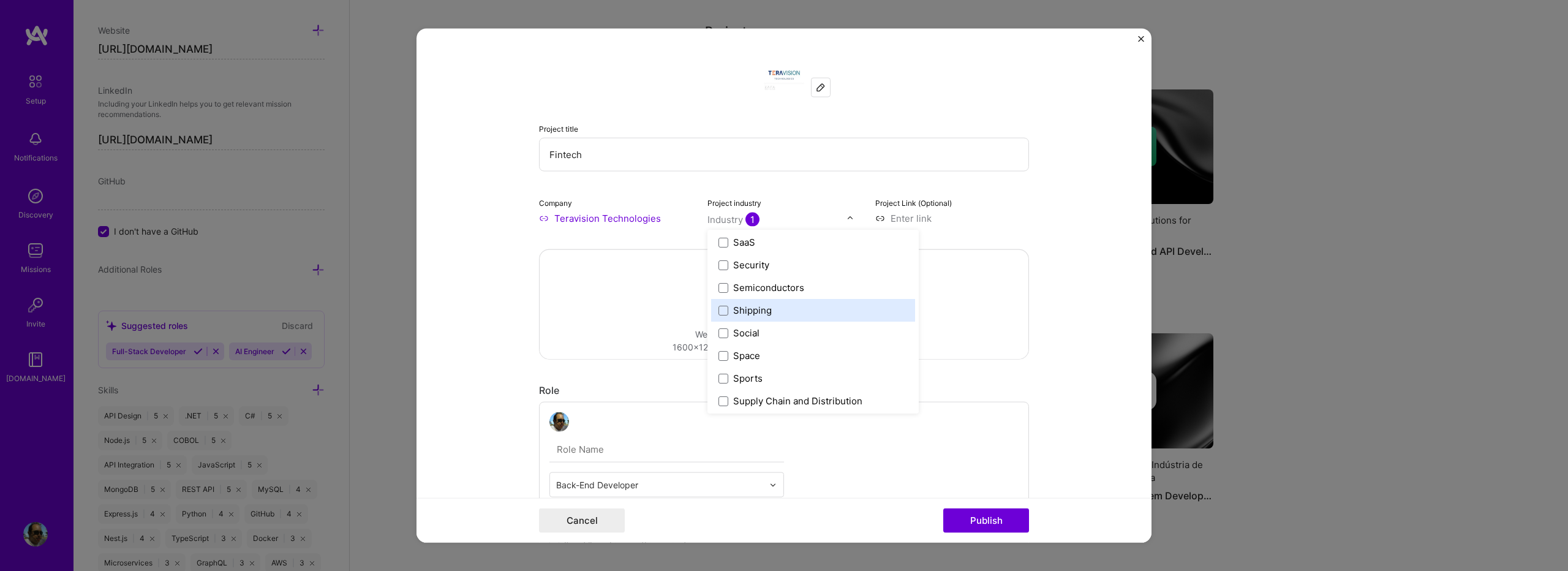
scroll to position [2544, 0]
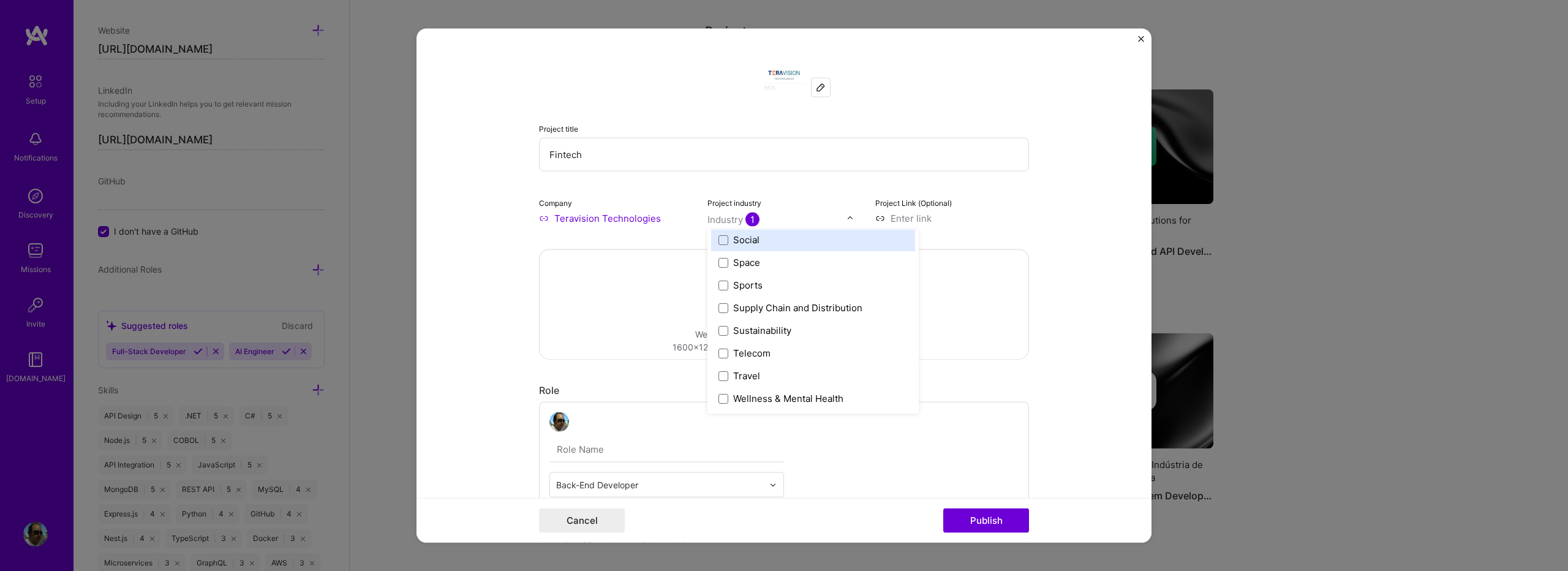
click at [702, 106] on div "Project title Fintech Company Teravision Technologies Project industry option B…" at bounding box center [784, 139] width 490 height 172
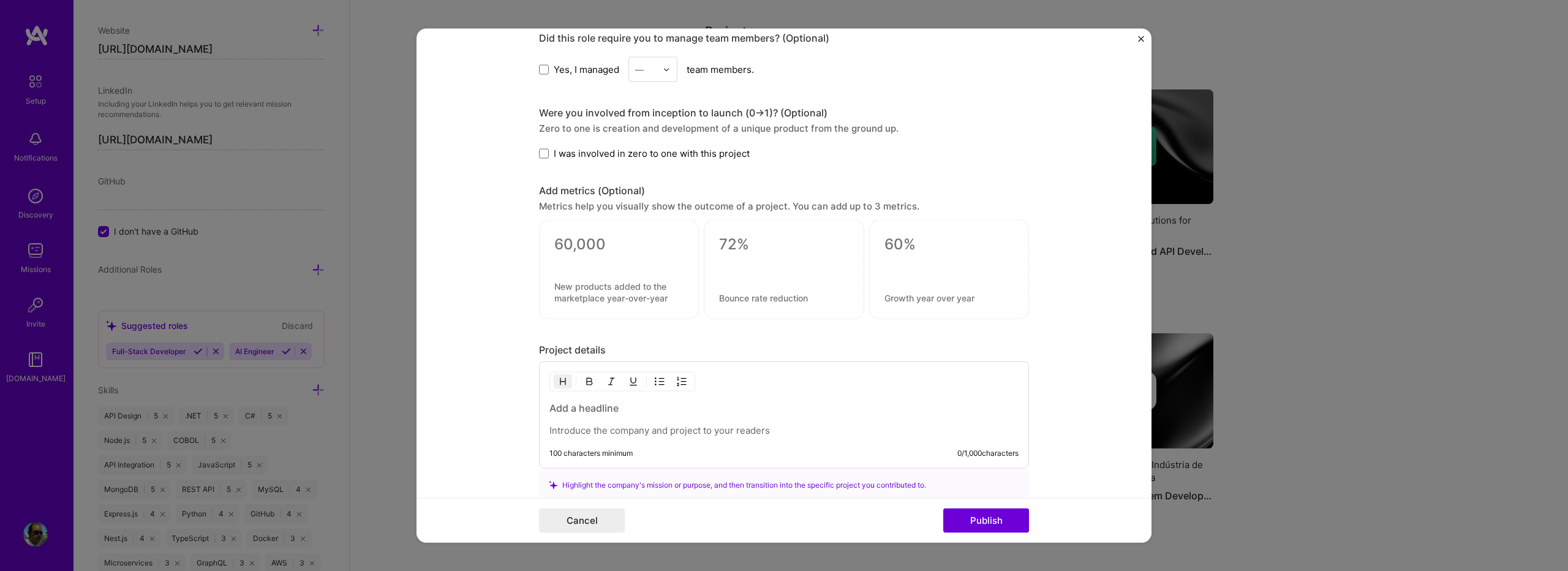
scroll to position [1273, 0]
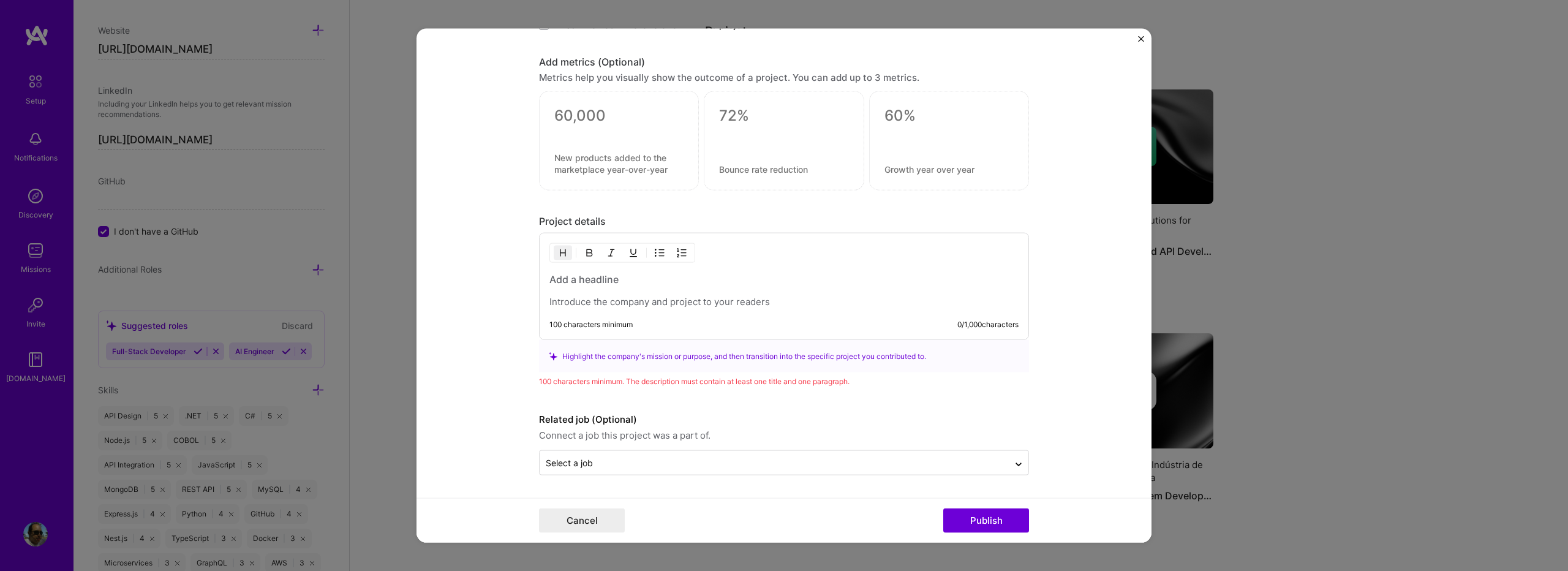
click at [716, 302] on p at bounding box center [784, 301] width 470 height 12
paste div
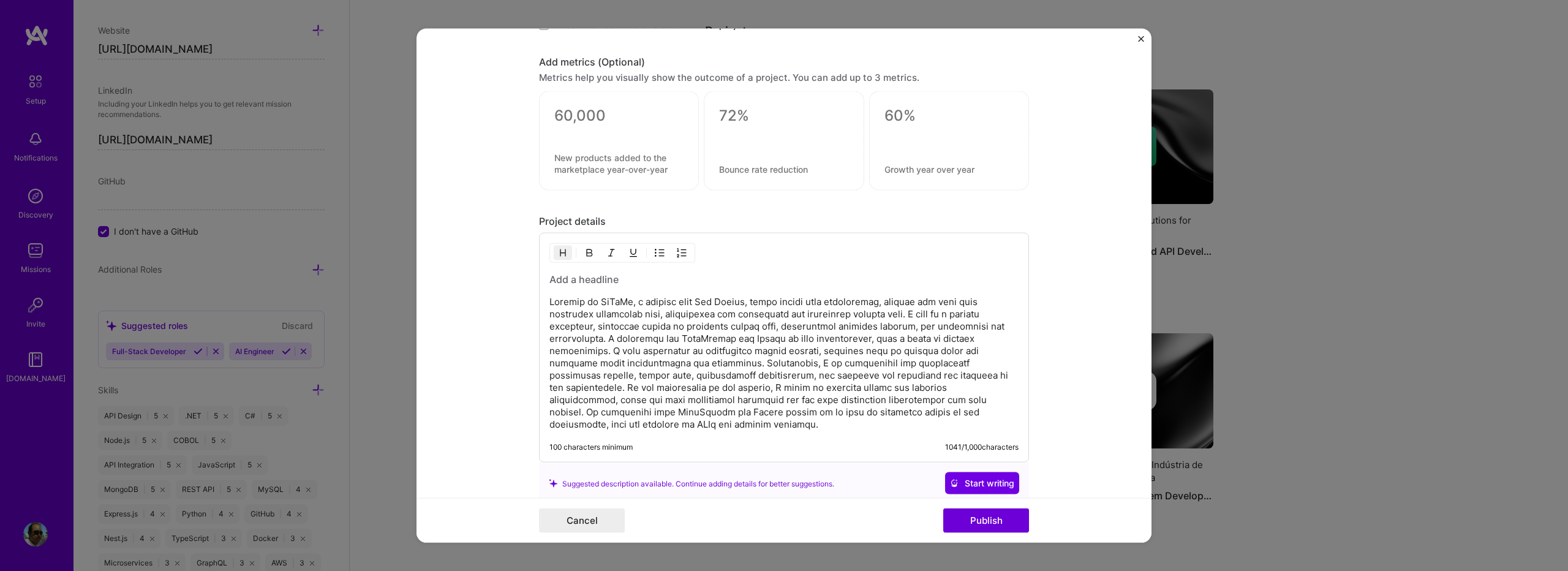
click at [612, 280] on h3 at bounding box center [784, 279] width 470 height 13
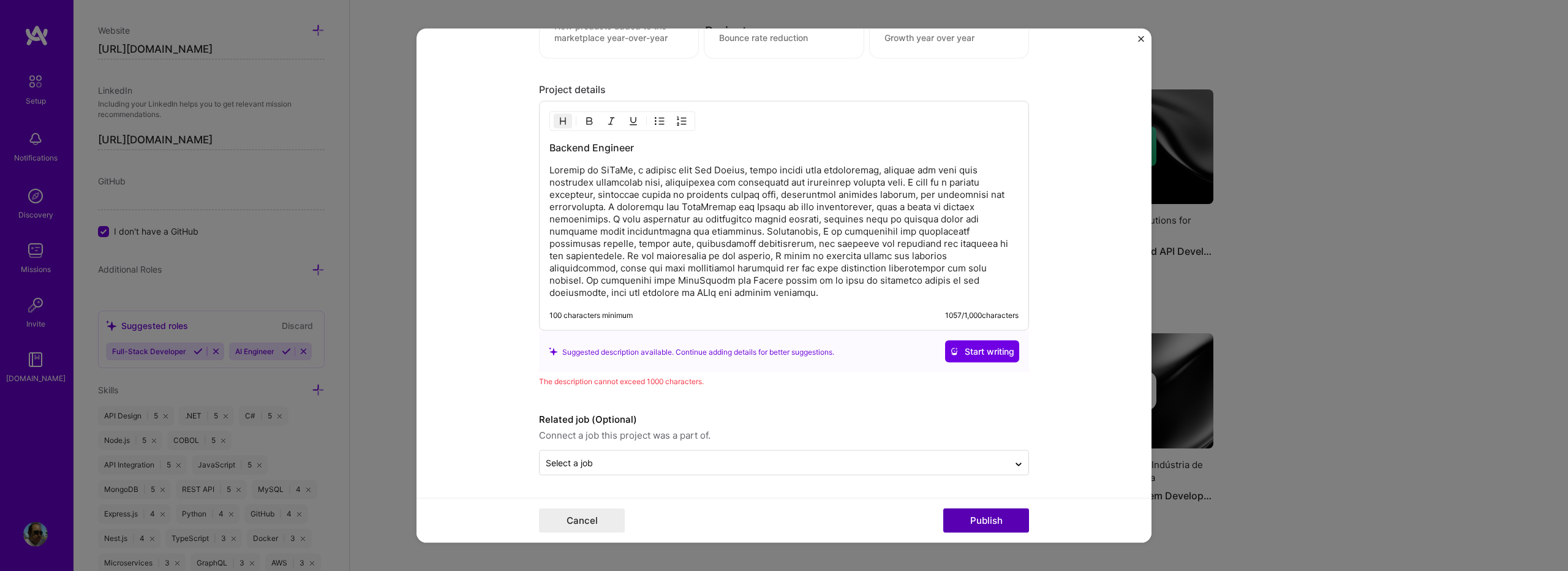
click at [958, 517] on button "Publish" at bounding box center [986, 520] width 86 height 25
click at [709, 296] on p at bounding box center [784, 231] width 470 height 135
click at [880, 196] on p at bounding box center [784, 231] width 470 height 135
click at [929, 183] on p at bounding box center [784, 231] width 470 height 135
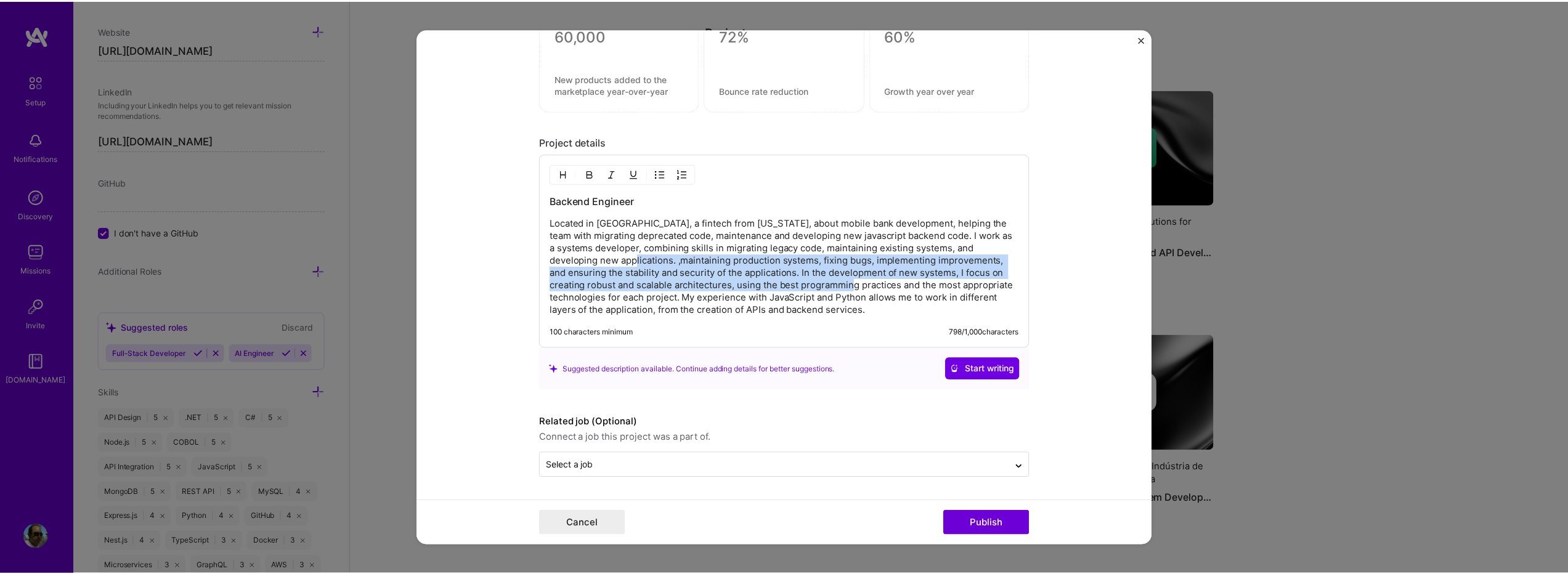
scroll to position [1360, 0]
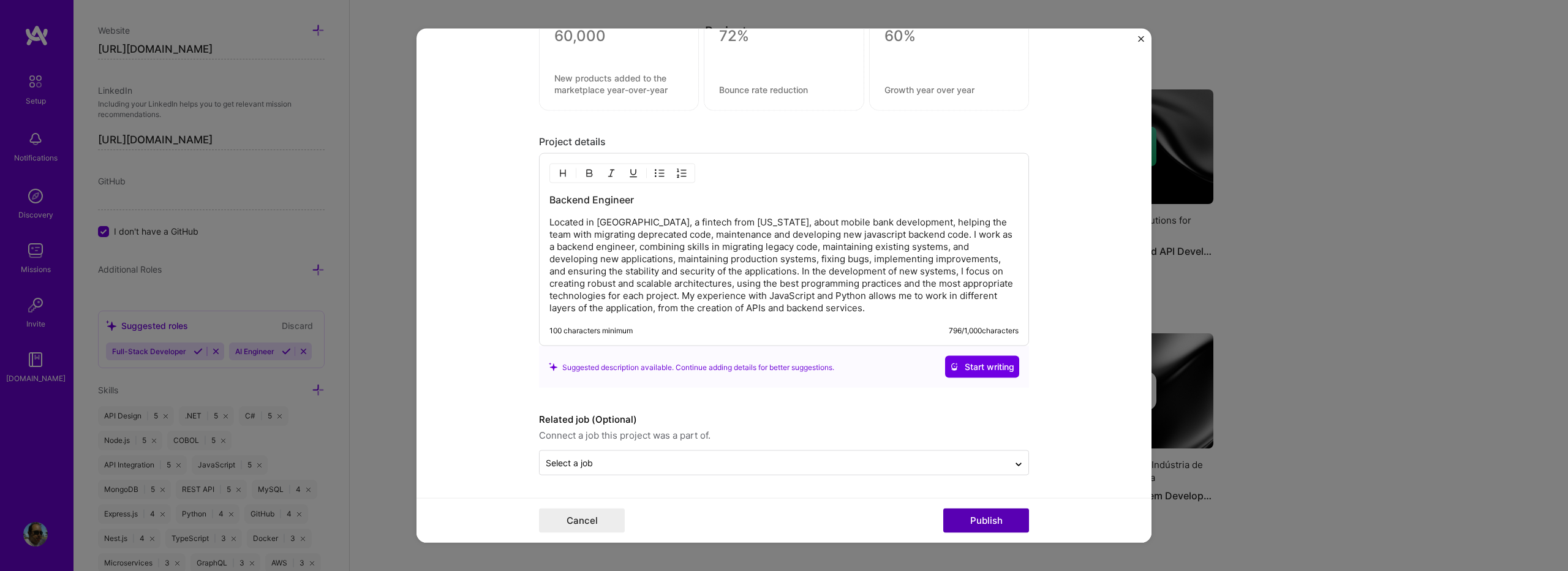
click at [964, 521] on button "Publish" at bounding box center [986, 520] width 86 height 25
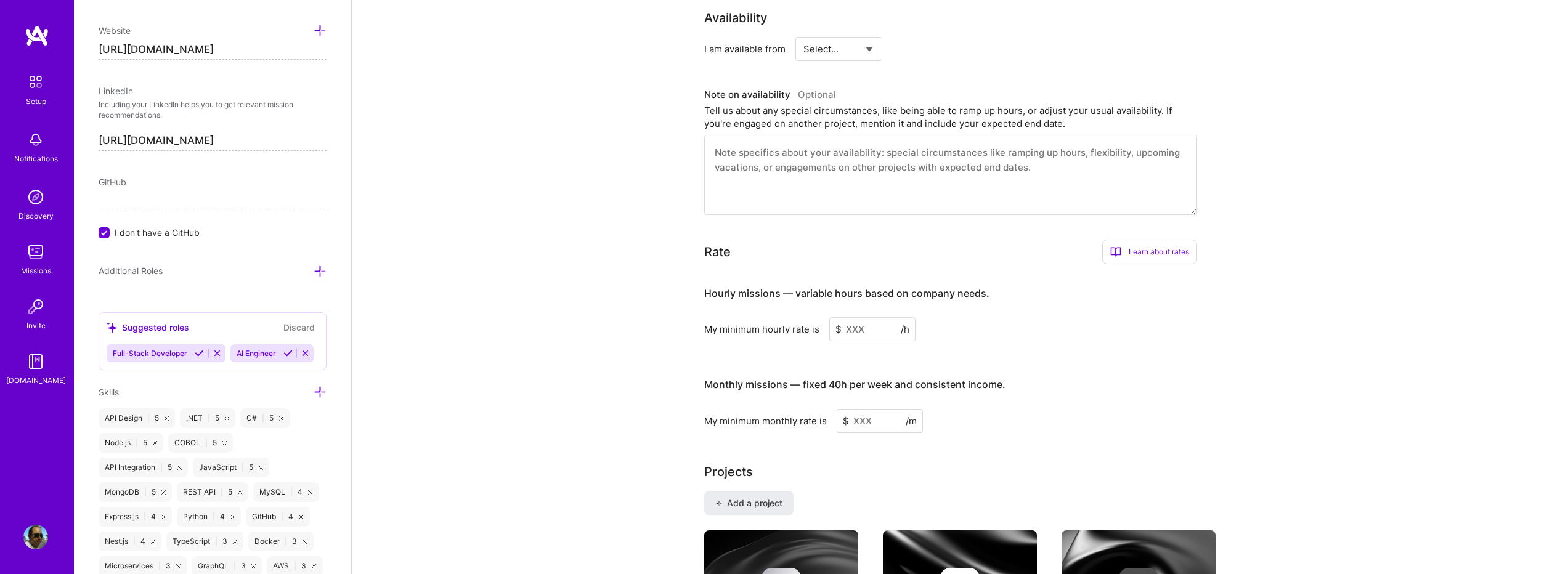
scroll to position [575, 0]
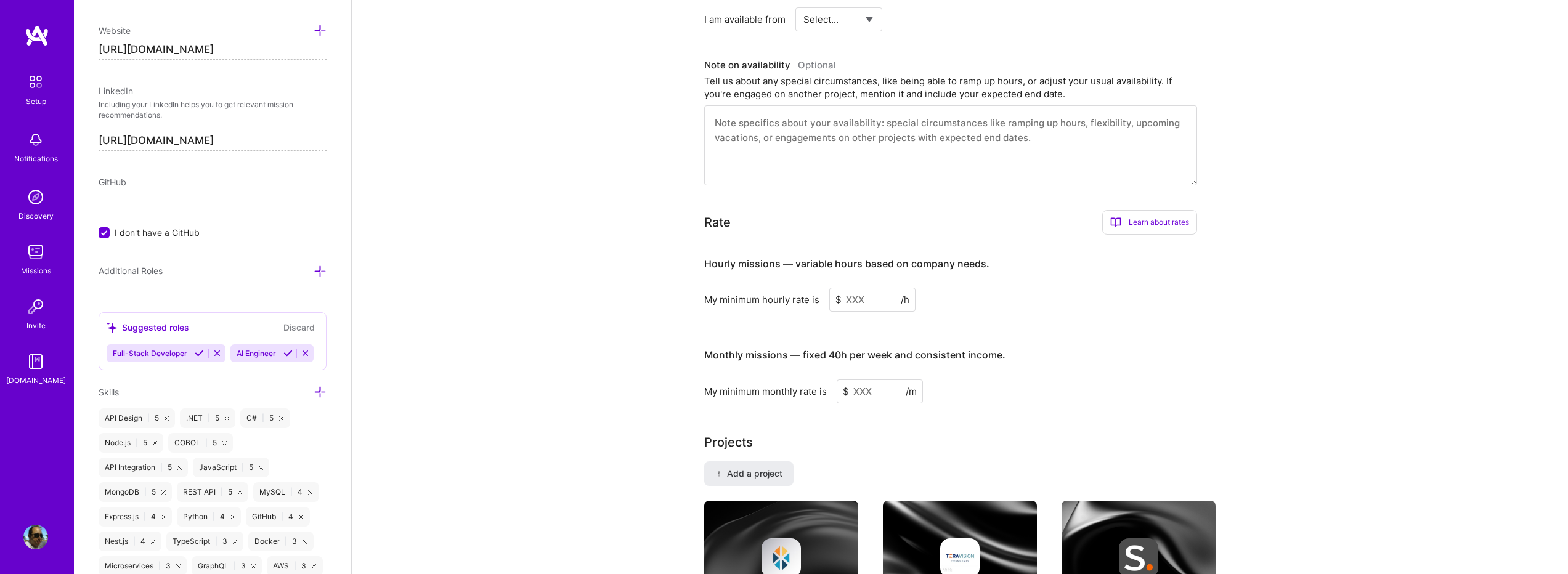
click at [868, 288] on input at bounding box center [872, 300] width 86 height 24
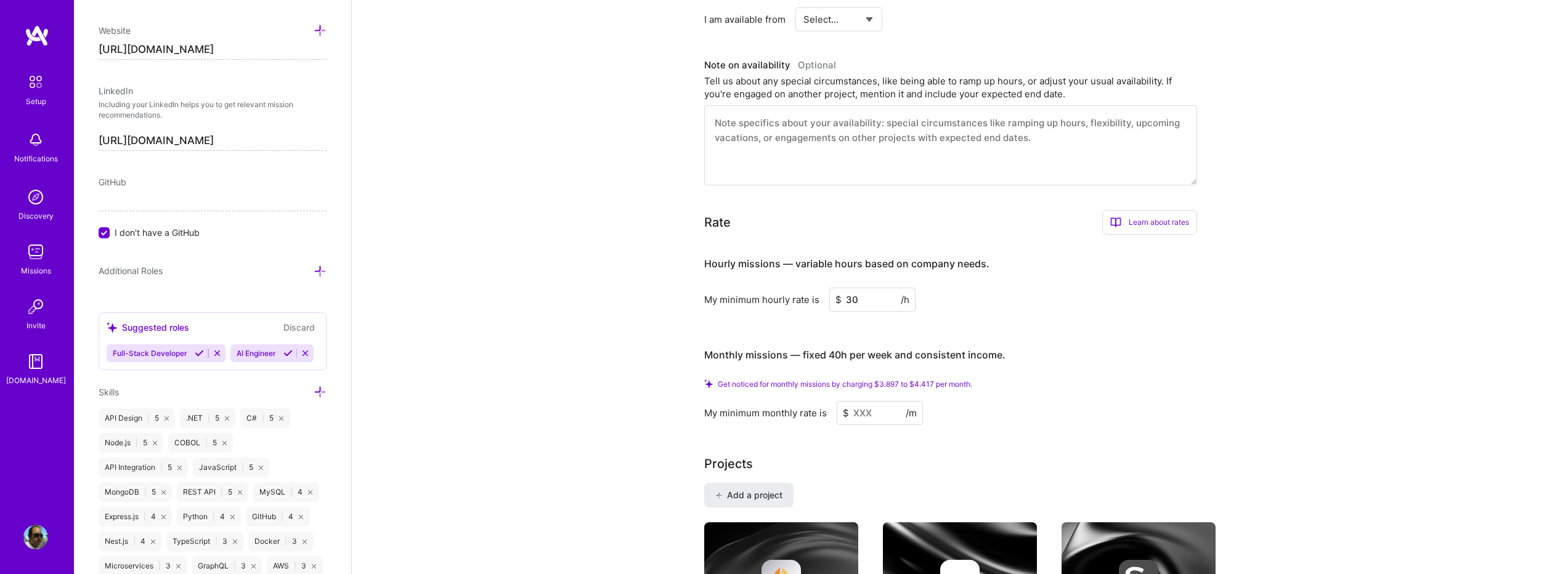
type input "30"
click at [949, 289] on div "My minimum hourly rate is $ 30 /h" at bounding box center [950, 300] width 493 height 24
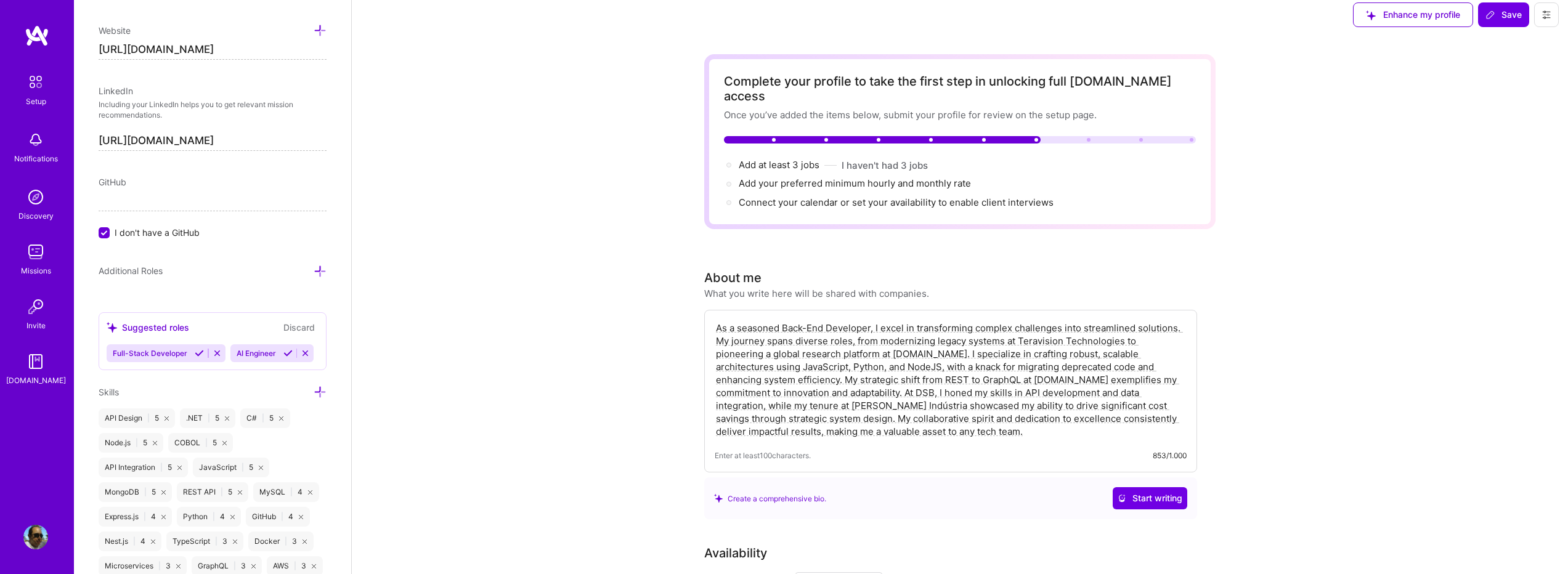
scroll to position [0, 0]
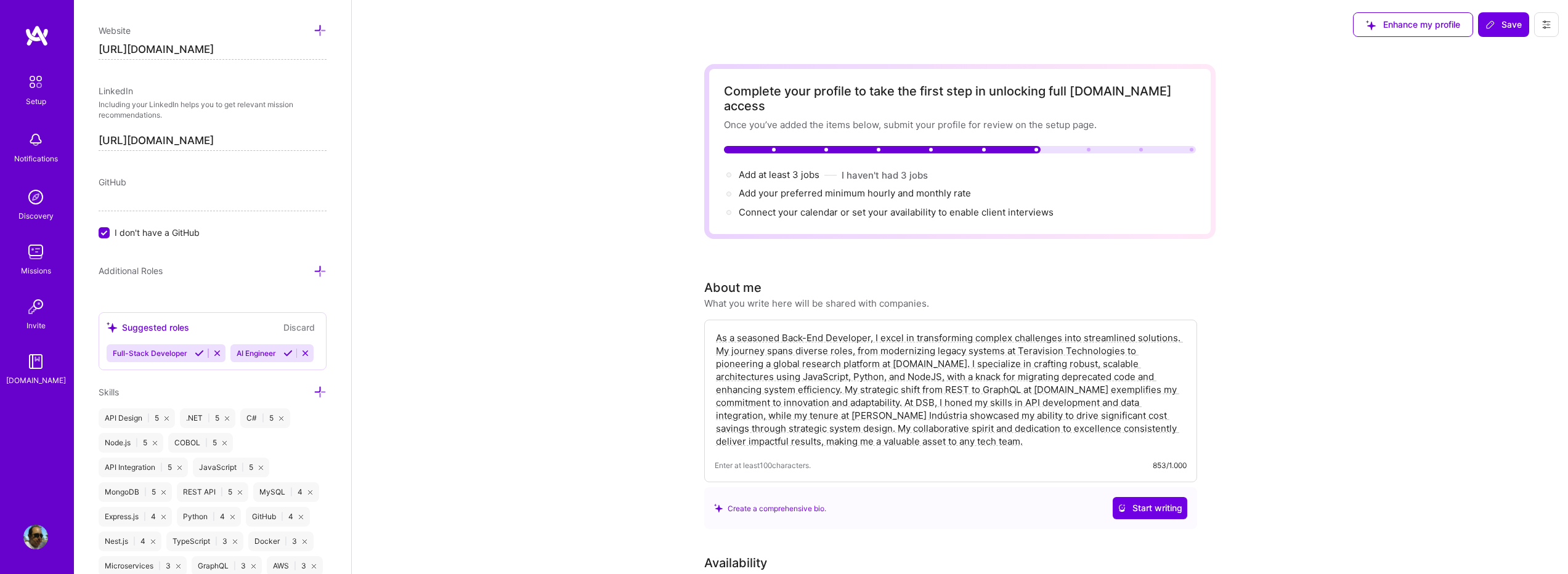
click at [104, 234] on input "I don't have a GitHub" at bounding box center [105, 233] width 11 height 11
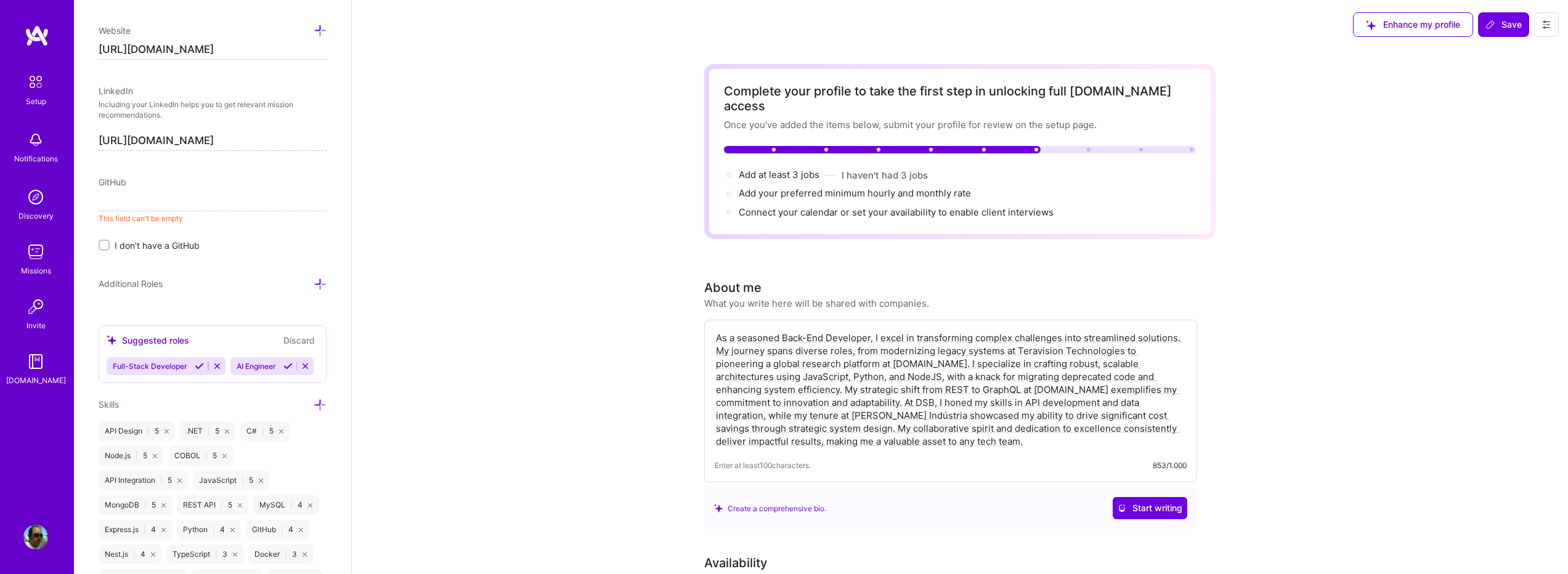
paste input "[URL][DOMAIN_NAME]"
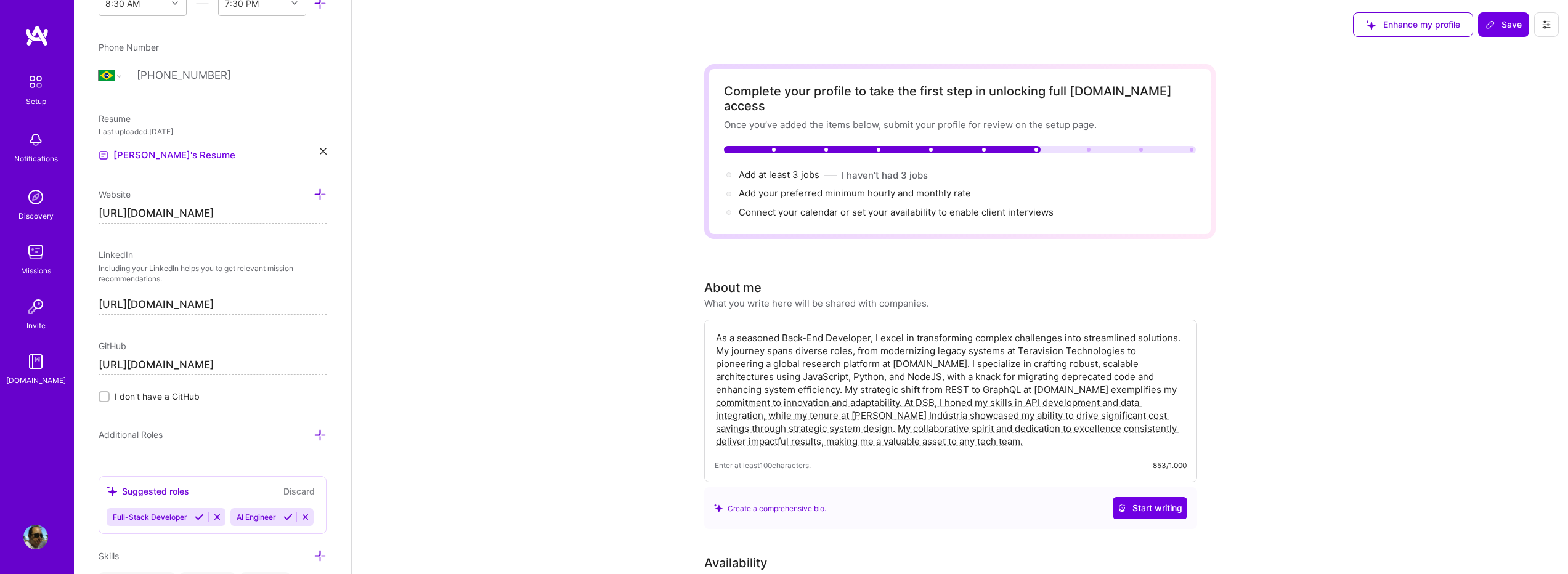
scroll to position [439, 0]
type input "[URL][DOMAIN_NAME]"
click at [265, 213] on input "[URL][DOMAIN_NAME]" at bounding box center [213, 215] width 228 height 20
type input "https://"
click at [141, 233] on div "Edit photo [PERSON_NAME] Back-End Developer 11 Years Experience Location This i…" at bounding box center [213, 287] width 277 height 574
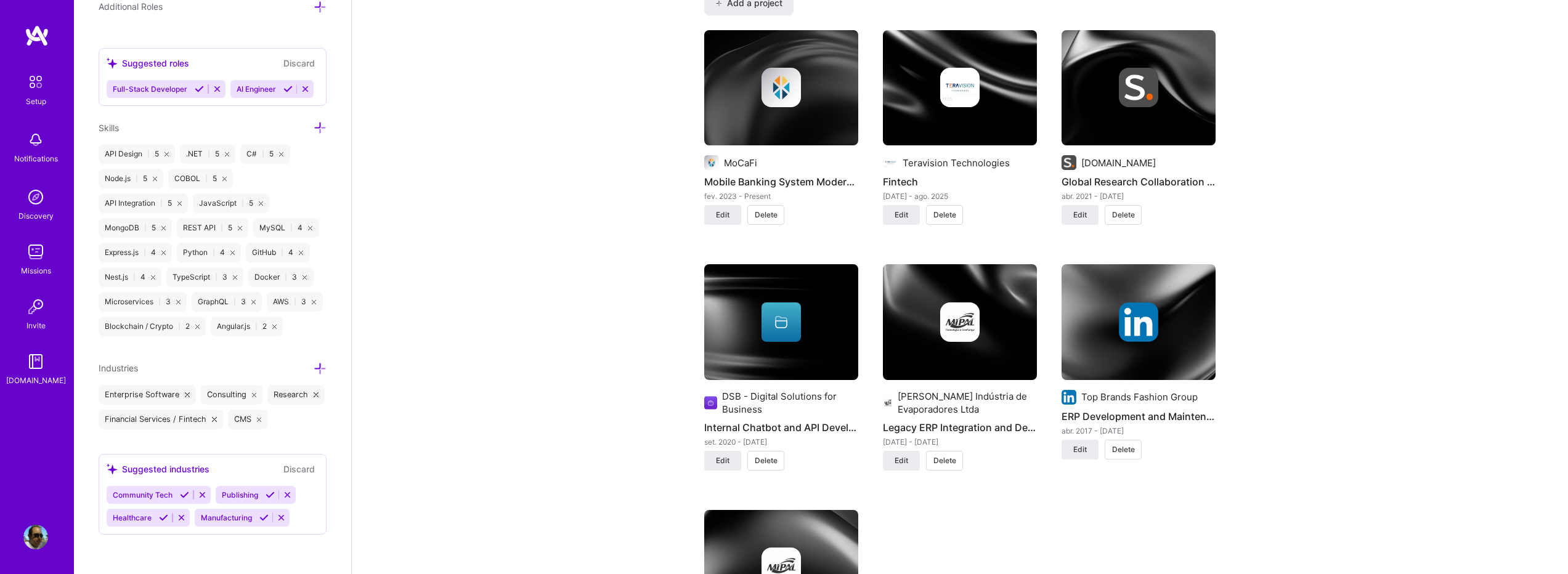
scroll to position [1068, 0]
click at [724, 455] on span "Edit" at bounding box center [723, 460] width 14 height 11
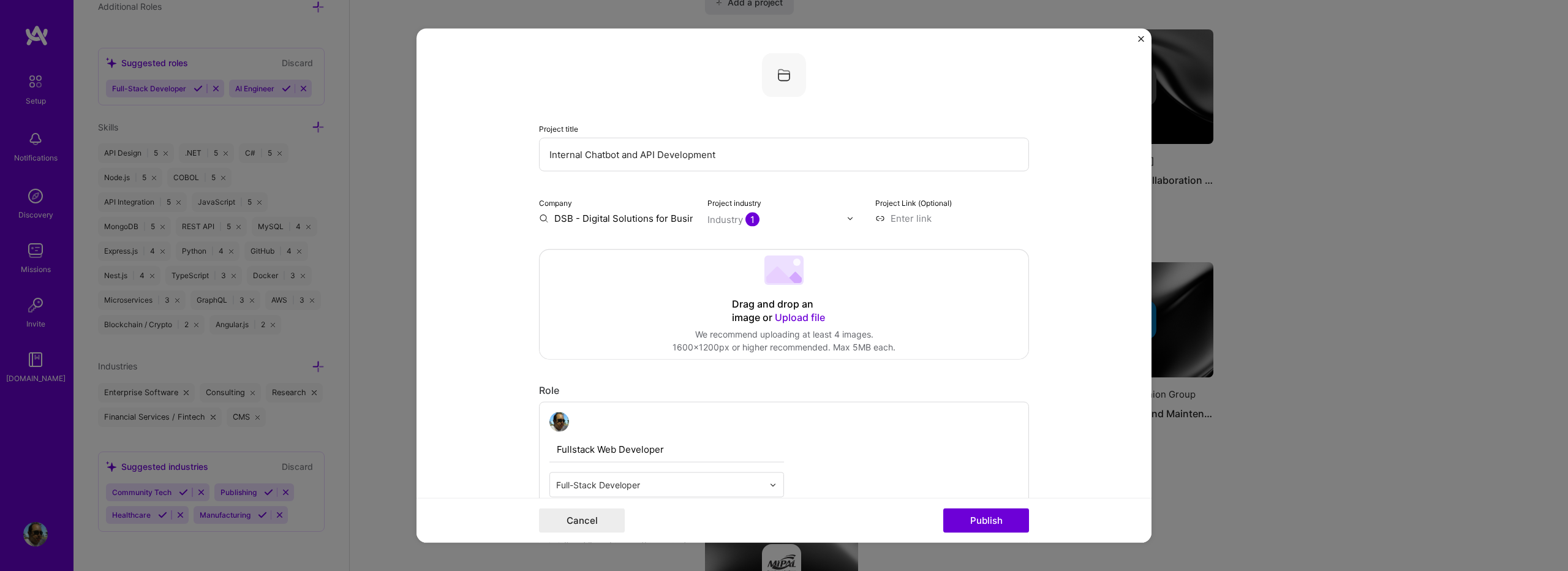
click at [558, 217] on input "DSB - Digital Solutions for Business" at bounding box center [615, 219] width 153 height 13
click at [552, 218] on input "DSB - Digital Solutions for Business" at bounding box center [615, 219] width 153 height 13
type input "DDSB - Digital Solutions for Business"
click at [542, 238] on div "Add company DDSB - Digital Solutions for Business" at bounding box center [631, 253] width 184 height 43
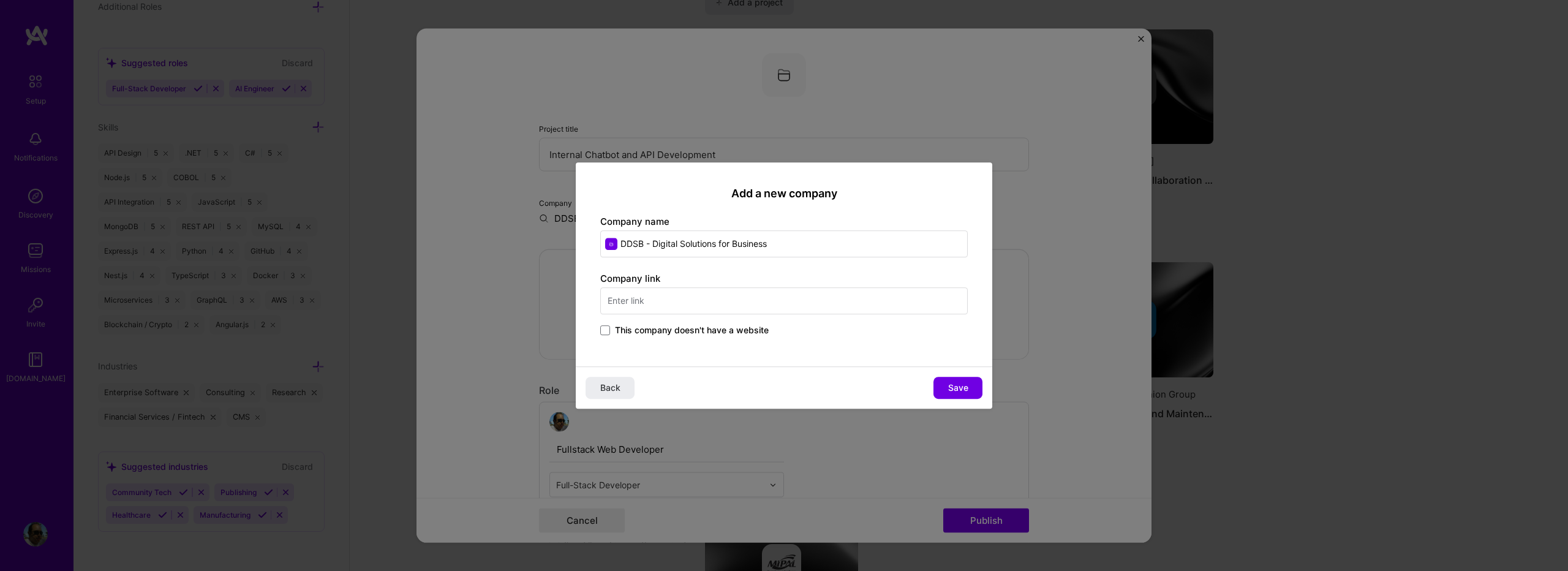
click at [627, 246] on input "DDSB - Digital Solutions for Business" at bounding box center [784, 244] width 368 height 27
type input "DSB - Digital Solutions for Business"
click at [742, 302] on input "text" at bounding box center [784, 301] width 368 height 27
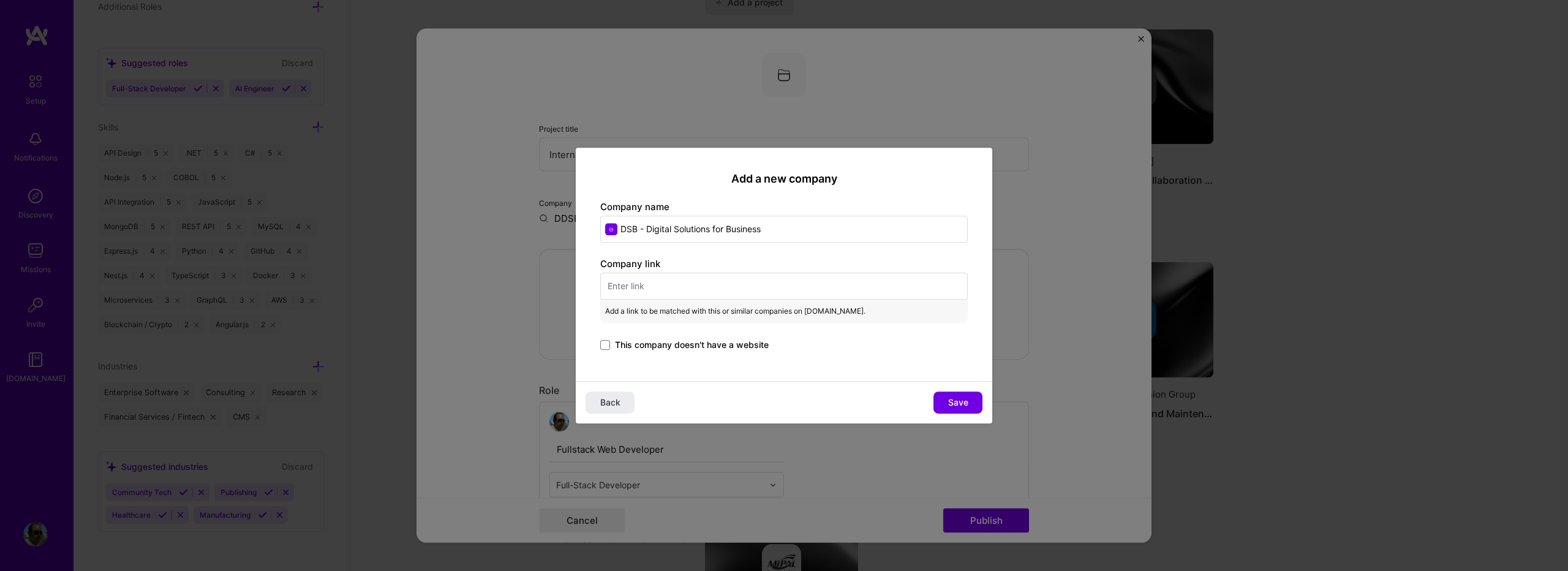
paste input "[URL][DOMAIN_NAME]"
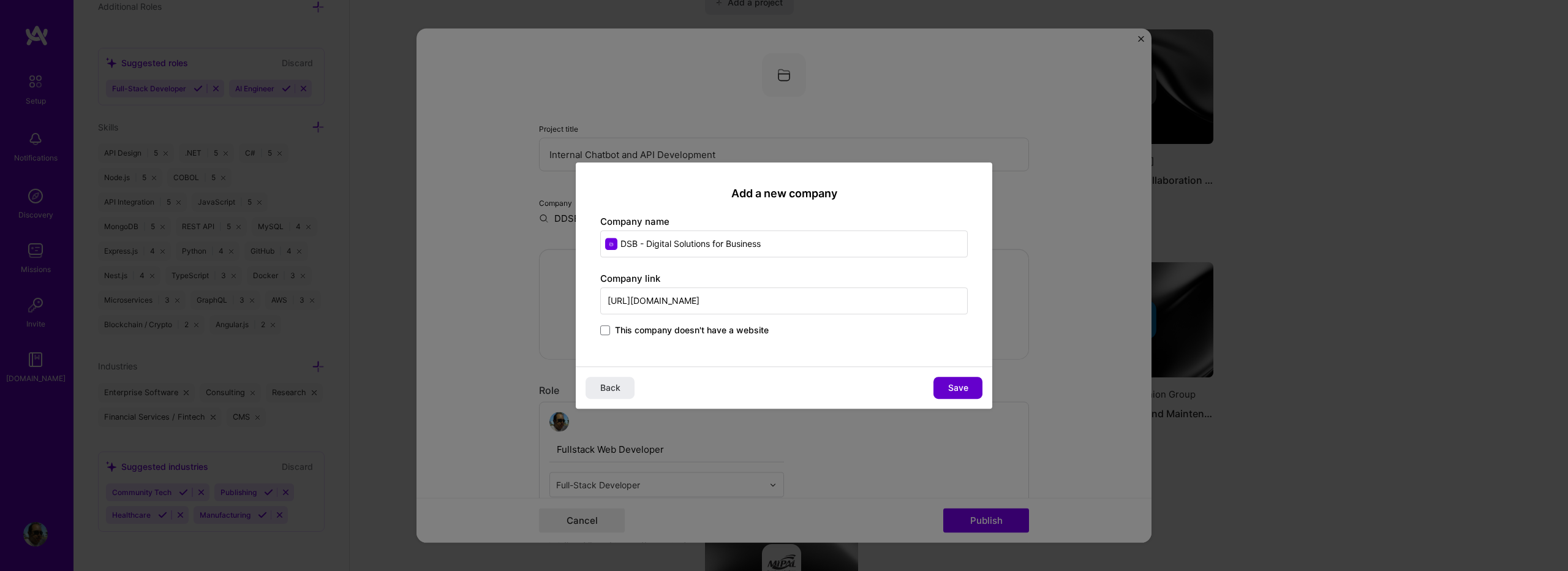
type input "[URL][DOMAIN_NAME]"
click at [953, 392] on span "Save" at bounding box center [958, 388] width 21 height 12
type input "DSB - Digital Solutions for Business"
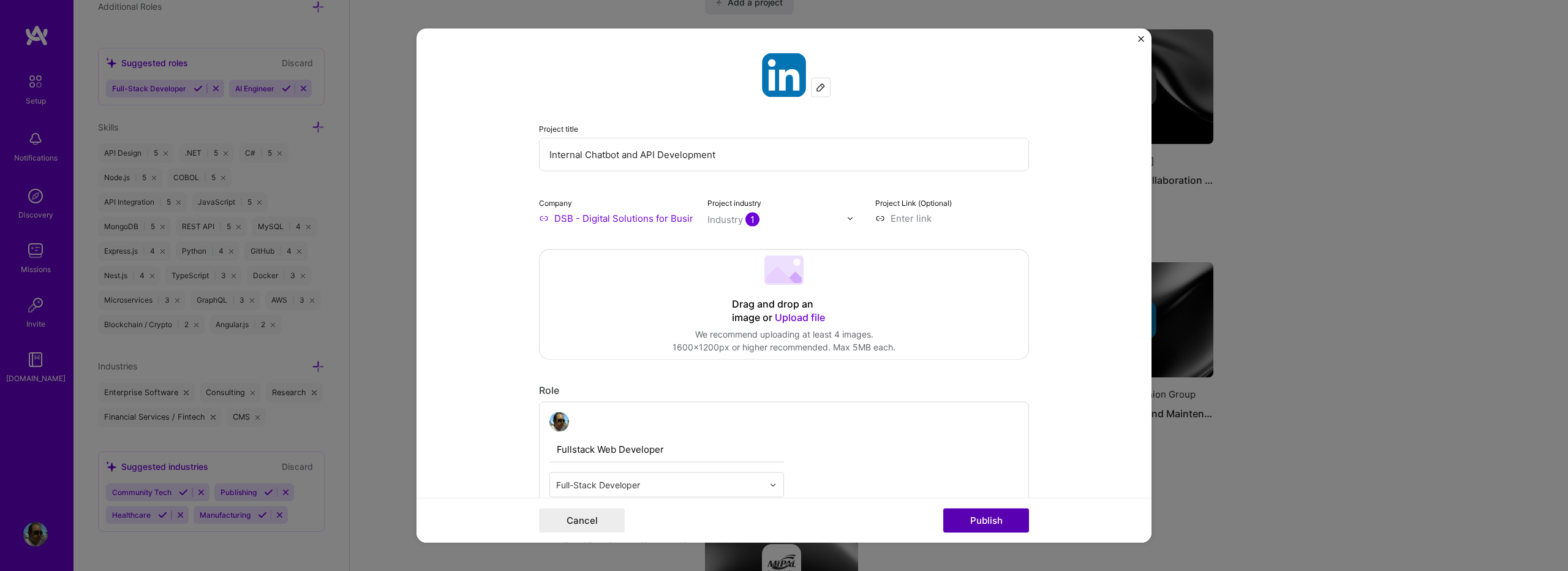
click at [971, 515] on button "Publish" at bounding box center [986, 520] width 86 height 25
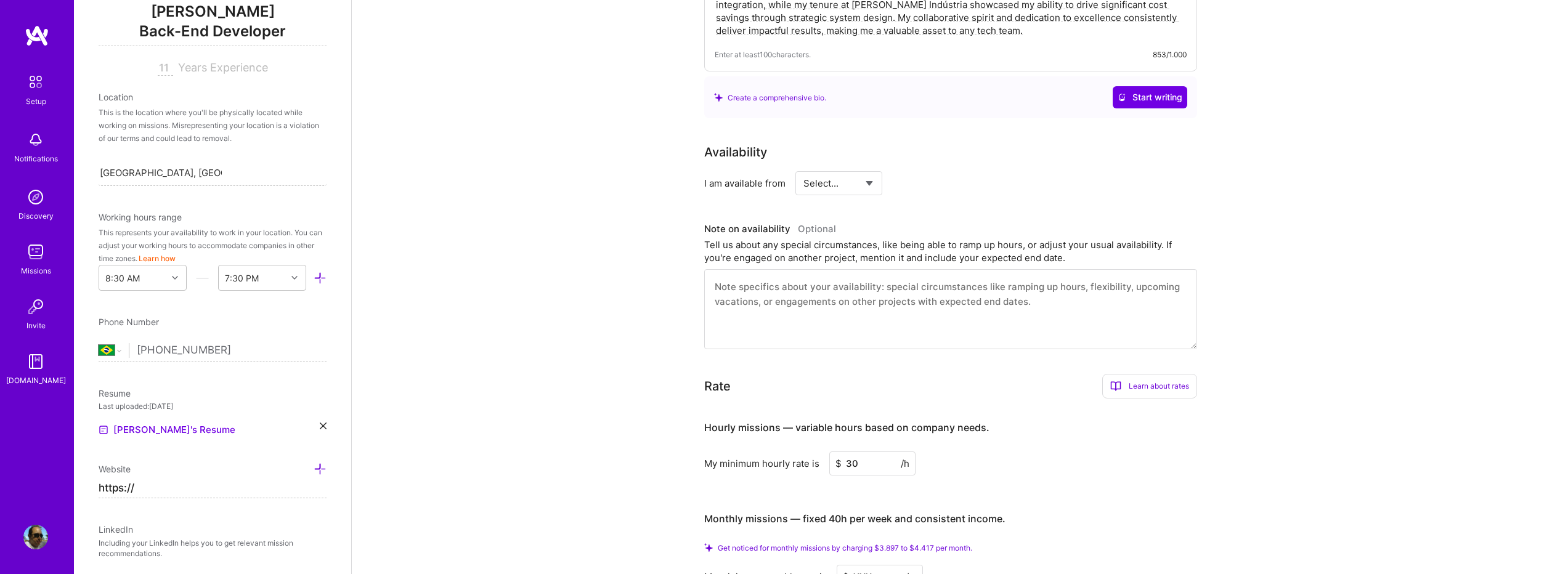
scroll to position [657, 0]
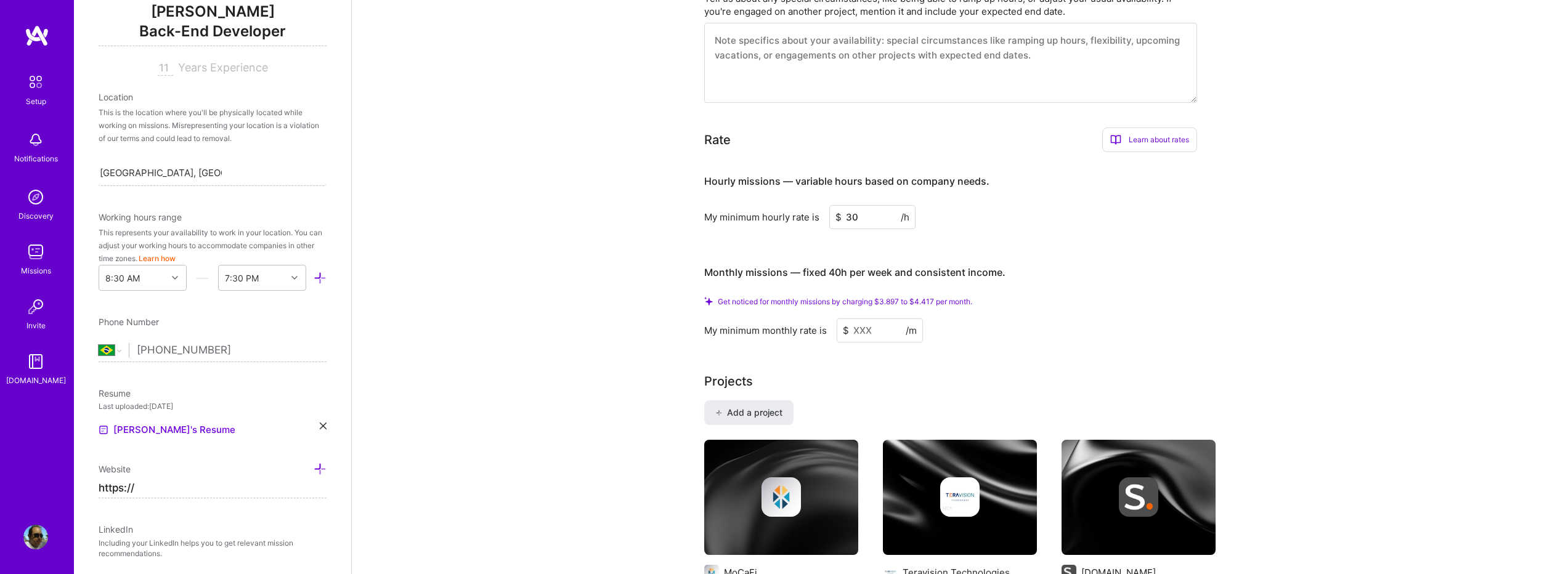
click at [872, 319] on input at bounding box center [879, 331] width 86 height 24
click at [867, 205] on input "30" at bounding box center [872, 217] width 86 height 24
type input "35"
click at [872, 319] on input at bounding box center [879, 331] width 86 height 24
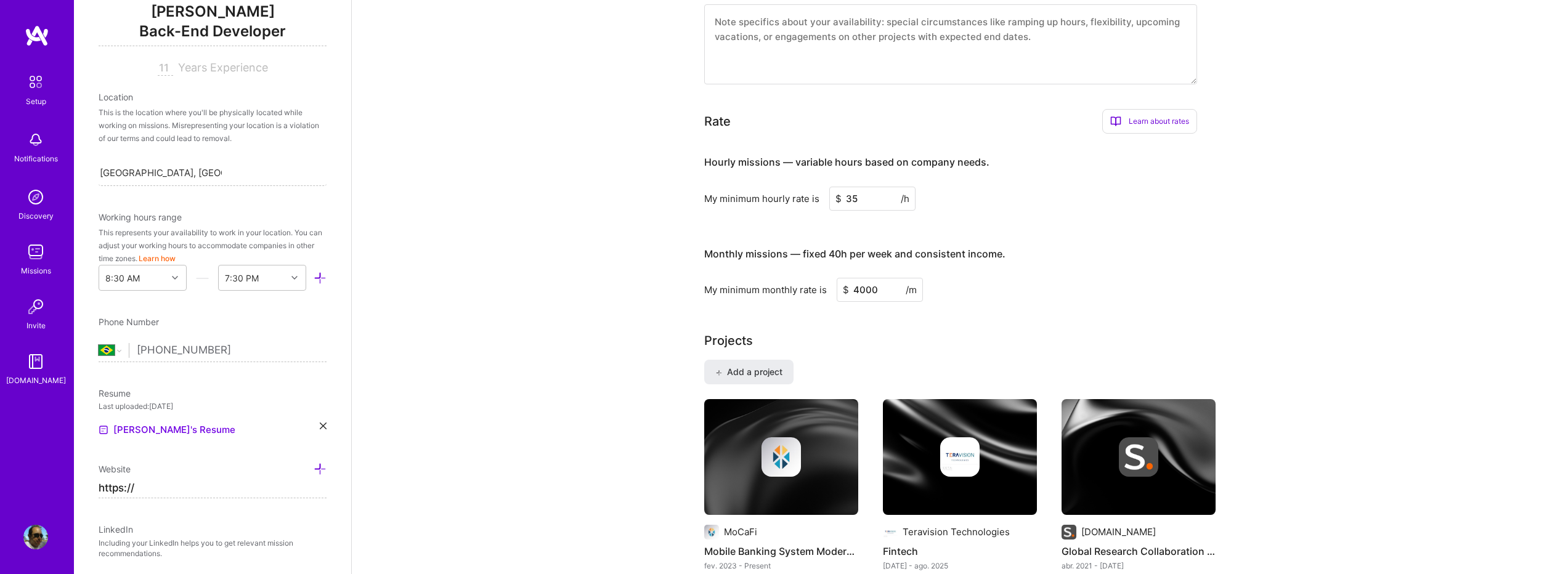
type input "4000"
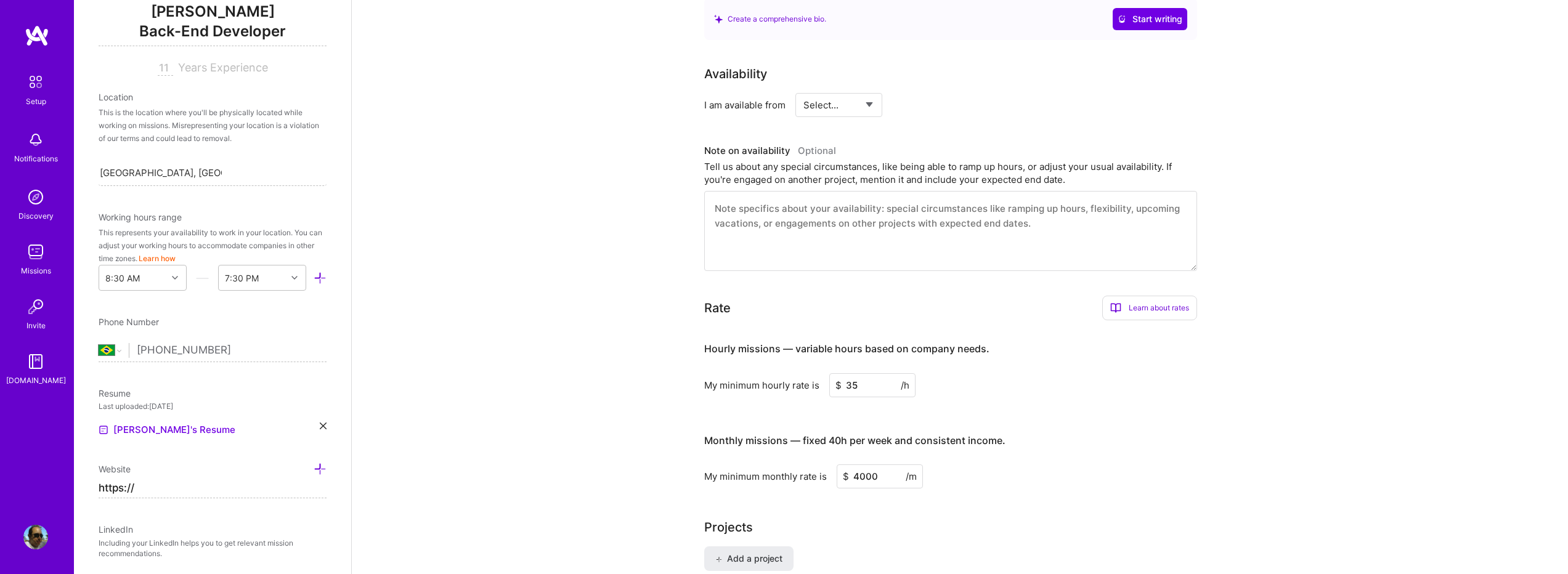
scroll to position [575, 0]
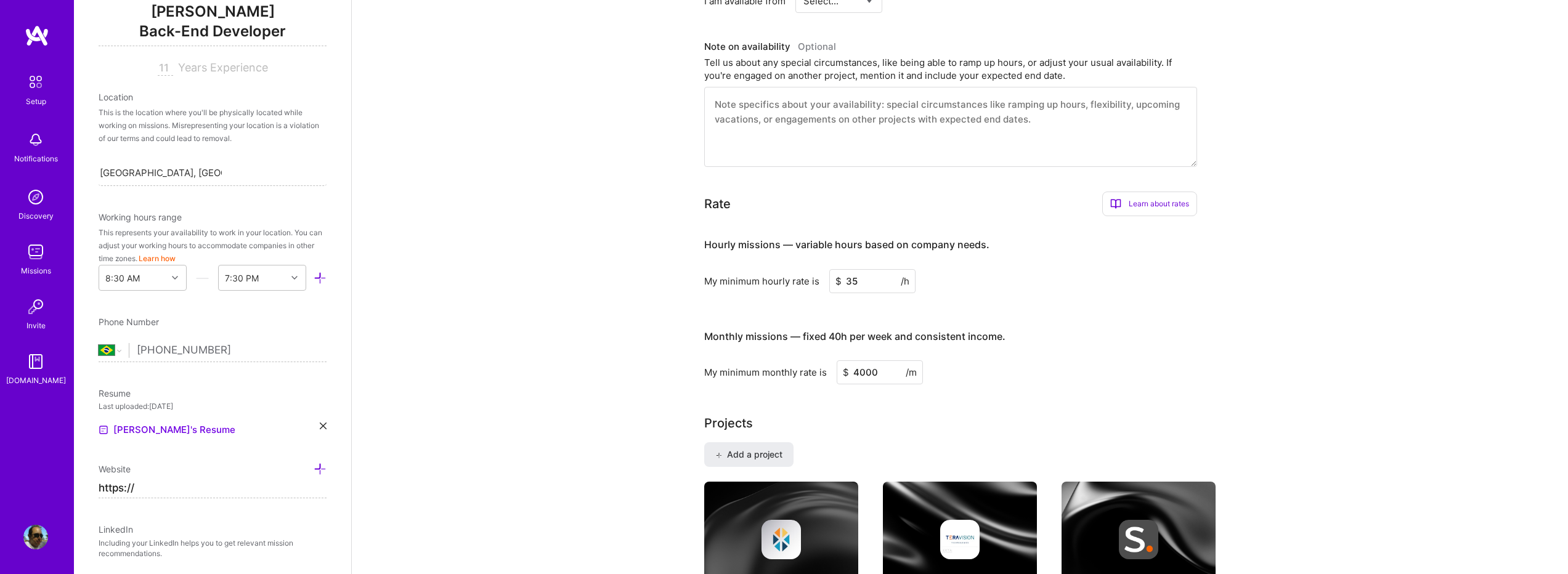
click at [877, 274] on input "35" at bounding box center [872, 282] width 86 height 24
type input "30"
click at [960, 331] on h4 "Monthly missions — fixed 40h per week and consistent income." at bounding box center [855, 336] width 302 height 11
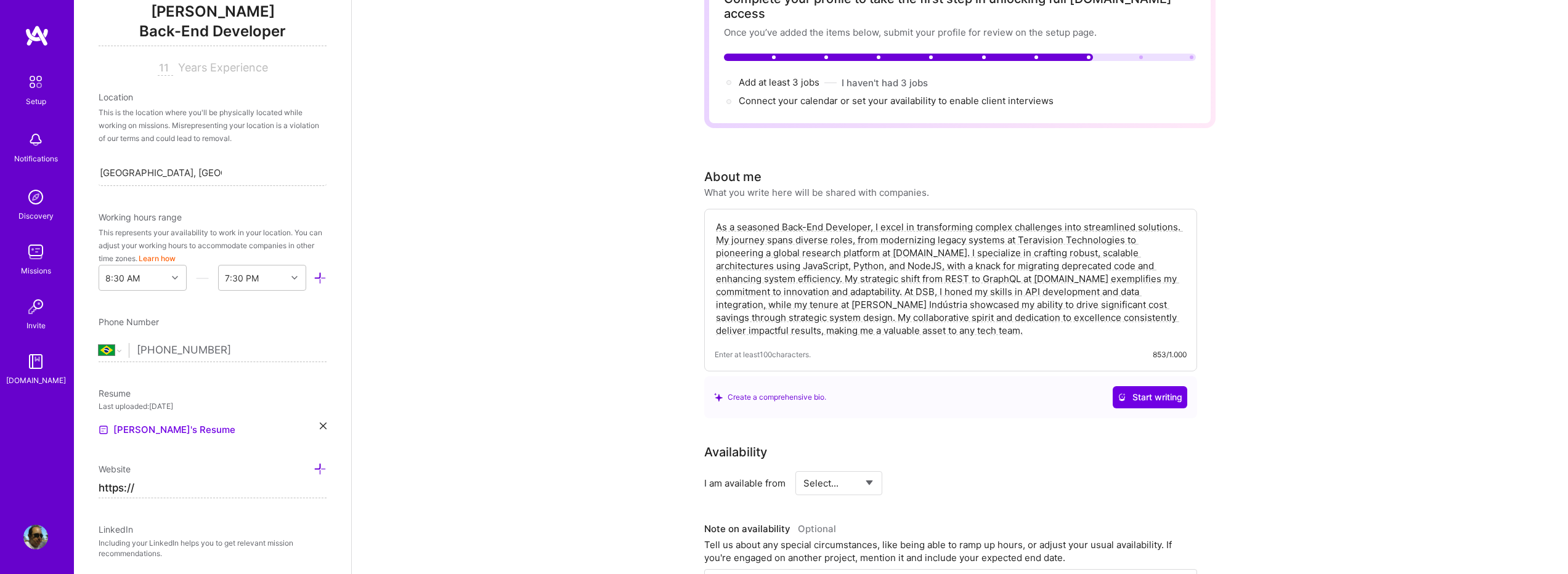
scroll to position [0, 0]
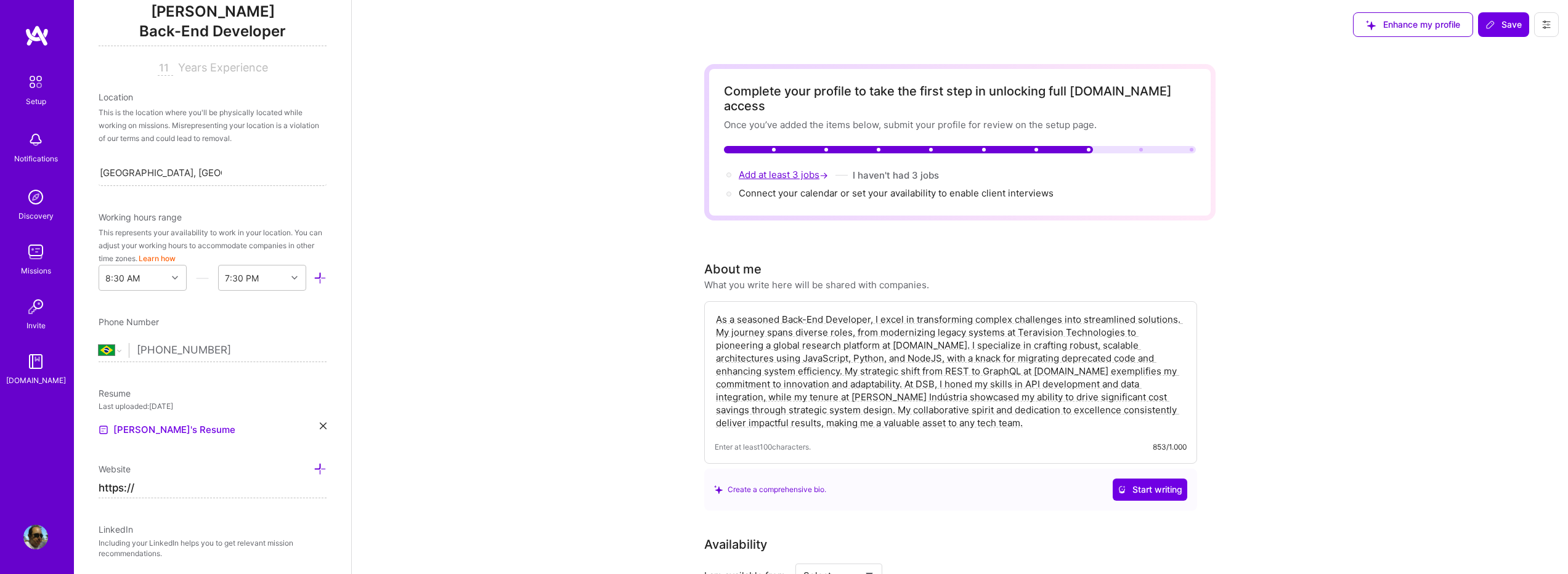
click at [790, 169] on span "Add at least 3 jobs →" at bounding box center [785, 174] width 92 height 11
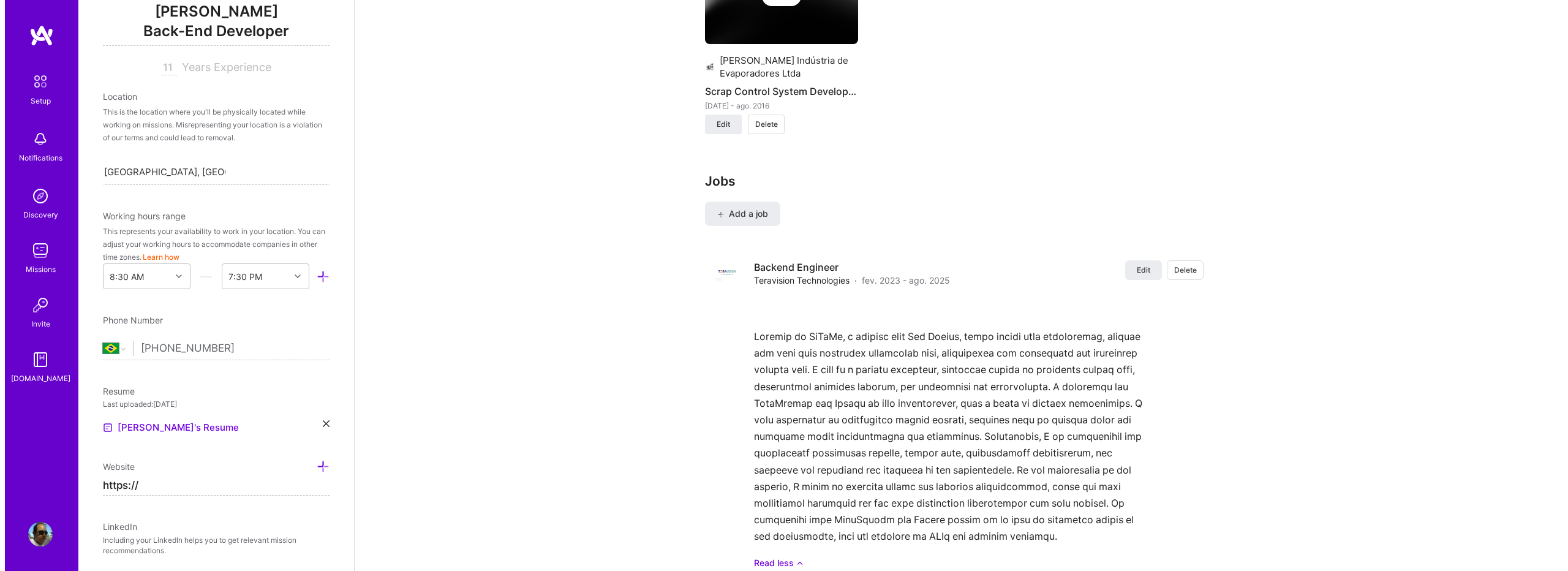
scroll to position [1595, 0]
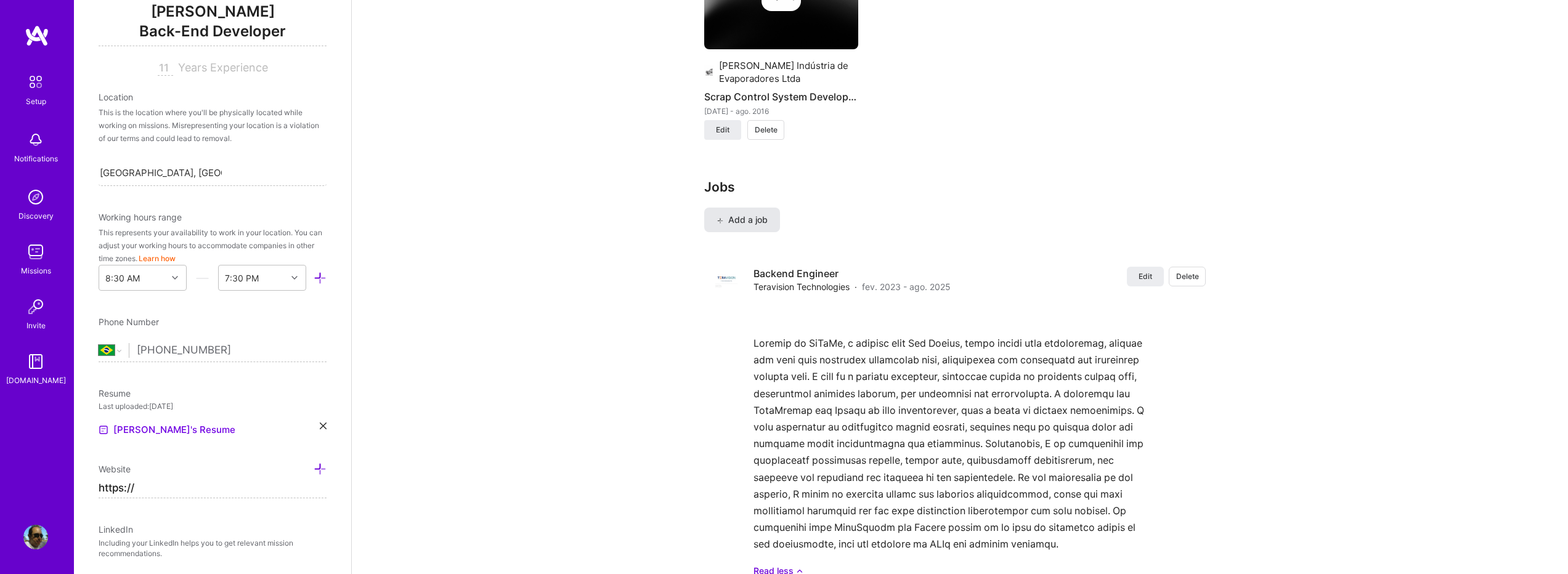
click at [748, 214] on span "Add a job" at bounding box center [742, 220] width 51 height 12
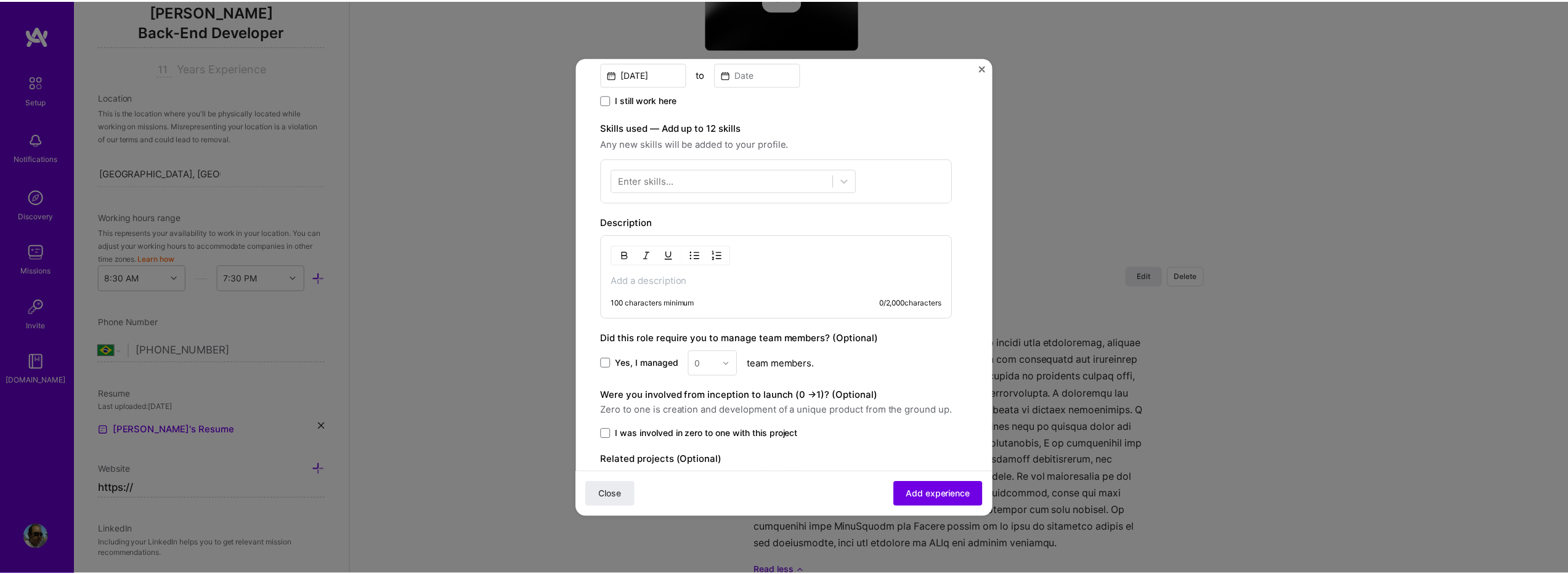
scroll to position [376, 0]
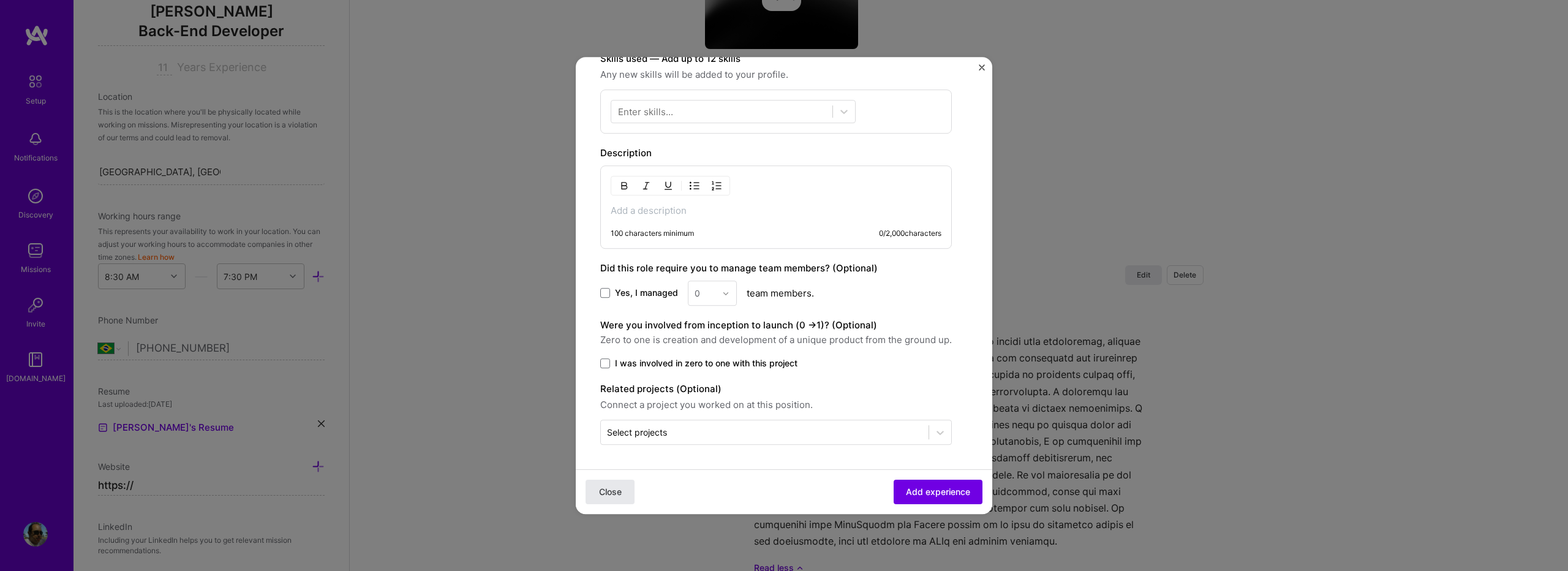
click at [608, 492] on span "Close" at bounding box center [610, 492] width 23 height 12
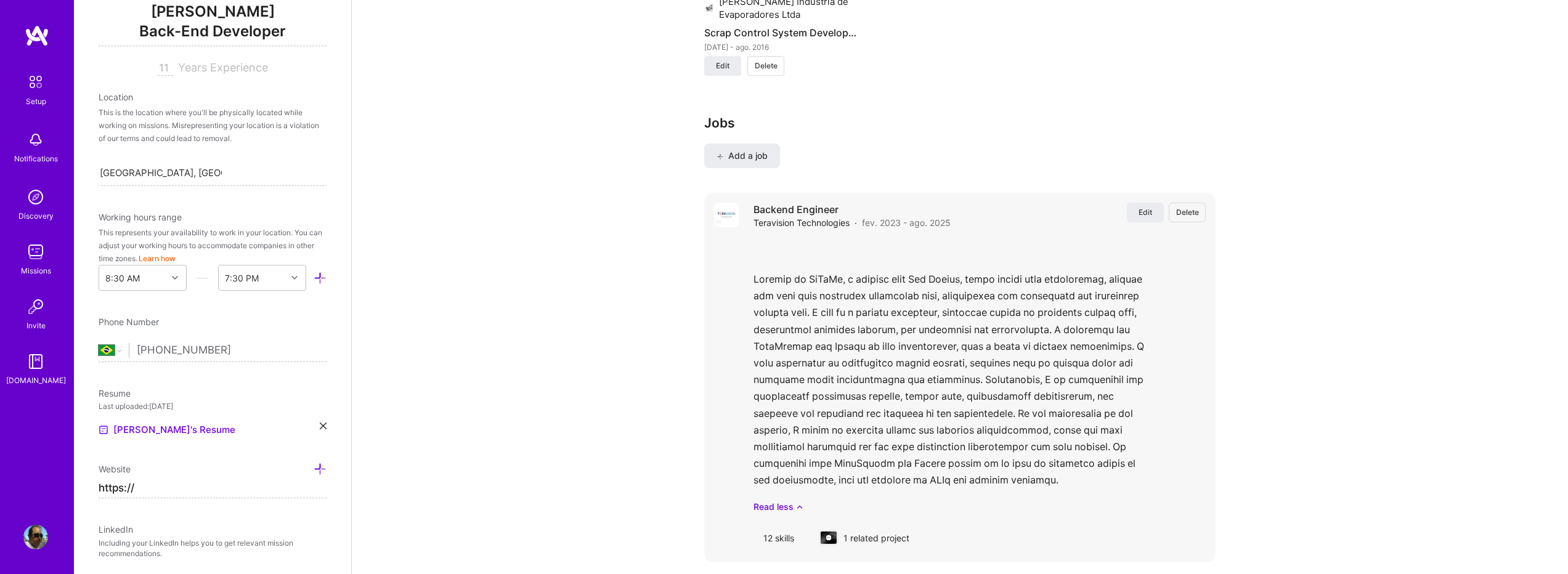
scroll to position [1849, 0]
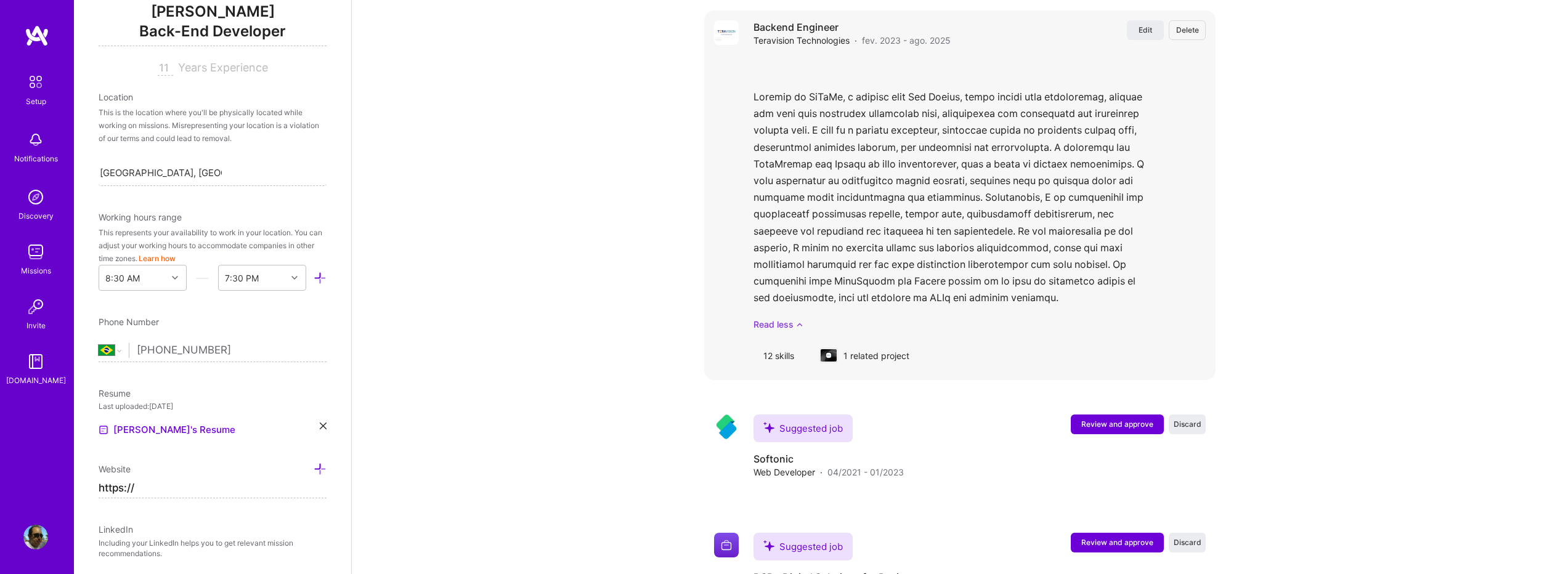
click at [943, 318] on link "Read less" at bounding box center [980, 324] width 452 height 13
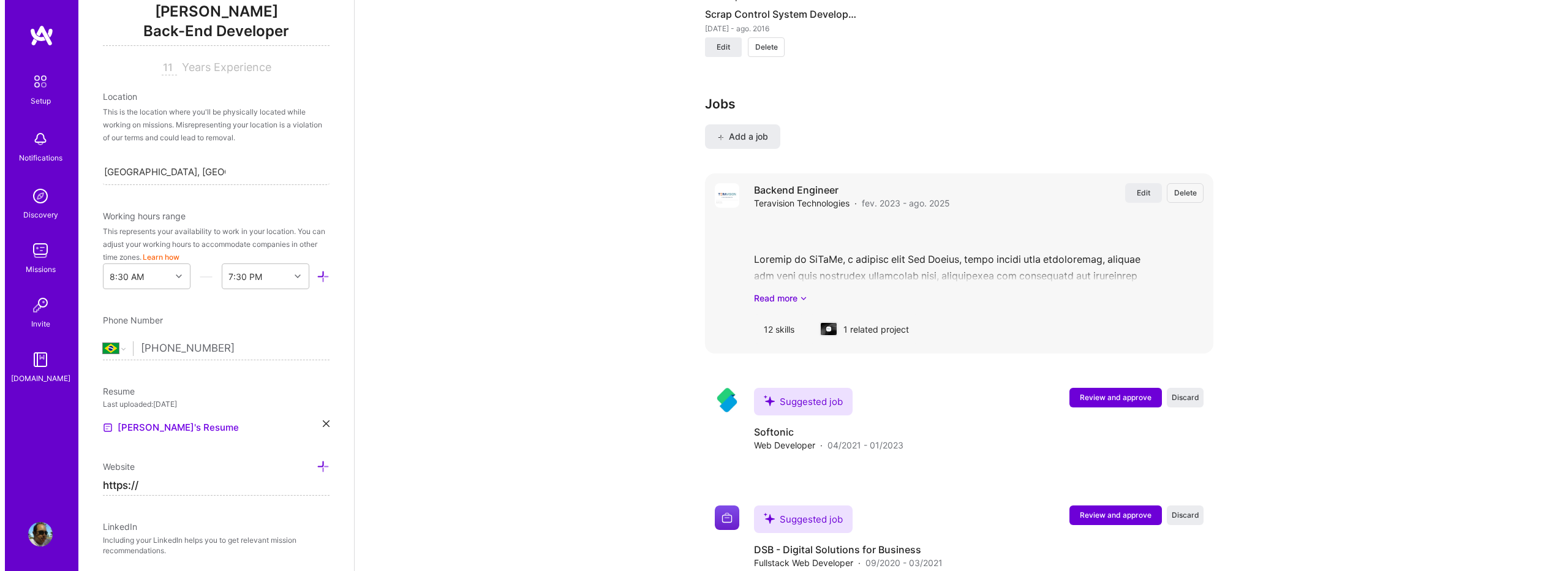
scroll to position [1676, 0]
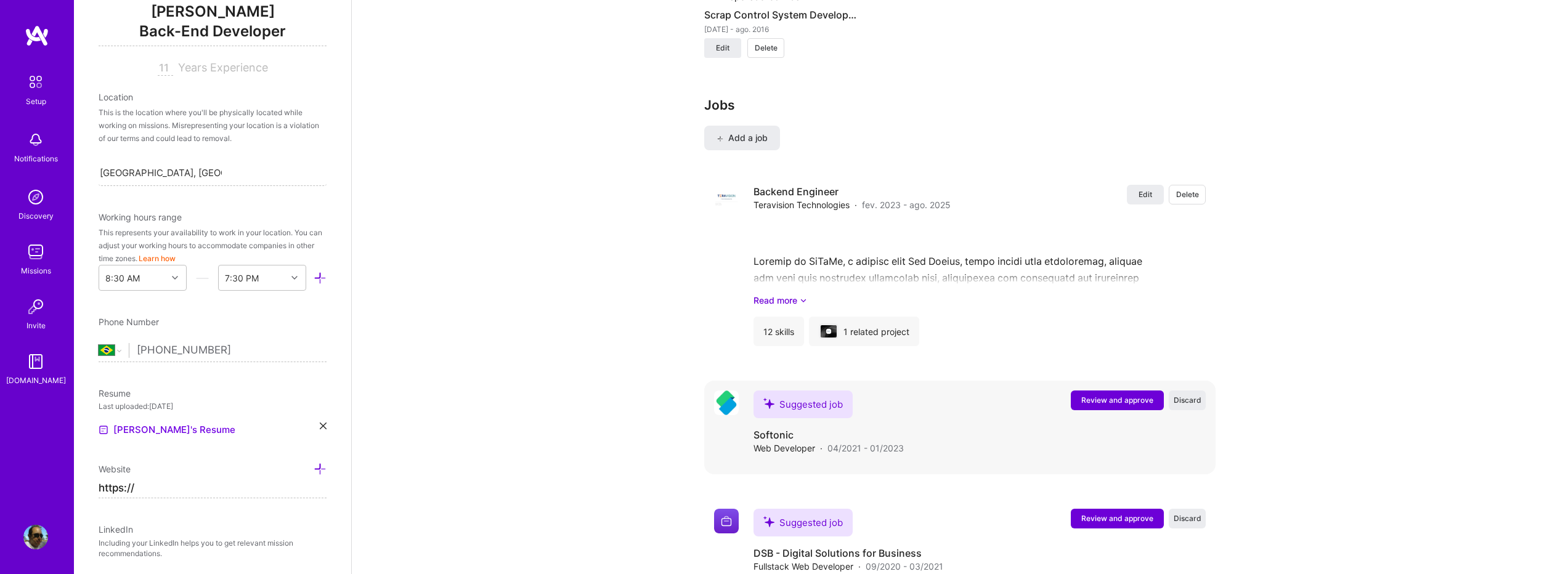
click at [1145, 395] on span "Review and approve" at bounding box center [1117, 400] width 72 height 11
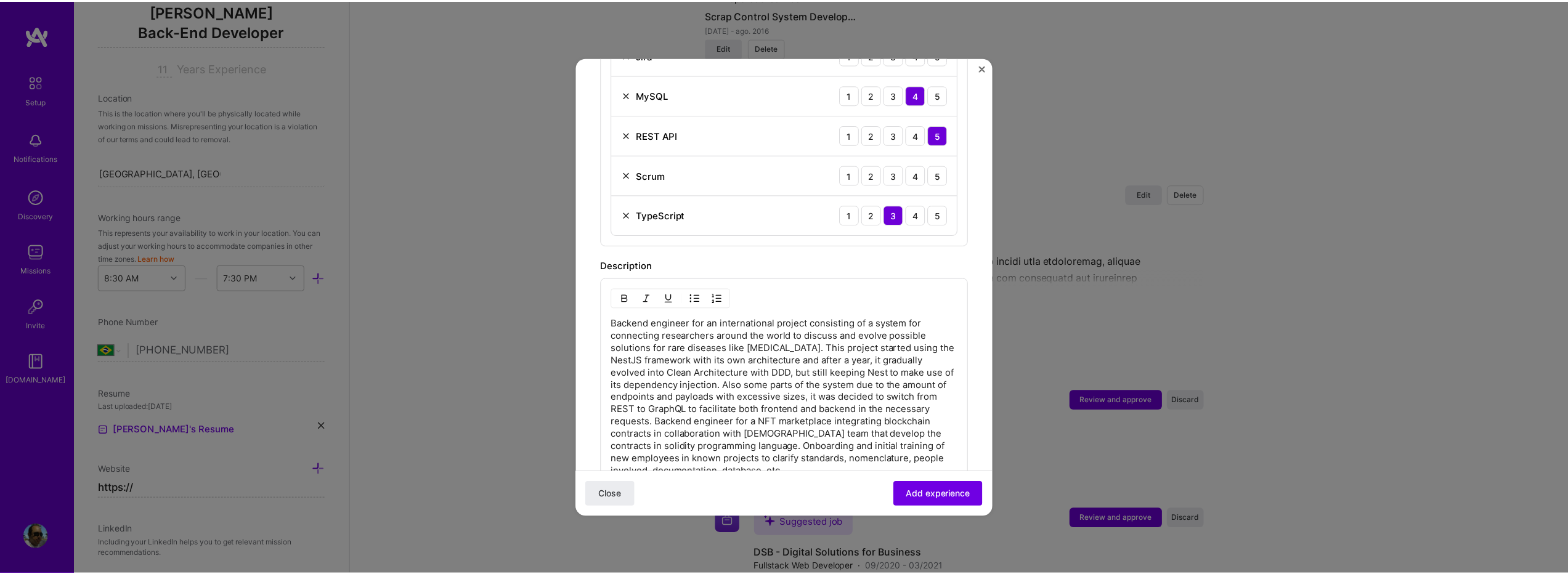
scroll to position [167, 0]
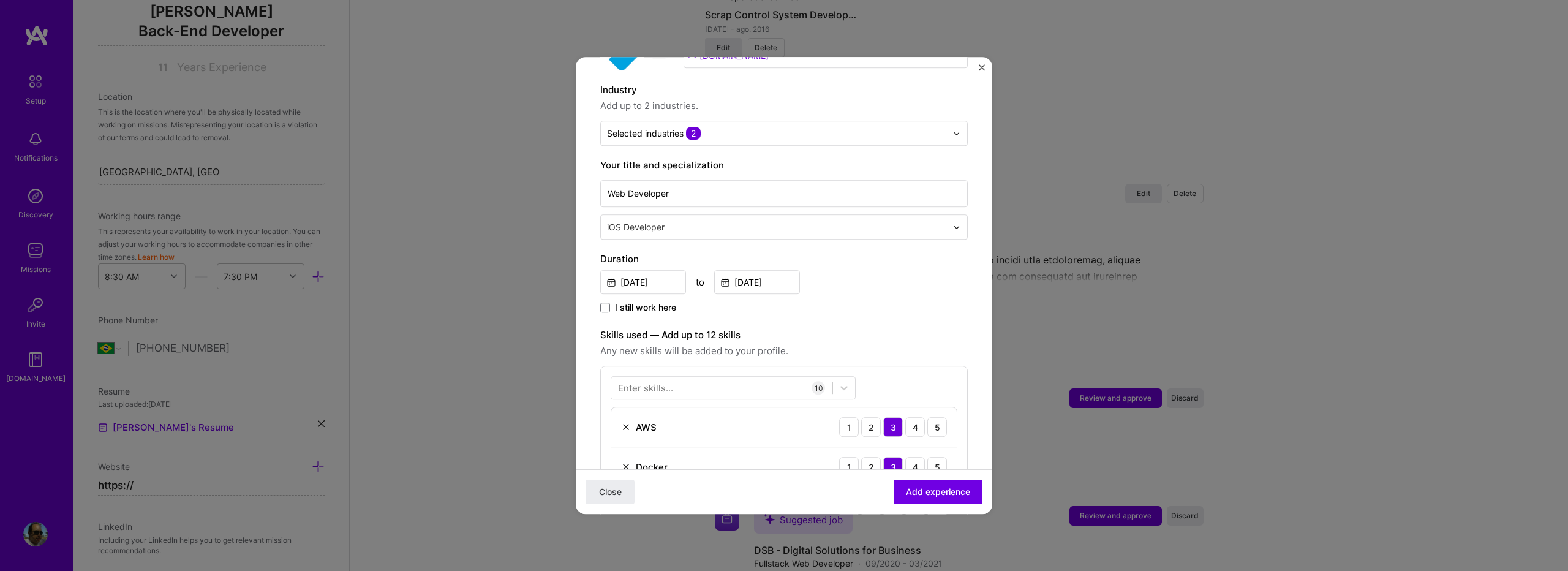
click at [640, 301] on span "I still work here" at bounding box center [646, 307] width 62 height 12
click at [0, 0] on input "I still work here" at bounding box center [0, 0] width 0 height 0
click at [627, 301] on span "I still work here" at bounding box center [646, 307] width 62 height 12
click at [0, 0] on input "I still work here" at bounding box center [0, 0] width 0 height 0
click at [616, 482] on button "Close" at bounding box center [610, 492] width 49 height 25
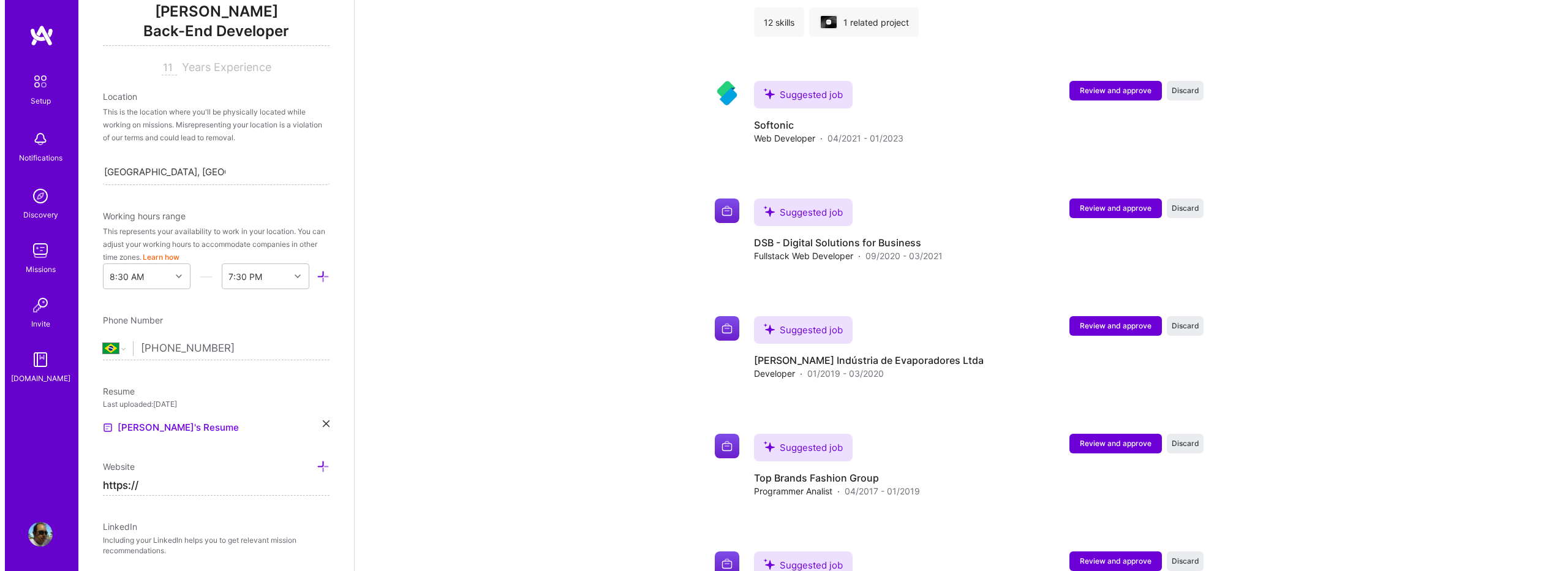
scroll to position [1743, 0]
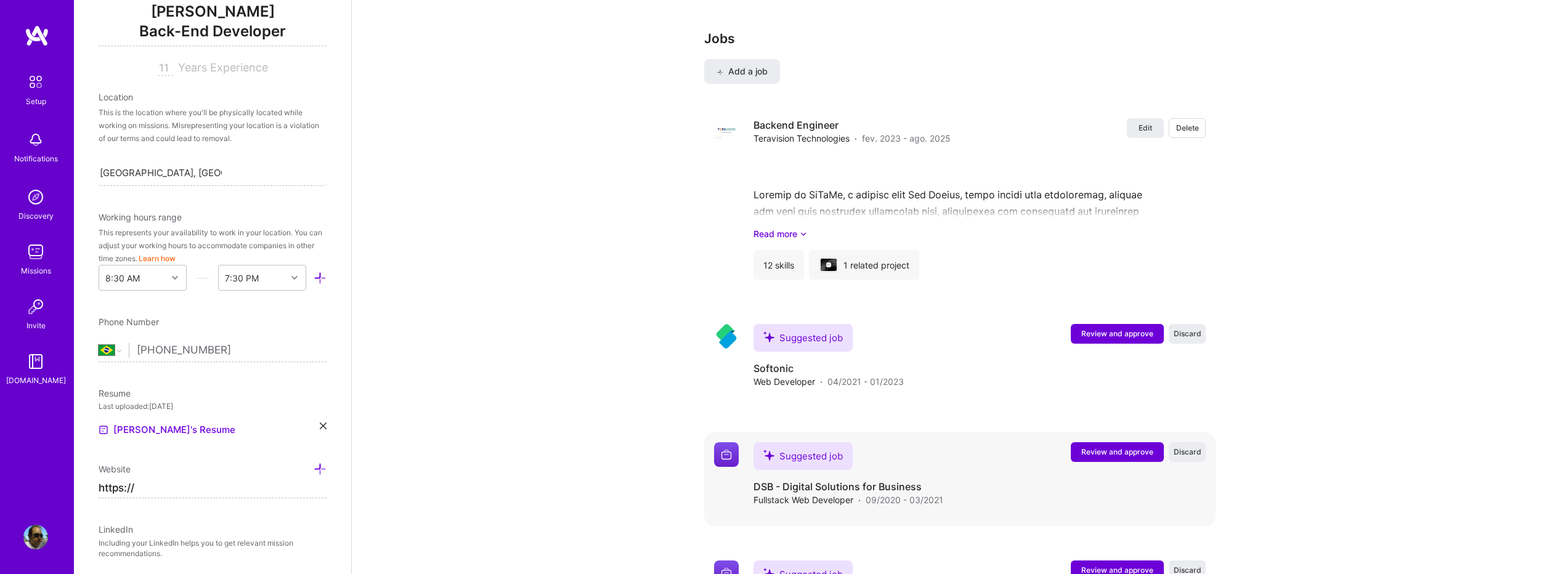
click at [725, 445] on img at bounding box center [726, 455] width 25 height 25
click at [1145, 447] on span "Review and approve" at bounding box center [1117, 452] width 72 height 11
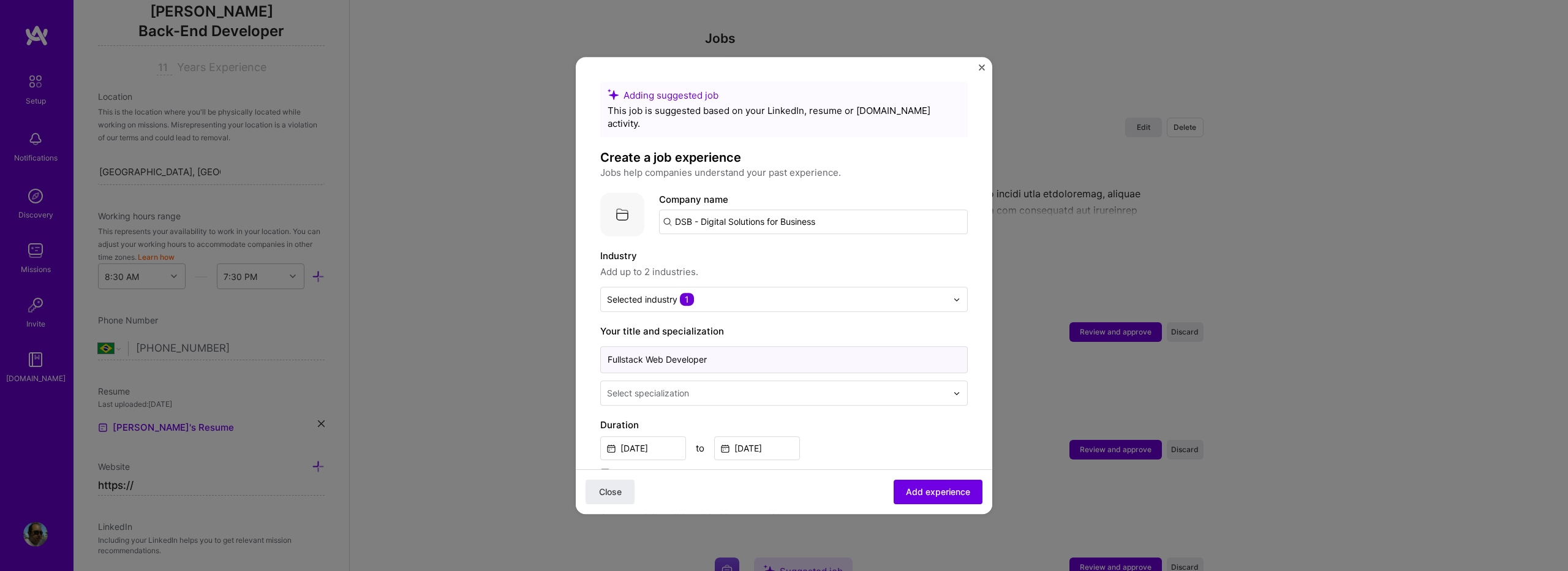
click at [719, 346] on input "Fullstack Web Developer" at bounding box center [784, 359] width 368 height 27
type input "Fullstack Web Developer"
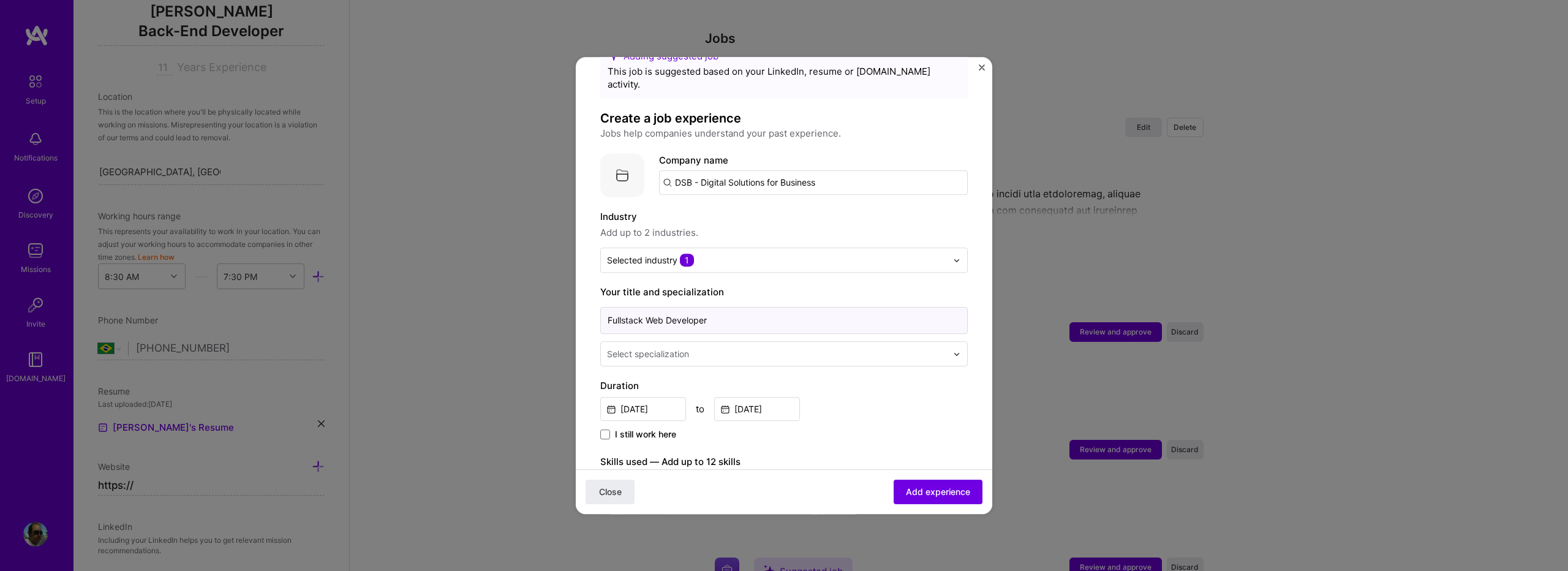
scroll to position [81, 0]
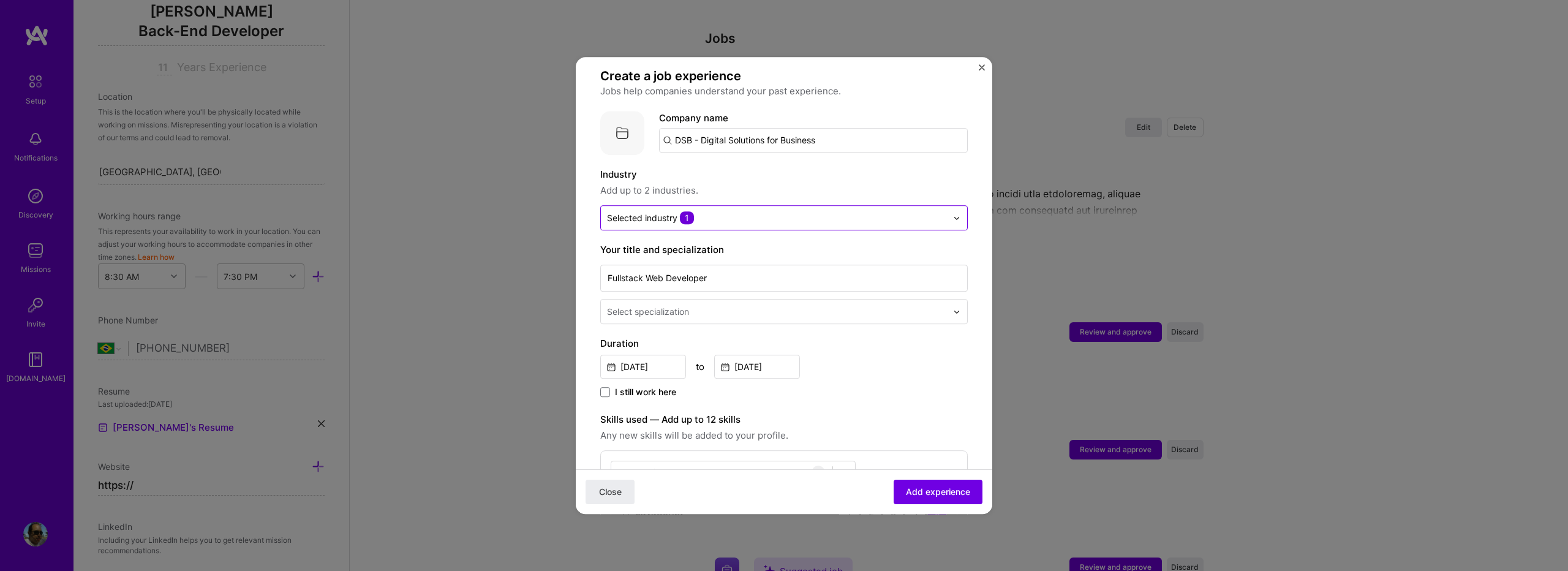
click at [723, 212] on input "text" at bounding box center [777, 218] width 340 height 13
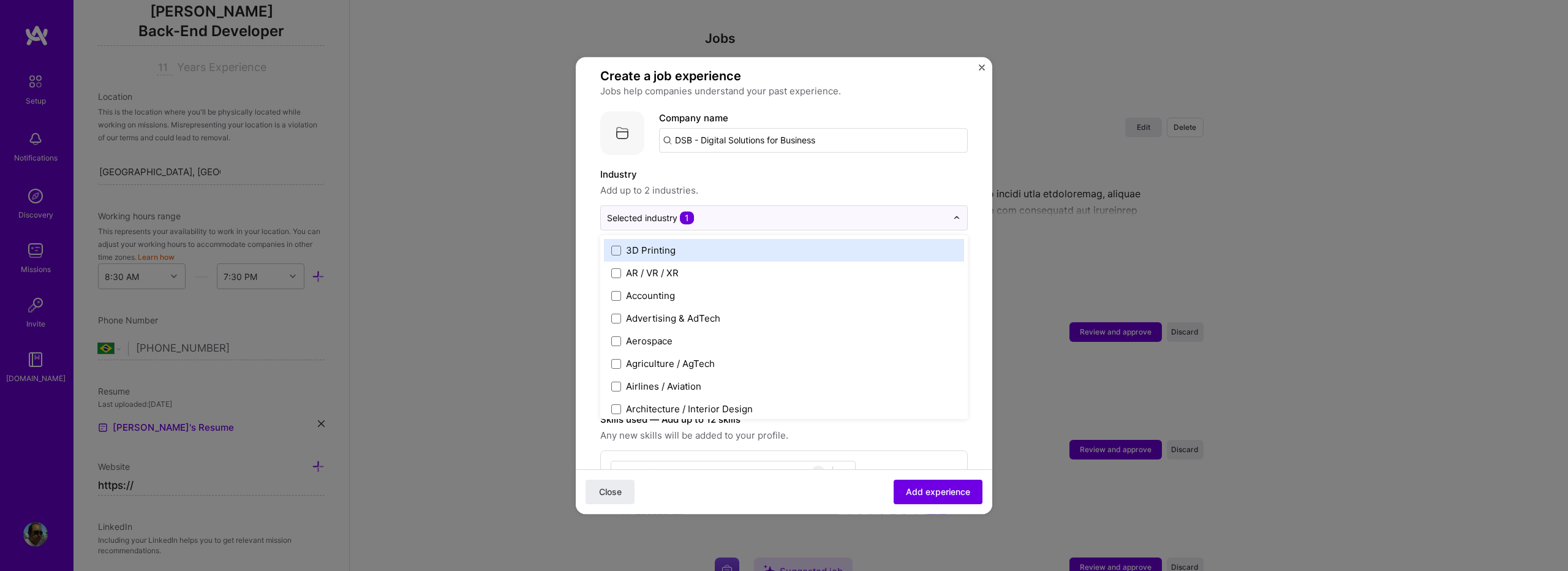
click at [666, 244] on div "3D Printing" at bounding box center [651, 250] width 50 height 13
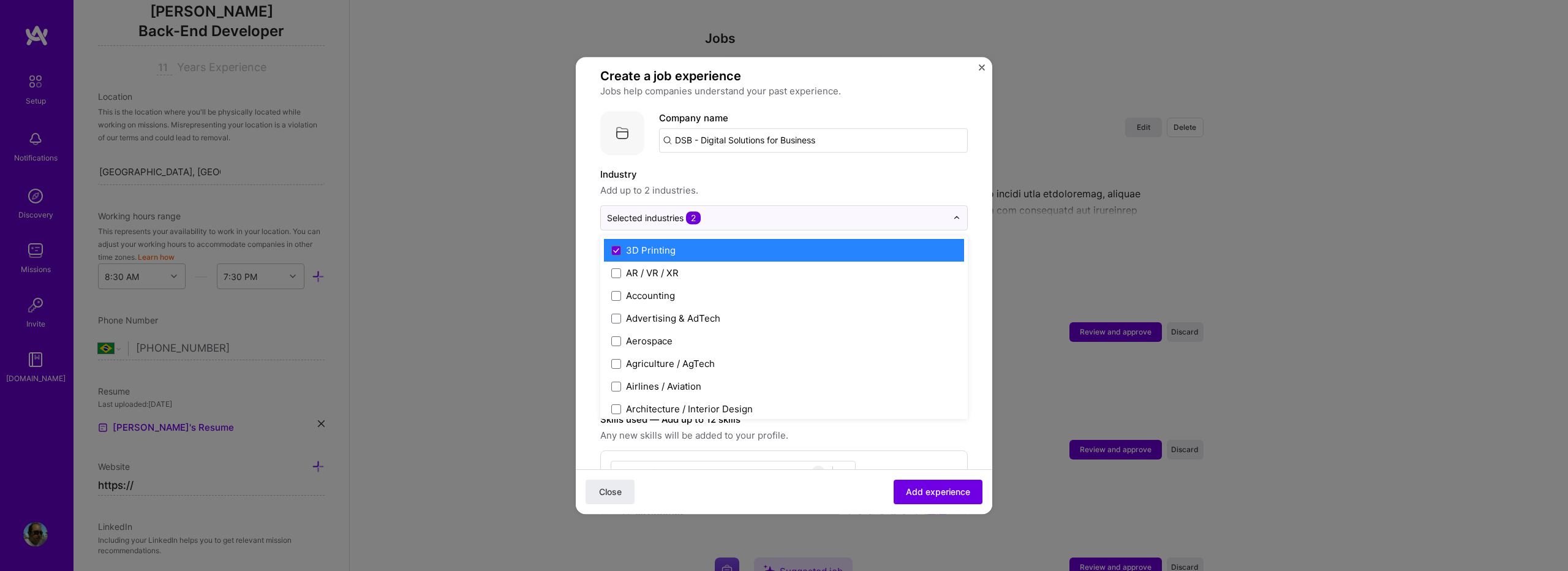
click at [634, 244] on div "3D Printing" at bounding box center [651, 250] width 50 height 13
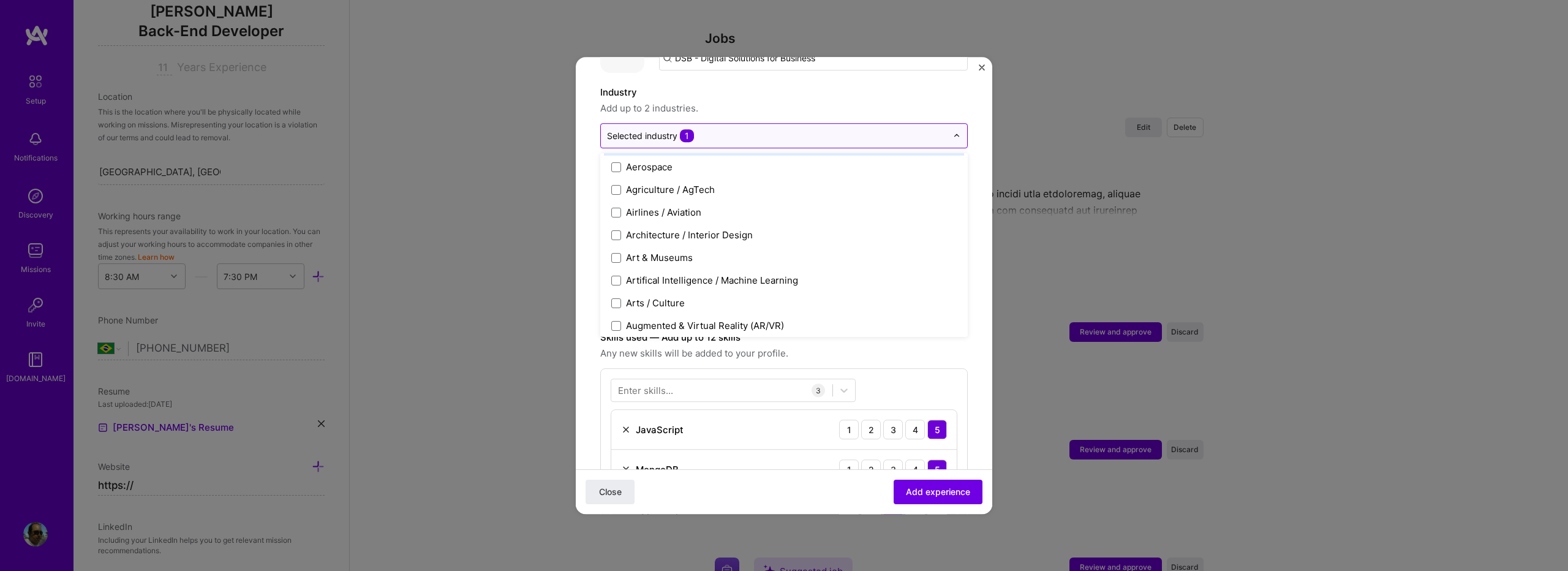
scroll to position [0, 0]
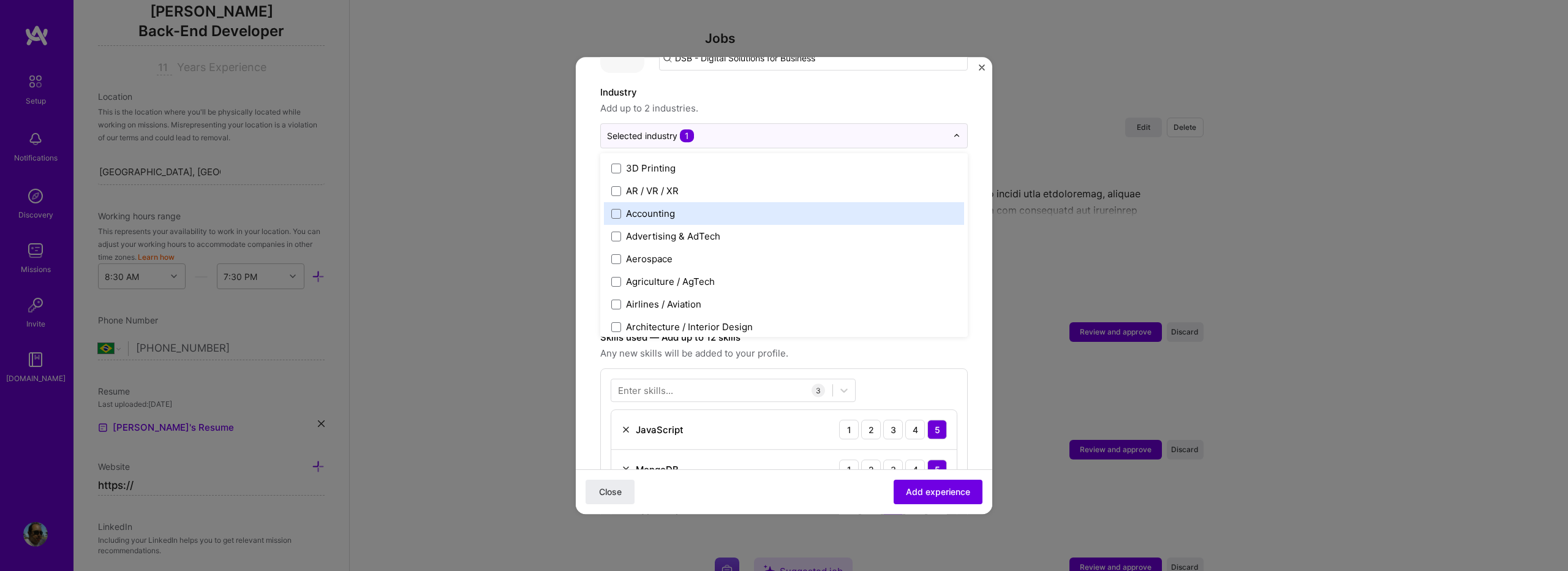
click at [741, 105] on div "Industry Add up to 2 industries. option 3D Printing, deselected. option Account…" at bounding box center [784, 116] width 368 height 63
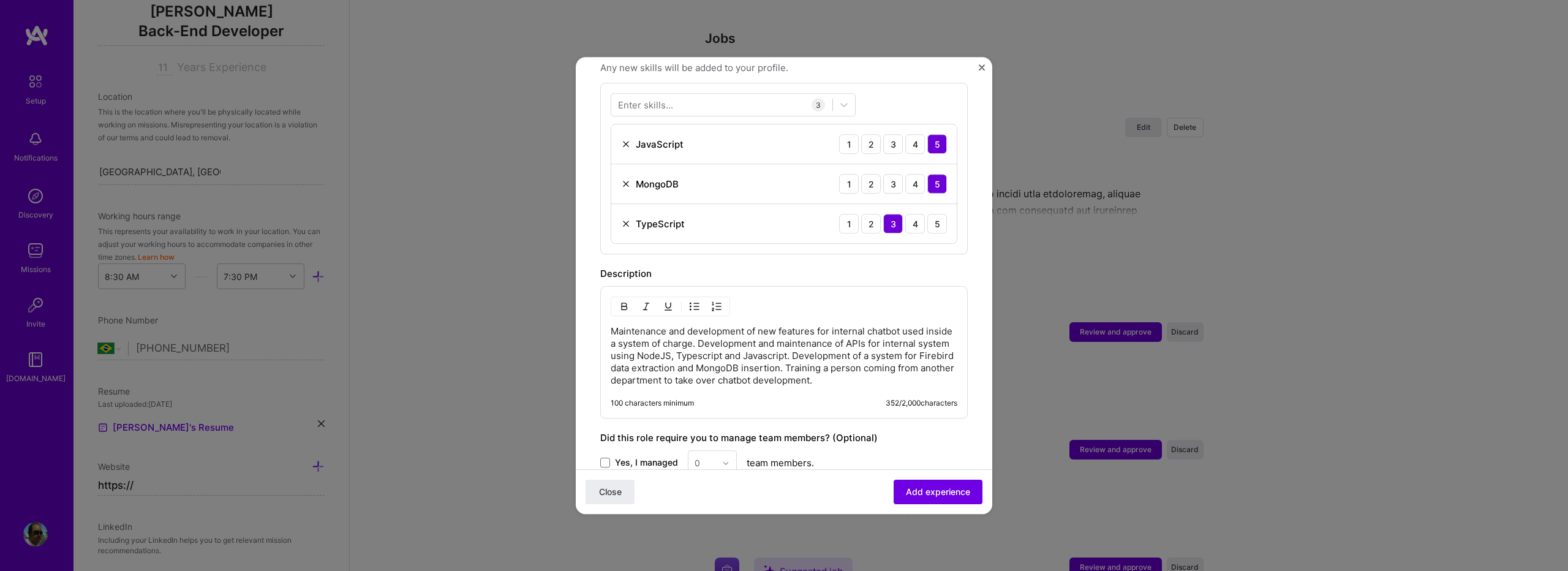
scroll to position [490, 0]
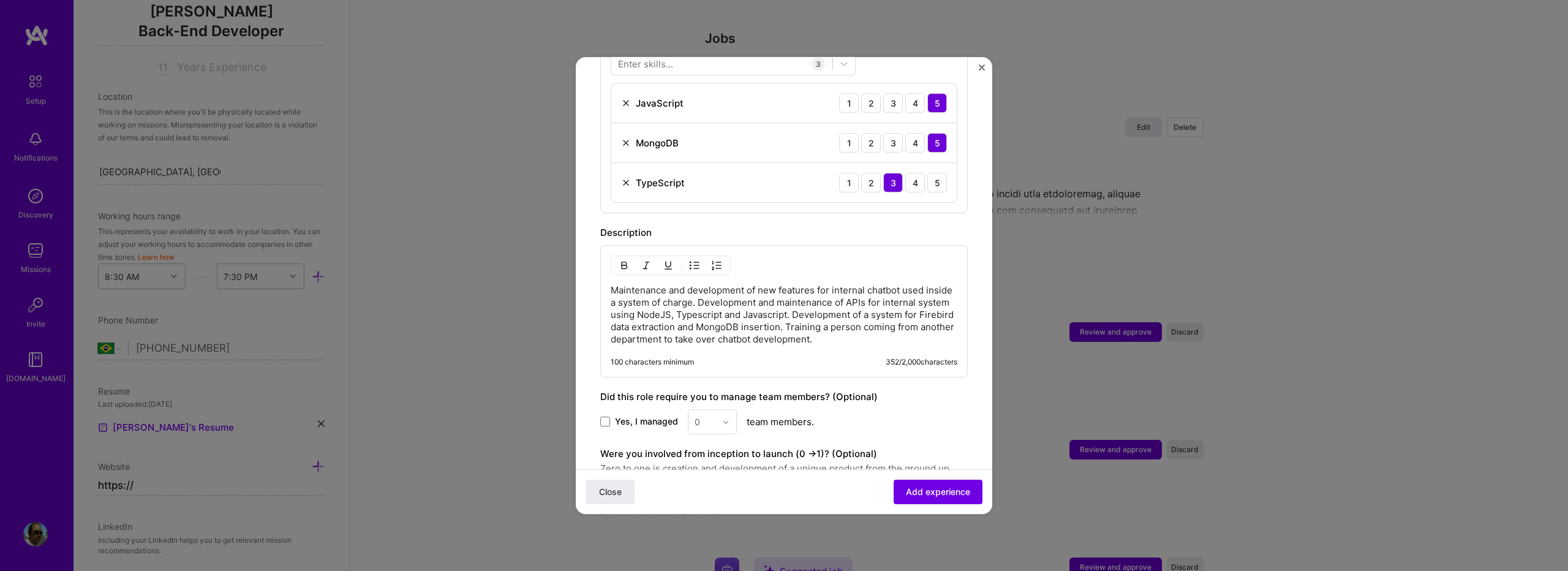
click at [890, 325] on p "Maintenance and development of new features for internal chatbot used inside a …" at bounding box center [784, 315] width 347 height 62
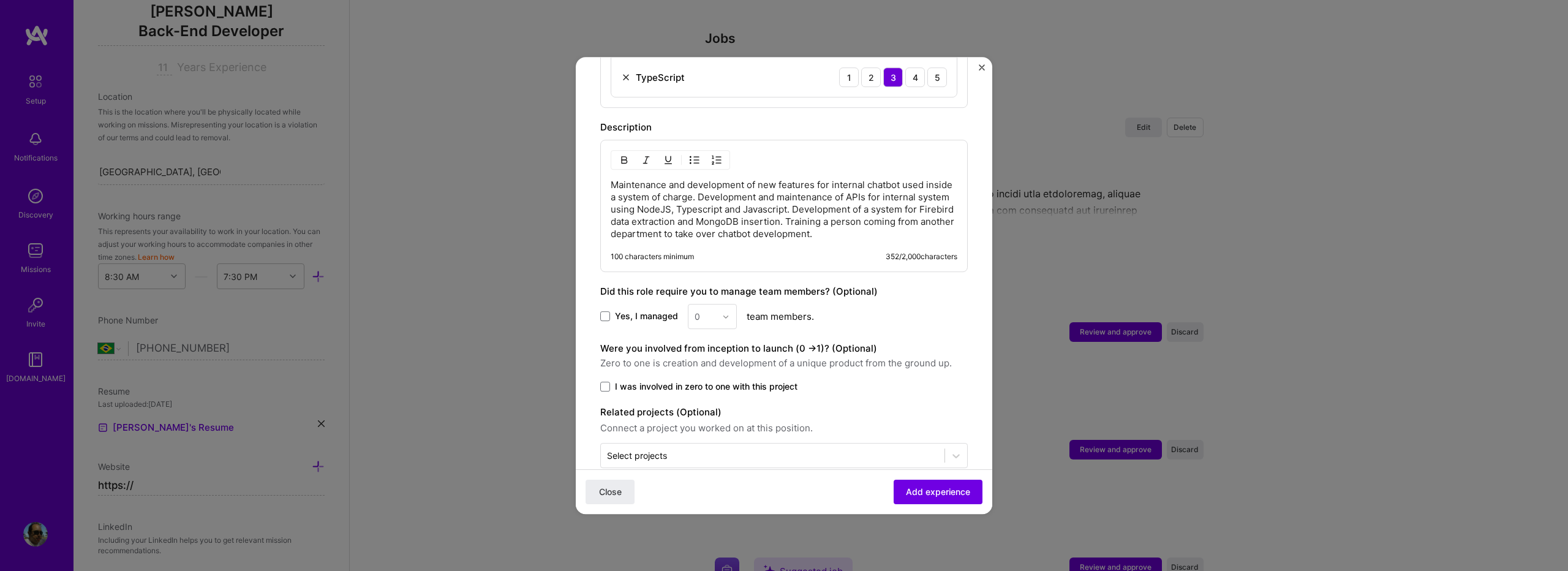
scroll to position [606, 0]
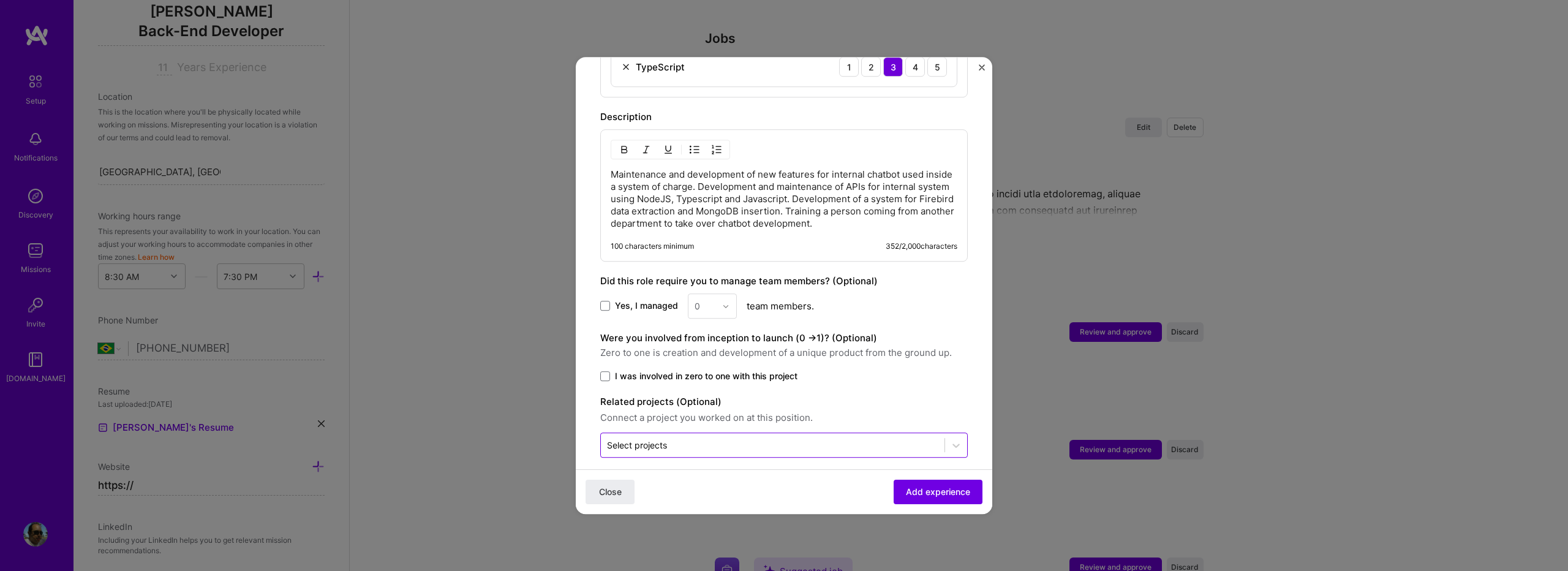
click at [825, 439] on input "text" at bounding box center [772, 445] width 332 height 13
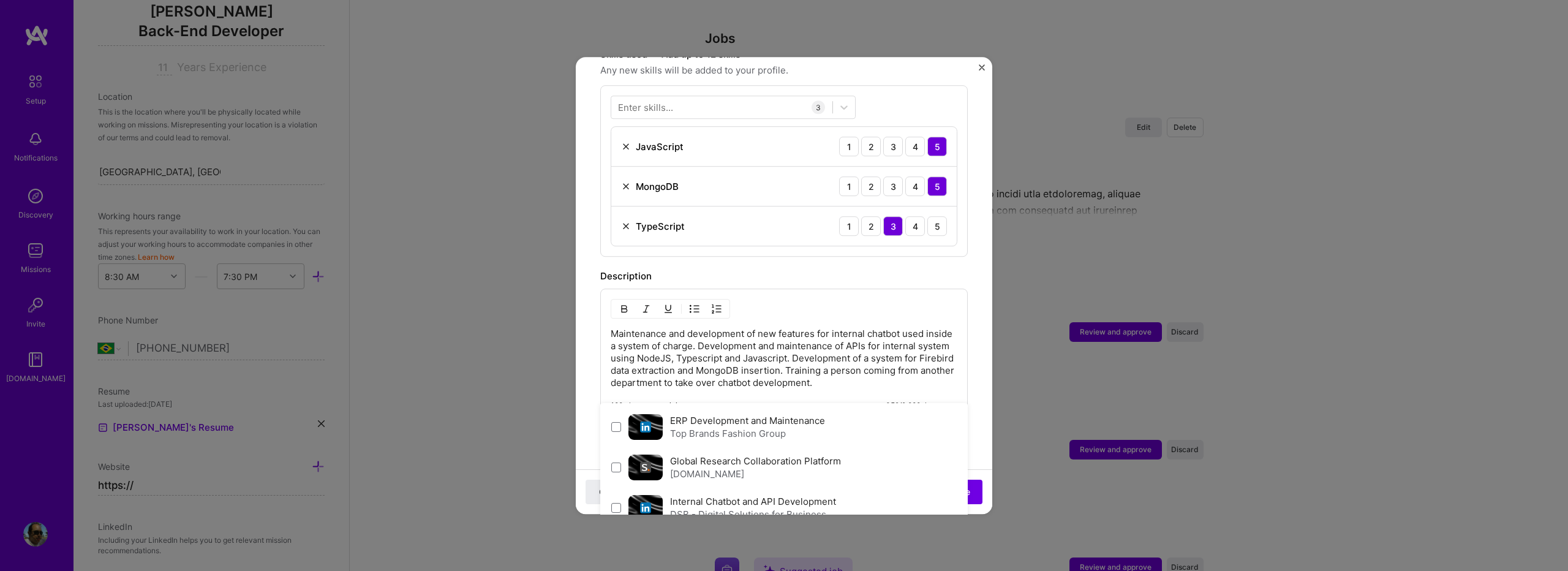
scroll to position [572, 0]
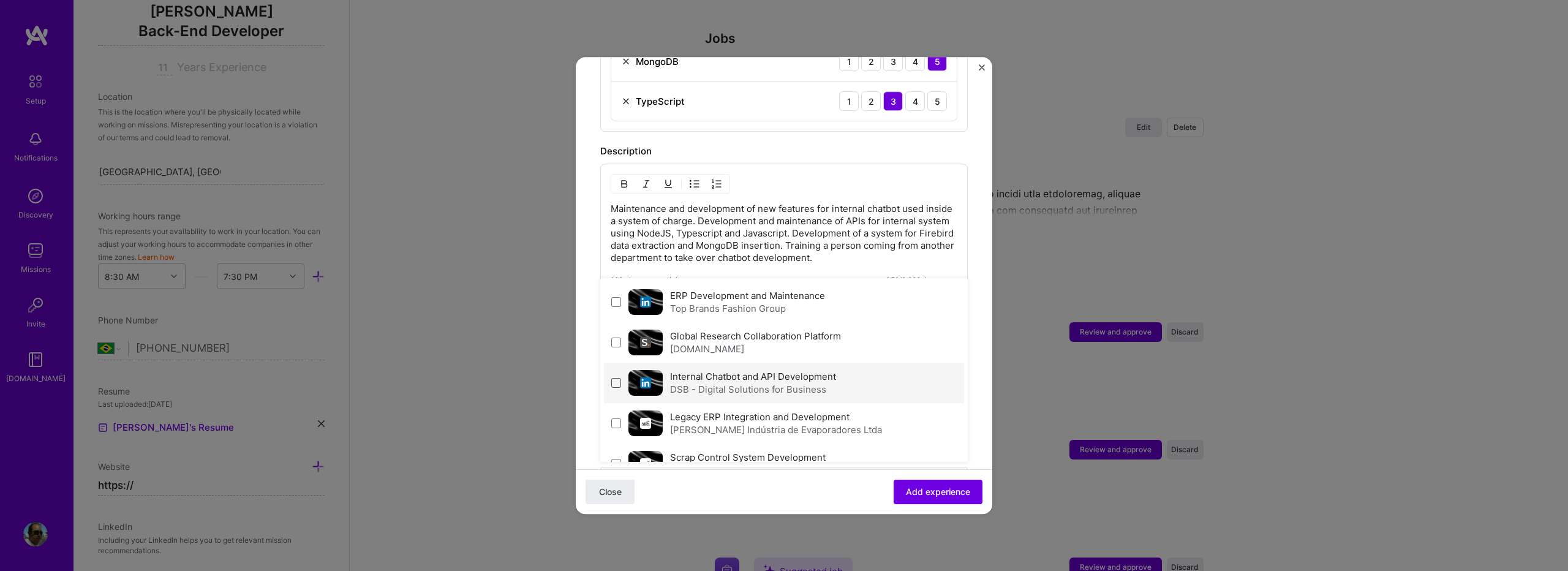
click at [617, 378] on span at bounding box center [616, 383] width 10 height 10
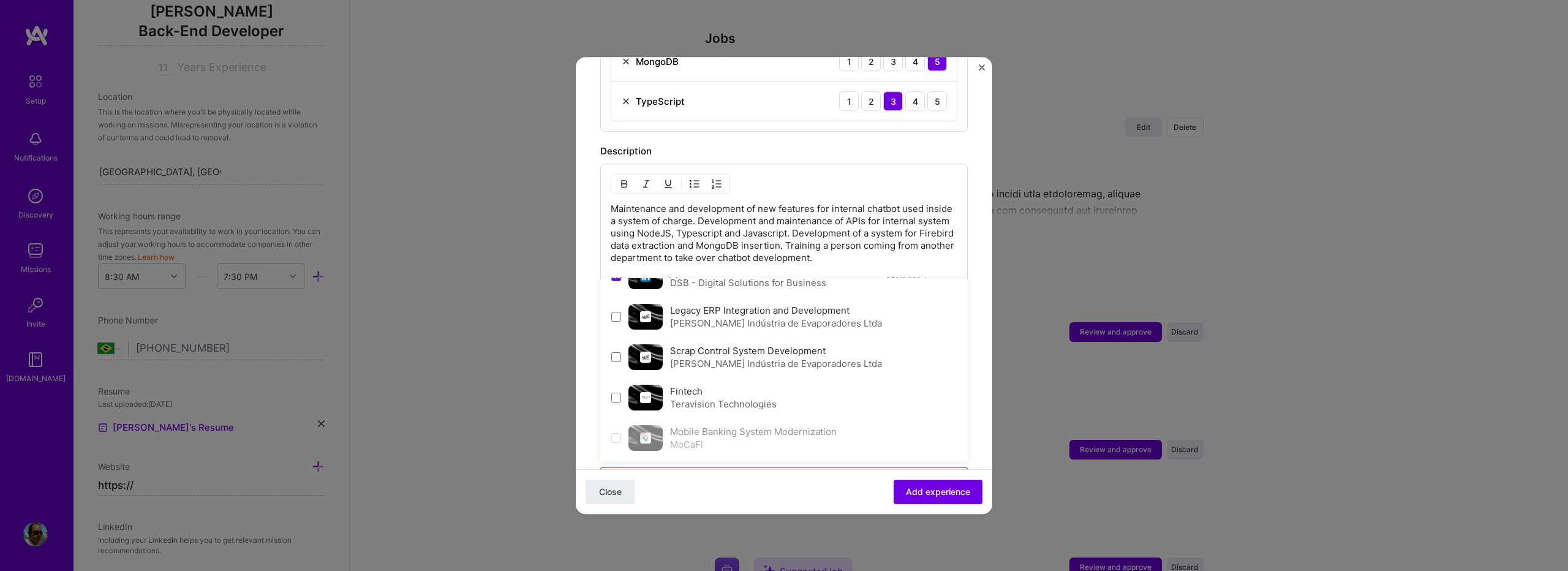
scroll to position [606, 0]
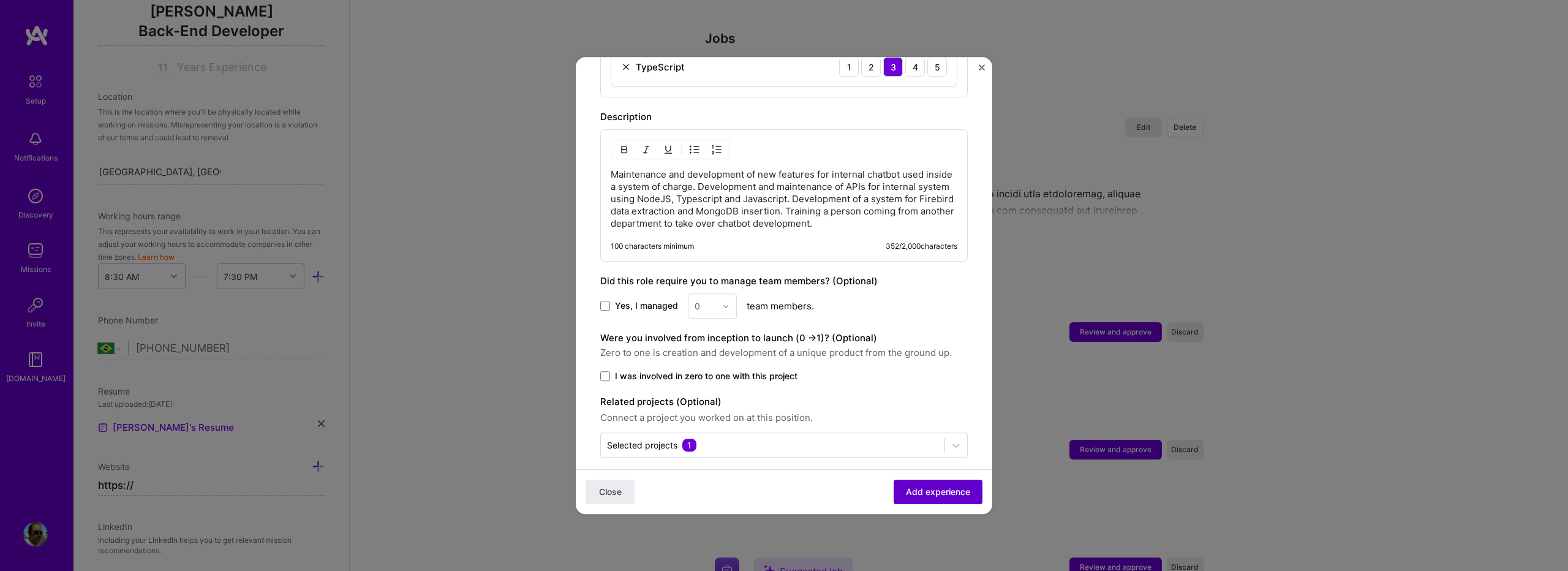
click at [906, 489] on span "Add experience" at bounding box center [938, 492] width 64 height 12
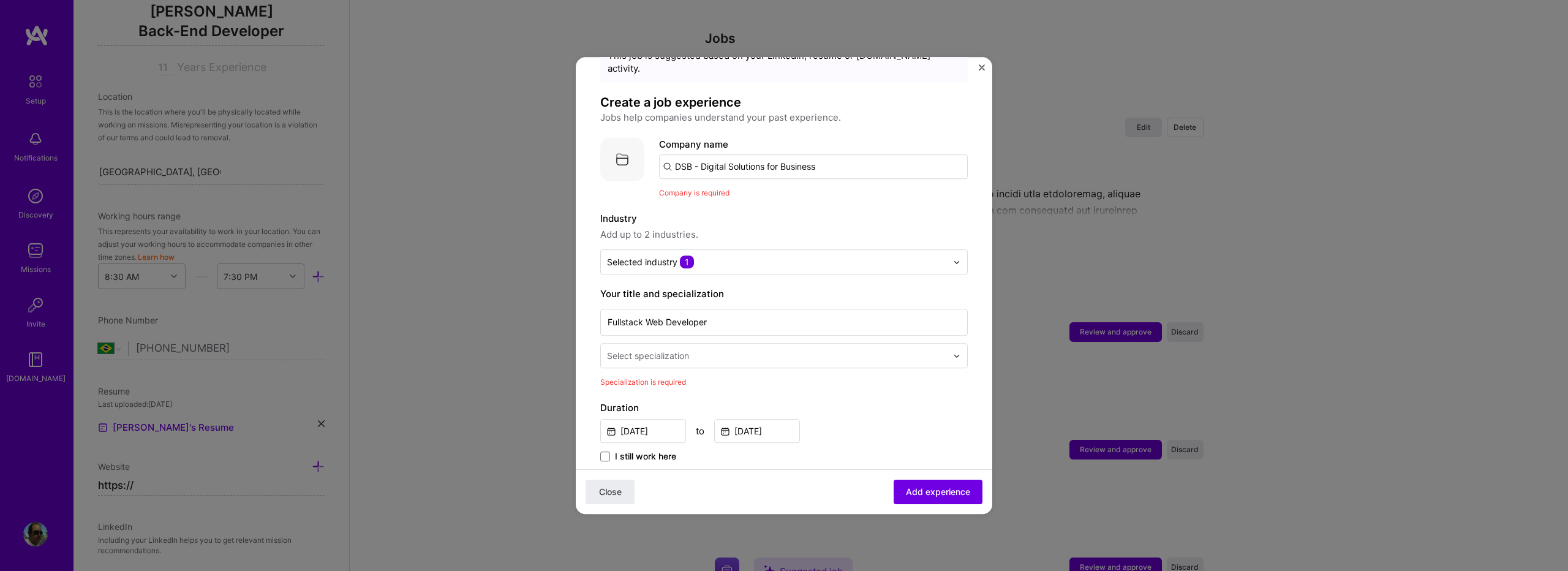
scroll to position [0, 0]
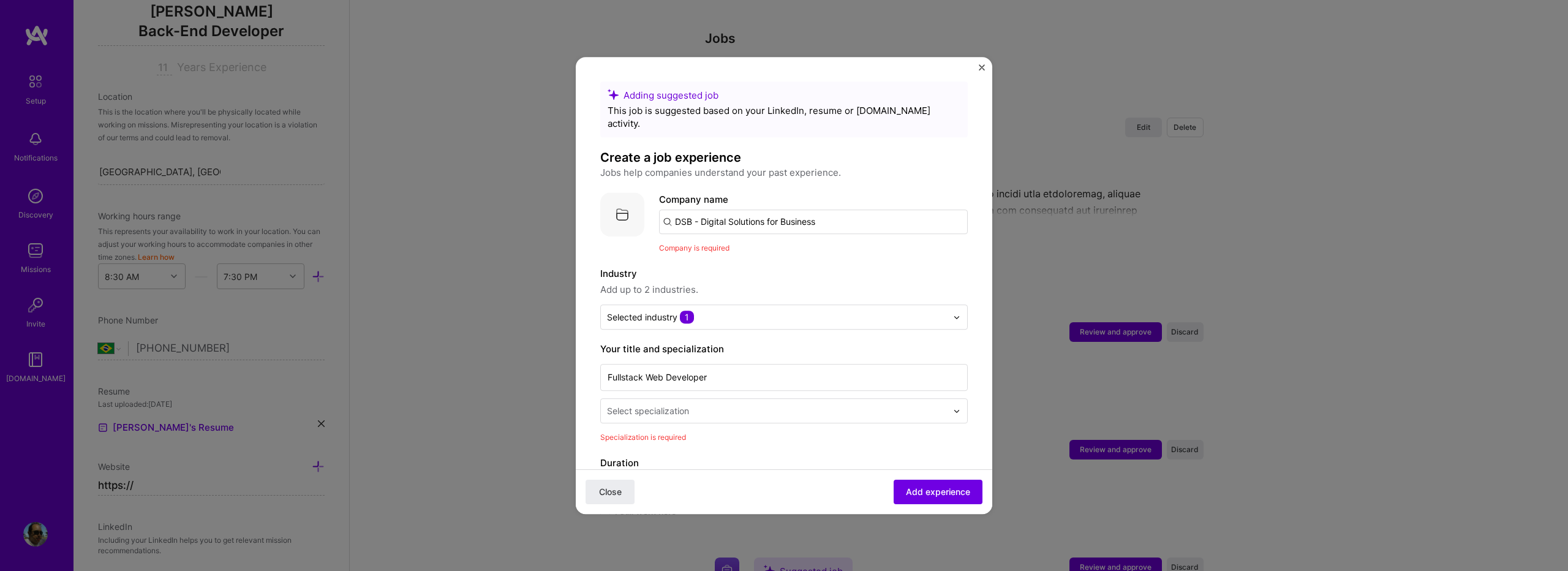
click at [701, 214] on input "DSB - Digital Solutions for Business" at bounding box center [813, 221] width 309 height 25
click at [680, 212] on input "DSB - Digital Solutions for Business" at bounding box center [813, 221] width 309 height 25
type input "DSB - Digital Solutions for Business"
click at [689, 250] on span "Add company" at bounding box center [693, 256] width 59 height 13
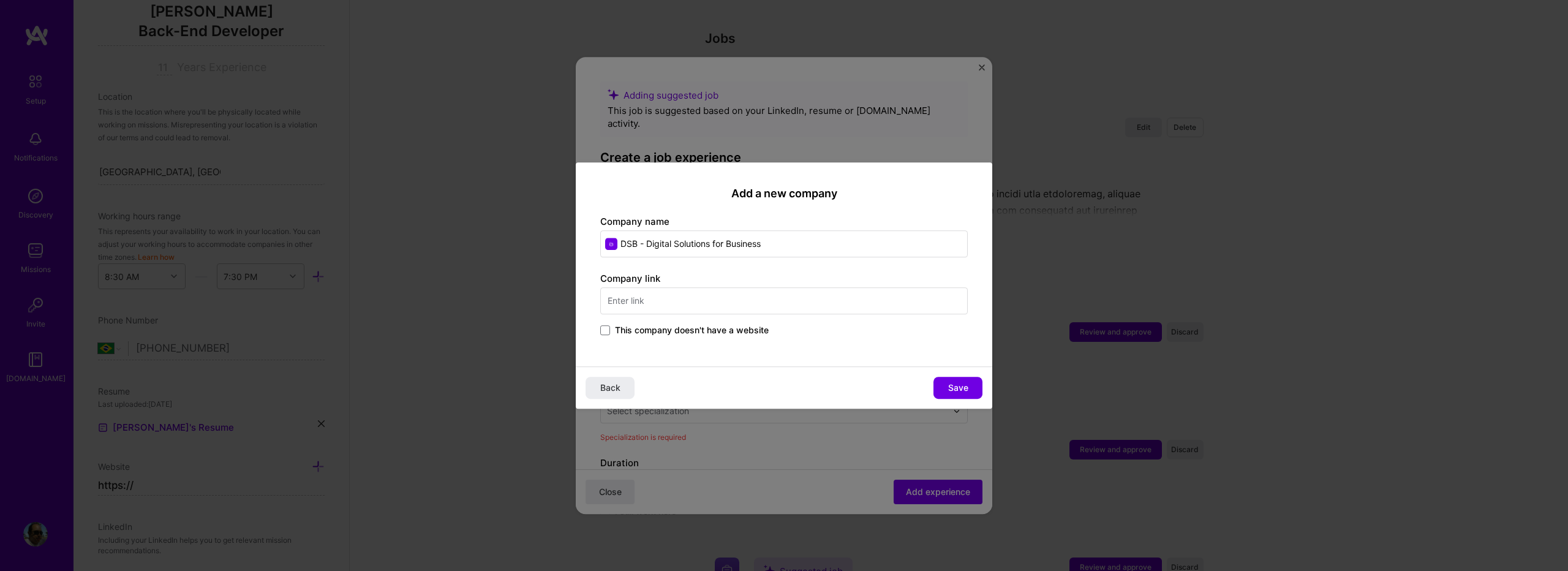
click at [680, 302] on input "text" at bounding box center [784, 301] width 368 height 27
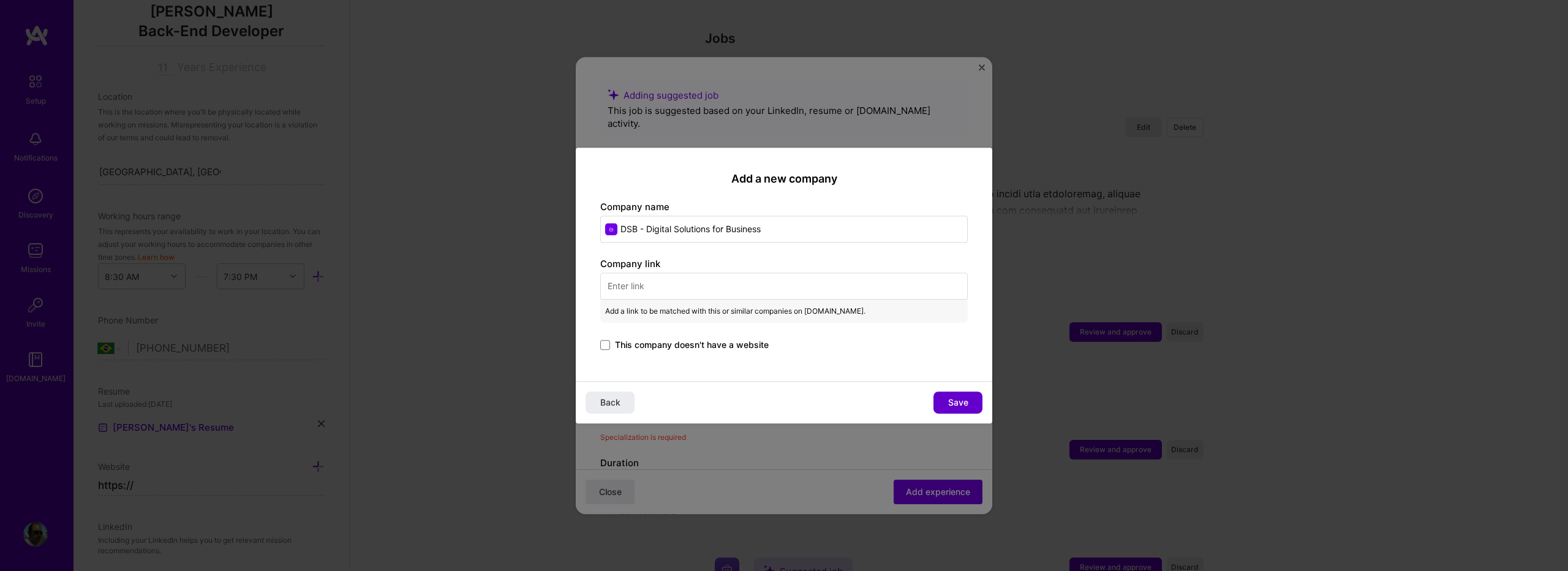
click at [956, 403] on span "Save" at bounding box center [958, 402] width 21 height 12
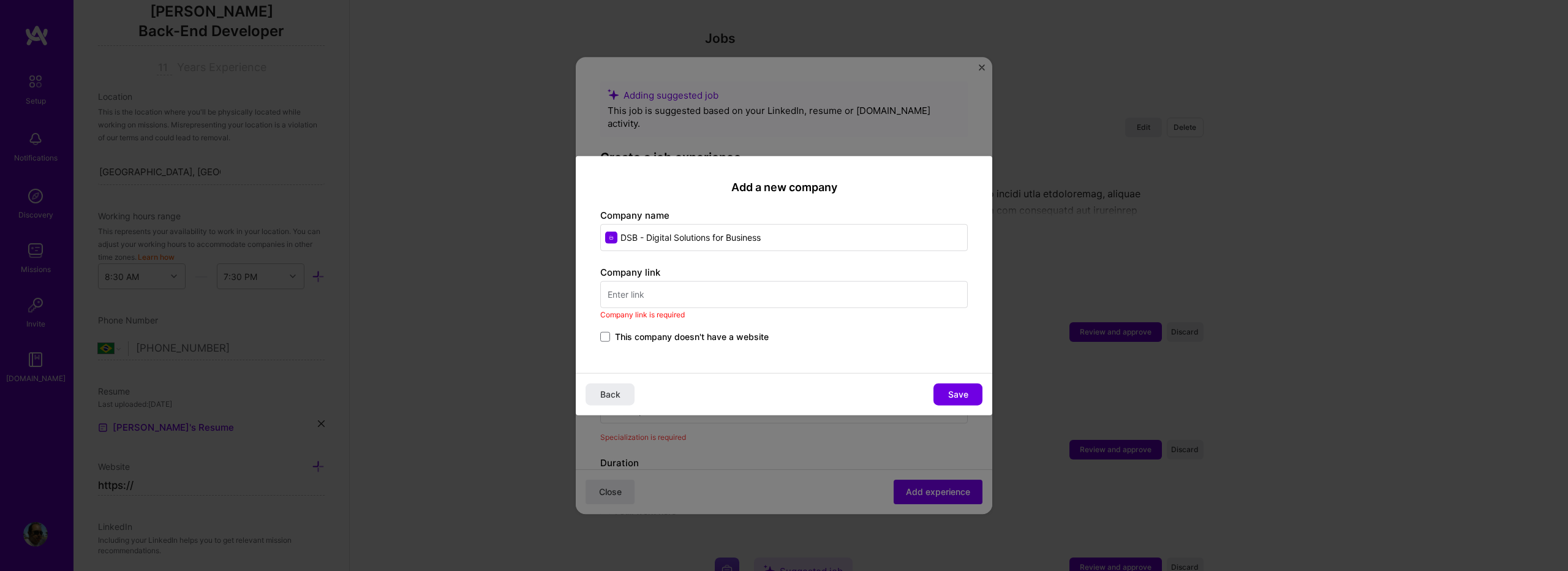
click at [767, 298] on input "text" at bounding box center [784, 294] width 368 height 27
paste input "[URL][DOMAIN_NAME]"
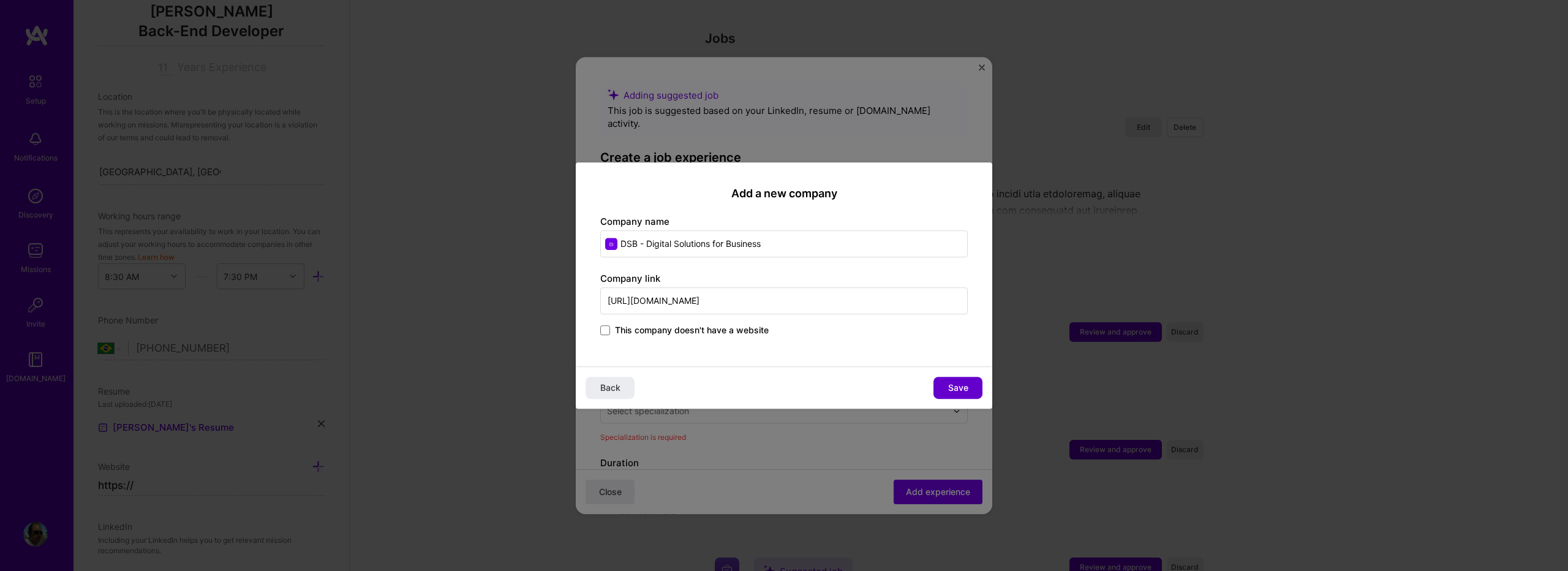
type input "[URL][DOMAIN_NAME]"
click at [943, 384] on button "Save" at bounding box center [958, 388] width 49 height 22
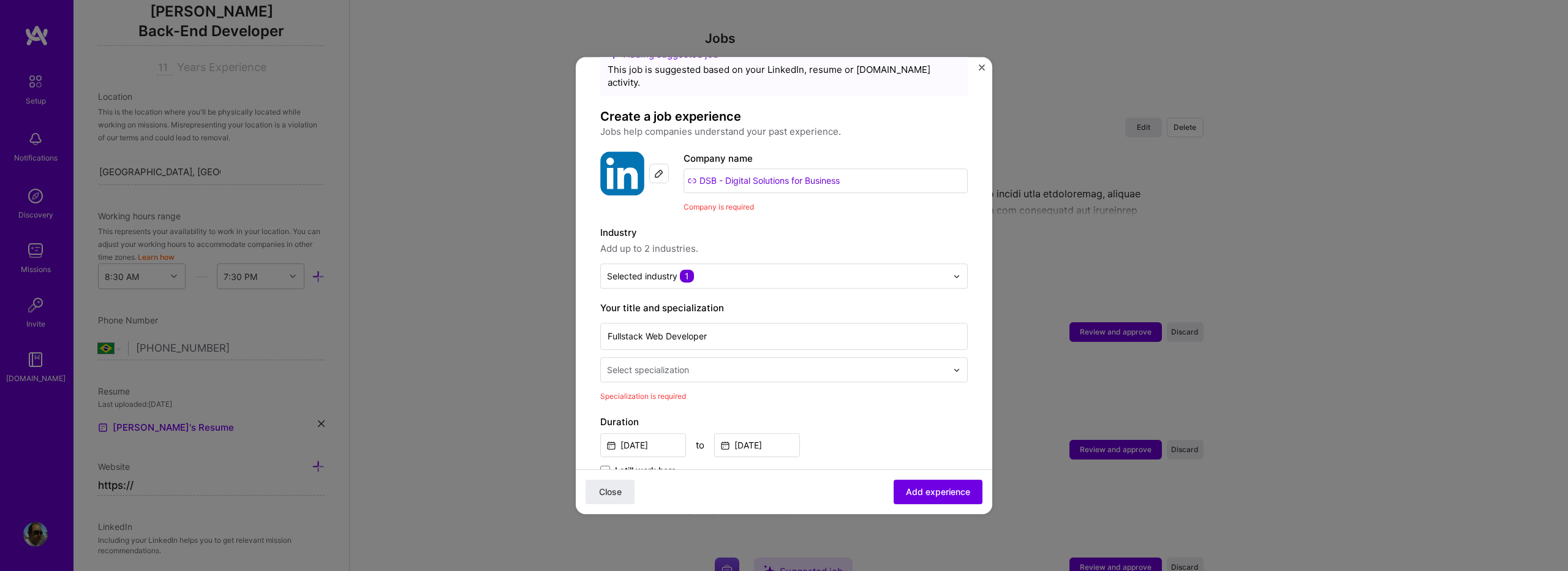
scroll to position [81, 0]
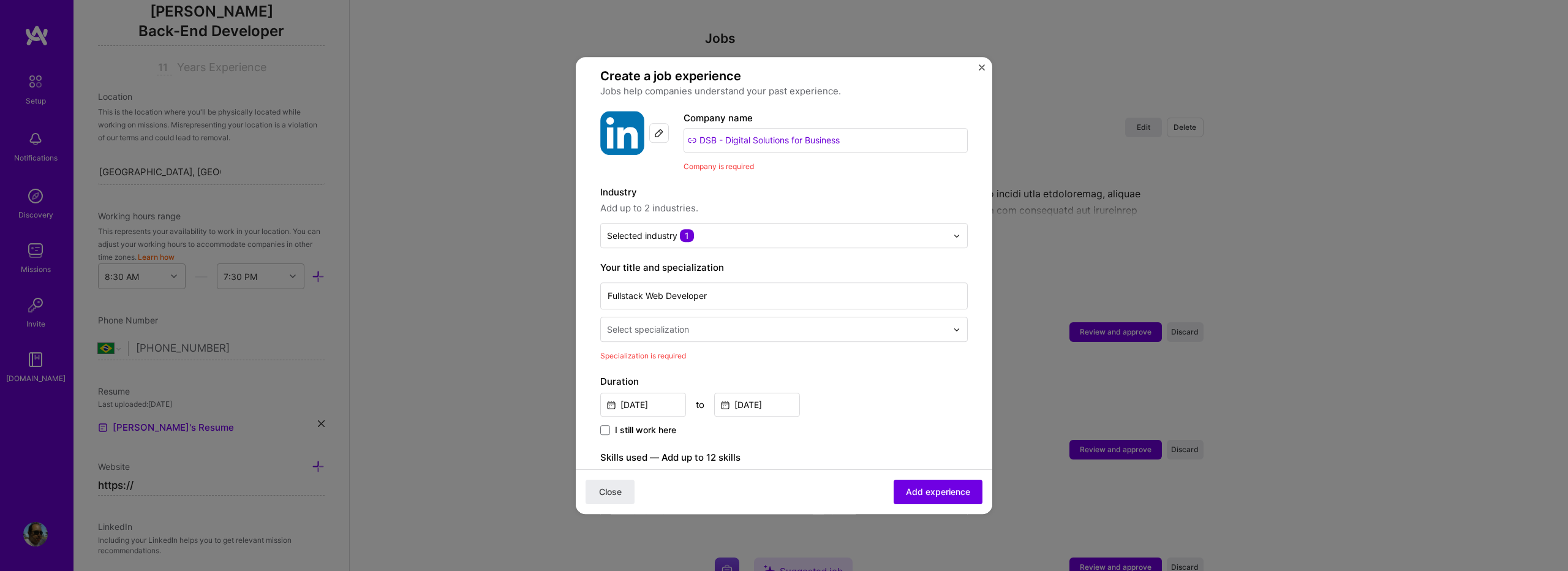
click at [675, 323] on div "Select specialization" at bounding box center [648, 329] width 82 height 13
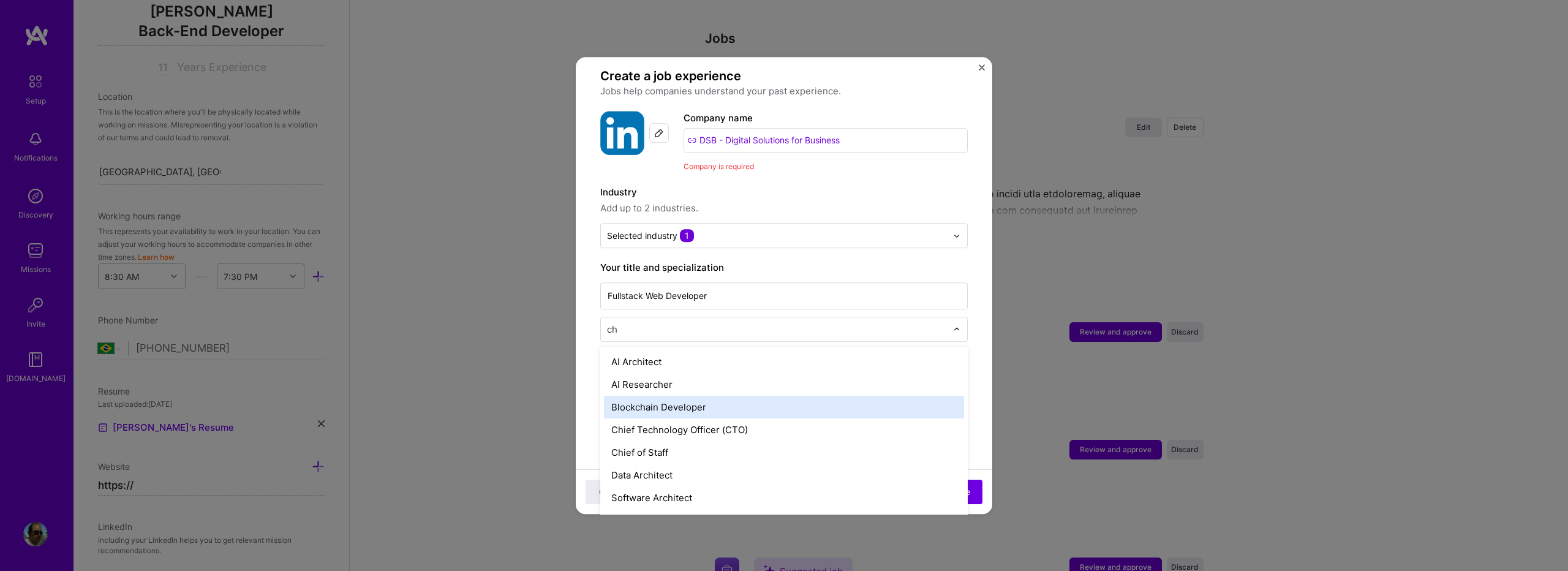
type input "c"
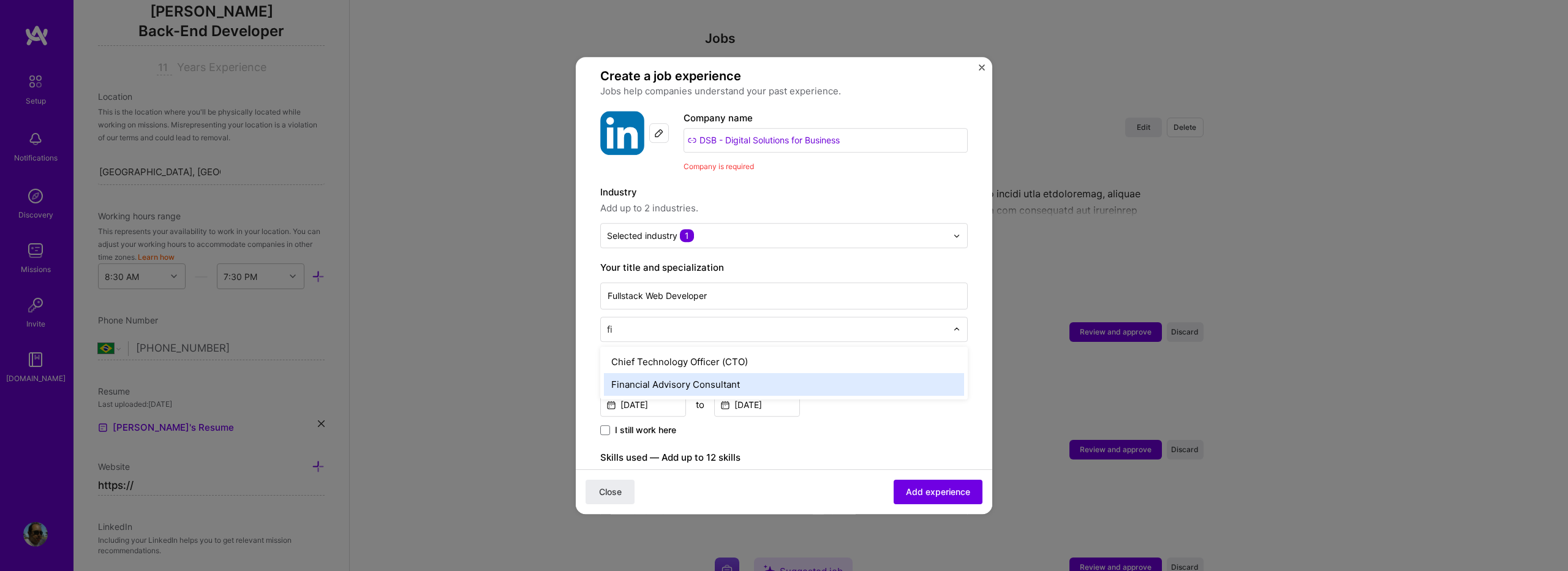
type input "f"
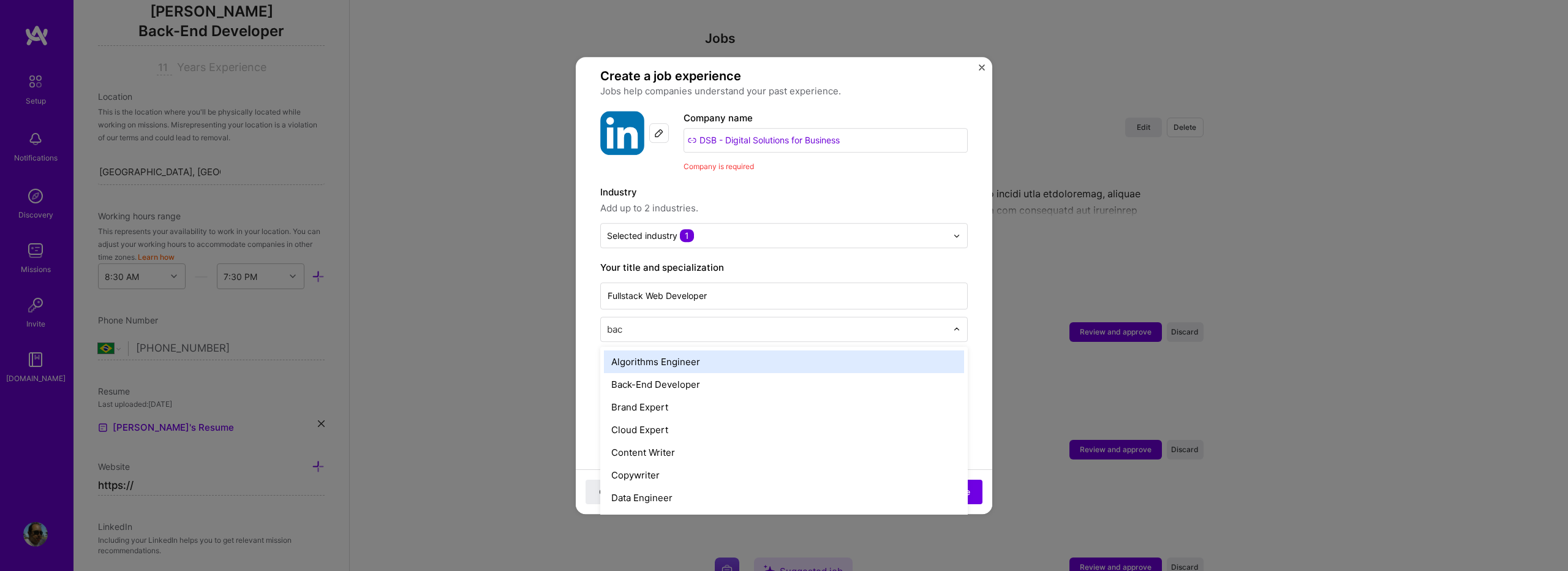
type input "back"
click at [728, 351] on div "Back-End Developer" at bounding box center [784, 362] width 360 height 23
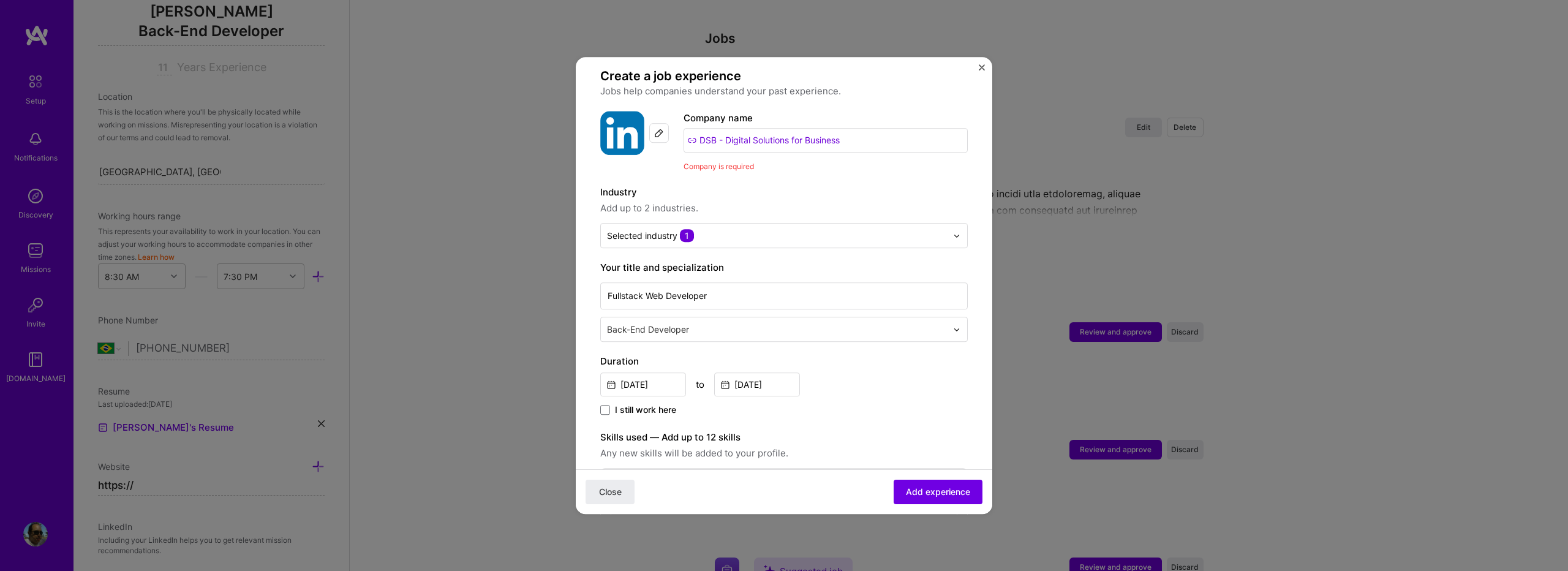
click at [716, 323] on input "text" at bounding box center [778, 329] width 342 height 13
type input "full"
click at [782, 353] on div "Full-Stack Developer" at bounding box center [784, 362] width 360 height 23
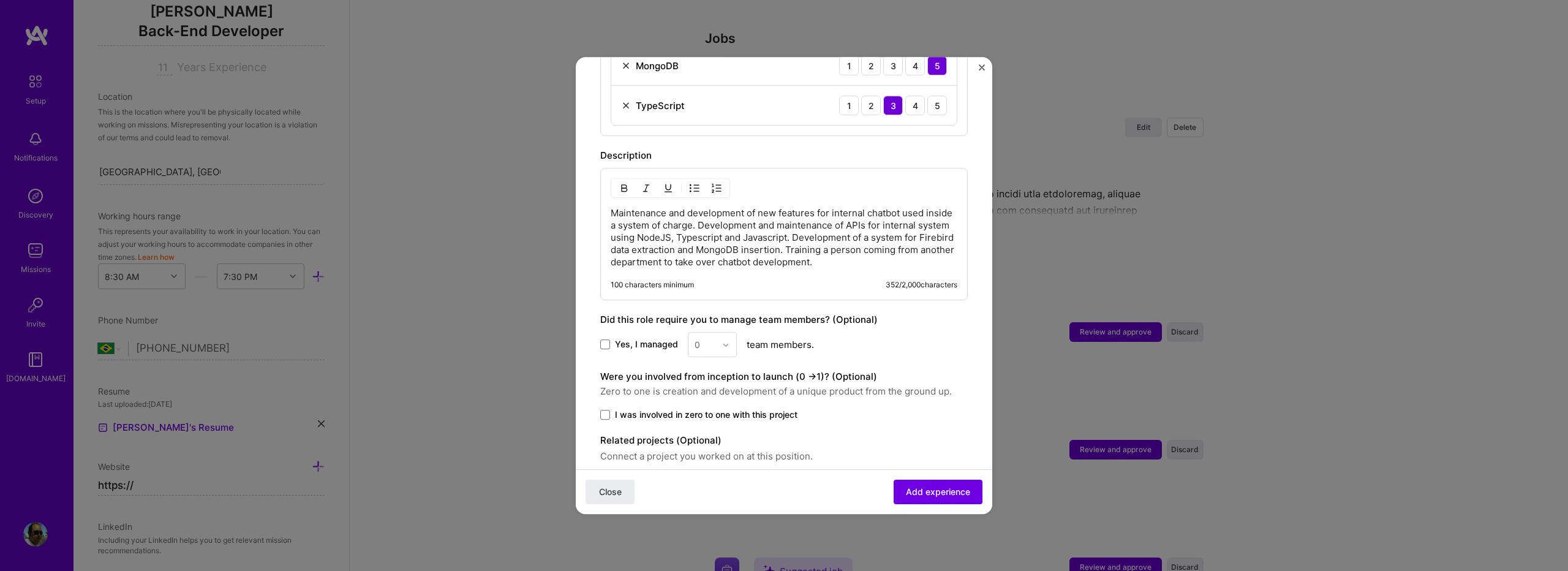
scroll to position [624, 0]
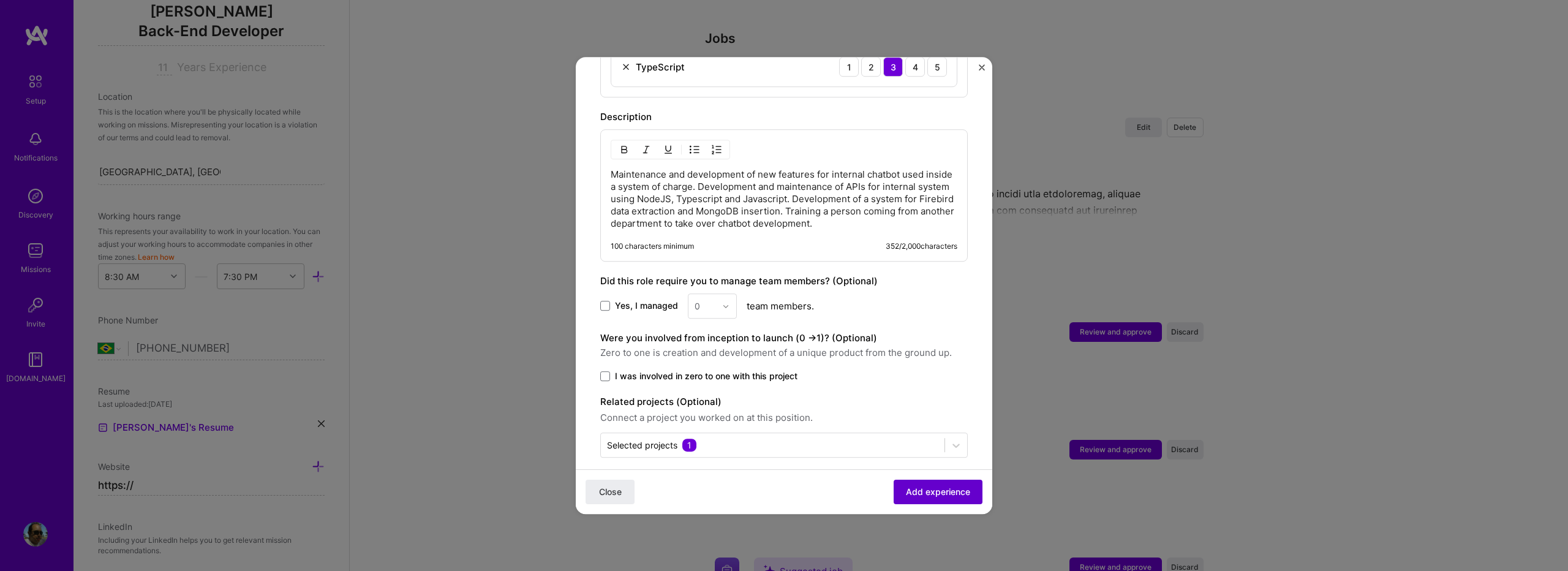
click at [906, 488] on span "Add experience" at bounding box center [938, 492] width 64 height 12
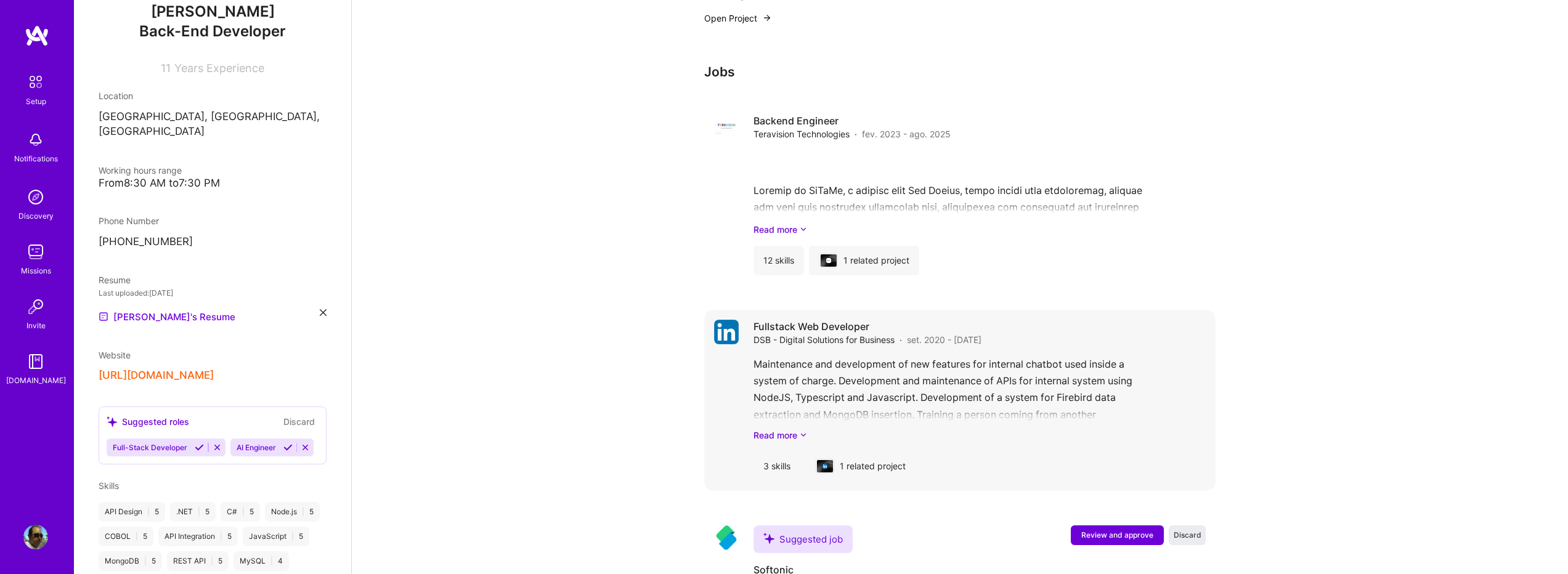
scroll to position [1130, 0]
click at [878, 223] on link "Read more" at bounding box center [980, 229] width 452 height 13
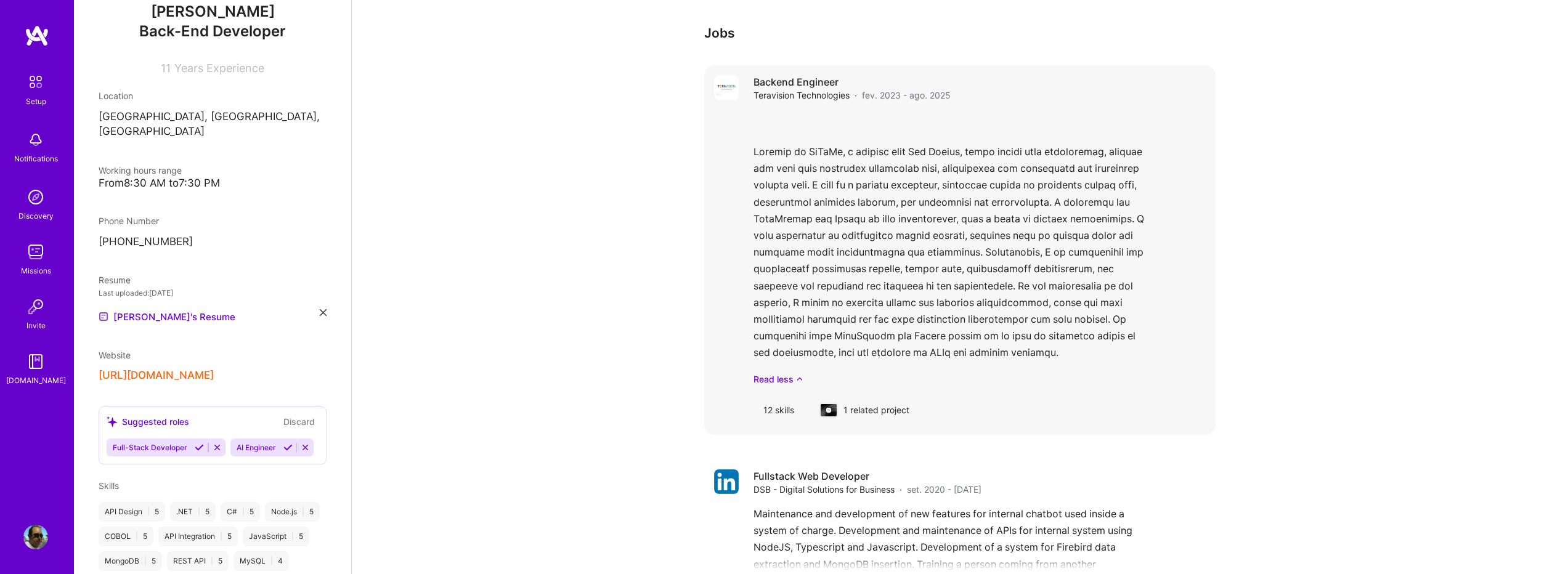
scroll to position [1213, 0]
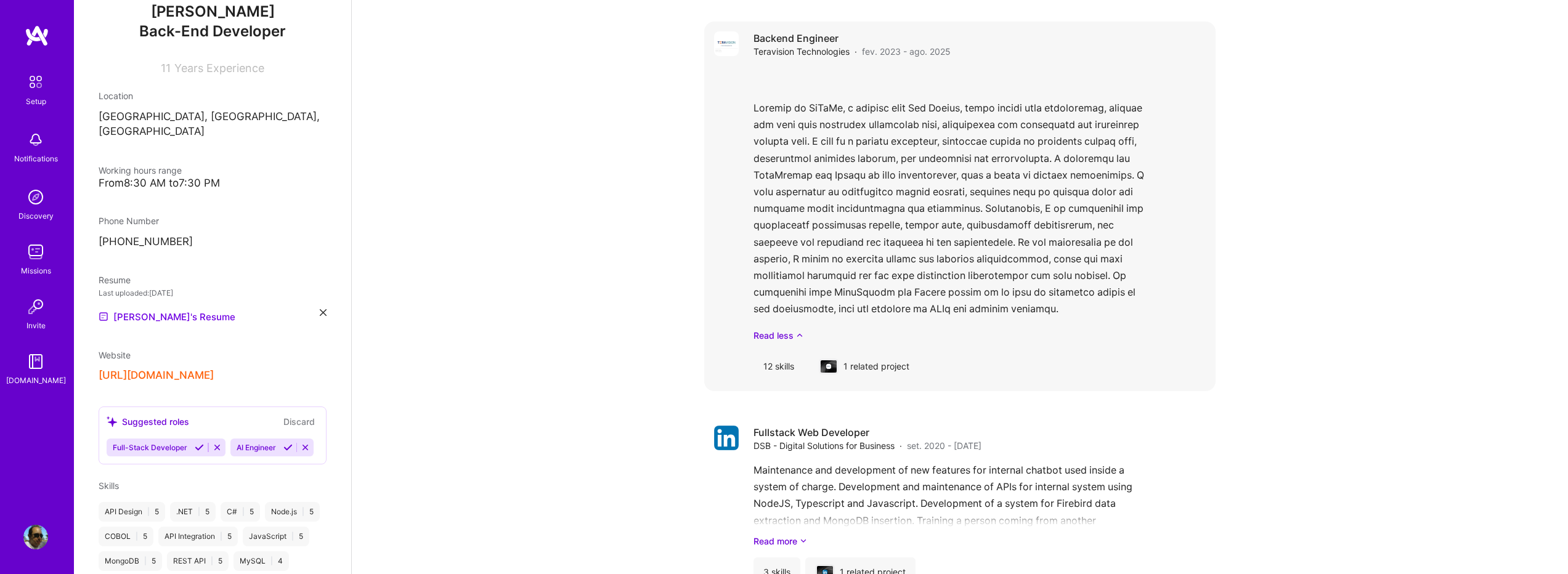
click at [868, 357] on div "1 related project" at bounding box center [864, 367] width 110 height 30
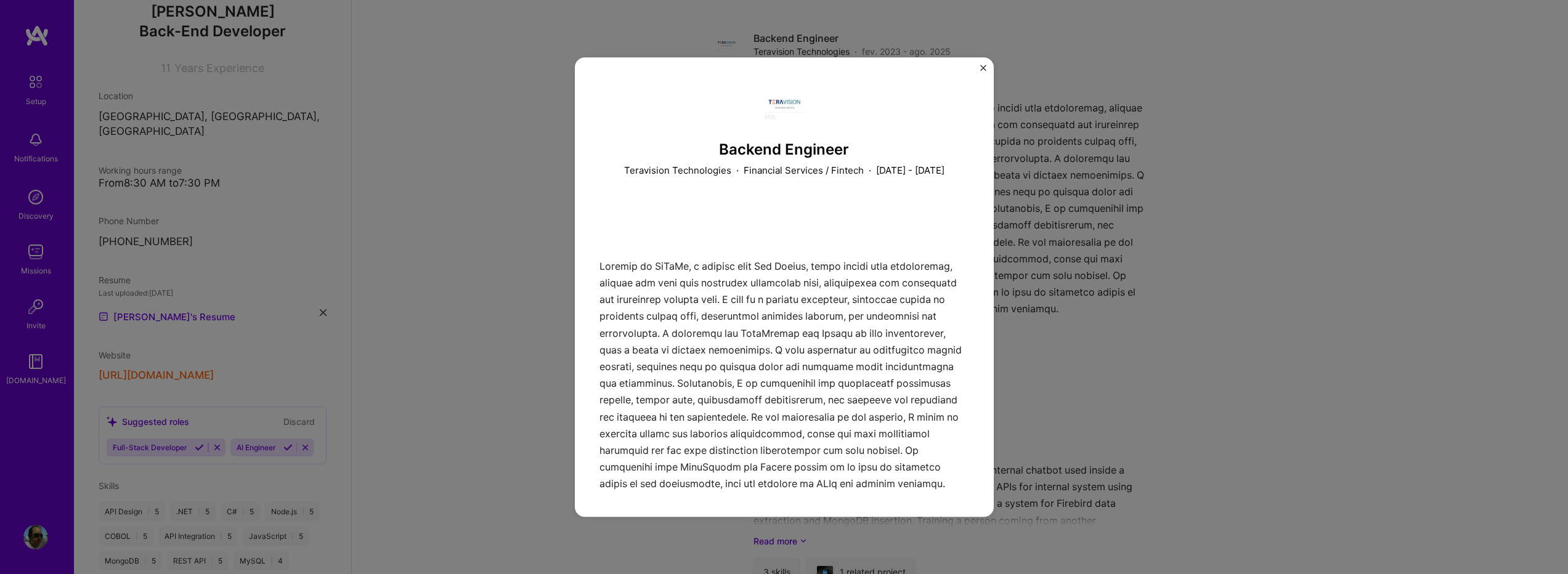
click at [984, 68] on img "Close" at bounding box center [983, 68] width 6 height 6
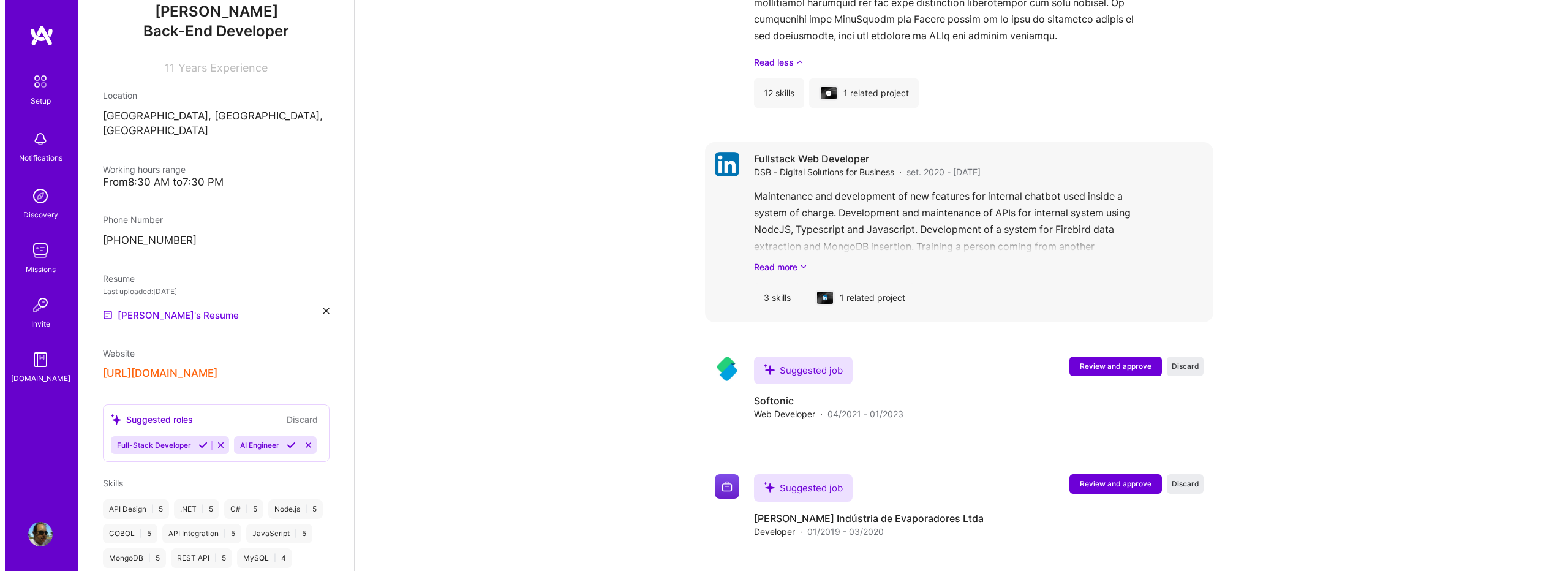
scroll to position [1697, 0]
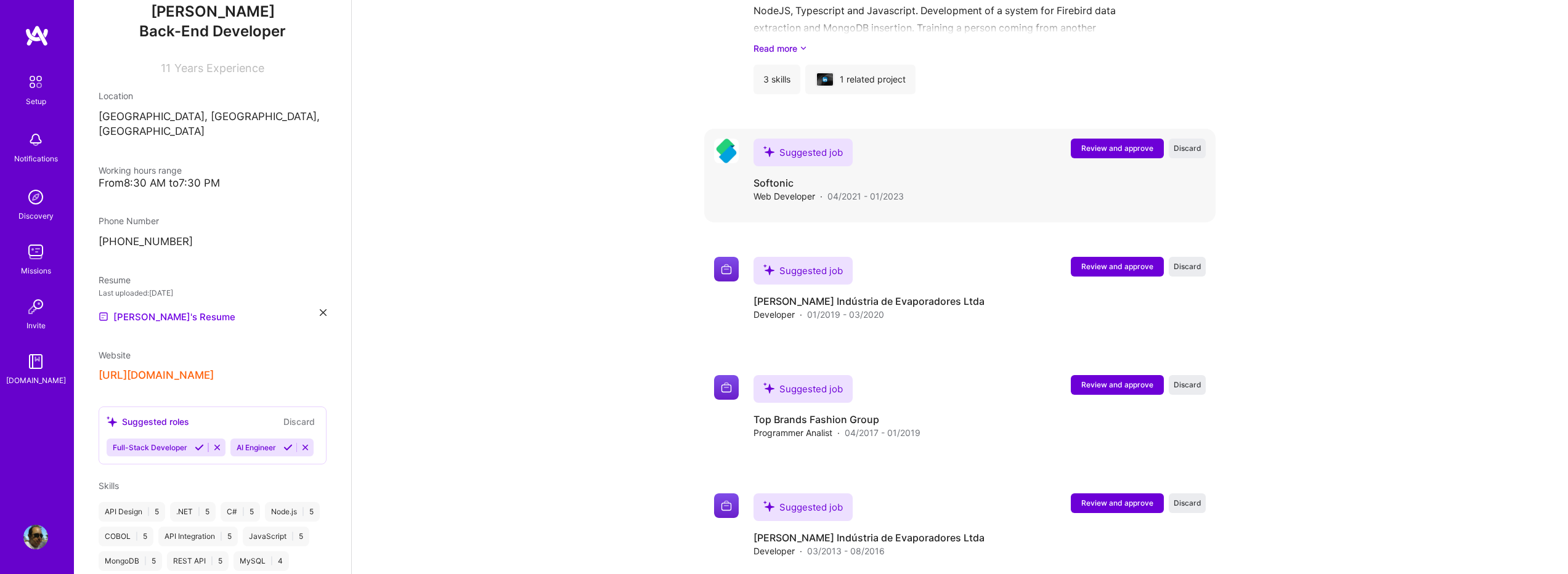
click at [1085, 143] on span "Review and approve" at bounding box center [1117, 148] width 72 height 11
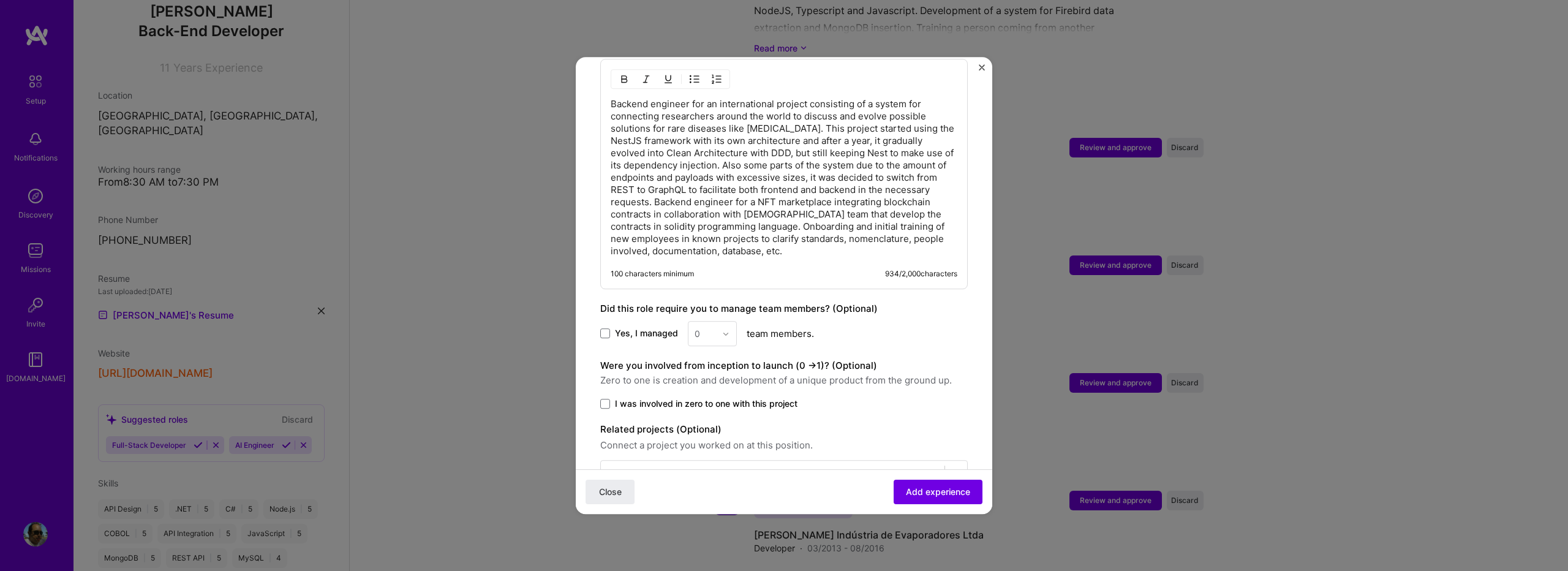
scroll to position [983, 0]
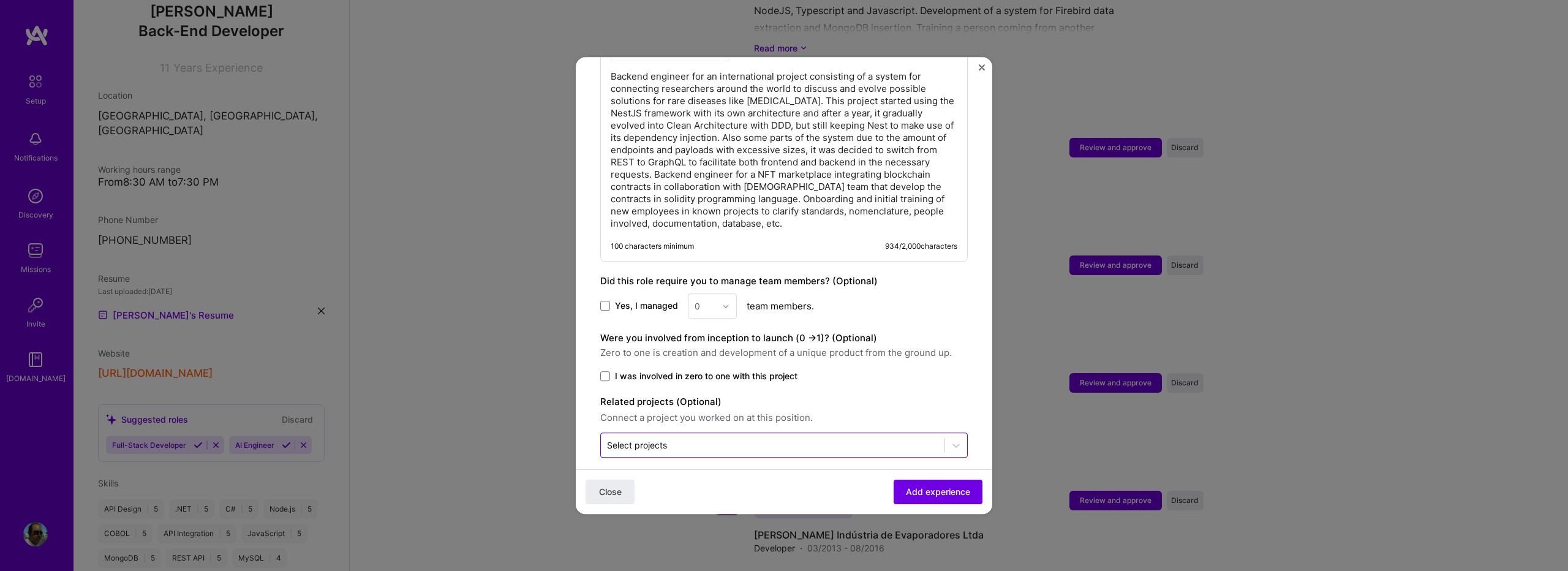
click at [653, 439] on div "Select projects" at bounding box center [637, 445] width 60 height 13
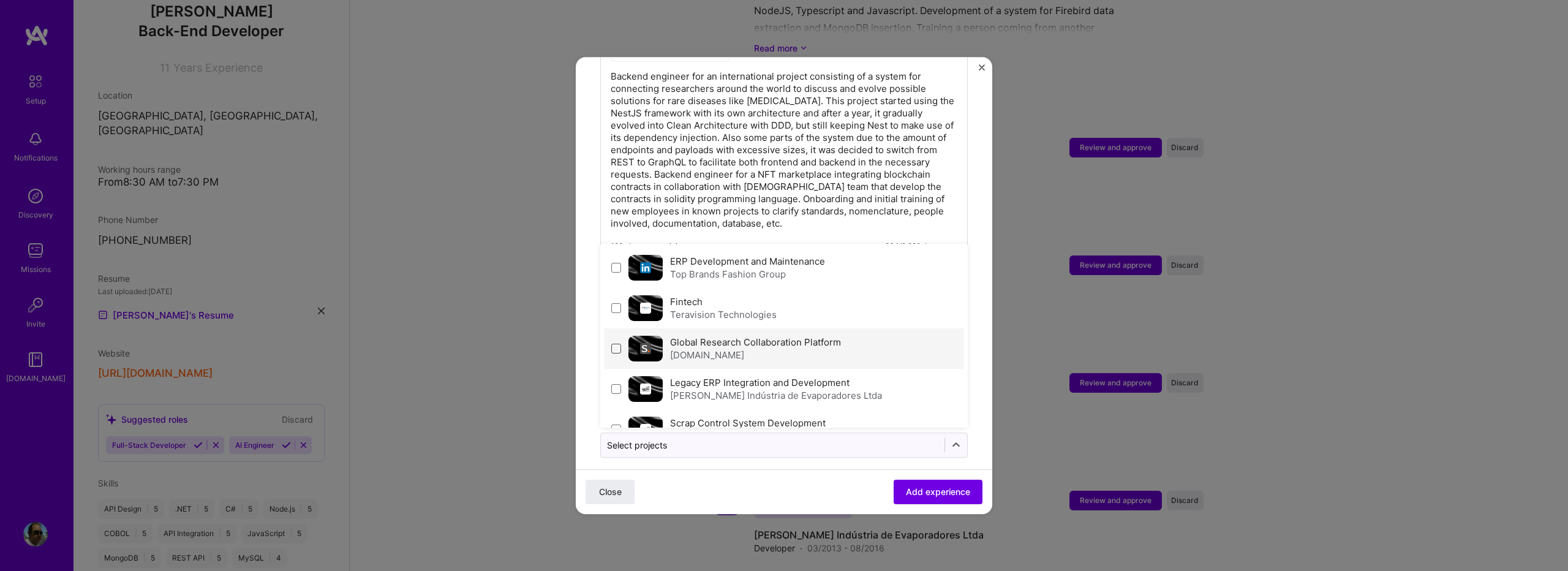
click at [616, 344] on span at bounding box center [616, 349] width 10 height 10
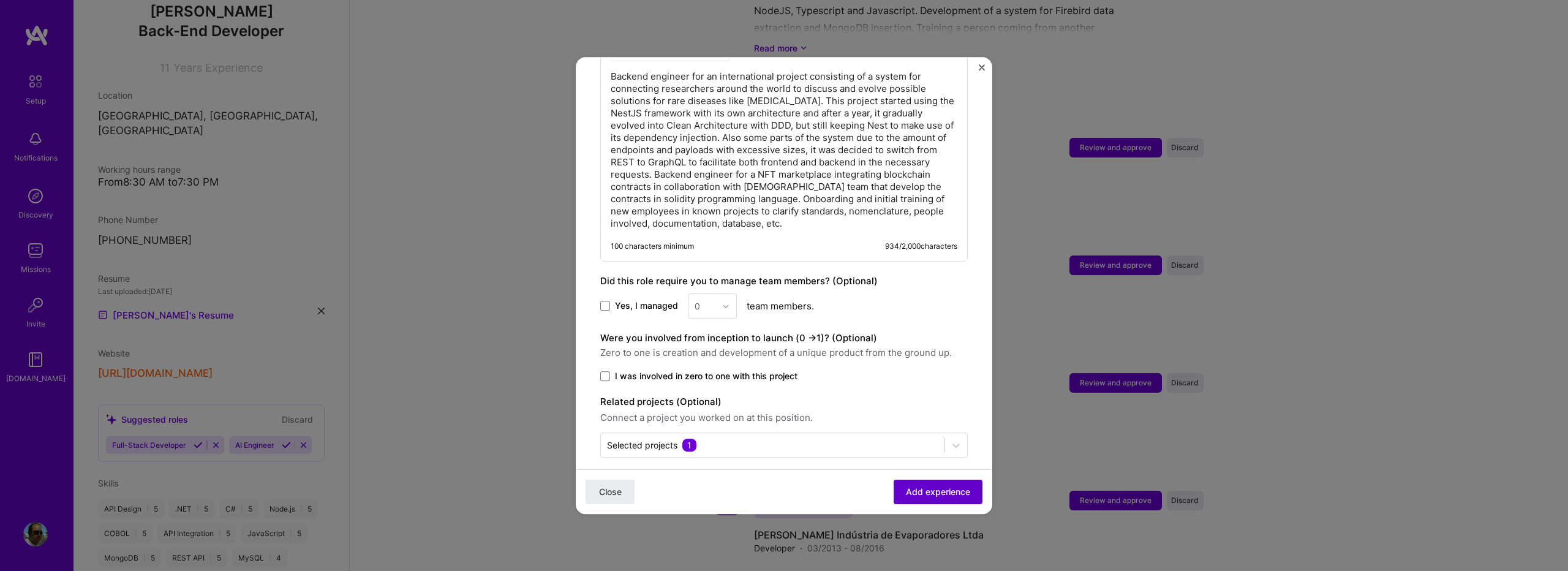
click at [894, 497] on button "Add experience" at bounding box center [939, 492] width 89 height 25
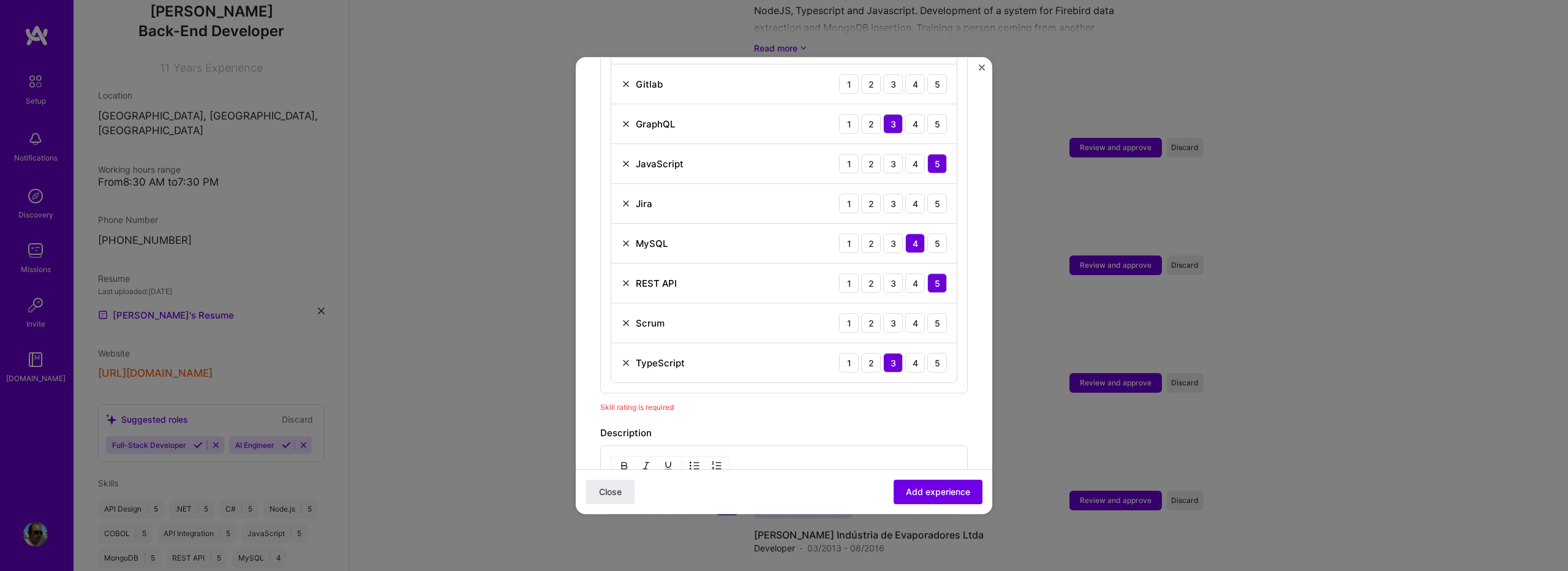
scroll to position [588, 0]
click at [627, 319] on img at bounding box center [626, 324] width 10 height 10
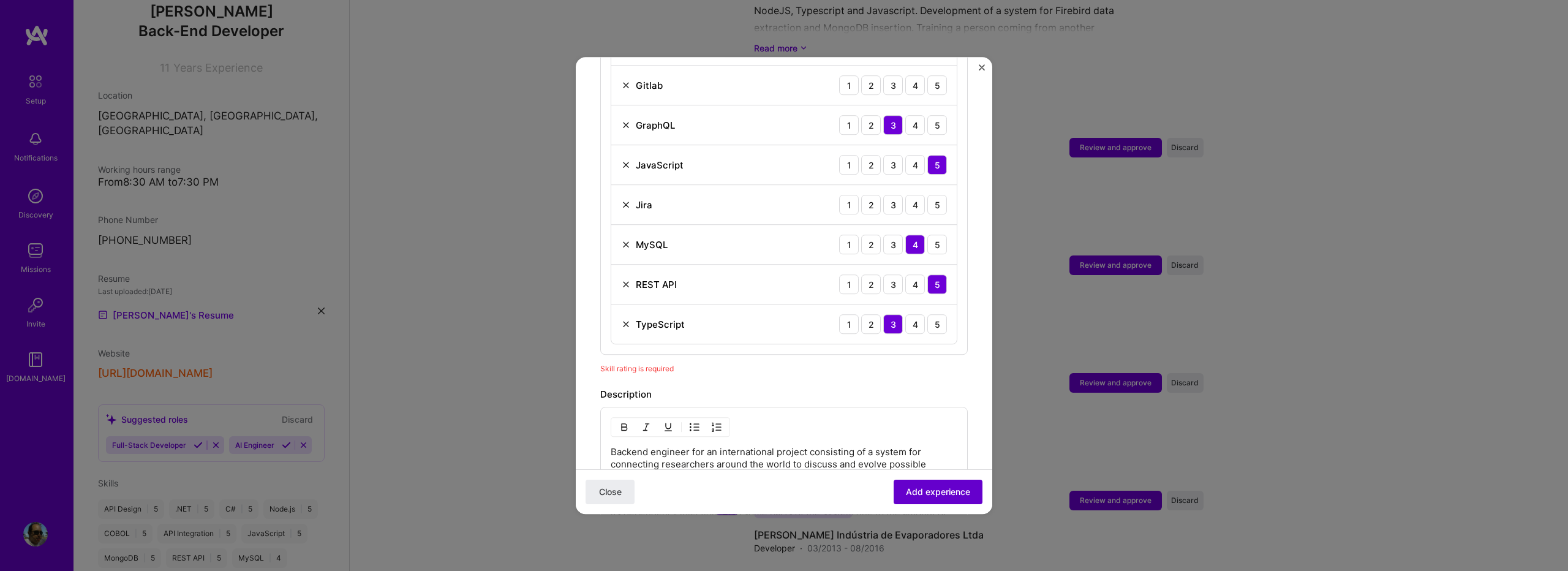
click at [922, 494] on span "Add experience" at bounding box center [938, 492] width 64 height 12
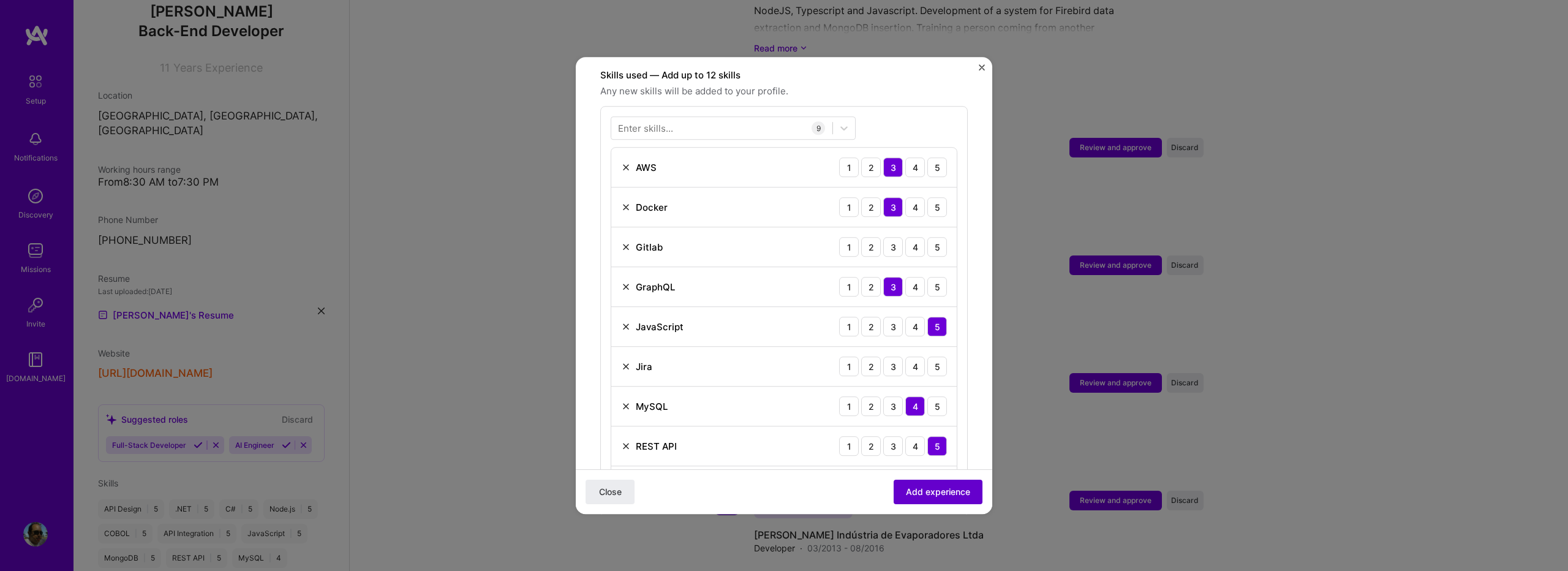
scroll to position [424, 0]
click at [892, 359] on div "3" at bounding box center [893, 369] width 20 height 20
click at [924, 488] on span "Add experience" at bounding box center [938, 492] width 64 height 12
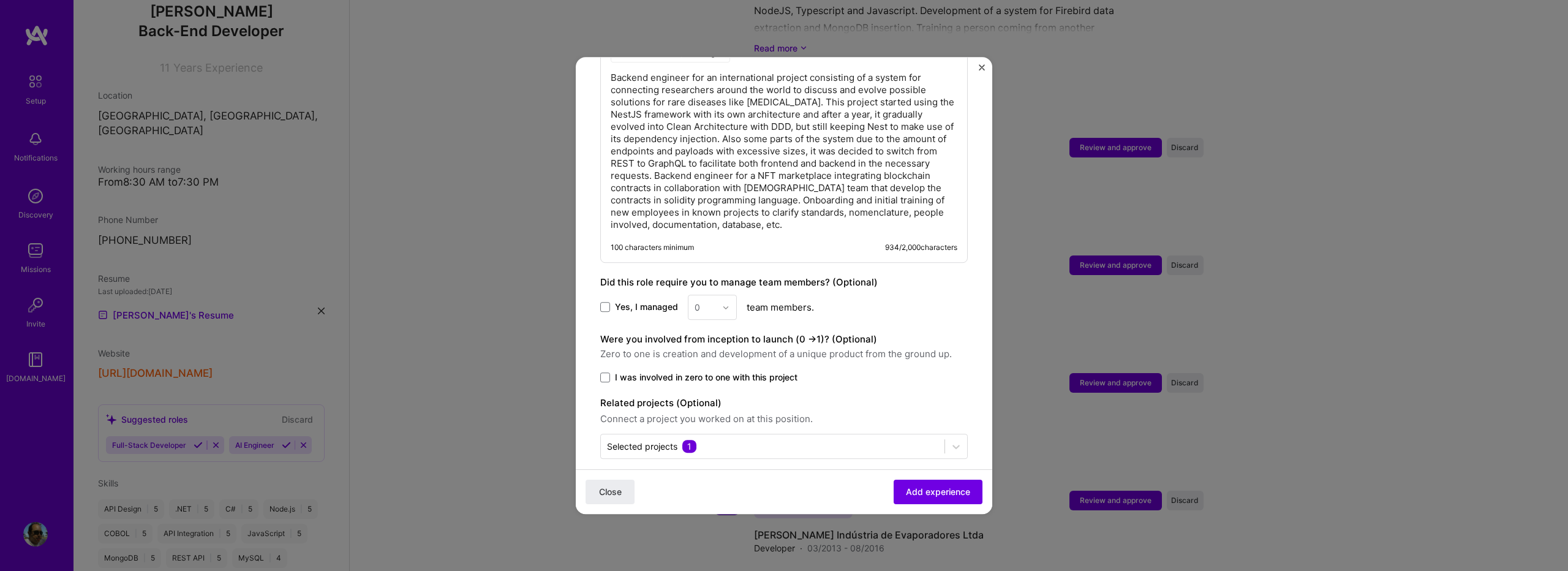
scroll to position [964, 0]
click at [921, 478] on div "Close Add experience" at bounding box center [784, 492] width 417 height 45
click at [920, 491] on span "Add experience" at bounding box center [938, 492] width 64 height 12
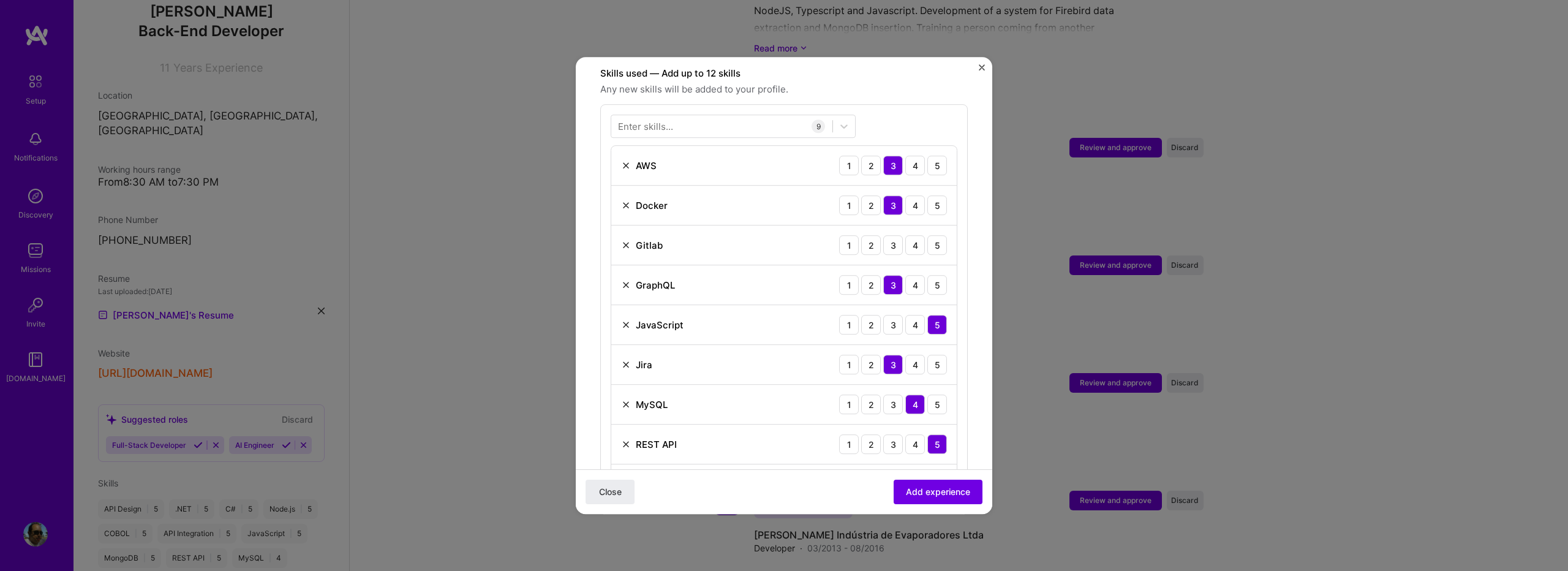
scroll to position [424, 0]
click at [892, 245] on div "3" at bounding box center [893, 249] width 20 height 20
click at [907, 492] on span "Add experience" at bounding box center [938, 492] width 64 height 12
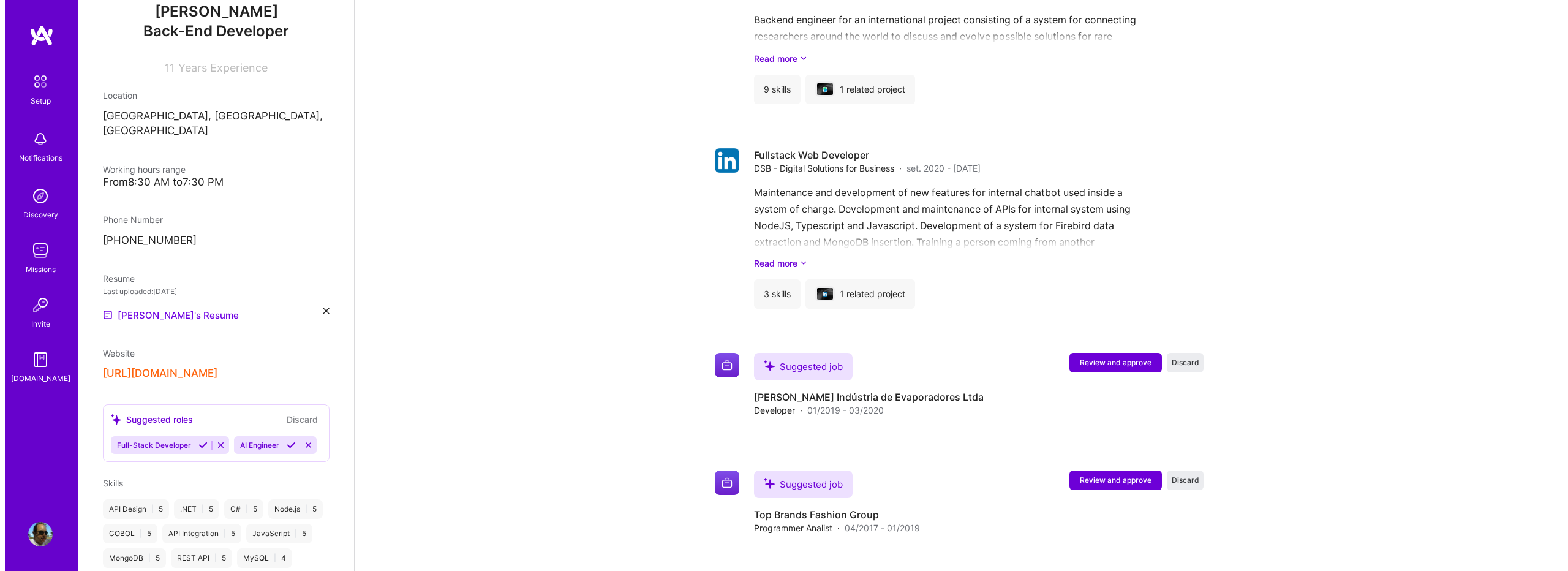
scroll to position [1626, 0]
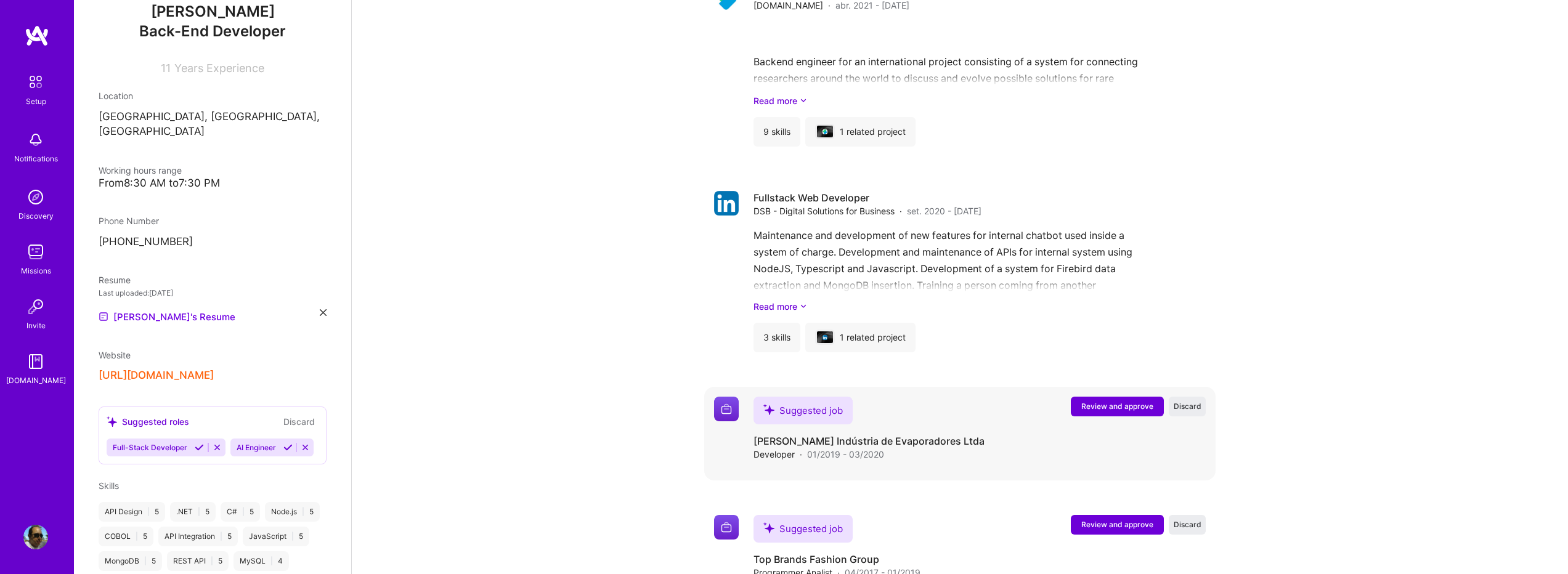
click at [1094, 401] on span "Review and approve" at bounding box center [1117, 406] width 72 height 11
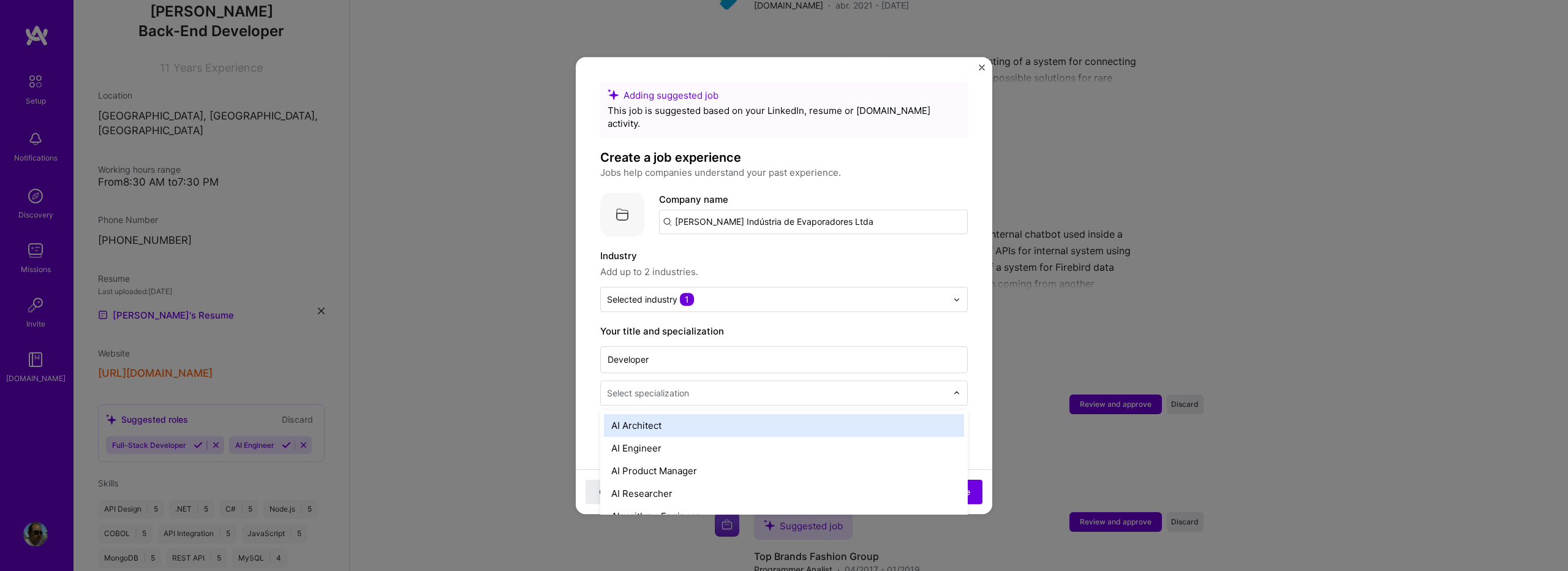
click at [716, 387] on input "text" at bounding box center [778, 393] width 342 height 13
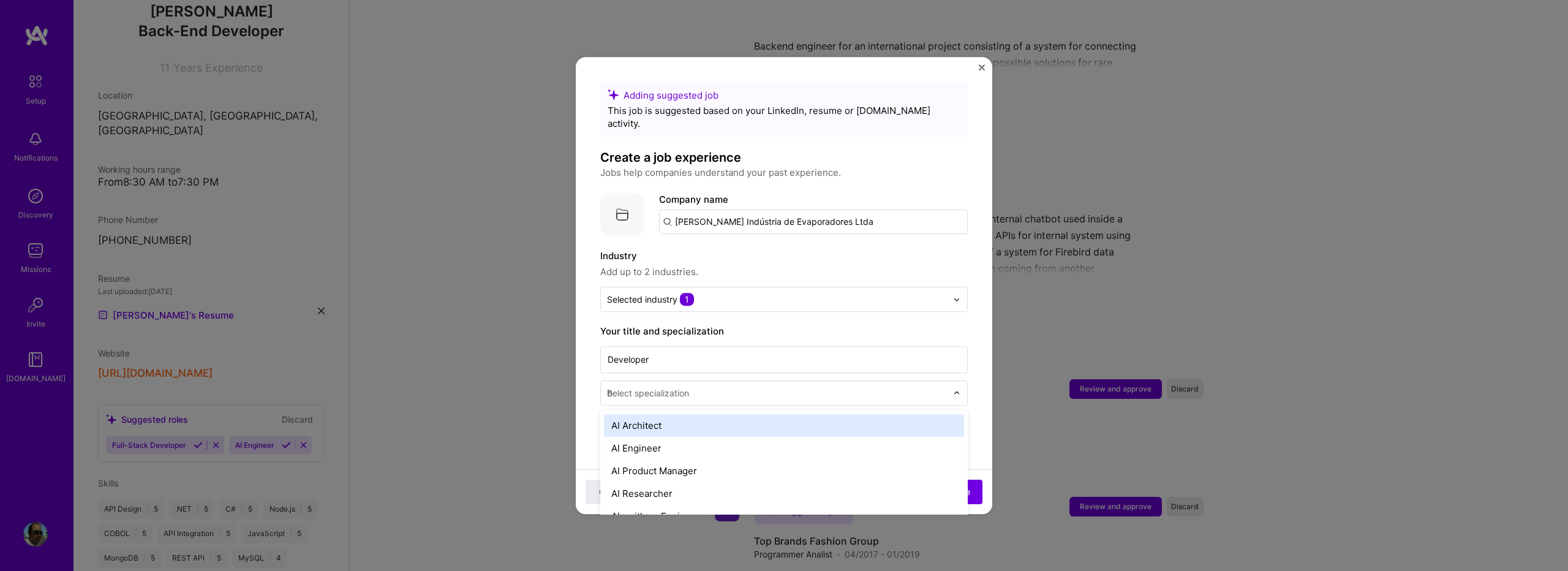
type input "ba"
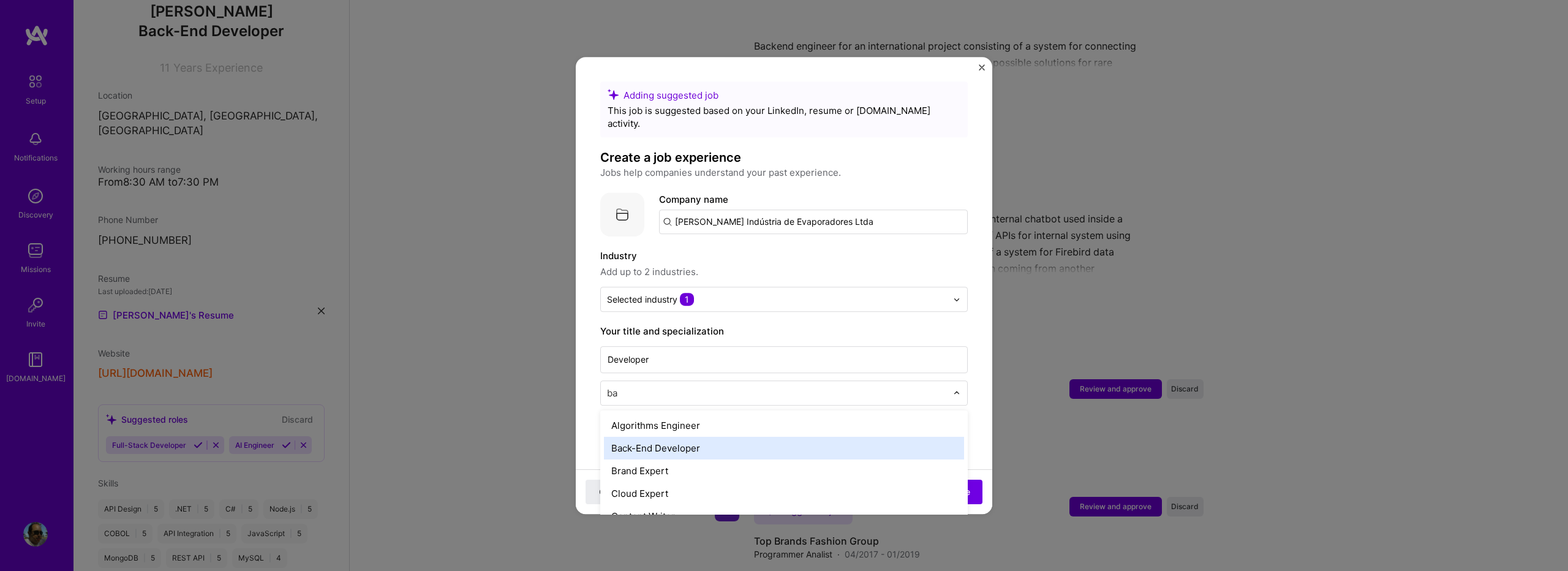
click at [683, 437] on div "Back-End Developer" at bounding box center [784, 449] width 360 height 23
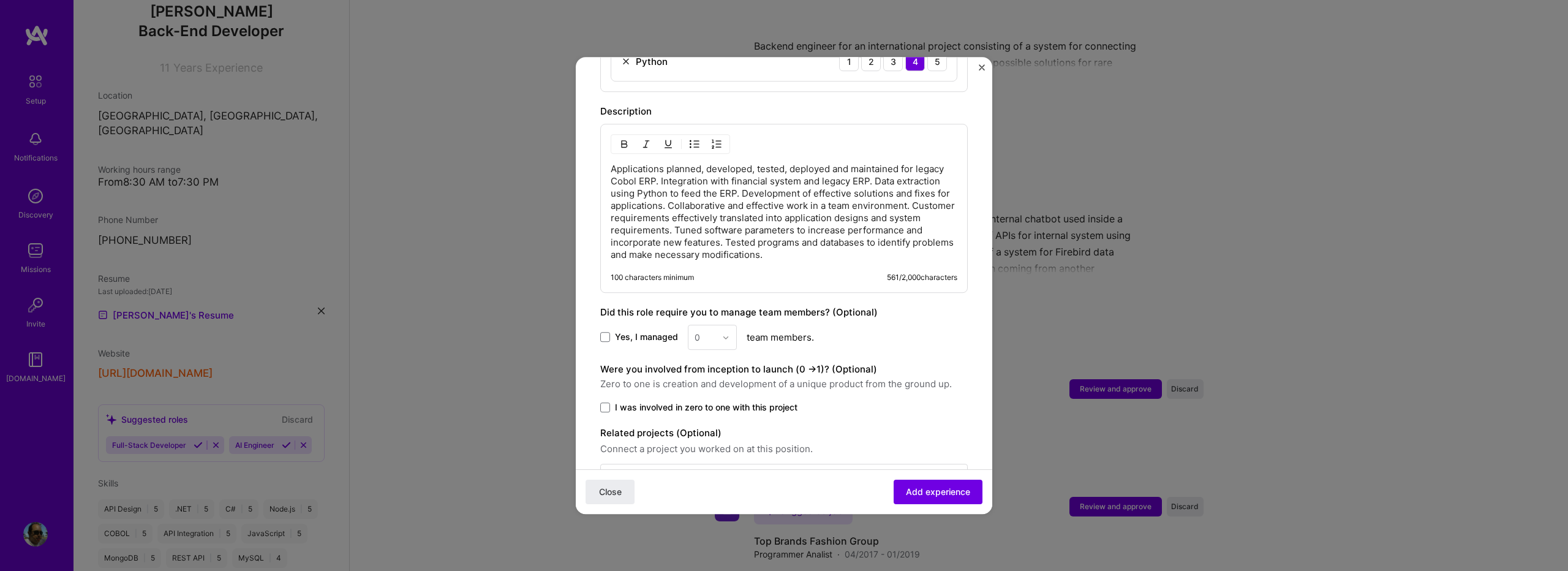
scroll to position [603, 0]
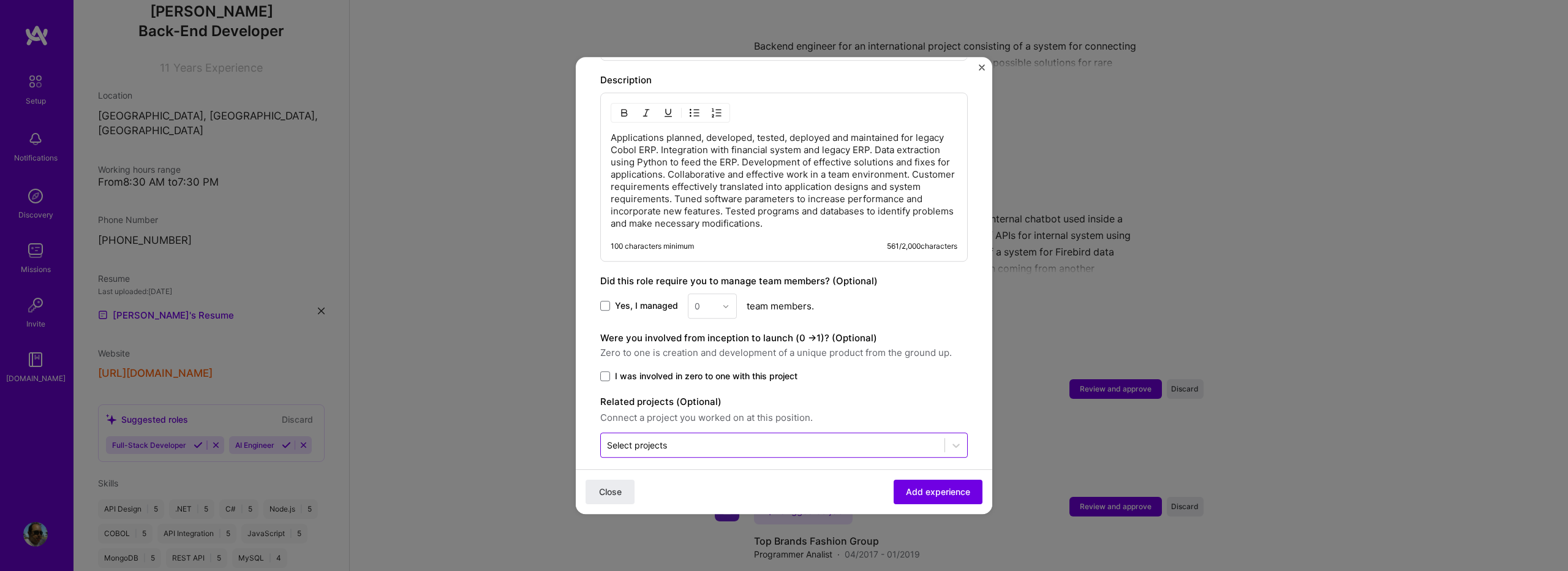
click at [745, 439] on input "text" at bounding box center [772, 445] width 332 height 13
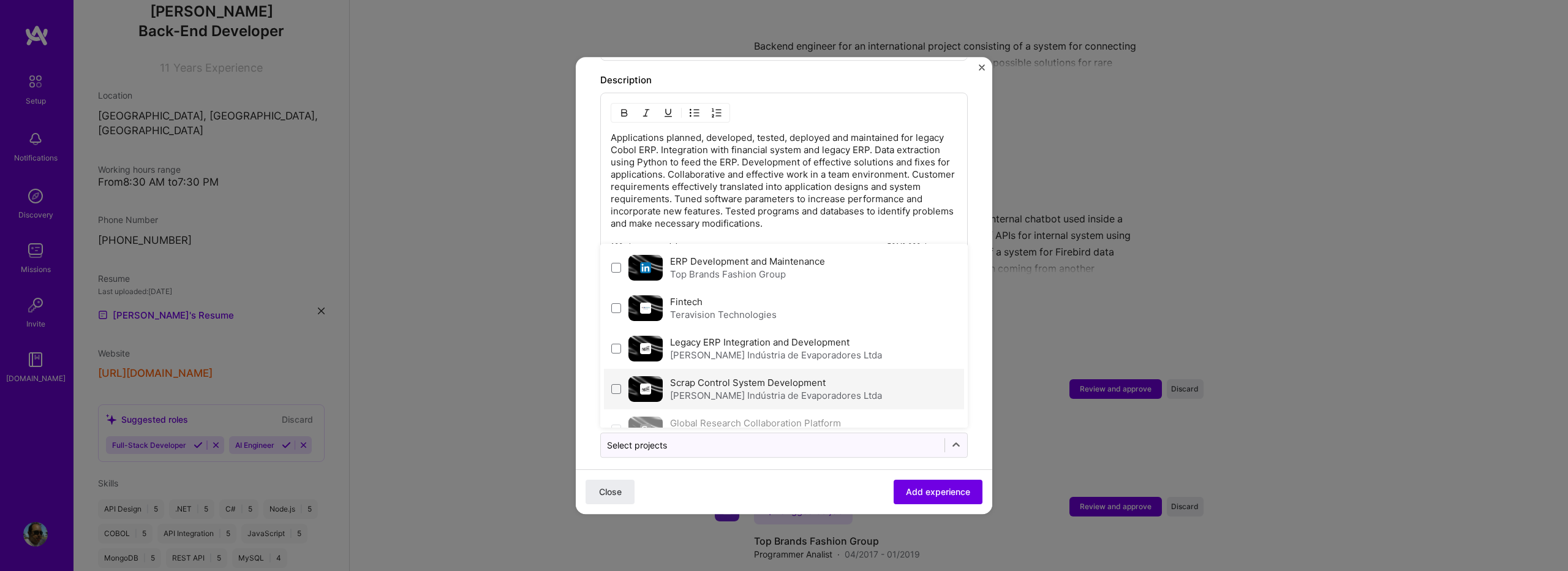
scroll to position [81, 0]
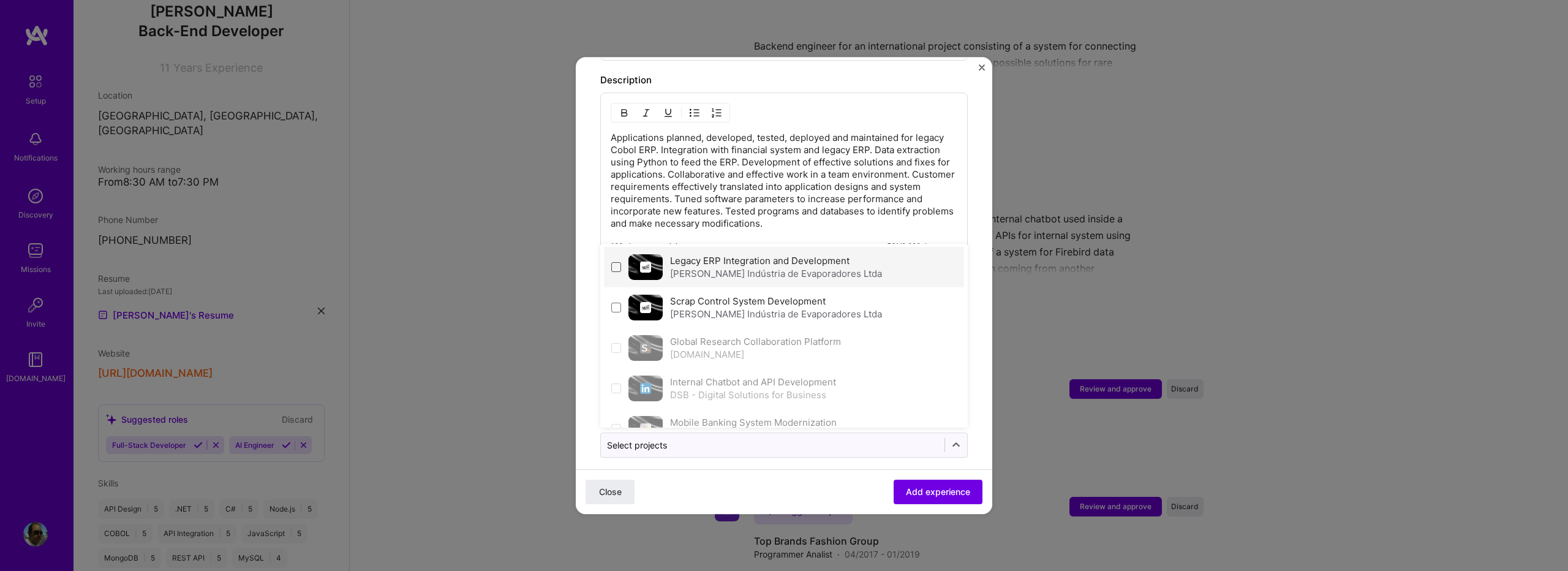
click at [616, 263] on span at bounding box center [616, 267] width 10 height 10
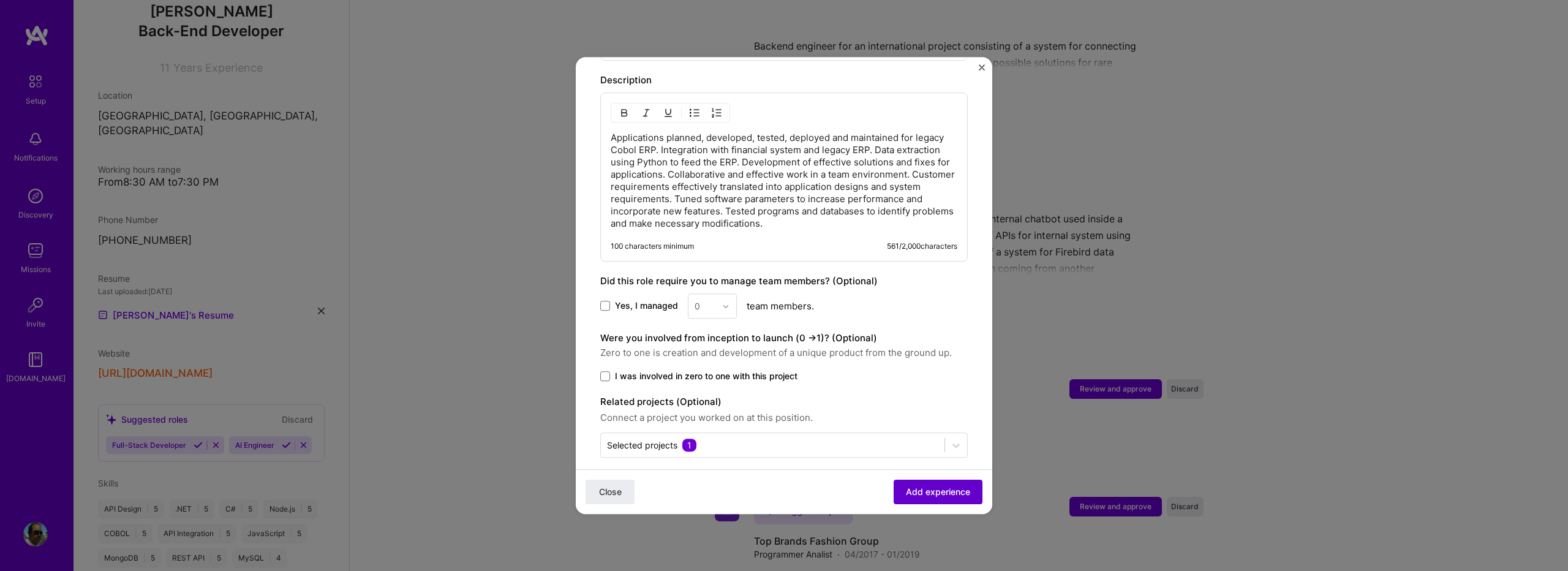
click at [906, 492] on span "Add experience" at bounding box center [938, 492] width 64 height 12
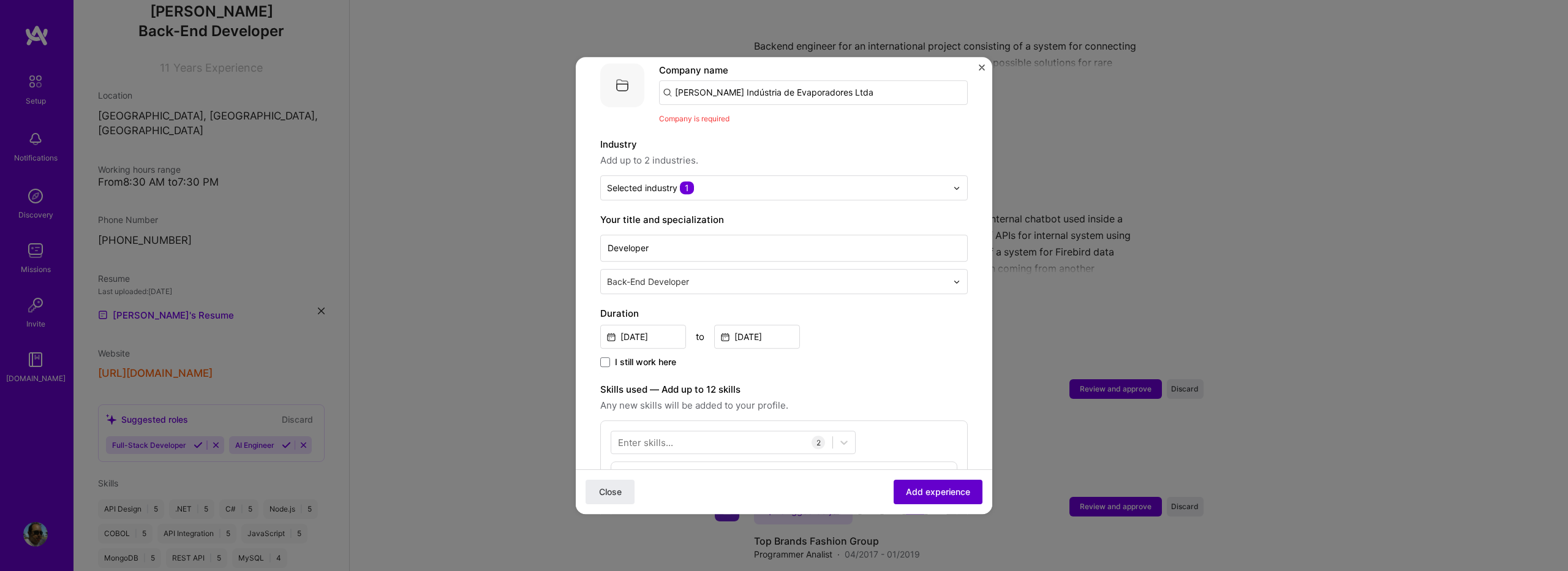
scroll to position [122, 0]
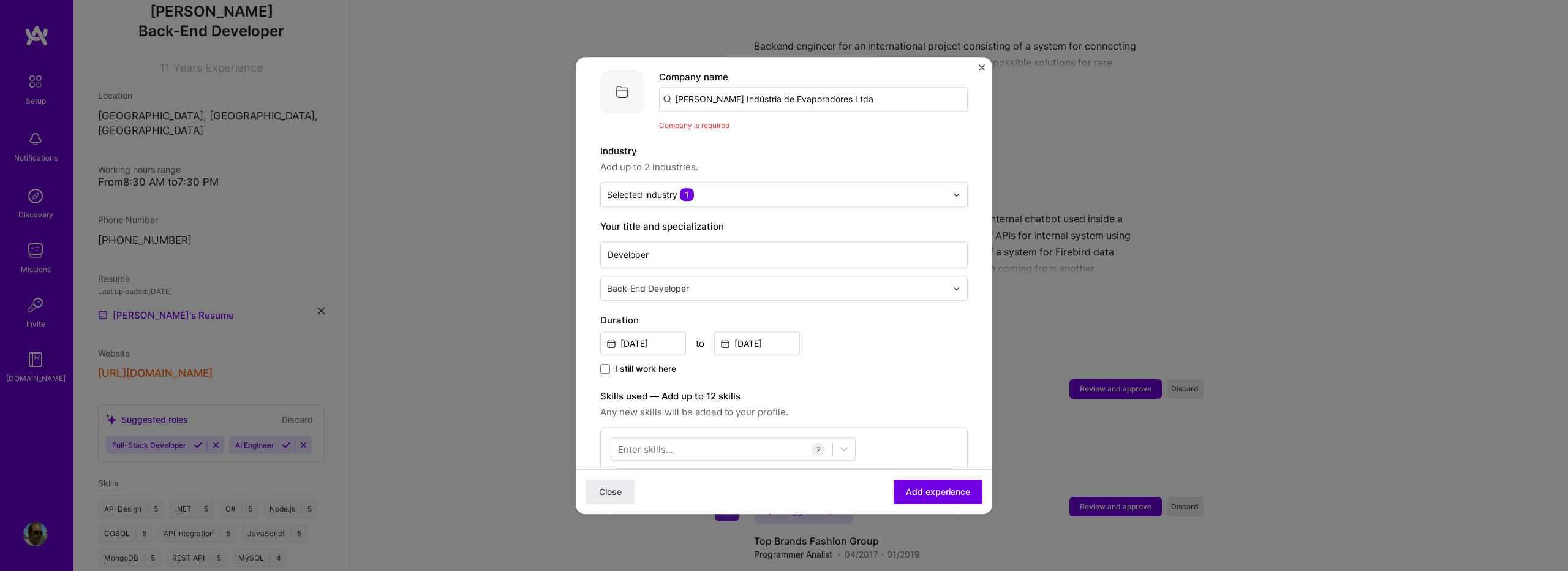
click at [703, 93] on input "[PERSON_NAME] Indústria de Evaporadores Ltda" at bounding box center [813, 99] width 309 height 25
click at [680, 89] on input "[PERSON_NAME] Indústria de Evaporadores Ltda" at bounding box center [813, 99] width 309 height 25
type input "MMipal Indústria de Evaporadores Ltda"
click at [703, 127] on span "Add company" at bounding box center [693, 133] width 59 height 13
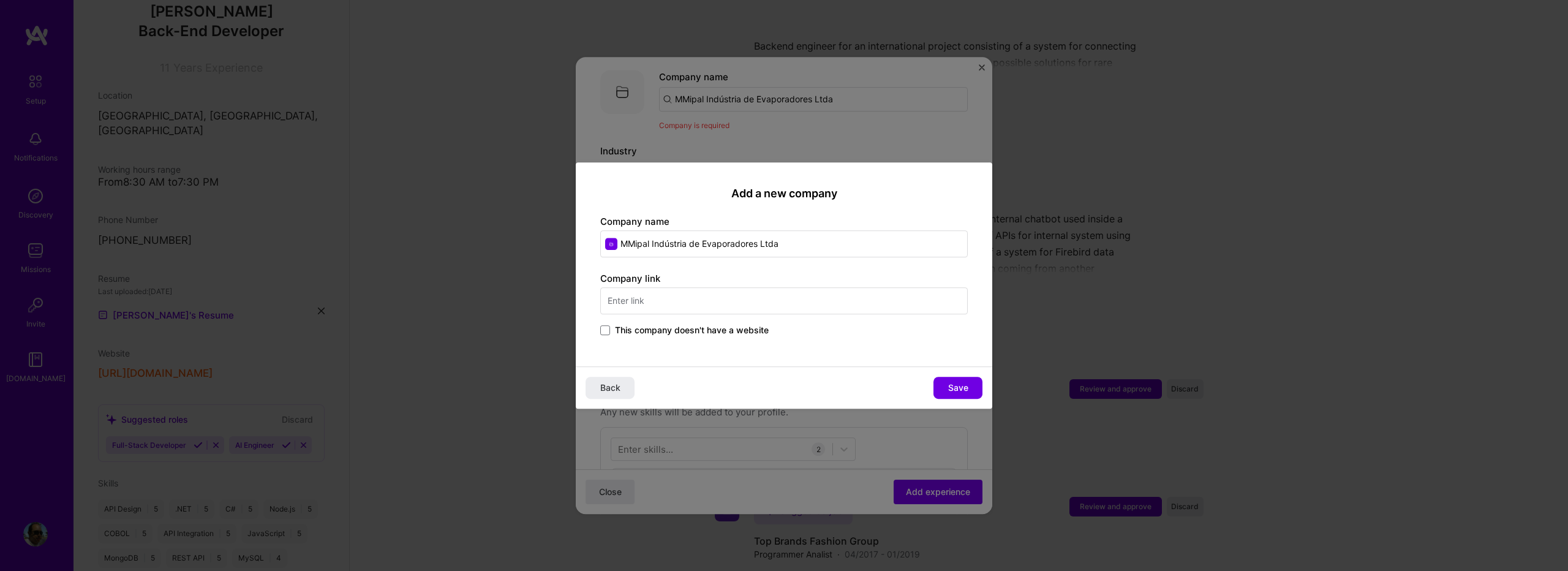
click at [630, 243] on input "MMipal Indústria de Evaporadores Ltda" at bounding box center [784, 244] width 368 height 27
type input "[PERSON_NAME] Indústria de Evaporadores Ltda"
click at [762, 306] on input "text" at bounding box center [784, 301] width 368 height 27
click at [670, 304] on input "[URL][DOMAIN_NAME]" at bounding box center [784, 301] width 368 height 27
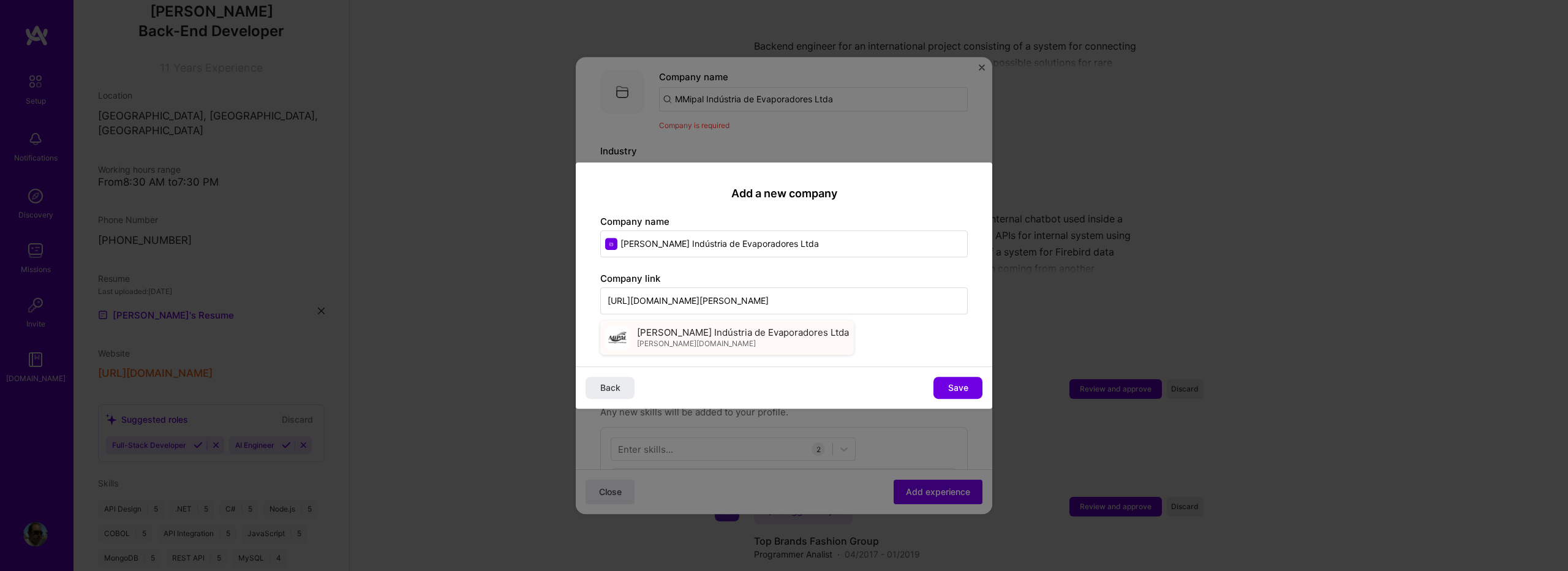
type input "[URL][DOMAIN_NAME][PERSON_NAME]"
click at [716, 332] on span "[PERSON_NAME] Indústria de Evaporadores Ltda" at bounding box center [743, 333] width 212 height 13
click at [953, 390] on span "Save" at bounding box center [958, 388] width 21 height 12
type input "[PERSON_NAME] Indústria de Evaporadores Ltda"
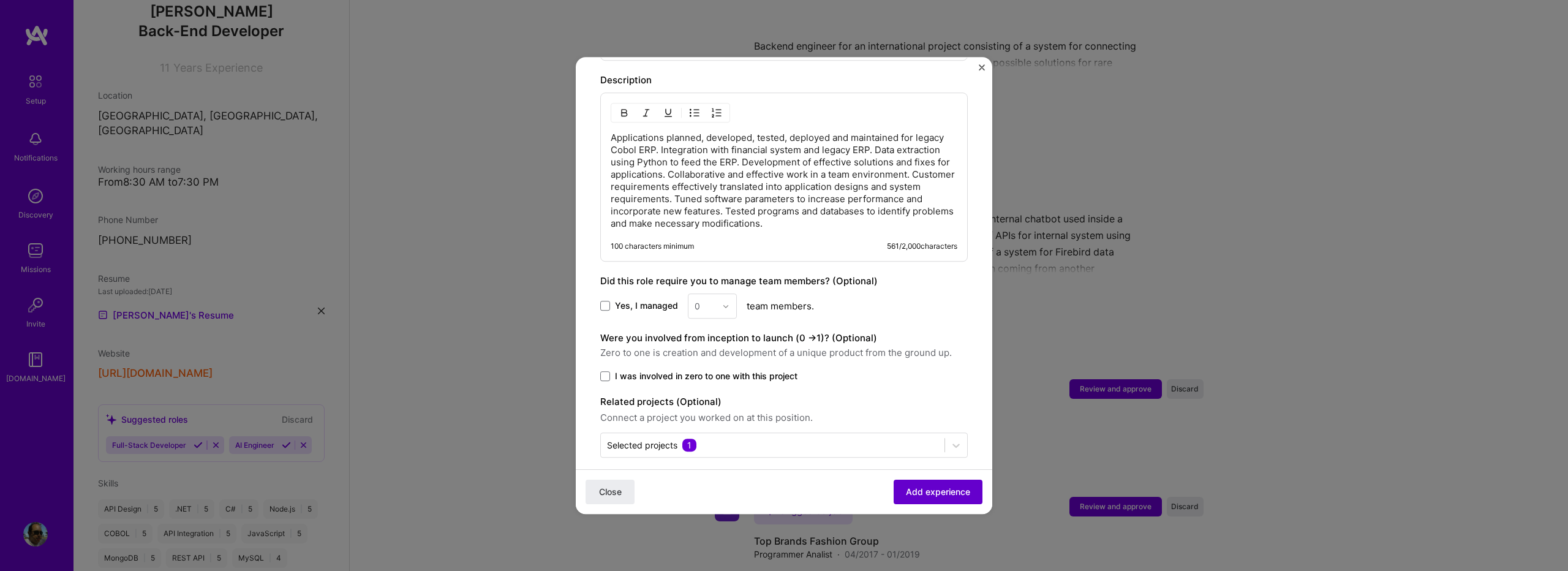
click at [941, 497] on span "Add experience" at bounding box center [938, 492] width 64 height 12
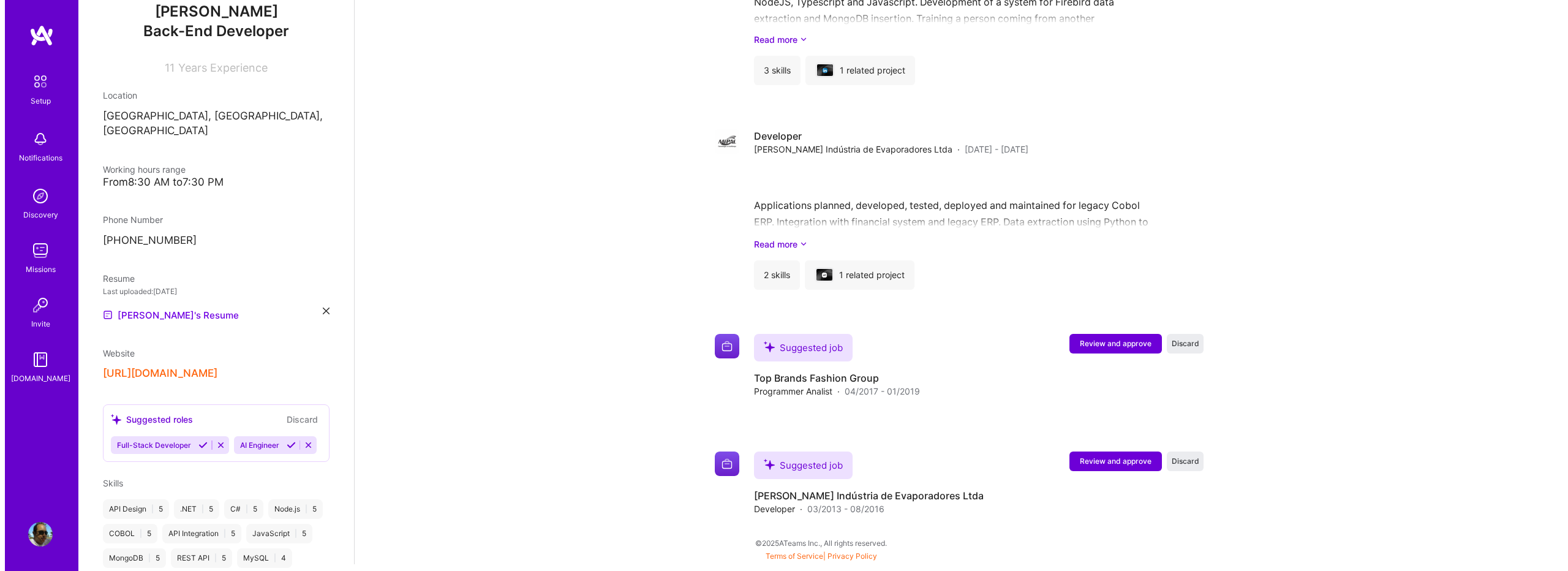
scroll to position [1876, 0]
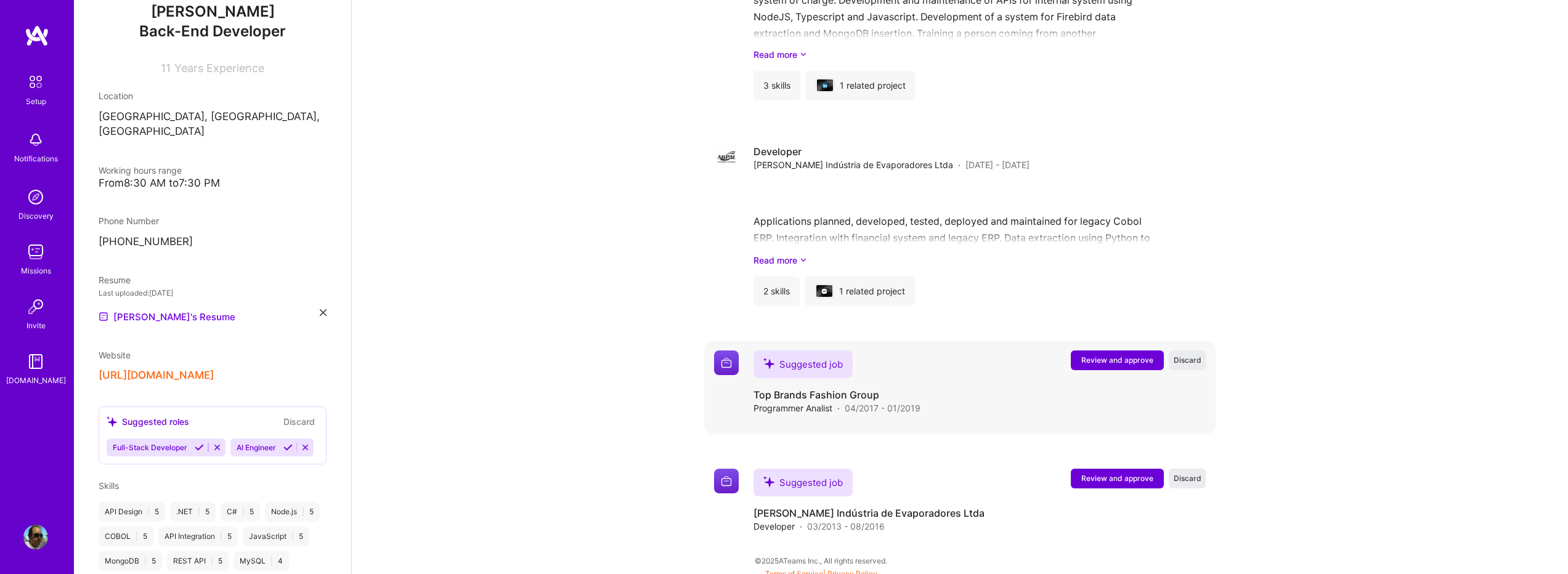
click at [1086, 355] on span "Review and approve" at bounding box center [1117, 360] width 72 height 11
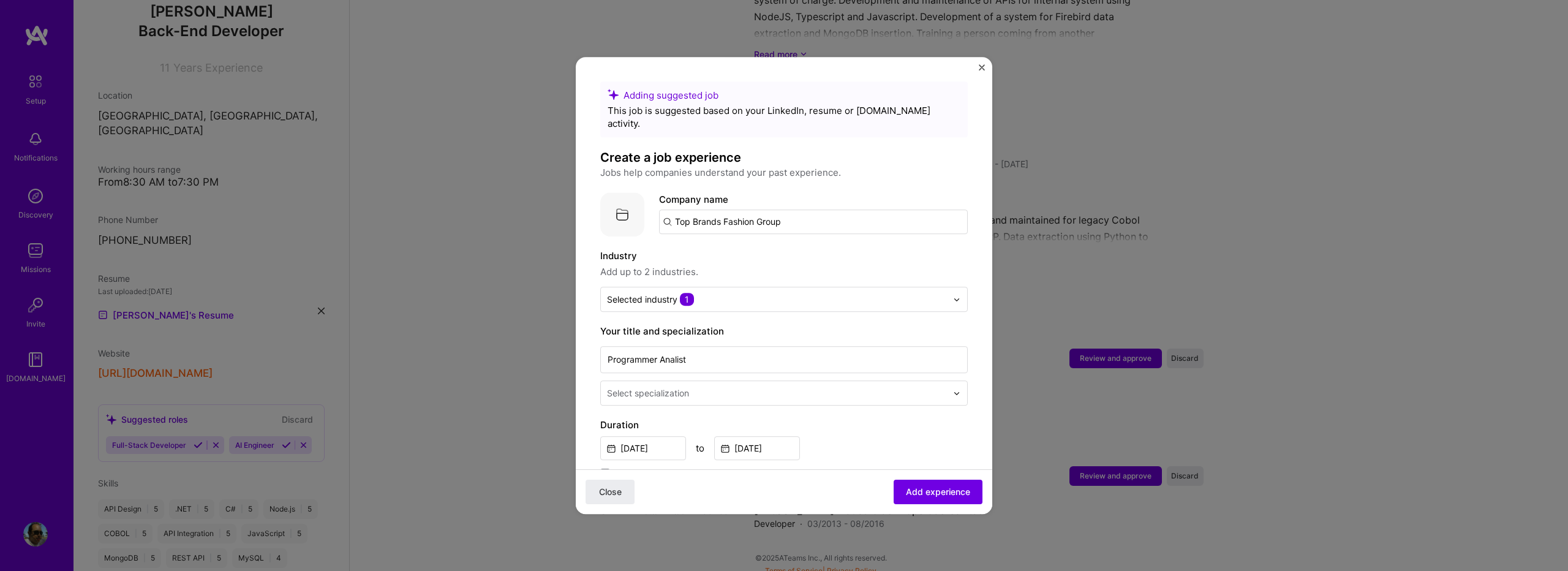
click at [677, 213] on input "Top Brands Fashion Group" at bounding box center [813, 221] width 309 height 25
type input "TTop Brands Fashion Group"
click at [683, 250] on span "Add company" at bounding box center [693, 256] width 59 height 13
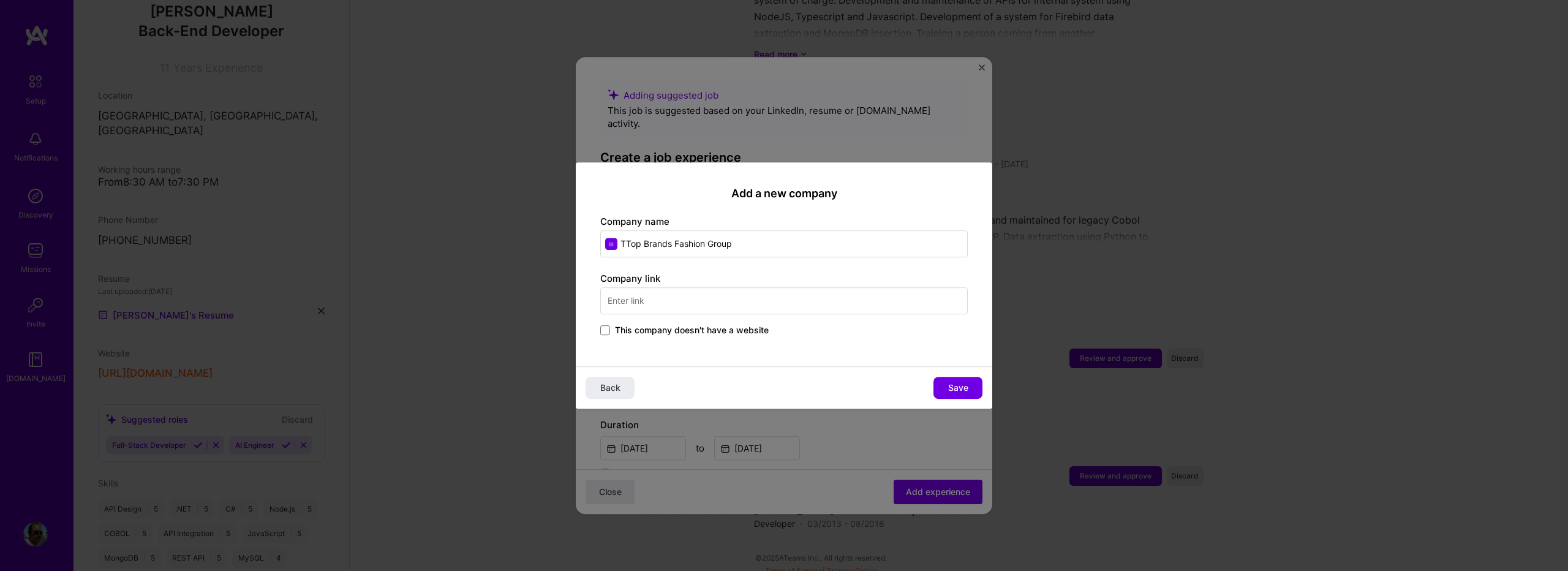
click at [628, 243] on input "TTop Brands Fashion Group" at bounding box center [784, 244] width 368 height 27
type input "Top Brands Fashion Group"
click at [762, 296] on input "text" at bounding box center [784, 301] width 368 height 27
paste input "[URL][DOMAIN_NAME]"
type input "[URL][DOMAIN_NAME]"
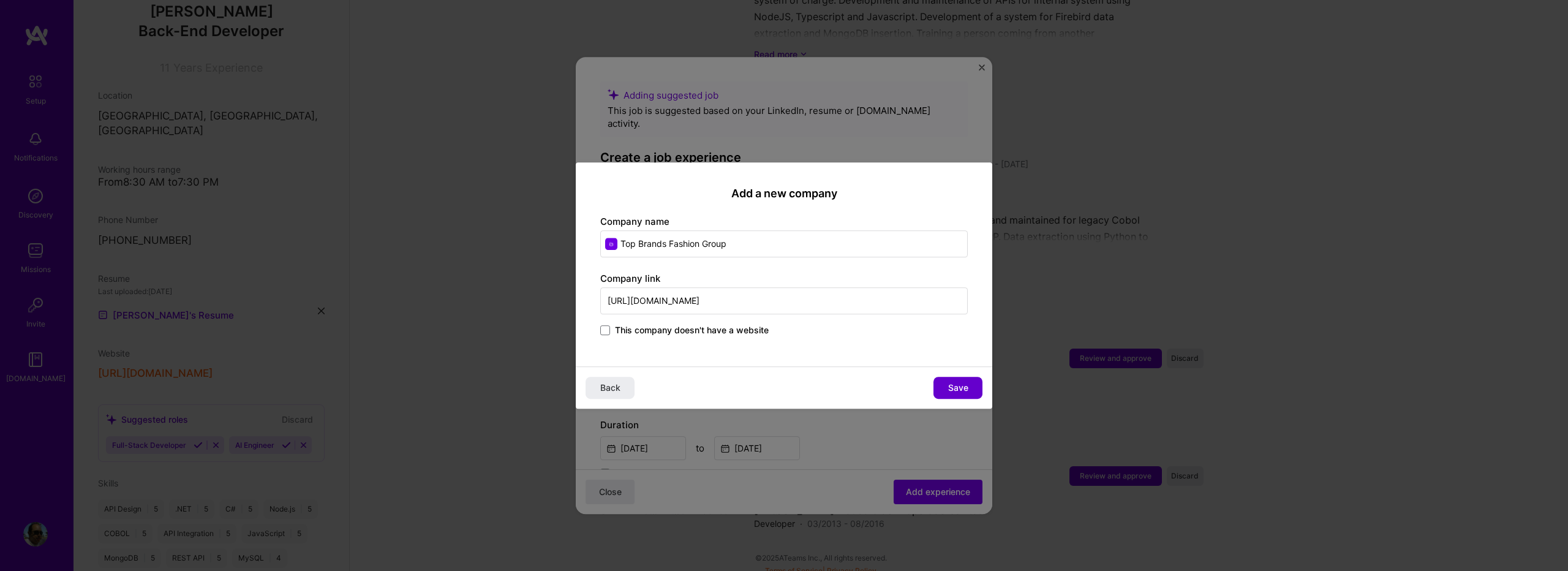
click at [964, 383] on span "Save" at bounding box center [958, 388] width 21 height 12
type input "Top Brands Fashion Group"
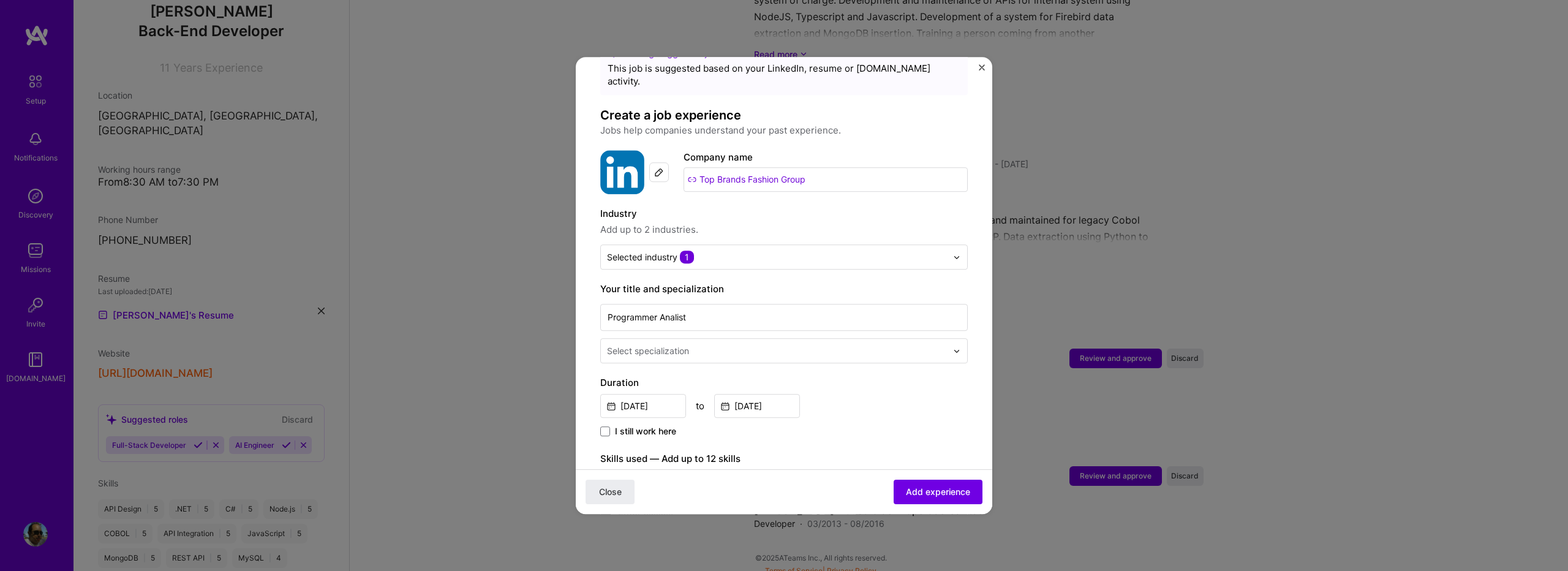
scroll to position [163, 0]
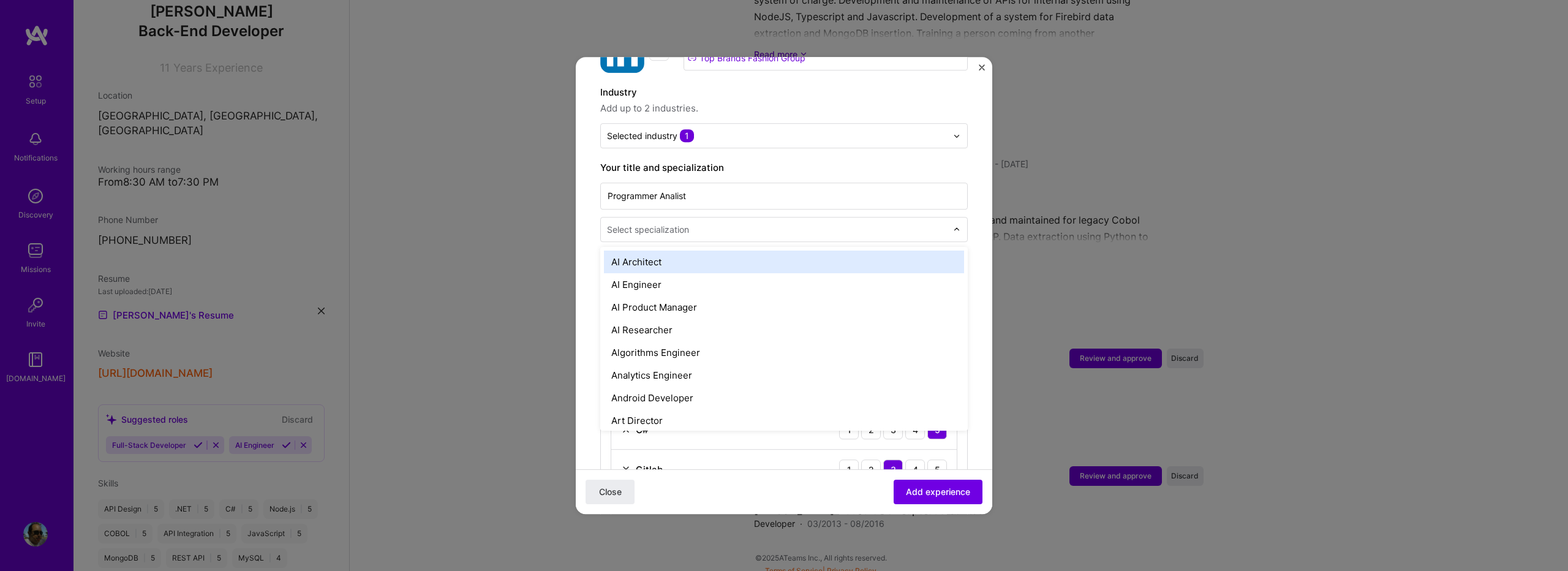
click at [754, 223] on input "text" at bounding box center [778, 229] width 342 height 13
type input "FULL"
click at [765, 250] on div "Full-Stack Developer" at bounding box center [784, 262] width 360 height 23
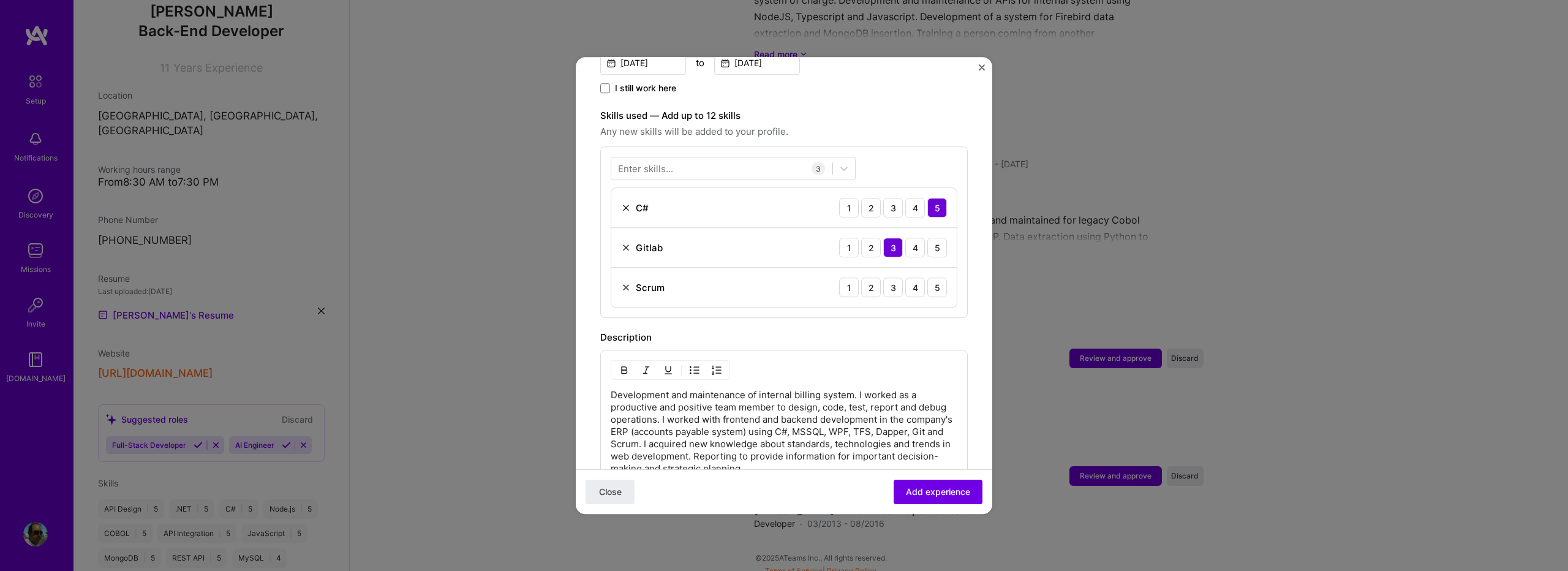
scroll to position [630, 0]
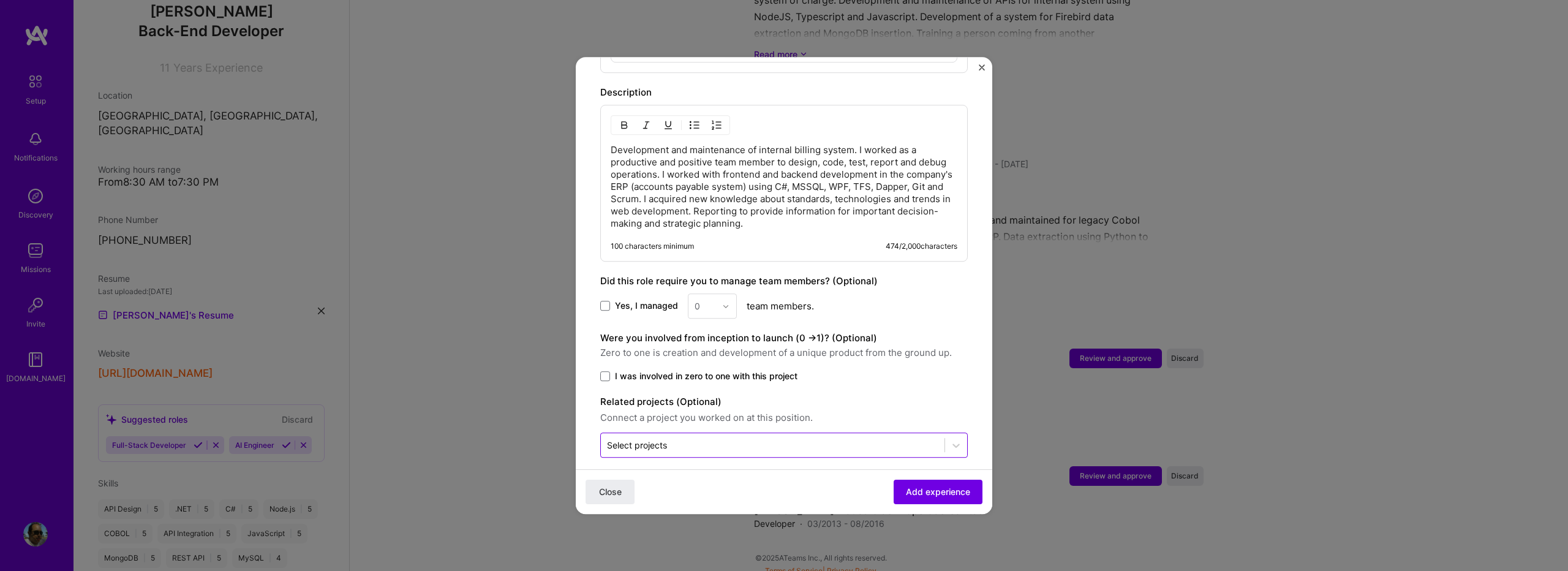
click at [757, 439] on input "text" at bounding box center [772, 445] width 332 height 13
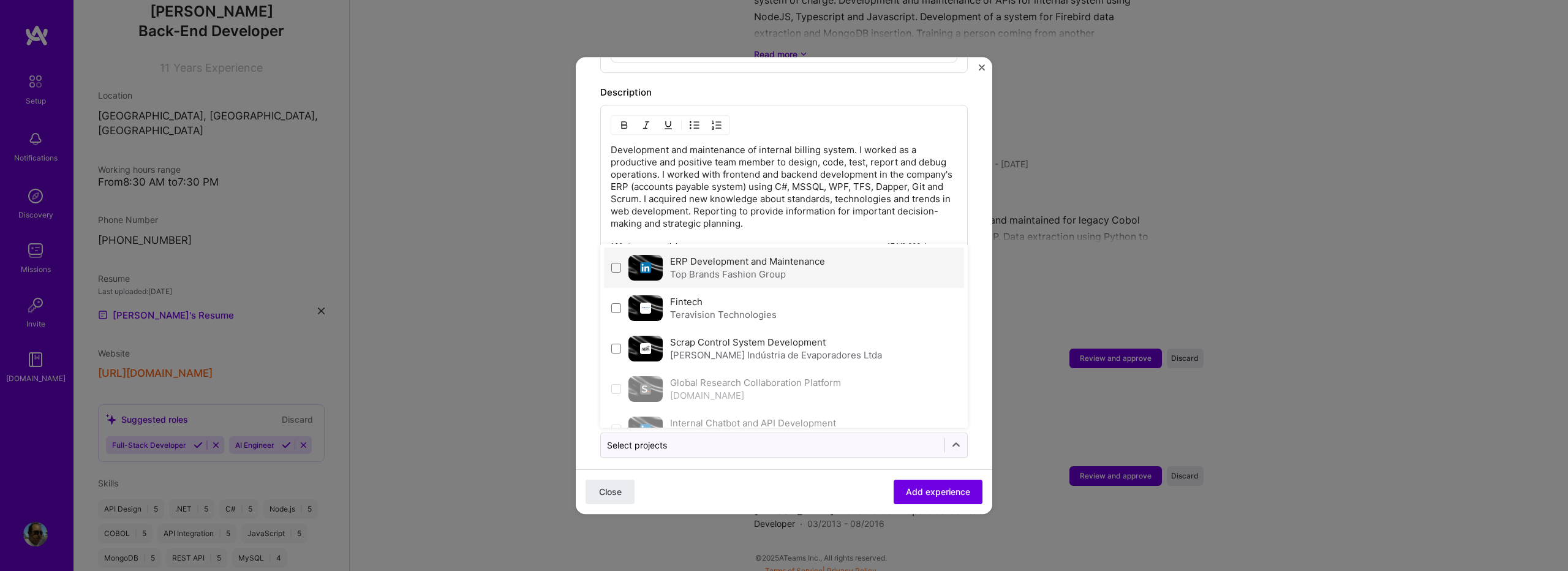
click at [643, 263] on img at bounding box center [646, 268] width 11 height 11
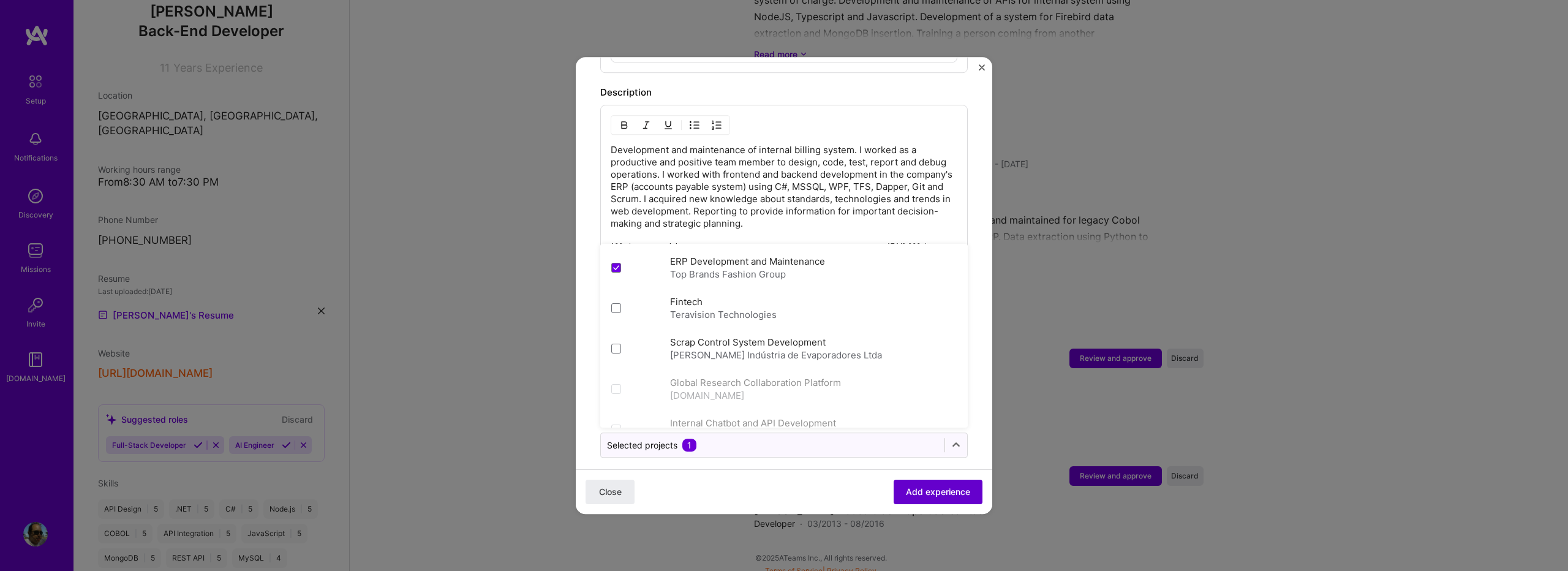
click at [910, 492] on span "Add experience" at bounding box center [938, 492] width 64 height 12
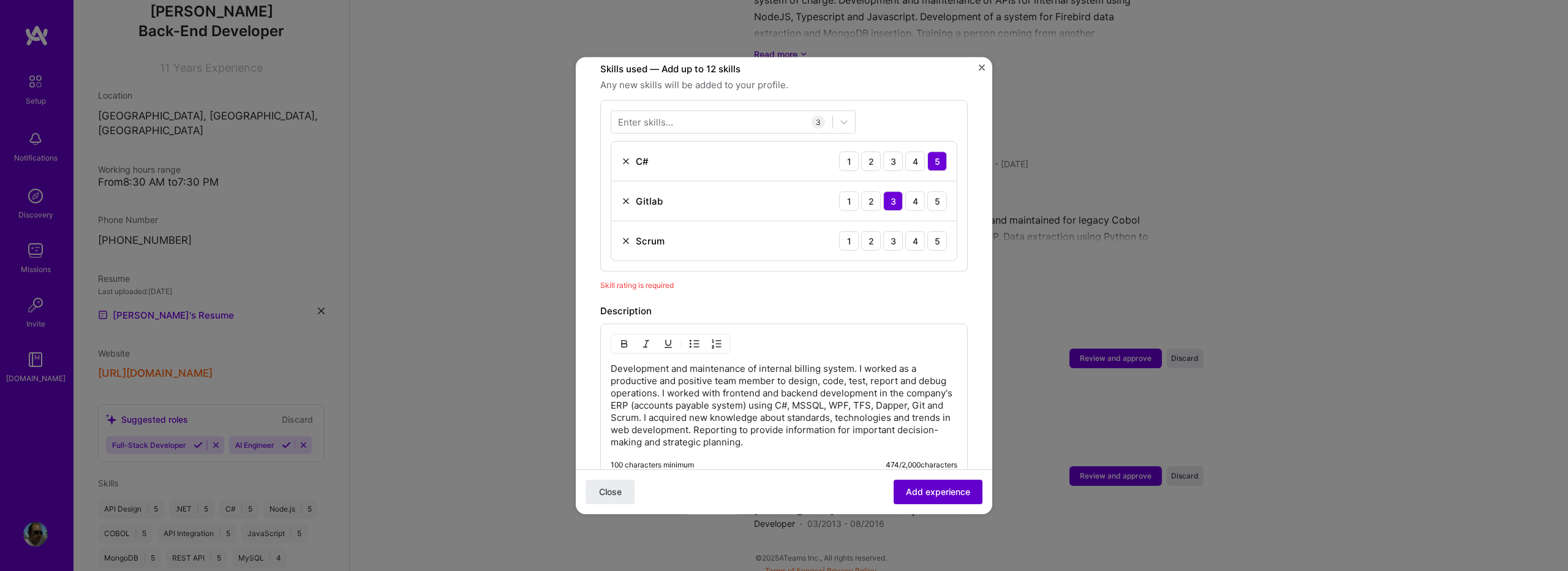
scroll to position [424, 0]
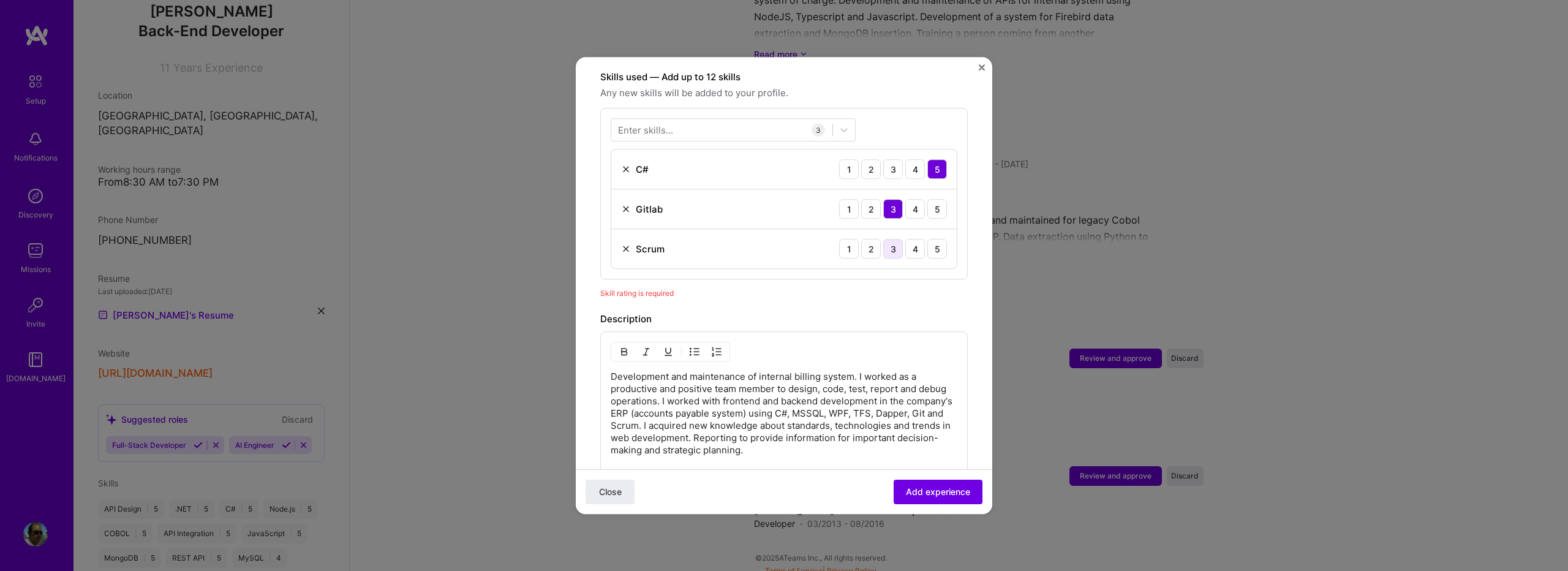
click at [886, 241] on div "3" at bounding box center [893, 249] width 20 height 20
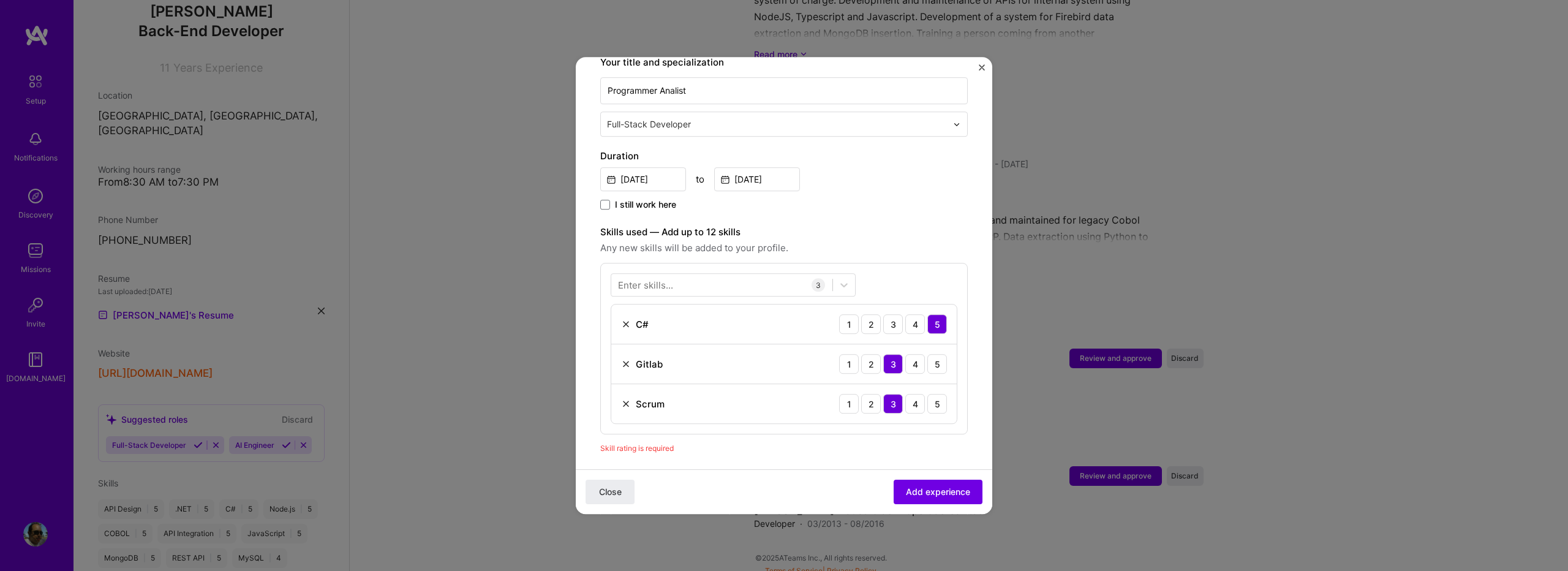
scroll to position [260, 0]
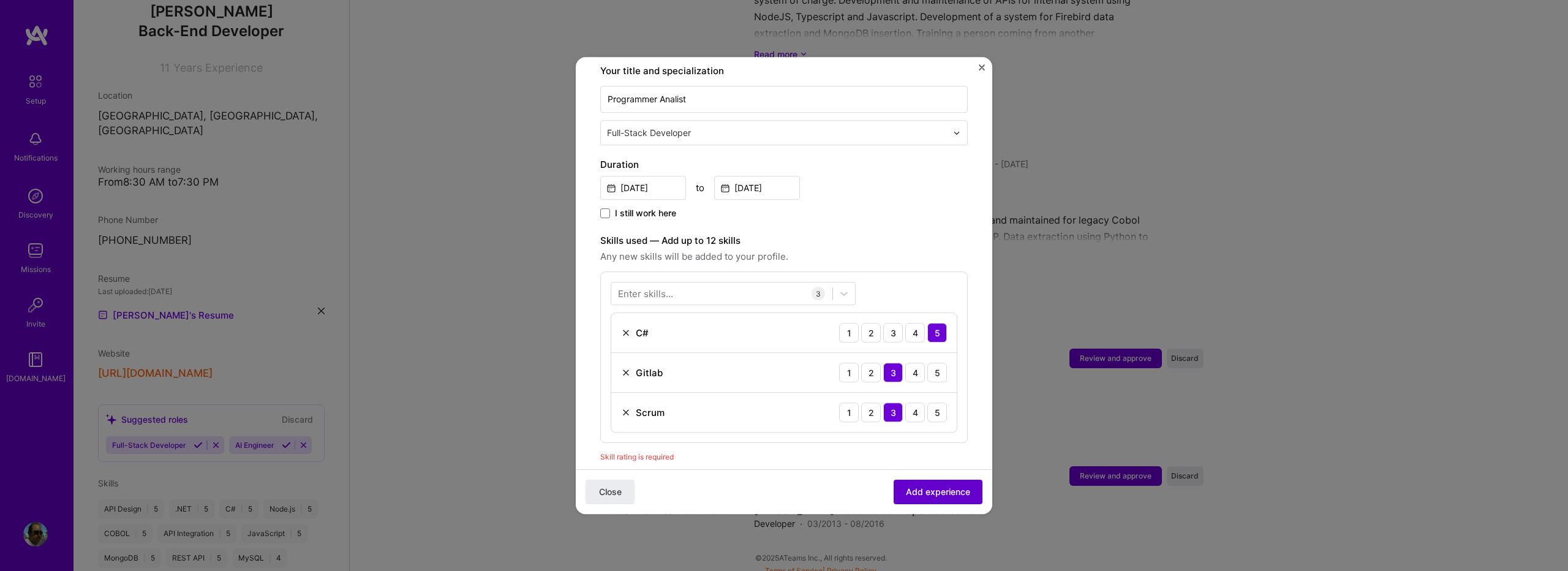
click at [918, 497] on span "Add experience" at bounding box center [938, 492] width 64 height 12
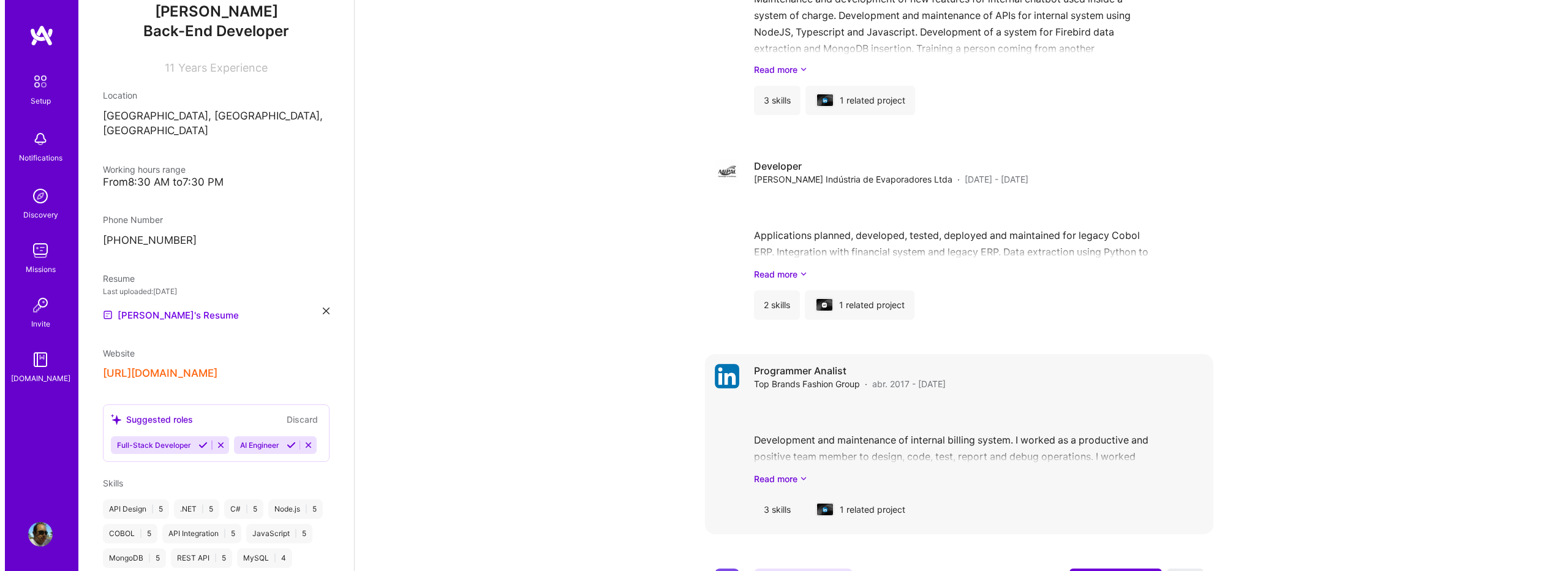
scroll to position [1963, 0]
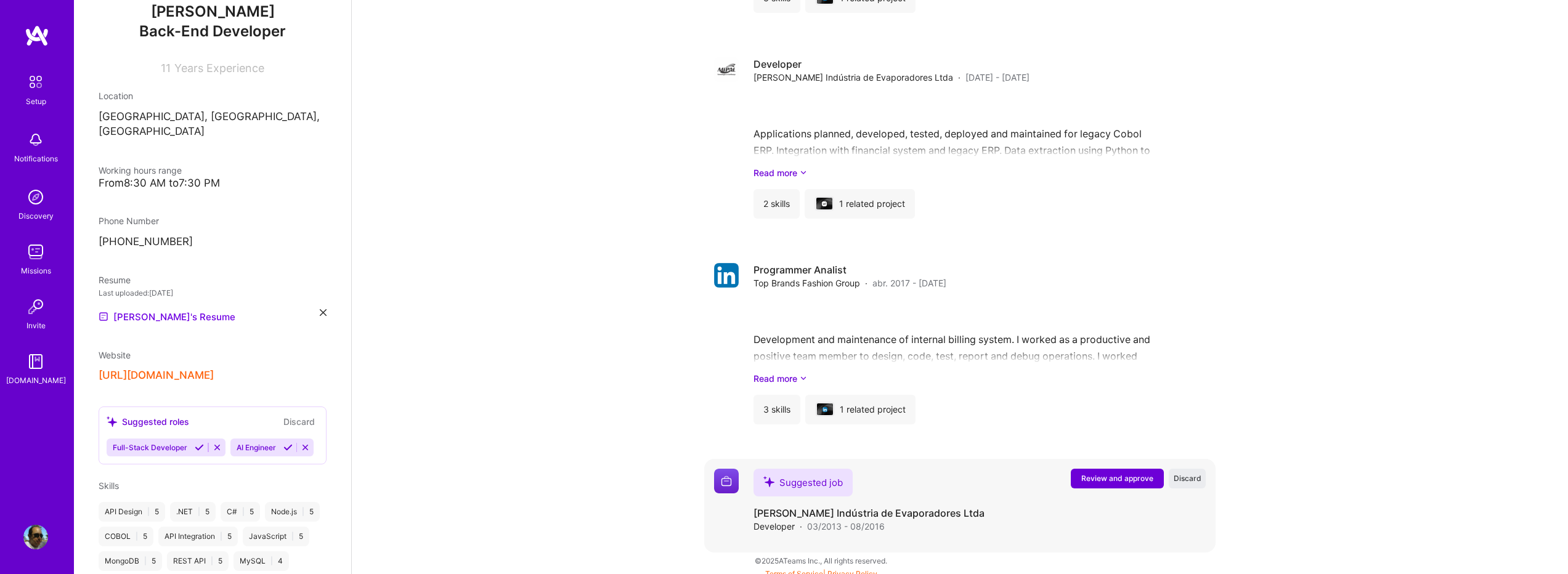
click at [1087, 472] on button "Review and approve" at bounding box center [1117, 479] width 93 height 20
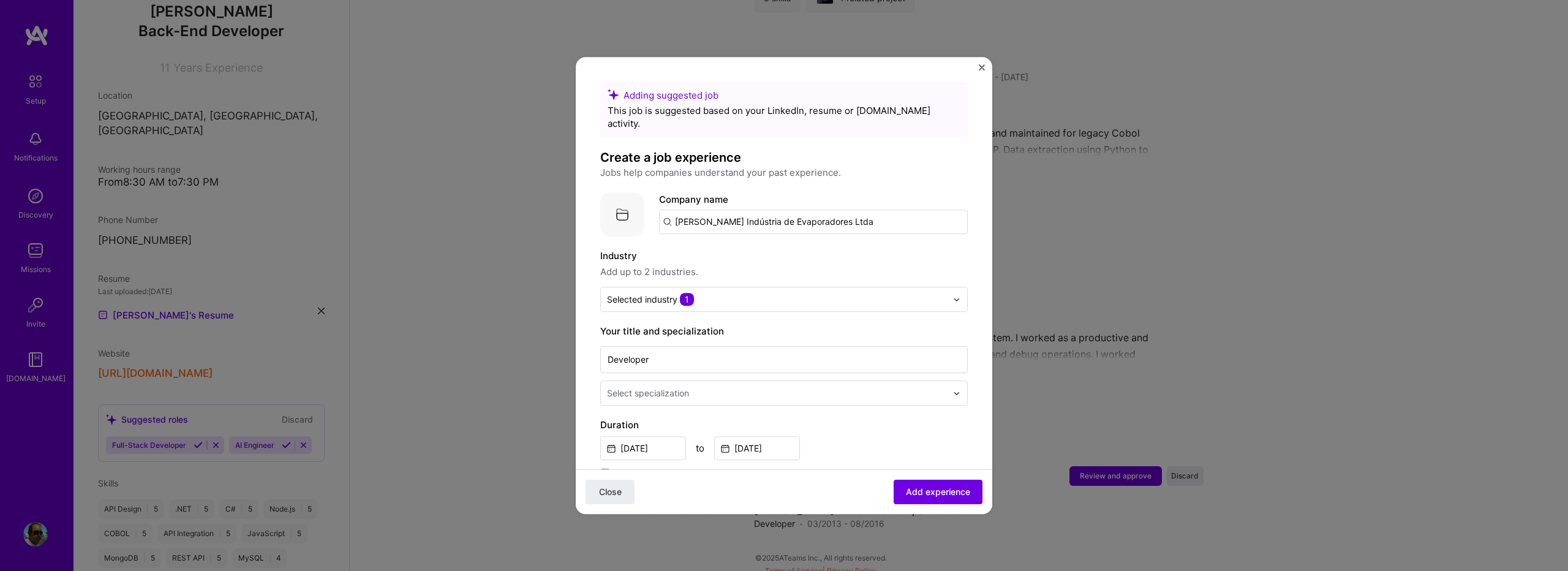
click at [725, 210] on input "[PERSON_NAME] Indústria de Evaporadores Ltda" at bounding box center [813, 221] width 309 height 25
click at [683, 209] on input "[PERSON_NAME] Indústria de Evaporadores Ltda" at bounding box center [813, 221] width 309 height 25
type input "Mmipal Indústria de Evaporadores Ltda"
click at [685, 250] on span "Add company" at bounding box center [693, 256] width 59 height 13
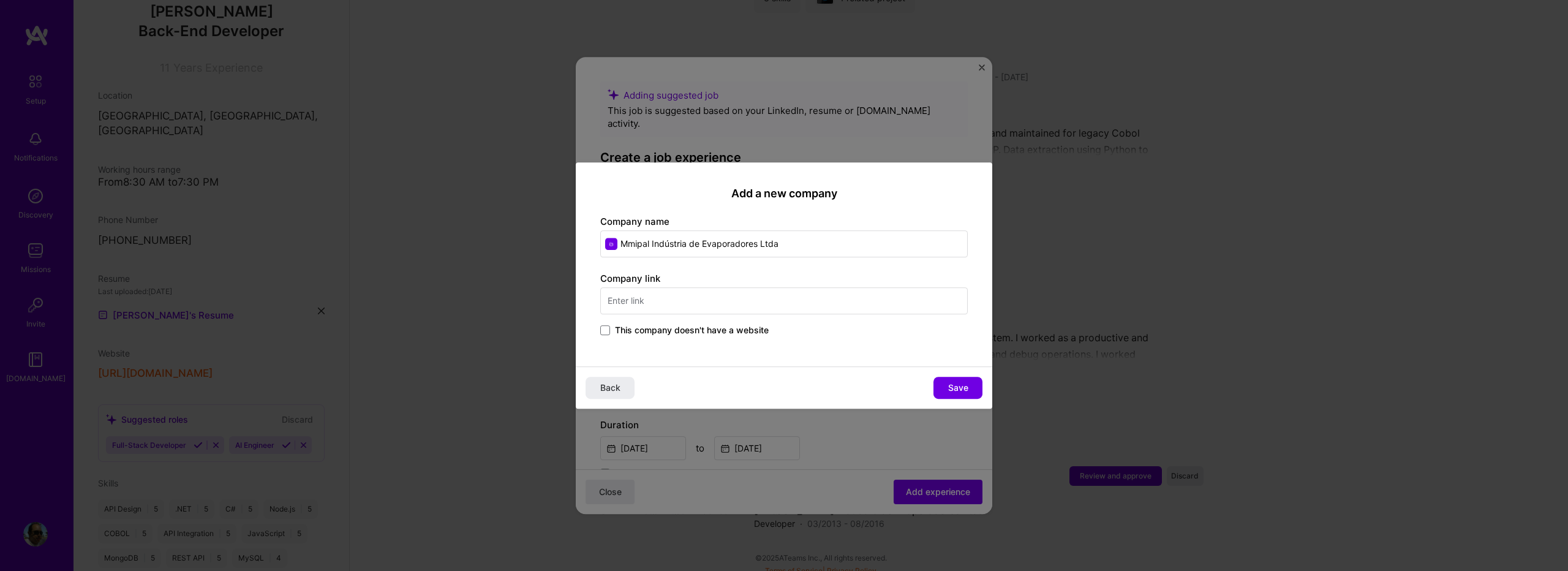
click at [634, 247] on input "Mmipal Indústria de Evaporadores Ltda" at bounding box center [784, 244] width 368 height 27
type input "[PERSON_NAME] Indústria de Evaporadores Ltda"
click at [710, 286] on div "[PERSON_NAME] Indústria de Evaporadores Ltda [PERSON_NAME][DOMAIN_NAME]" at bounding box center [743, 280] width 212 height 23
click at [708, 311] on input "[PERSON_NAME][DOMAIN_NAME]" at bounding box center [784, 301] width 368 height 27
click at [942, 384] on button "Save" at bounding box center [958, 388] width 49 height 22
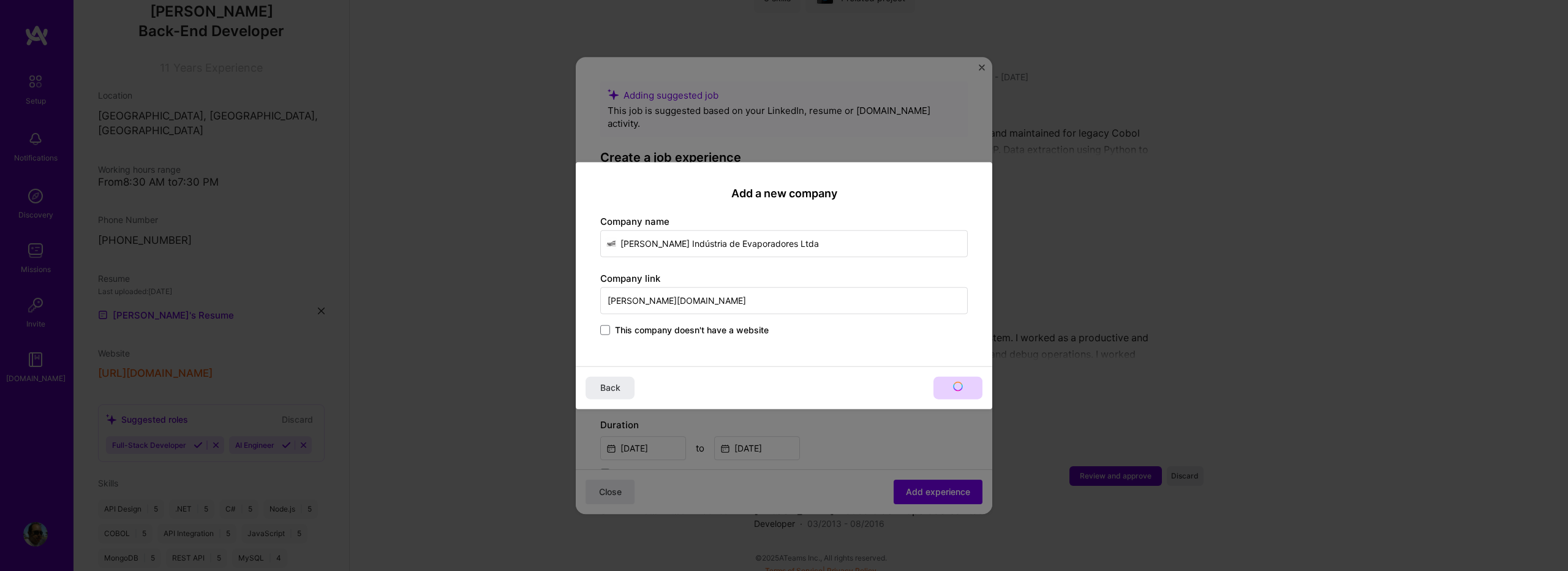
type input "[PERSON_NAME] Indústria de Evaporadores Ltda"
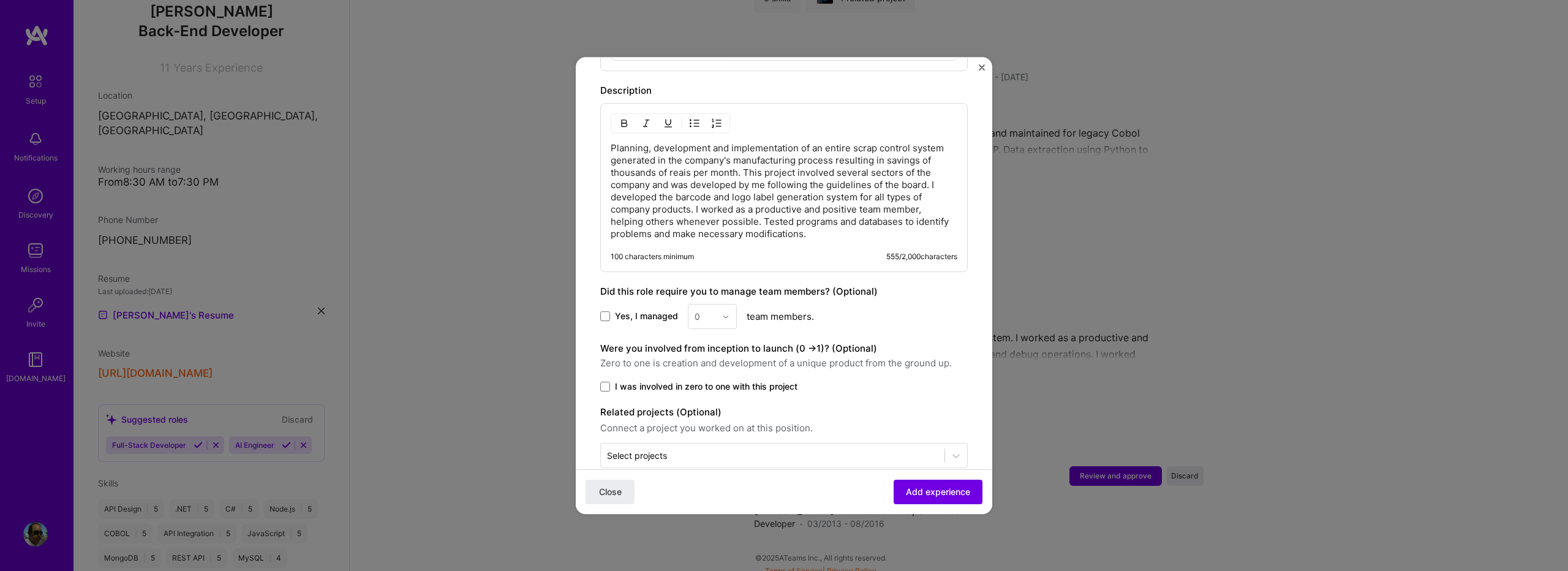
scroll to position [563, 0]
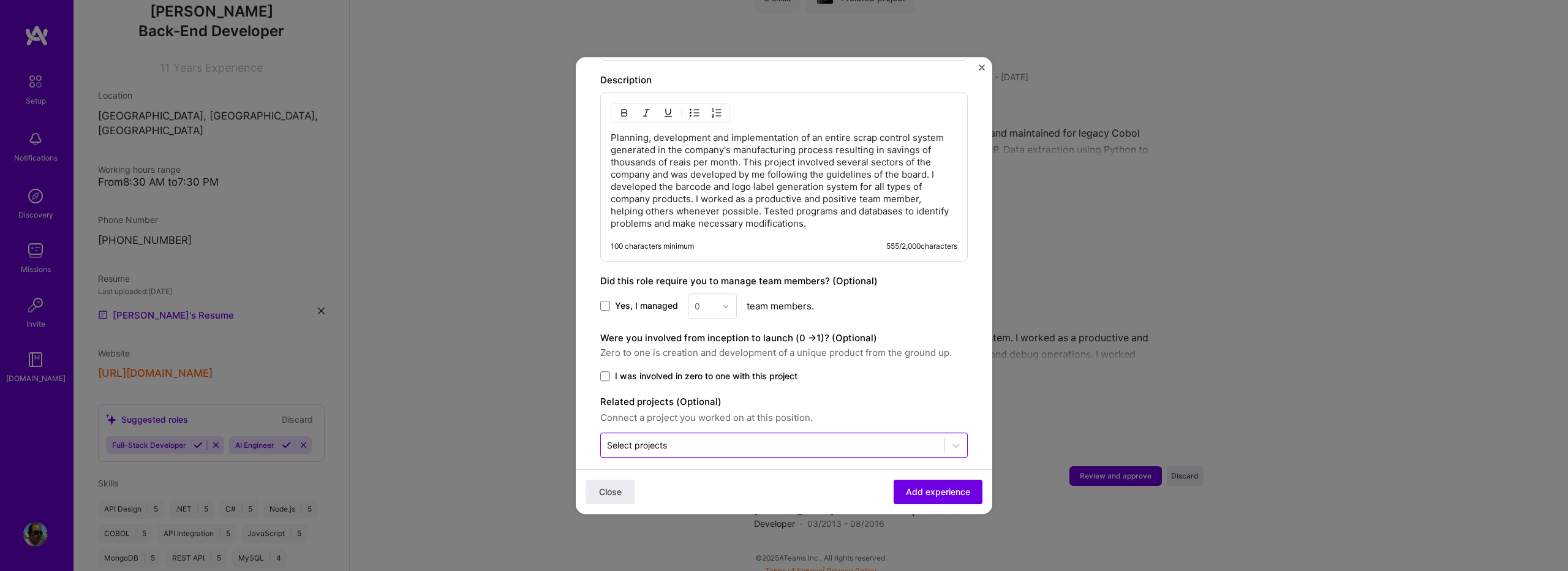
click at [699, 439] on input "text" at bounding box center [772, 445] width 332 height 13
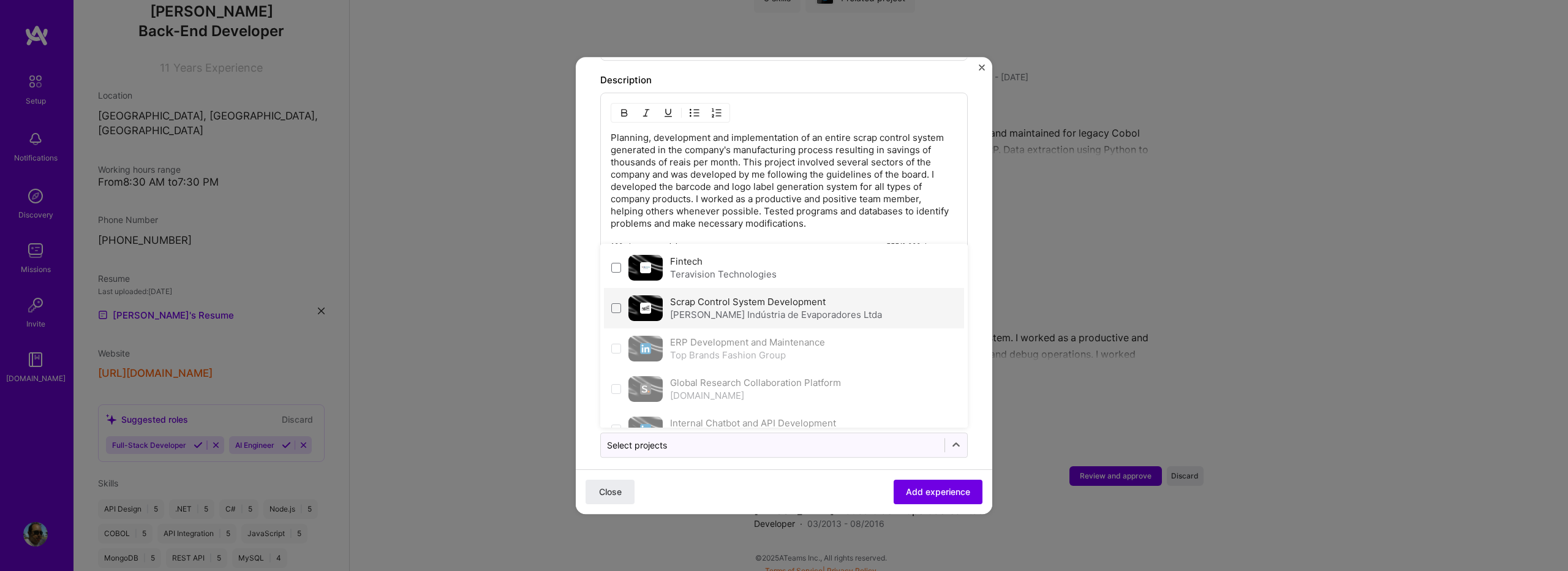
click at [744, 308] on div "[PERSON_NAME] Indústria de Evaporadores Ltda" at bounding box center [777, 315] width 212 height 13
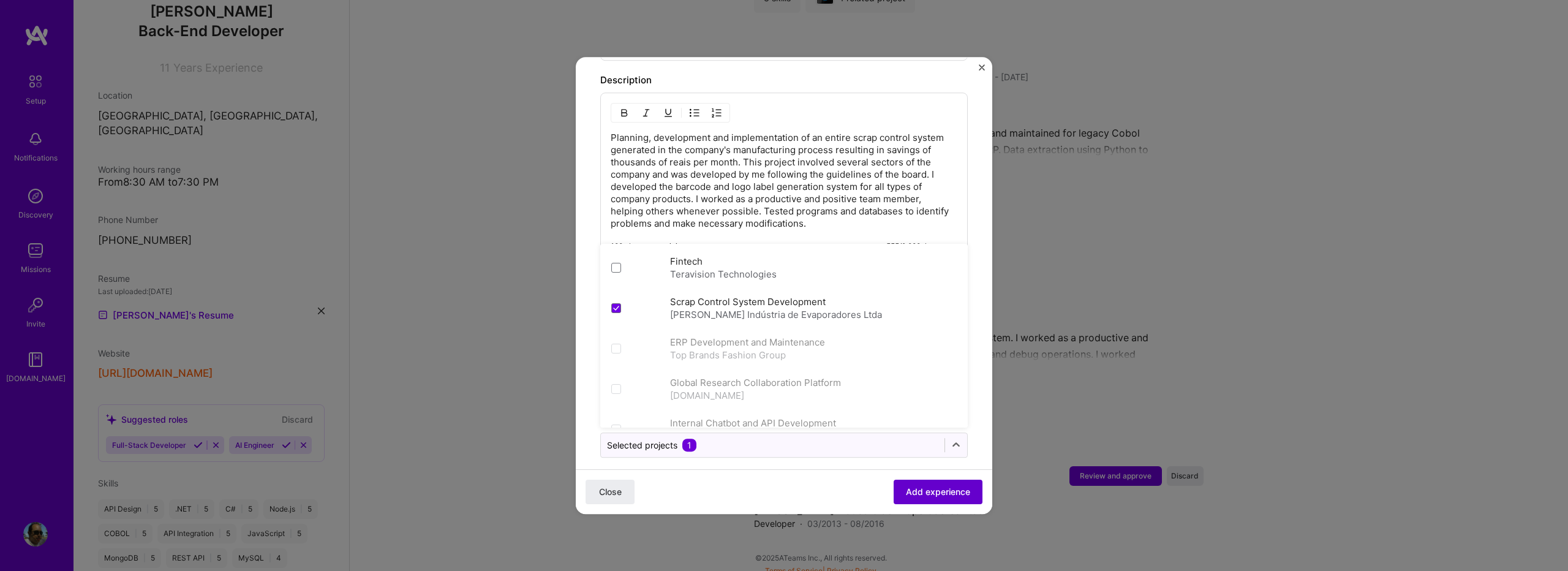
click at [906, 490] on span "Add experience" at bounding box center [938, 492] width 64 height 12
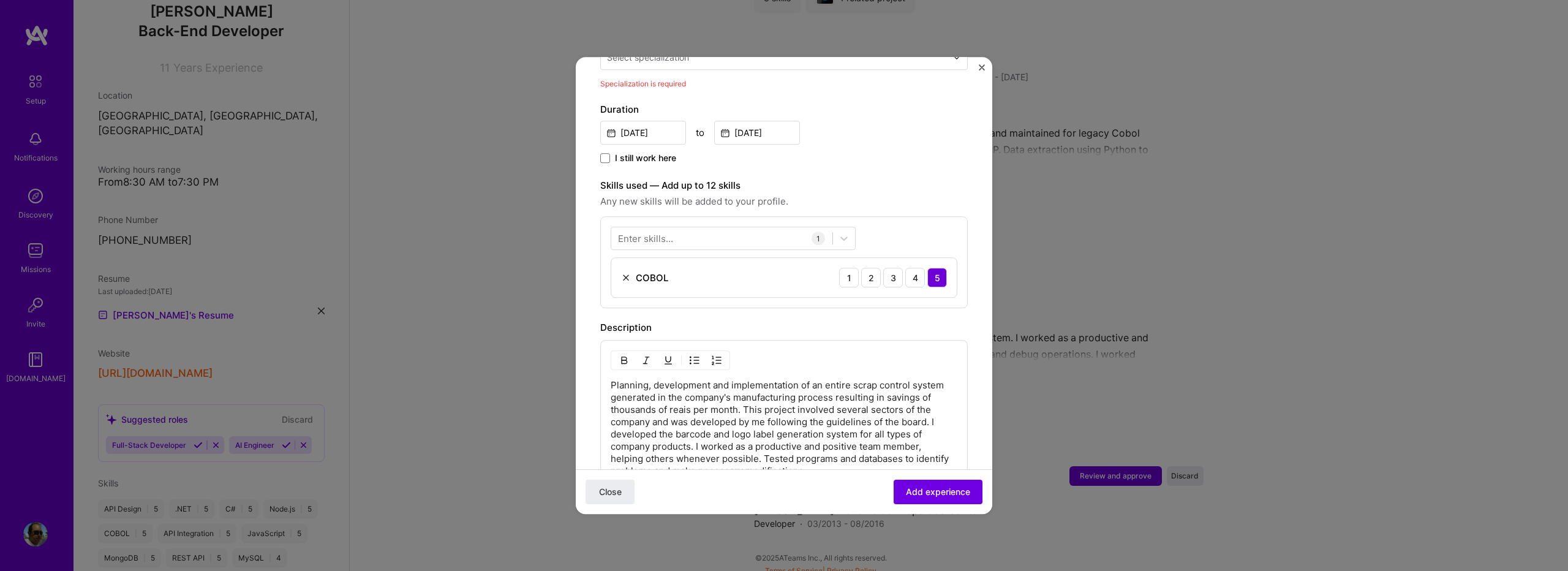
scroll to position [254, 0]
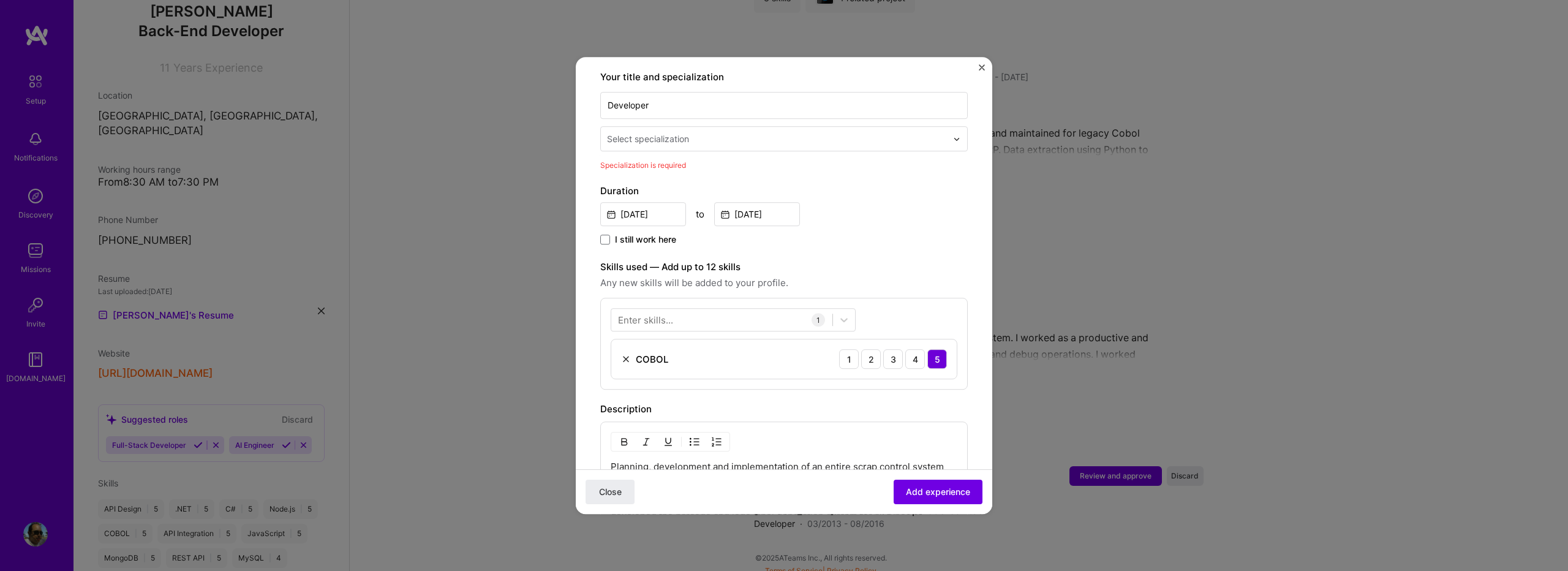
click at [676, 132] on div "Select specialization" at bounding box center [648, 139] width 82 height 13
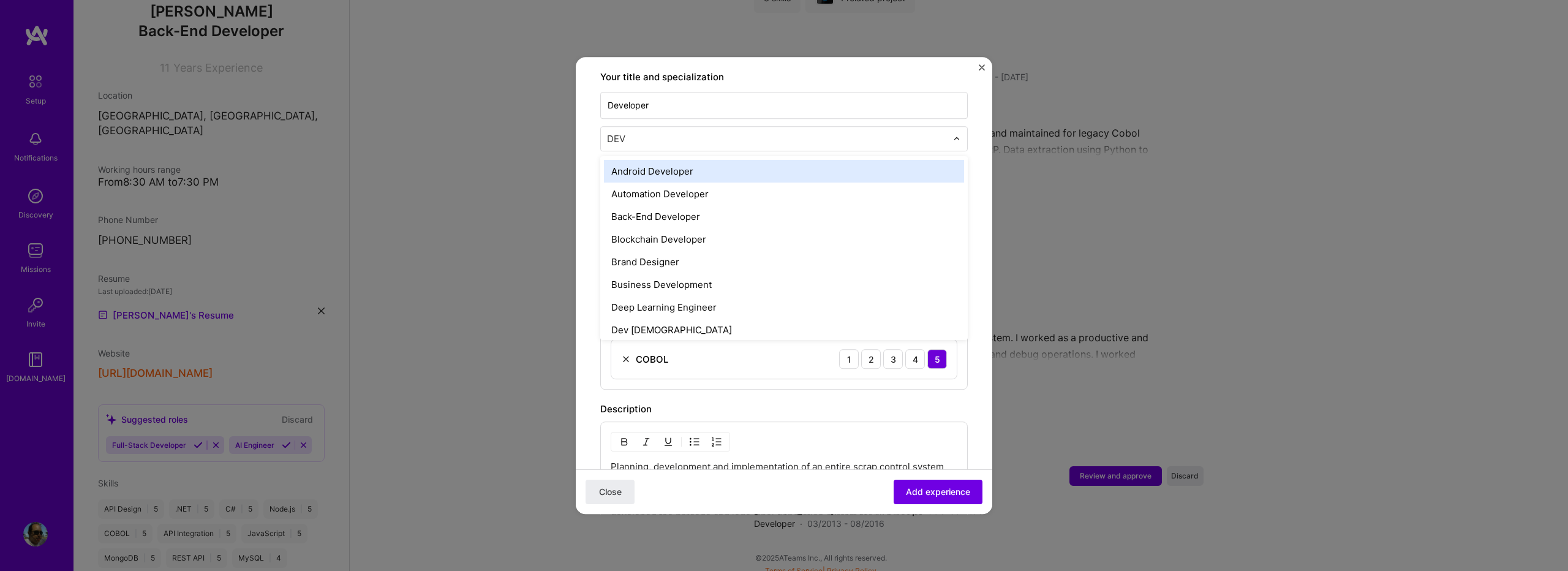
type input "DEVE"
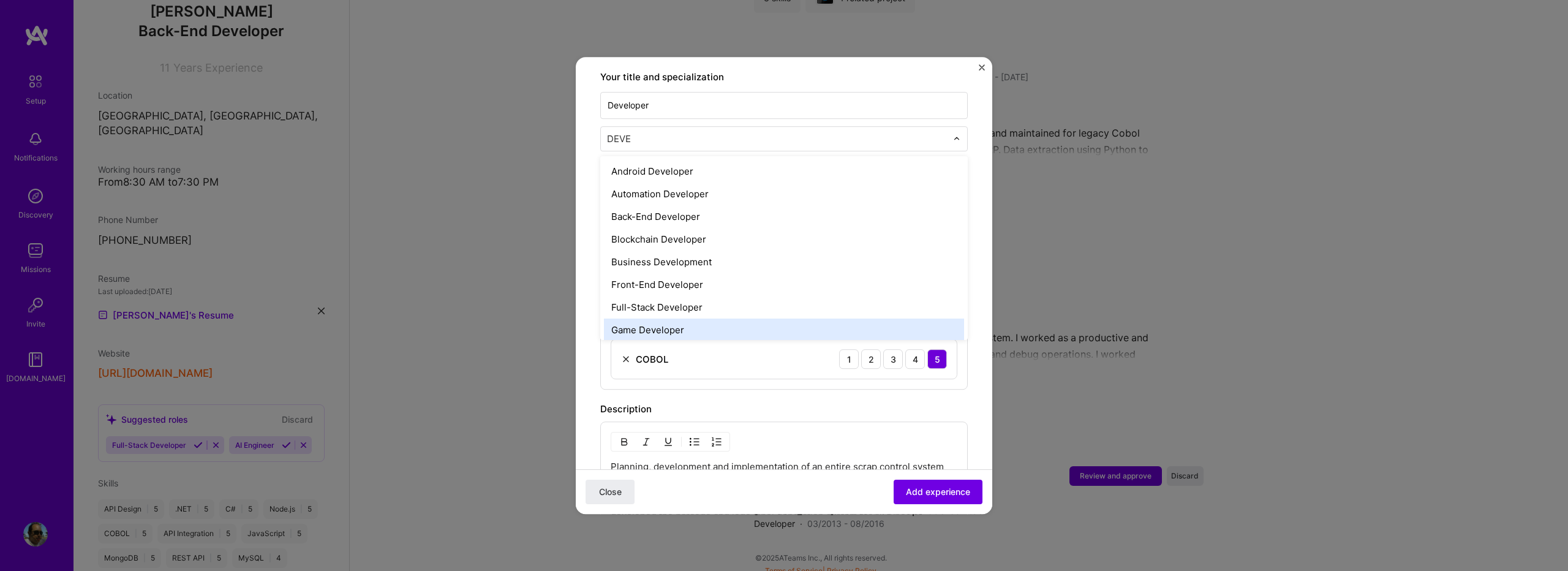
scroll to position [8, 0]
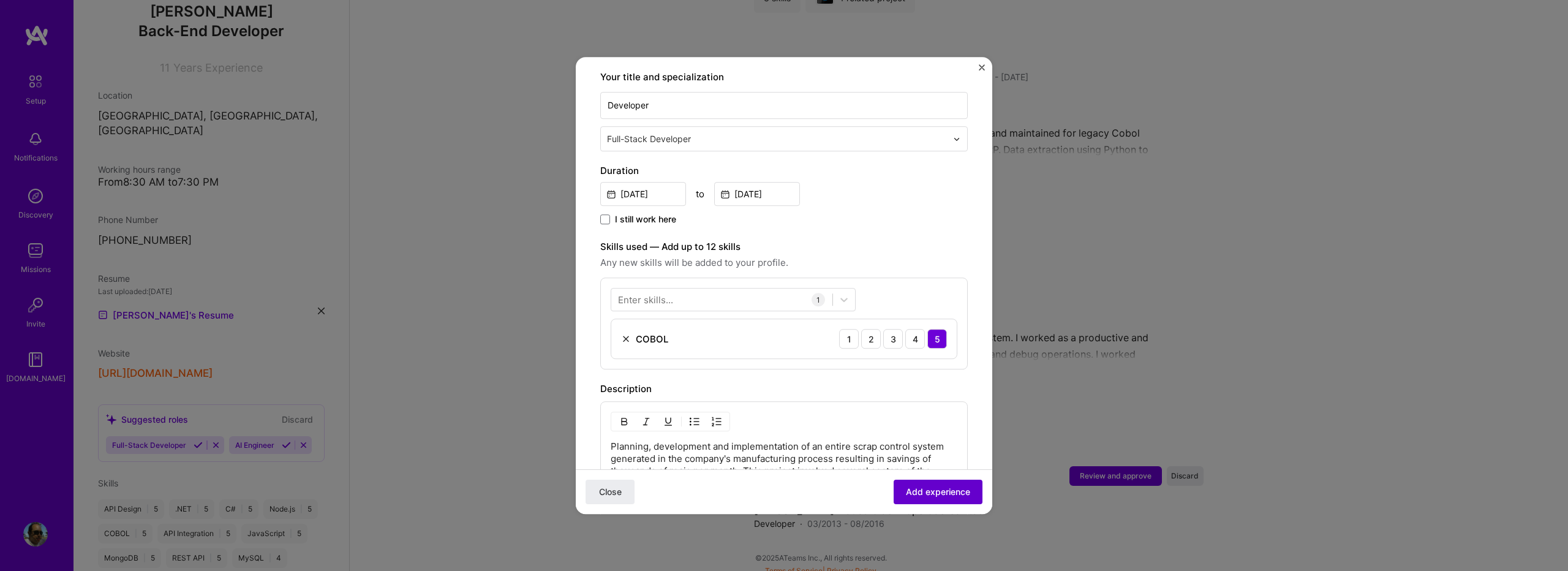
click at [943, 490] on span "Add experience" at bounding box center [938, 492] width 64 height 12
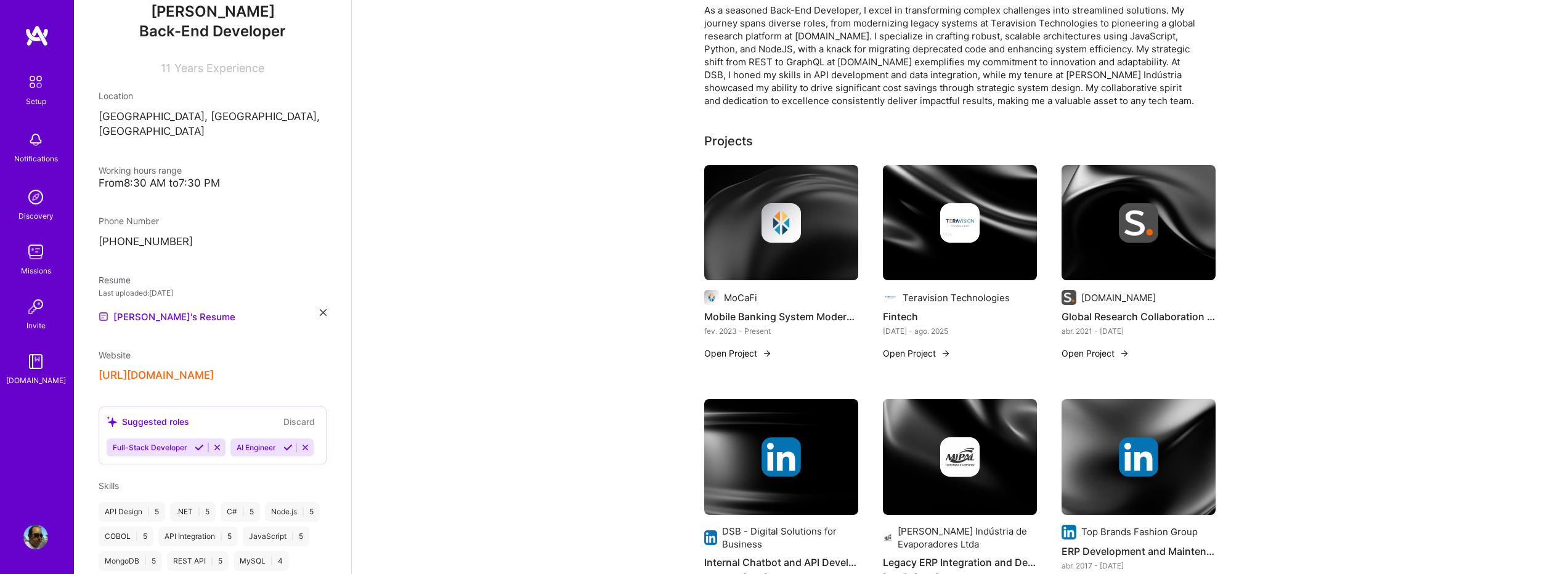
scroll to position [0, 0]
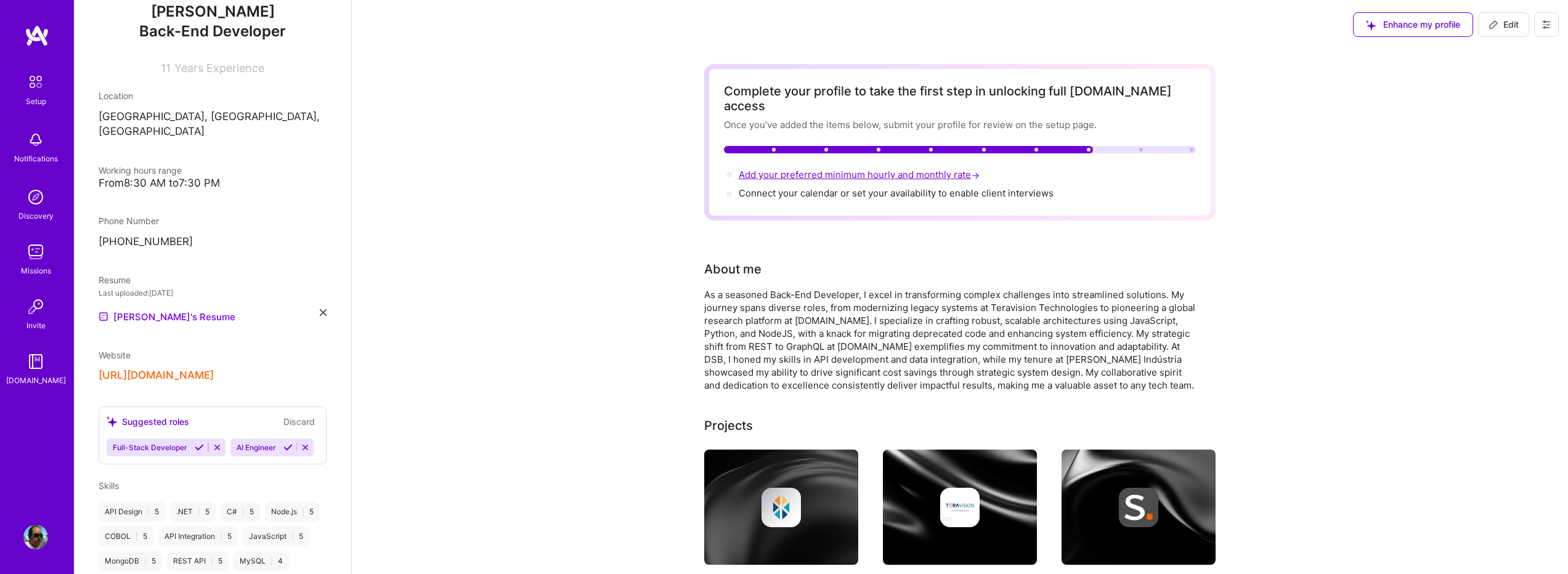
click at [847, 169] on span "Add your preferred minimum hourly and monthly rate →" at bounding box center [861, 174] width 243 height 11
select select "BR"
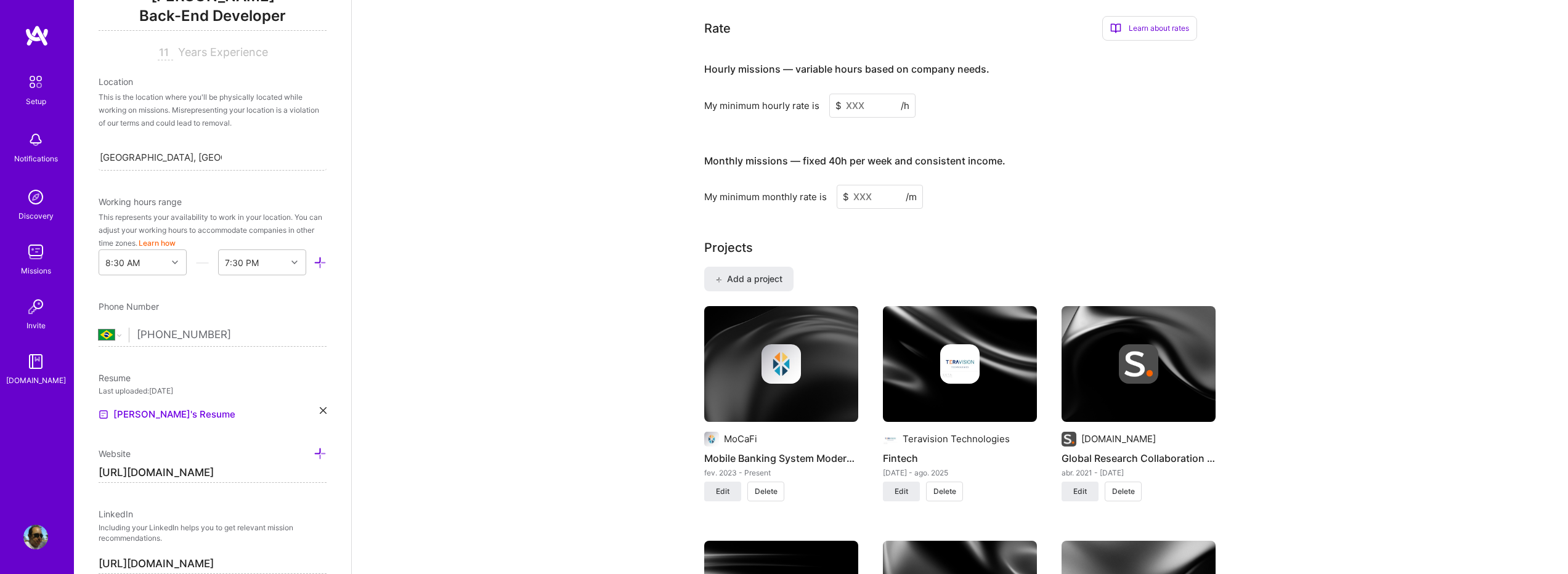
scroll to position [752, 0]
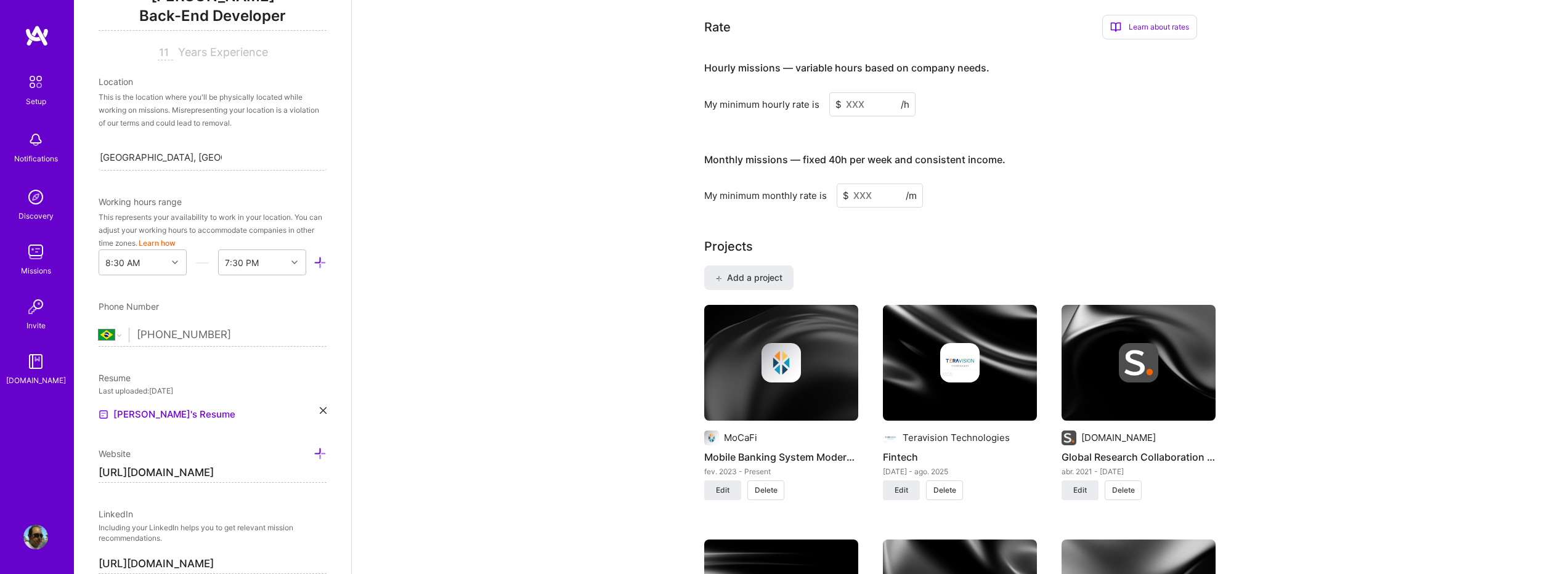
click at [859, 95] on input at bounding box center [872, 105] width 86 height 24
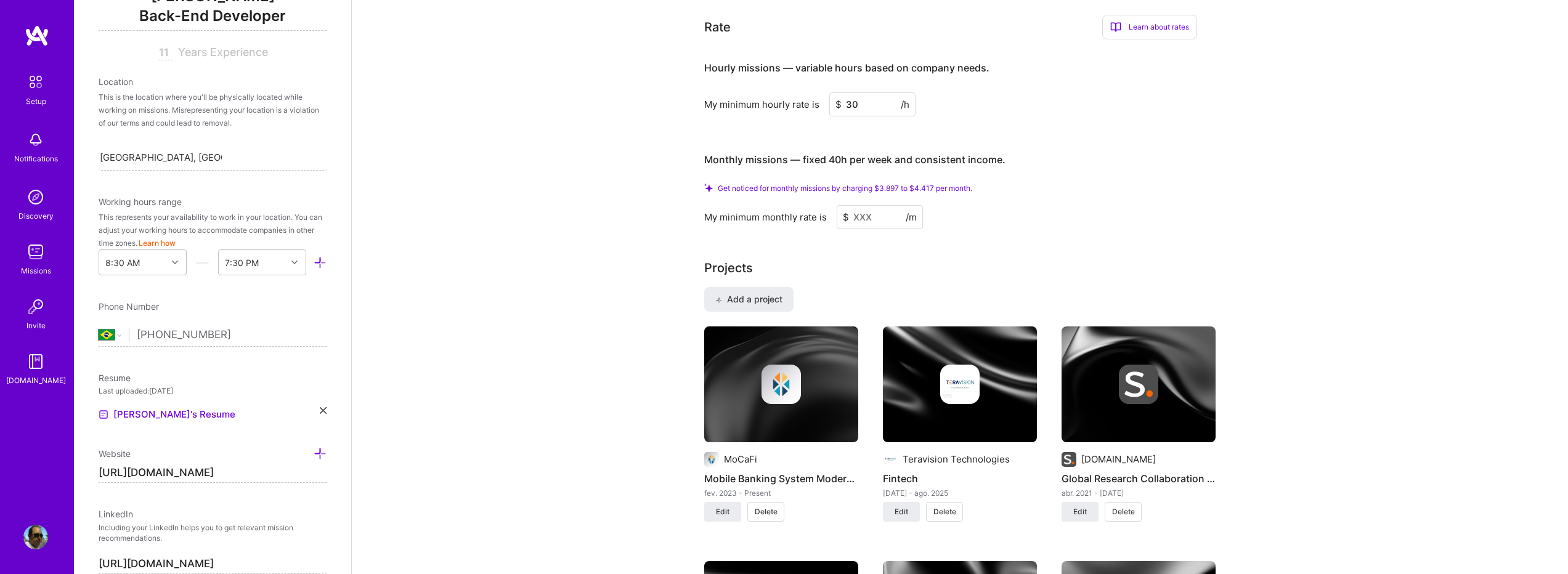
type input "30"
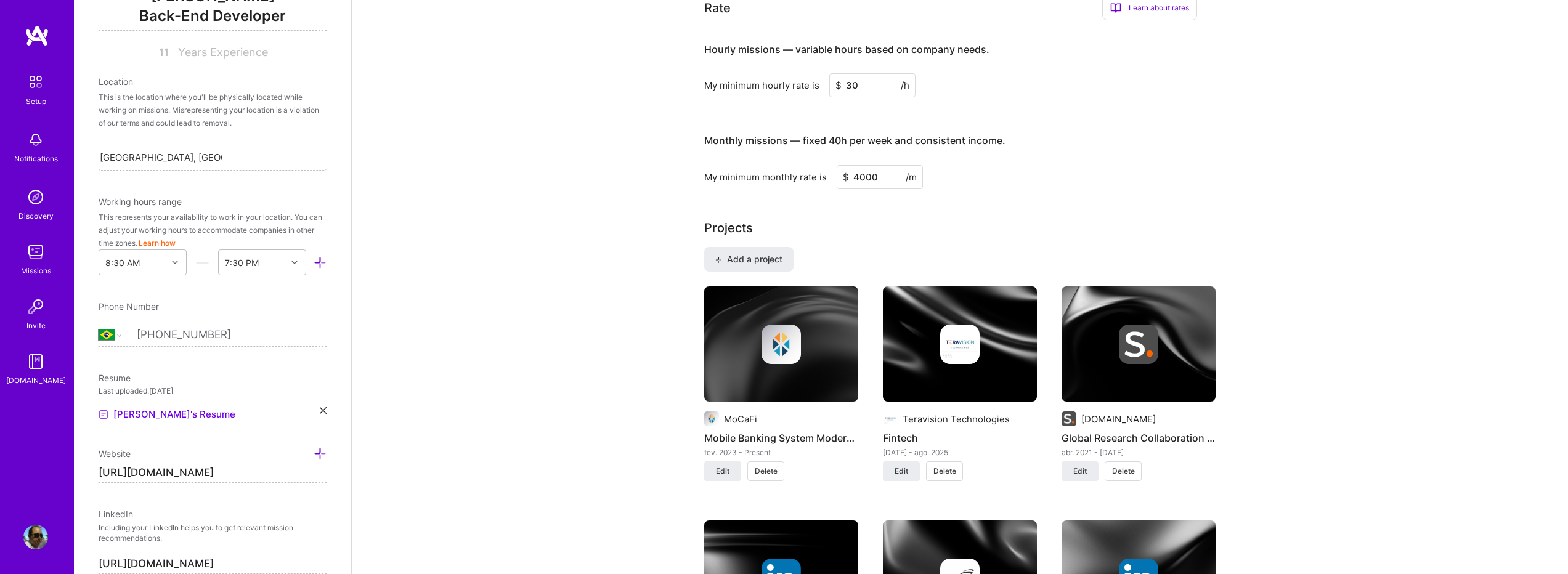
type input "4000"
click at [858, 73] on input "30" at bounding box center [872, 85] width 86 height 24
type input "35"
click at [911, 102] on div "Hourly missions — variable hours based on company needs. My minimum hourly rate…" at bounding box center [950, 109] width 493 height 159
click at [889, 73] on input "35" at bounding box center [872, 85] width 86 height 24
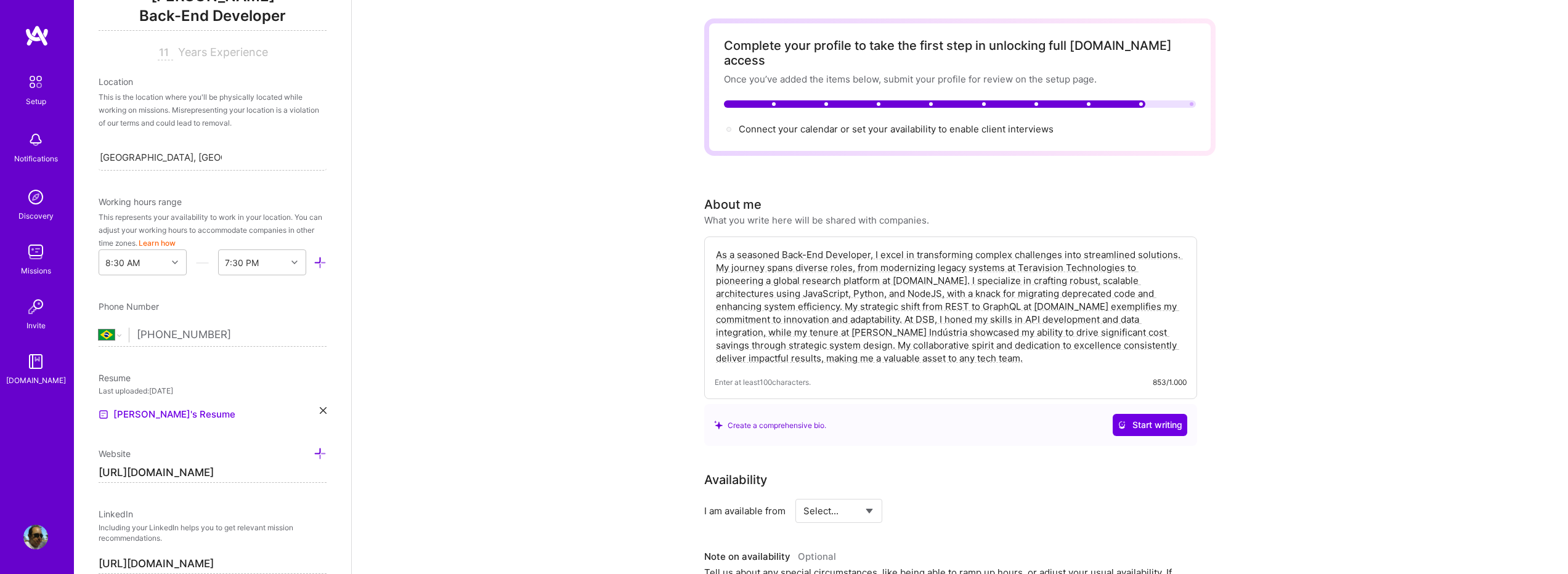
scroll to position [0, 0]
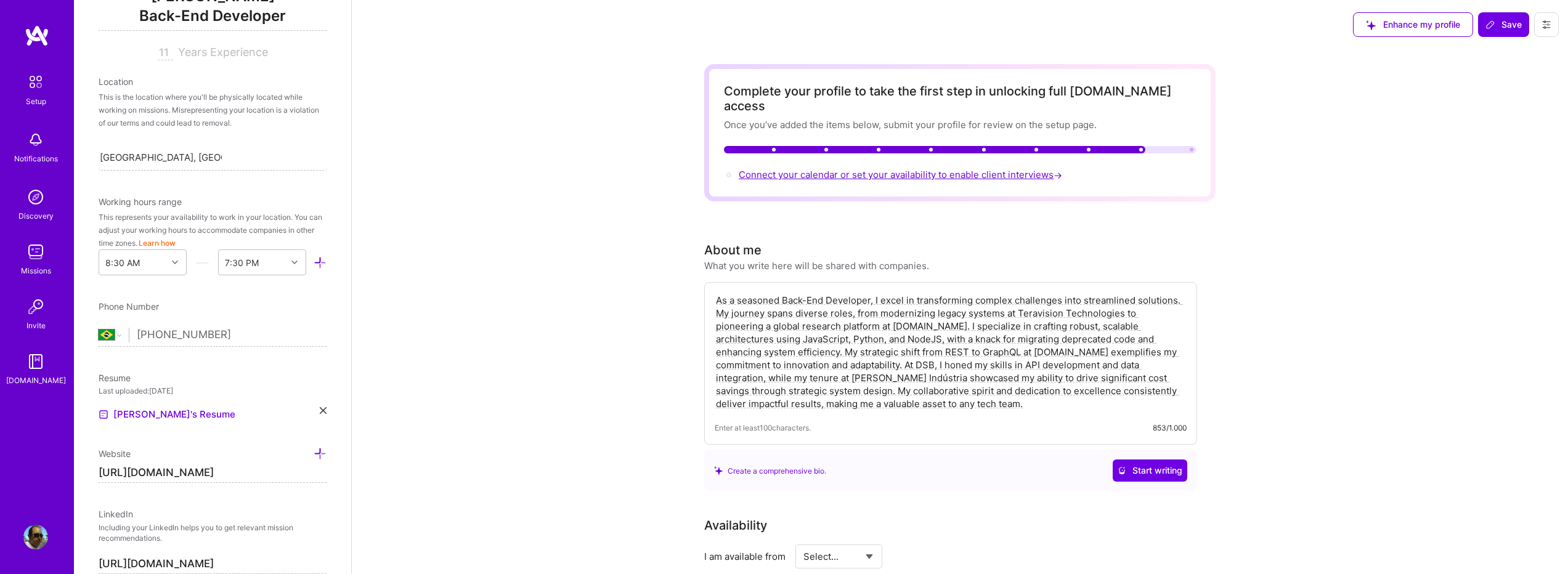
click at [898, 169] on span "Connect your calendar or set your availability to enable client interviews →" at bounding box center [902, 174] width 326 height 11
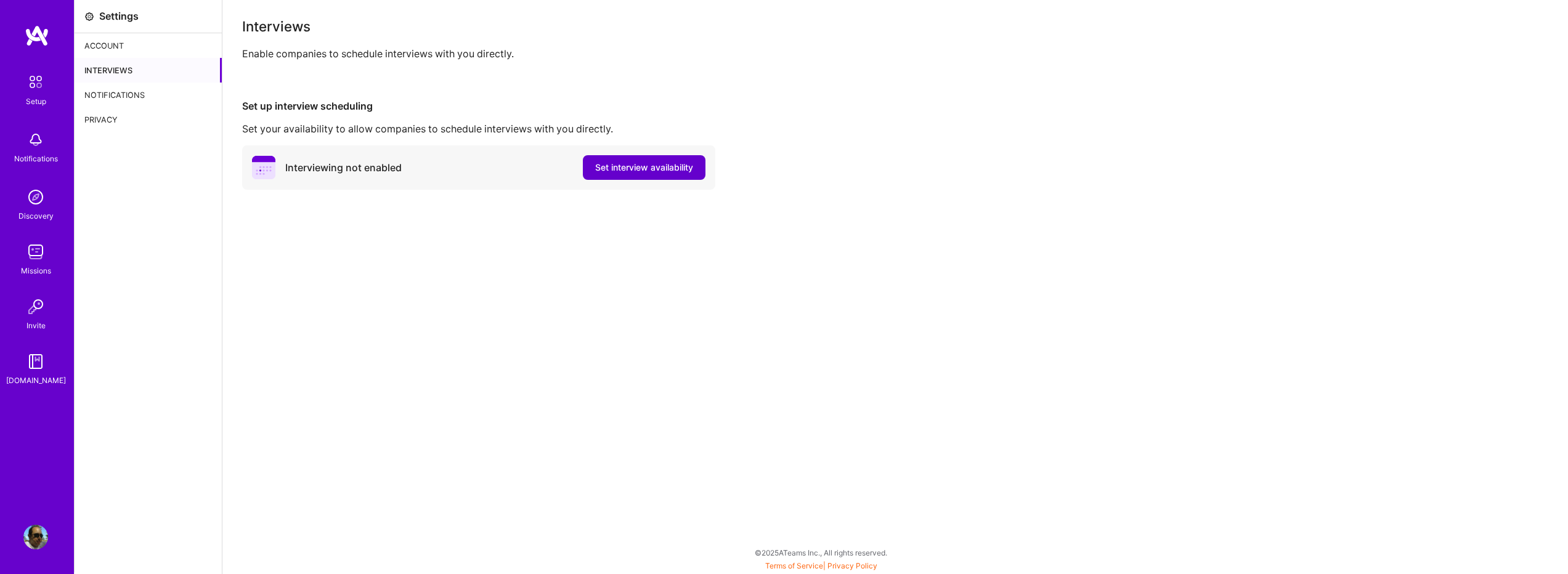
click at [613, 166] on span "Set interview availability" at bounding box center [645, 167] width 98 height 12
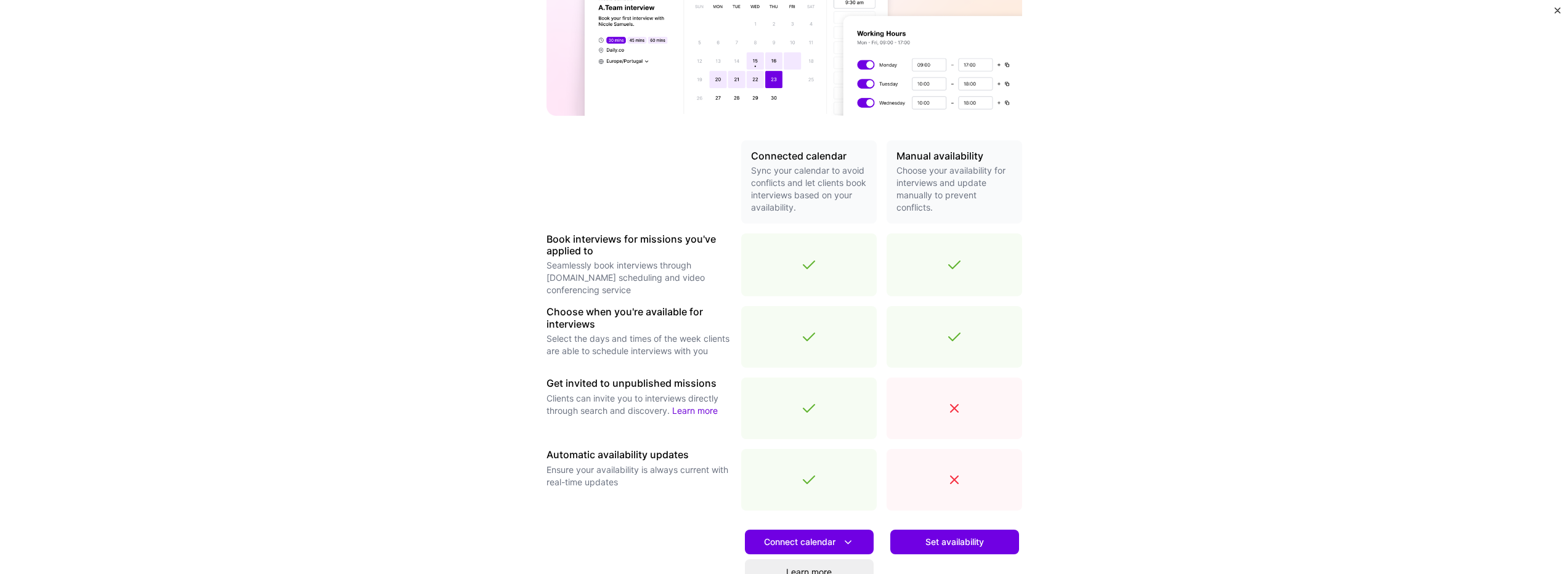
scroll to position [246, 0]
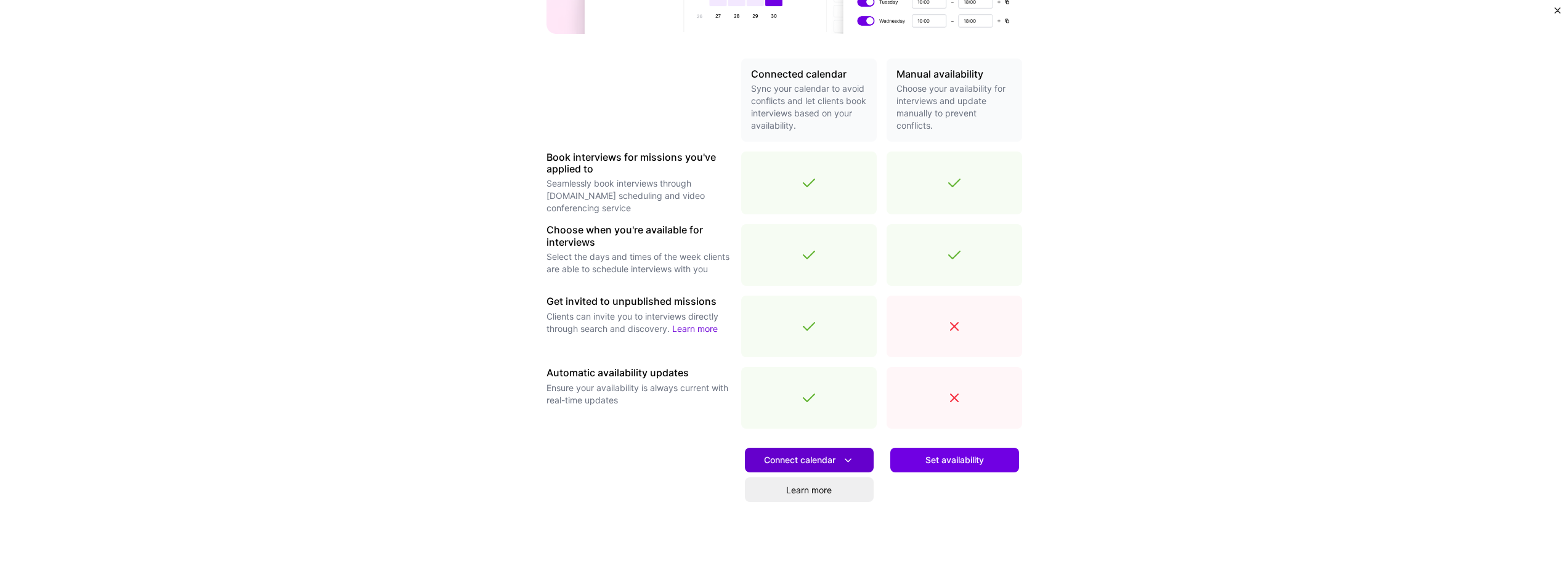
click at [842, 464] on icon at bounding box center [848, 460] width 13 height 13
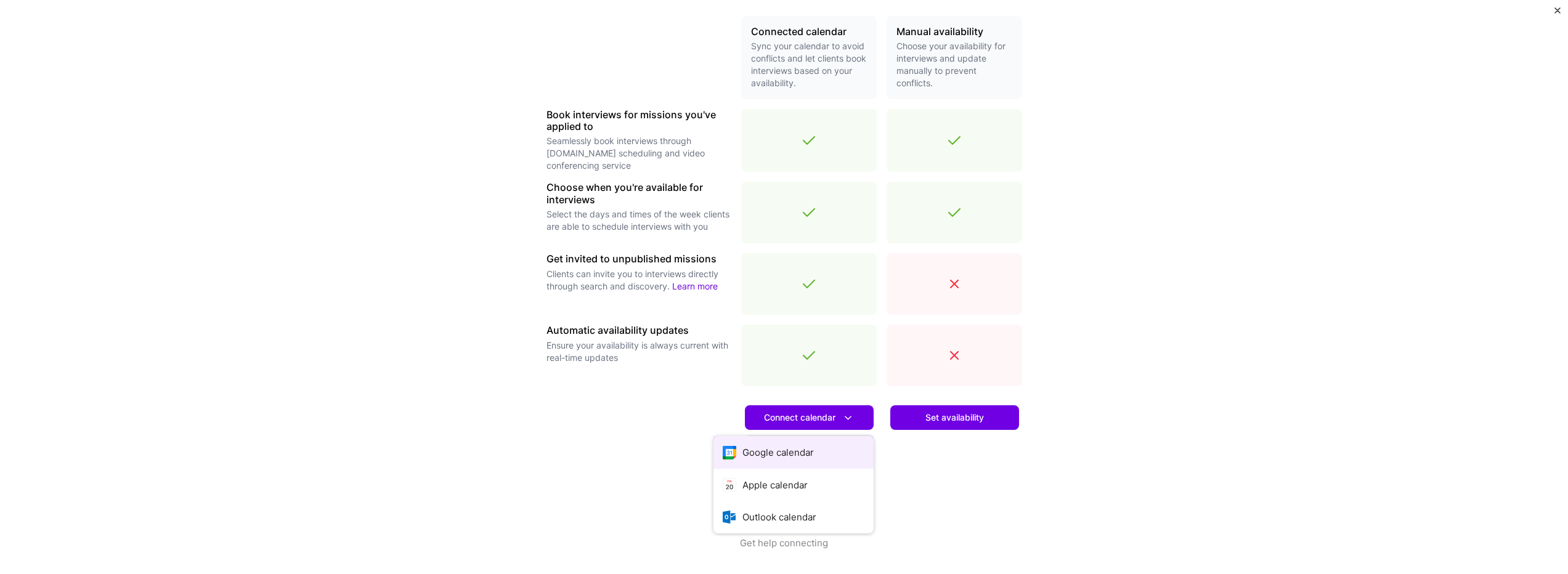
click at [818, 442] on button "Google calendar" at bounding box center [793, 452] width 160 height 33
click at [926, 413] on span "Set availability" at bounding box center [955, 418] width 58 height 12
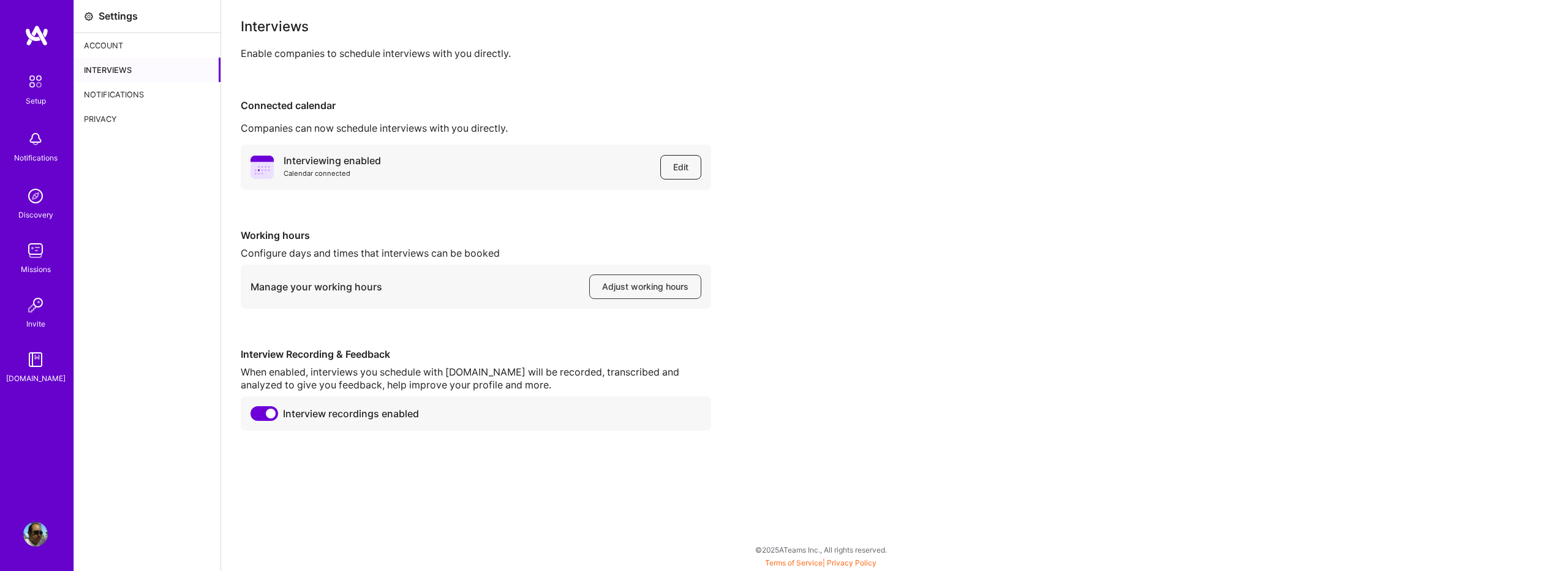
click at [670, 173] on button "Edit" at bounding box center [681, 167] width 41 height 25
click at [643, 294] on button "Adjust working hours" at bounding box center [645, 287] width 112 height 25
click at [117, 97] on div "Notifications" at bounding box center [147, 94] width 146 height 25
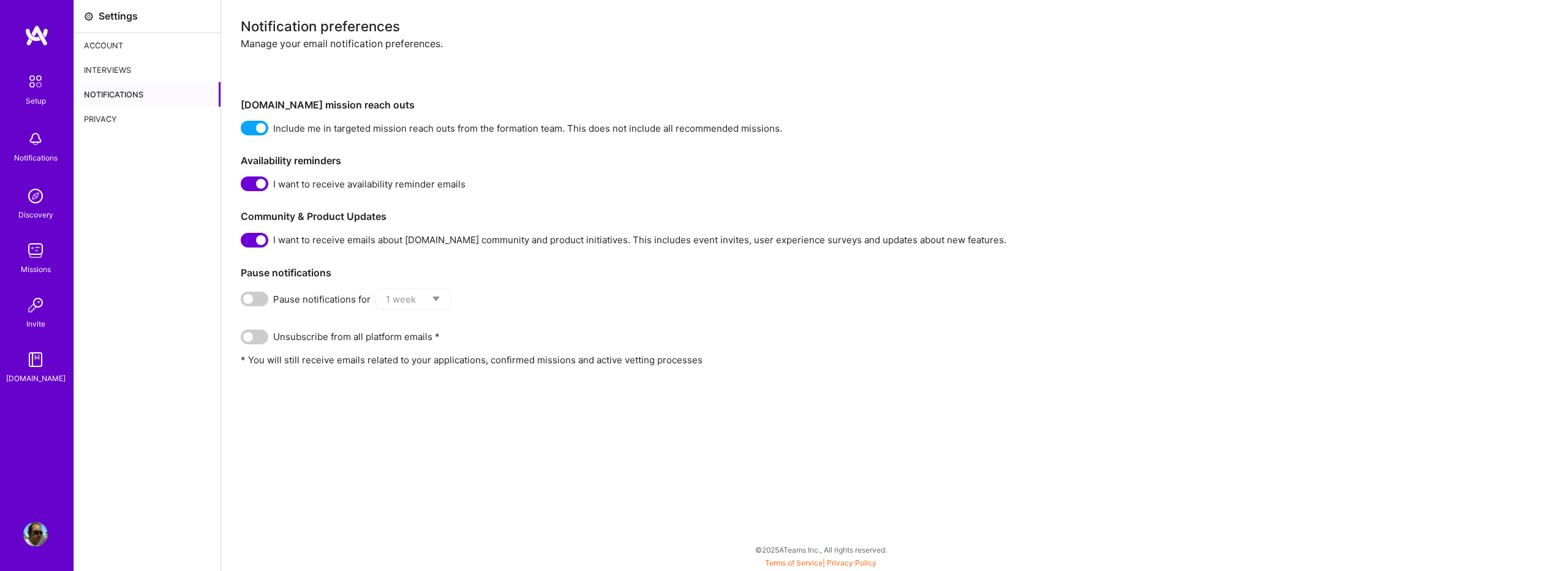
click at [93, 121] on div "Privacy" at bounding box center [147, 119] width 146 height 25
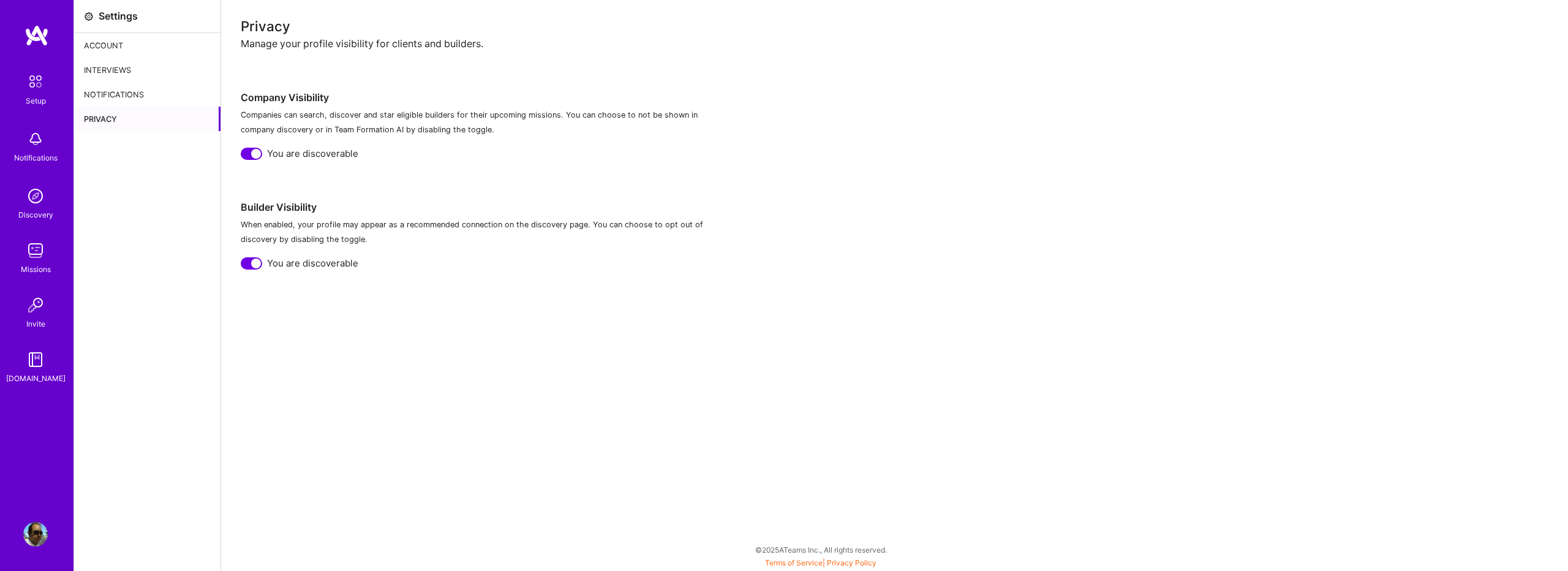
click at [33, 199] on img at bounding box center [35, 196] width 25 height 25
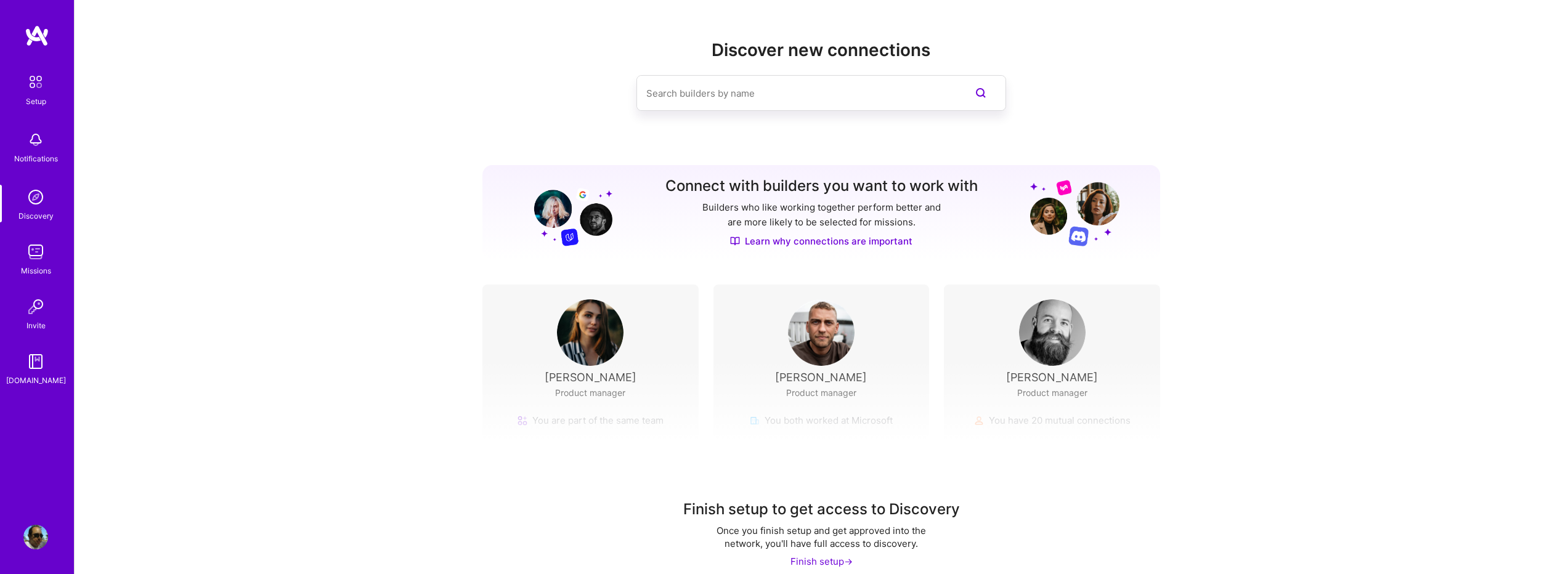
click at [42, 99] on div "Setup" at bounding box center [36, 101] width 21 height 13
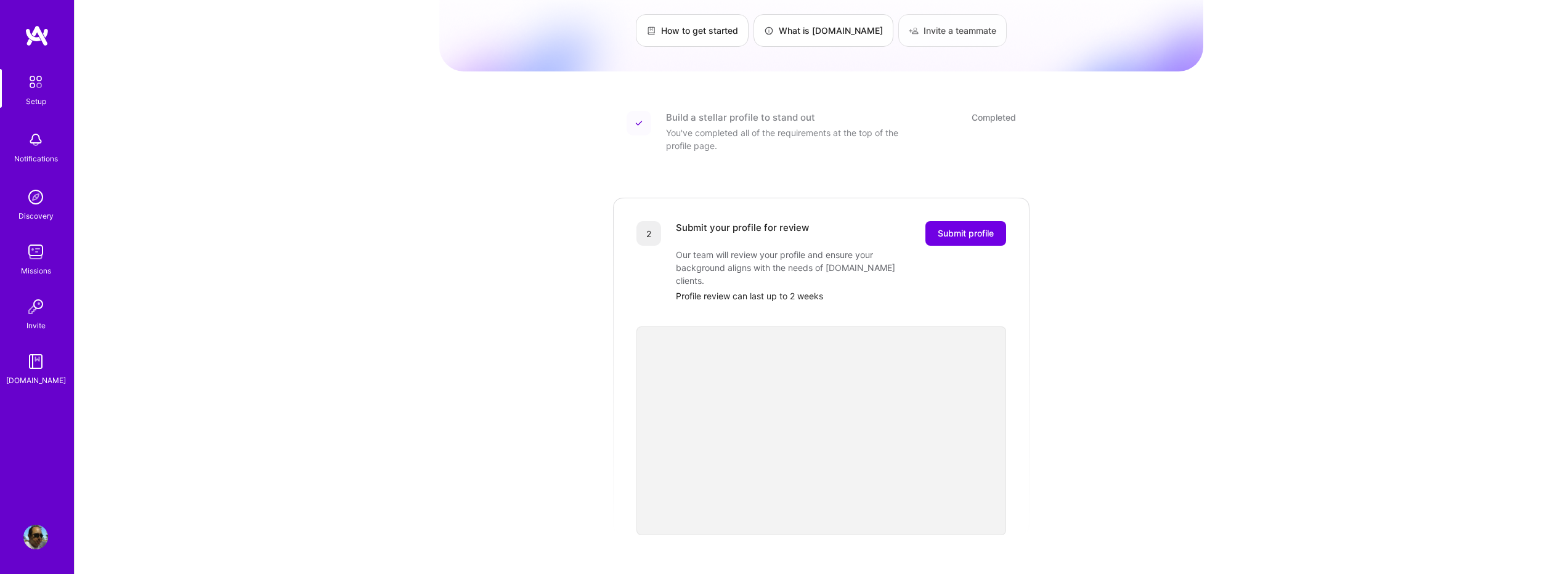
scroll to position [87, 0]
click at [983, 228] on span "Submit profile" at bounding box center [965, 233] width 56 height 12
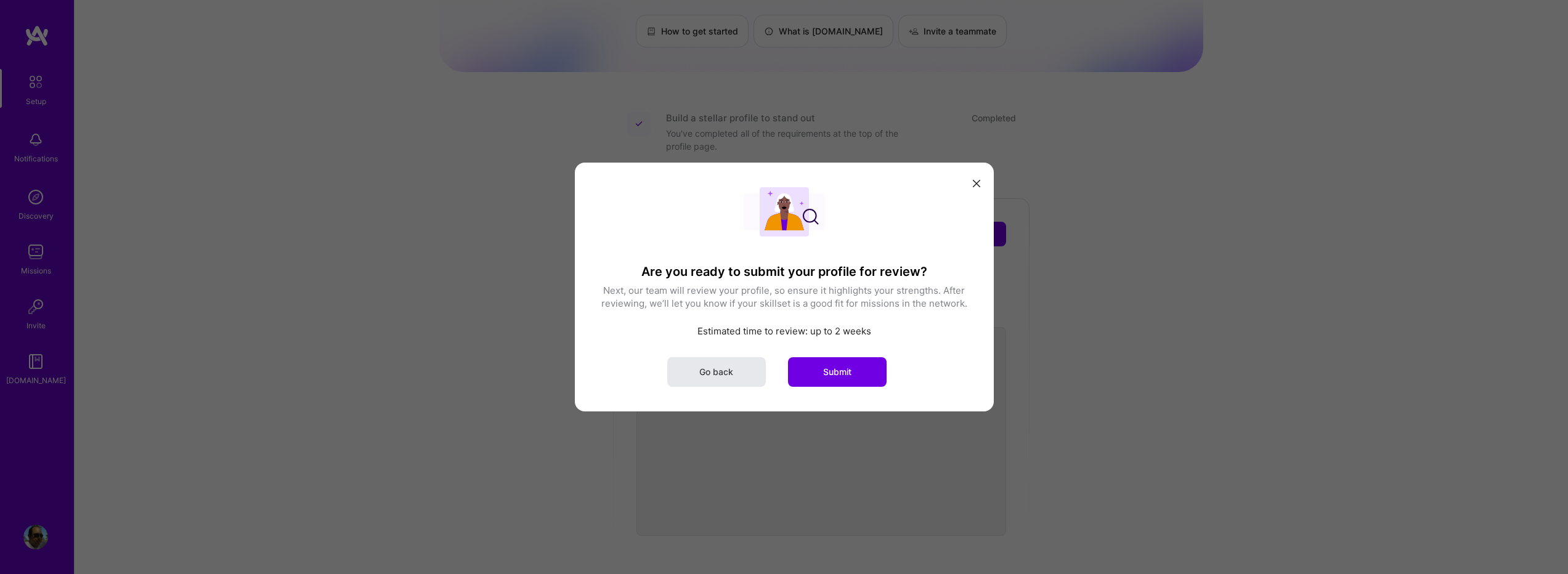
click at [741, 378] on button "Go back" at bounding box center [716, 372] width 99 height 30
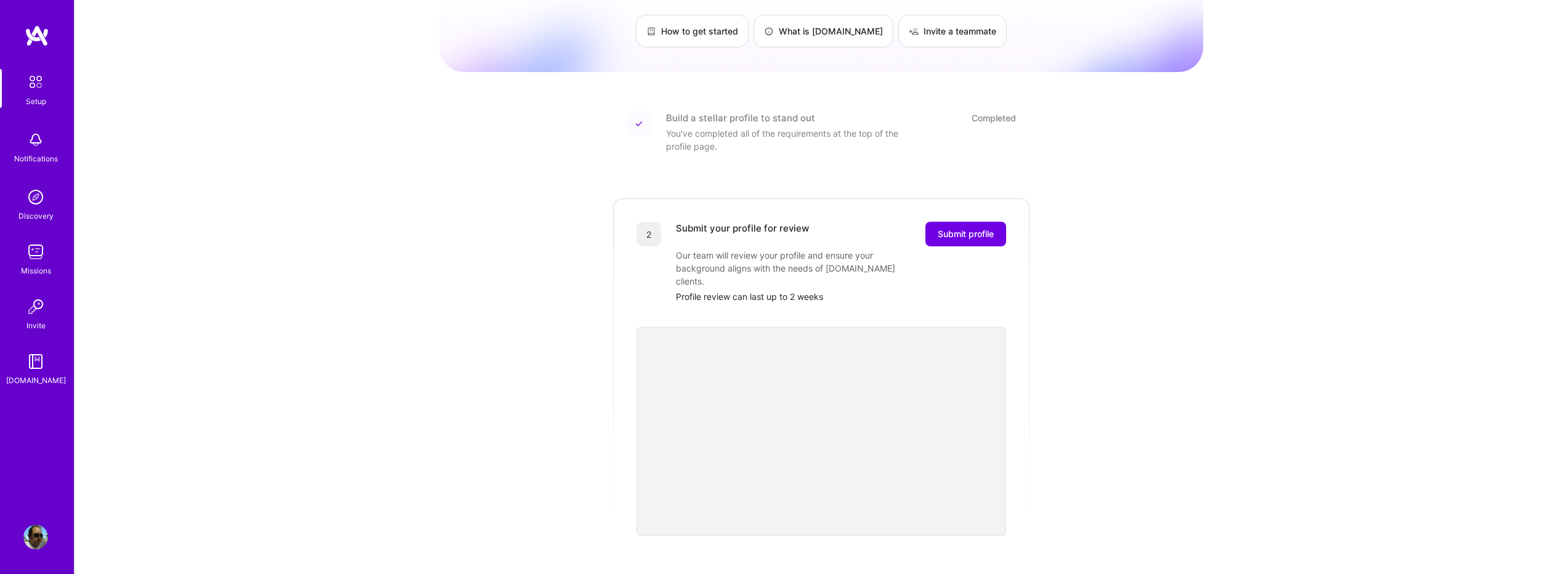
click at [23, 249] on link "Missions" at bounding box center [36, 258] width 76 height 38
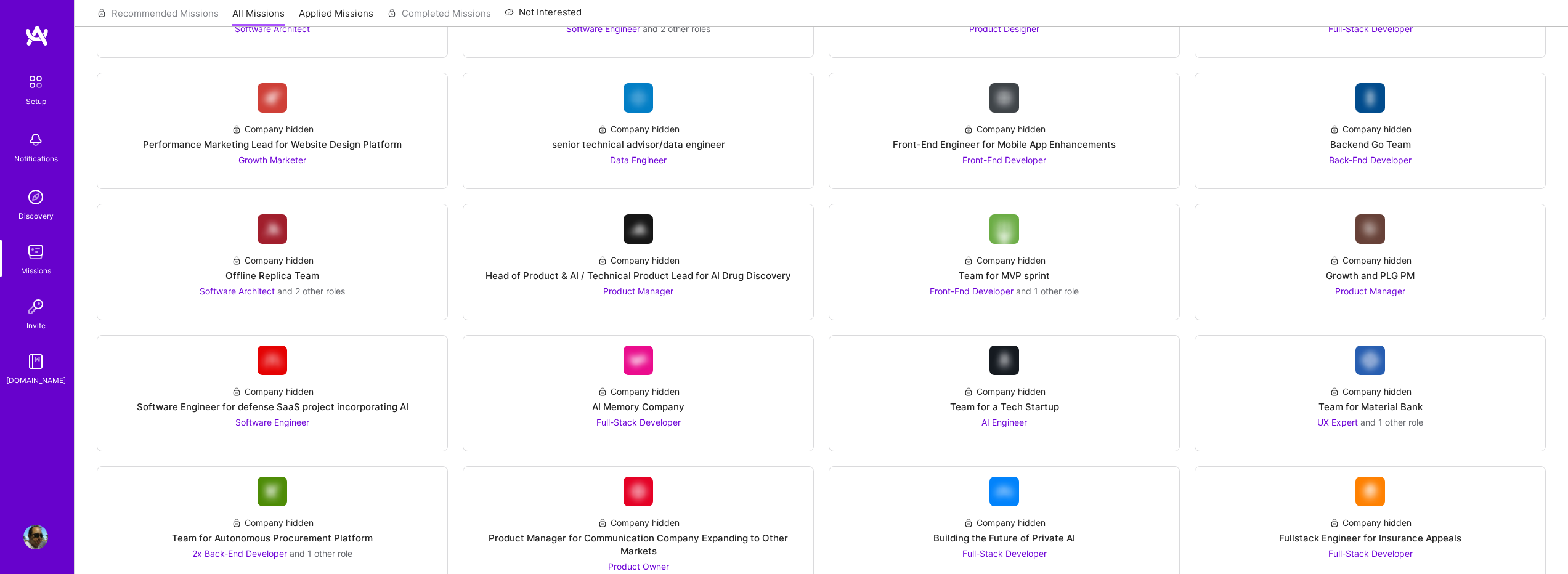
scroll to position [904, 0]
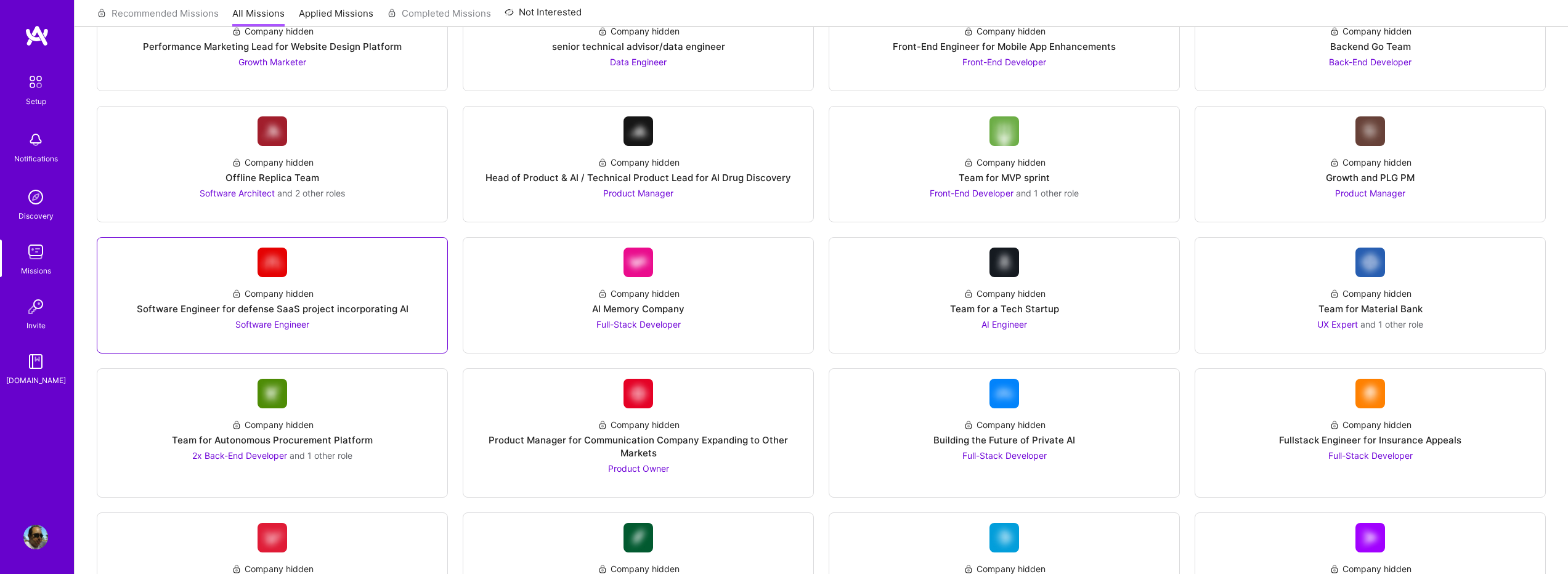
click at [377, 317] on div "Company hidden Software Engineer for defense SaaS project incorporating AI Soft…" at bounding box center [272, 304] width 330 height 53
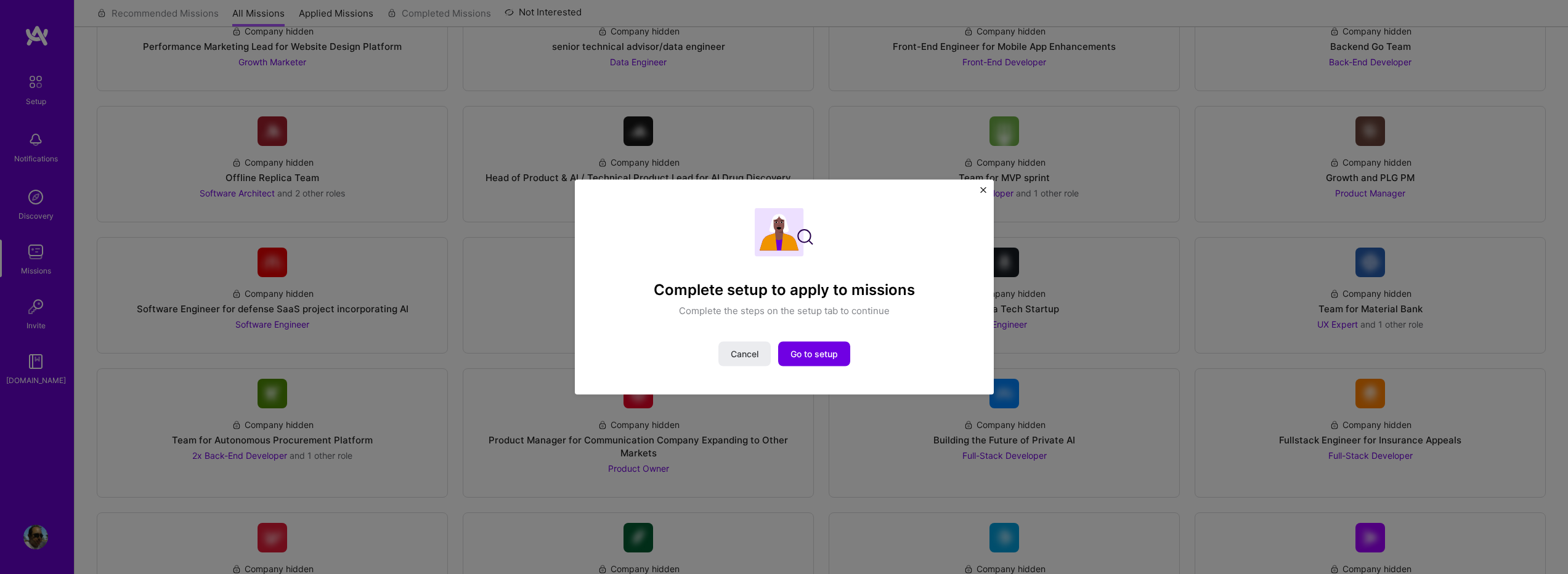
click at [501, 315] on div "Complete setup to apply to missions Complete the steps on the setup tab to cont…" at bounding box center [784, 287] width 1568 height 574
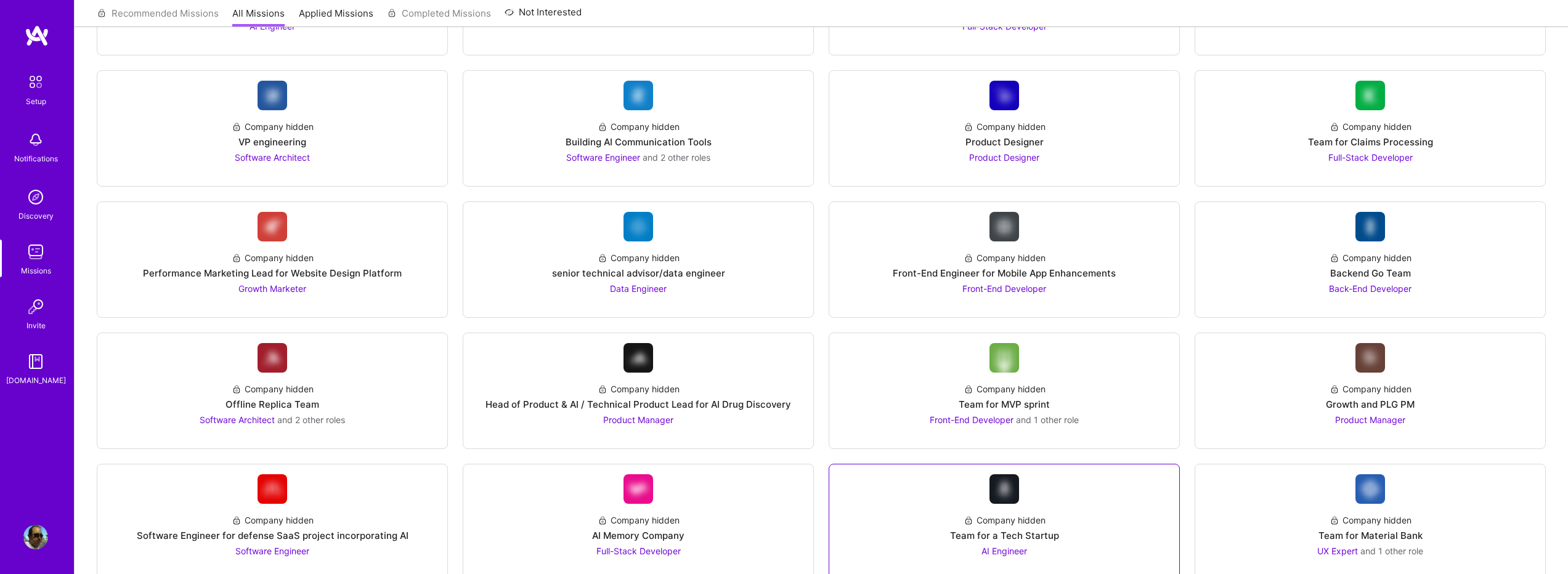
scroll to position [642, 0]
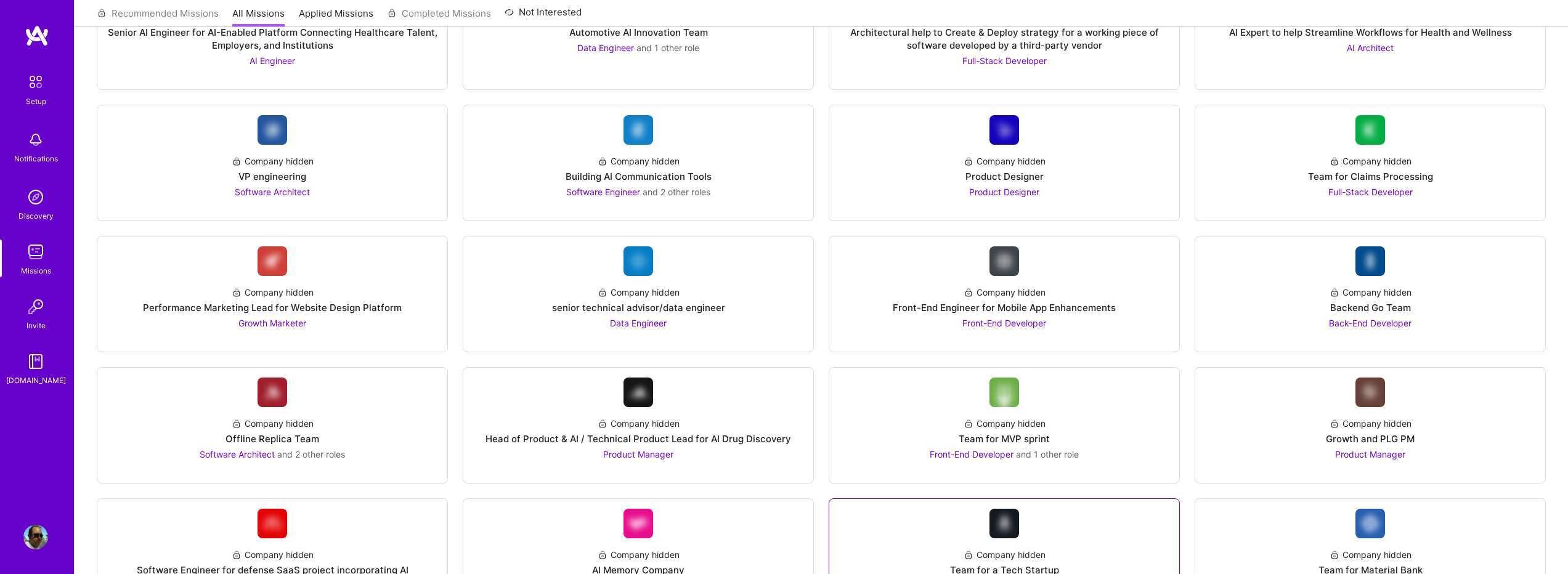
click at [997, 512] on img at bounding box center [1005, 523] width 30 height 30
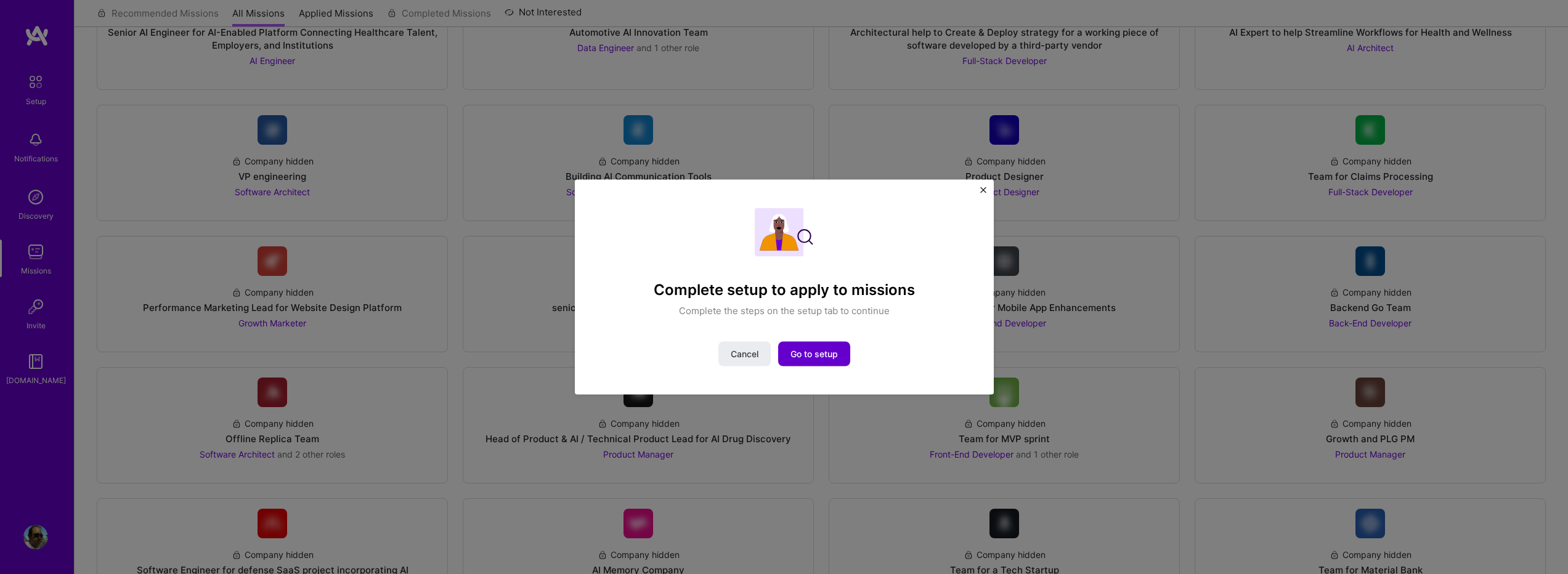
click at [793, 357] on span "Go to setup" at bounding box center [814, 354] width 48 height 12
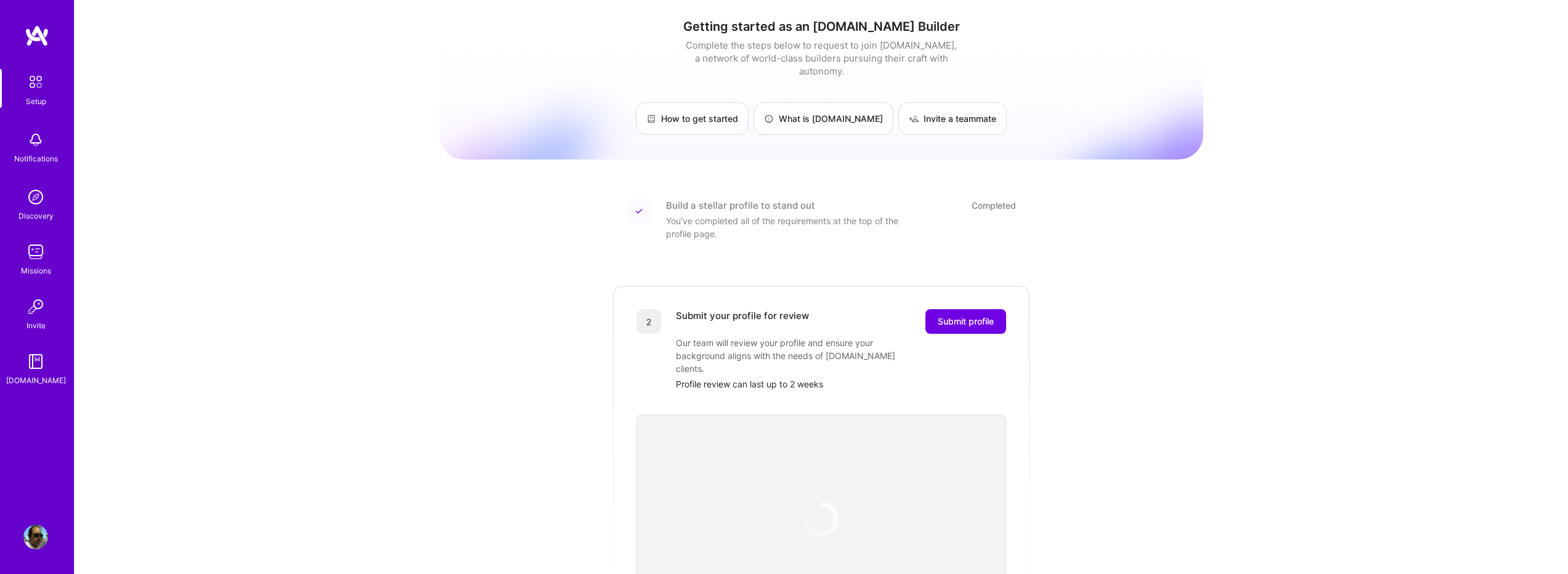
click at [35, 197] on img at bounding box center [36, 197] width 25 height 25
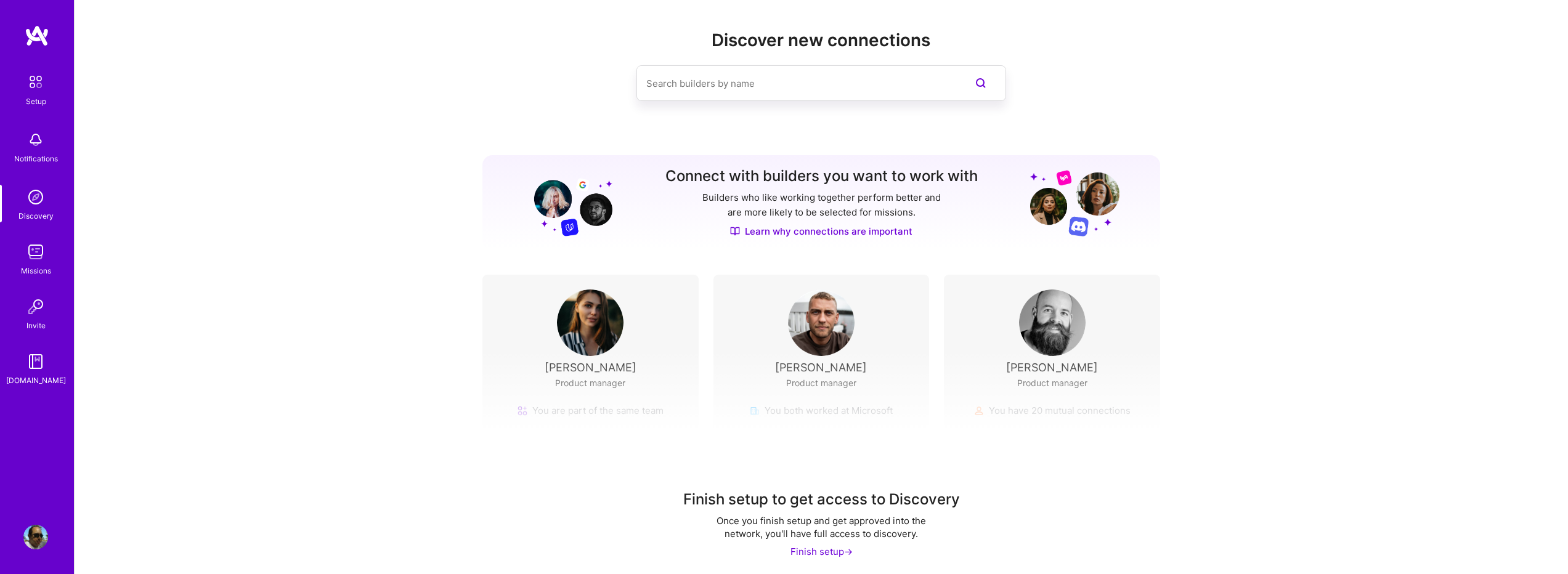
scroll to position [15, 0]
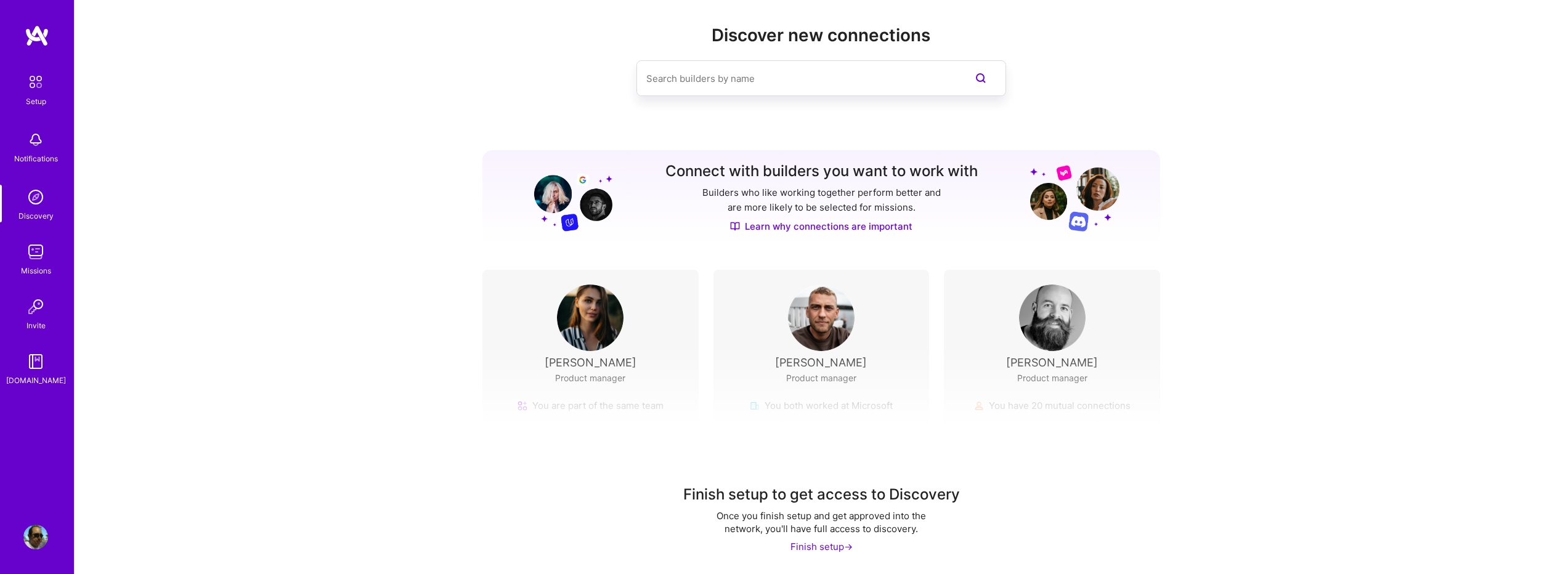
click at [813, 549] on div "Finish setup ->" at bounding box center [821, 547] width 62 height 13
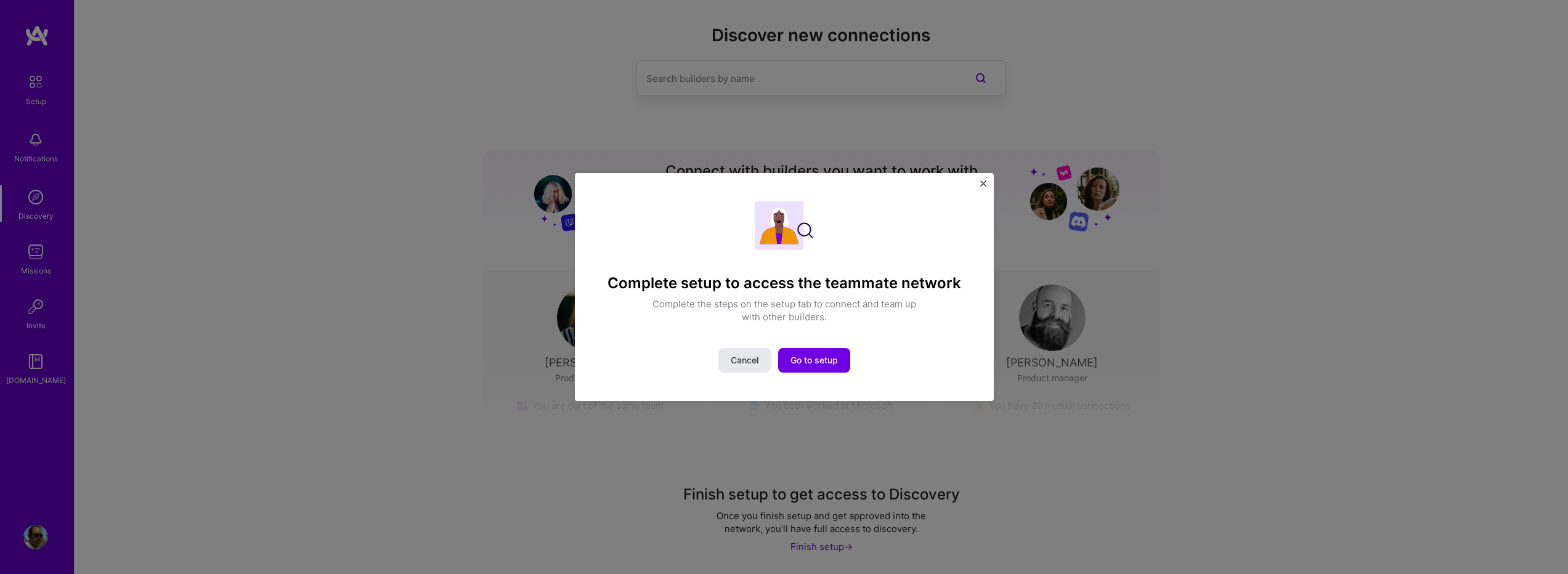
click at [751, 365] on span "Cancel" at bounding box center [744, 360] width 28 height 12
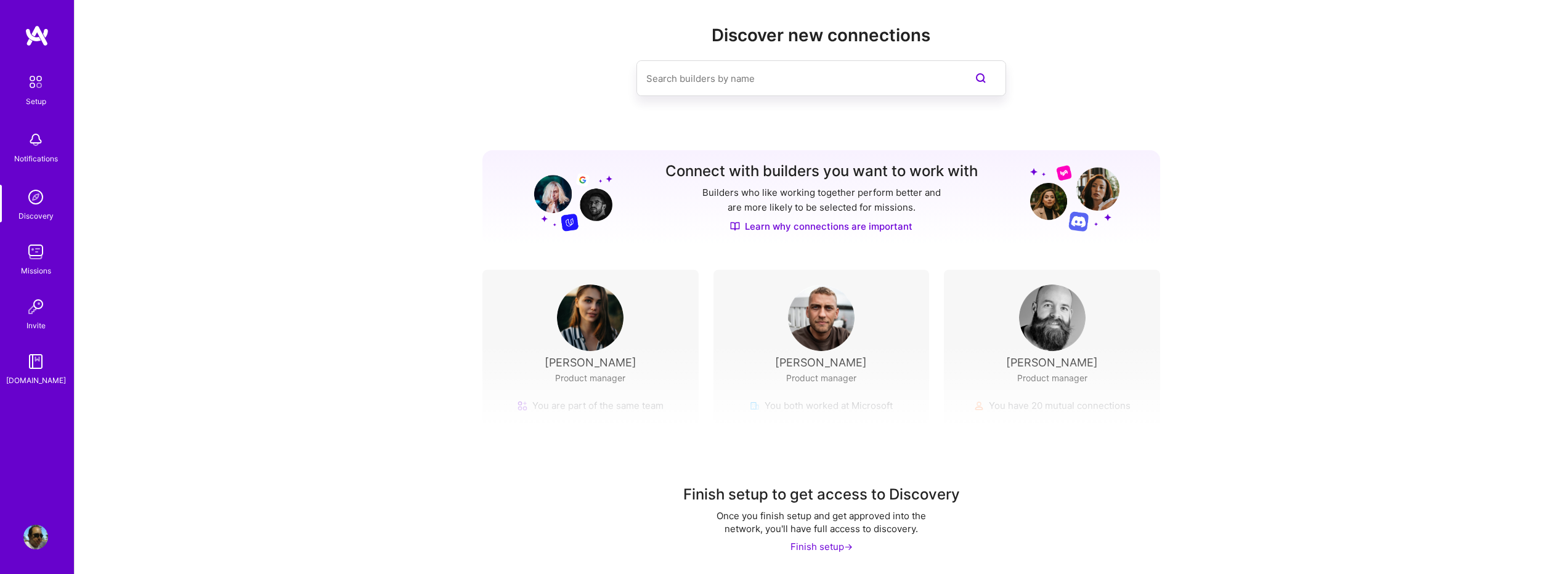
click at [36, 137] on img at bounding box center [36, 139] width 25 height 25
click at [46, 193] on img at bounding box center [36, 197] width 25 height 25
click at [42, 255] on img at bounding box center [36, 252] width 25 height 25
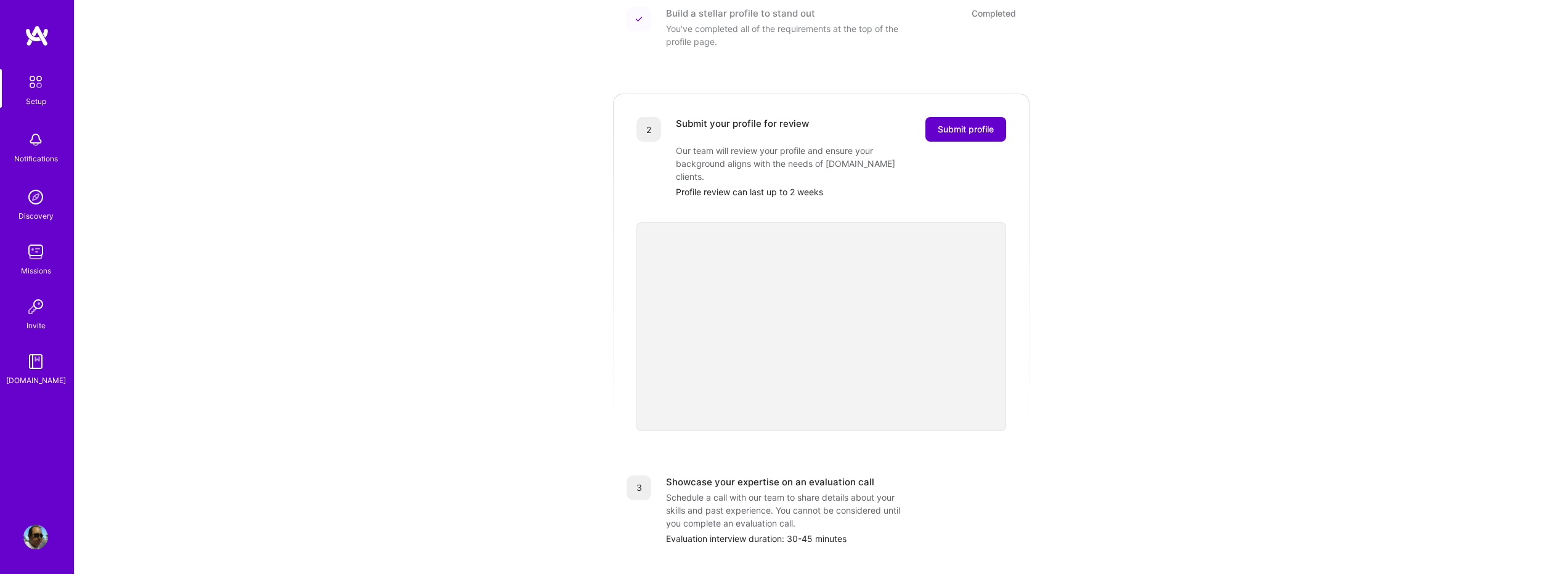
scroll to position [169, 0]
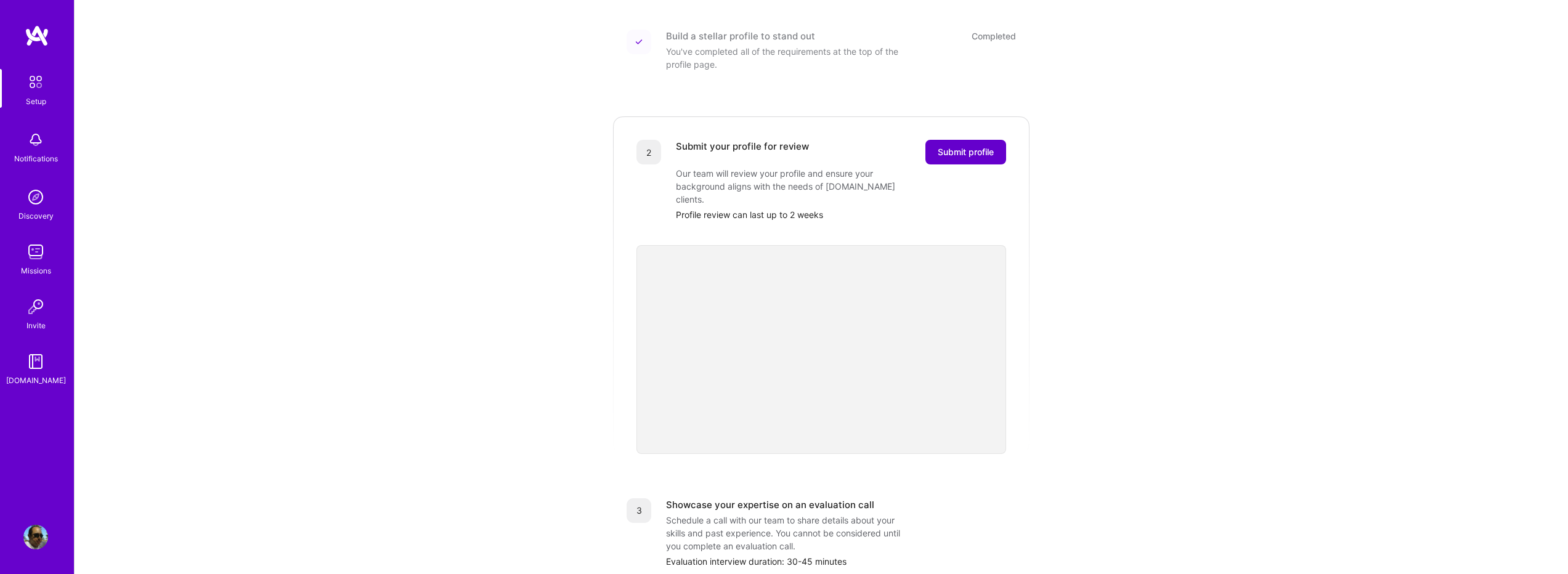
click at [975, 140] on button "Submit profile" at bounding box center [965, 152] width 80 height 25
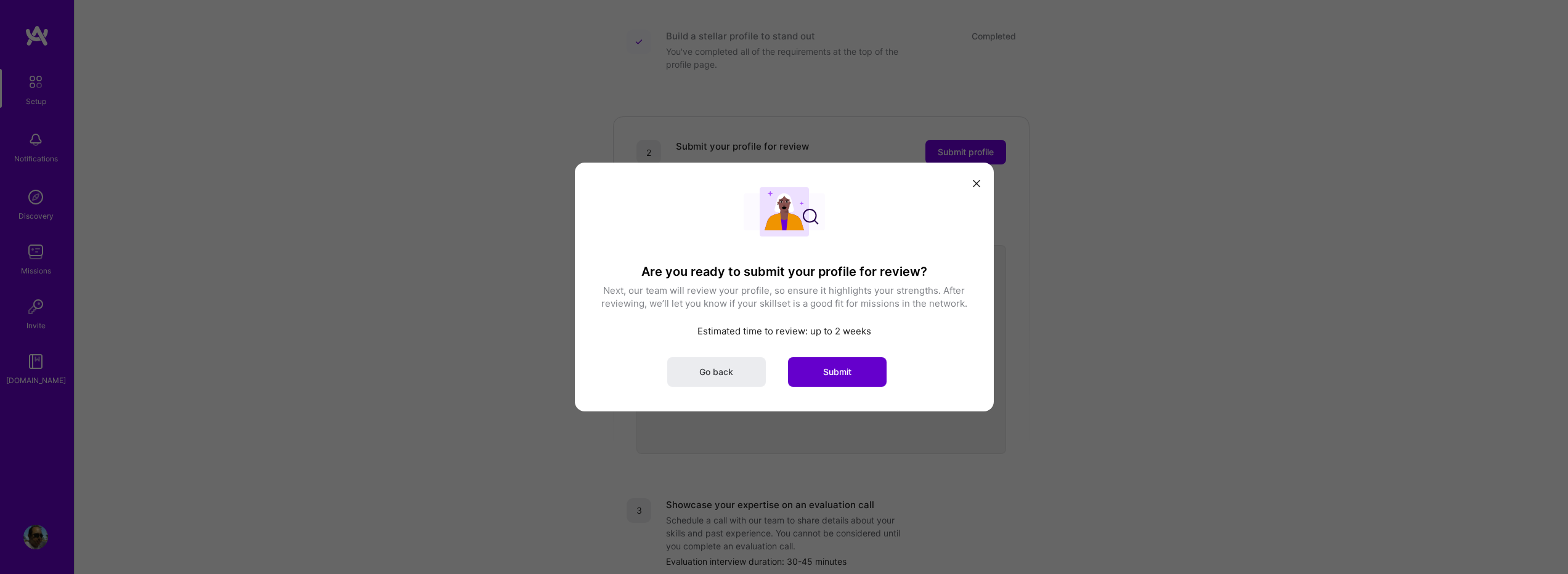
click at [832, 376] on span "Submit" at bounding box center [837, 372] width 28 height 12
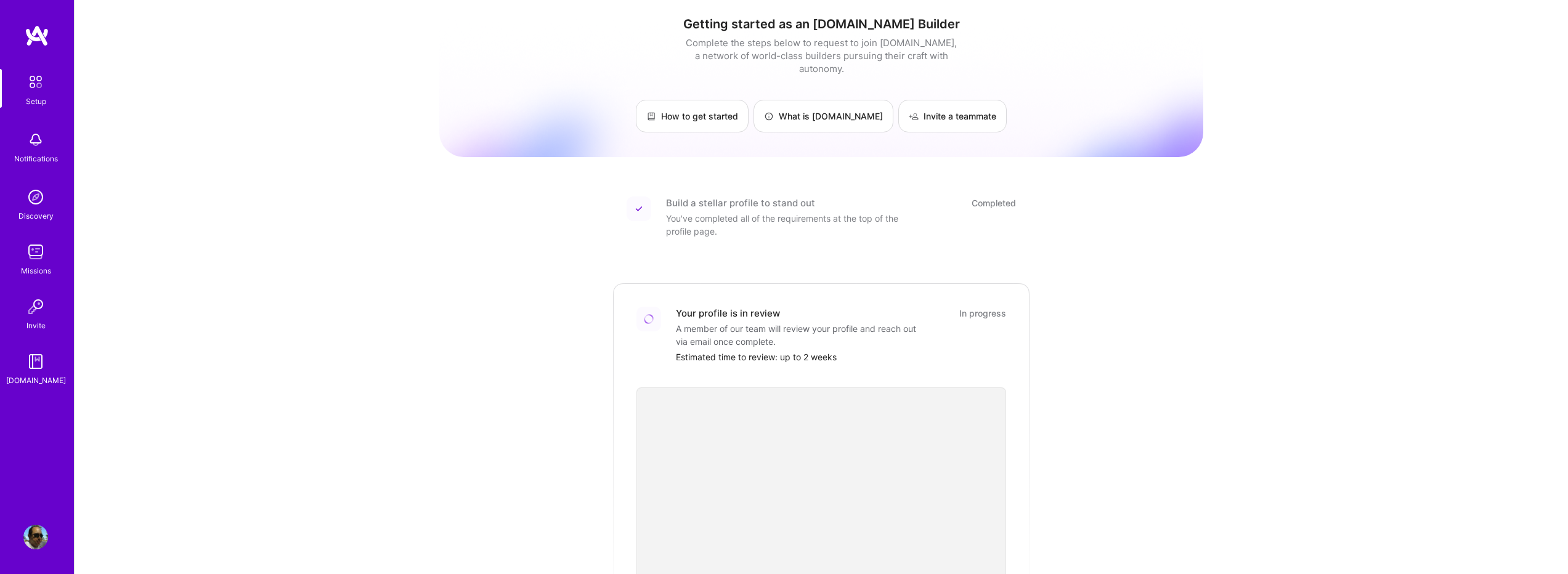
scroll to position [0, 0]
click at [922, 115] on link "Invite a teammate" at bounding box center [953, 119] width 108 height 33
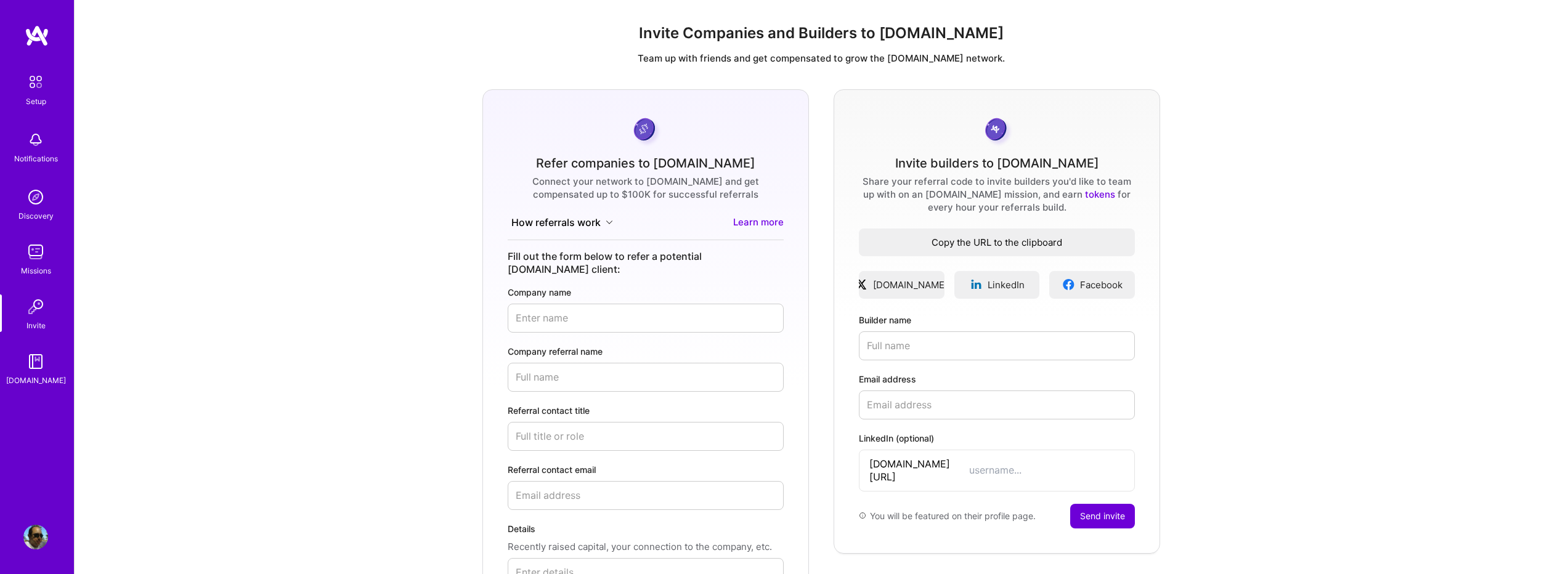
click at [964, 245] on span "Copy the URL to the clipboard" at bounding box center [997, 243] width 276 height 13
